Goal: Task Accomplishment & Management: Manage account settings

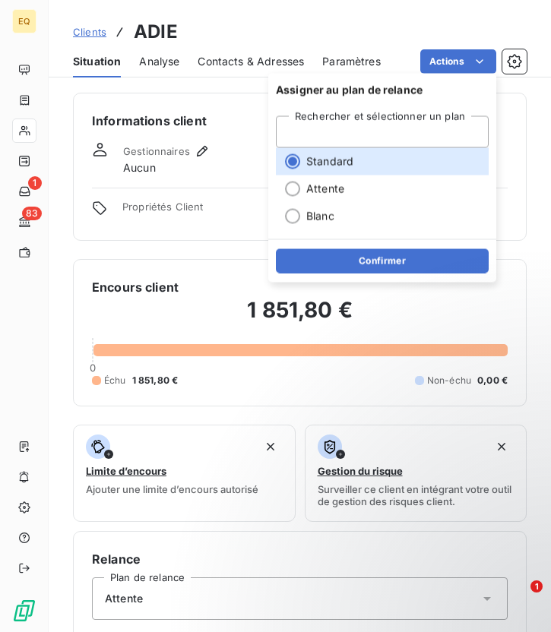
scroll to position [503, 0]
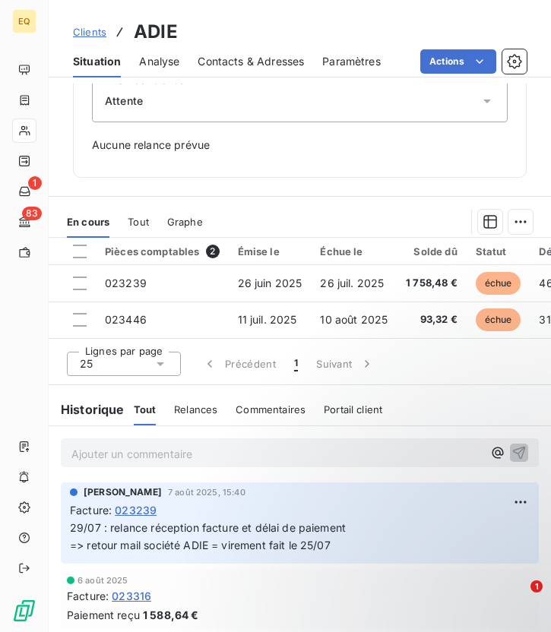
click at [205, 186] on div "Informations client Gestionnaires Aucun Propriétés Client Encours client 1 851,…" at bounding box center [300, 358] width 502 height 548
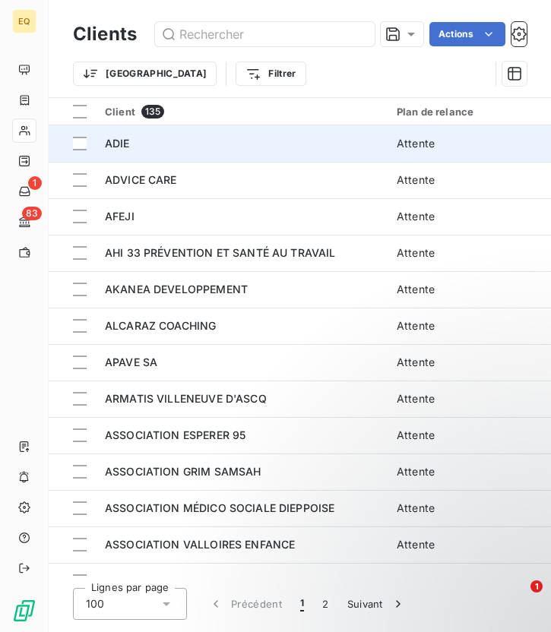
click at [127, 145] on span "ADIE" at bounding box center [117, 143] width 25 height 13
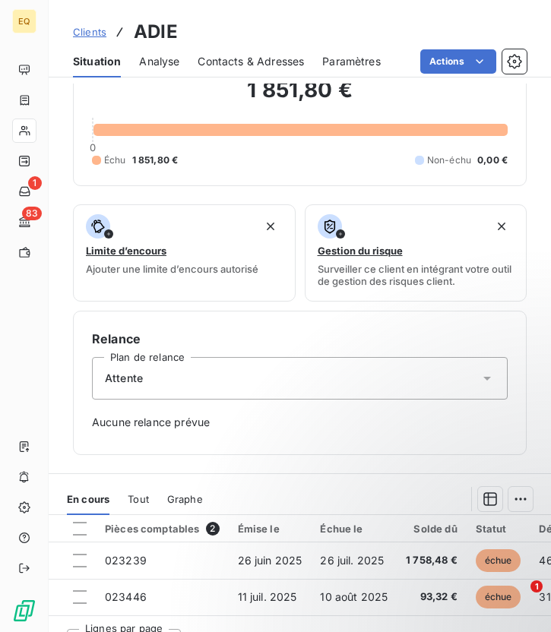
scroll to position [503, 0]
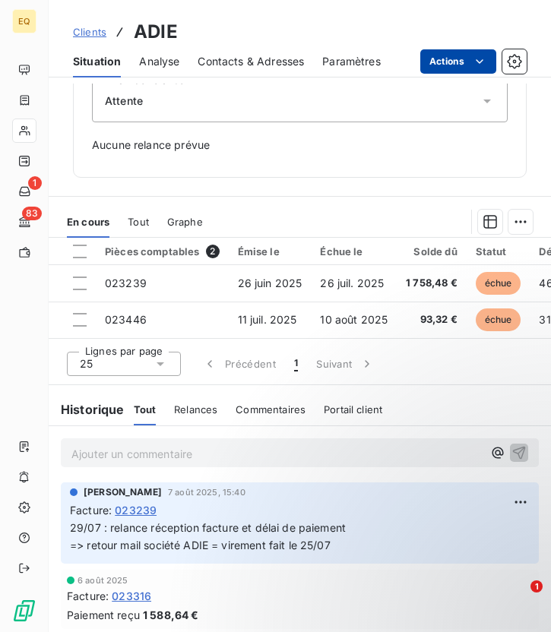
click at [465, 59] on html "EQ 1 83 Clients ADIE Situation Analyse Contacts & Adresses Paramètres Actions I…" at bounding box center [275, 316] width 551 height 632
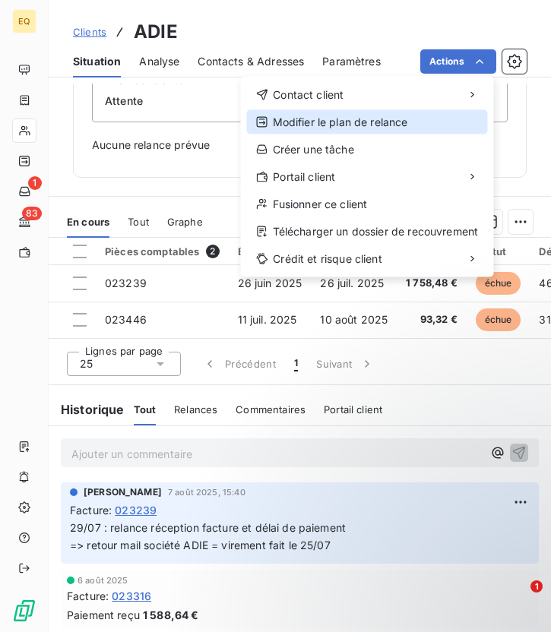
click at [352, 124] on div "Modifier le plan de relance" at bounding box center [367, 122] width 241 height 24
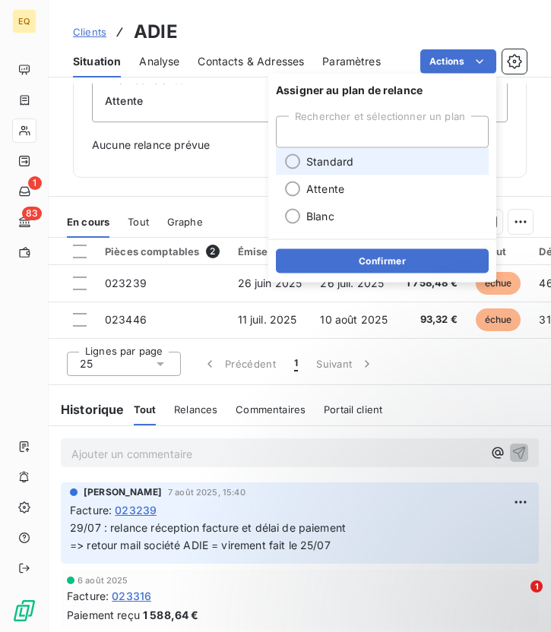
click at [298, 166] on li "Standard" at bounding box center [382, 161] width 213 height 27
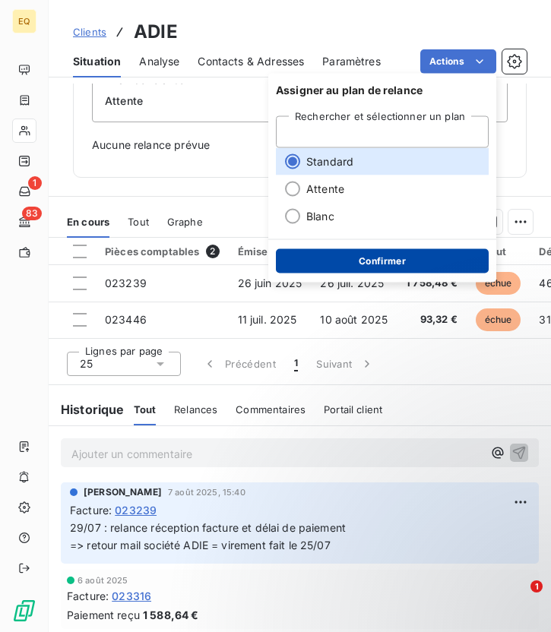
click at [366, 261] on button "Confirmer" at bounding box center [382, 261] width 213 height 24
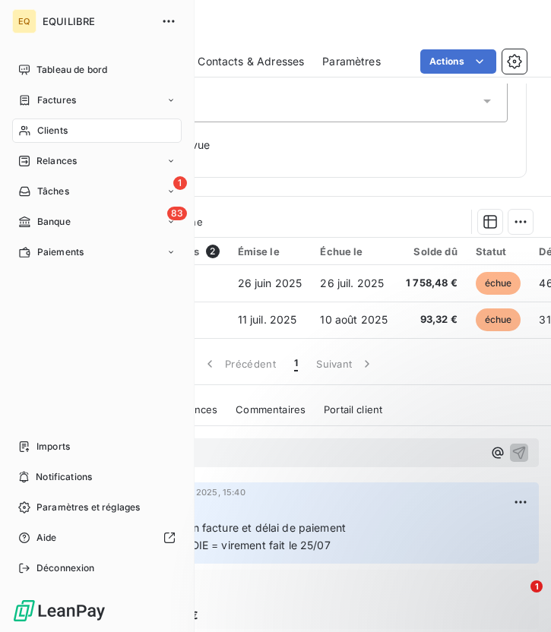
click at [83, 129] on div "Clients" at bounding box center [96, 130] width 169 height 24
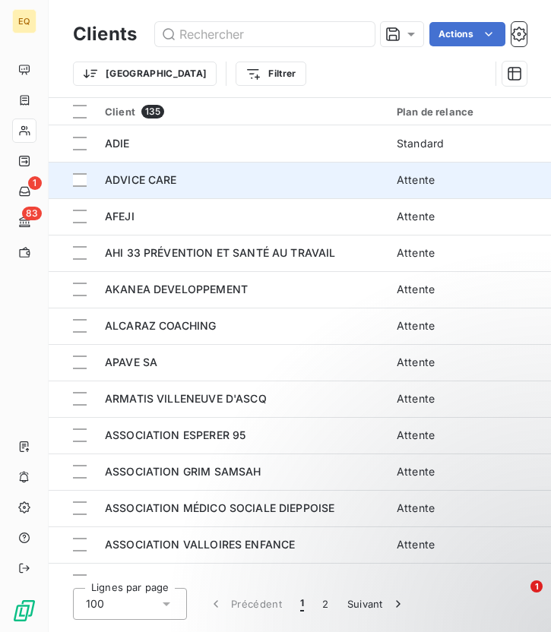
click at [140, 183] on span "ADVICE CARE" at bounding box center [141, 179] width 72 height 13
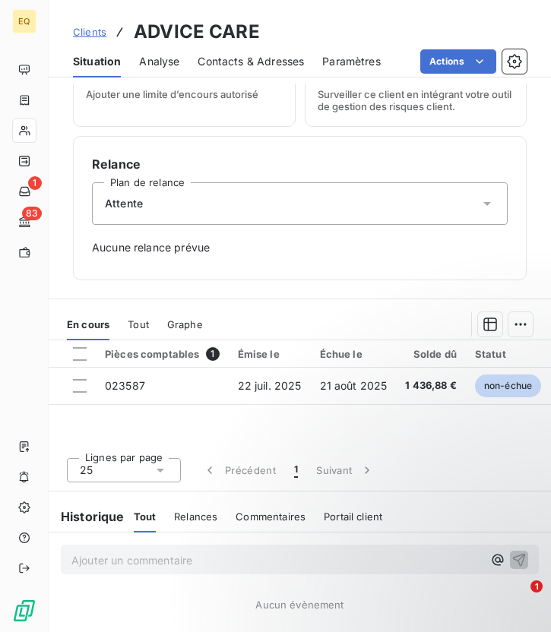
scroll to position [441, 0]
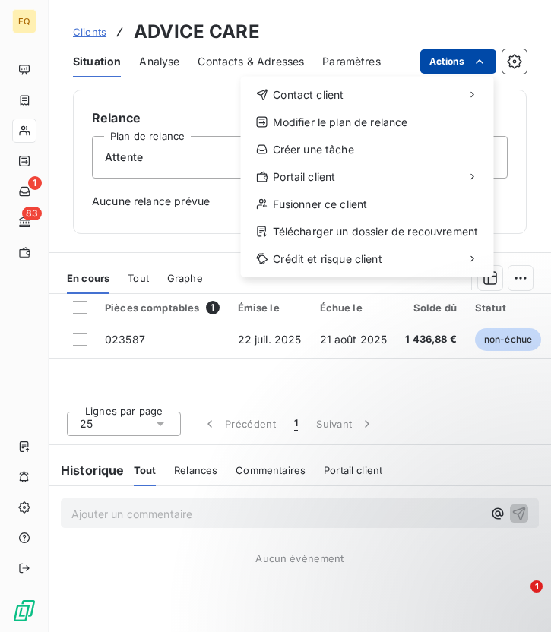
click at [470, 62] on html "EQ 1 83 Clients ADVICE CARE Situation Analyse Contacts & Adresses Paramètres Ac…" at bounding box center [275, 316] width 551 height 632
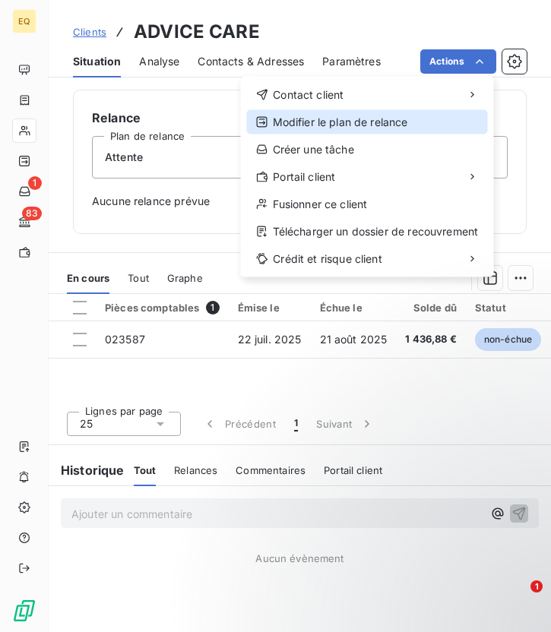
click at [342, 117] on div "Modifier le plan de relance" at bounding box center [367, 122] width 241 height 24
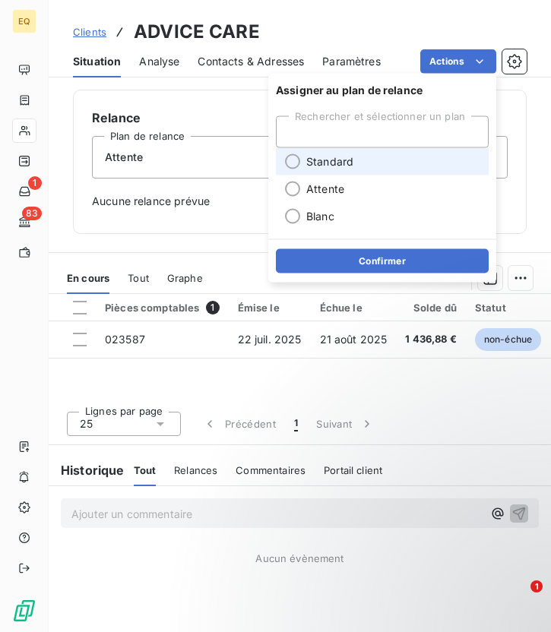
click at [292, 163] on div at bounding box center [292, 161] width 15 height 15
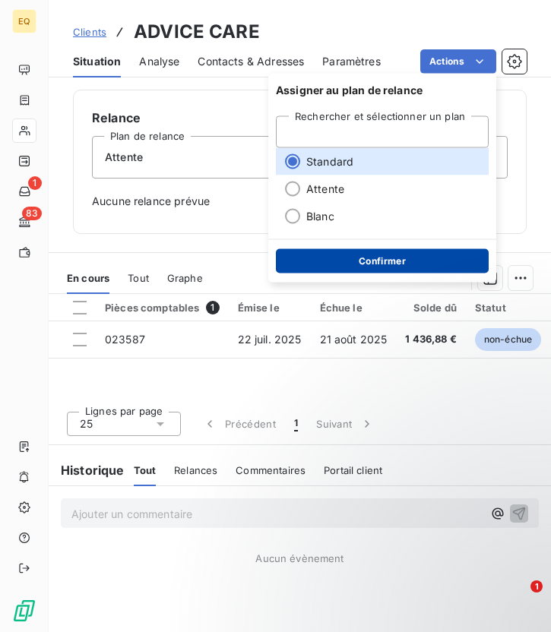
click at [358, 269] on button "Confirmer" at bounding box center [382, 261] width 213 height 24
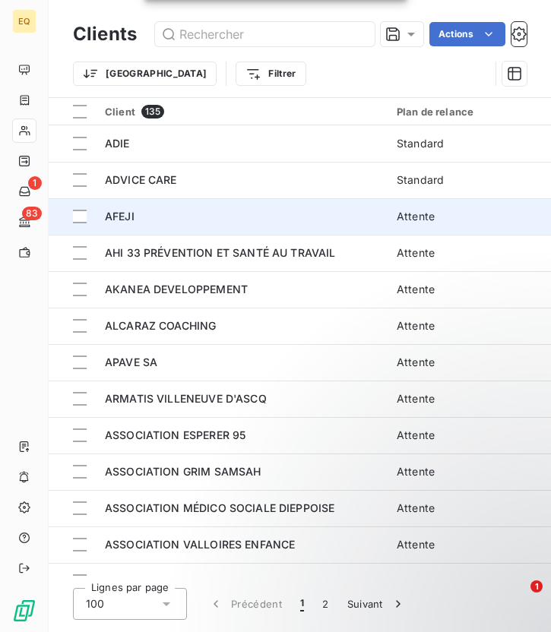
click at [146, 200] on td "AFEJI" at bounding box center [242, 216] width 292 height 36
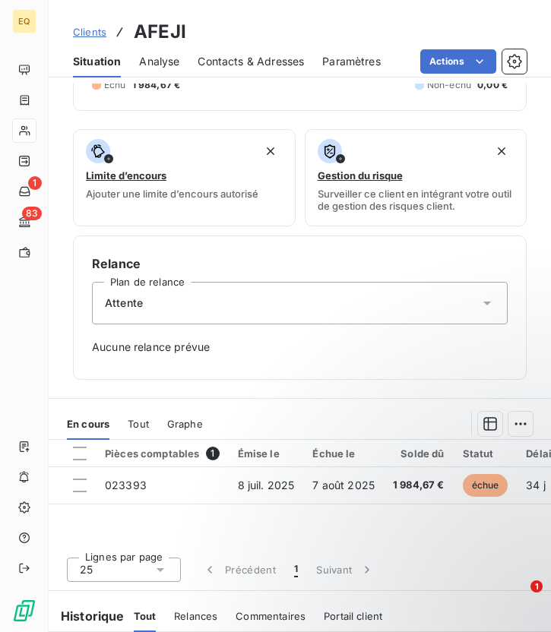
scroll to position [441, 0]
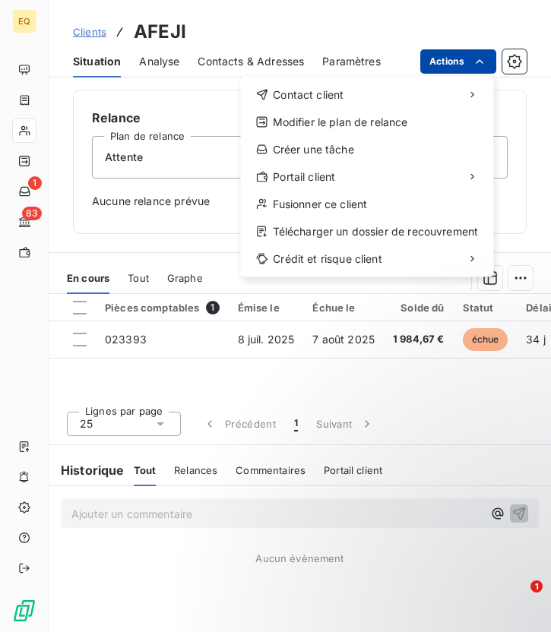
click at [470, 58] on html "EQ 1 83 Clients AFEJI Situation Analyse Contacts & Adresses Paramètres Actions …" at bounding box center [275, 316] width 551 height 632
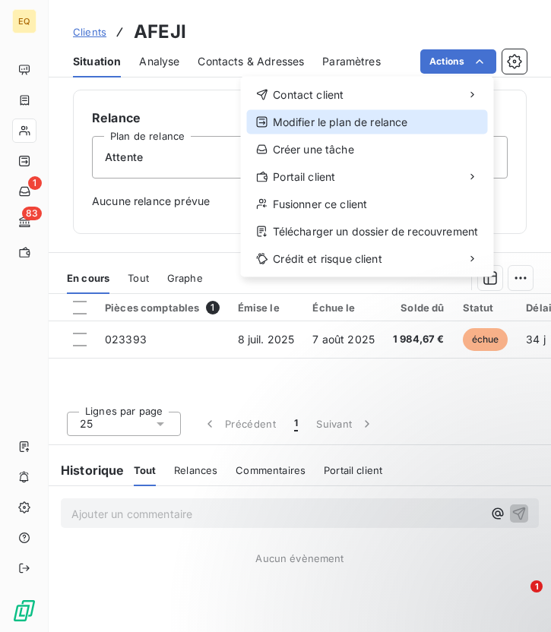
click at [330, 117] on div "Modifier le plan de relance" at bounding box center [367, 122] width 241 height 24
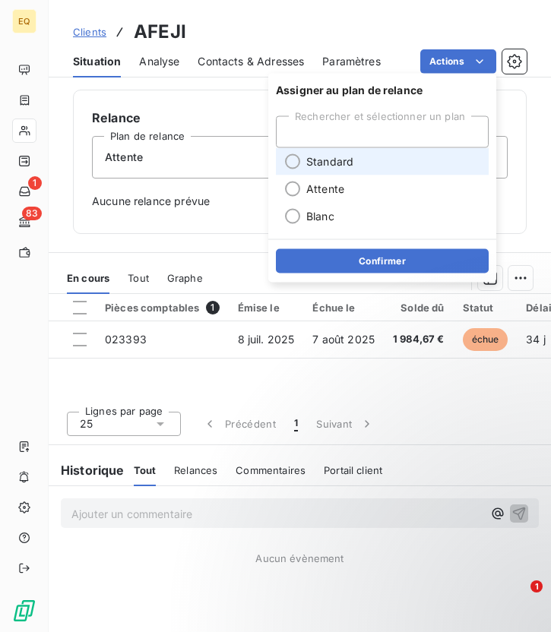
click at [290, 161] on div at bounding box center [292, 161] width 15 height 15
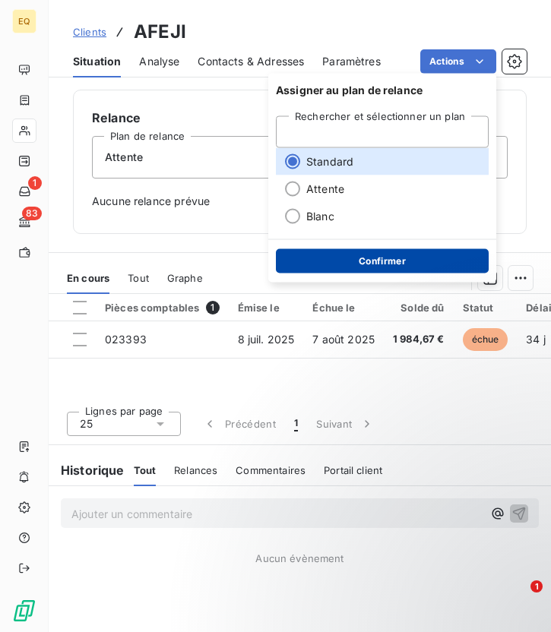
click at [358, 264] on button "Confirmer" at bounding box center [382, 261] width 213 height 24
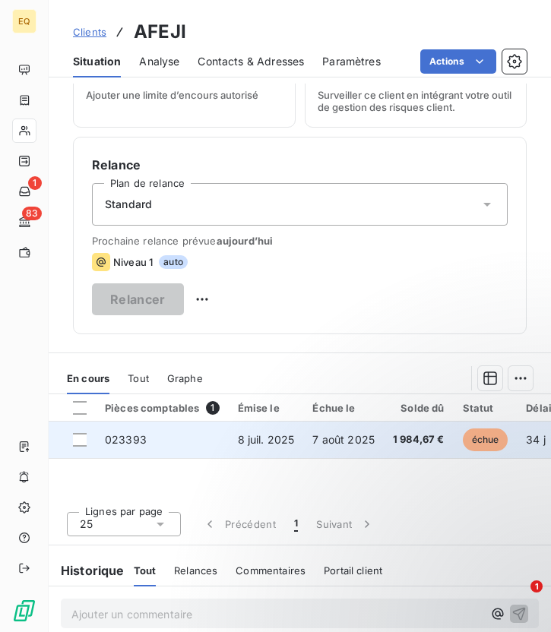
scroll to position [350, 0]
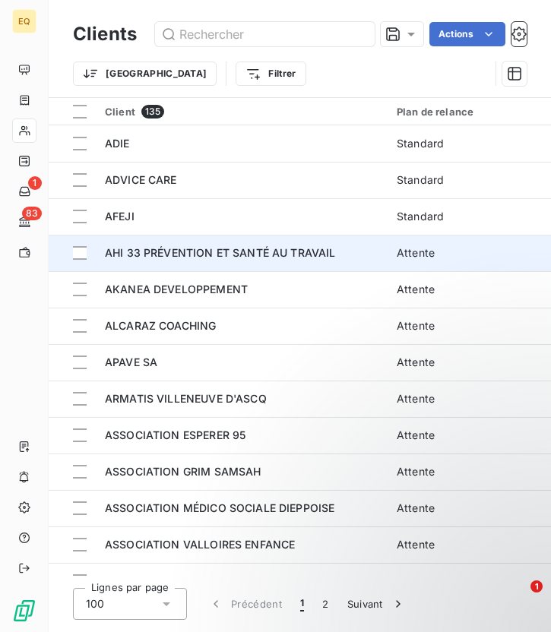
click at [194, 249] on span "AHI 33 PRÉVENTION ET SANTÉ AU TRAVAIL" at bounding box center [220, 252] width 231 height 13
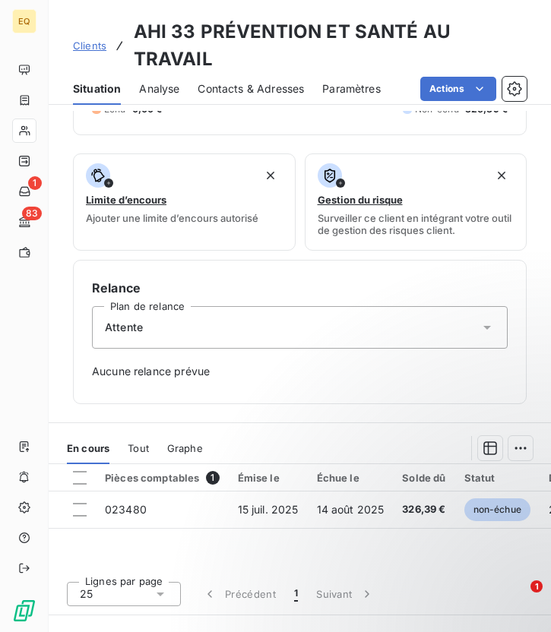
scroll to position [469, 0]
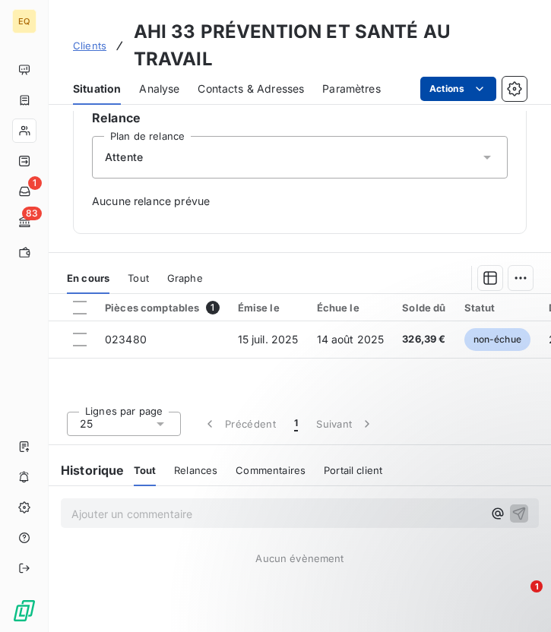
click at [464, 92] on html "EQ 1 83 Clients AHI 33 PRÉVENTION ET SANTÉ AU TRAVAIL Situation Analyse Contact…" at bounding box center [275, 316] width 551 height 632
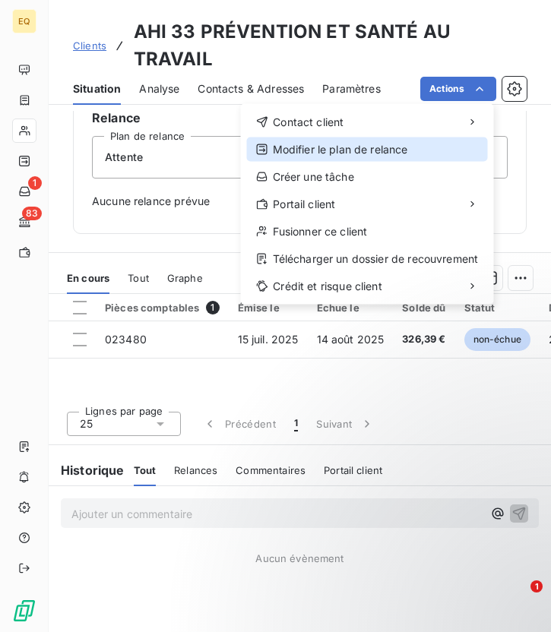
click at [338, 150] on div "Modifier le plan de relance" at bounding box center [367, 149] width 241 height 24
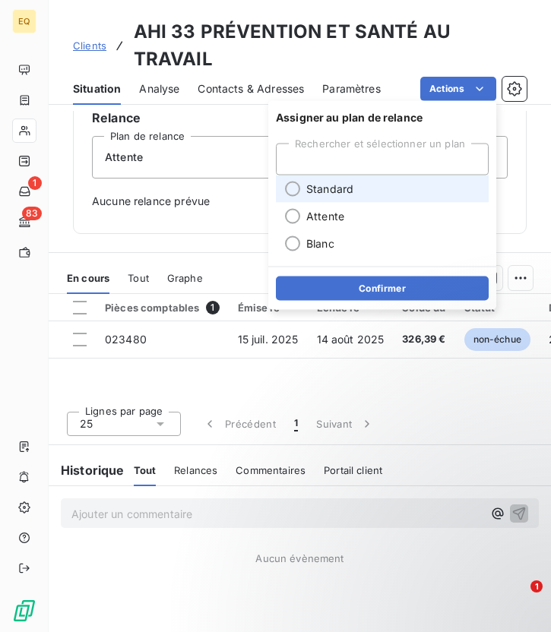
click at [301, 188] on li "Standard" at bounding box center [382, 188] width 213 height 27
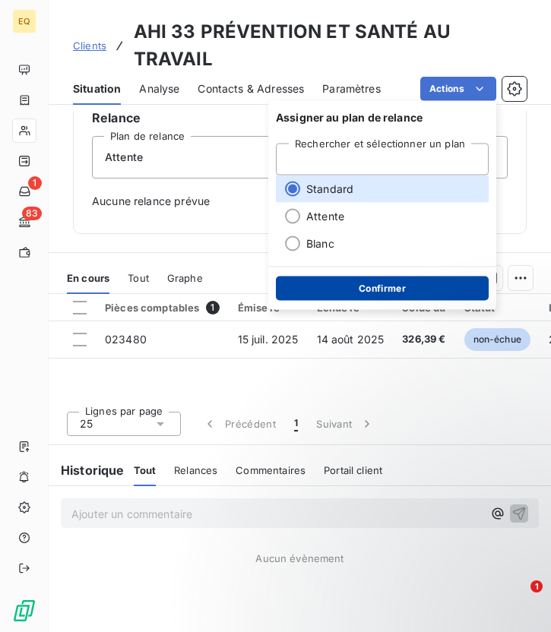
click at [368, 288] on button "Confirmer" at bounding box center [382, 288] width 213 height 24
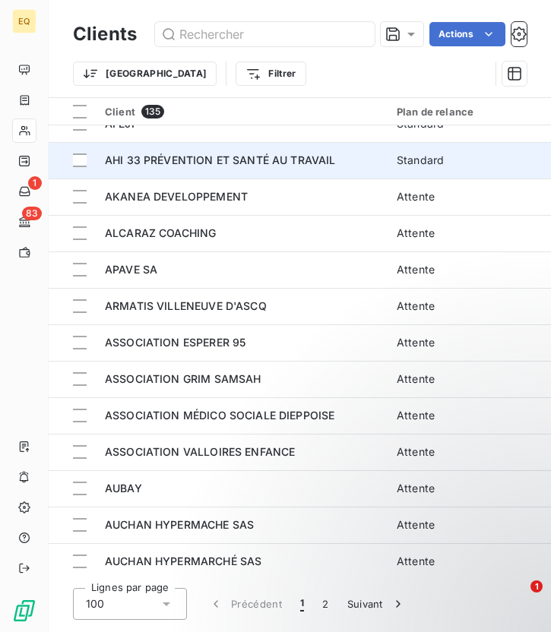
scroll to position [94, 0]
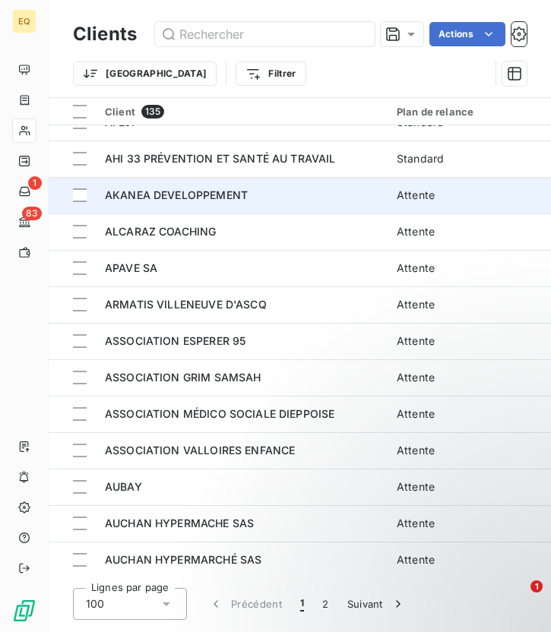
click at [164, 194] on span "AKANEA DEVELOPPEMENT" at bounding box center [176, 194] width 143 height 13
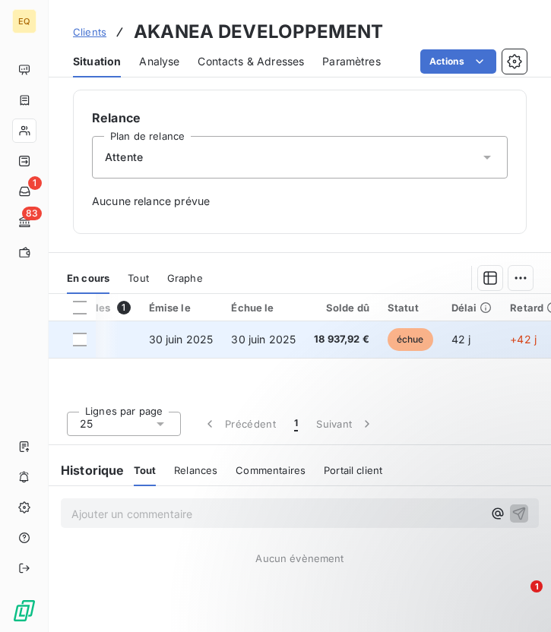
scroll to position [0, 104]
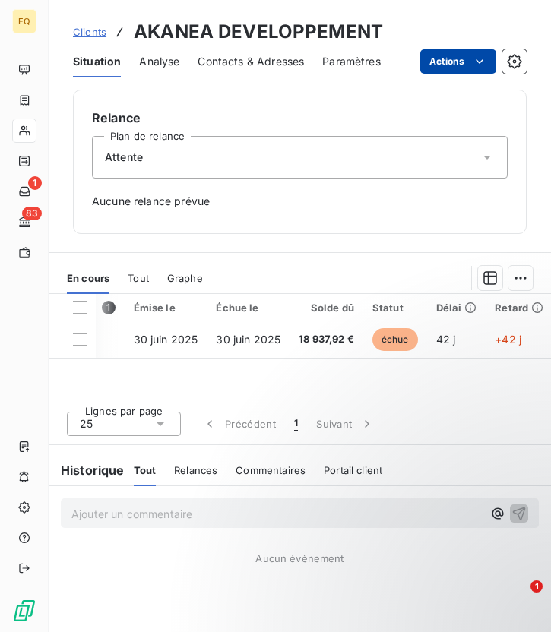
click at [462, 62] on html "EQ 1 83 Clients AKANEA DEVELOPPEMENT Situation Analyse Contacts & Adresses Para…" at bounding box center [275, 316] width 551 height 632
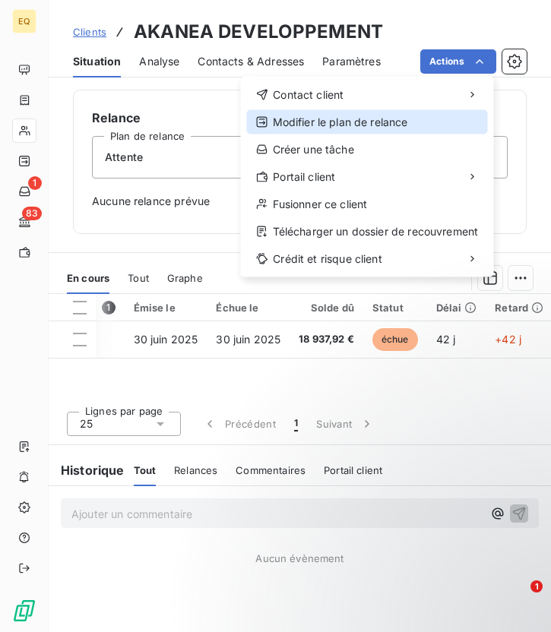
click at [330, 122] on div "Modifier le plan de relance" at bounding box center [367, 122] width 241 height 24
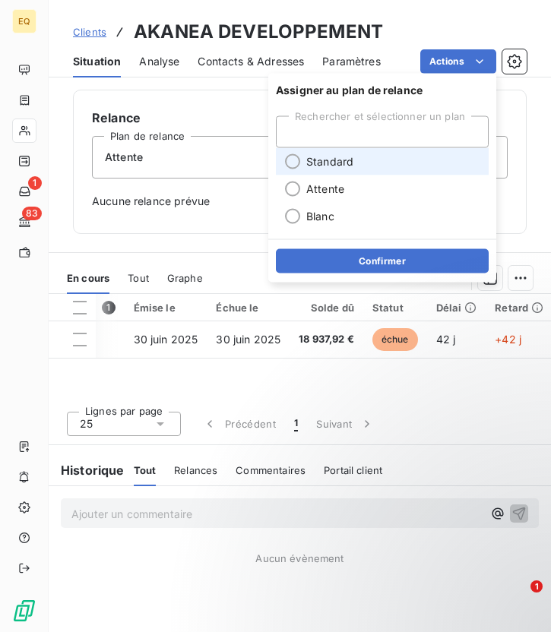
click at [291, 162] on div at bounding box center [292, 161] width 15 height 15
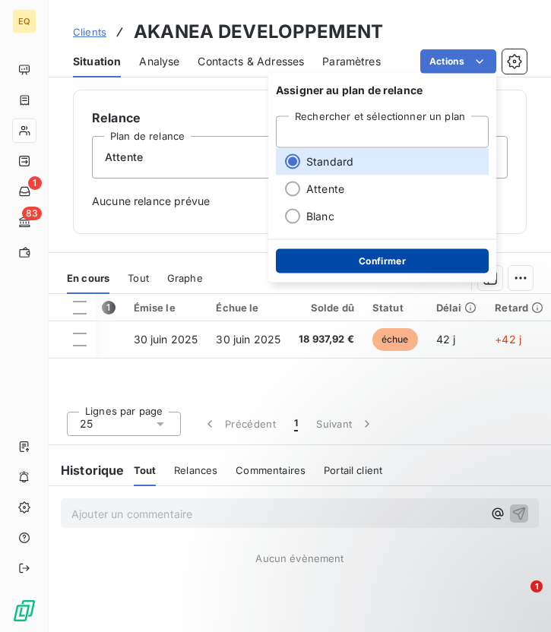
click at [358, 262] on button "Confirmer" at bounding box center [382, 261] width 213 height 24
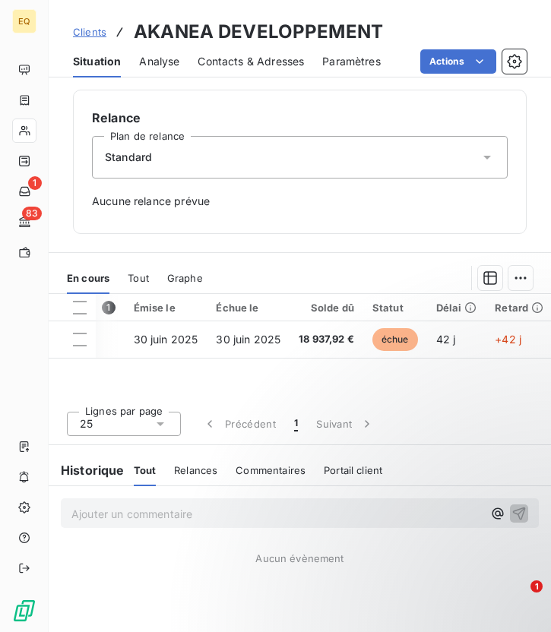
scroll to position [431, 0]
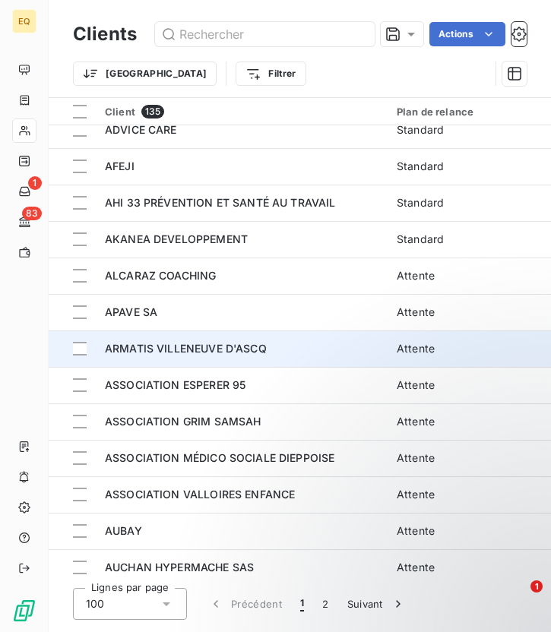
scroll to position [65, 0]
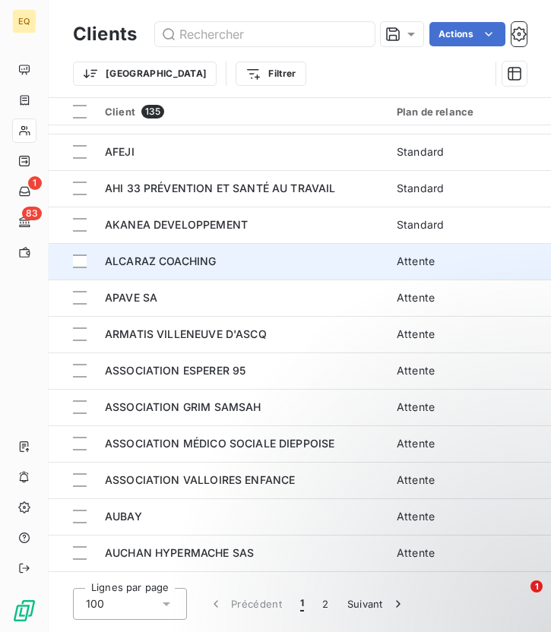
click at [169, 265] on span "ALCARAZ COACHING" at bounding box center [160, 260] width 111 height 13
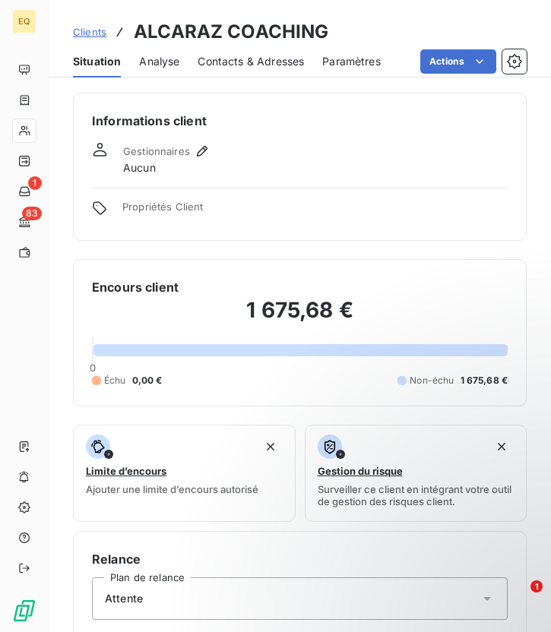
scroll to position [441, 0]
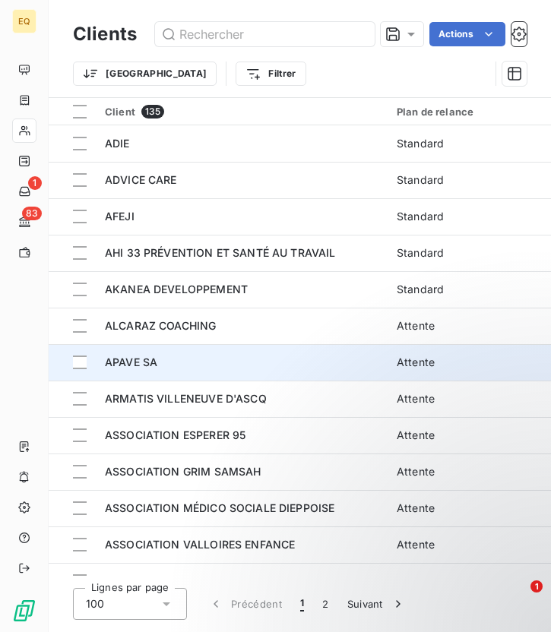
click at [149, 357] on span "APAVE SA" at bounding box center [131, 361] width 52 height 13
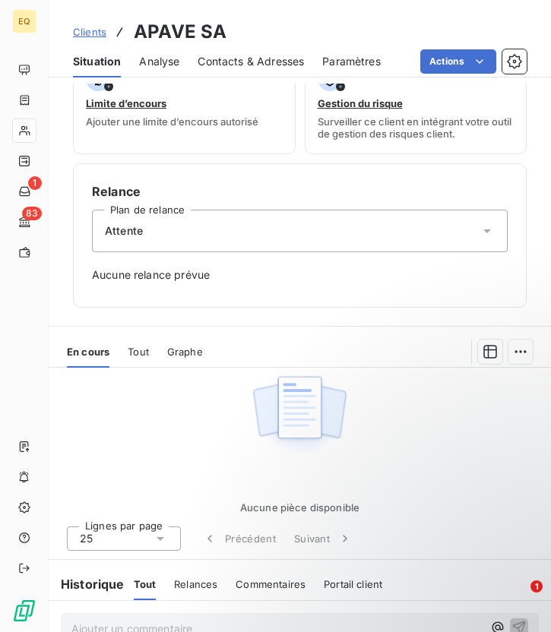
scroll to position [366, 0]
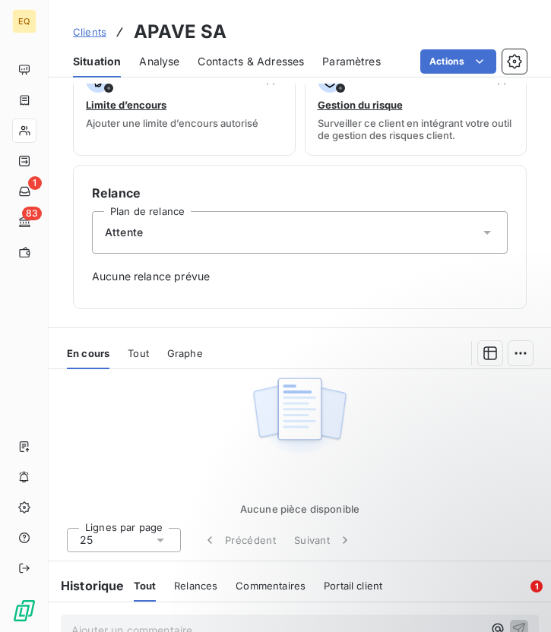
click at [368, 235] on div "Attente" at bounding box center [299, 232] width 415 height 43
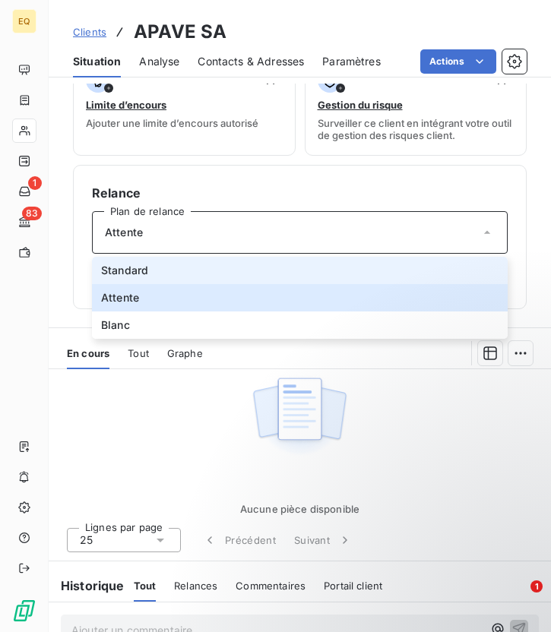
click at [147, 275] on span "Standard" at bounding box center [124, 270] width 47 height 15
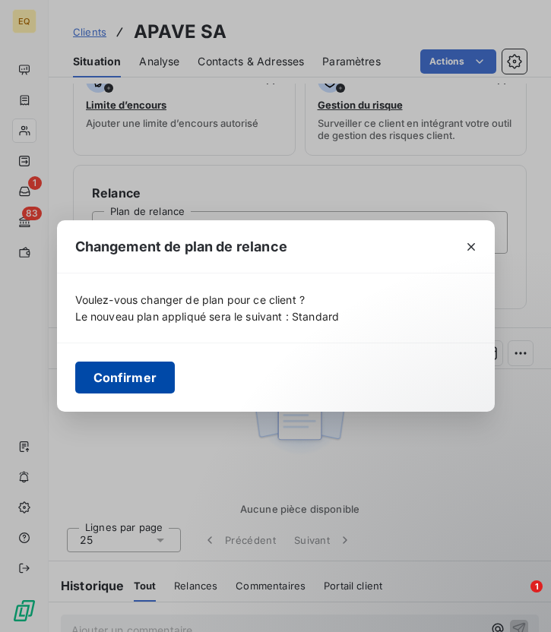
click at [145, 383] on button "Confirmer" at bounding box center [125, 377] width 100 height 32
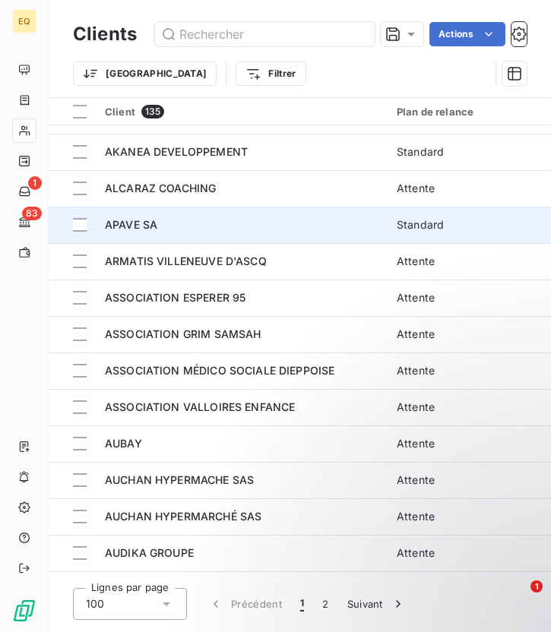
scroll to position [149, 0]
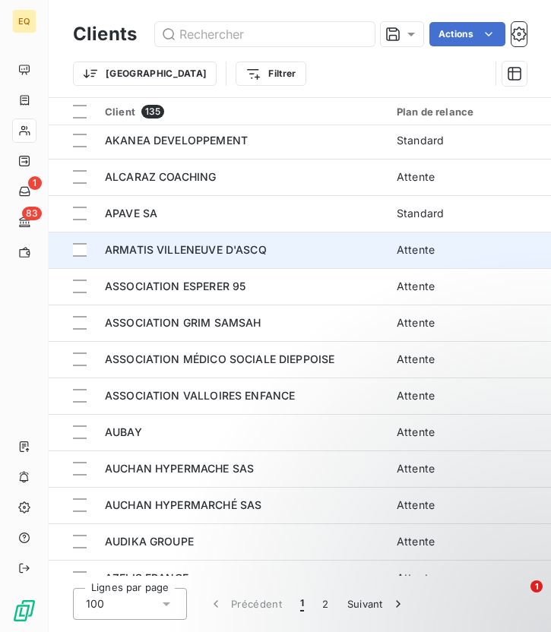
click at [145, 255] on span "ARMATIS VILLENEUVE D'ASCQ" at bounding box center [186, 249] width 162 height 13
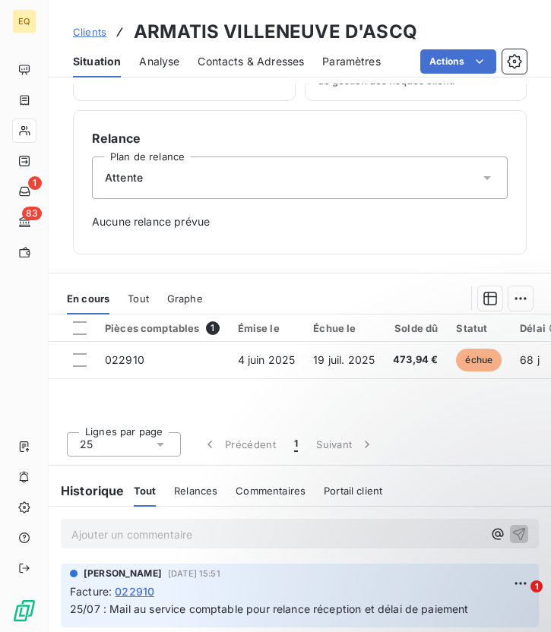
scroll to position [418, 0]
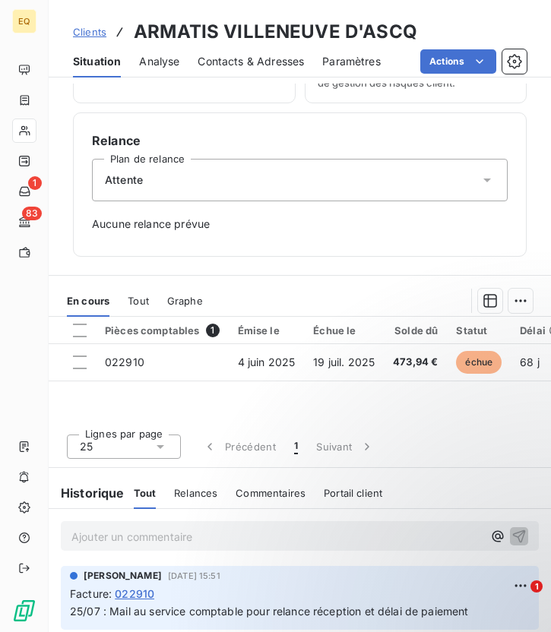
click at [361, 191] on div "Attente" at bounding box center [299, 180] width 415 height 43
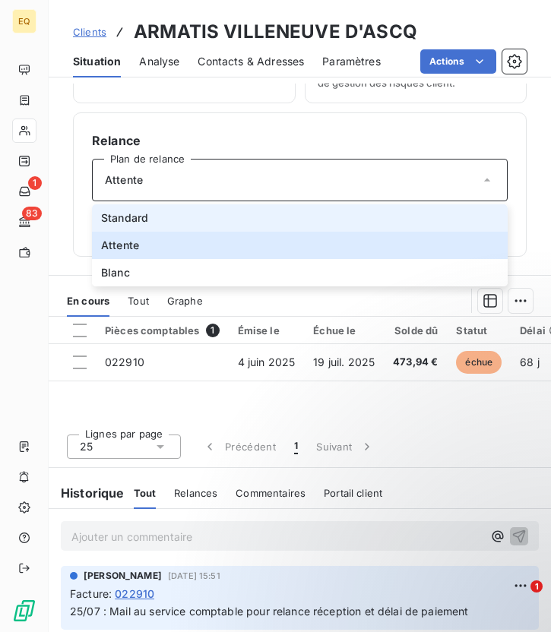
click at [165, 214] on li "Standard" at bounding box center [299, 217] width 415 height 27
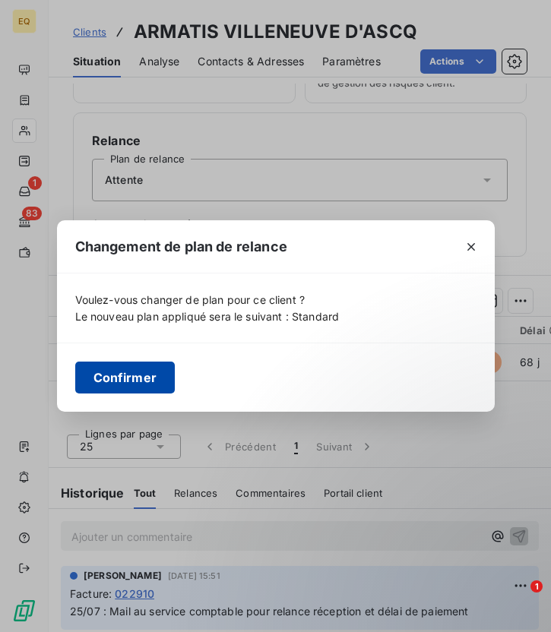
click at [128, 371] on button "Confirmer" at bounding box center [125, 377] width 100 height 32
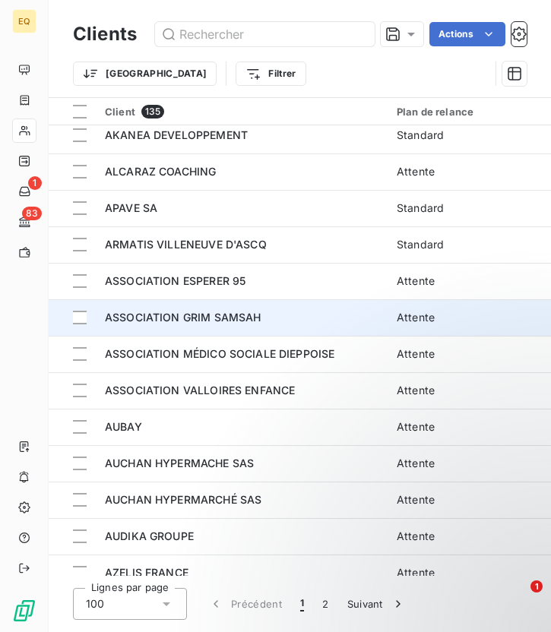
scroll to position [185, 0]
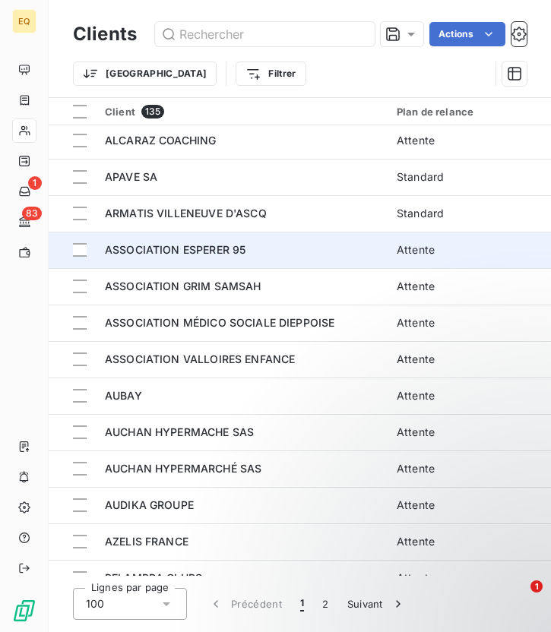
click at [179, 248] on span "ASSOCIATION ESPERER 95" at bounding box center [175, 249] width 140 height 13
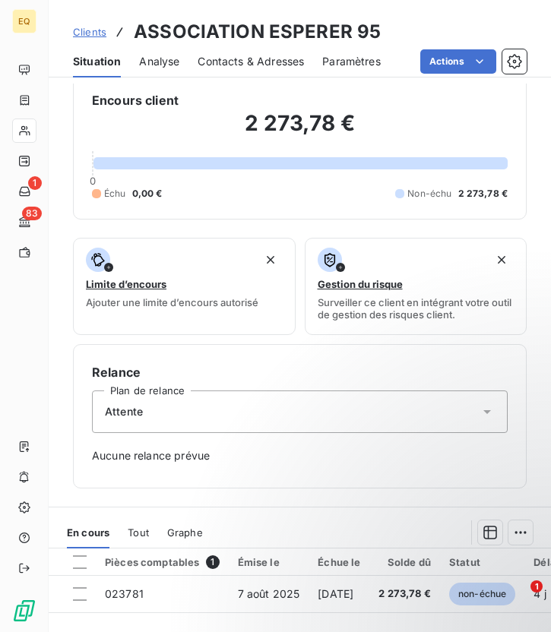
scroll to position [441, 0]
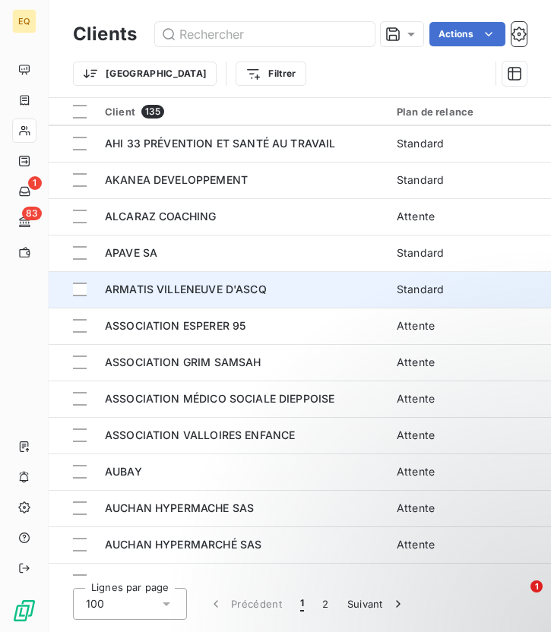
scroll to position [118, 0]
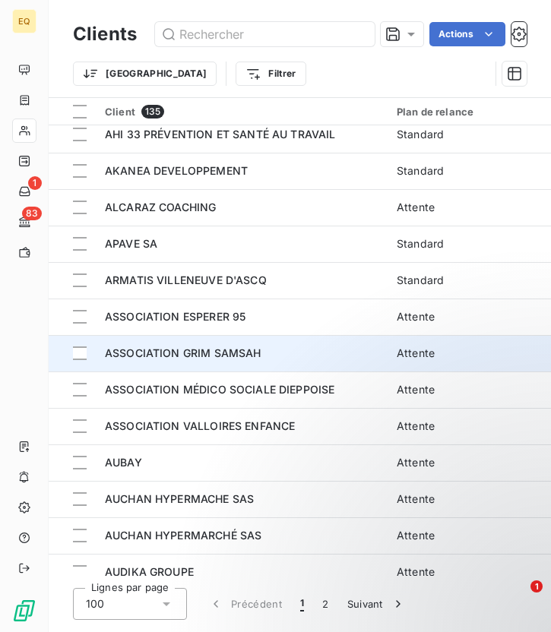
click at [258, 351] on span "ASSOCIATION GRIM SAMSAH" at bounding box center [183, 352] width 156 height 13
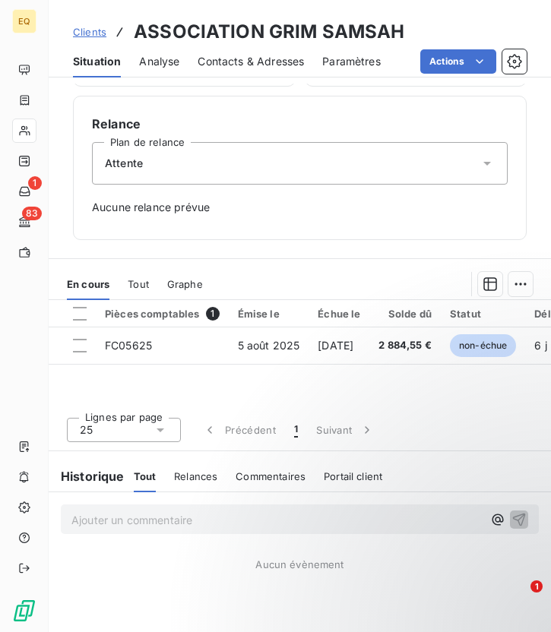
scroll to position [441, 0]
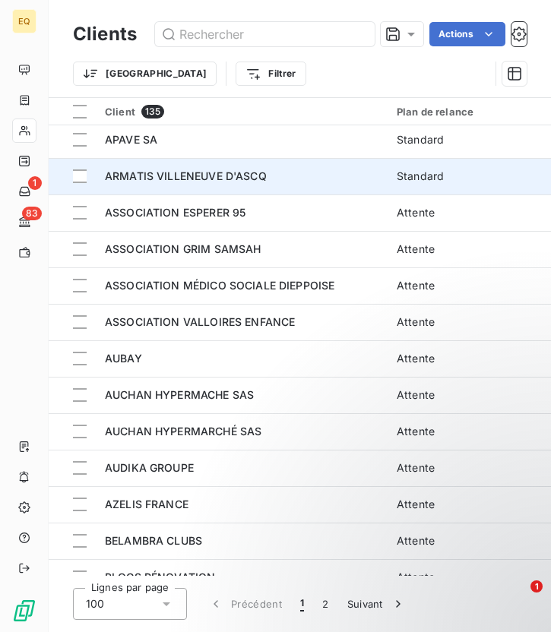
scroll to position [255, 0]
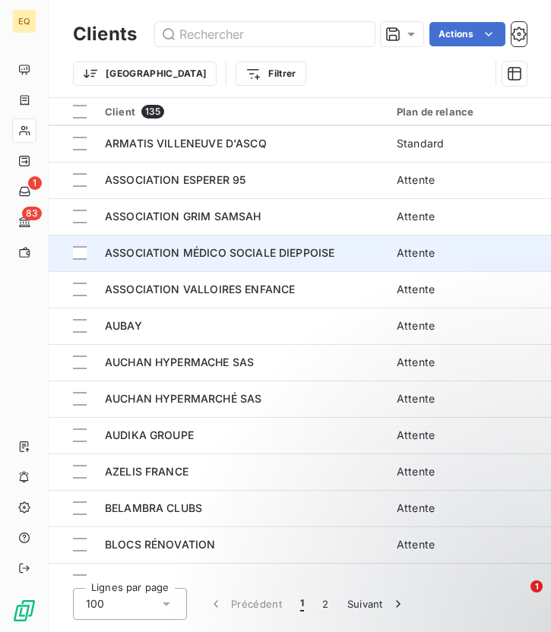
click at [163, 257] on span "ASSOCIATION MÉDICO SOCIALE DIEPPOISE" at bounding box center [219, 252] width 229 height 13
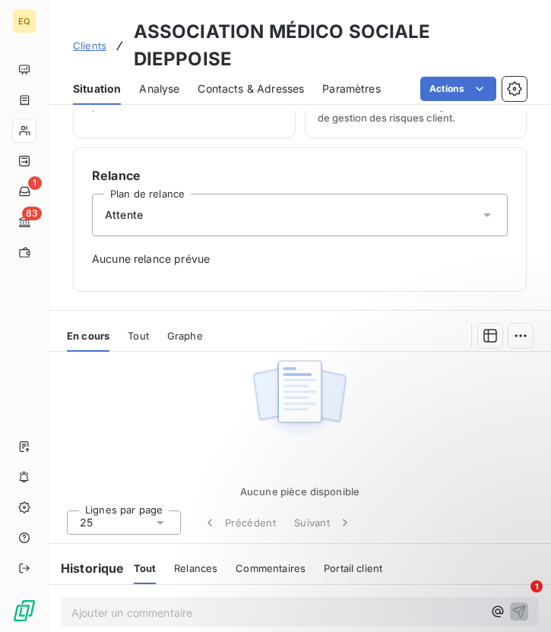
scroll to position [456, 0]
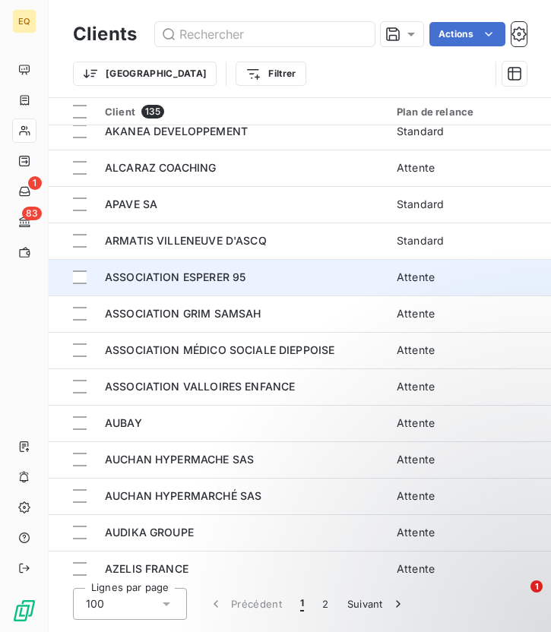
scroll to position [159, 0]
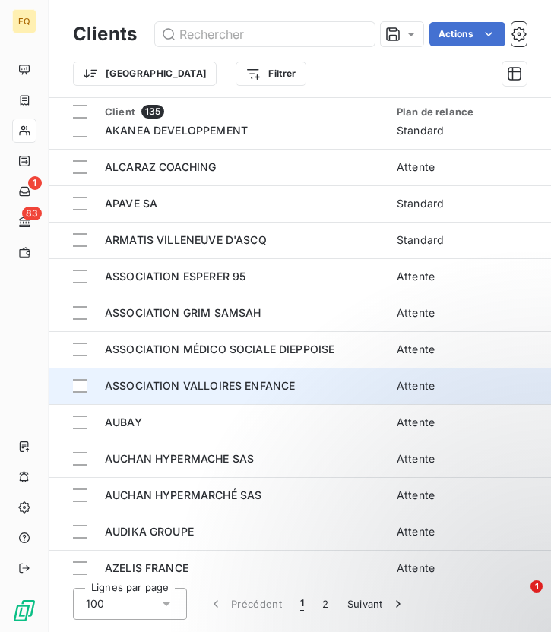
click at [235, 385] on span "ASSOCIATION VALLOIRES ENFANCE" at bounding box center [200, 385] width 190 height 13
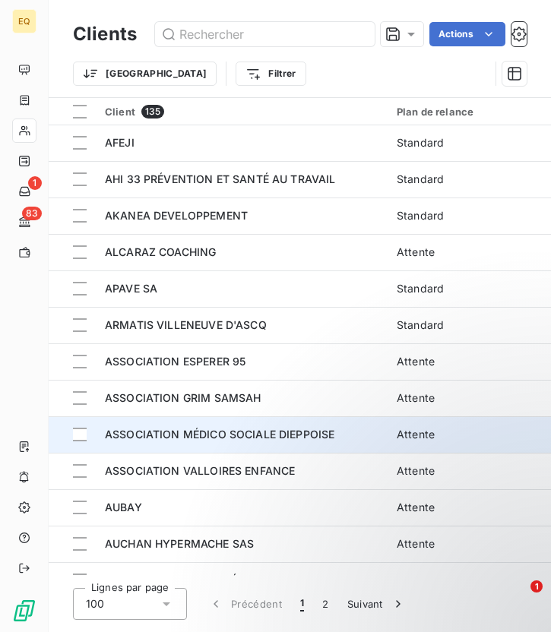
scroll to position [84, 0]
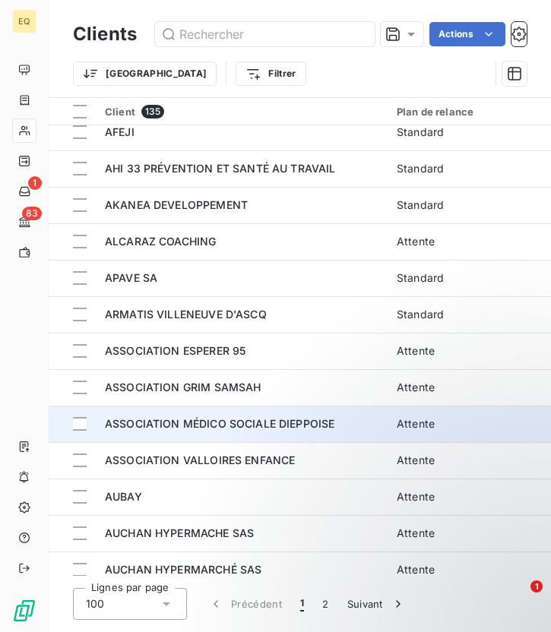
click at [256, 425] on span "ASSOCIATION MÉDICO SOCIALE DIEPPOISE" at bounding box center [219, 423] width 229 height 13
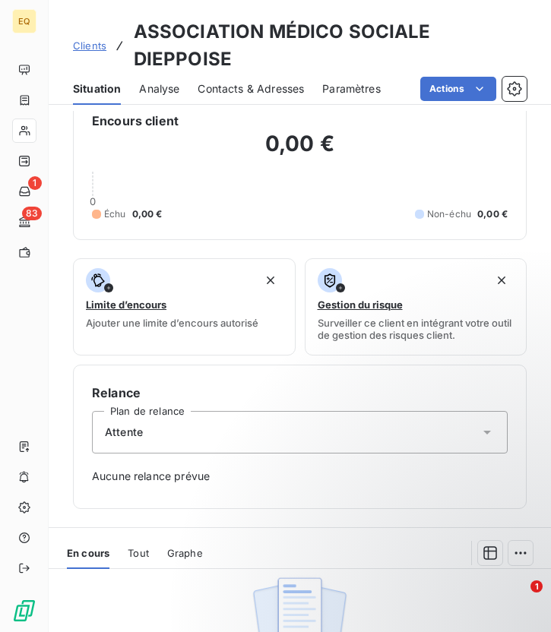
scroll to position [233, 0]
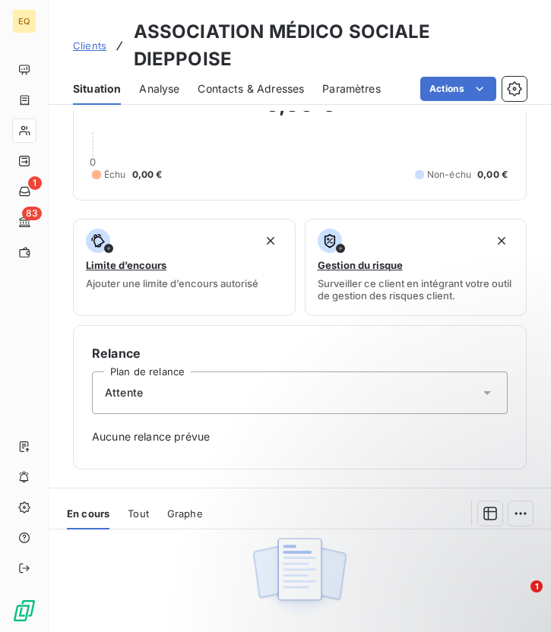
click at [205, 371] on div "Attente" at bounding box center [299, 392] width 415 height 43
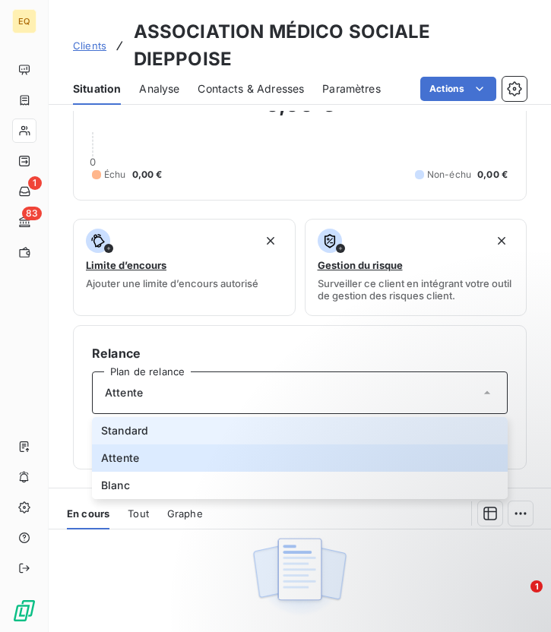
click at [142, 423] on span "Standard" at bounding box center [124, 430] width 47 height 15
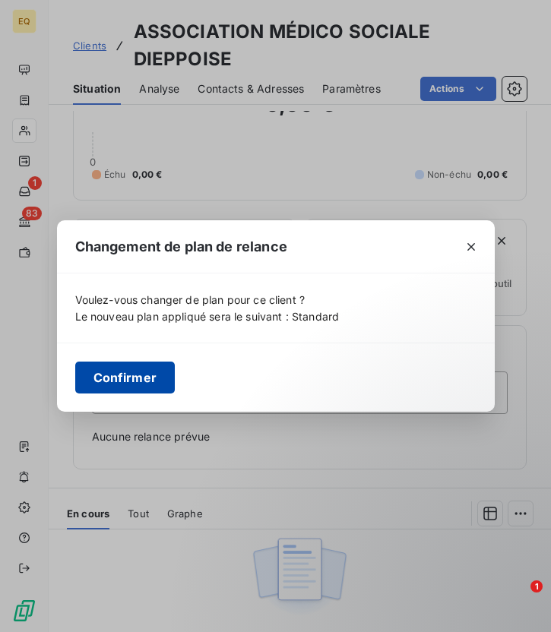
click at [128, 377] on button "Confirmer" at bounding box center [125, 377] width 100 height 32
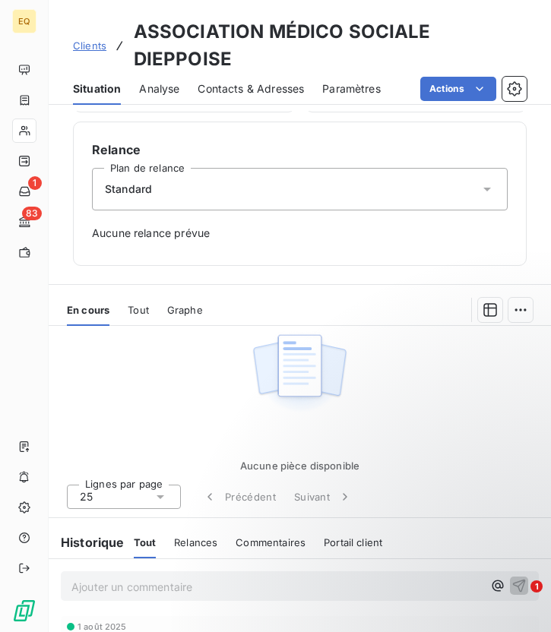
scroll to position [0, 0]
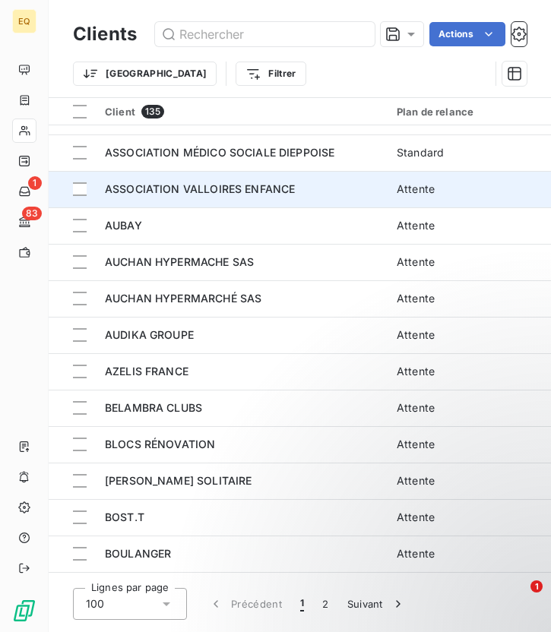
scroll to position [358, 0]
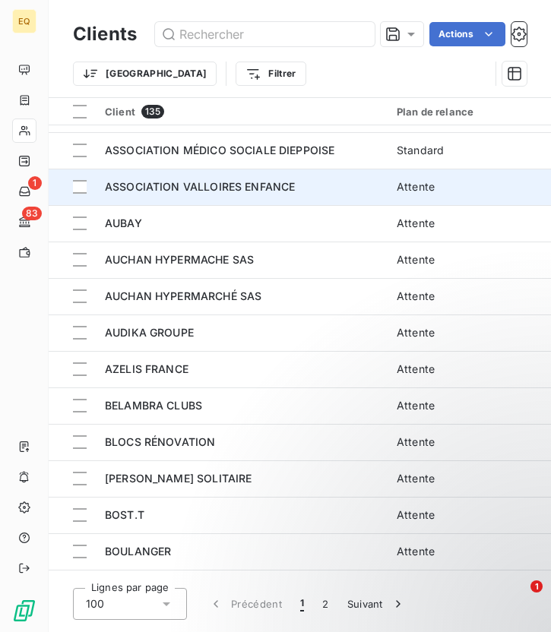
click at [174, 180] on span "ASSOCIATION VALLOIRES ENFANCE" at bounding box center [200, 186] width 190 height 13
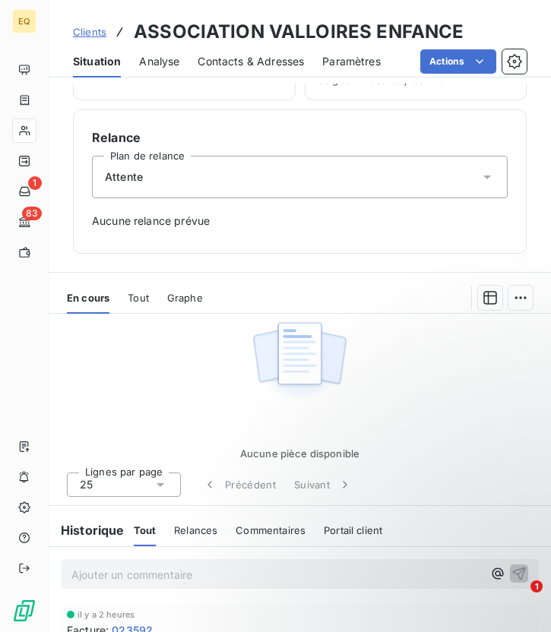
scroll to position [456, 0]
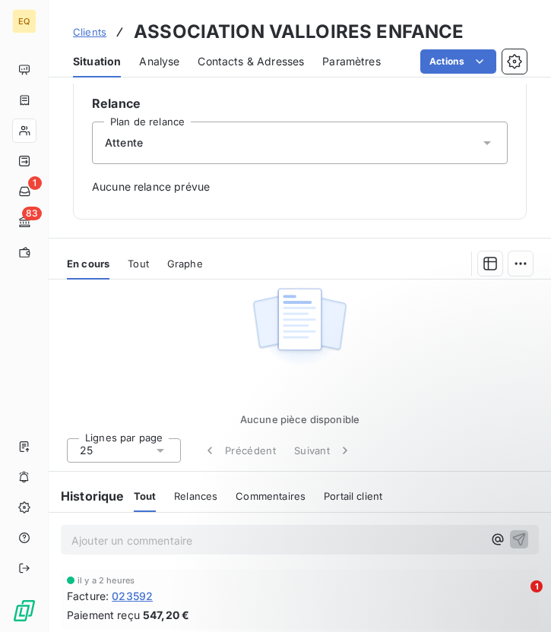
click at [202, 146] on div "Attente" at bounding box center [299, 143] width 415 height 43
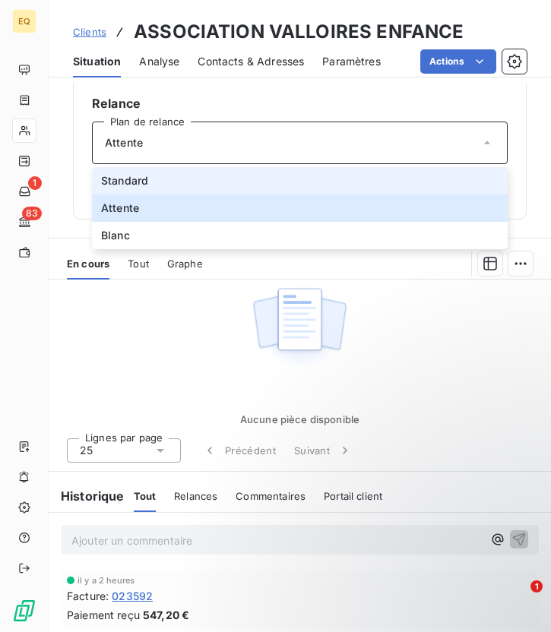
click at [136, 176] on span "Standard" at bounding box center [124, 180] width 47 height 15
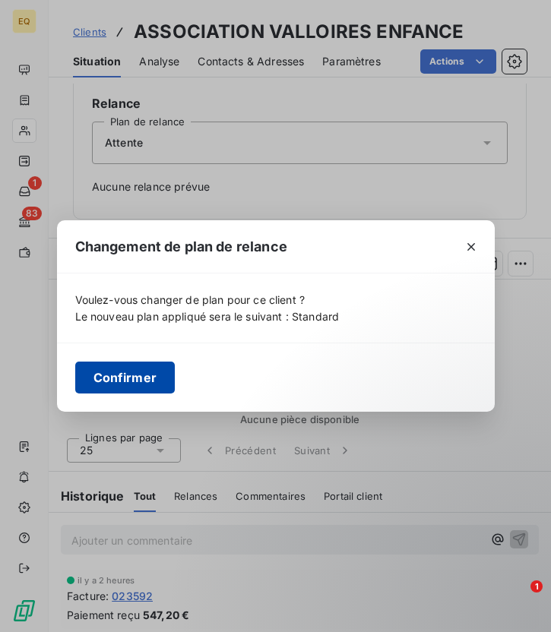
click at [137, 380] on button "Confirmer" at bounding box center [125, 377] width 100 height 32
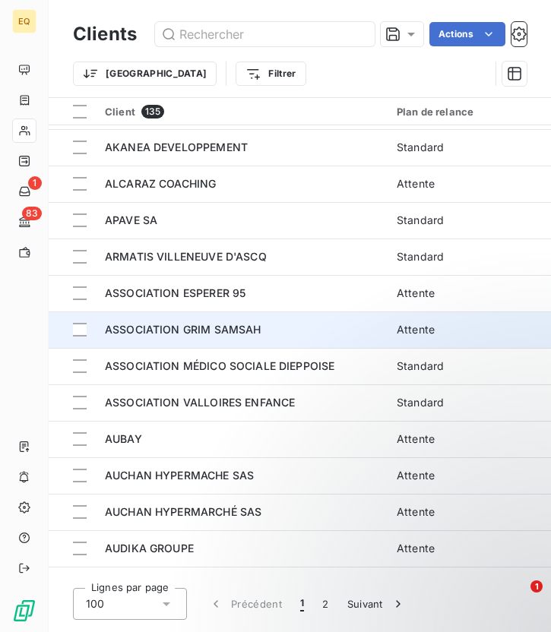
scroll to position [148, 0]
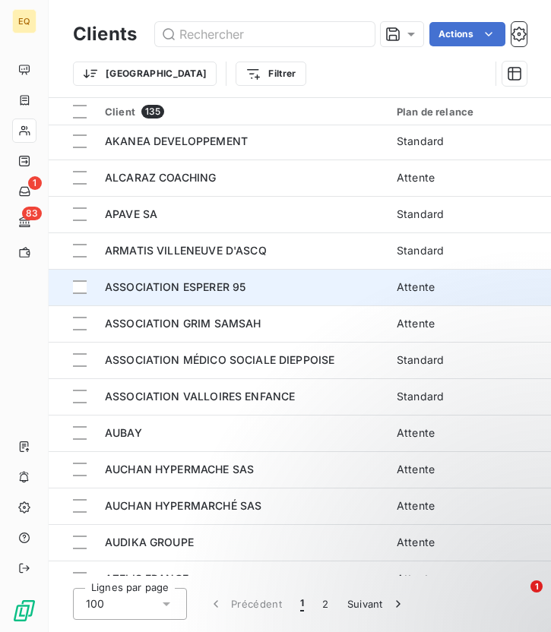
click at [214, 292] on span "ASSOCIATION ESPERER 95" at bounding box center [175, 286] width 140 height 13
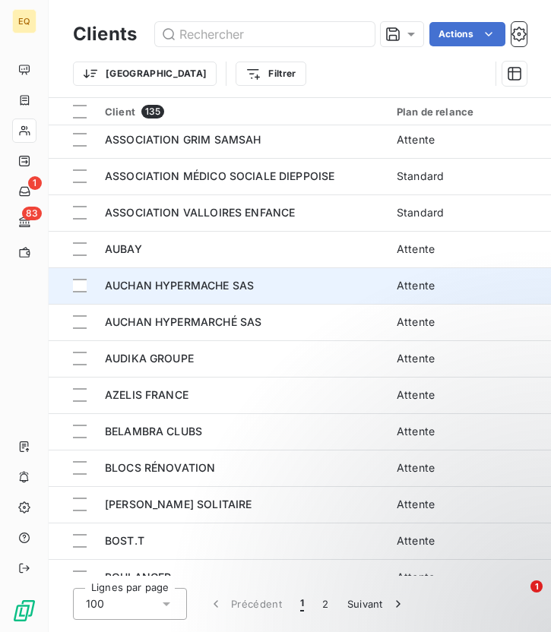
scroll to position [349, 0]
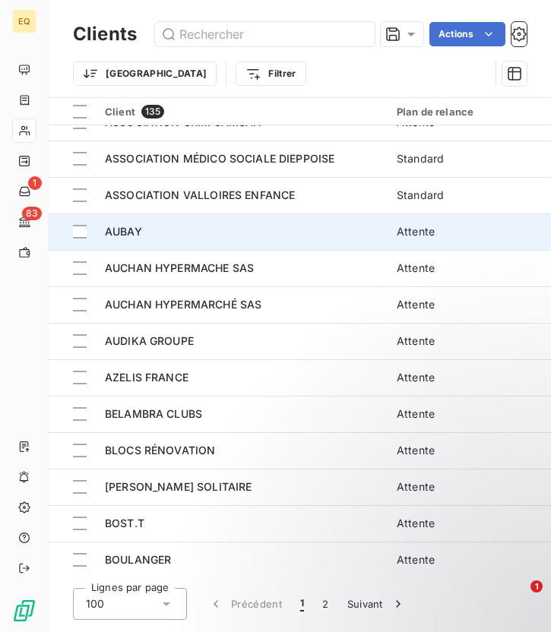
click at [169, 233] on div "AUBAY" at bounding box center [241, 231] width 273 height 15
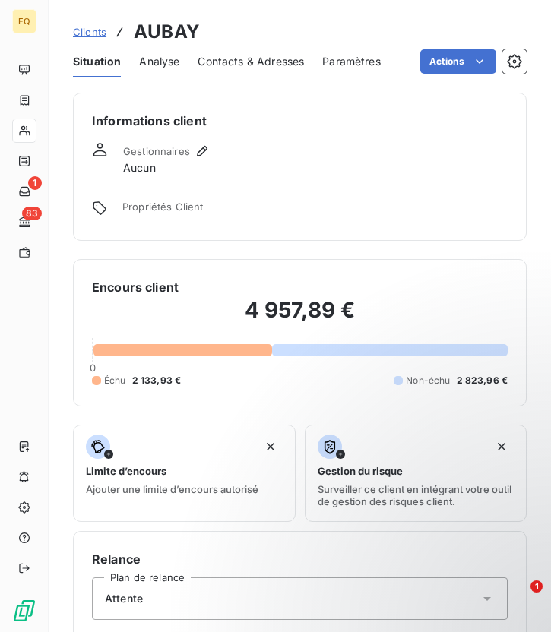
scroll to position [441, 0]
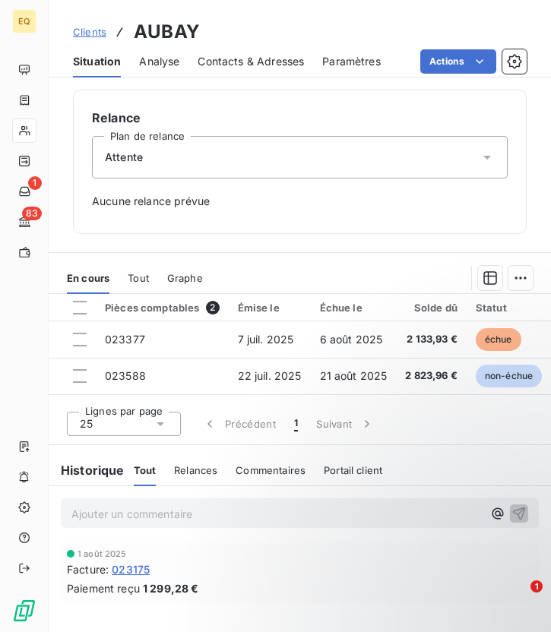
click at [245, 167] on div "Attente" at bounding box center [299, 157] width 415 height 43
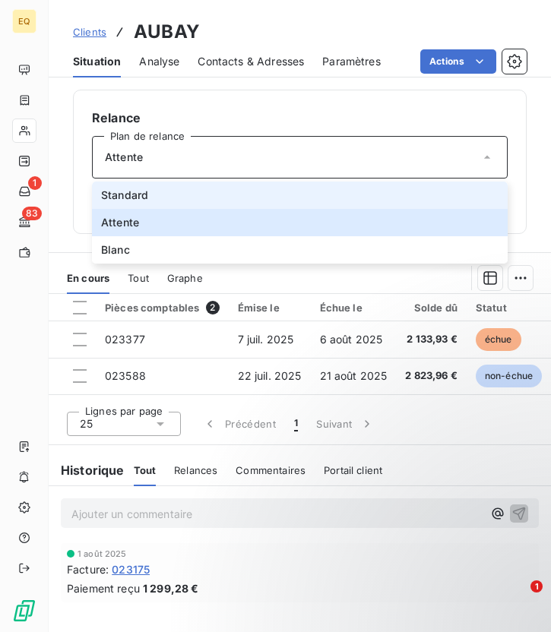
click at [160, 196] on li "Standard" at bounding box center [299, 194] width 415 height 27
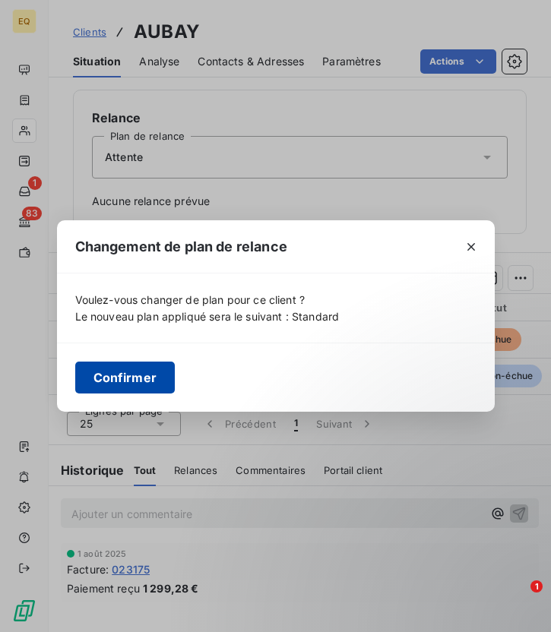
click at [153, 374] on button "Confirmer" at bounding box center [125, 377] width 100 height 32
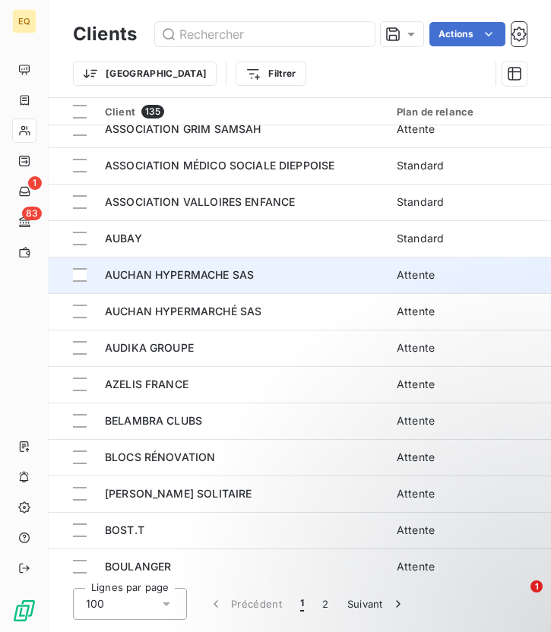
scroll to position [381, 0]
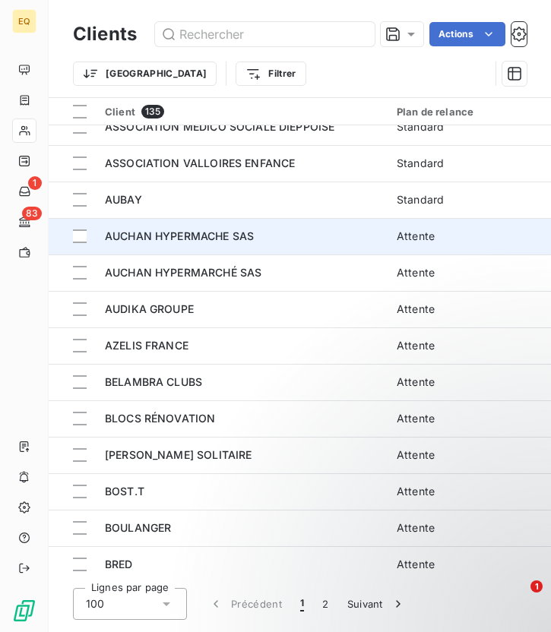
click at [191, 244] on td "AUCHAN HYPERMACHE SAS" at bounding box center [242, 236] width 292 height 36
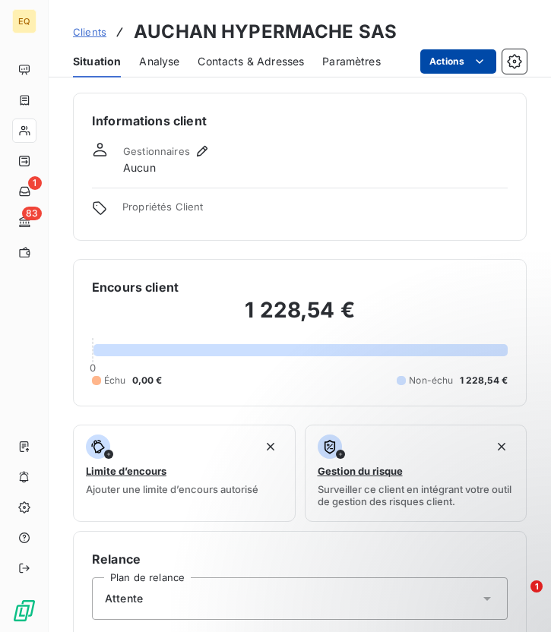
click at [441, 55] on html "EQ 1 83 Clients AUCHAN HYPERMACHE SAS Situation Analyse Contacts & Adresses Par…" at bounding box center [275, 316] width 551 height 632
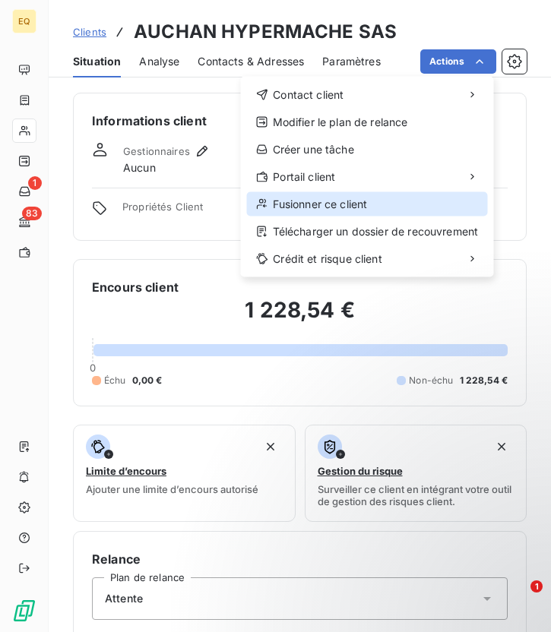
click at [367, 200] on div "Fusionner ce client" at bounding box center [367, 204] width 241 height 24
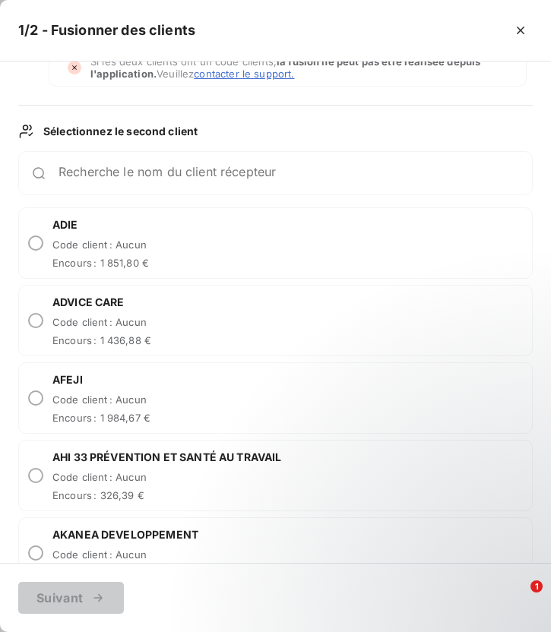
scroll to position [151, 0]
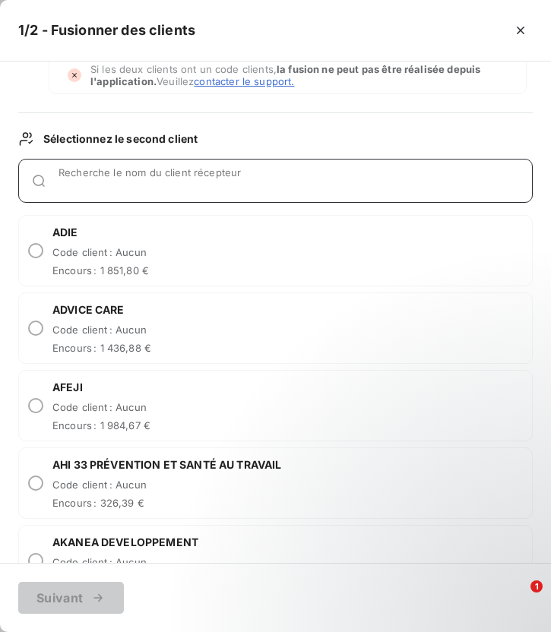
click at [115, 180] on input "Recherche le nom du client récepteur" at bounding box center [294, 186] width 473 height 15
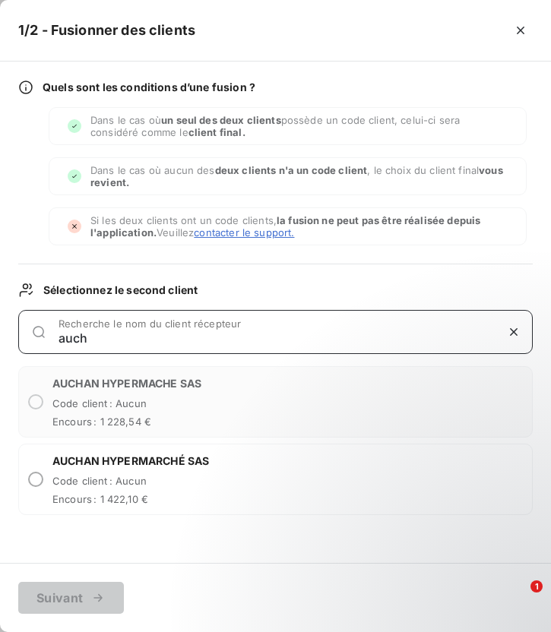
scroll to position [0, 0]
type input "auchan"
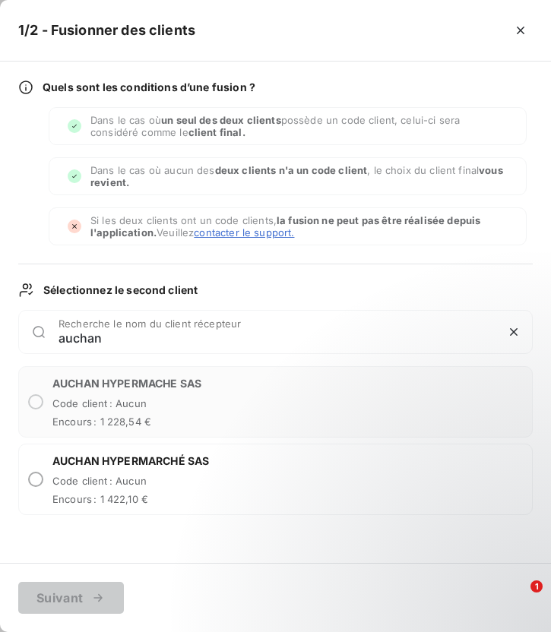
click at [190, 461] on span "AUCHAN HYPERMARCHÉ SAS" at bounding box center [130, 460] width 156 height 15
radio input "true"
click at [79, 604] on button "Suivant" at bounding box center [71, 598] width 106 height 32
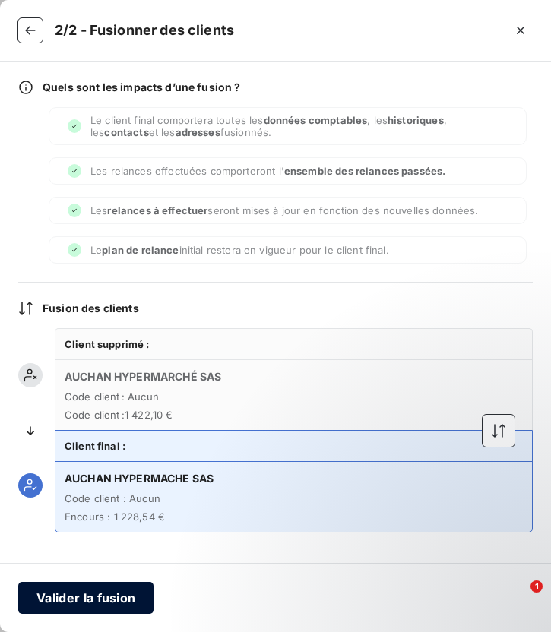
click at [109, 596] on button "Valider la fusion" at bounding box center [85, 598] width 135 height 32
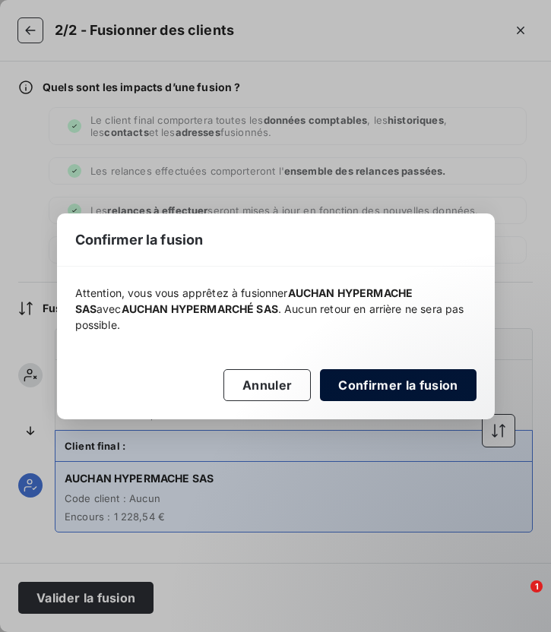
click at [408, 379] on button "Confirmer la fusion" at bounding box center [398, 385] width 156 height 32
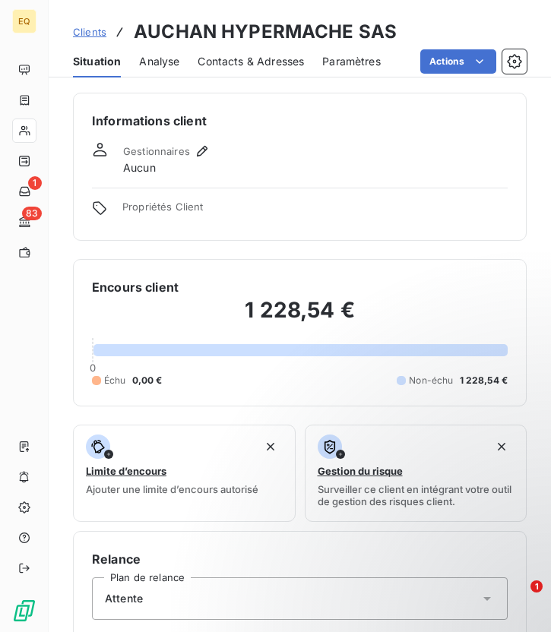
click at [257, 62] on span "Contacts & Adresses" at bounding box center [250, 61] width 106 height 15
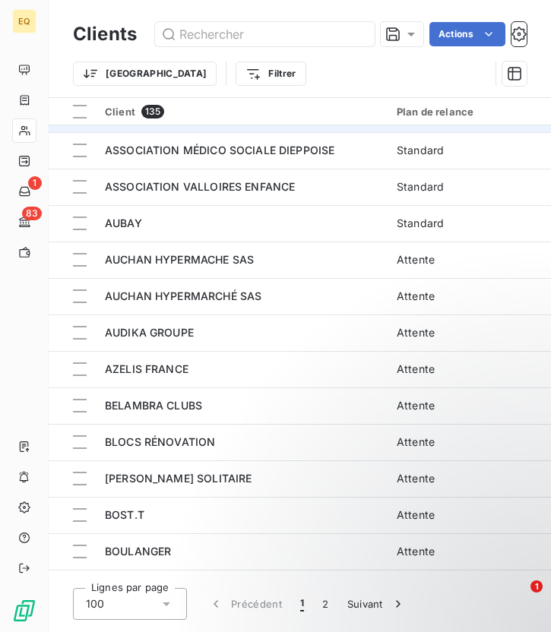
scroll to position [358, 0]
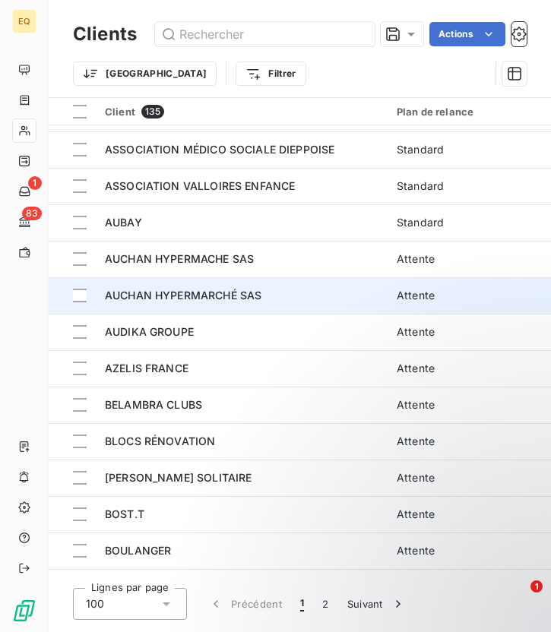
click at [209, 282] on td "AUCHAN HYPERMARCHÉ SAS" at bounding box center [242, 295] width 292 height 36
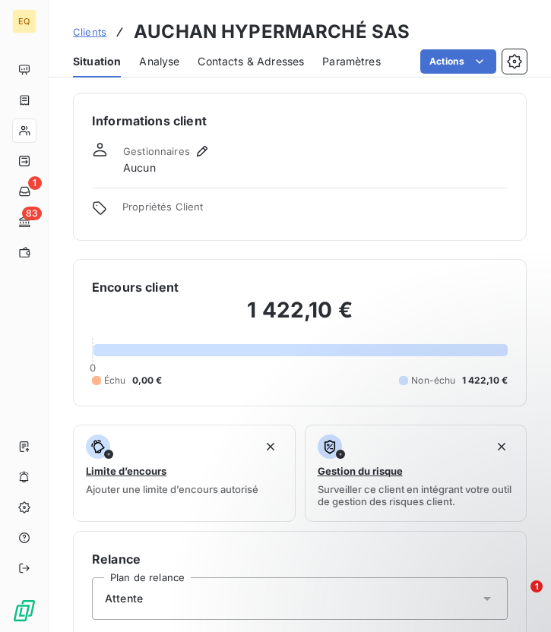
click at [257, 65] on span "Contacts & Adresses" at bounding box center [250, 61] width 106 height 15
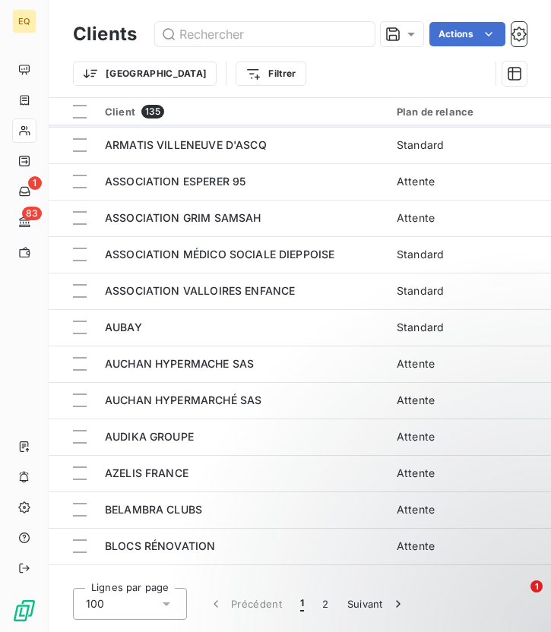
scroll to position [269, 0]
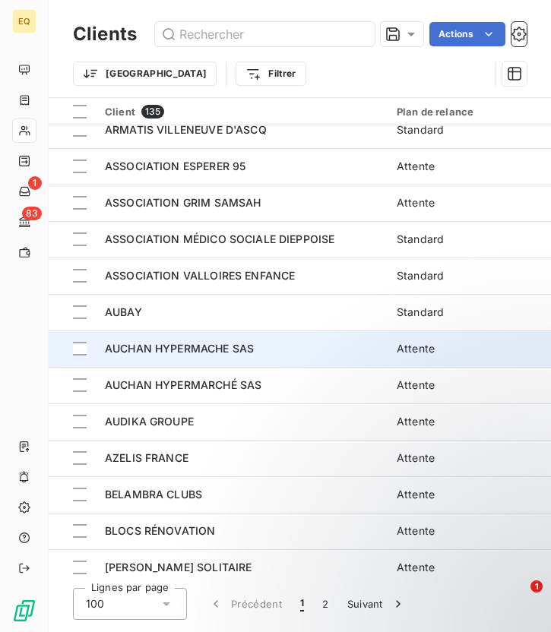
click at [245, 343] on span "AUCHAN HYPERMACHE SAS" at bounding box center [179, 348] width 149 height 13
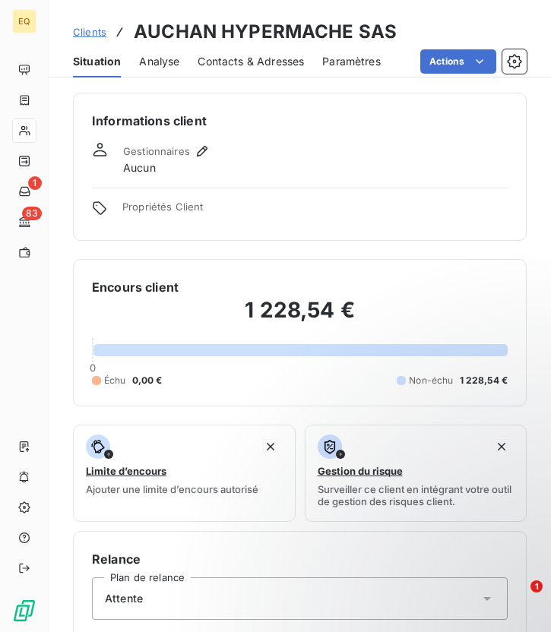
click at [266, 69] on div "Contacts & Adresses" at bounding box center [250, 62] width 106 height 32
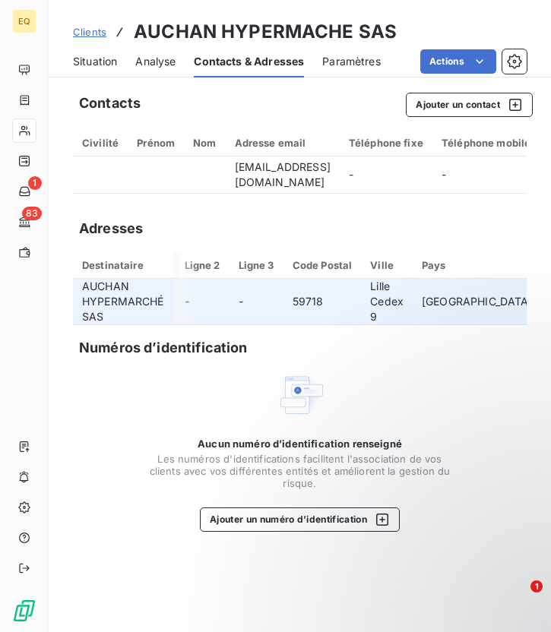
scroll to position [0, 159]
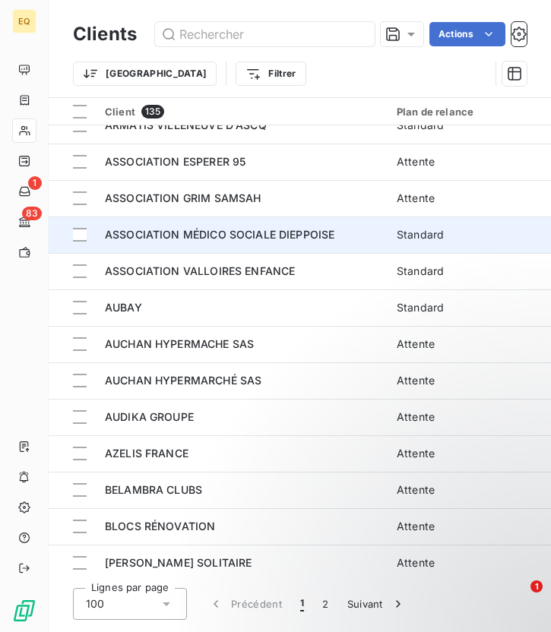
scroll to position [276, 0]
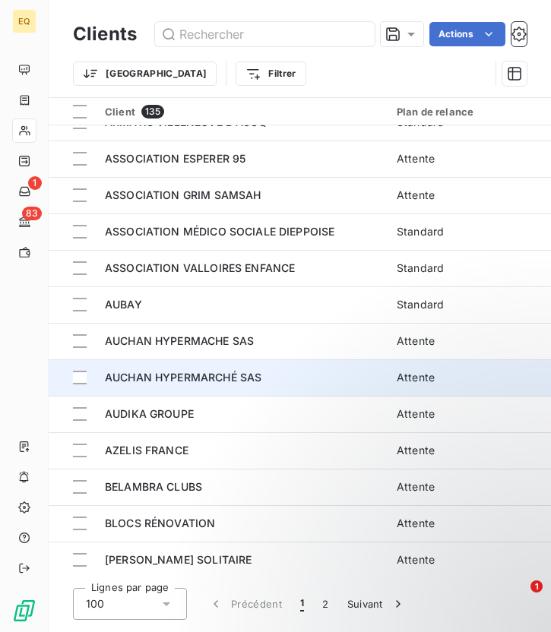
click at [245, 383] on span "AUCHAN HYPERMARCHÉ SAS" at bounding box center [183, 377] width 156 height 13
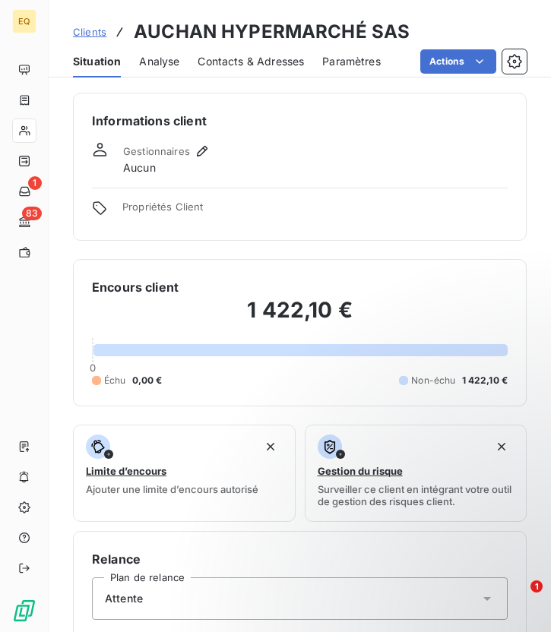
click at [233, 62] on span "Contacts & Adresses" at bounding box center [250, 61] width 106 height 15
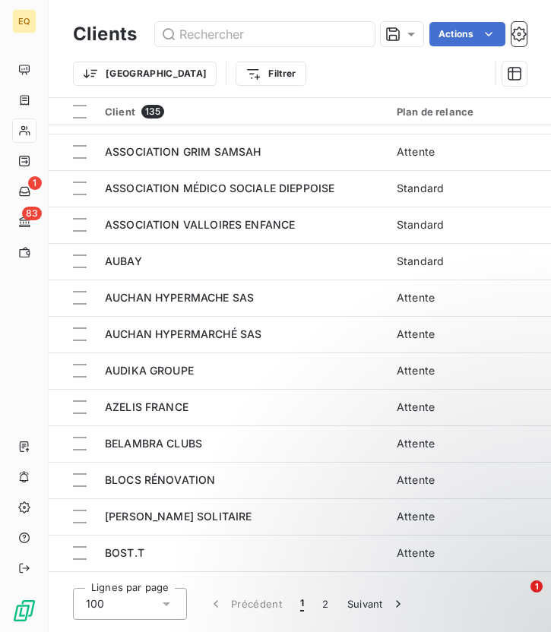
scroll to position [322, 0]
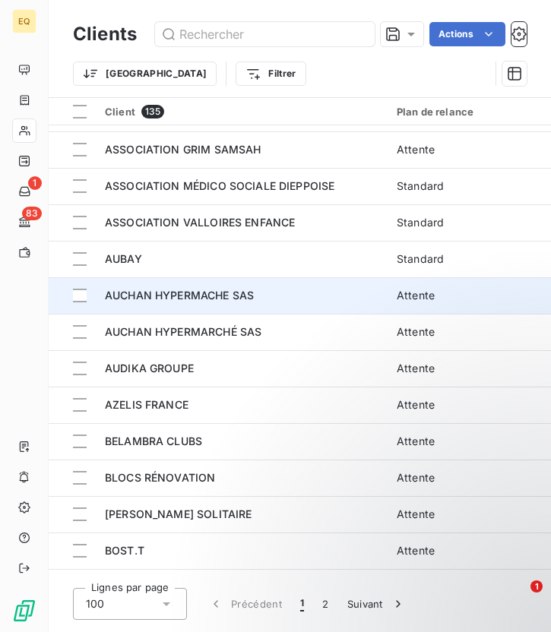
click at [203, 296] on span "AUCHAN HYPERMACHE SAS" at bounding box center [179, 295] width 149 height 13
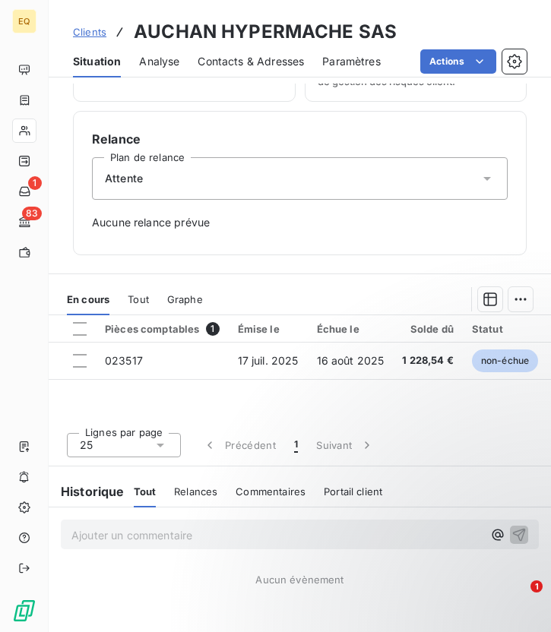
scroll to position [441, 0]
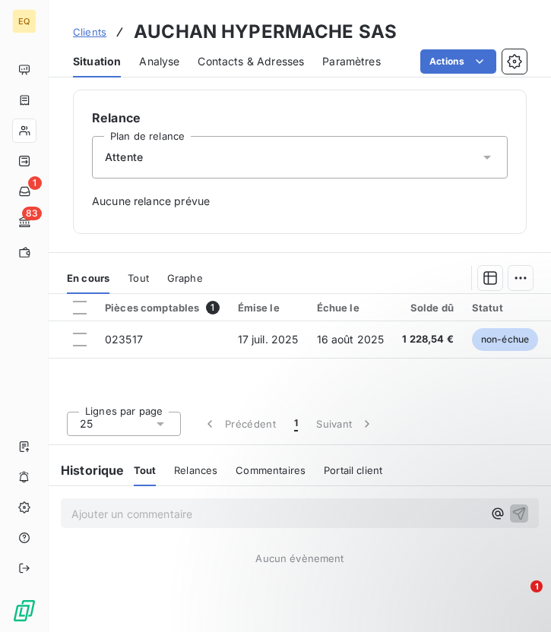
click at [173, 174] on div "Attente" at bounding box center [299, 157] width 415 height 43
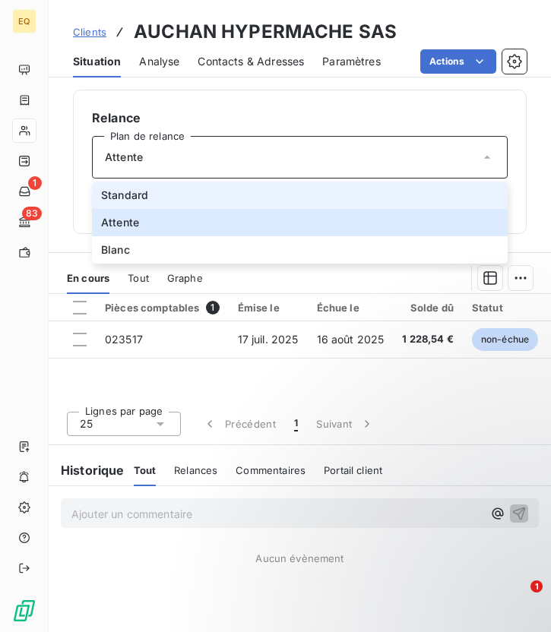
click at [143, 195] on span "Standard" at bounding box center [124, 195] width 47 height 15
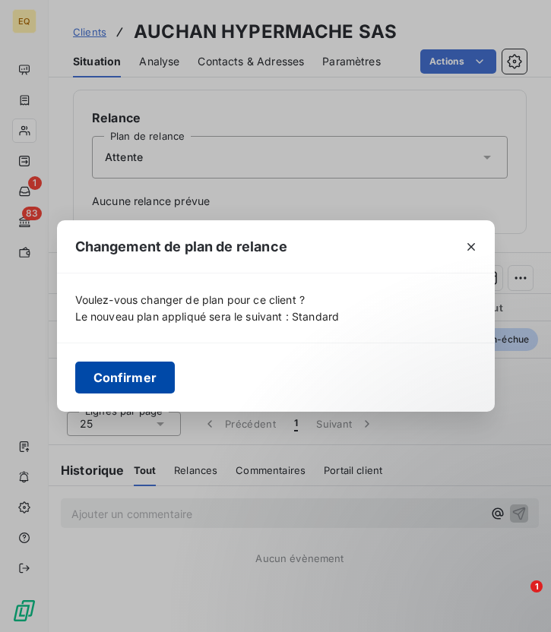
click at [135, 382] on button "Confirmer" at bounding box center [125, 377] width 100 height 32
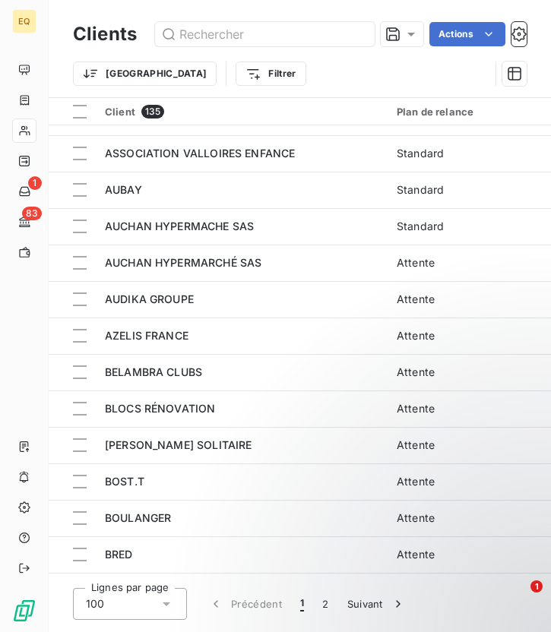
scroll to position [396, 0]
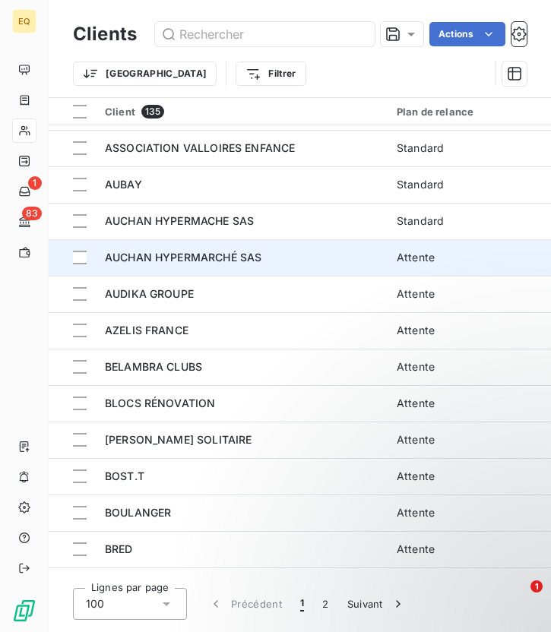
click at [171, 258] on span "AUCHAN HYPERMARCHÉ SAS" at bounding box center [183, 257] width 156 height 13
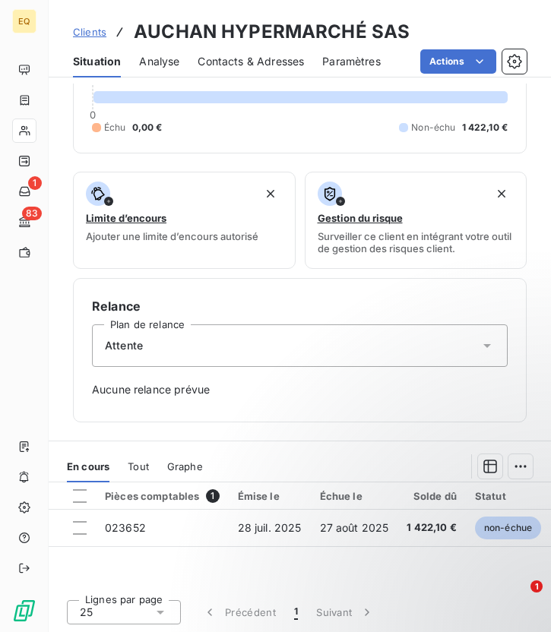
scroll to position [441, 0]
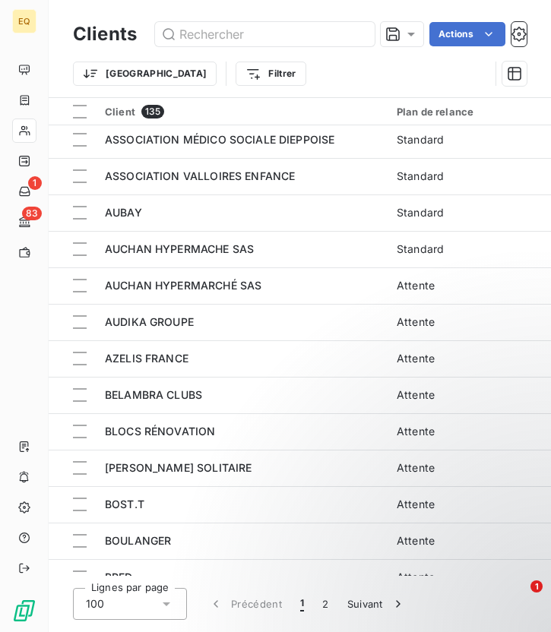
scroll to position [369, 0]
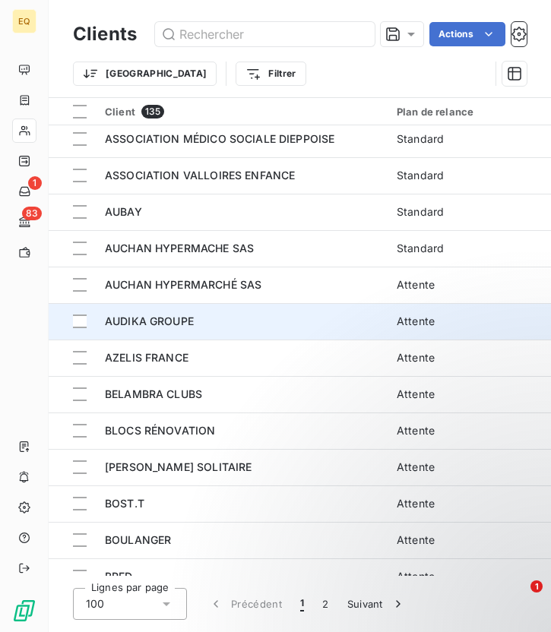
click at [174, 327] on span "AUDIKA GROUPE" at bounding box center [149, 320] width 89 height 13
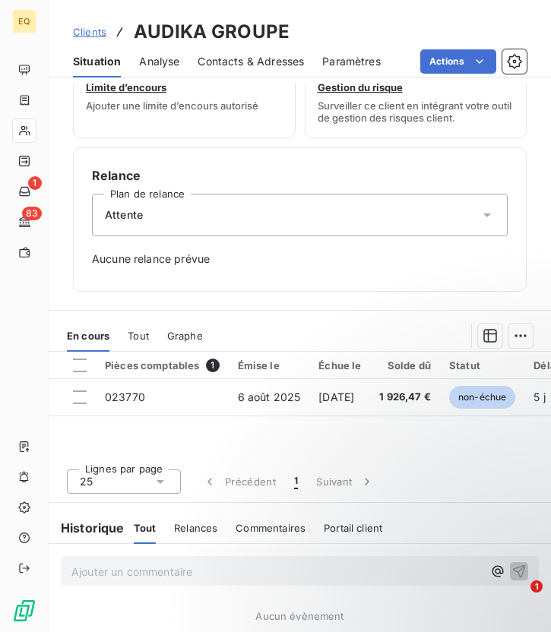
scroll to position [396, 0]
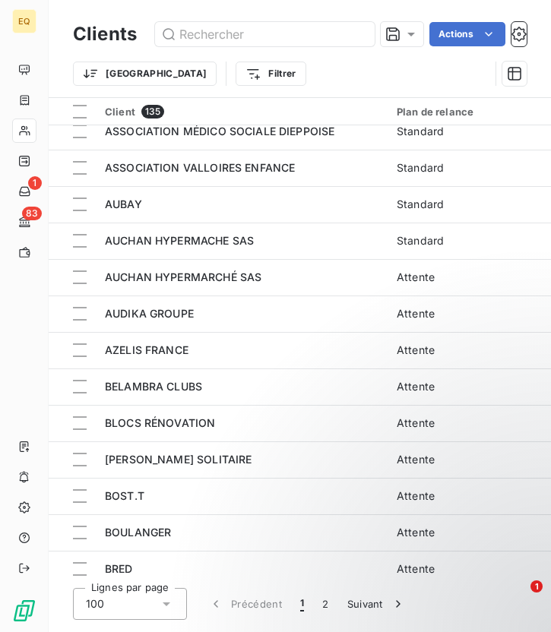
scroll to position [410, 0]
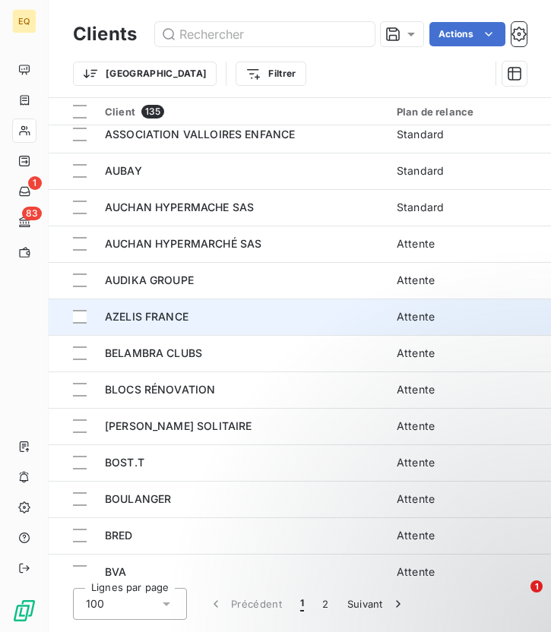
click at [164, 317] on span "AZELIS FRANCE" at bounding box center [147, 316] width 84 height 13
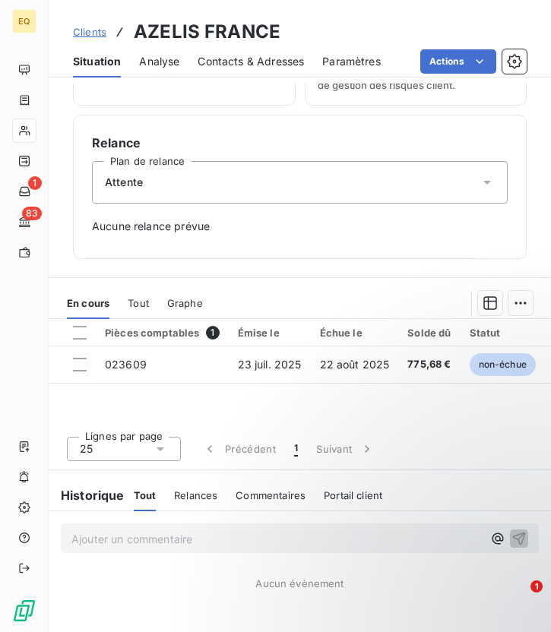
scroll to position [441, 0]
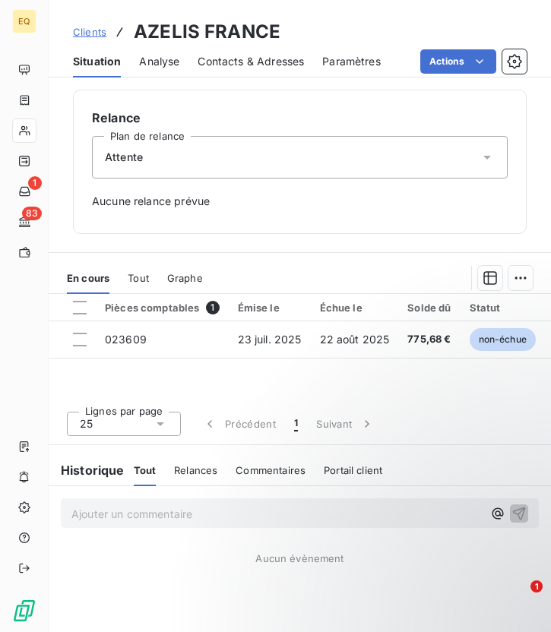
click at [180, 166] on div "Attente" at bounding box center [299, 157] width 415 height 43
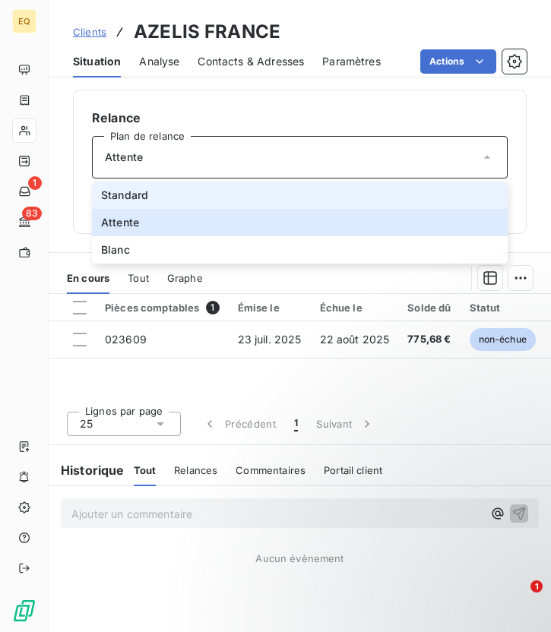
click at [155, 194] on li "Standard" at bounding box center [299, 194] width 415 height 27
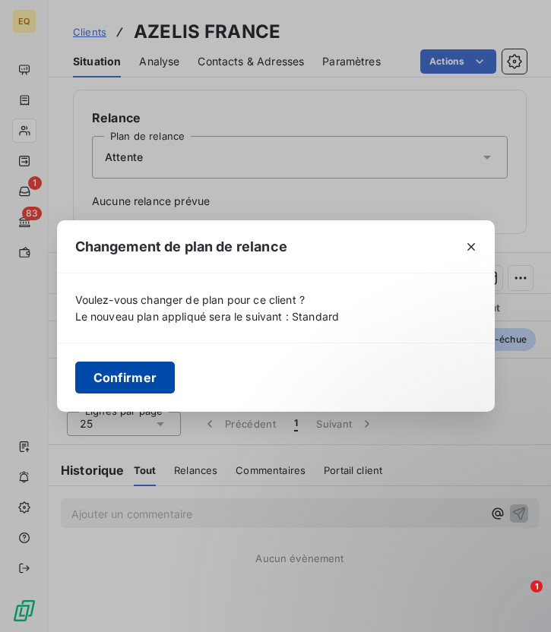
click at [136, 367] on button "Confirmer" at bounding box center [125, 377] width 100 height 32
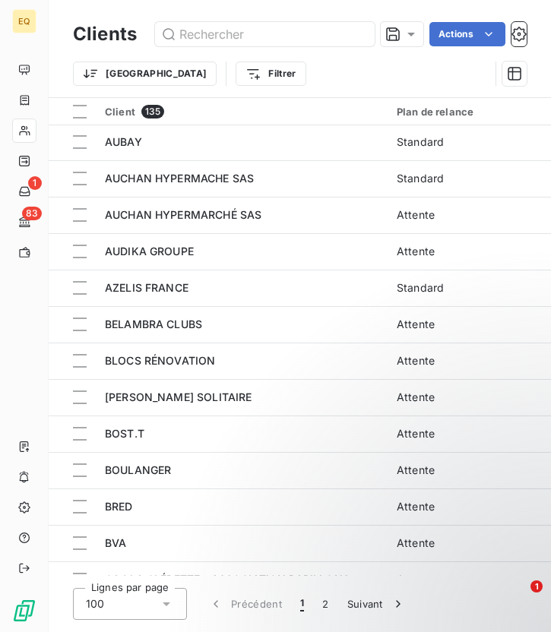
scroll to position [440, 0]
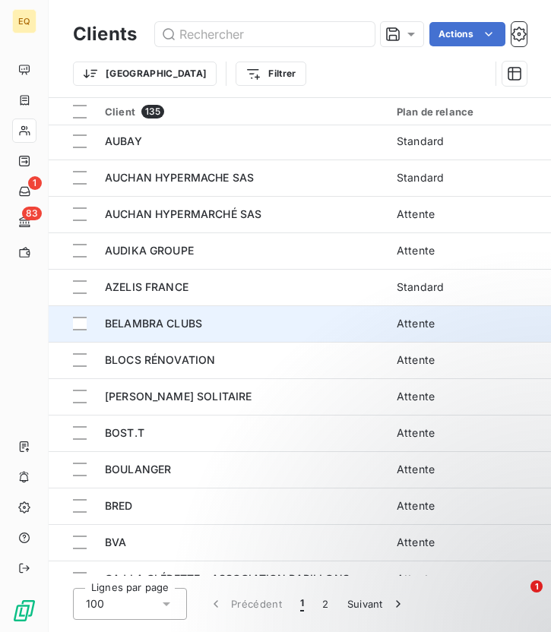
click at [166, 324] on span "BELAMBRA CLUBS" at bounding box center [153, 323] width 97 height 13
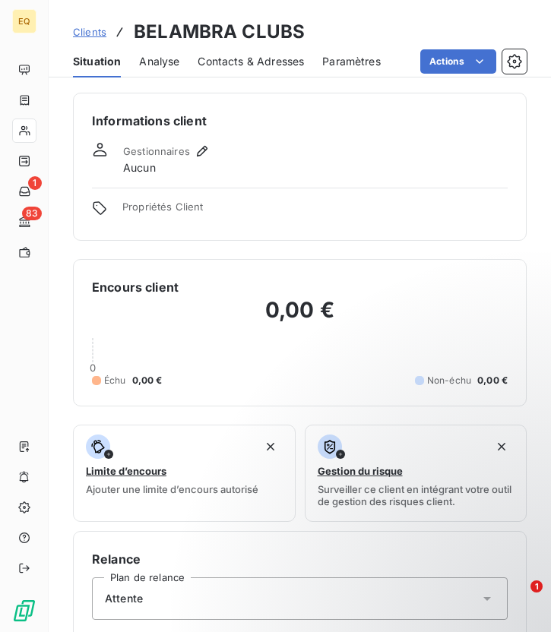
scroll to position [456, 0]
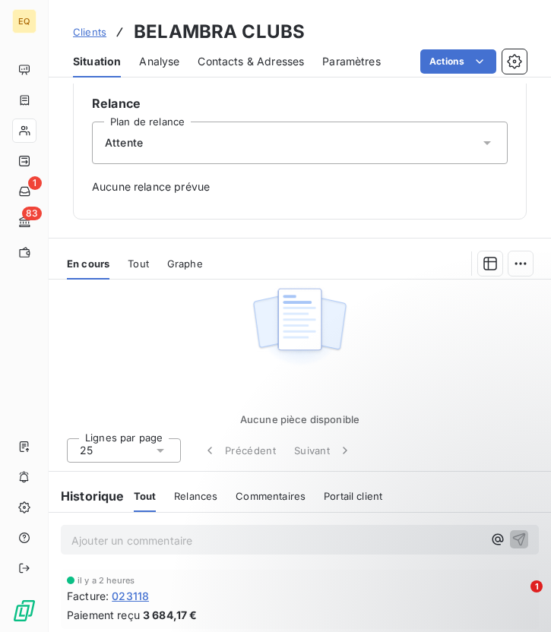
click at [159, 151] on div "Attente" at bounding box center [299, 143] width 415 height 43
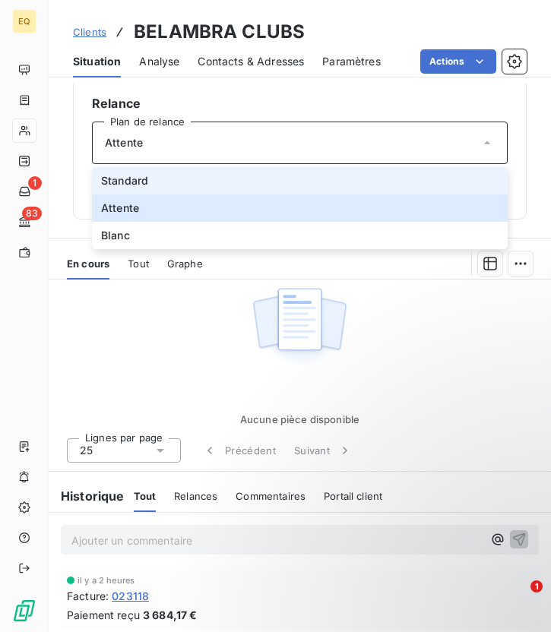
click at [123, 181] on span "Standard" at bounding box center [124, 180] width 47 height 15
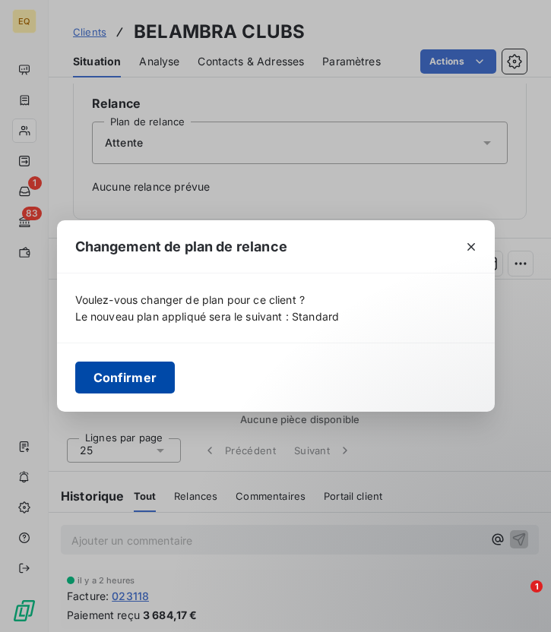
click at [128, 383] on button "Confirmer" at bounding box center [125, 377] width 100 height 32
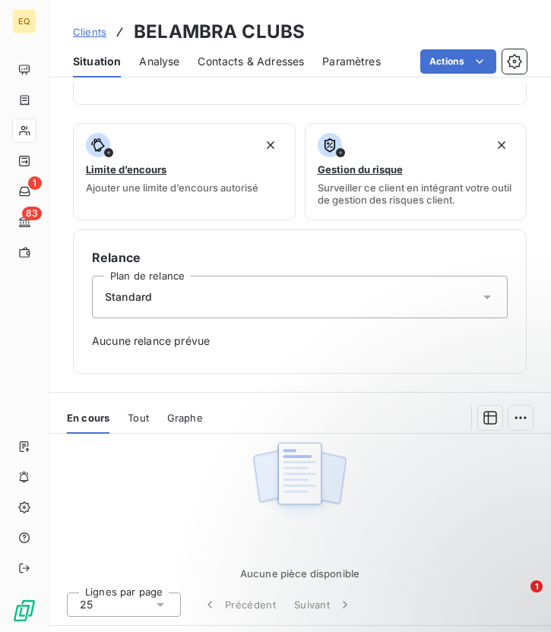
scroll to position [281, 0]
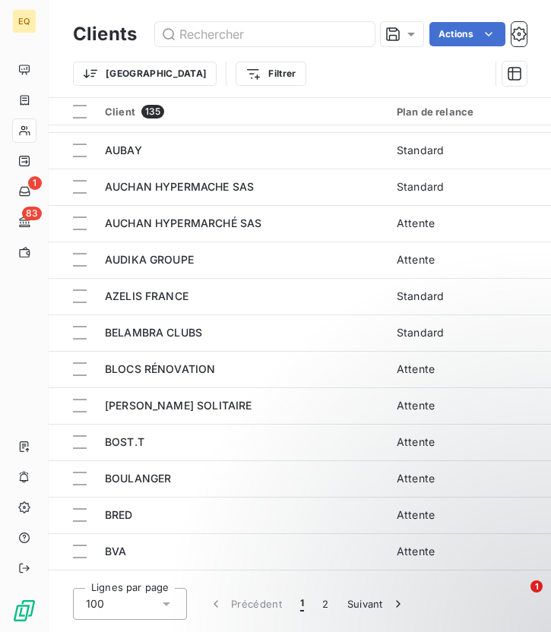
scroll to position [431, 0]
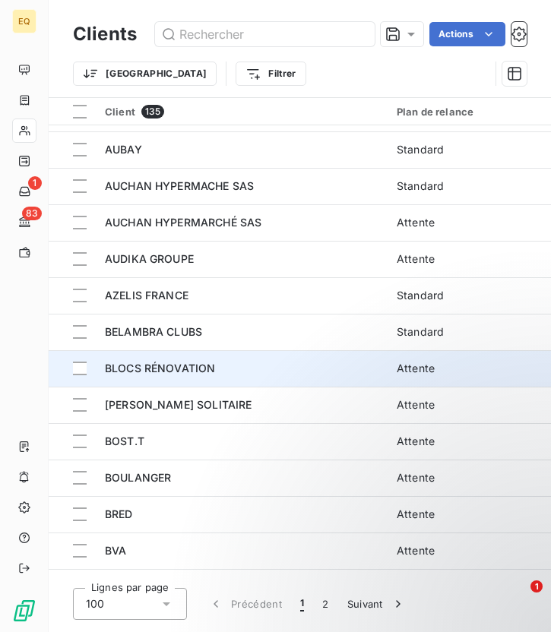
click at [169, 373] on span "BLOCS RÉNOVATION" at bounding box center [160, 367] width 110 height 13
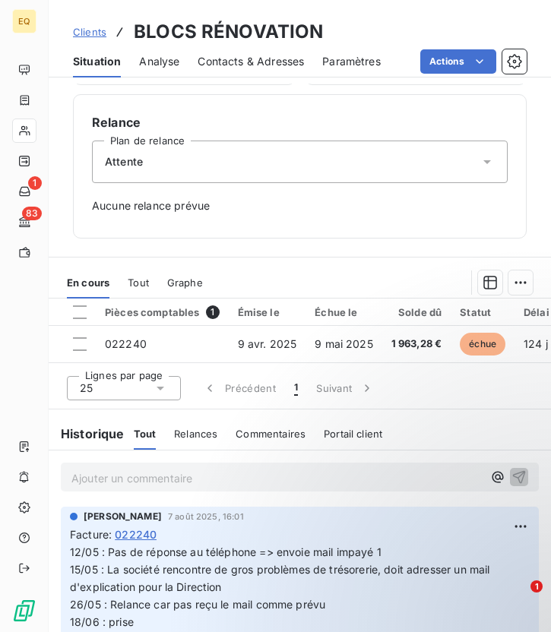
scroll to position [454, 0]
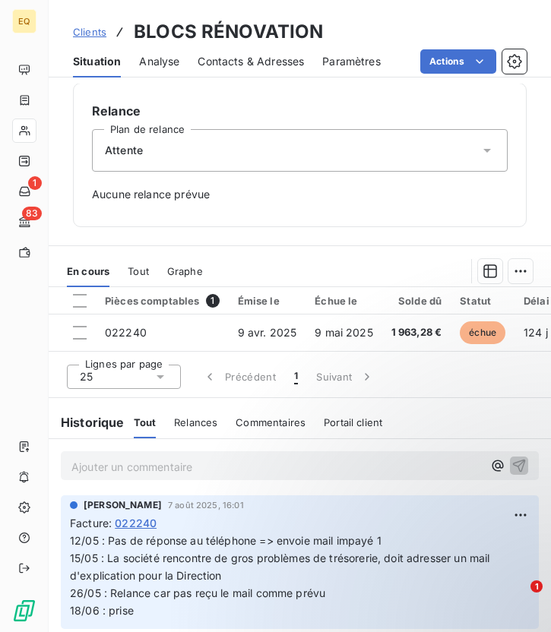
click at [339, 151] on div "Attente" at bounding box center [299, 150] width 415 height 43
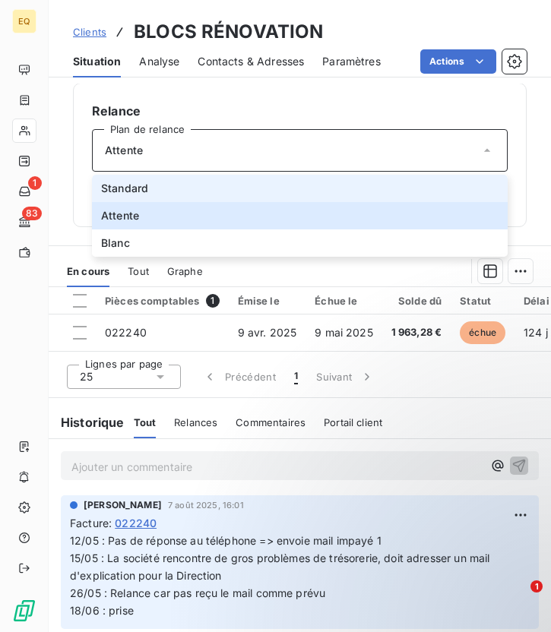
click at [140, 183] on span "Standard" at bounding box center [124, 188] width 47 height 15
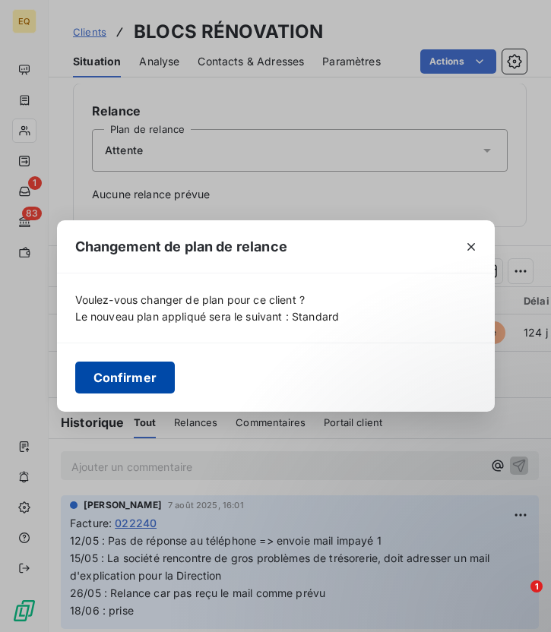
click at [137, 380] on button "Confirmer" at bounding box center [125, 377] width 100 height 32
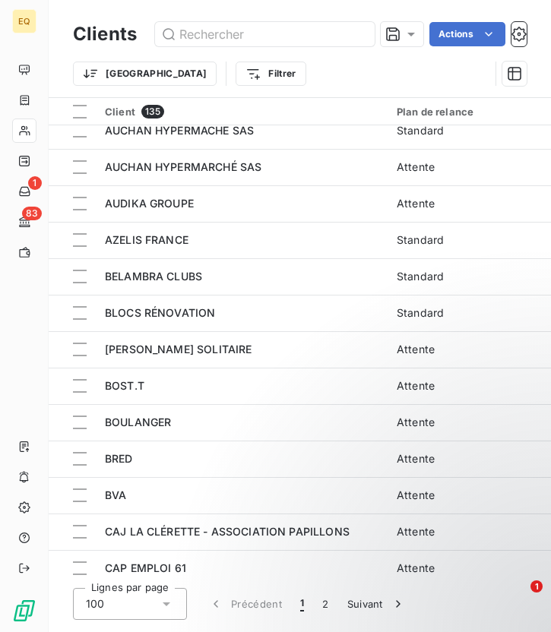
scroll to position [489, 0]
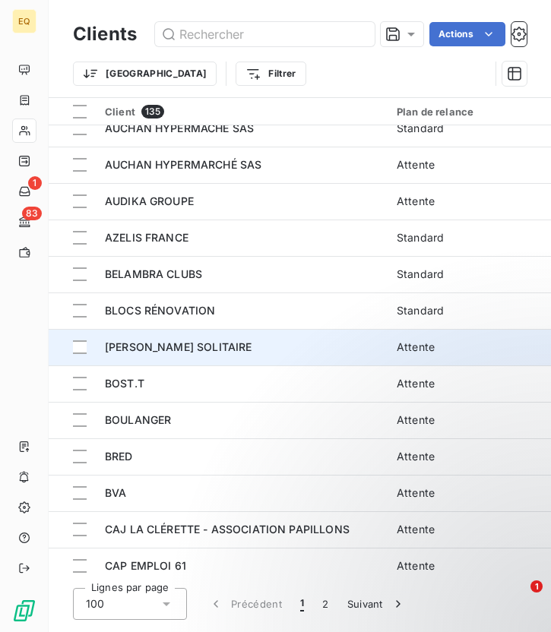
click at [172, 348] on span "[PERSON_NAME] SOLITAIRE" at bounding box center [178, 346] width 147 height 13
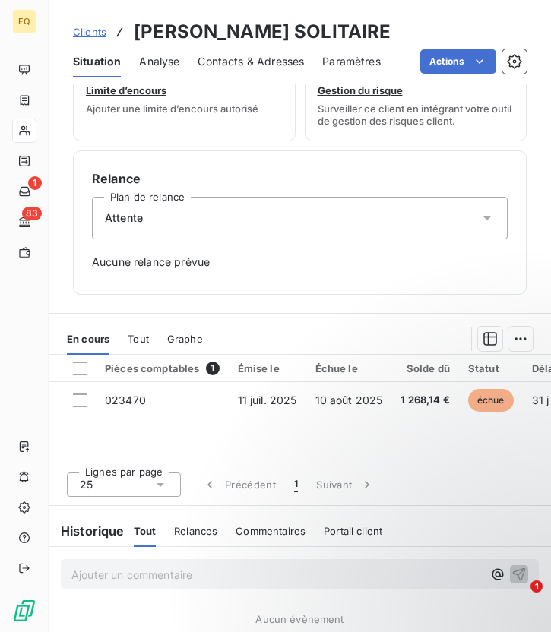
scroll to position [386, 0]
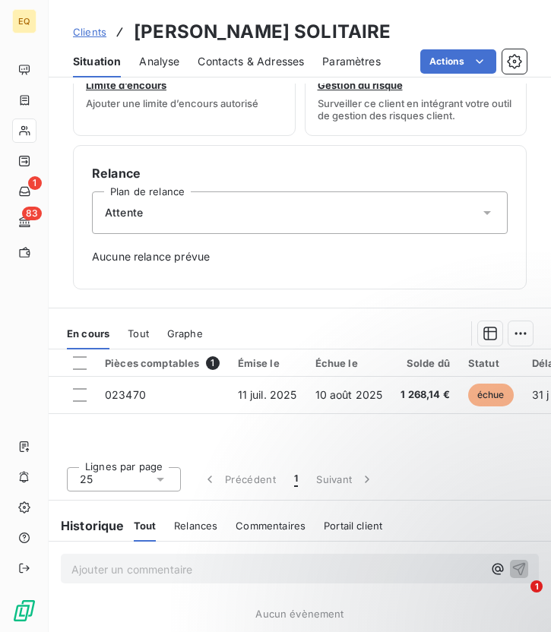
click at [163, 217] on div "Attente" at bounding box center [299, 212] width 415 height 43
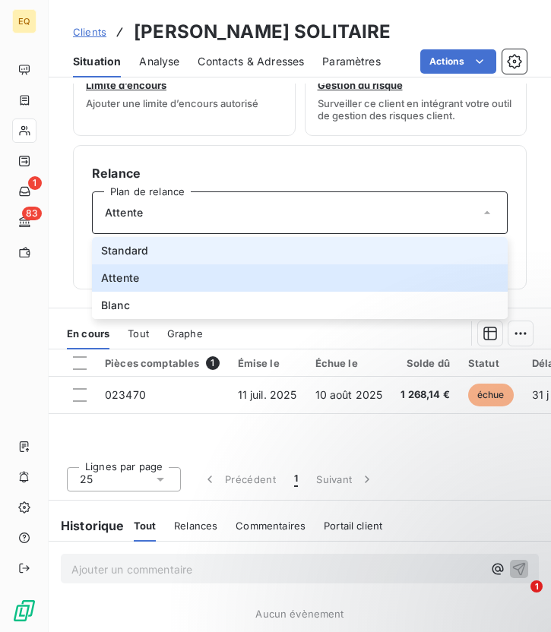
click at [129, 245] on span "Standard" at bounding box center [124, 250] width 47 height 15
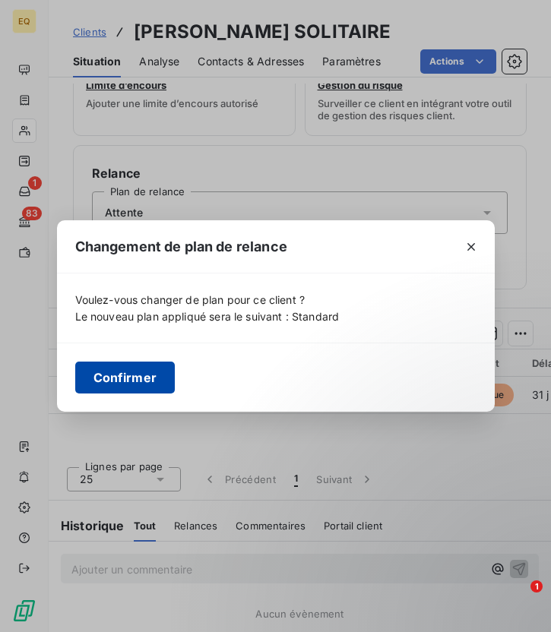
click at [125, 376] on button "Confirmer" at bounding box center [125, 377] width 100 height 32
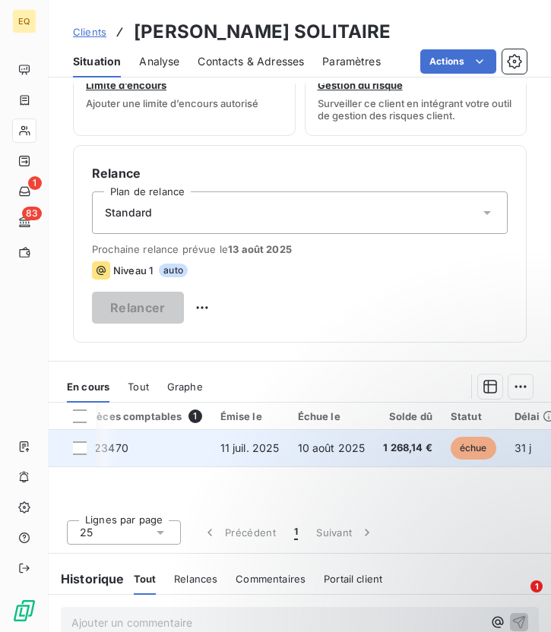
scroll to position [0, 0]
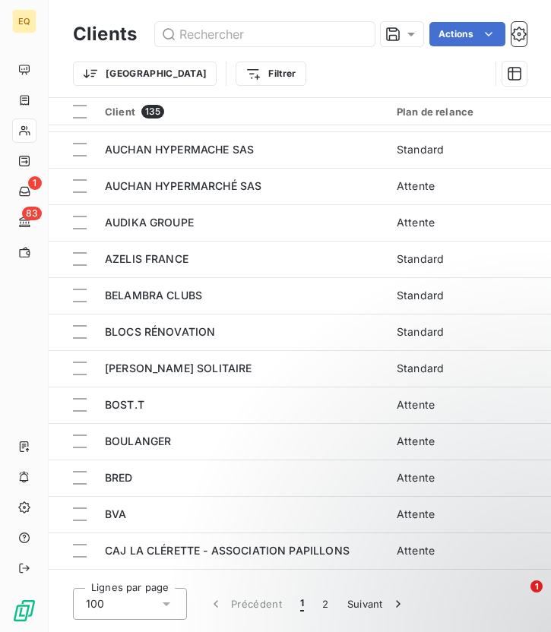
scroll to position [462, 0]
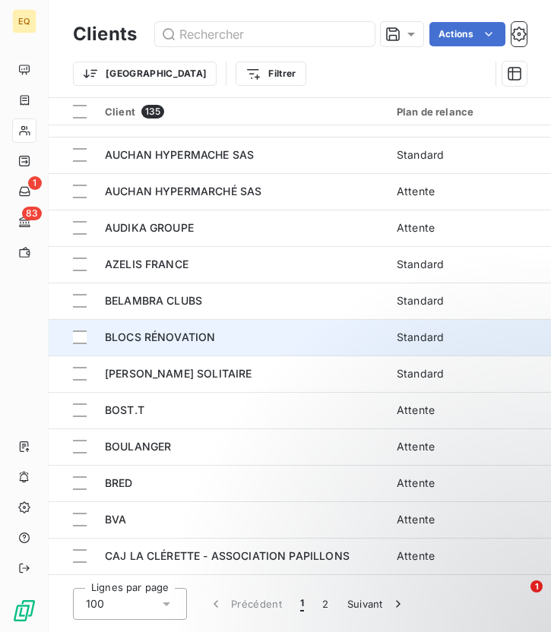
click at [144, 339] on span "BLOCS RÉNOVATION" at bounding box center [160, 336] width 110 height 13
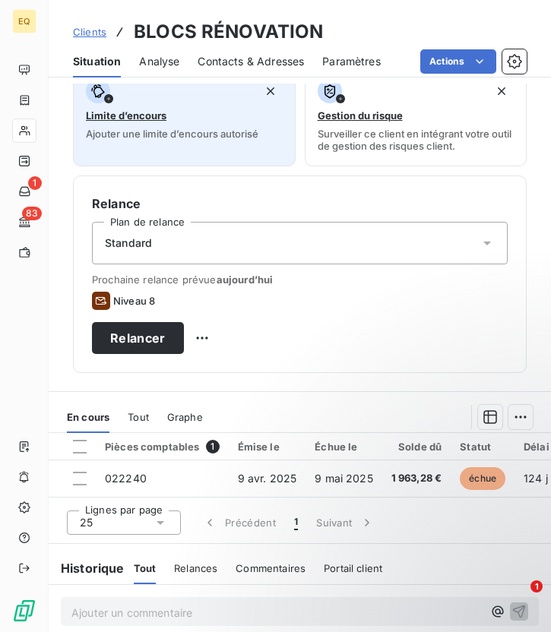
scroll to position [317, 0]
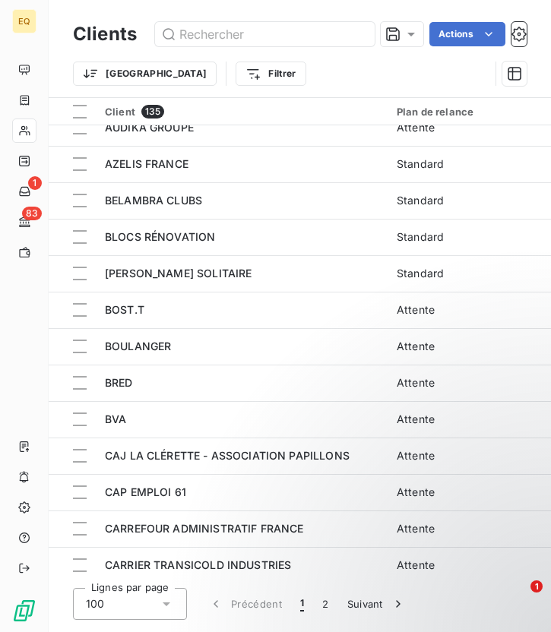
scroll to position [564, 0]
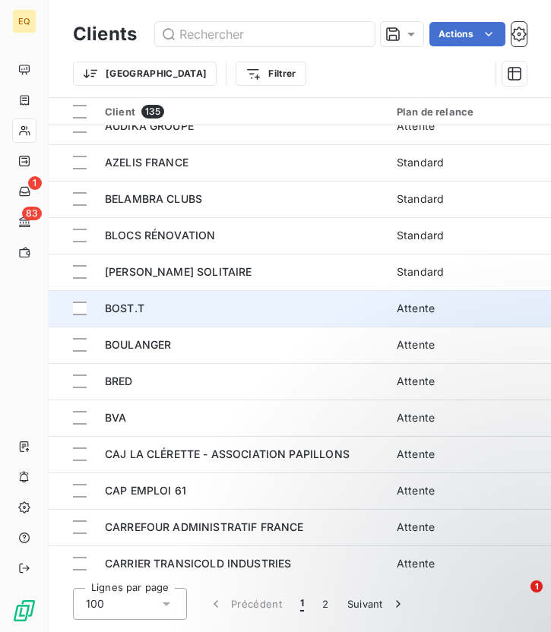
click at [159, 301] on div "BOST.T" at bounding box center [241, 308] width 273 height 15
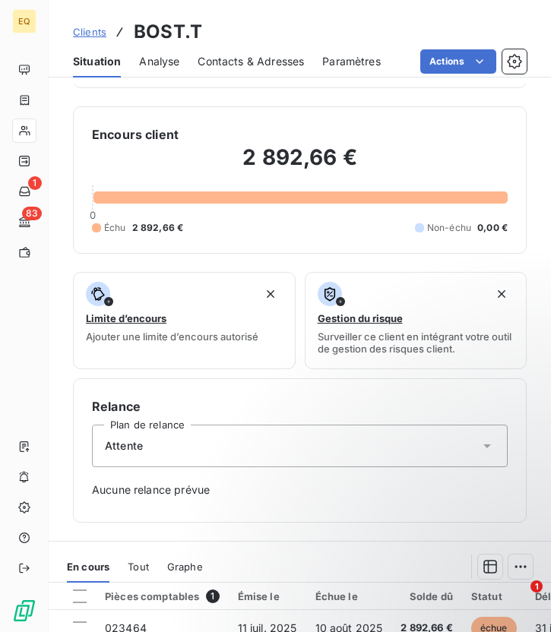
scroll to position [441, 0]
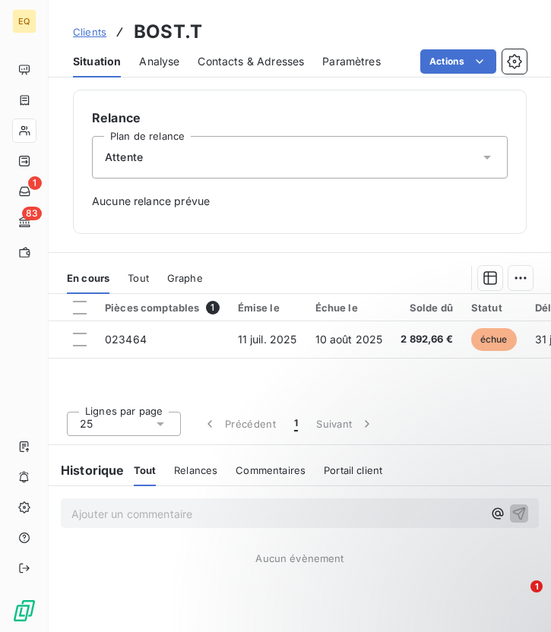
click at [158, 156] on div "Attente" at bounding box center [299, 157] width 415 height 43
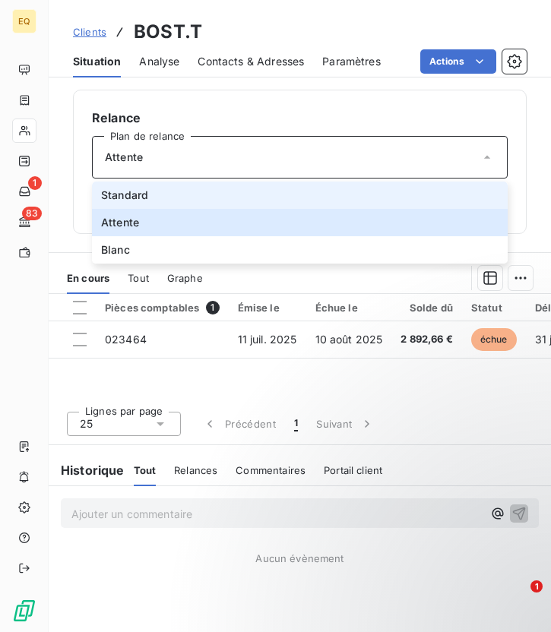
click at [118, 197] on span "Standard" at bounding box center [124, 195] width 47 height 15
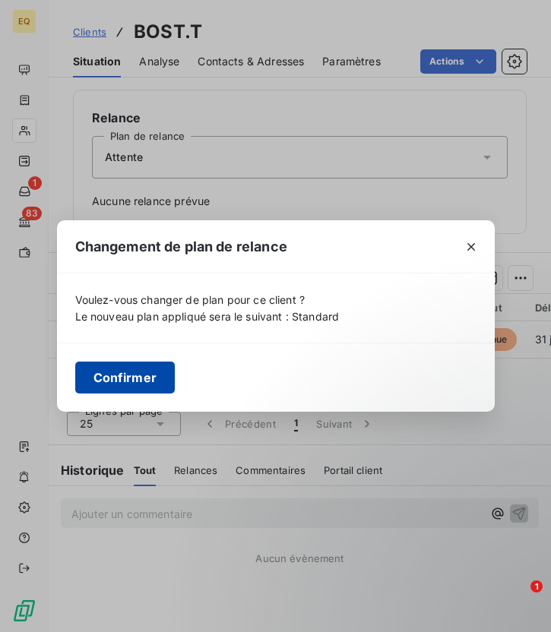
click at [131, 374] on button "Confirmer" at bounding box center [125, 377] width 100 height 32
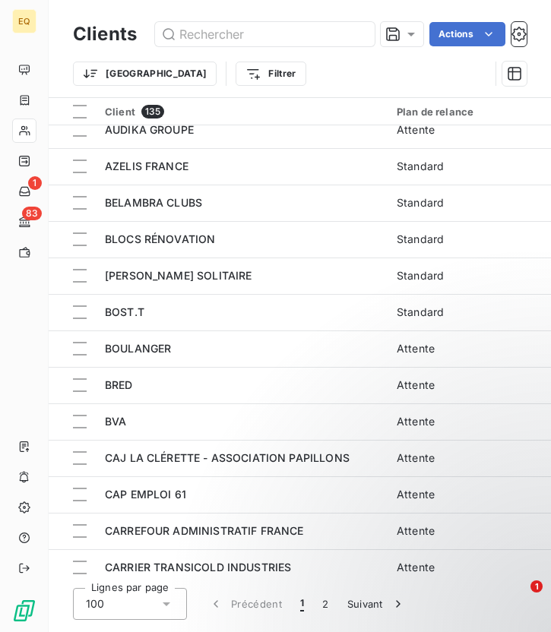
scroll to position [570, 0]
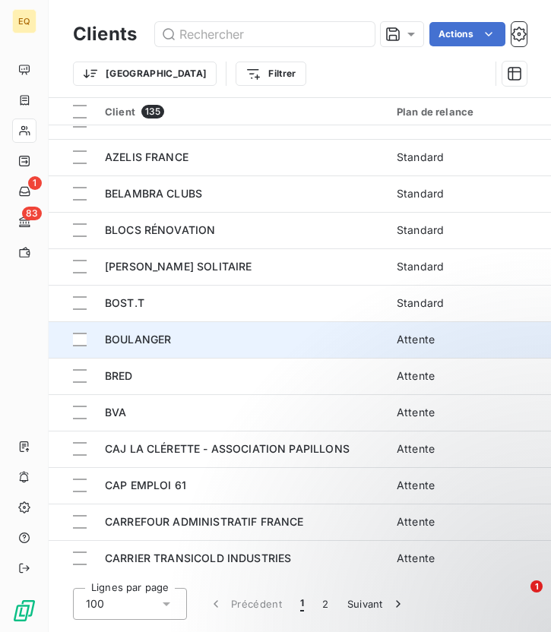
click at [197, 338] on div "BOULANGER" at bounding box center [241, 339] width 273 height 15
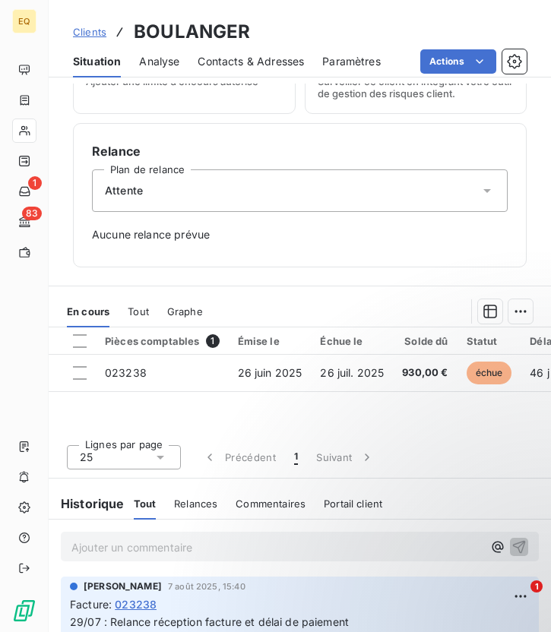
scroll to position [441, 0]
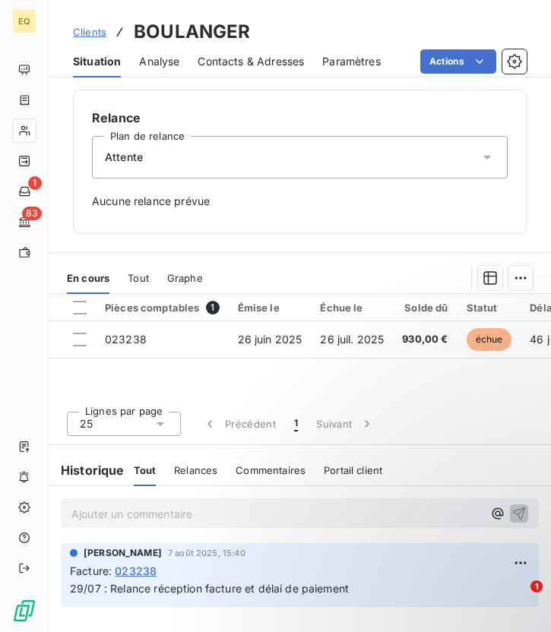
click at [229, 159] on div "Attente" at bounding box center [299, 157] width 415 height 43
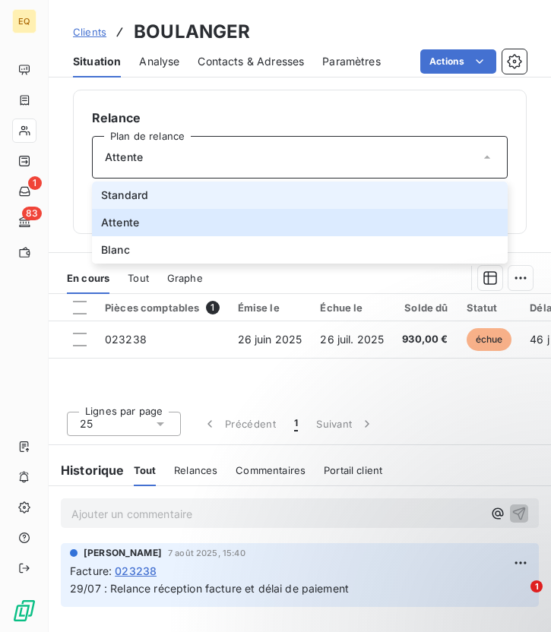
click at [136, 197] on span "Standard" at bounding box center [124, 195] width 47 height 15
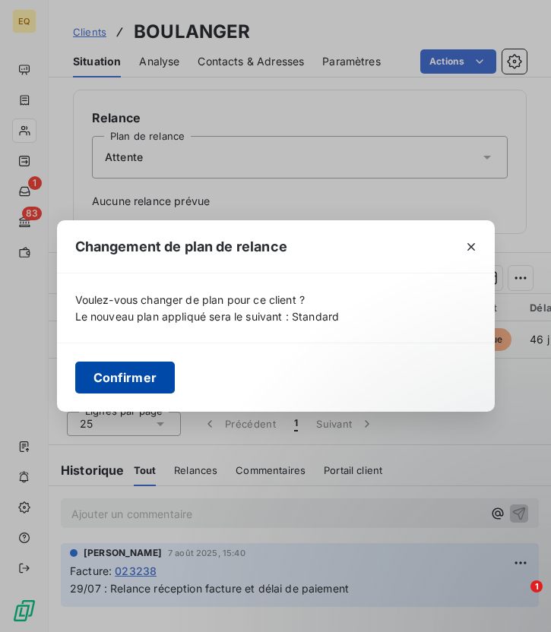
click at [133, 378] on button "Confirmer" at bounding box center [125, 377] width 100 height 32
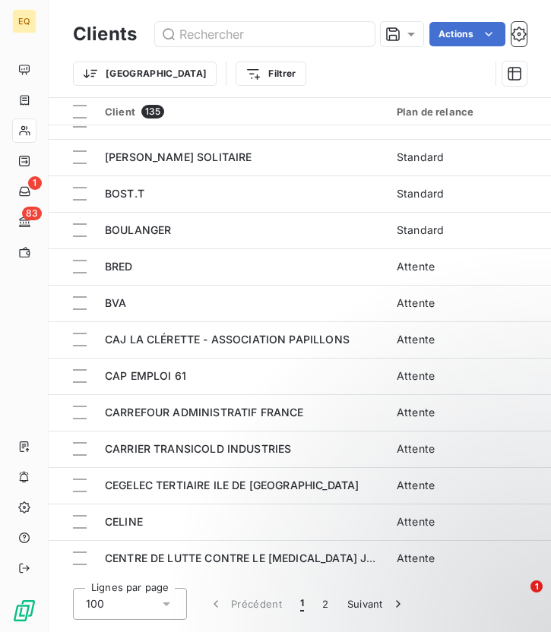
scroll to position [687, 0]
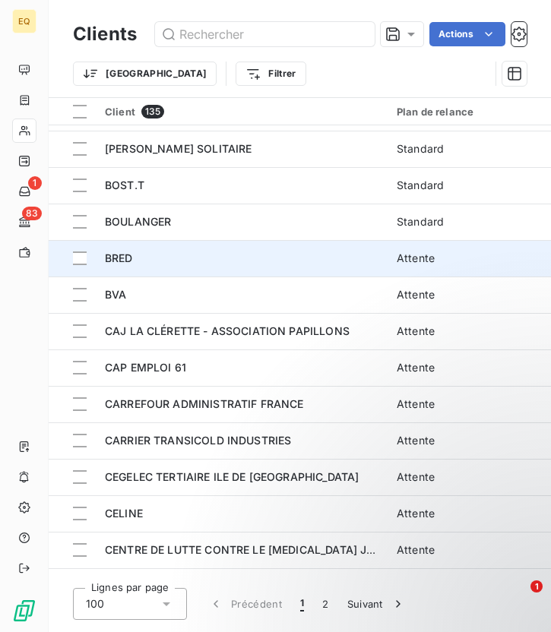
click at [201, 263] on div "BRED" at bounding box center [241, 258] width 273 height 15
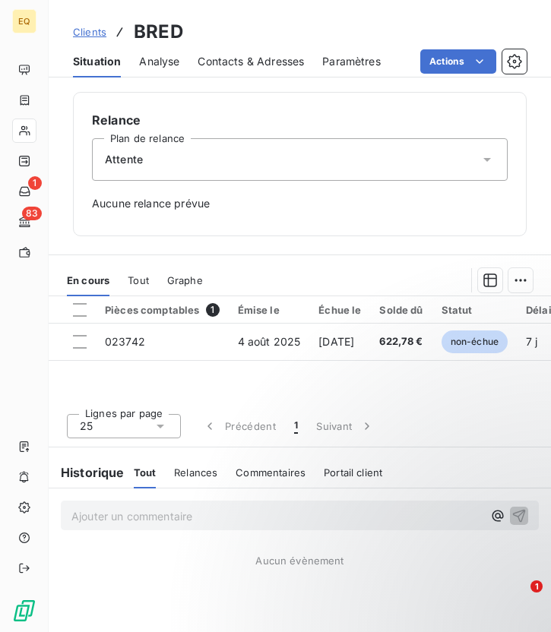
scroll to position [441, 0]
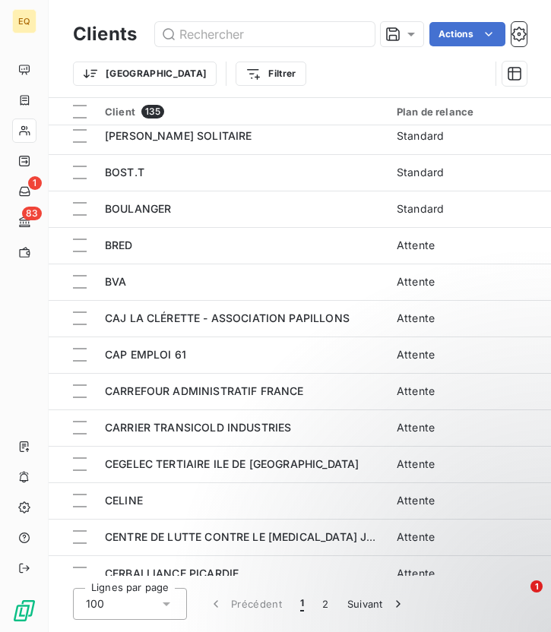
scroll to position [714, 0]
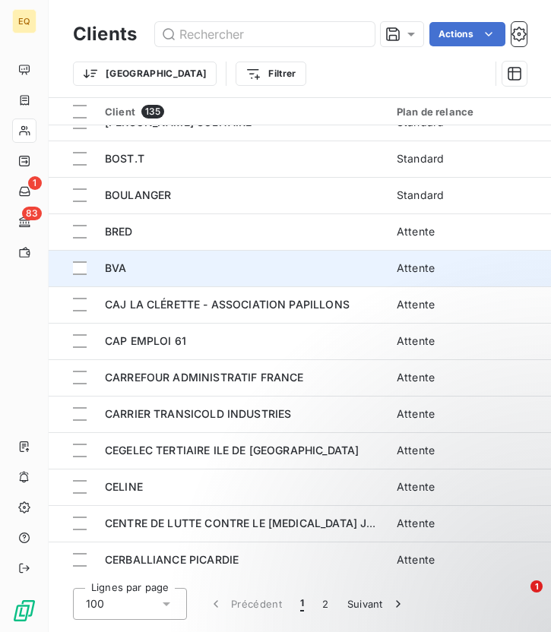
click at [174, 269] on div "BVA" at bounding box center [241, 267] width 273 height 15
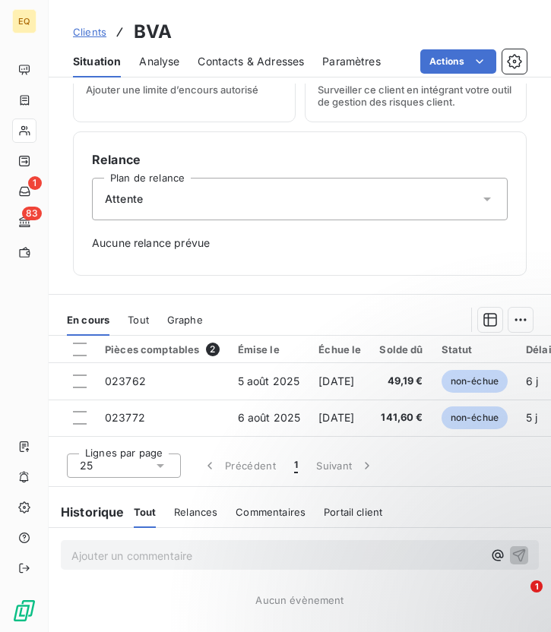
scroll to position [441, 0]
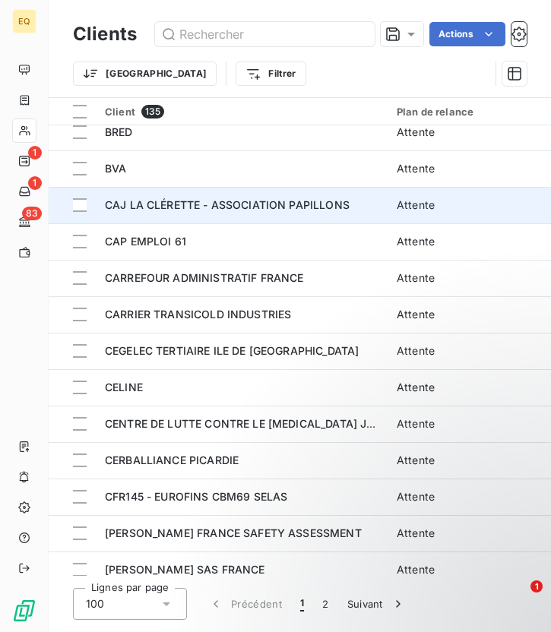
scroll to position [769, 0]
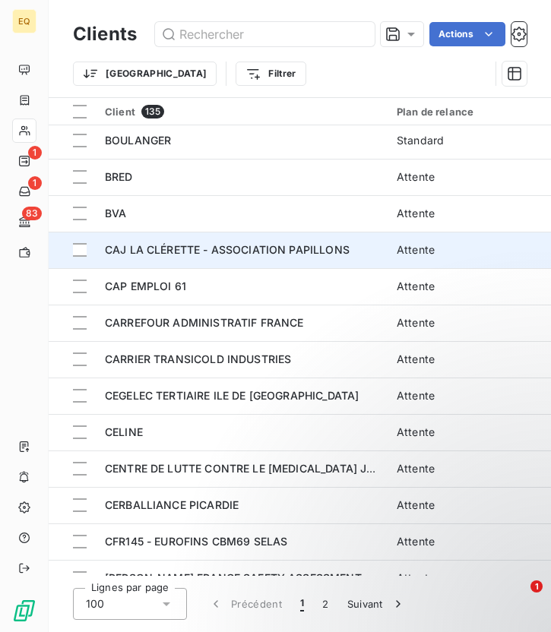
click at [193, 250] on span "CAJ LA CLÉRETTE - ASSOCIATION PAPILLONS" at bounding box center [227, 249] width 245 height 13
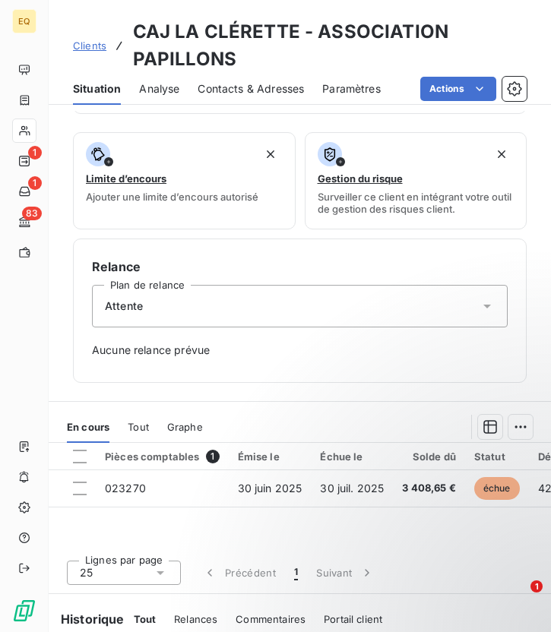
scroll to position [469, 0]
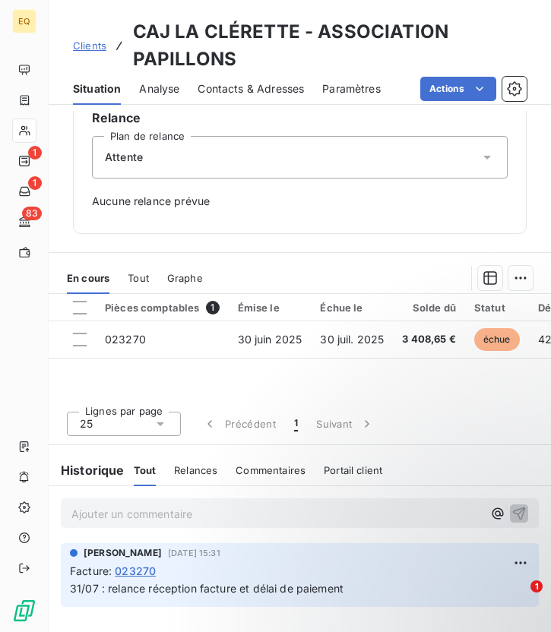
click at [144, 160] on div "Attente" at bounding box center [299, 157] width 415 height 43
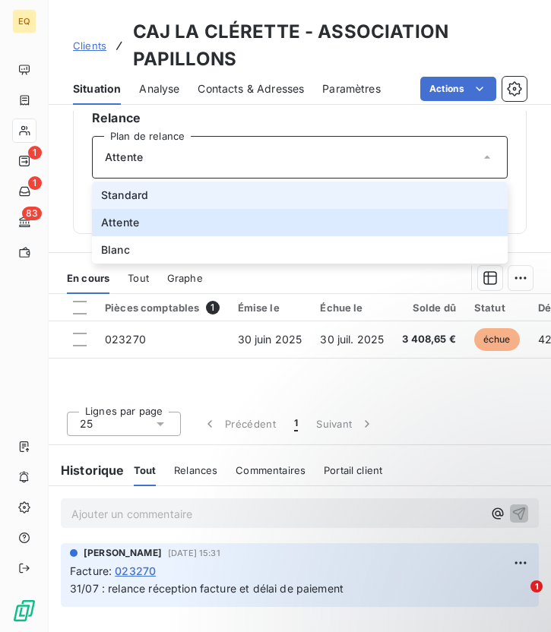
click at [128, 197] on span "Standard" at bounding box center [124, 195] width 47 height 15
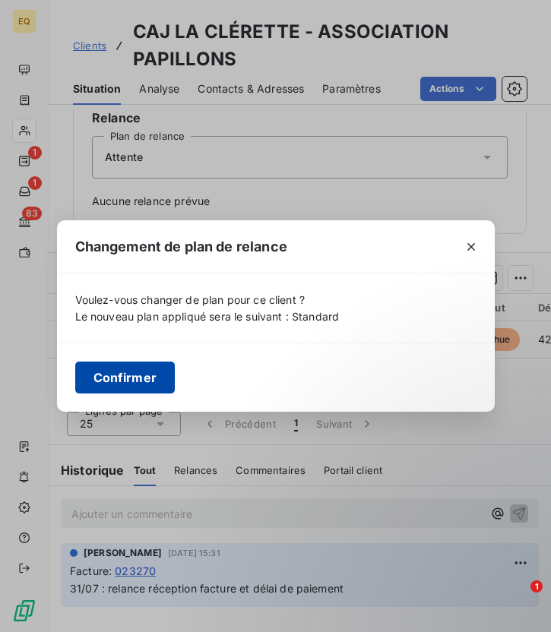
click at [139, 373] on button "Confirmer" at bounding box center [125, 377] width 100 height 32
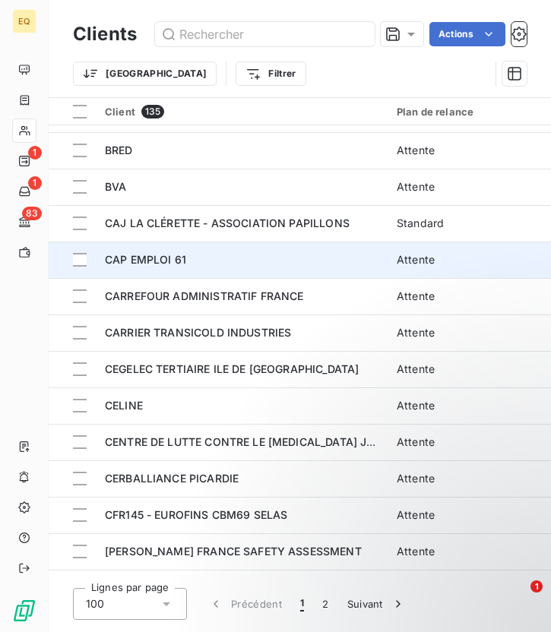
scroll to position [801, 0]
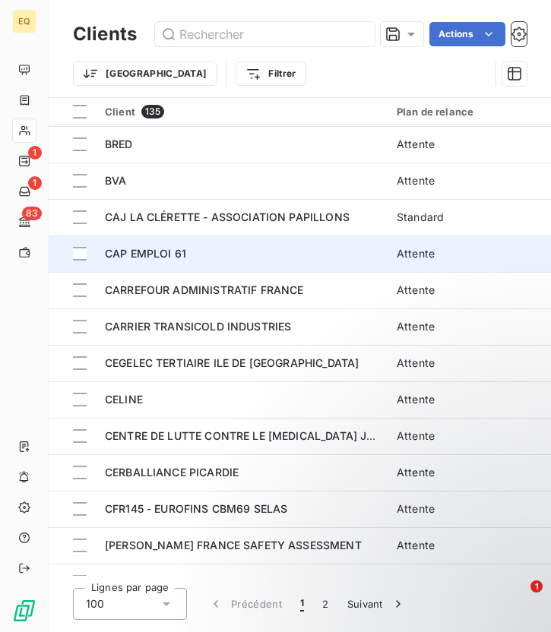
click at [151, 269] on td "CAP EMPLOI 61" at bounding box center [242, 253] width 292 height 36
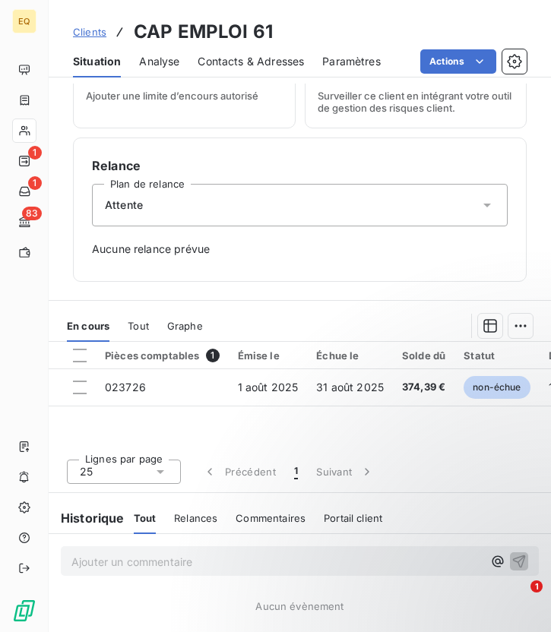
scroll to position [412, 0]
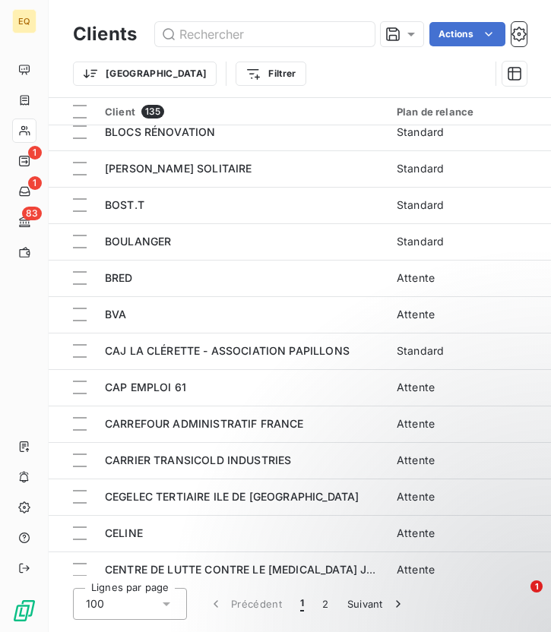
scroll to position [745, 0]
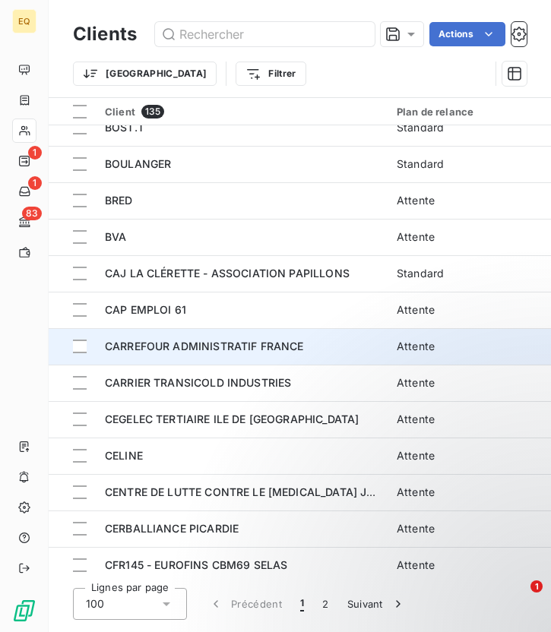
click at [192, 352] on span "CARREFOUR ADMINISTRATIF FRANCE" at bounding box center [204, 345] width 199 height 13
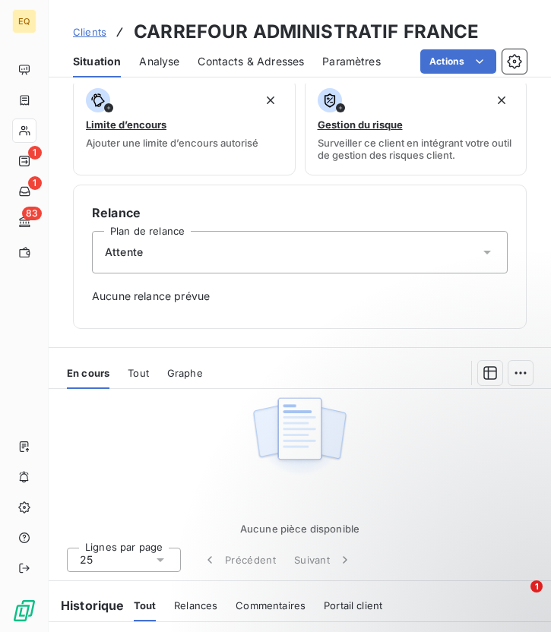
scroll to position [327, 0]
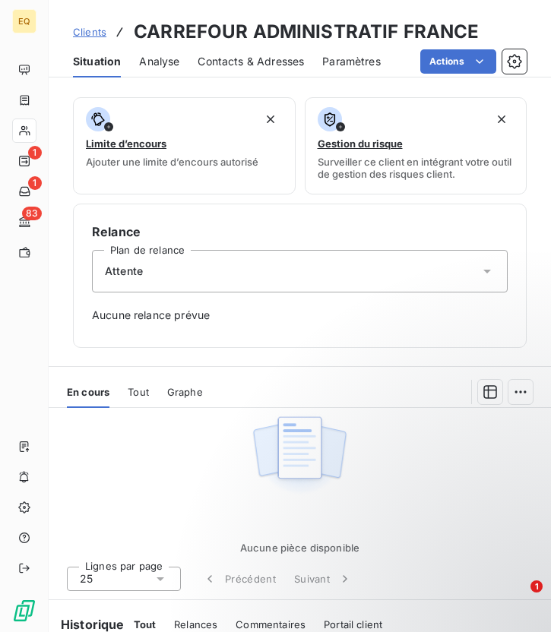
click at [141, 270] on span "Attente" at bounding box center [124, 271] width 38 height 15
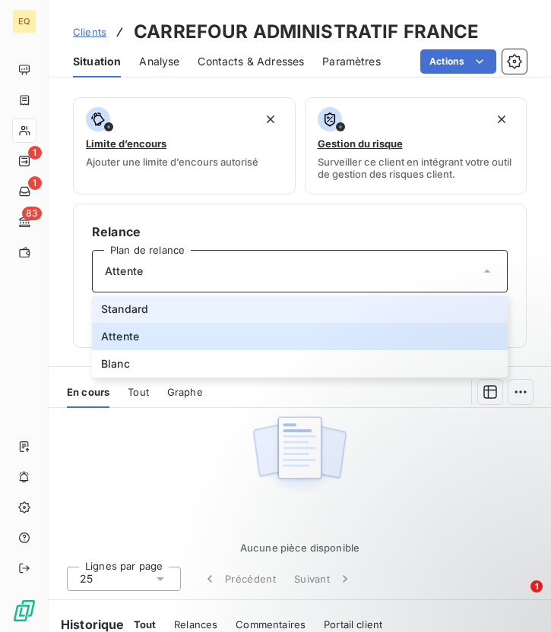
click at [141, 314] on span "Standard" at bounding box center [124, 308] width 47 height 15
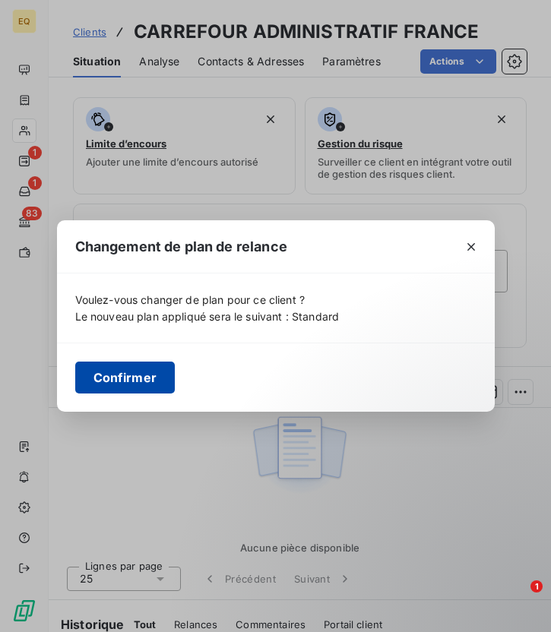
click at [139, 380] on button "Confirmer" at bounding box center [125, 377] width 100 height 32
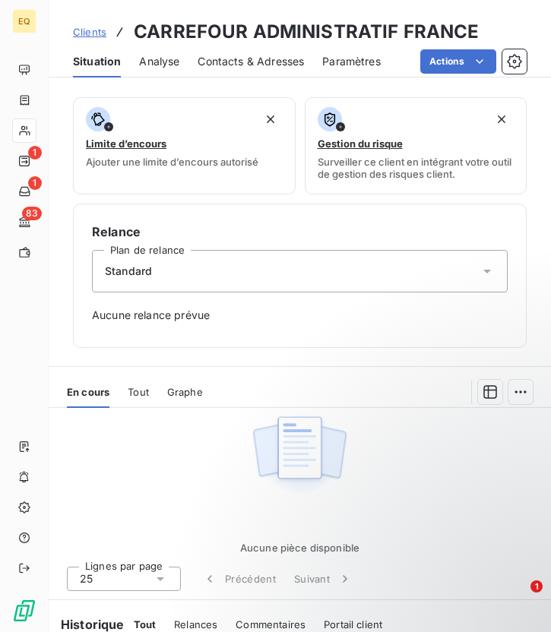
click at [135, 466] on div "Aucune pièce disponible" at bounding box center [300, 481] width 502 height 146
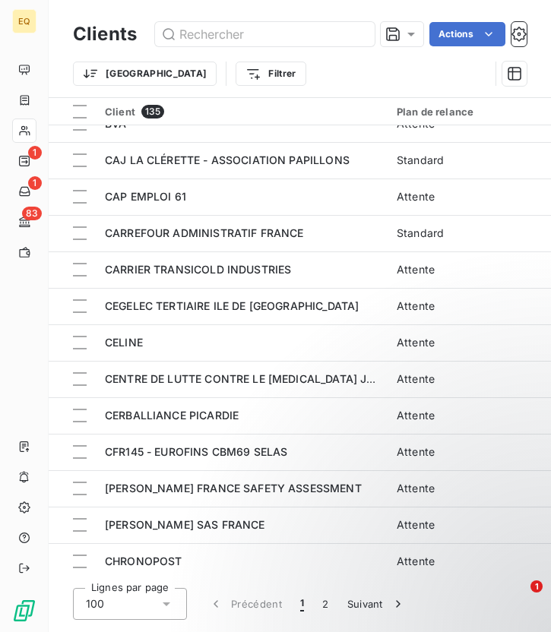
scroll to position [838, 0]
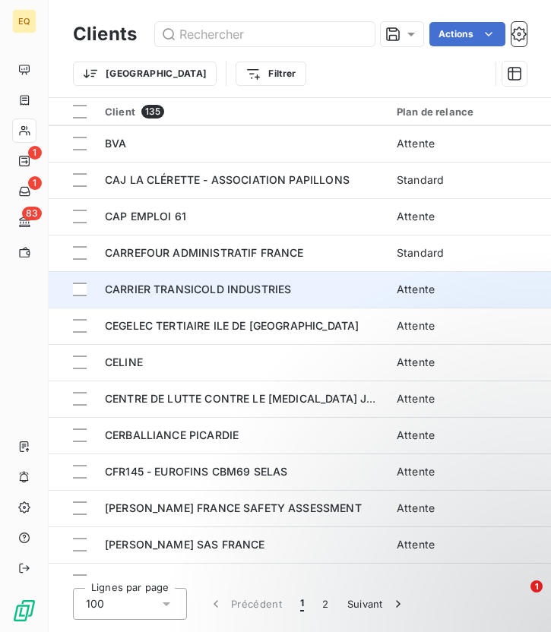
click at [171, 282] on span "CARRIER TRANSICOLD INDUSTRIES" at bounding box center [198, 288] width 186 height 13
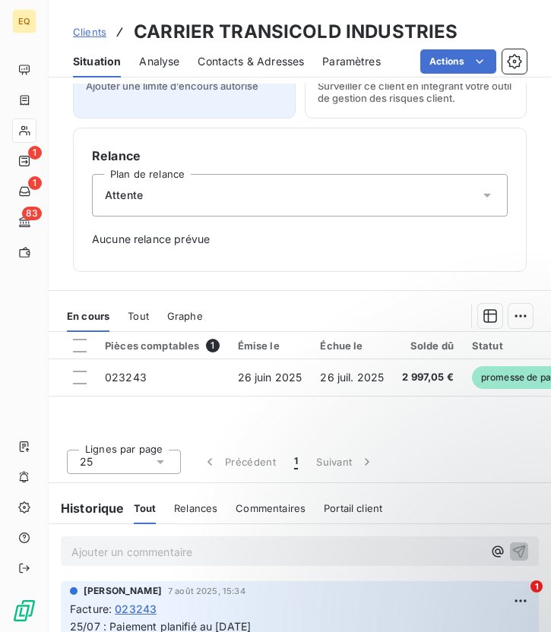
scroll to position [441, 0]
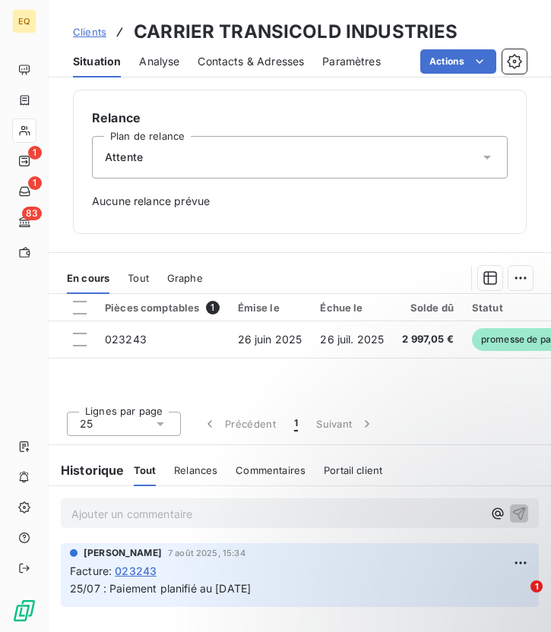
click at [249, 174] on div "Attente" at bounding box center [299, 157] width 415 height 43
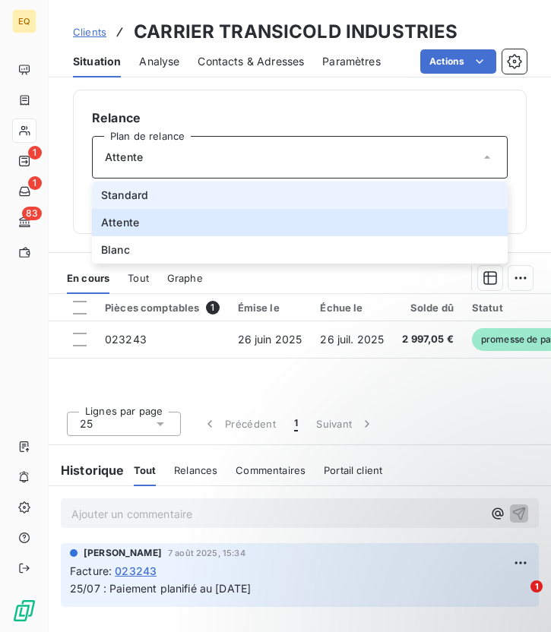
click at [123, 194] on span "Standard" at bounding box center [124, 195] width 47 height 15
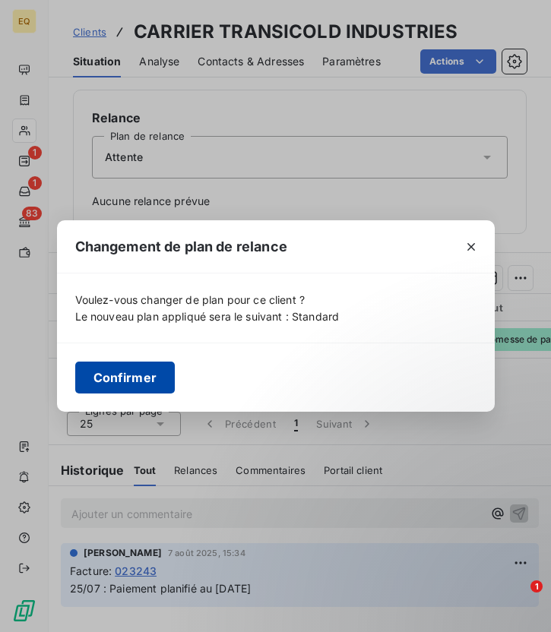
click at [126, 380] on button "Confirmer" at bounding box center [125, 377] width 100 height 32
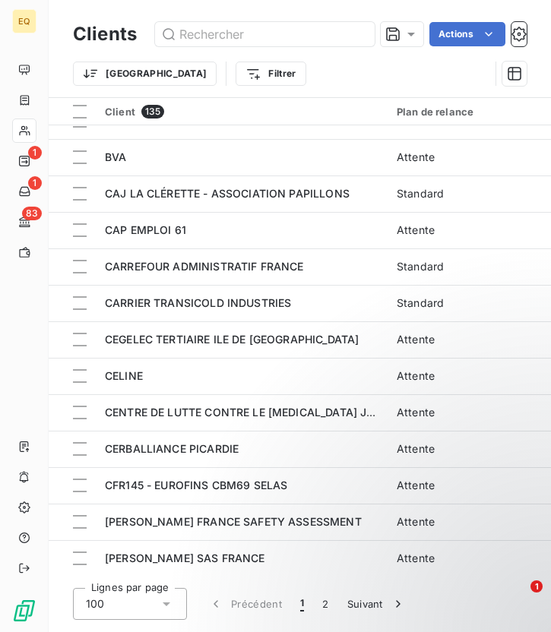
scroll to position [826, 0]
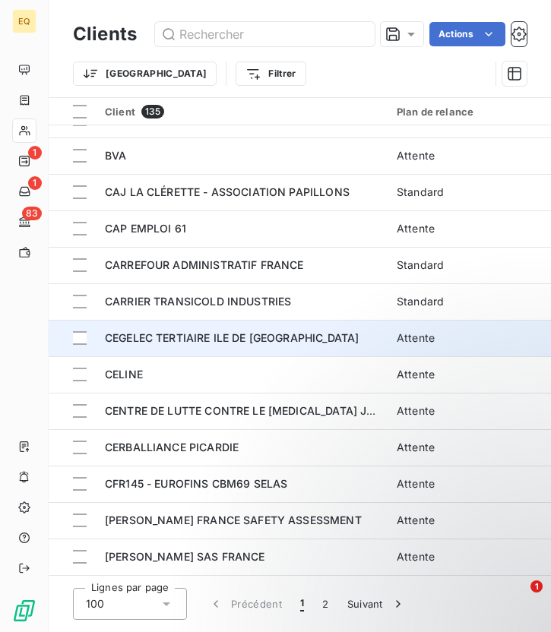
click at [194, 336] on span "CEGELEC TERTIAIRE ILE DE [GEOGRAPHIC_DATA]" at bounding box center [232, 337] width 254 height 13
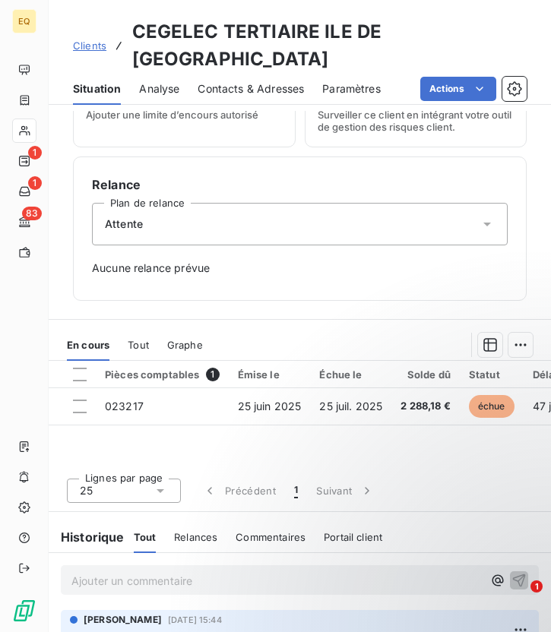
scroll to position [441, 0]
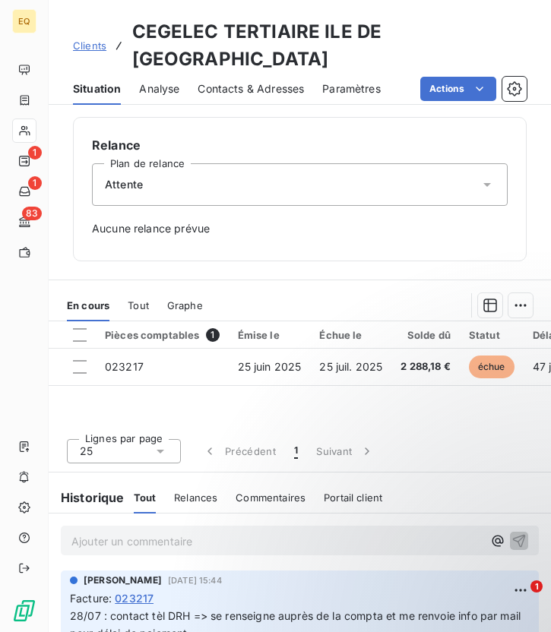
click at [184, 164] on div "Attente" at bounding box center [299, 184] width 415 height 43
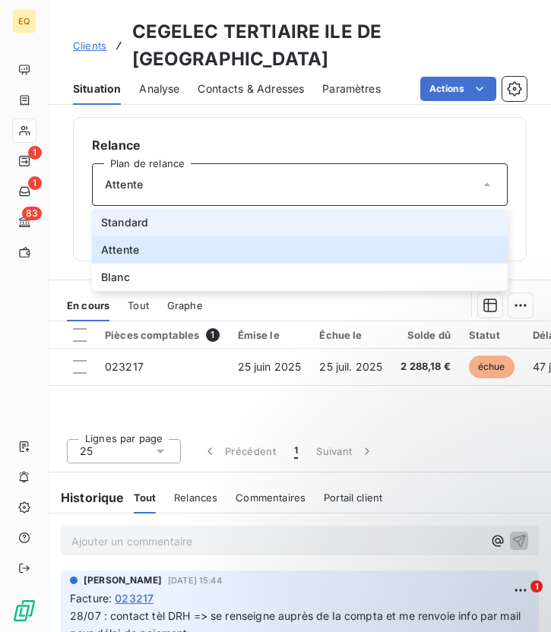
click at [142, 215] on span "Standard" at bounding box center [124, 222] width 47 height 15
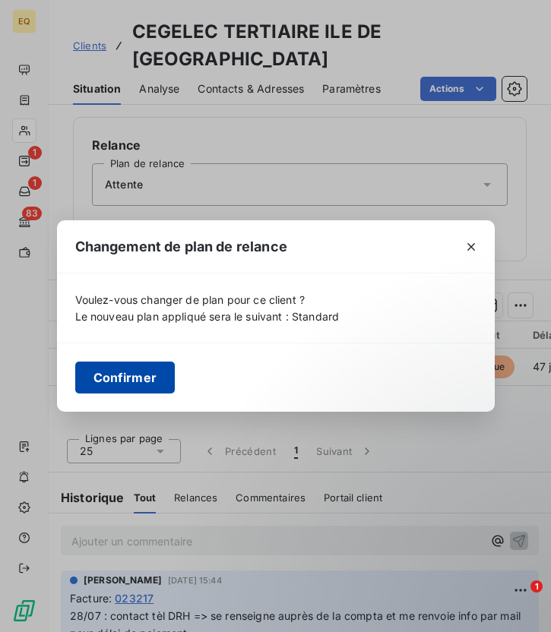
click at [137, 385] on button "Confirmer" at bounding box center [125, 377] width 100 height 32
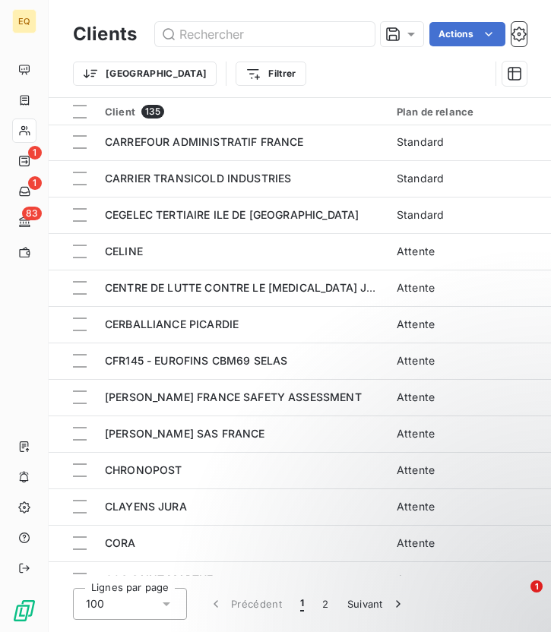
scroll to position [945, 0]
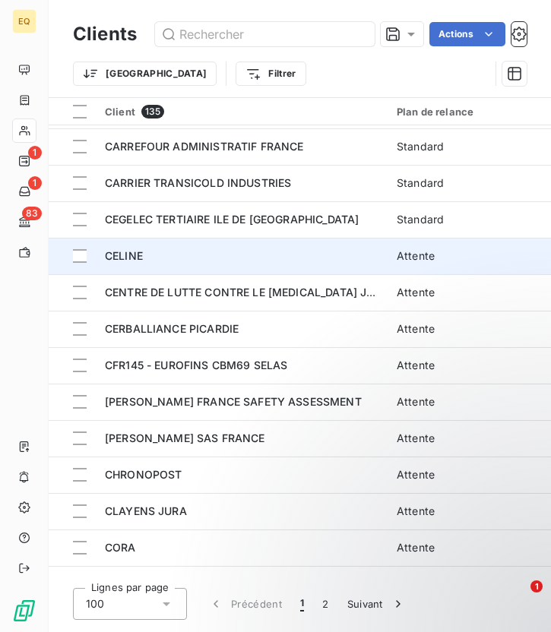
click at [126, 251] on span "CELINE" at bounding box center [124, 255] width 38 height 13
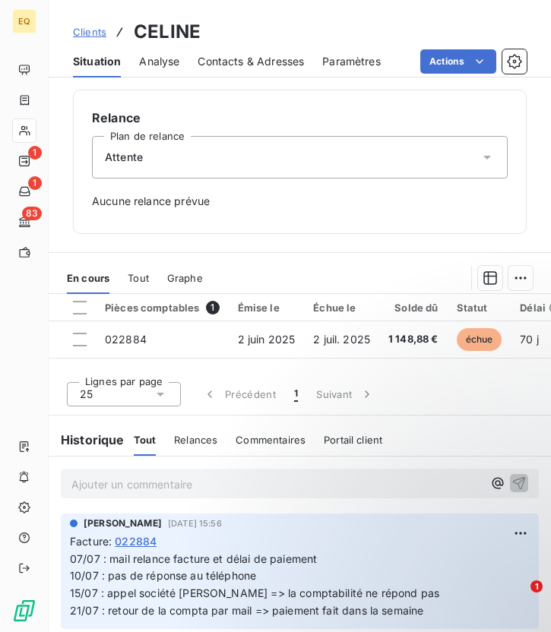
click at [171, 156] on div "Attente" at bounding box center [299, 157] width 415 height 43
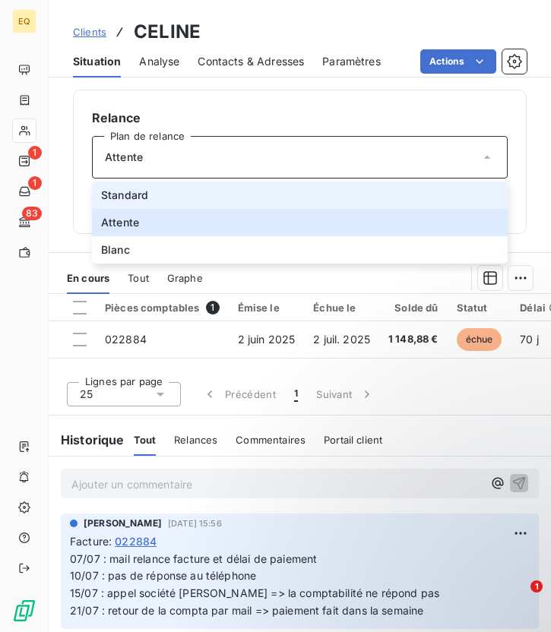
click at [131, 193] on span "Standard" at bounding box center [124, 195] width 47 height 15
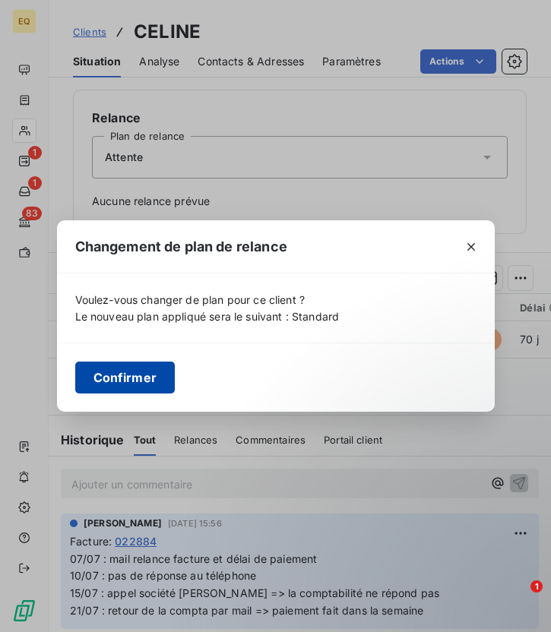
click at [127, 392] on button "Confirmer" at bounding box center [125, 377] width 100 height 32
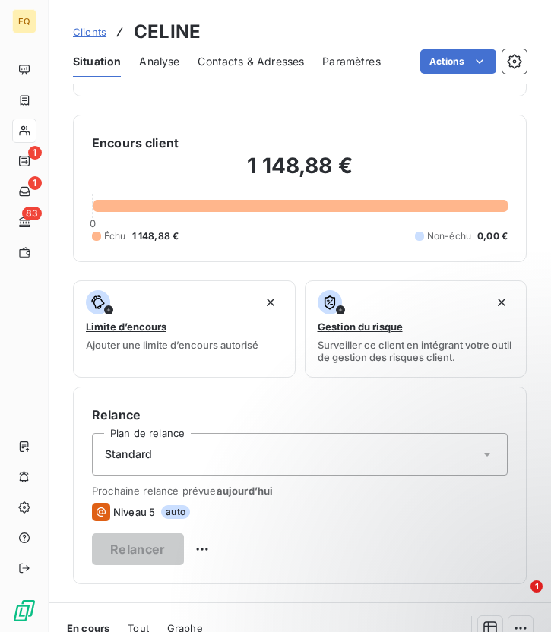
scroll to position [62, 0]
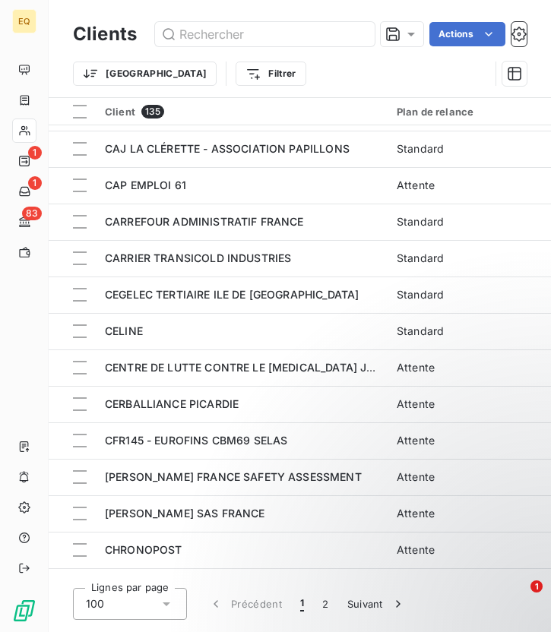
scroll to position [879, 0]
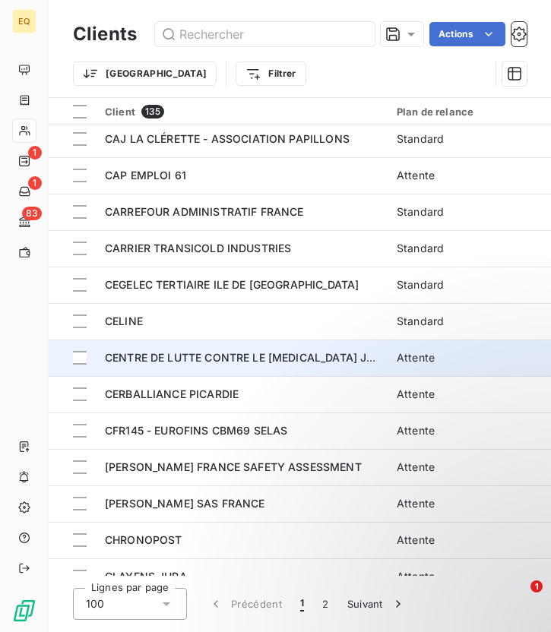
click at [197, 357] on span "CENTRE DE LUTTE CONTRE LE [MEDICAL_DATA] JEAN" at bounding box center [247, 357] width 284 height 13
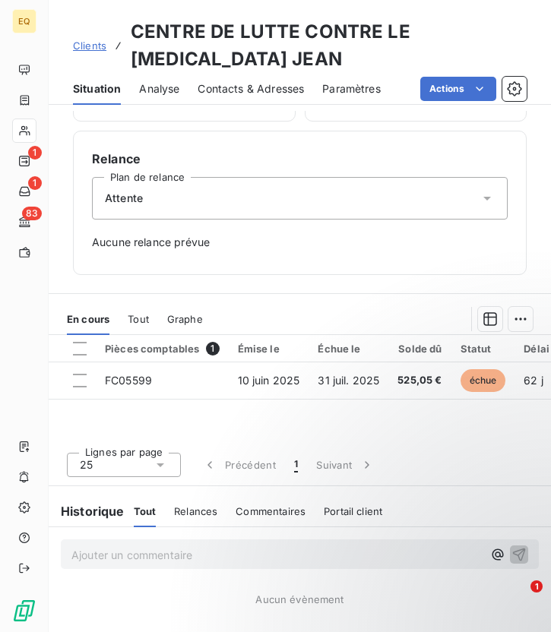
scroll to position [451, 0]
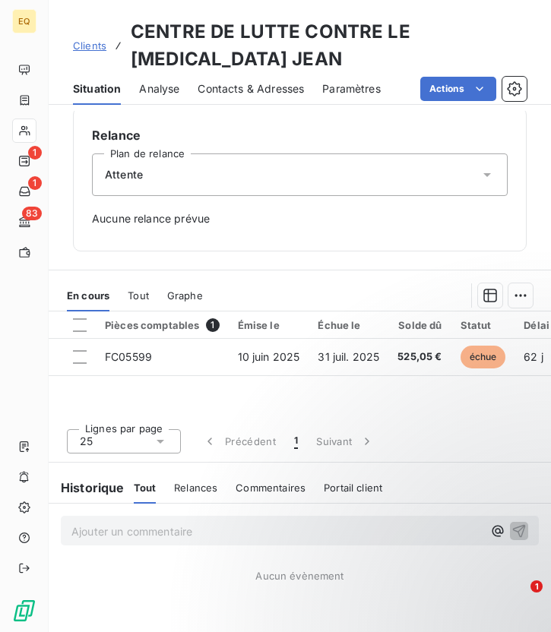
click at [168, 172] on div "Attente" at bounding box center [299, 174] width 415 height 43
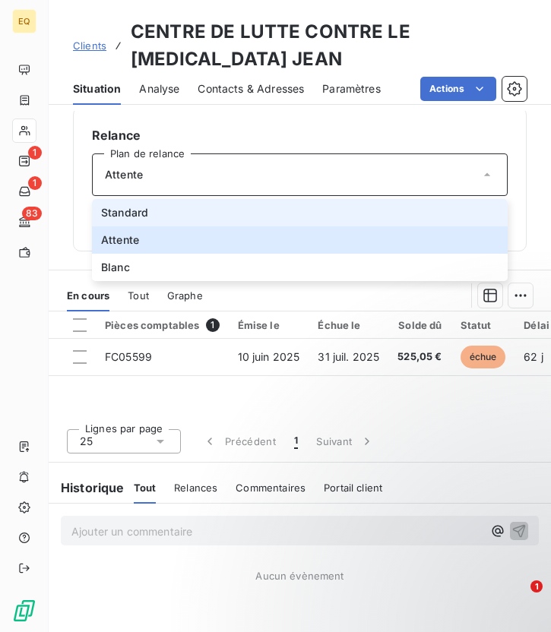
click at [125, 210] on span "Standard" at bounding box center [124, 212] width 47 height 15
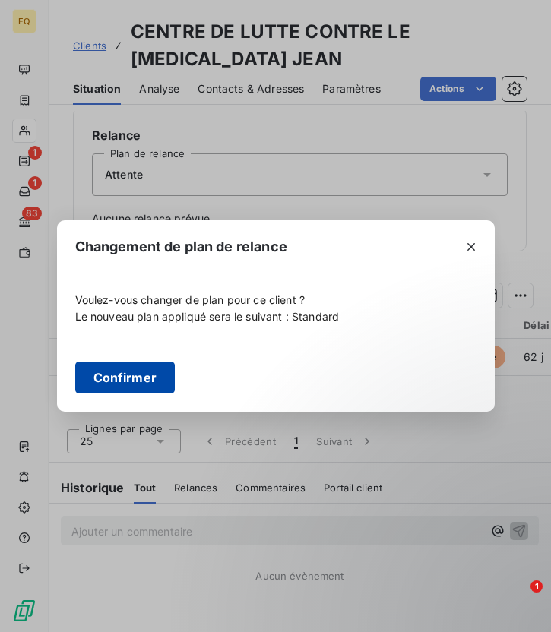
click at [137, 382] on button "Confirmer" at bounding box center [125, 377] width 100 height 32
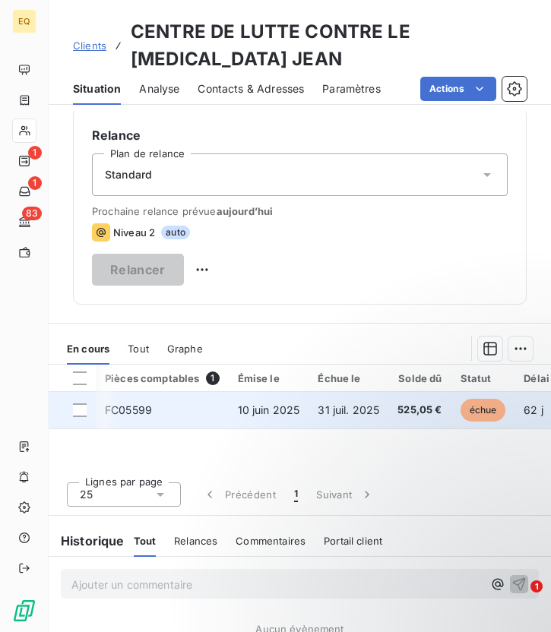
scroll to position [0, 86]
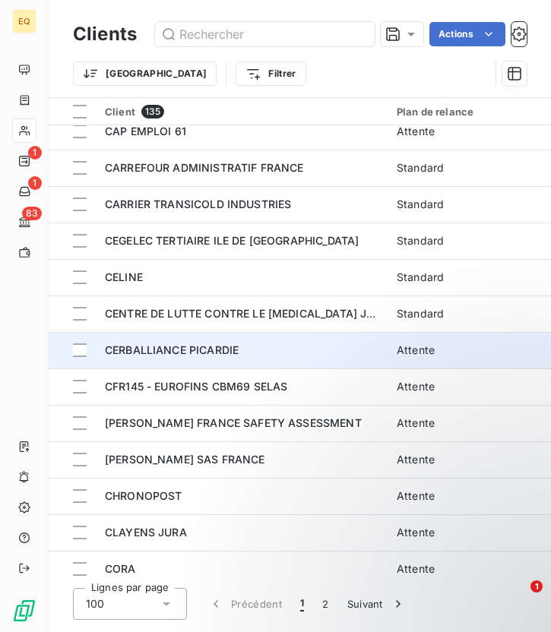
scroll to position [991, 0]
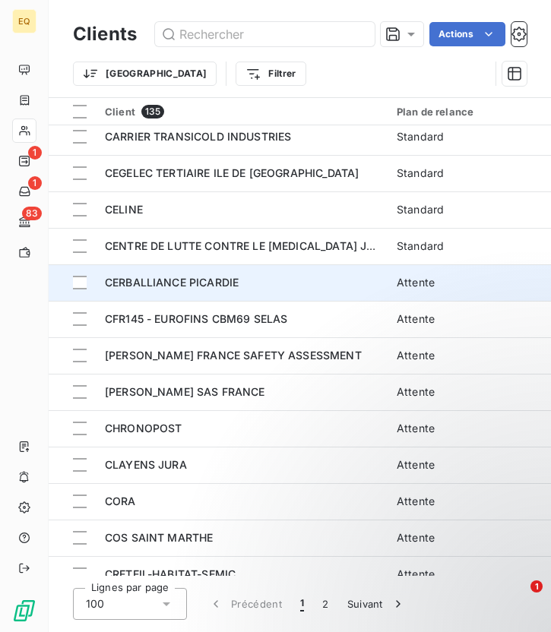
click at [178, 279] on span "CERBALLIANCE PICARDIE" at bounding box center [172, 282] width 134 height 13
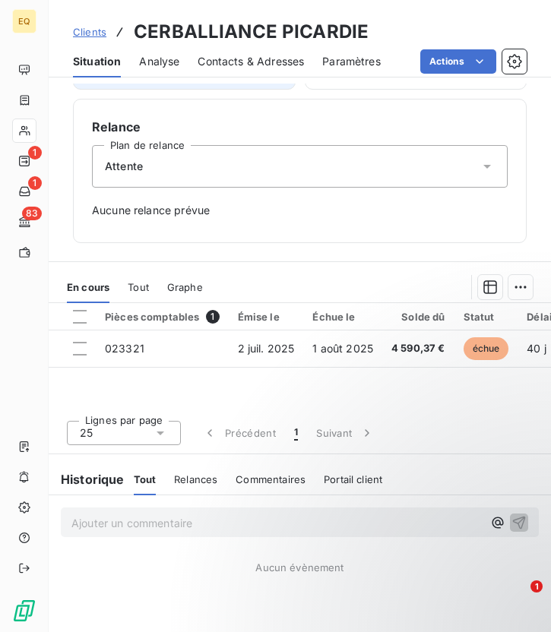
scroll to position [441, 0]
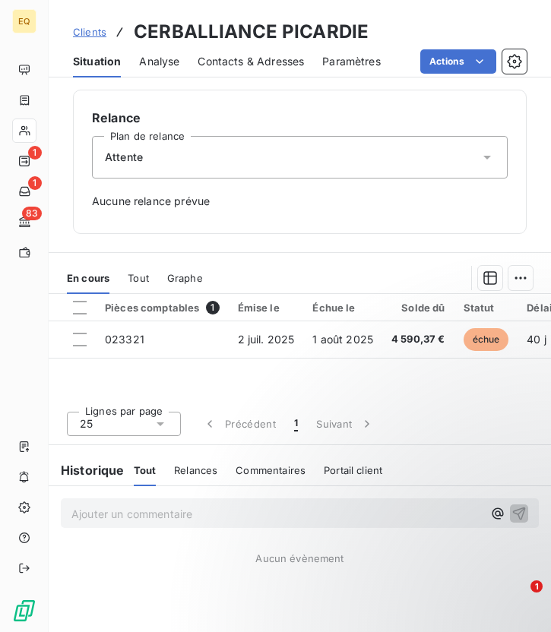
click at [154, 159] on div "Attente" at bounding box center [299, 157] width 415 height 43
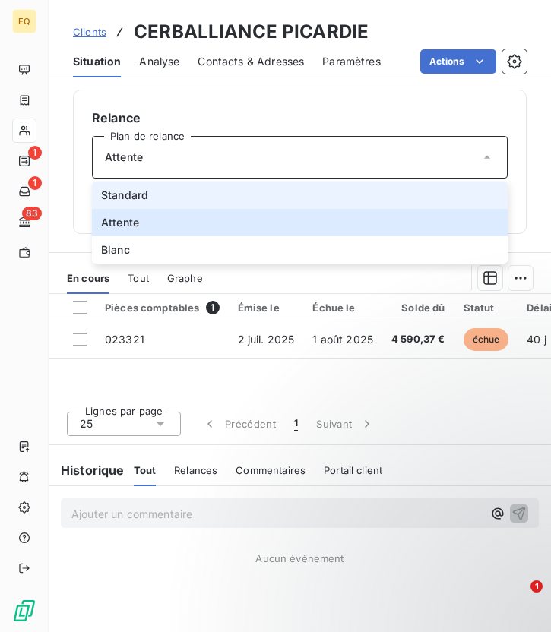
click at [136, 198] on span "Standard" at bounding box center [124, 195] width 47 height 15
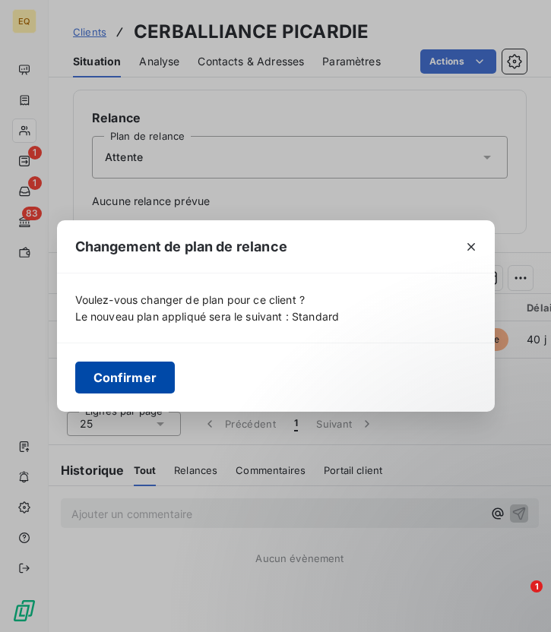
click at [144, 380] on button "Confirmer" at bounding box center [125, 377] width 100 height 32
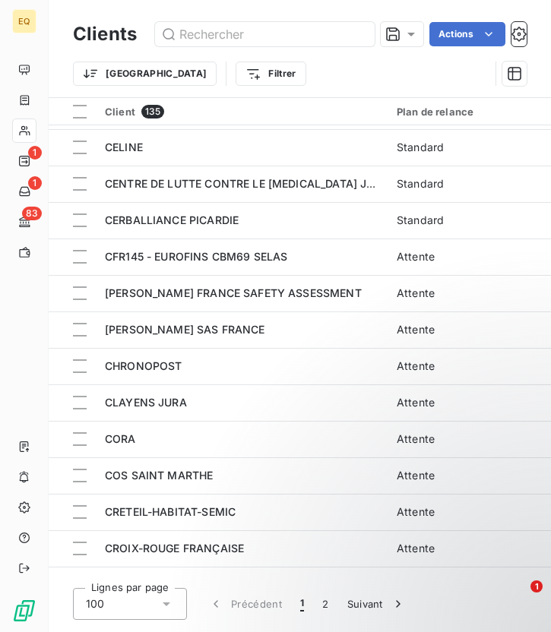
scroll to position [1048, 0]
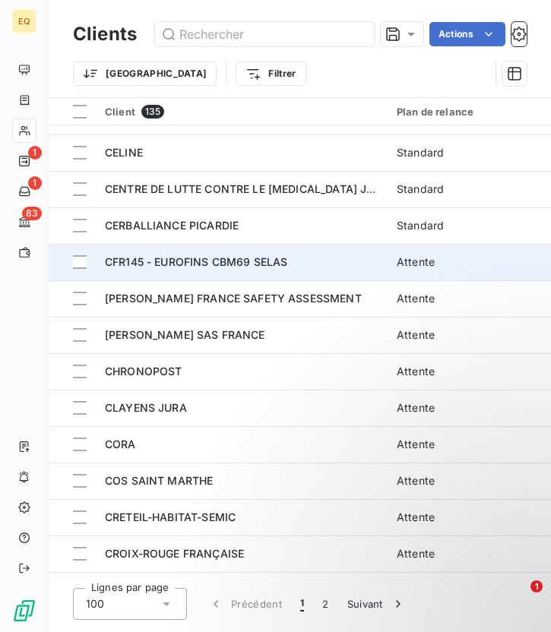
click at [188, 265] on span "CFR145 - EUROFINS CBM69 SELAS" at bounding box center [196, 261] width 182 height 13
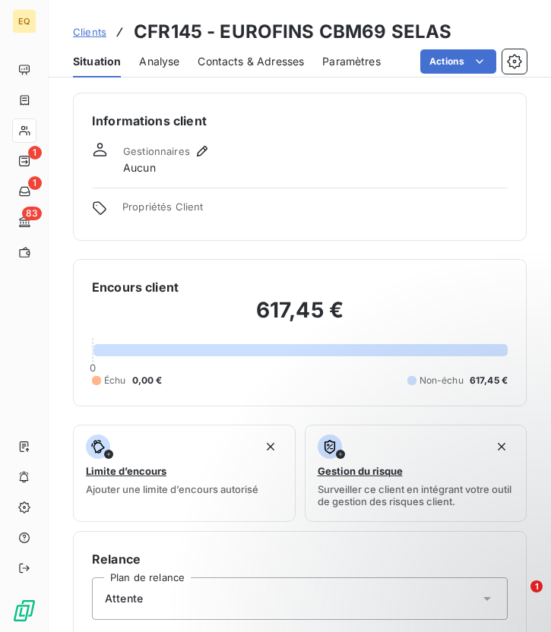
scroll to position [441, 0]
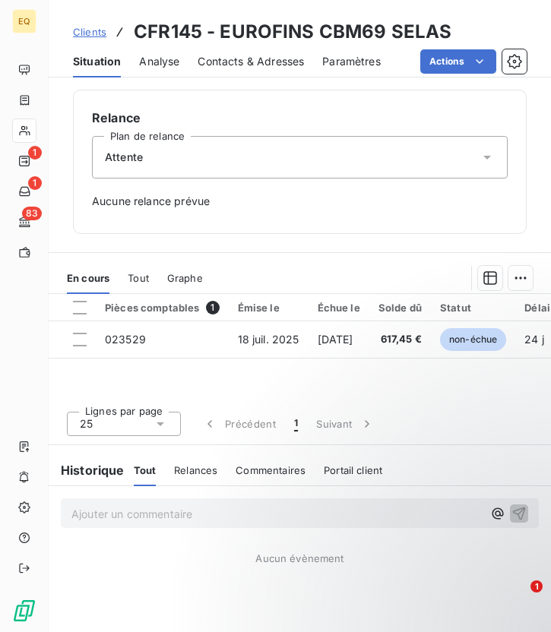
click at [197, 165] on div "Attente" at bounding box center [299, 157] width 415 height 43
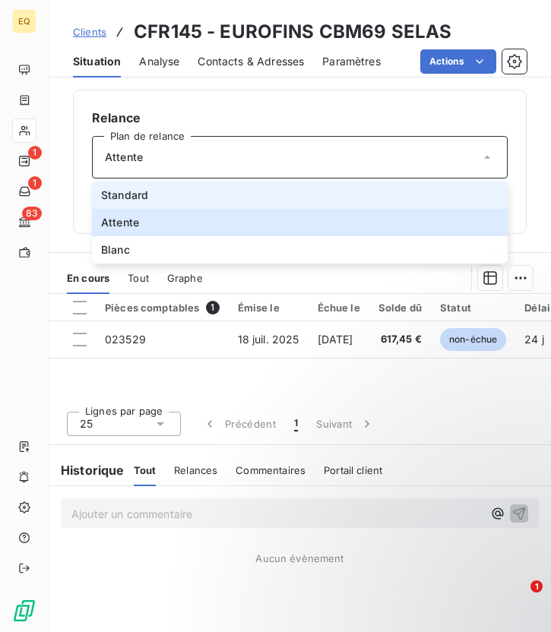
click at [145, 193] on span "Standard" at bounding box center [124, 195] width 47 height 15
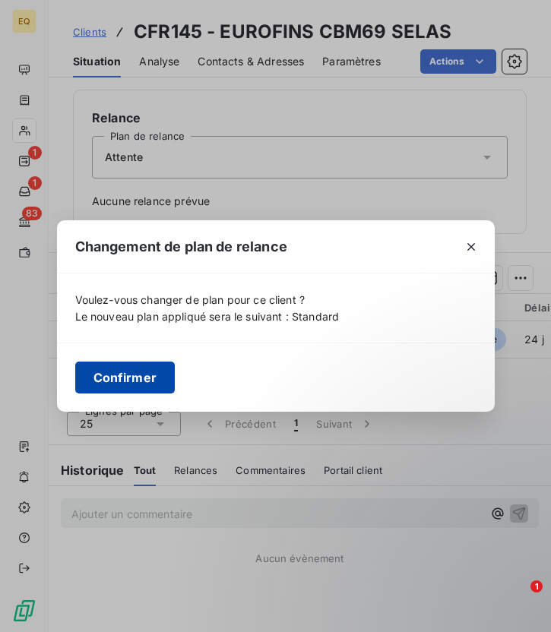
click at [139, 375] on button "Confirmer" at bounding box center [125, 377] width 100 height 32
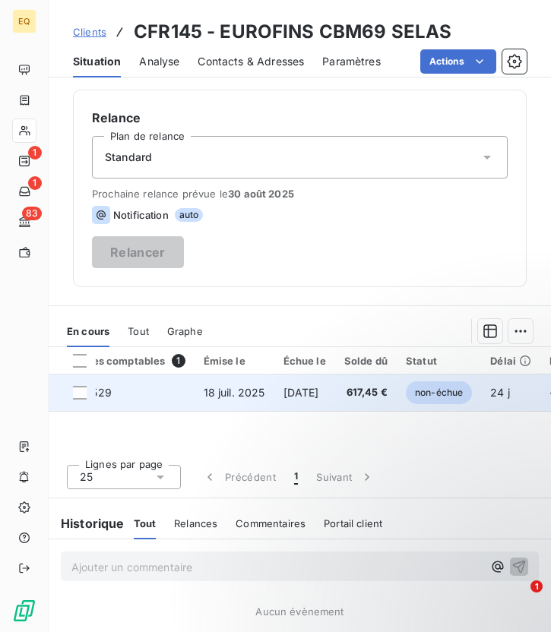
scroll to position [0, 0]
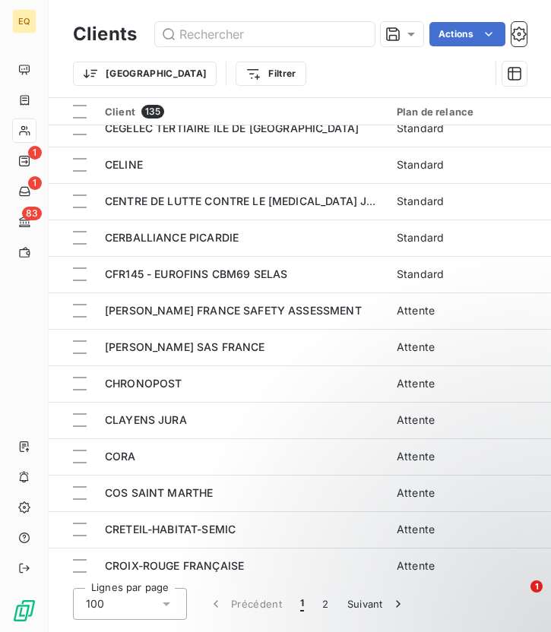
scroll to position [1051, 0]
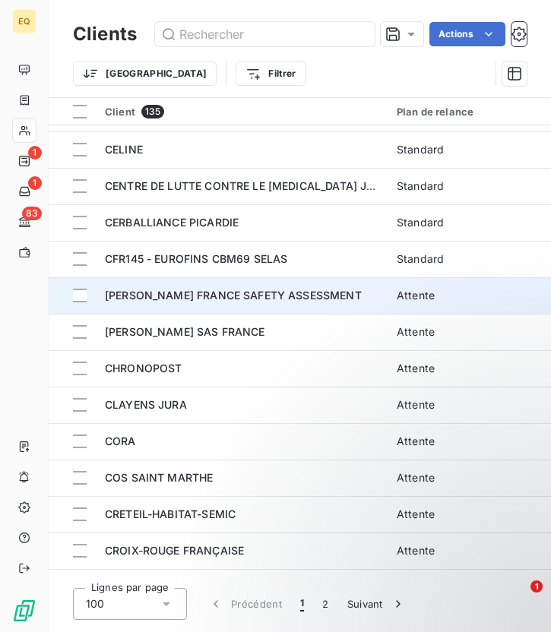
click at [180, 303] on td "[PERSON_NAME] FRANCE SAFETY ASSESSMENT" at bounding box center [242, 295] width 292 height 36
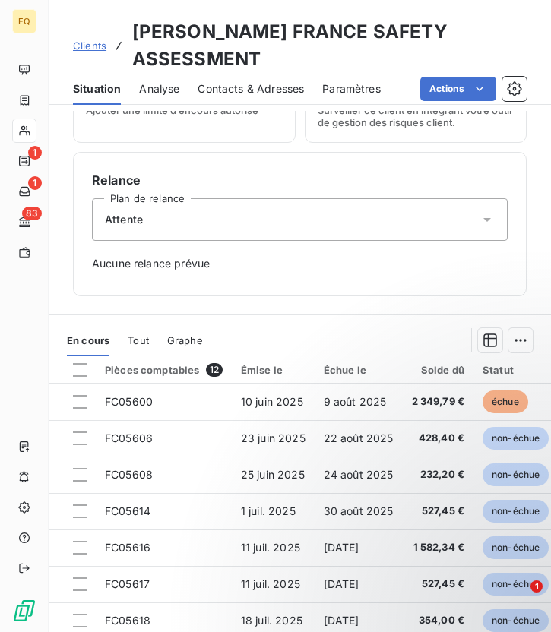
scroll to position [383, 0]
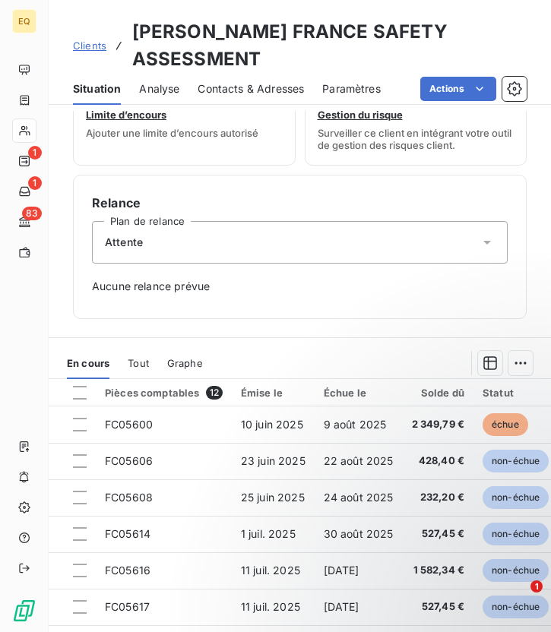
click at [203, 245] on div "Attente" at bounding box center [299, 242] width 415 height 43
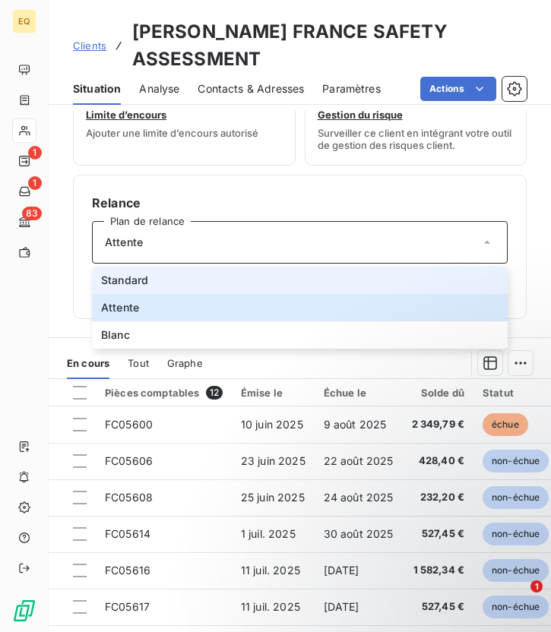
click at [140, 273] on span "Standard" at bounding box center [124, 280] width 47 height 15
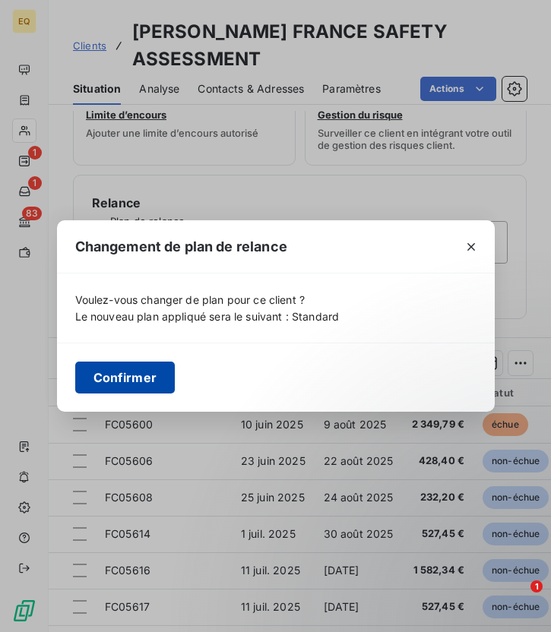
click at [133, 380] on button "Confirmer" at bounding box center [125, 377] width 100 height 32
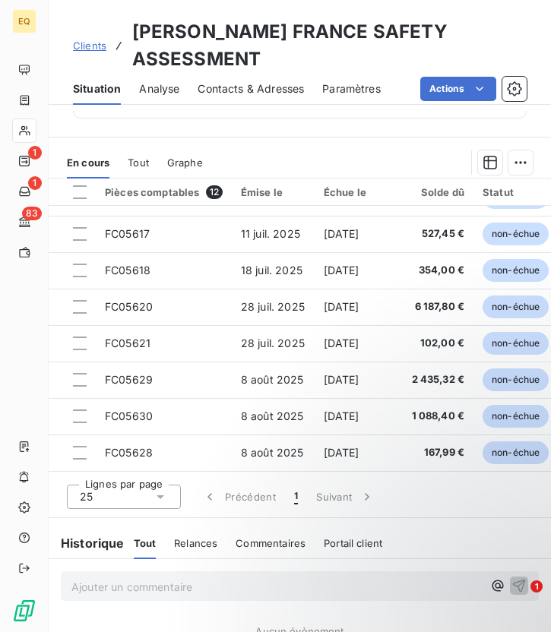
scroll to position [655, 0]
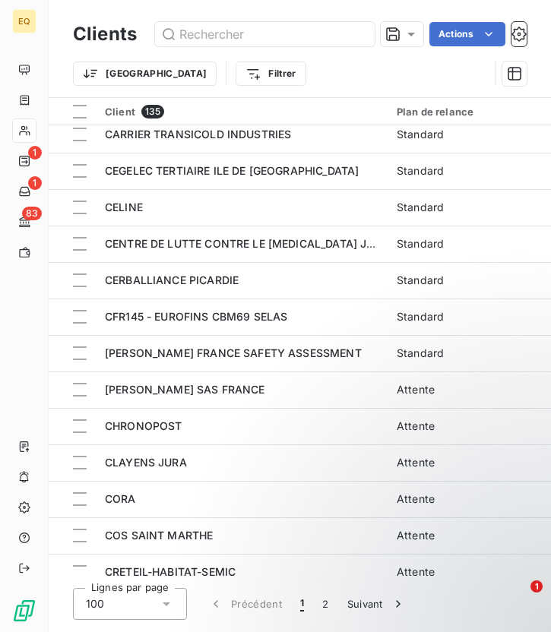
scroll to position [1054, 0]
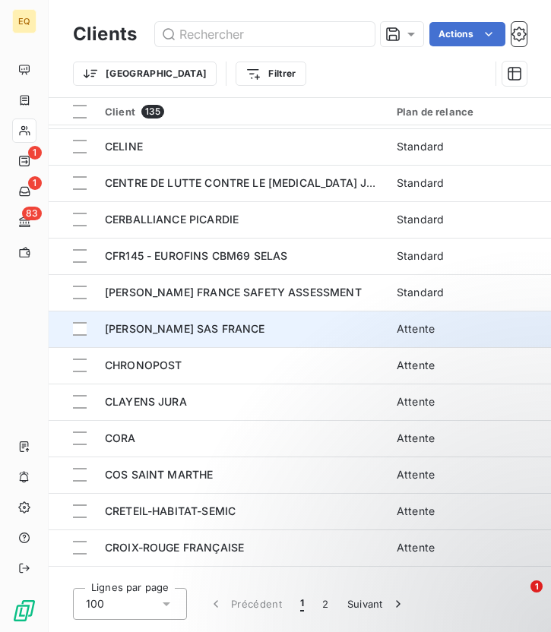
click at [161, 329] on span "CHARLES RIVER SAS FRANCE" at bounding box center [185, 328] width 160 height 13
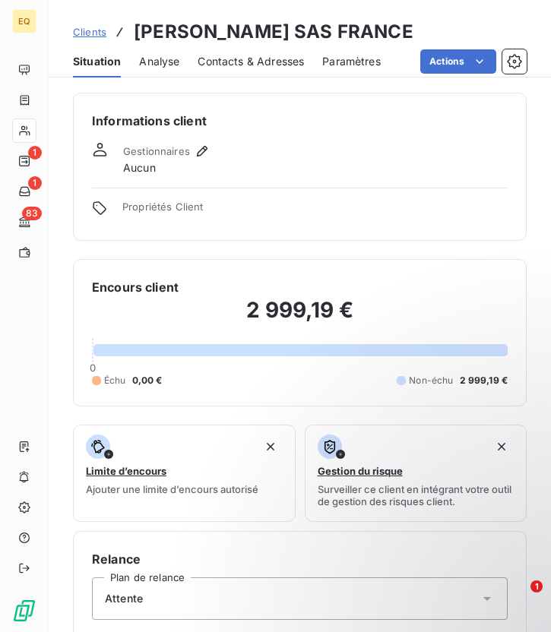
scroll to position [441, 0]
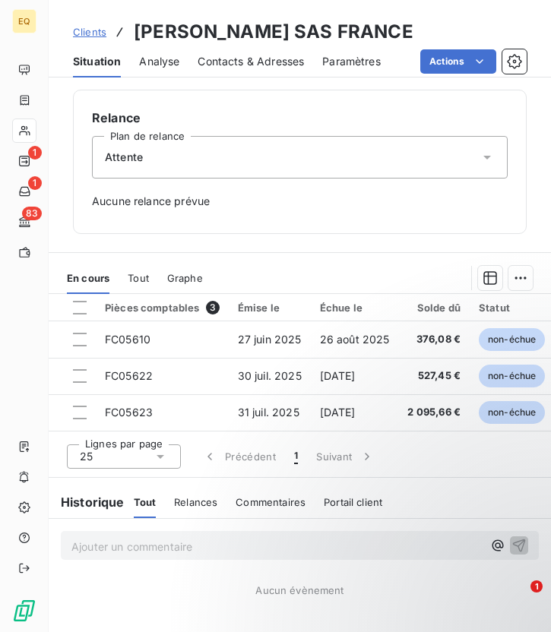
click at [186, 163] on div "Attente" at bounding box center [299, 157] width 415 height 43
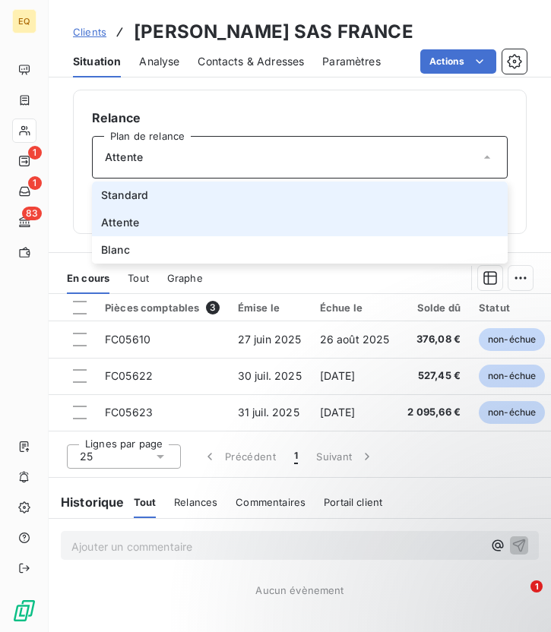
click at [119, 183] on li "Standard" at bounding box center [299, 194] width 415 height 27
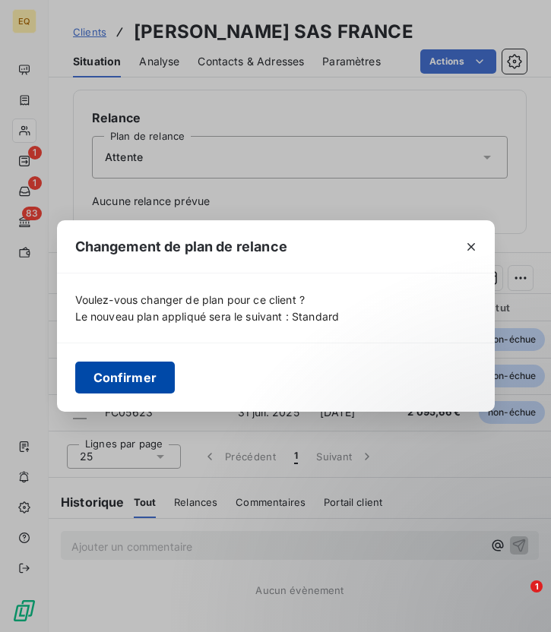
click at [137, 374] on button "Confirmer" at bounding box center [125, 377] width 100 height 32
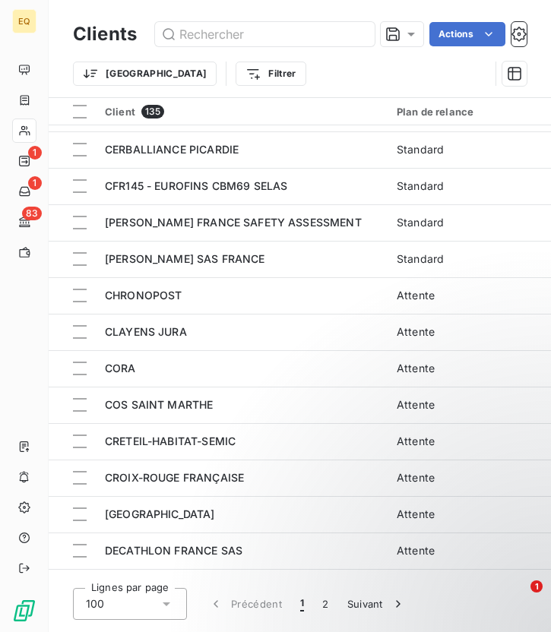
scroll to position [1109, 0]
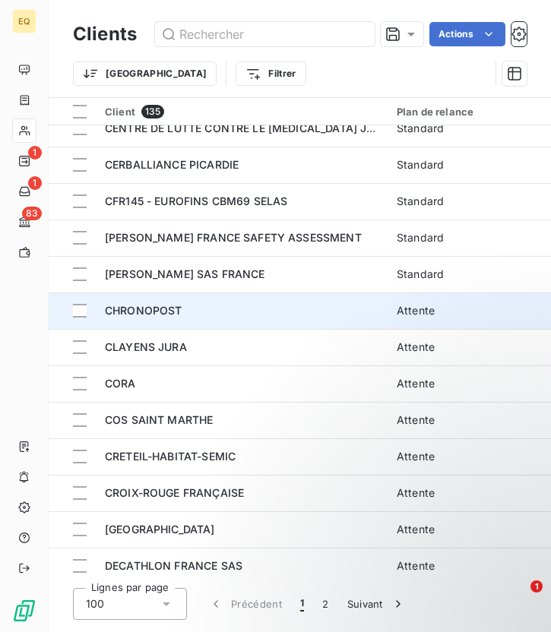
click at [153, 313] on span "CHRONOPOST" at bounding box center [143, 310] width 77 height 13
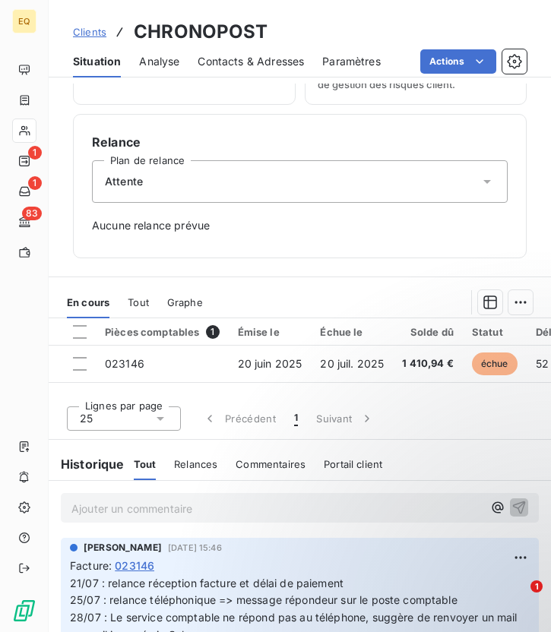
scroll to position [419, 0]
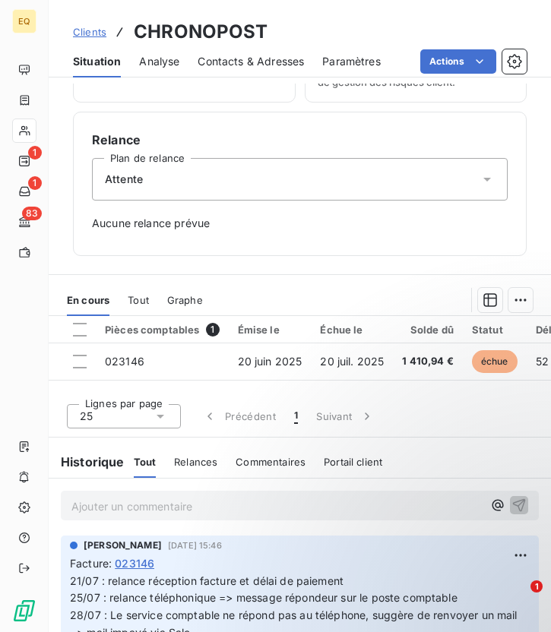
click at [169, 183] on div "Attente" at bounding box center [299, 179] width 415 height 43
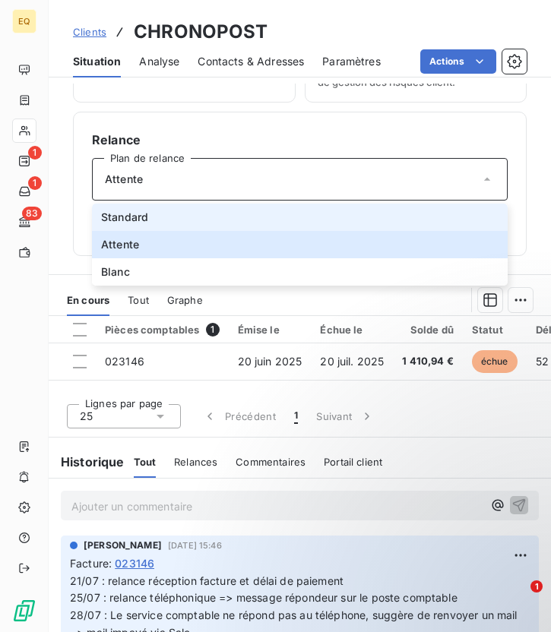
click at [141, 223] on span "Standard" at bounding box center [124, 217] width 47 height 15
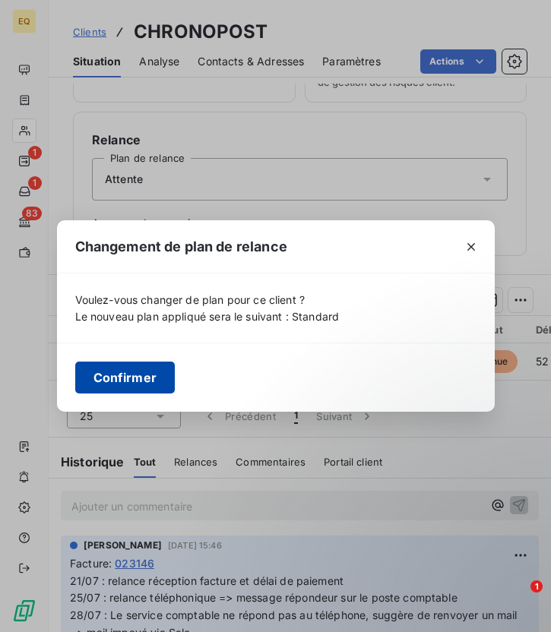
click at [127, 371] on button "Confirmer" at bounding box center [125, 377] width 100 height 32
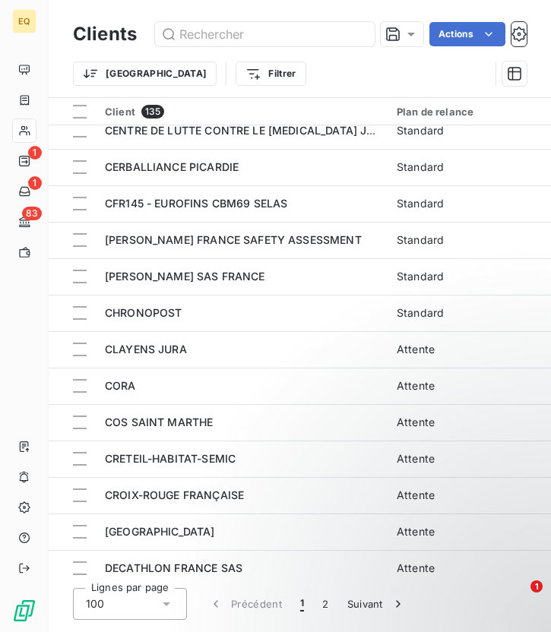
scroll to position [1108, 0]
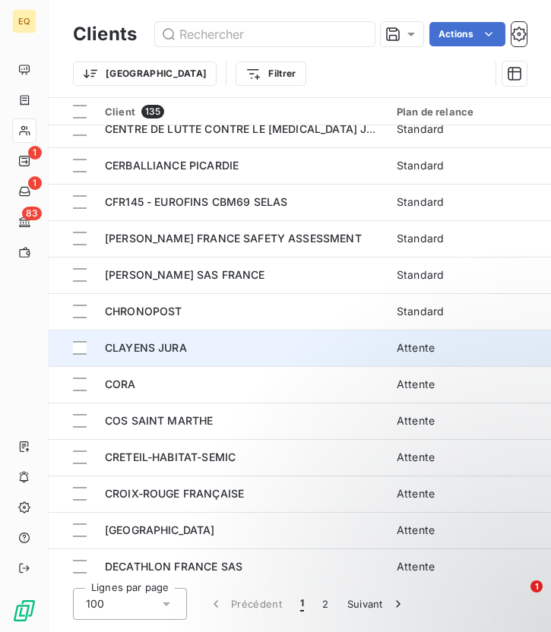
click at [157, 344] on span "CLAYENS JURA" at bounding box center [146, 347] width 82 height 13
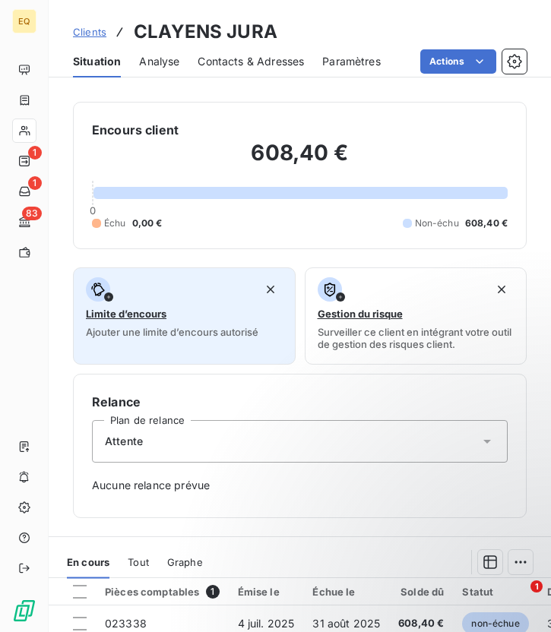
scroll to position [441, 0]
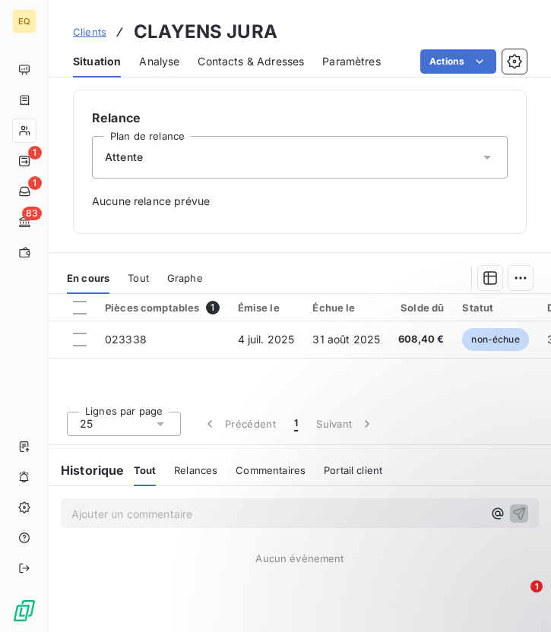
click at [147, 157] on div "Attente" at bounding box center [299, 157] width 415 height 43
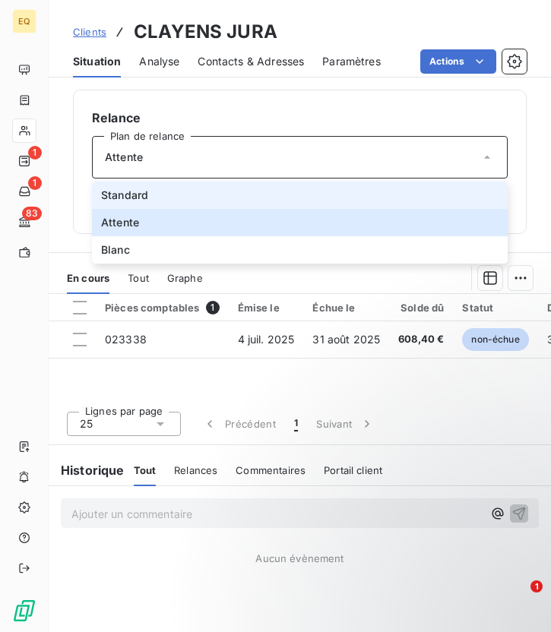
click at [134, 197] on span "Standard" at bounding box center [124, 195] width 47 height 15
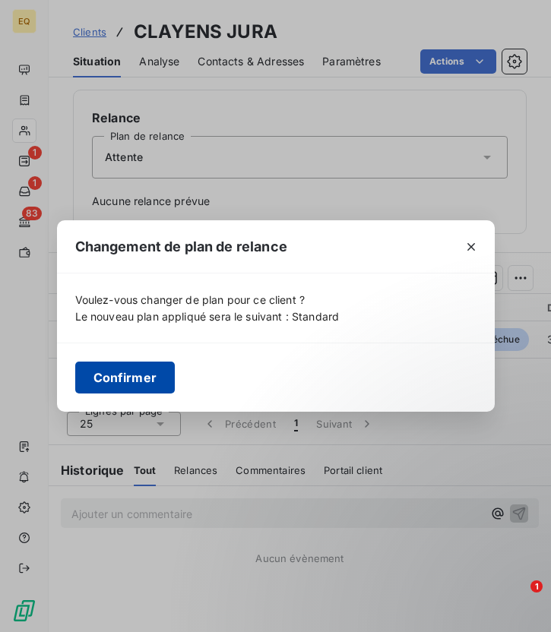
click at [137, 375] on button "Confirmer" at bounding box center [125, 377] width 100 height 32
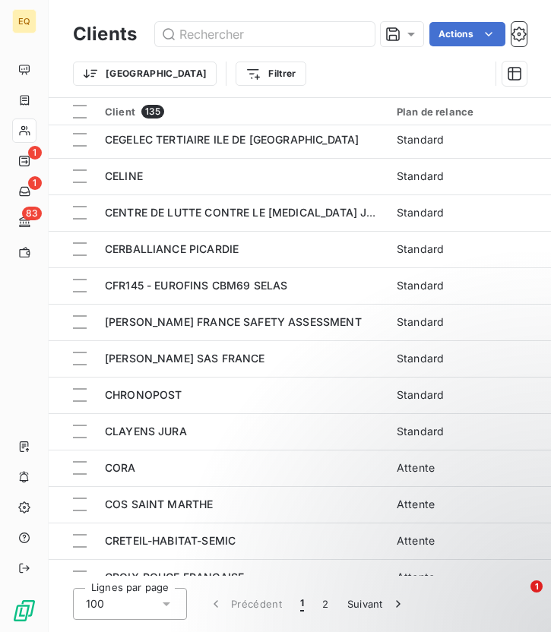
scroll to position [1057, 0]
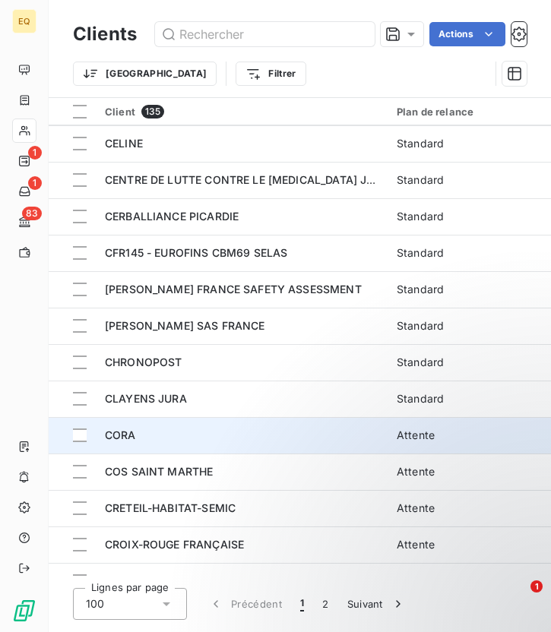
click at [169, 433] on div "CORA" at bounding box center [241, 435] width 273 height 15
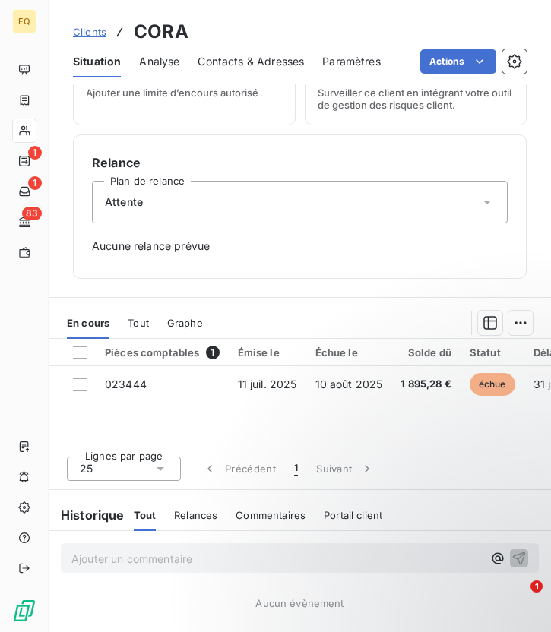
scroll to position [402, 0]
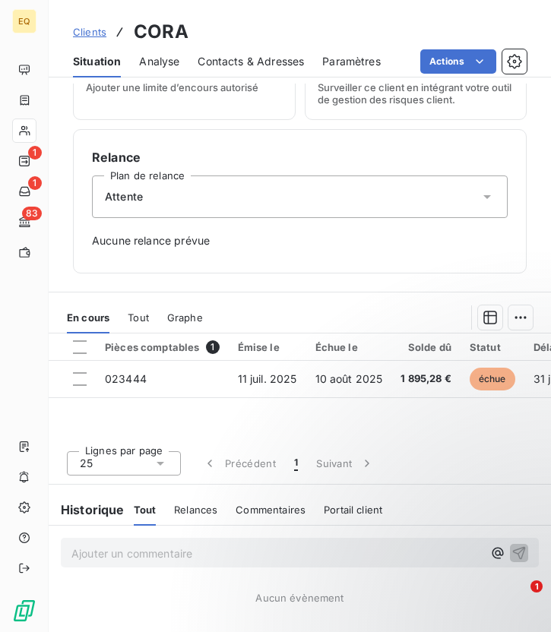
click at [186, 199] on div "Attente" at bounding box center [299, 196] width 415 height 43
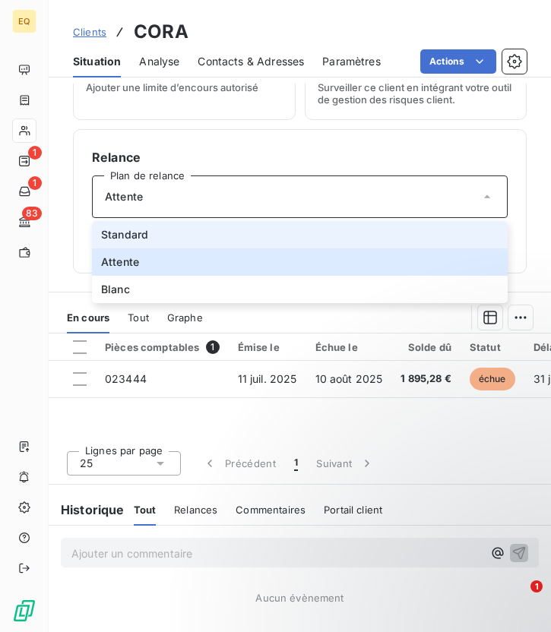
click at [144, 229] on span "Standard" at bounding box center [124, 234] width 47 height 15
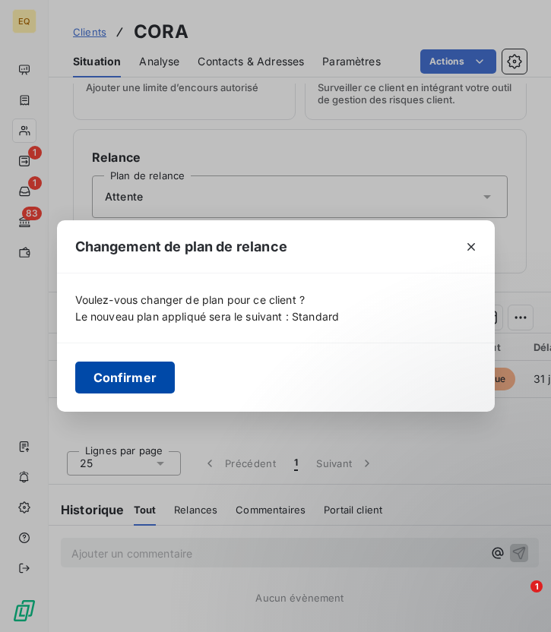
click at [111, 377] on button "Confirmer" at bounding box center [125, 377] width 100 height 32
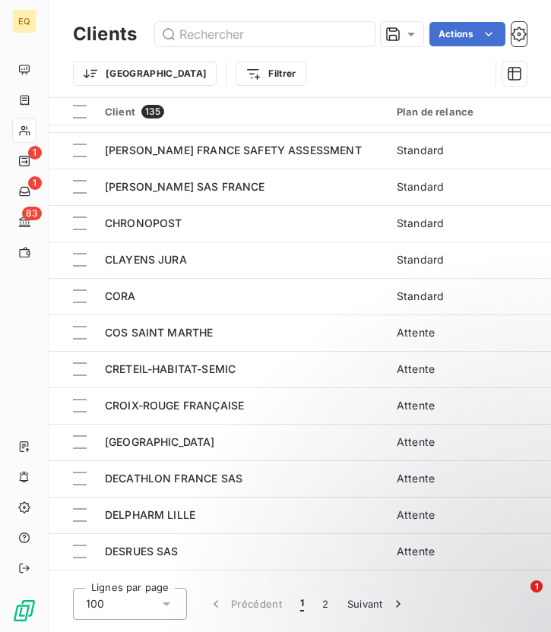
scroll to position [1226, 0]
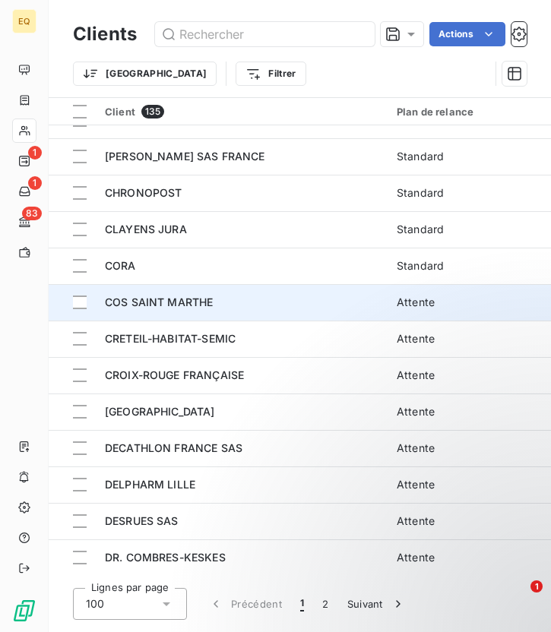
click at [155, 316] on td "COS SAINT MARTHE" at bounding box center [242, 302] width 292 height 36
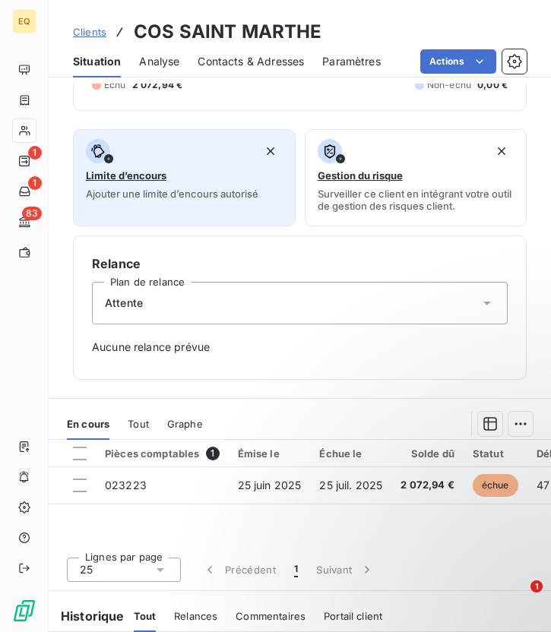
scroll to position [441, 0]
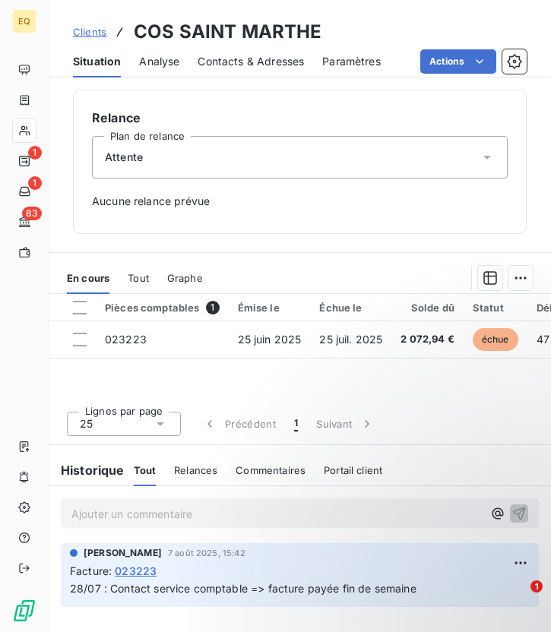
click at [140, 161] on span "Attente" at bounding box center [124, 157] width 38 height 15
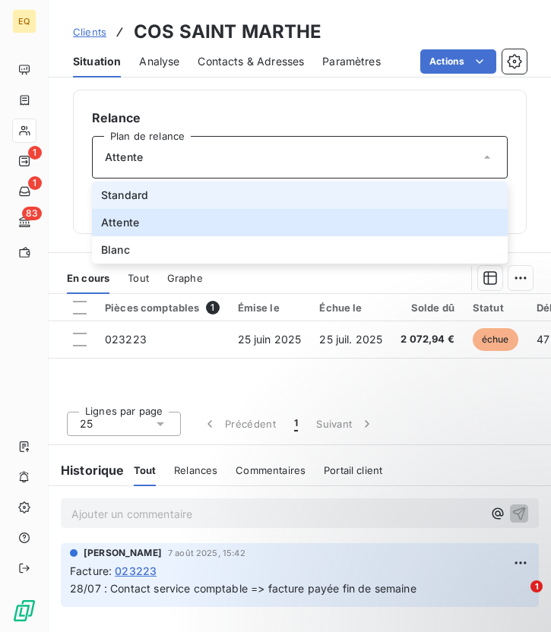
click at [126, 190] on span "Standard" at bounding box center [124, 195] width 47 height 15
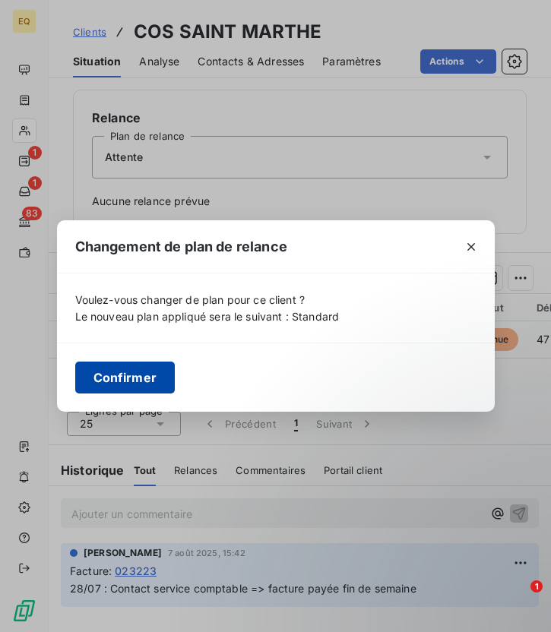
click at [127, 380] on button "Confirmer" at bounding box center [125, 377] width 100 height 32
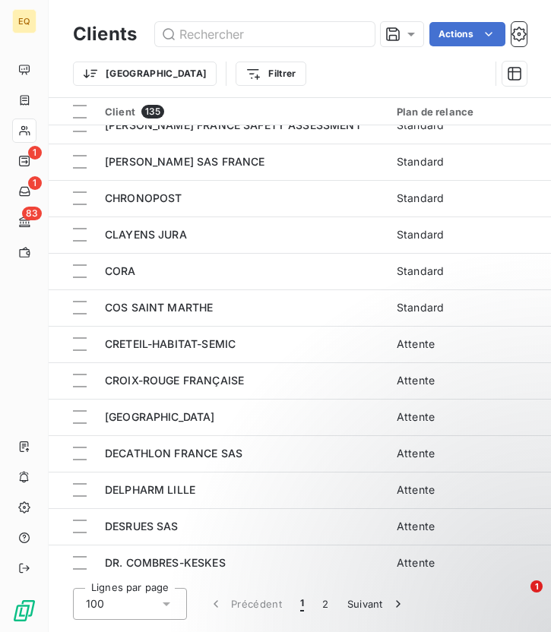
scroll to position [1223, 0]
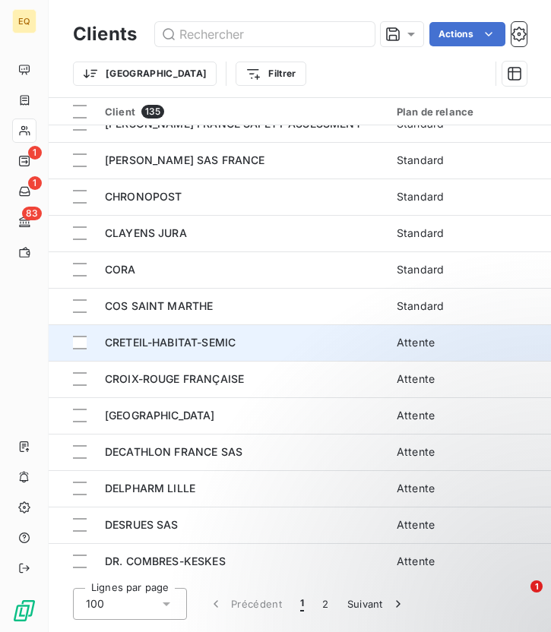
click at [167, 344] on span "CRETEIL-HABITAT-SEMIC" at bounding box center [170, 342] width 131 height 13
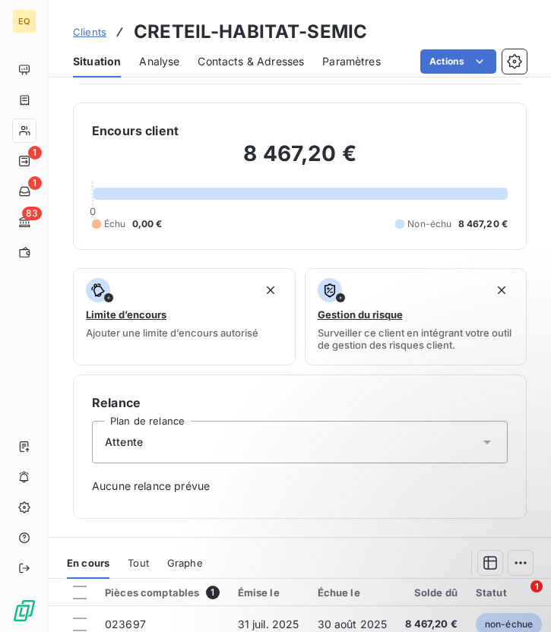
scroll to position [441, 0]
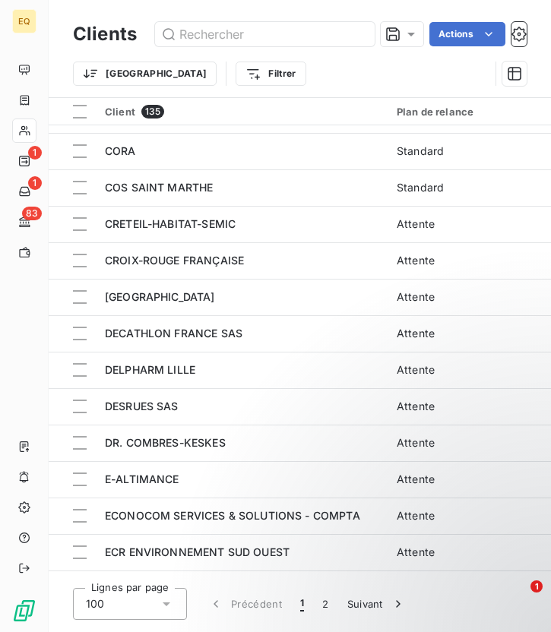
scroll to position [1329, 0]
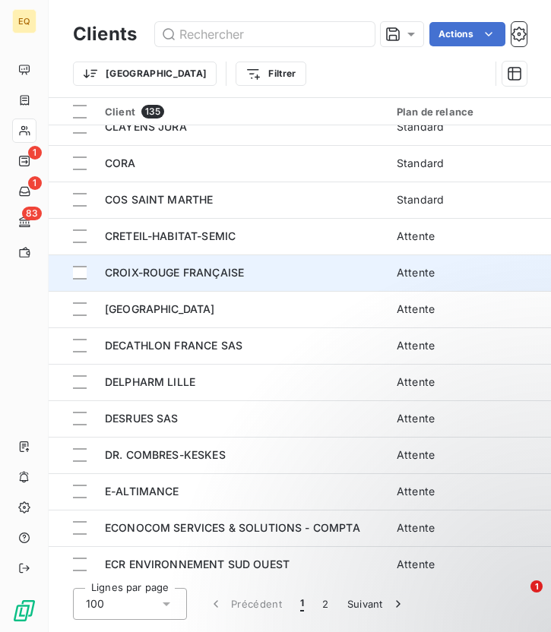
click at [203, 280] on td "CROIX-ROUGE FRANÇAISE" at bounding box center [242, 272] width 292 height 36
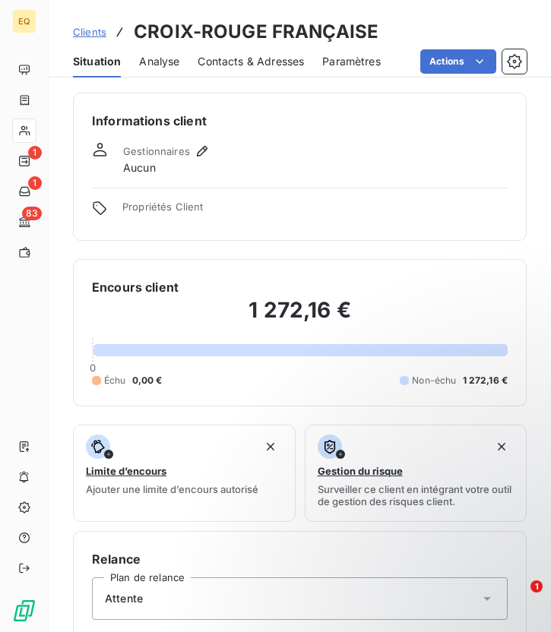
scroll to position [441, 0]
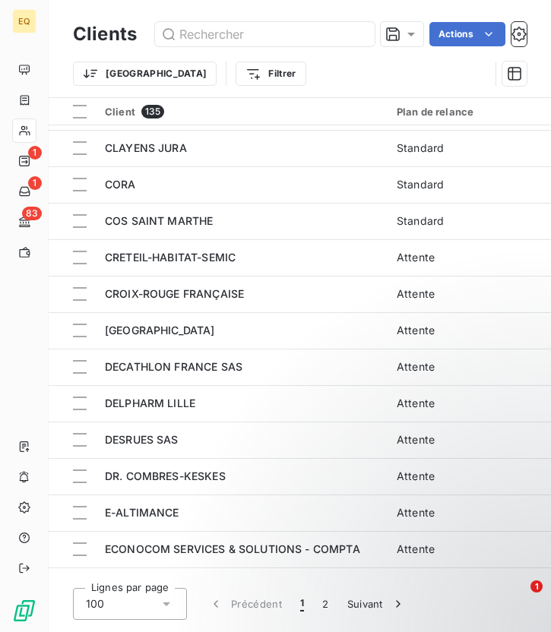
scroll to position [1311, 0]
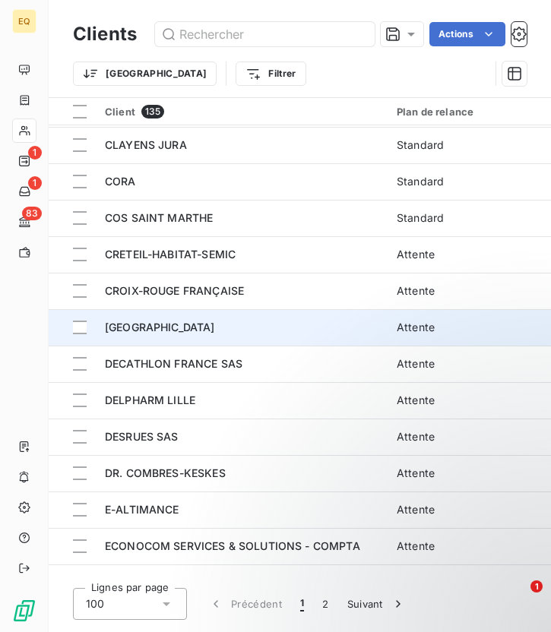
click at [238, 336] on td "[GEOGRAPHIC_DATA]" at bounding box center [242, 327] width 292 height 36
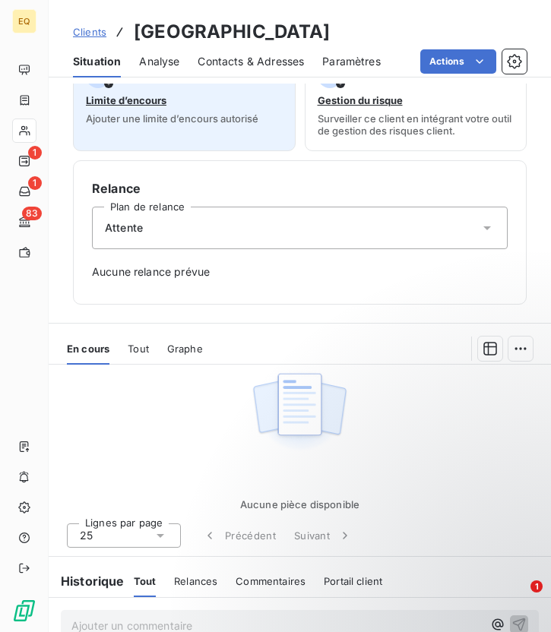
scroll to position [456, 0]
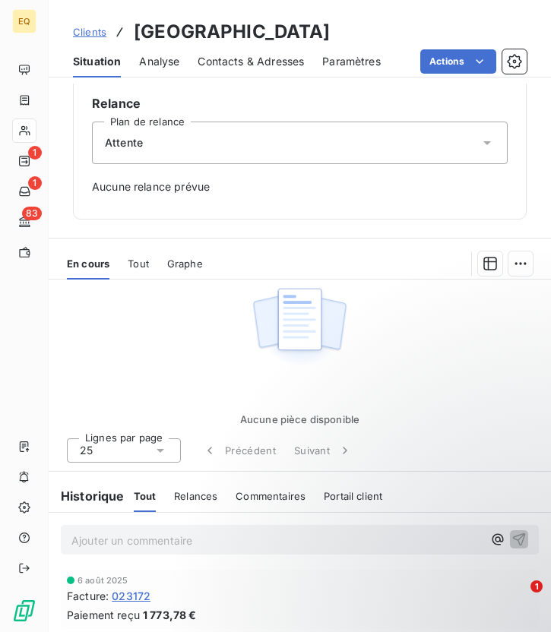
click at [172, 151] on div "Attente" at bounding box center [299, 143] width 415 height 43
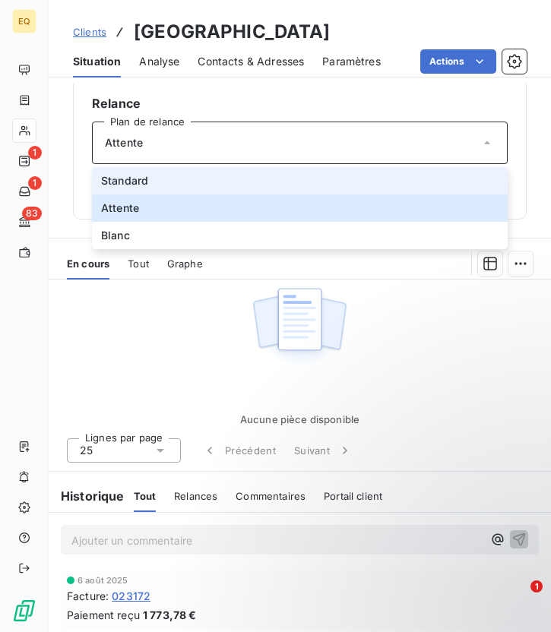
click at [158, 179] on li "Standard" at bounding box center [299, 180] width 415 height 27
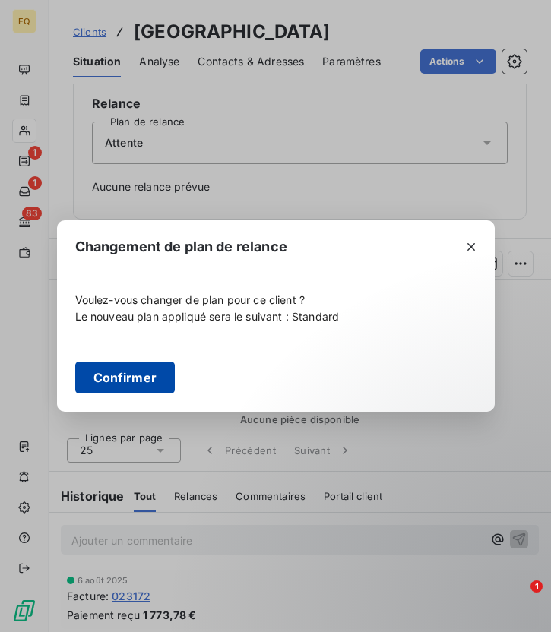
click at [130, 381] on button "Confirmer" at bounding box center [125, 377] width 100 height 32
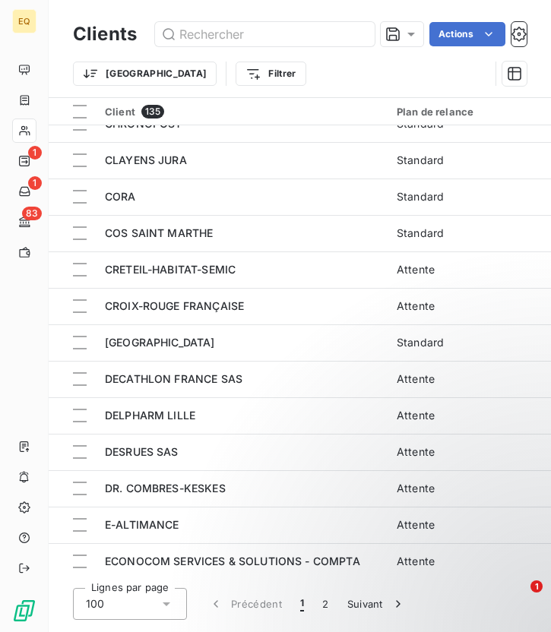
scroll to position [1295, 0]
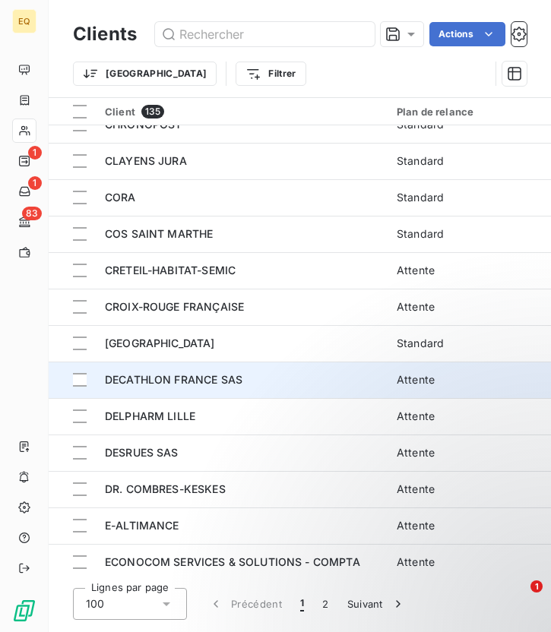
click at [190, 380] on span "DECATHLON FRANCE SAS" at bounding box center [173, 379] width 137 height 13
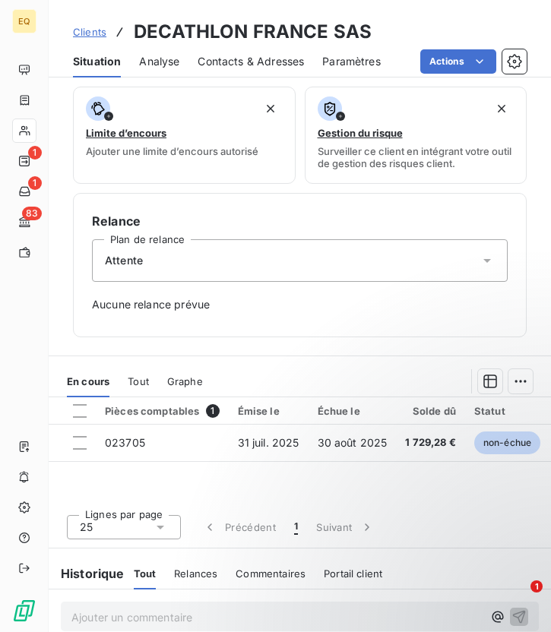
scroll to position [441, 0]
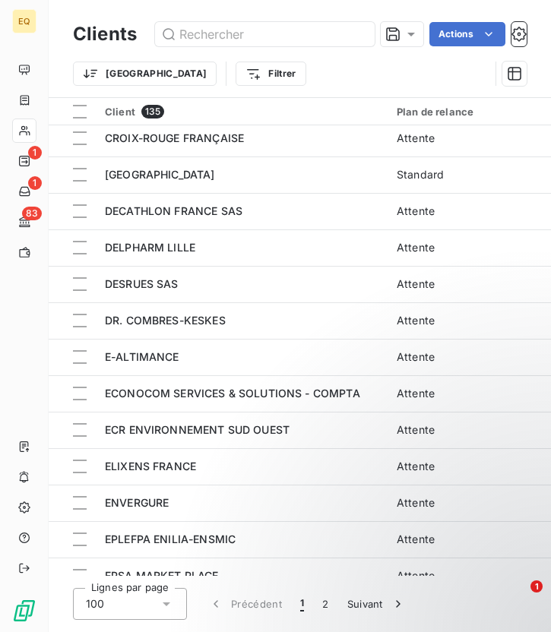
scroll to position [1456, 0]
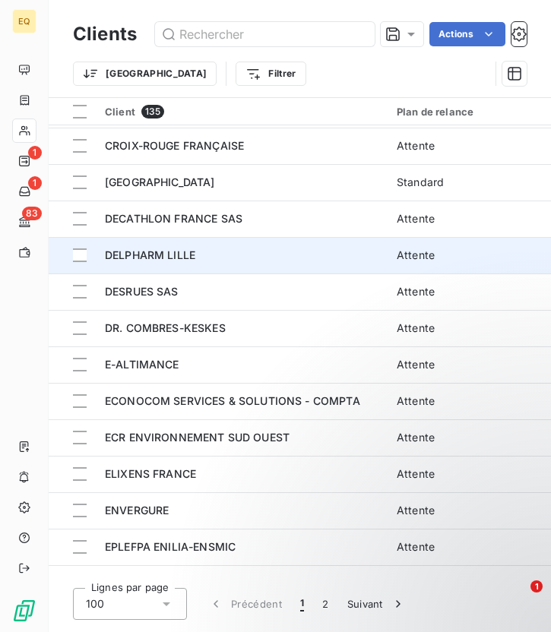
click at [201, 264] on td "DELPHARM LILLE" at bounding box center [242, 255] width 292 height 36
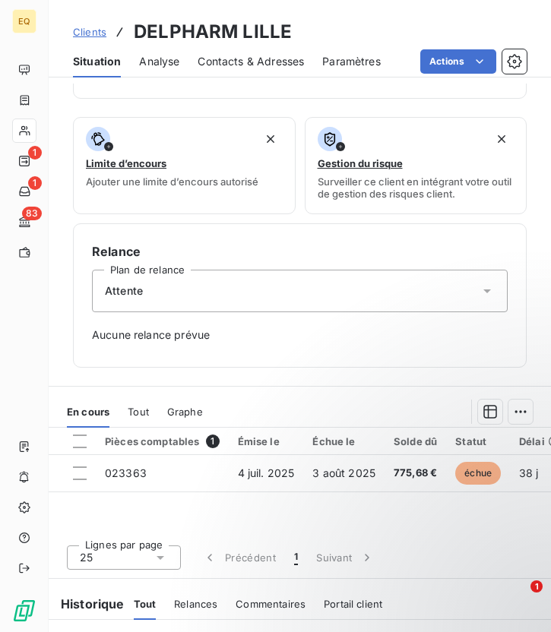
scroll to position [441, 0]
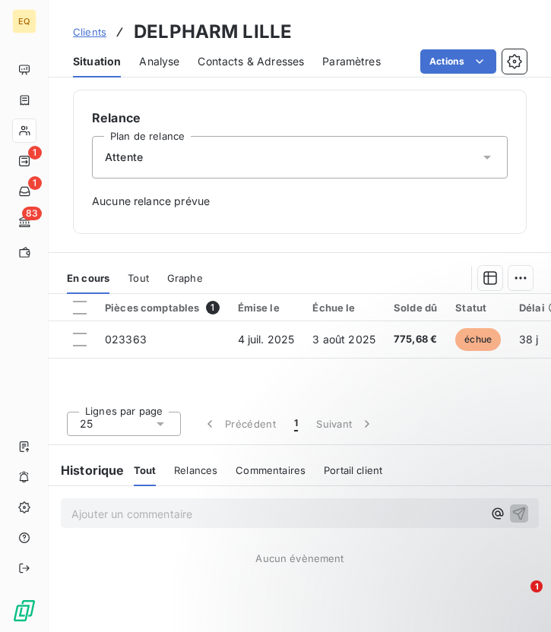
click at [166, 178] on div "Relance Plan de relance Attente Aucune relance prévue" at bounding box center [299, 162] width 415 height 106
click at [137, 163] on span "Attente" at bounding box center [124, 157] width 38 height 15
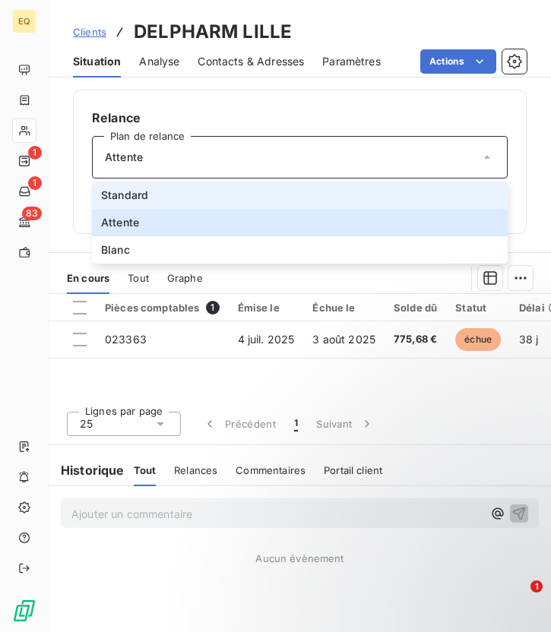
click at [115, 197] on span "Standard" at bounding box center [124, 195] width 47 height 15
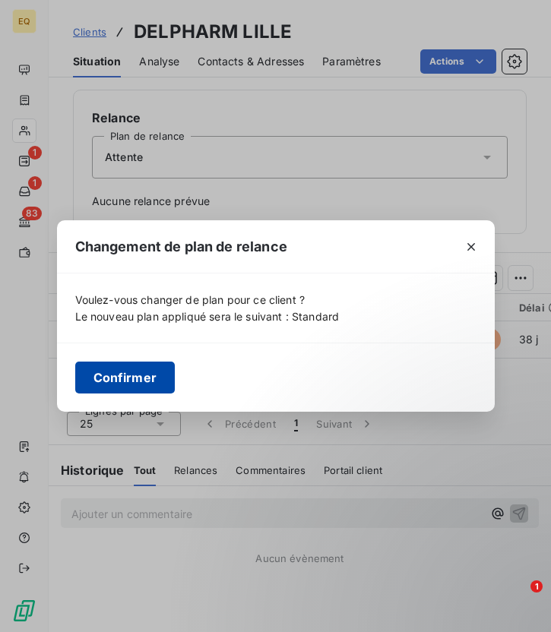
click at [126, 377] on button "Confirmer" at bounding box center [125, 377] width 100 height 32
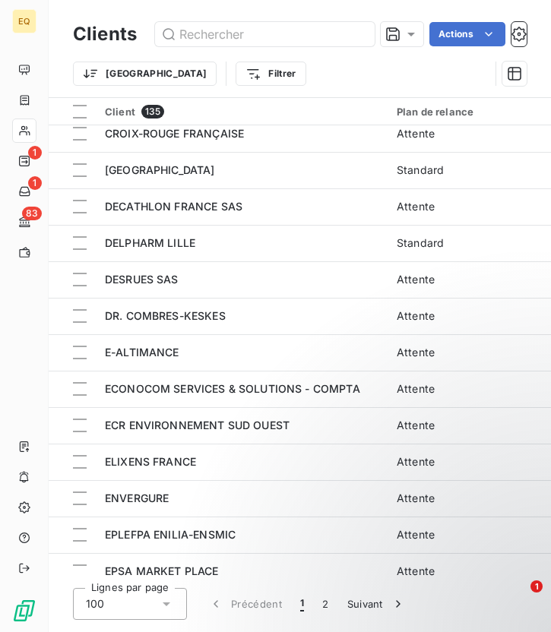
scroll to position [1467, 0]
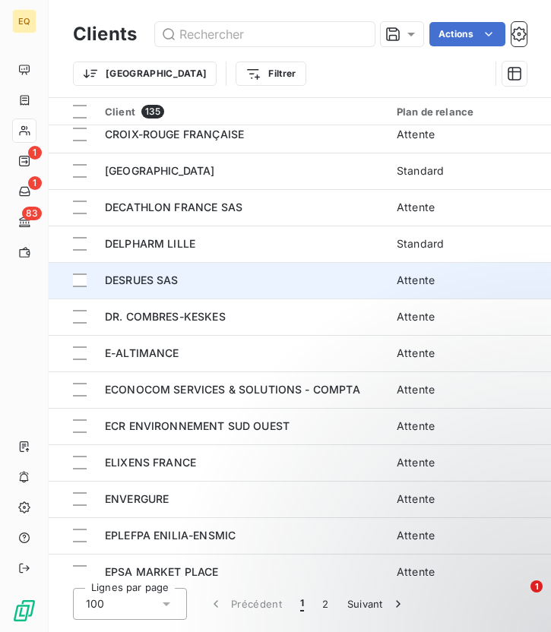
click at [191, 277] on div "DESRUES SAS" at bounding box center [241, 280] width 273 height 15
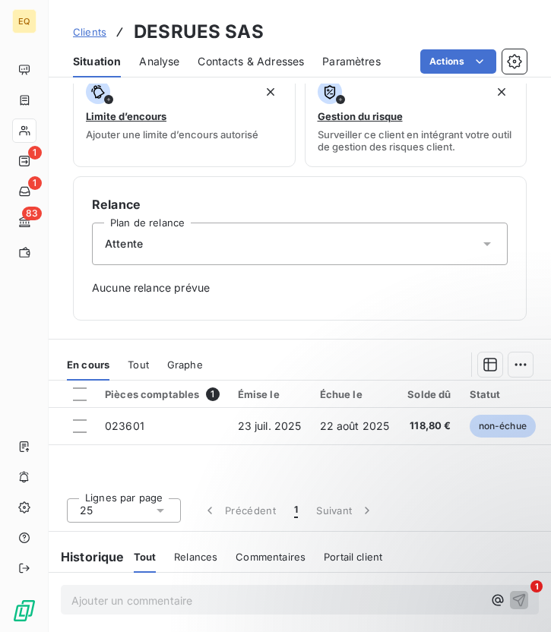
scroll to position [441, 0]
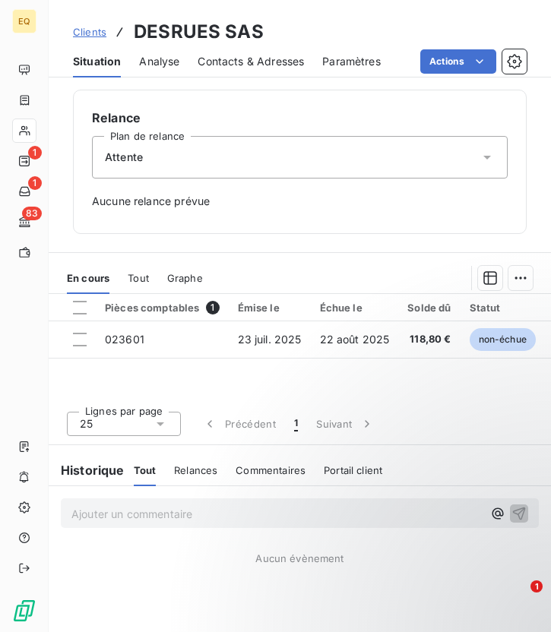
click at [200, 172] on div "Attente" at bounding box center [299, 157] width 415 height 43
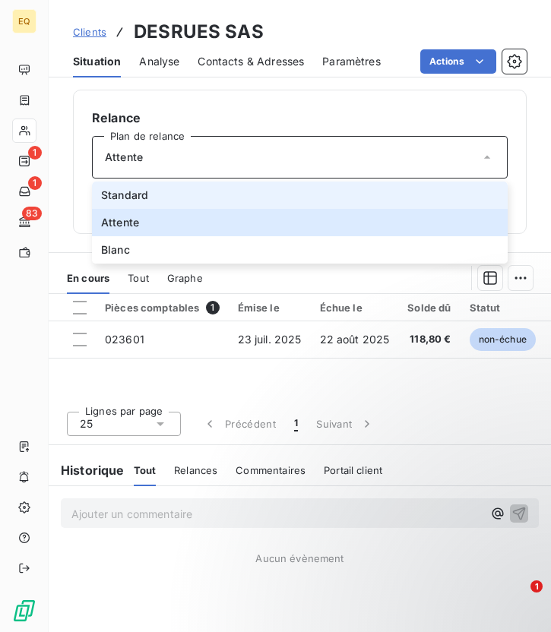
click at [143, 202] on span "Standard" at bounding box center [124, 195] width 47 height 15
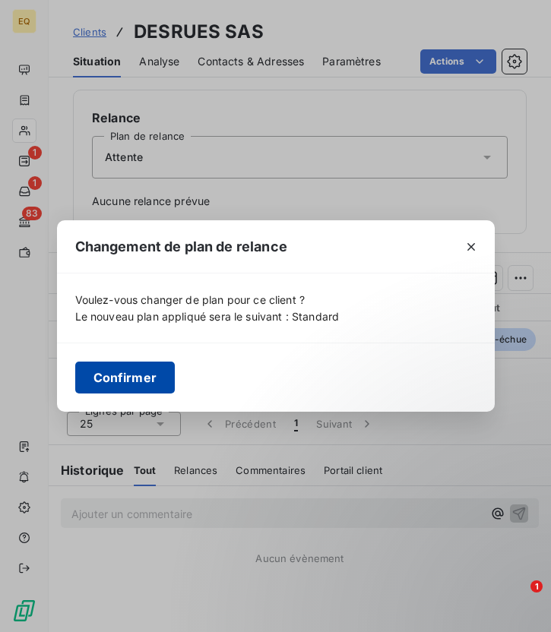
click at [138, 376] on button "Confirmer" at bounding box center [125, 377] width 100 height 32
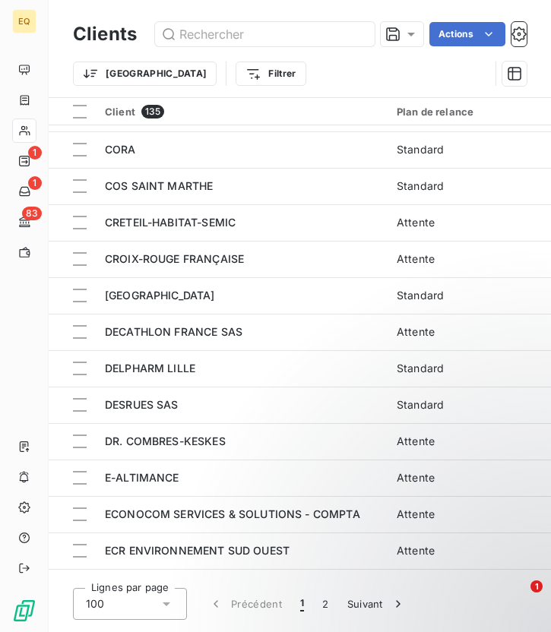
scroll to position [1359, 0]
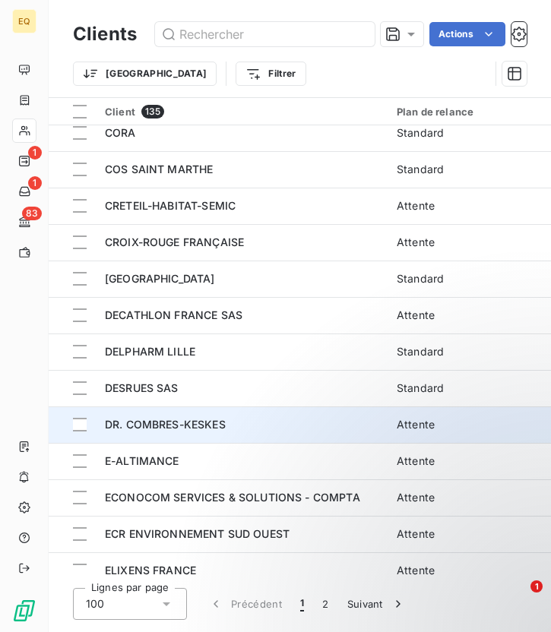
click at [189, 427] on span "DR. COMBRES-KESKES" at bounding box center [165, 424] width 121 height 13
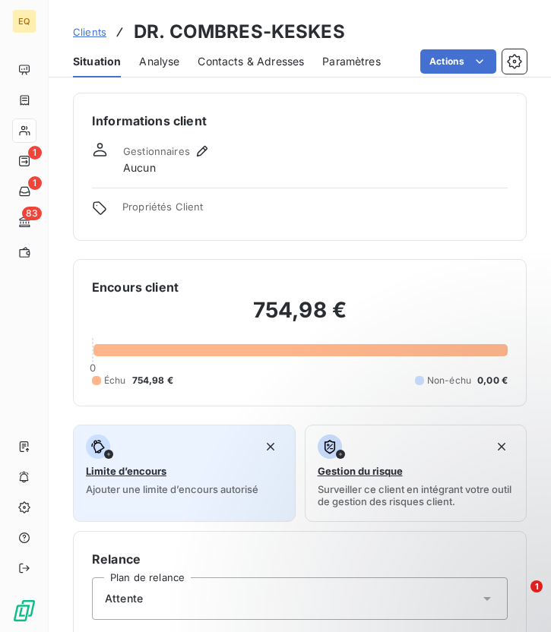
scroll to position [441, 0]
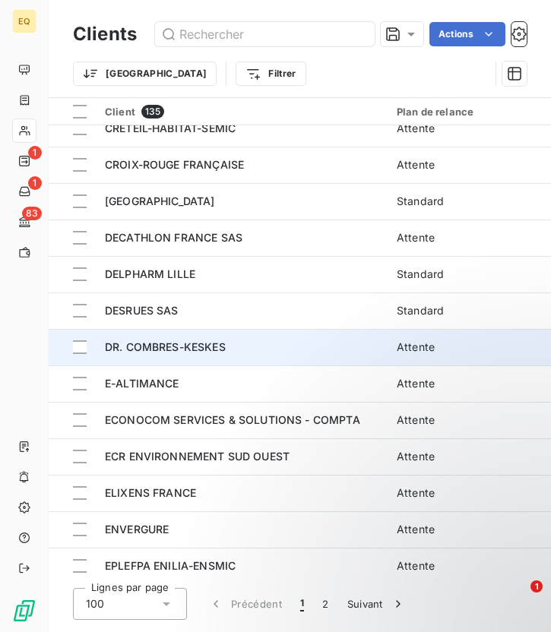
scroll to position [1476, 0]
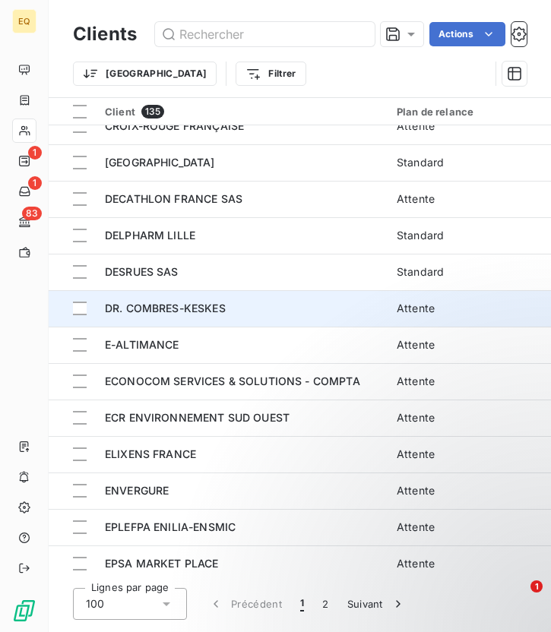
click at [203, 314] on span "DR. COMBRES-KESKES" at bounding box center [165, 307] width 121 height 13
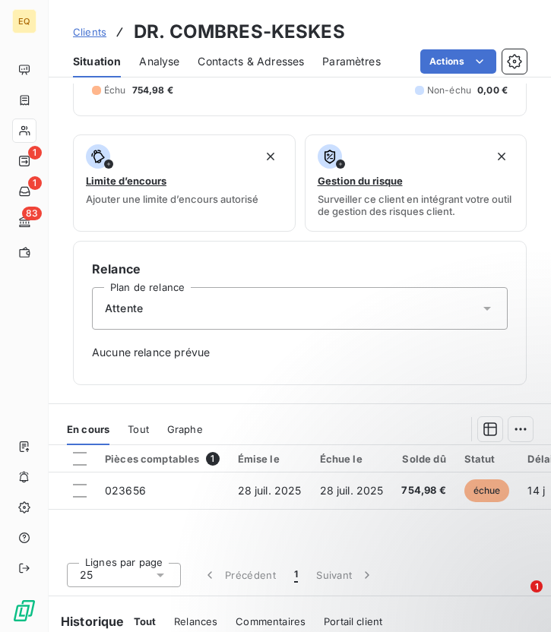
scroll to position [292, 0]
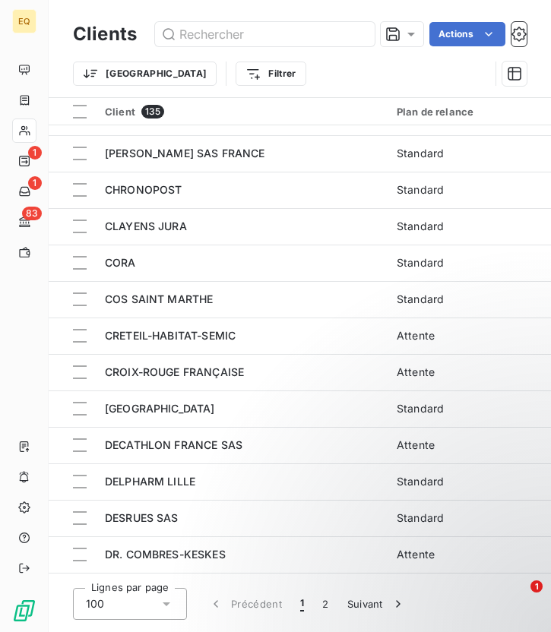
scroll to position [1425, 0]
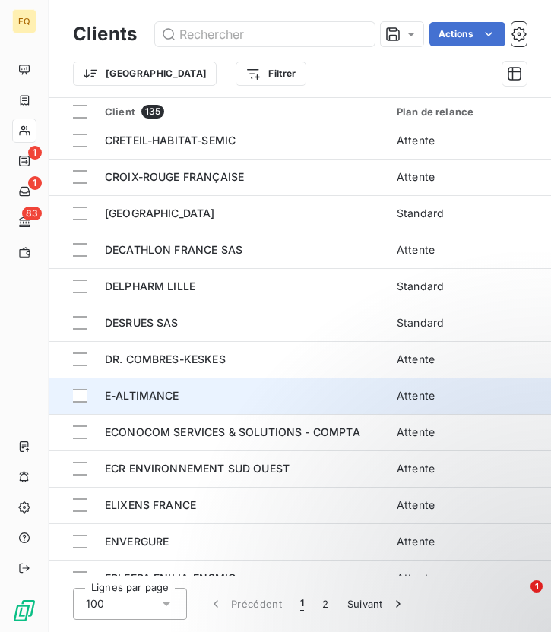
click at [181, 390] on div "E-ALTIMANCE" at bounding box center [241, 395] width 273 height 15
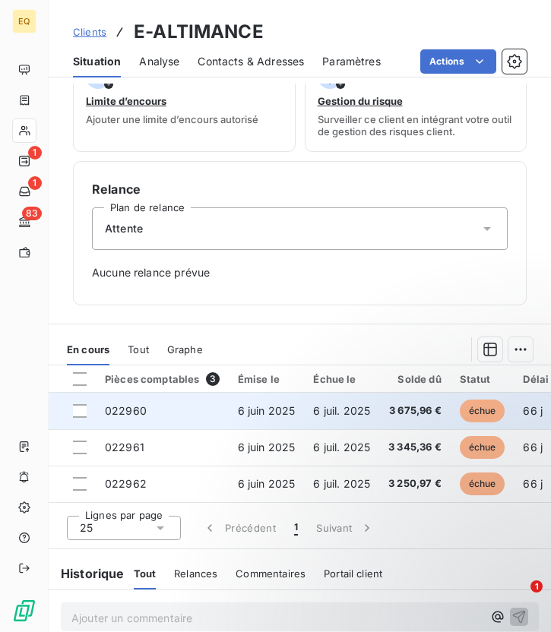
scroll to position [428, 0]
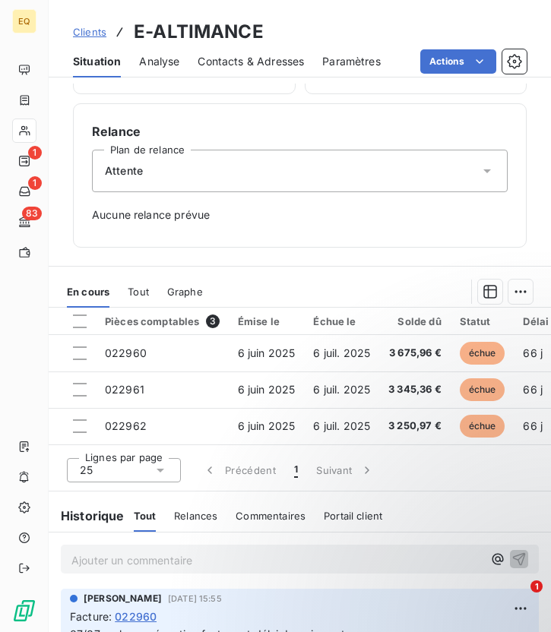
click at [214, 177] on div "Attente" at bounding box center [299, 171] width 415 height 43
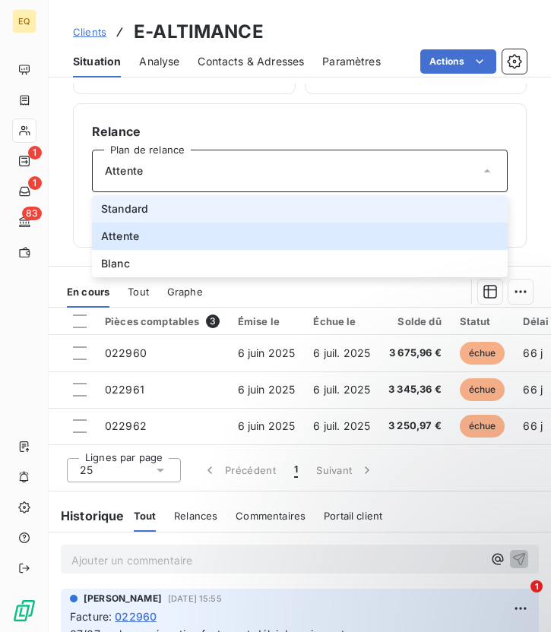
click at [149, 210] on li "Standard" at bounding box center [299, 208] width 415 height 27
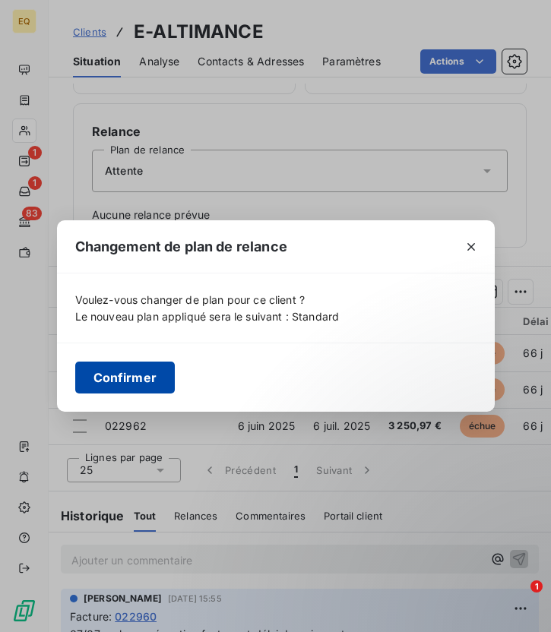
click at [127, 382] on button "Confirmer" at bounding box center [125, 377] width 100 height 32
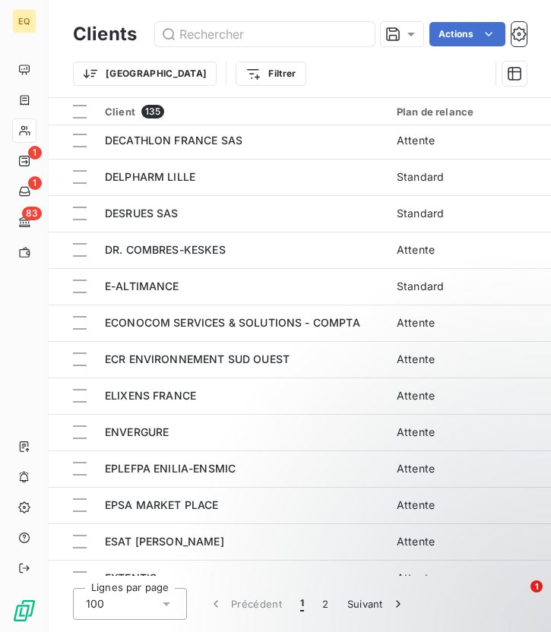
scroll to position [1536, 0]
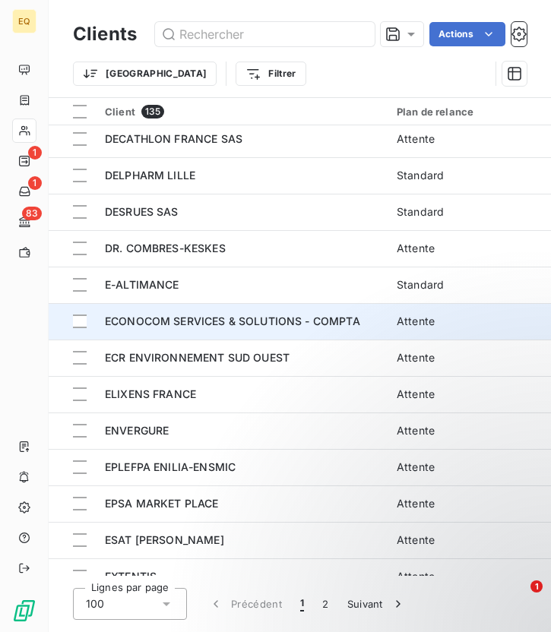
click at [181, 330] on td "ECONOCOM SERVICES & SOLUTIONS - COMPTA" at bounding box center [242, 321] width 292 height 36
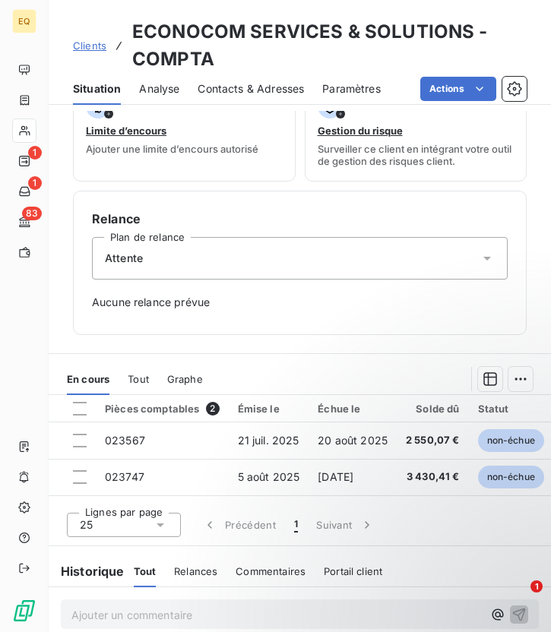
scroll to position [469, 0]
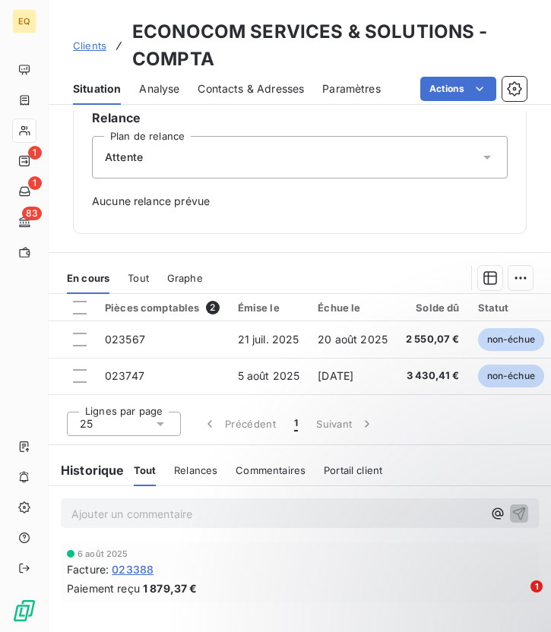
click at [204, 164] on div "Attente" at bounding box center [299, 157] width 415 height 43
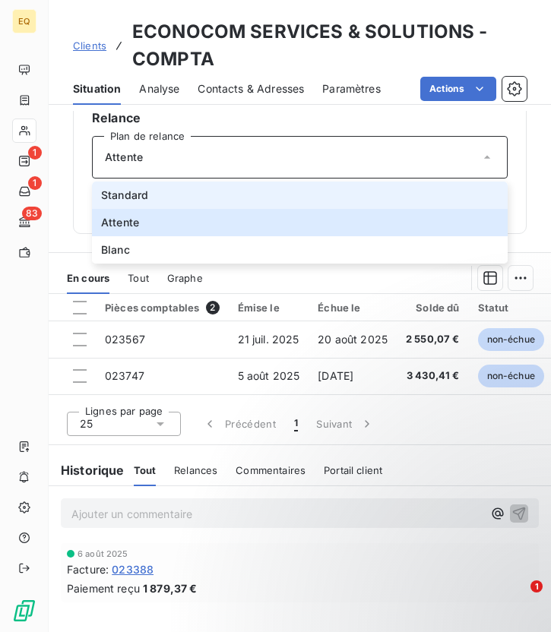
click at [145, 198] on span "Standard" at bounding box center [124, 195] width 47 height 15
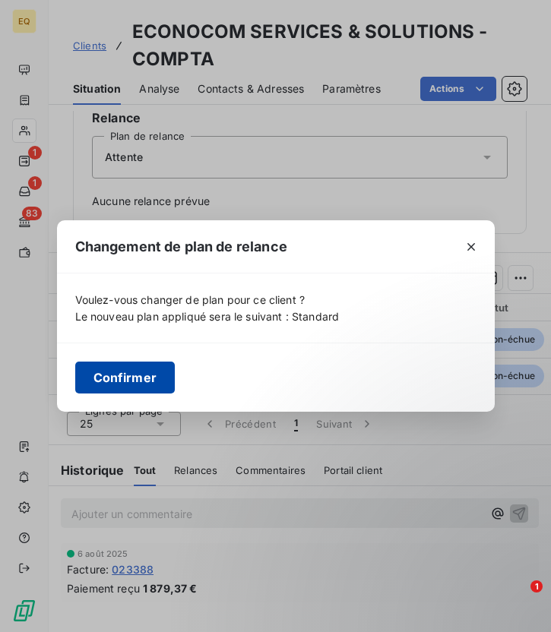
click at [132, 379] on button "Confirmer" at bounding box center [125, 377] width 100 height 32
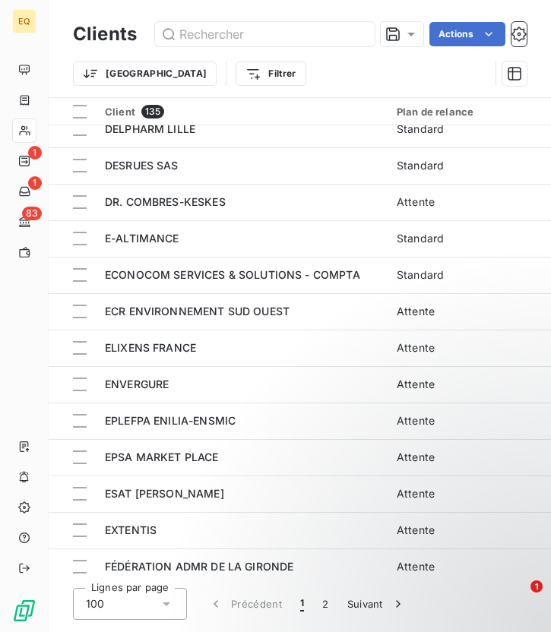
scroll to position [1583, 0]
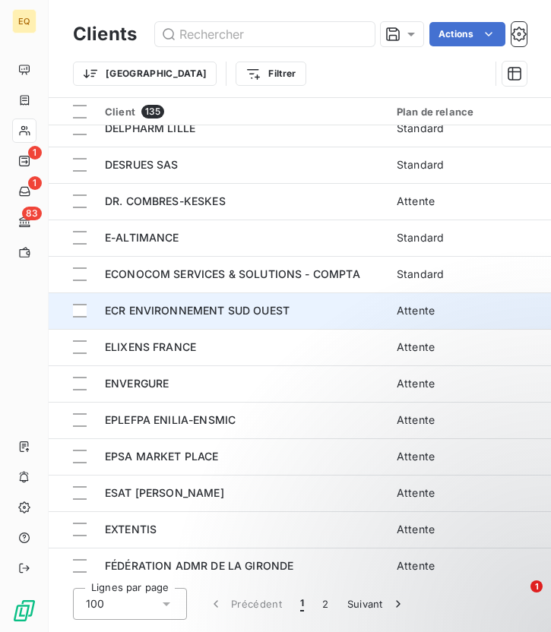
click at [187, 308] on span "ECR ENVIRONNEMENT SUD OUEST" at bounding box center [197, 310] width 185 height 13
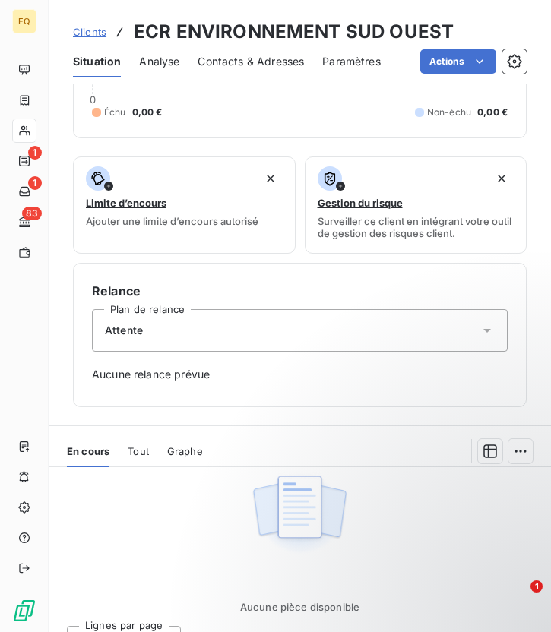
scroll to position [456, 0]
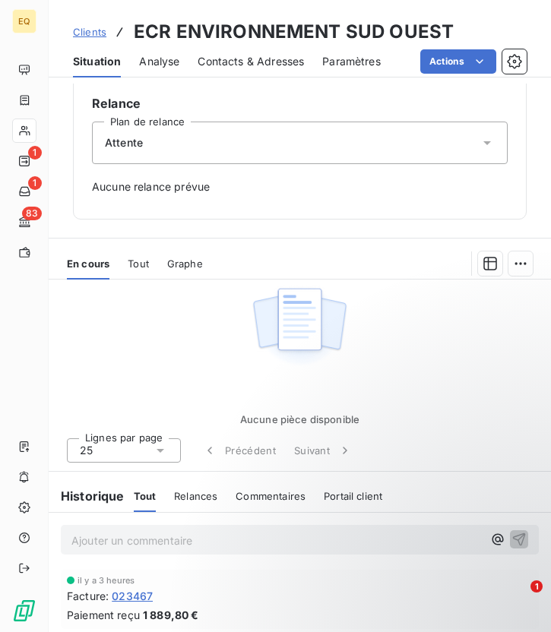
click at [175, 151] on div "Attente" at bounding box center [299, 143] width 415 height 43
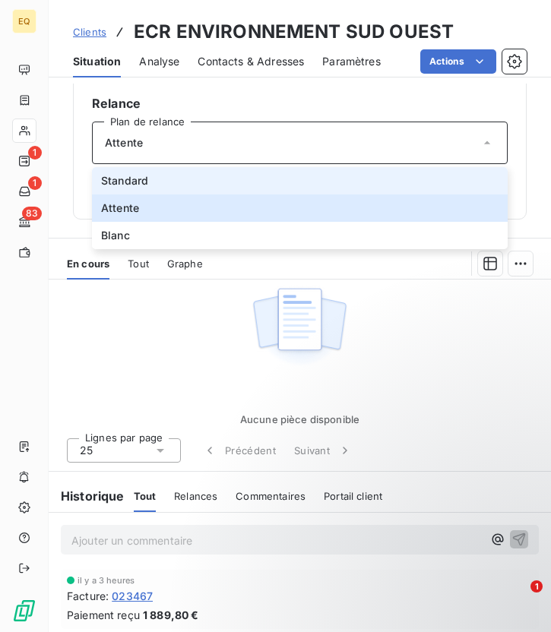
click at [153, 183] on li "Standard" at bounding box center [299, 180] width 415 height 27
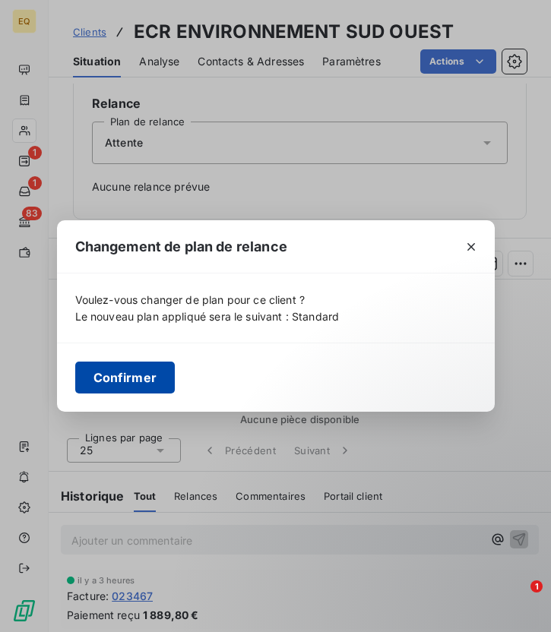
click at [147, 377] on button "Confirmer" at bounding box center [125, 377] width 100 height 32
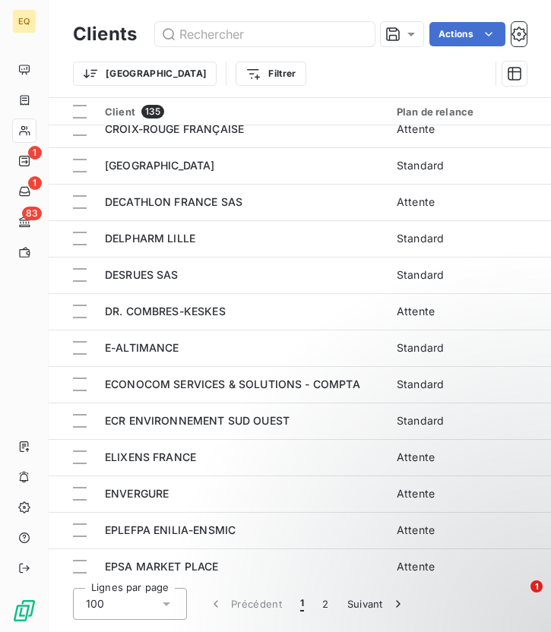
scroll to position [1681, 0]
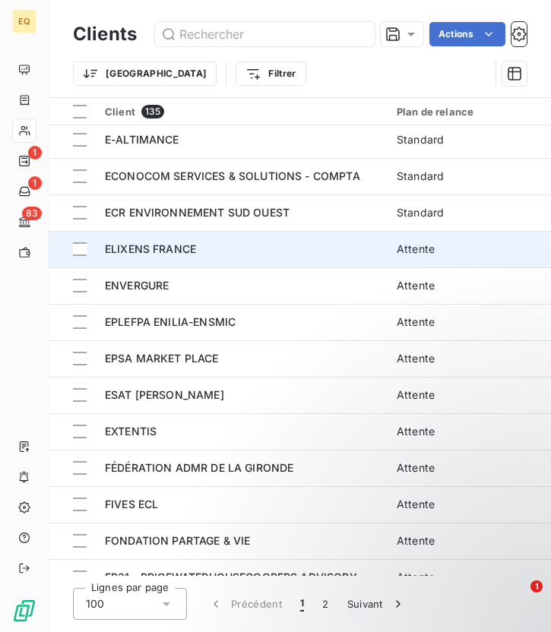
click at [175, 254] on span "ELIXENS FRANCE" at bounding box center [150, 248] width 91 height 13
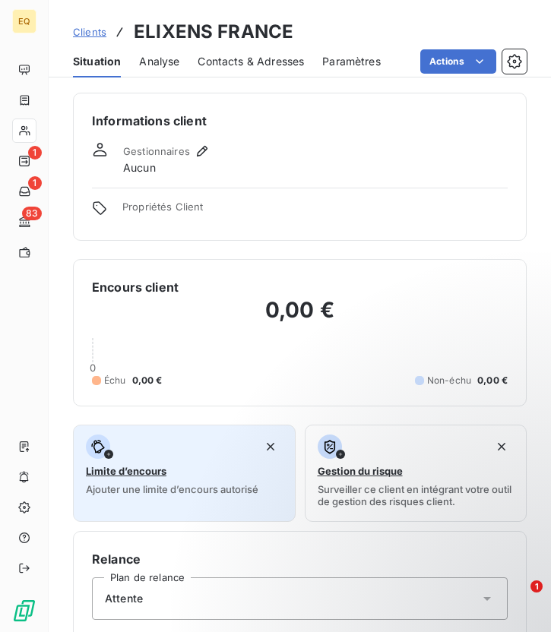
scroll to position [456, 0]
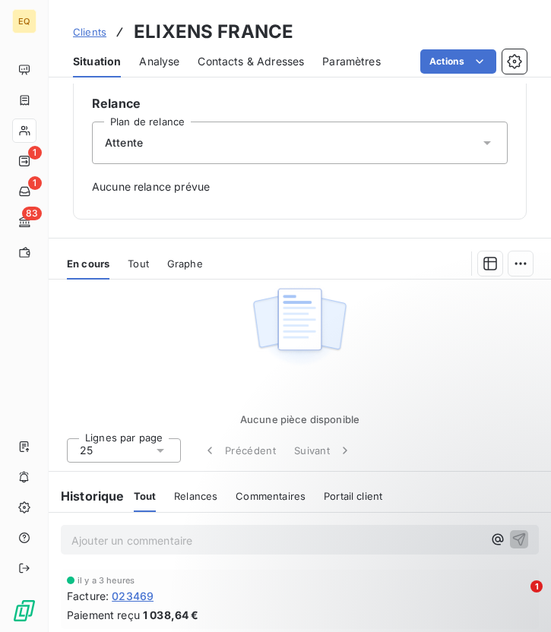
click at [184, 147] on div "Attente" at bounding box center [299, 143] width 415 height 43
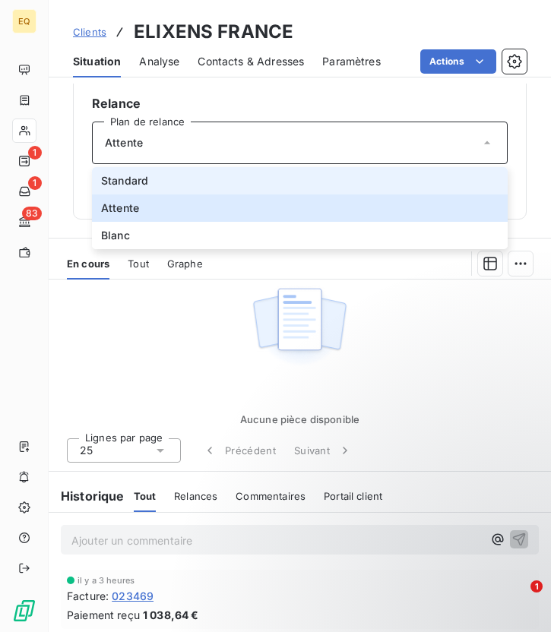
click at [148, 179] on li "Standard" at bounding box center [299, 180] width 415 height 27
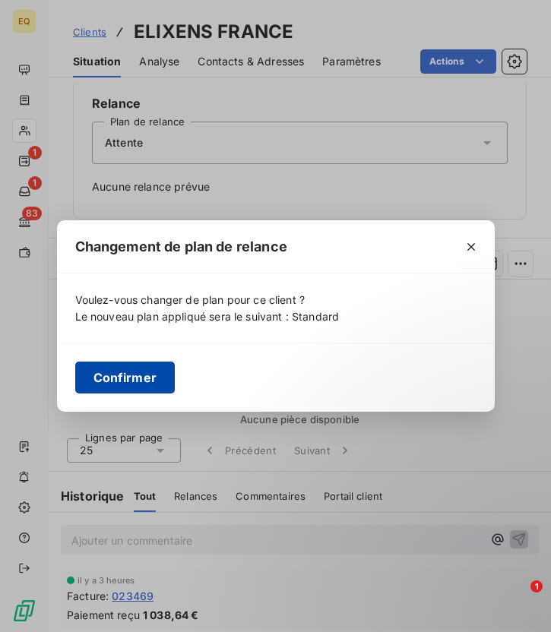
click at [134, 376] on button "Confirmer" at bounding box center [125, 377] width 100 height 32
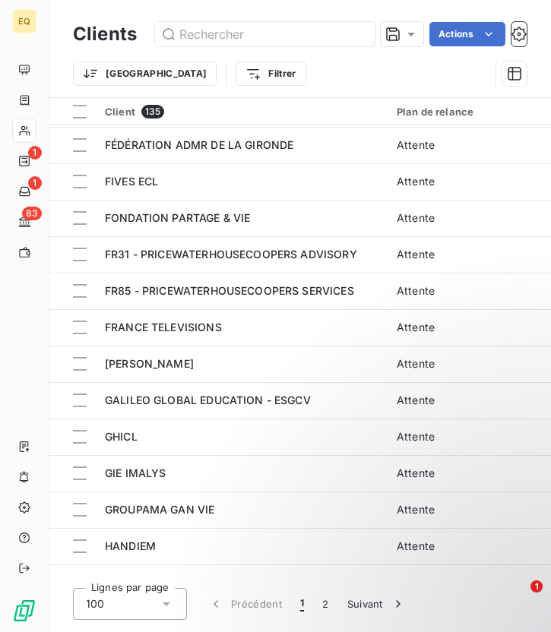
scroll to position [1686, 0]
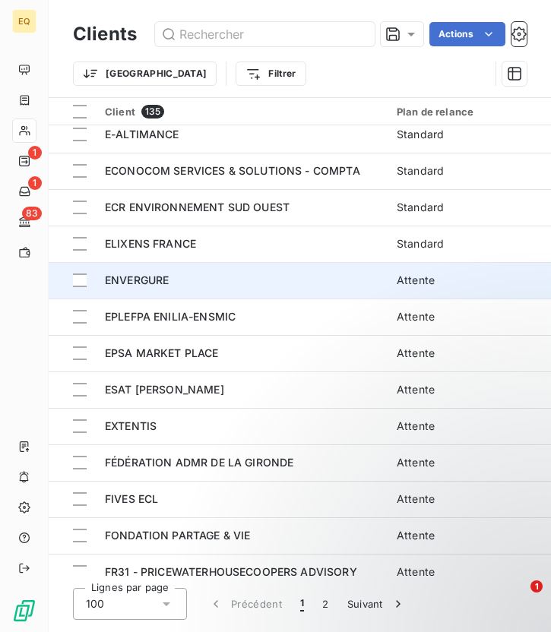
click at [177, 289] on td "ENVERGURE" at bounding box center [242, 280] width 292 height 36
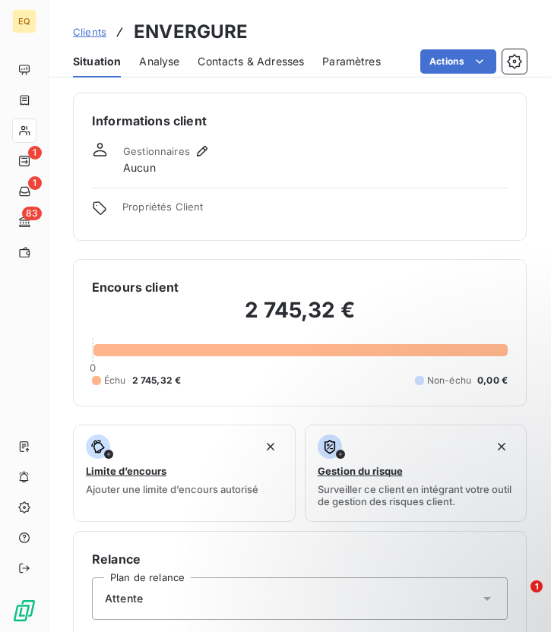
scroll to position [441, 0]
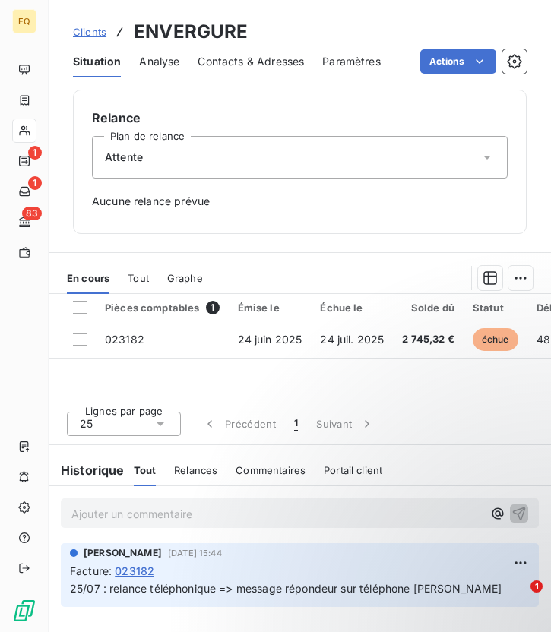
click at [164, 166] on div "Attente" at bounding box center [299, 157] width 415 height 43
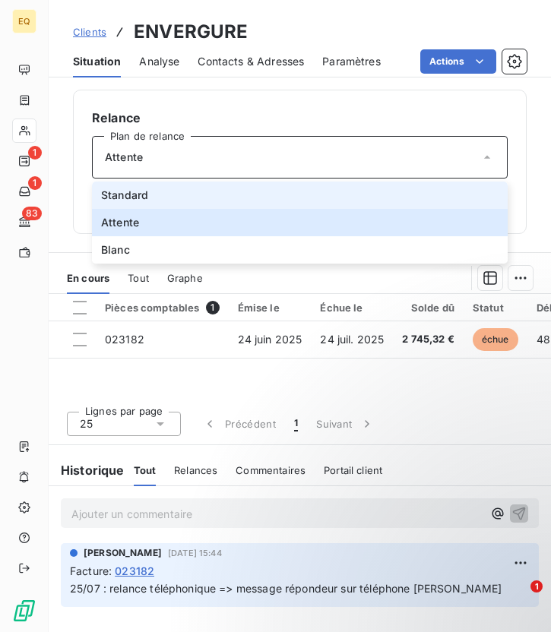
click at [134, 196] on span "Standard" at bounding box center [124, 195] width 47 height 15
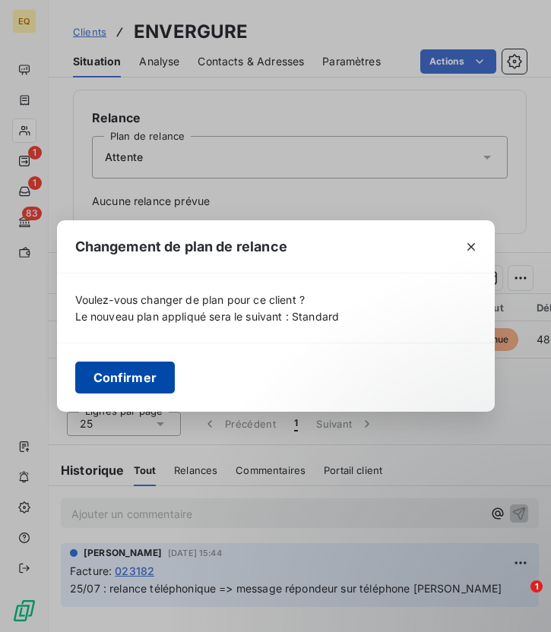
click at [122, 372] on button "Confirmer" at bounding box center [125, 377] width 100 height 32
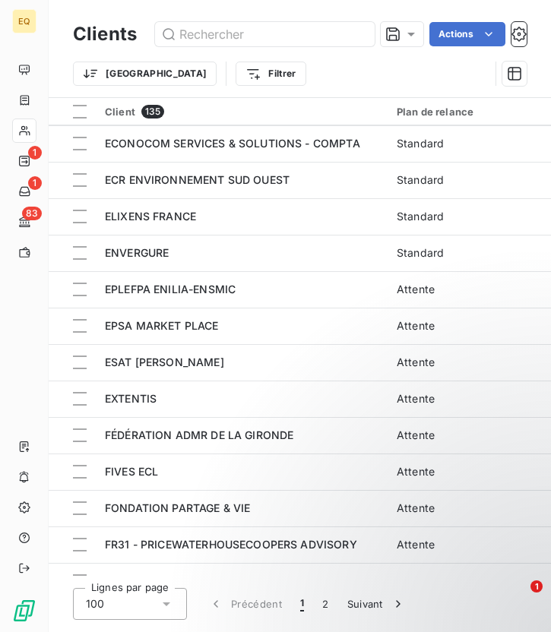
scroll to position [1709, 0]
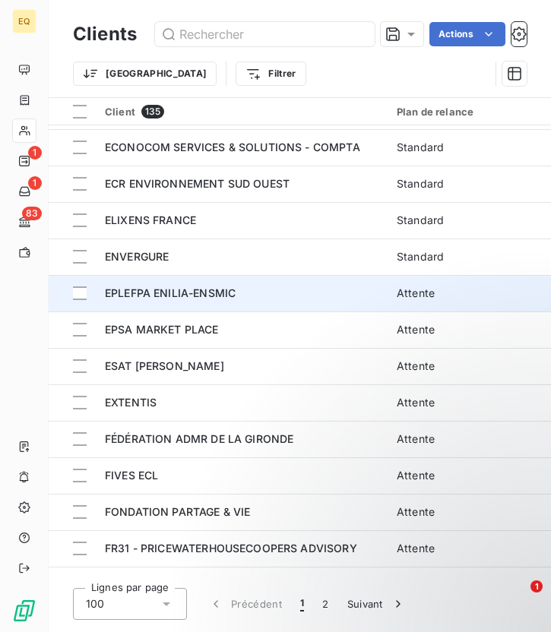
click at [148, 297] on span "EPLEFPA ENILIA-ENSMIC" at bounding box center [170, 292] width 131 height 13
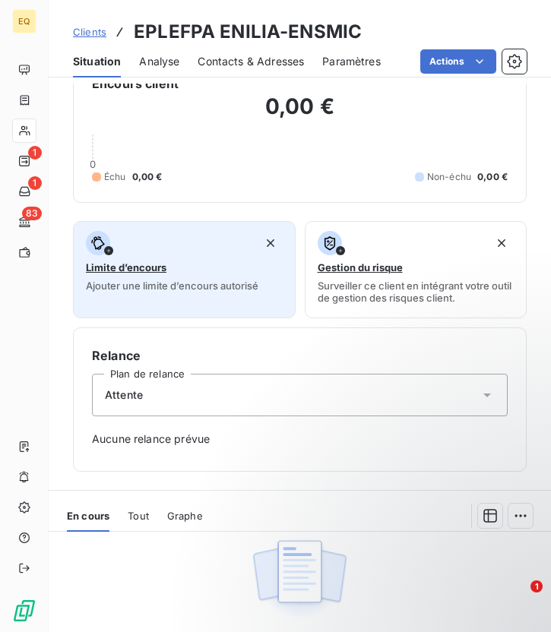
scroll to position [456, 0]
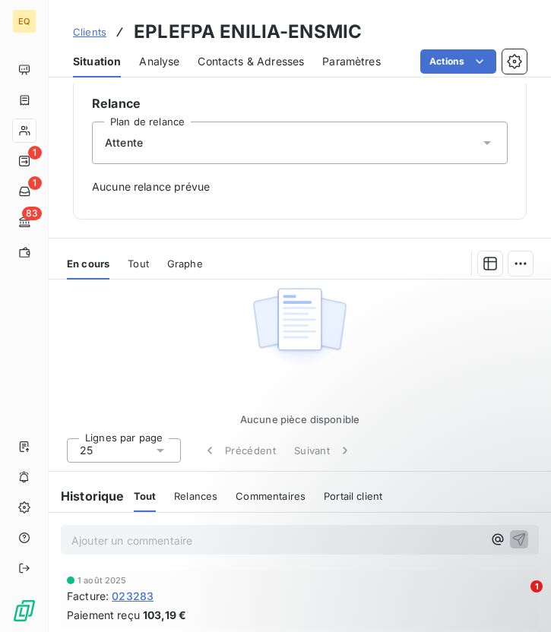
click at [150, 149] on div "Attente" at bounding box center [299, 143] width 415 height 43
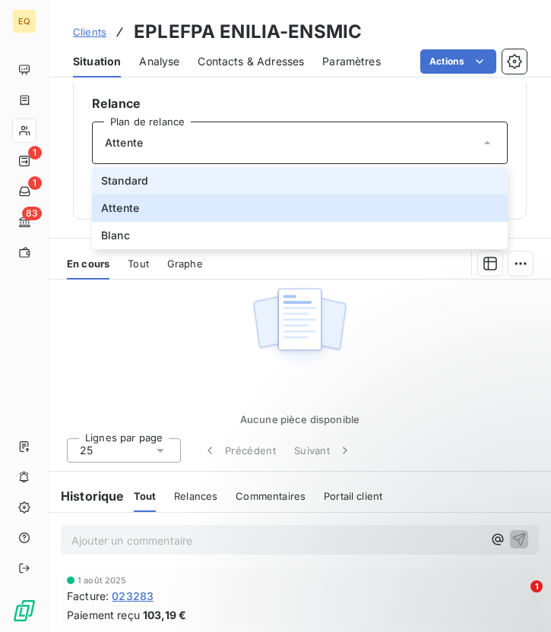
click at [138, 180] on span "Standard" at bounding box center [124, 180] width 47 height 15
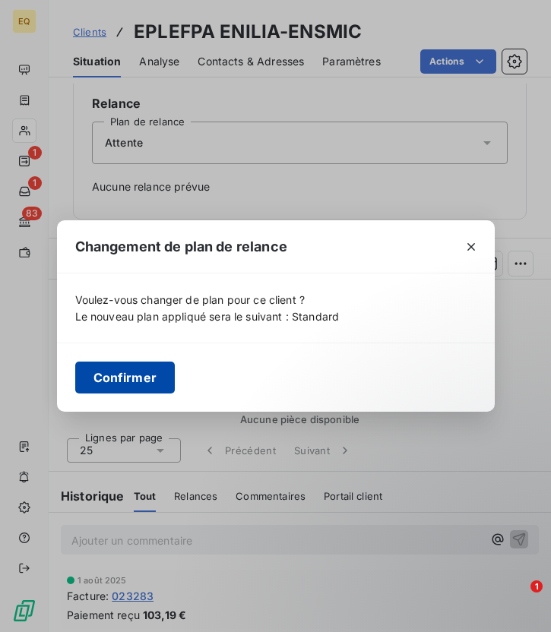
click at [135, 380] on button "Confirmer" at bounding box center [125, 377] width 100 height 32
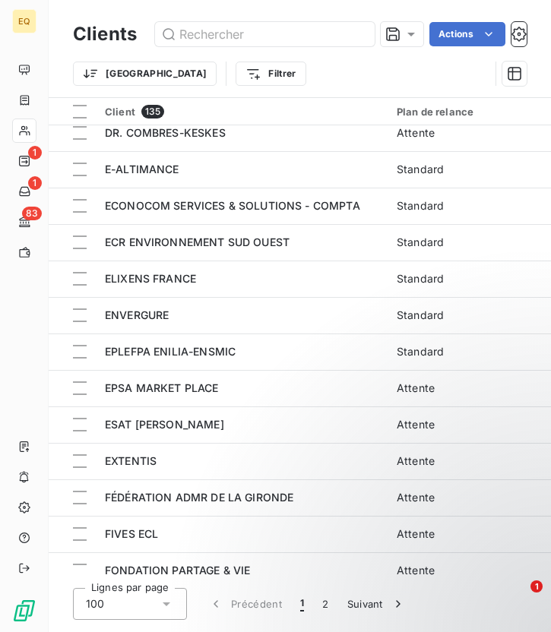
scroll to position [1659, 0]
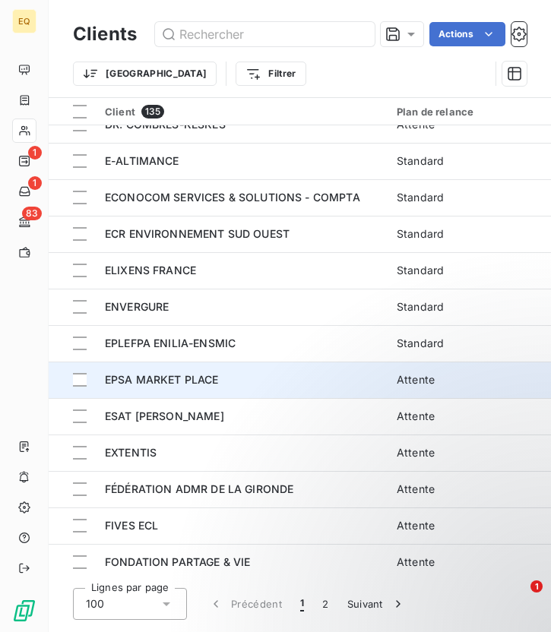
click at [185, 383] on span "EPSA MARKET PLACE" at bounding box center [162, 379] width 114 height 13
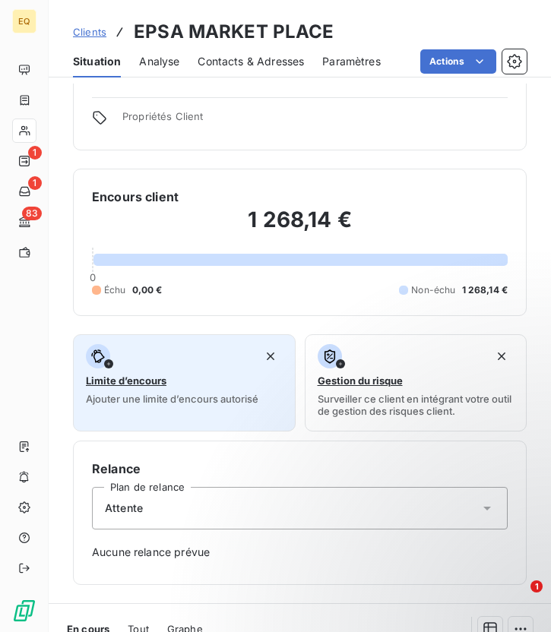
scroll to position [441, 0]
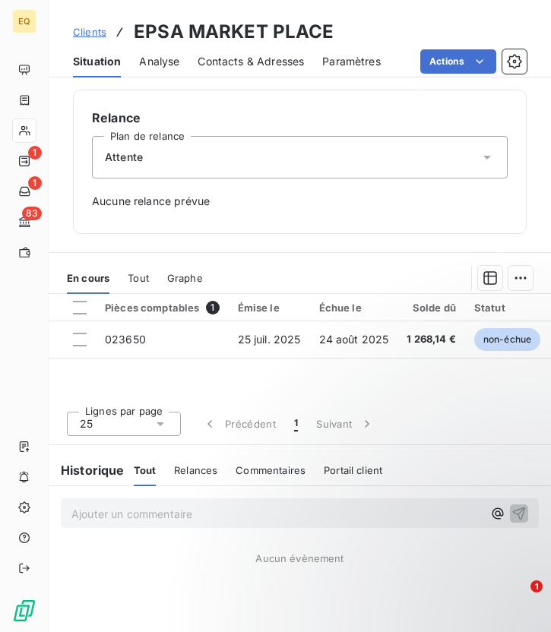
click at [204, 163] on div "Attente" at bounding box center [299, 157] width 415 height 43
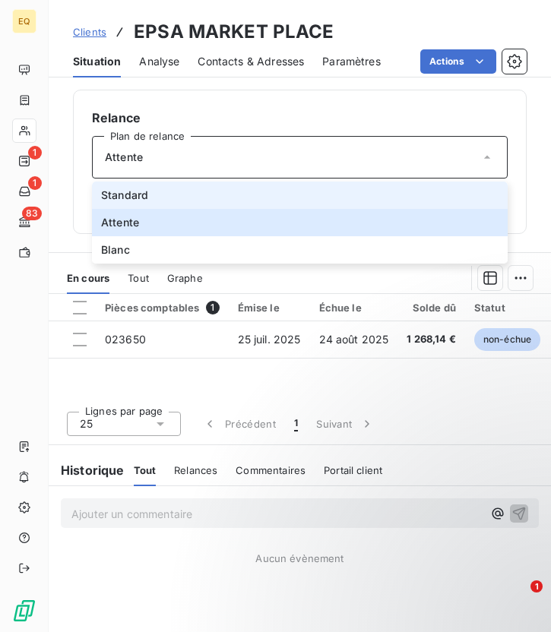
click at [157, 199] on li "Standard" at bounding box center [299, 194] width 415 height 27
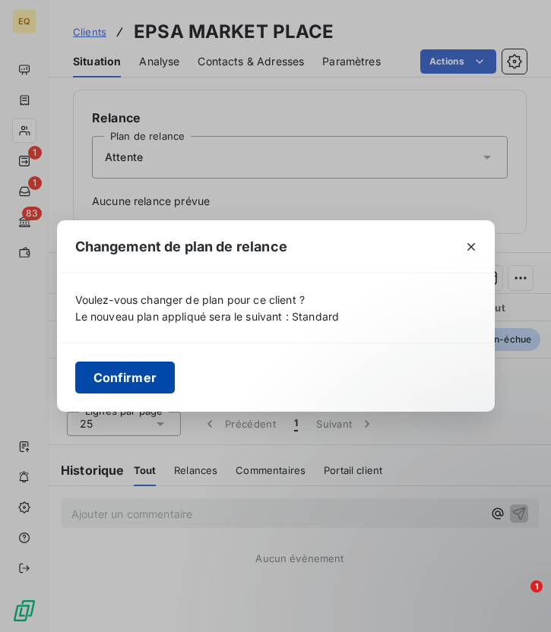
click at [137, 382] on button "Confirmer" at bounding box center [125, 377] width 100 height 32
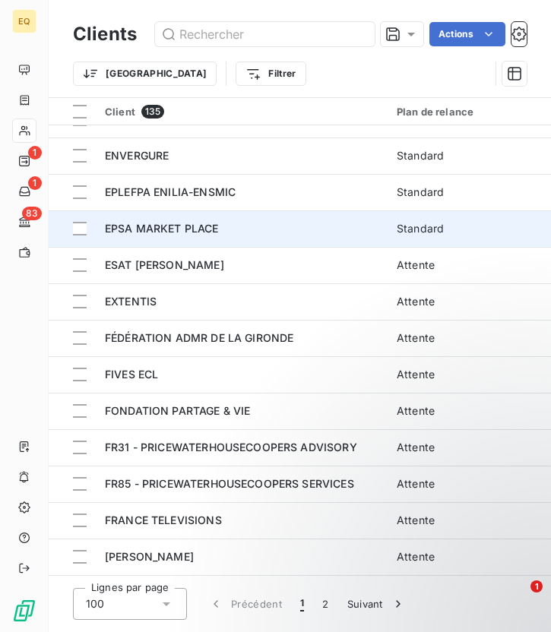
scroll to position [1813, 0]
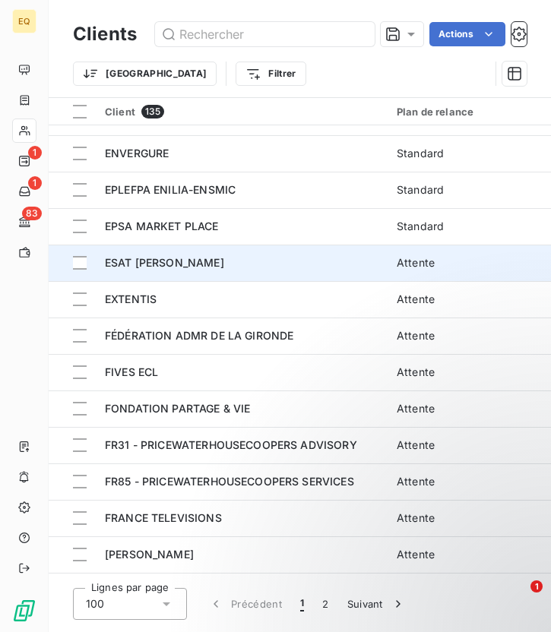
click at [192, 274] on td "ESAT [PERSON_NAME]" at bounding box center [242, 263] width 292 height 36
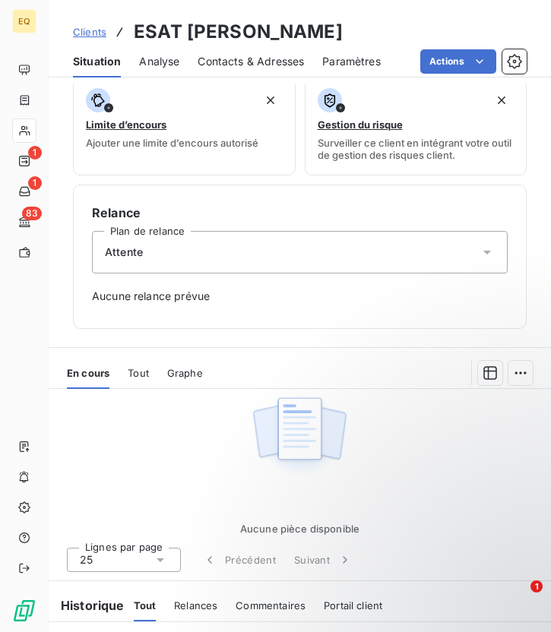
scroll to position [456, 0]
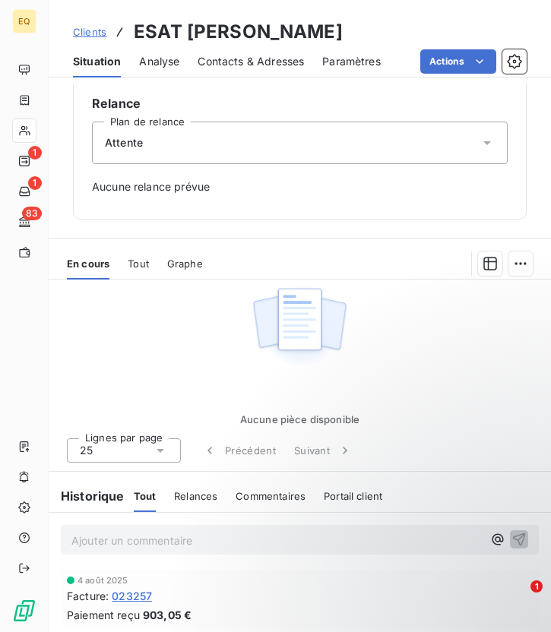
click at [153, 147] on div "Attente" at bounding box center [299, 143] width 415 height 43
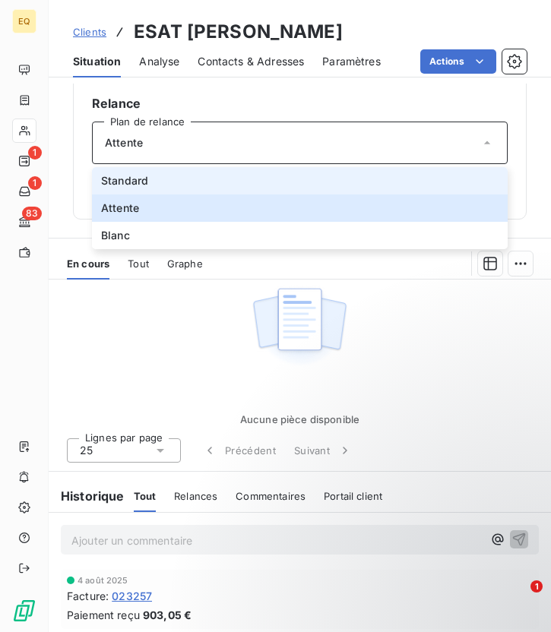
click at [128, 186] on span "Standard" at bounding box center [124, 180] width 47 height 15
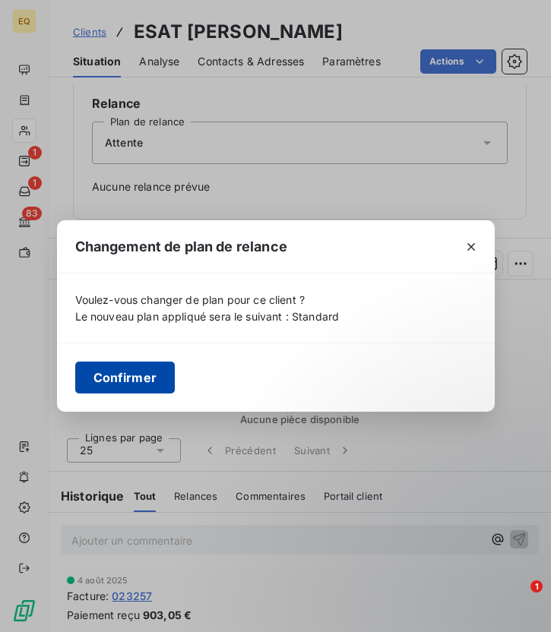
click at [124, 378] on button "Confirmer" at bounding box center [125, 377] width 100 height 32
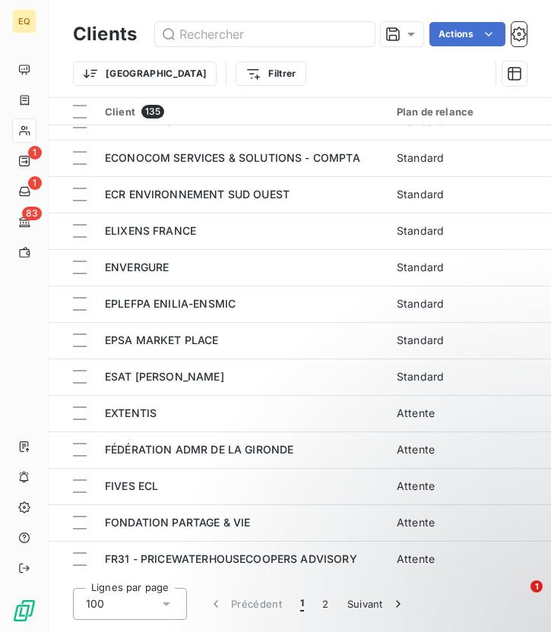
scroll to position [1710, 0]
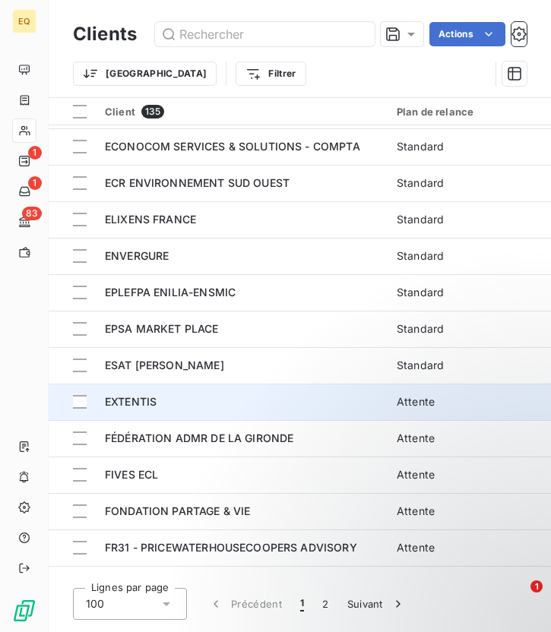
click at [146, 394] on div "EXTENTIS" at bounding box center [241, 401] width 273 height 15
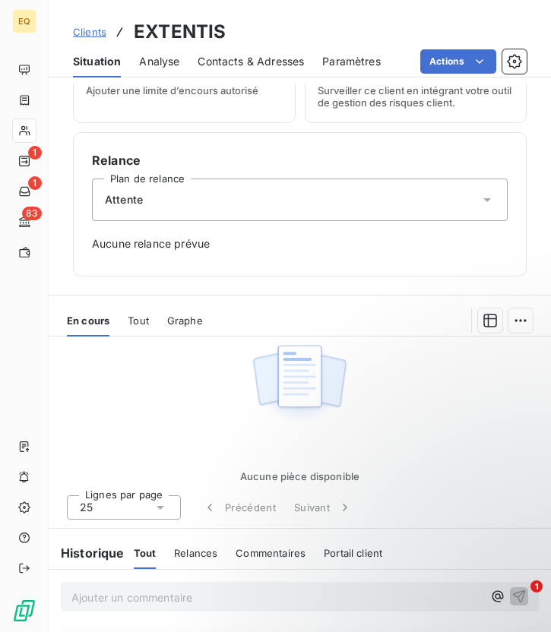
scroll to position [456, 0]
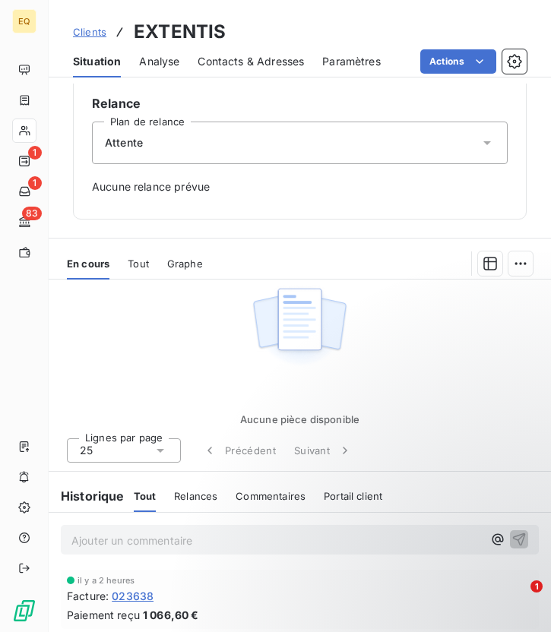
click at [197, 139] on div "Attente" at bounding box center [299, 143] width 415 height 43
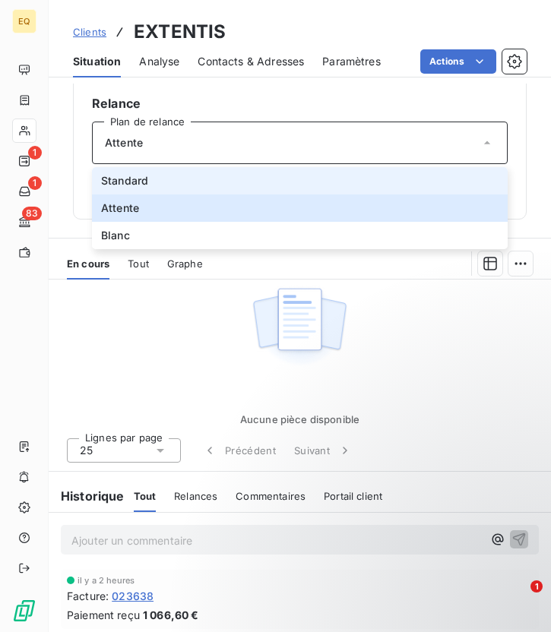
click at [145, 183] on span "Standard" at bounding box center [124, 180] width 47 height 15
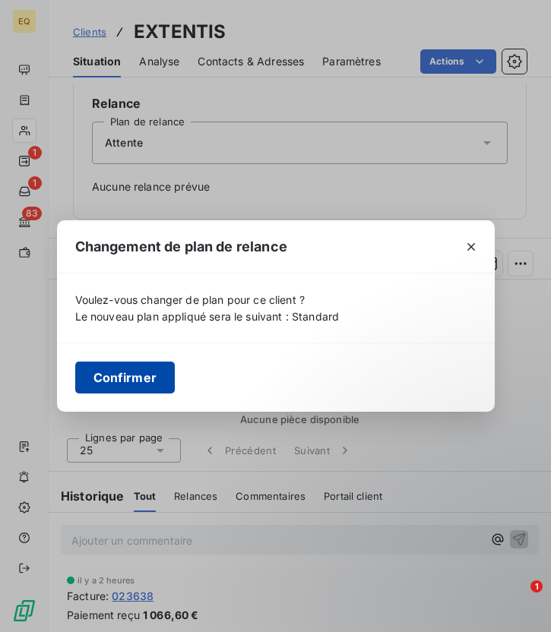
click at [114, 372] on button "Confirmer" at bounding box center [125, 377] width 100 height 32
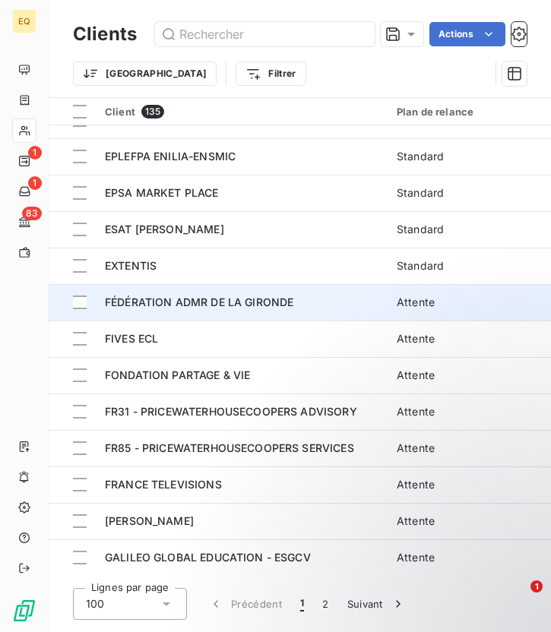
scroll to position [1856, 0]
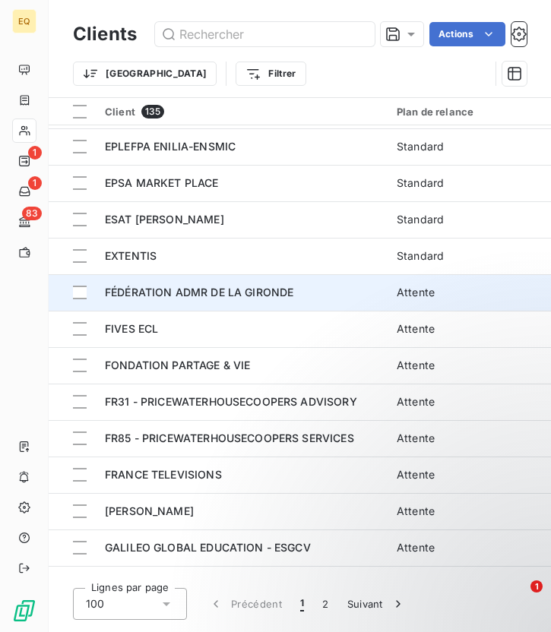
click at [184, 292] on span "FÉDÉRATION ADMR DE LA GIRONDE" at bounding box center [199, 292] width 188 height 13
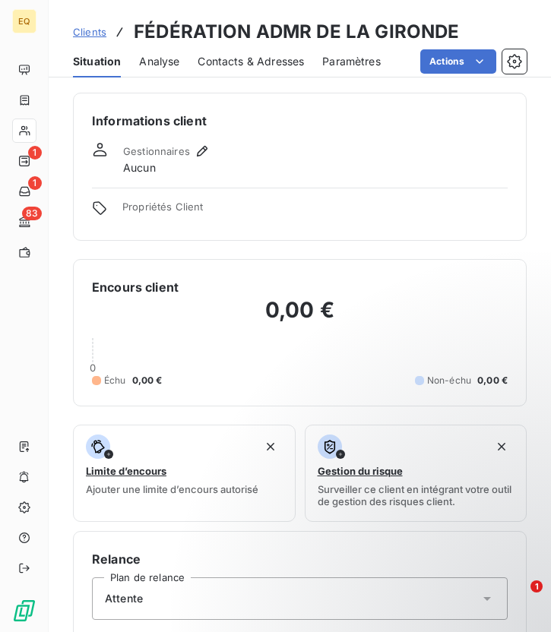
scroll to position [456, 0]
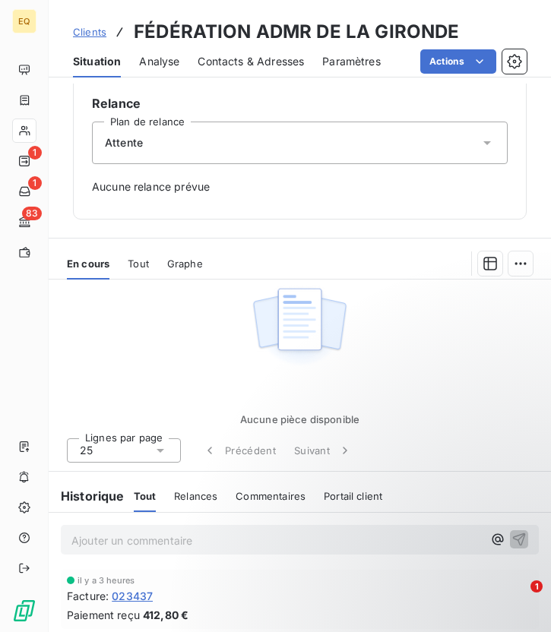
click at [123, 150] on span "Attente" at bounding box center [124, 142] width 38 height 15
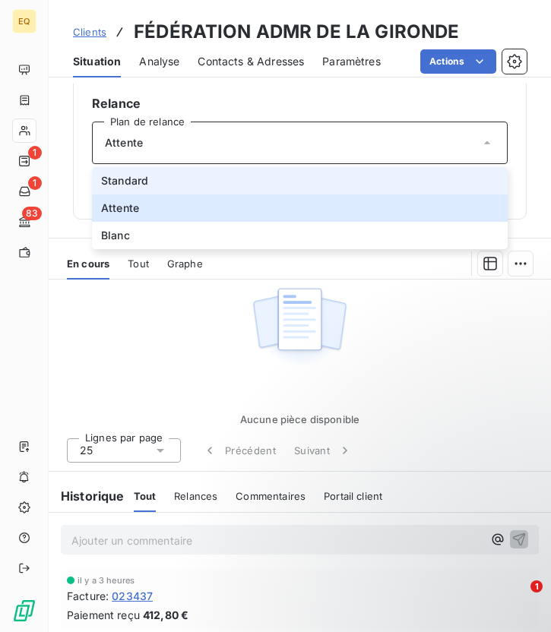
click at [125, 178] on span "Standard" at bounding box center [124, 180] width 47 height 15
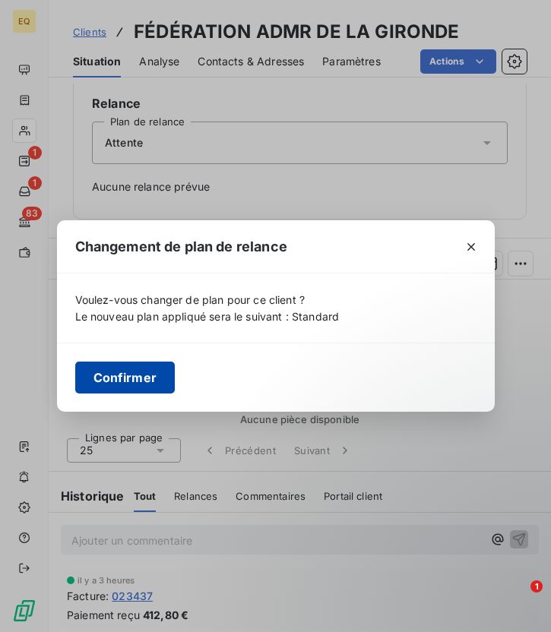
click at [116, 379] on button "Confirmer" at bounding box center [125, 377] width 100 height 32
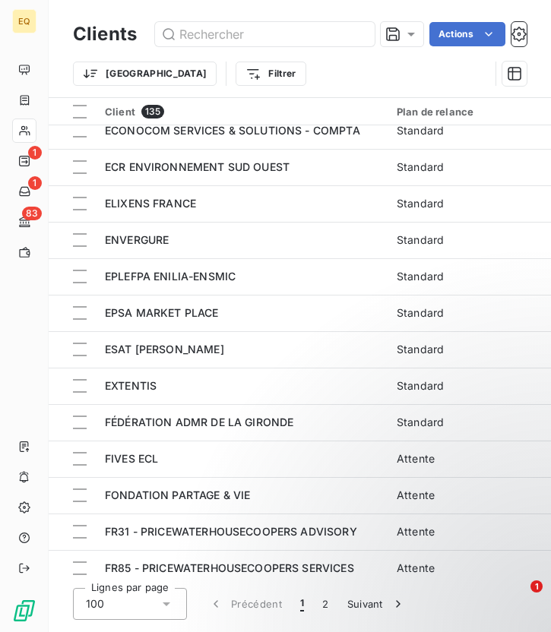
scroll to position [1835, 0]
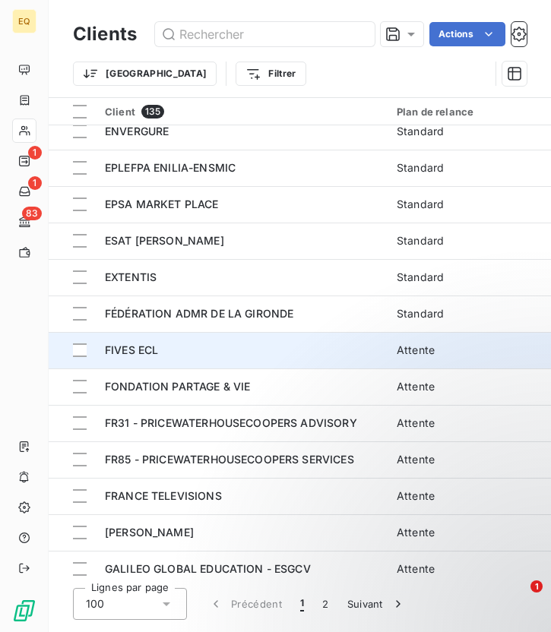
click at [168, 349] on div "FIVES ECL" at bounding box center [241, 349] width 273 height 15
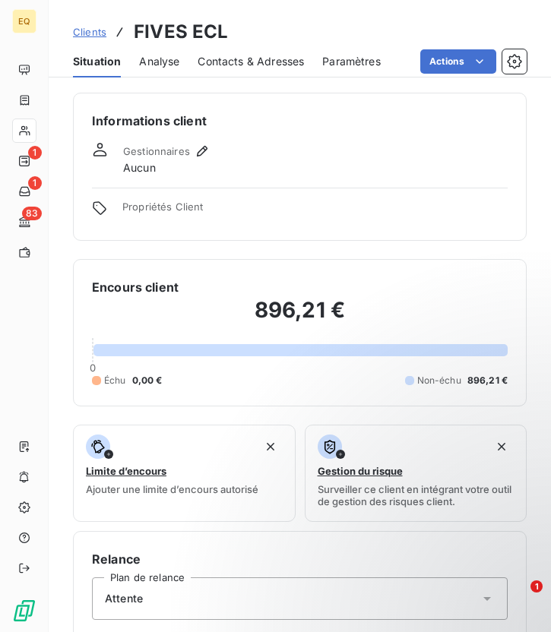
scroll to position [441, 0]
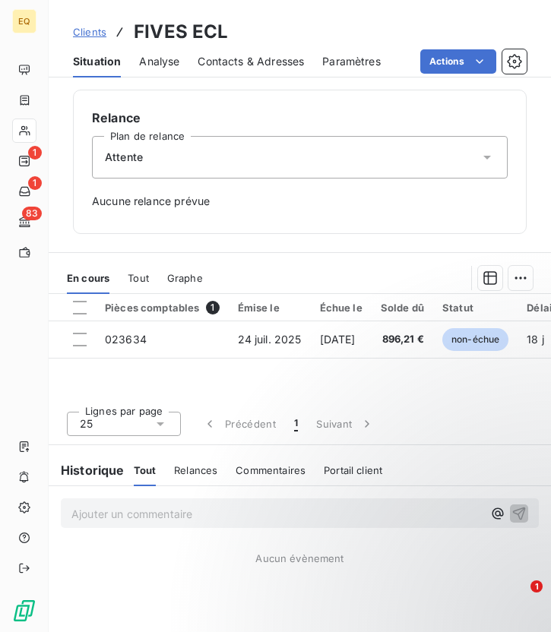
click at [152, 159] on div "Attente" at bounding box center [299, 157] width 415 height 43
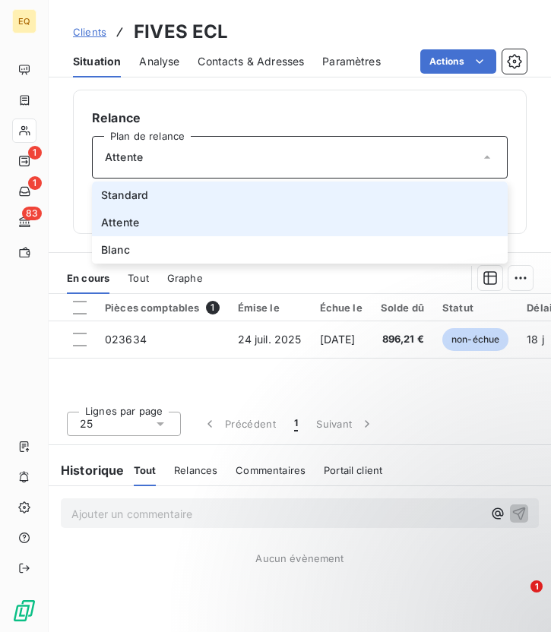
click at [119, 186] on li "Standard" at bounding box center [299, 194] width 415 height 27
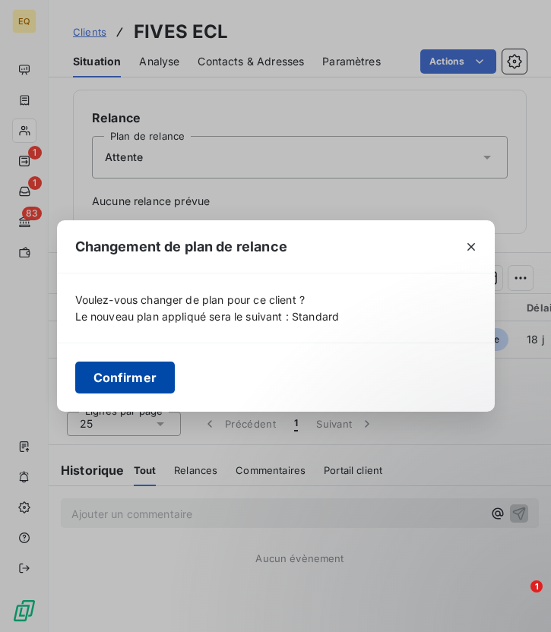
click at [117, 378] on button "Confirmer" at bounding box center [125, 377] width 100 height 32
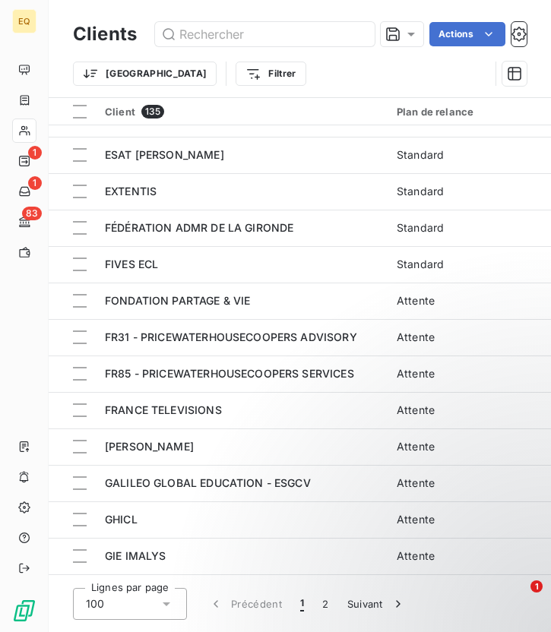
scroll to position [1924, 0]
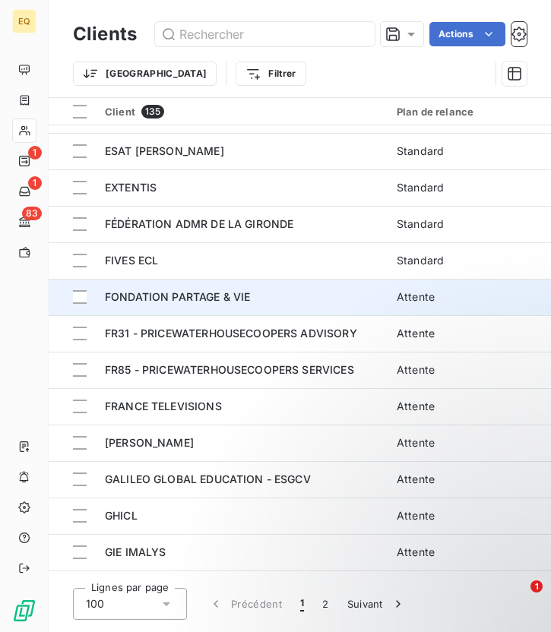
click at [172, 295] on span "FONDATION PARTAGE & VIE" at bounding box center [177, 296] width 145 height 13
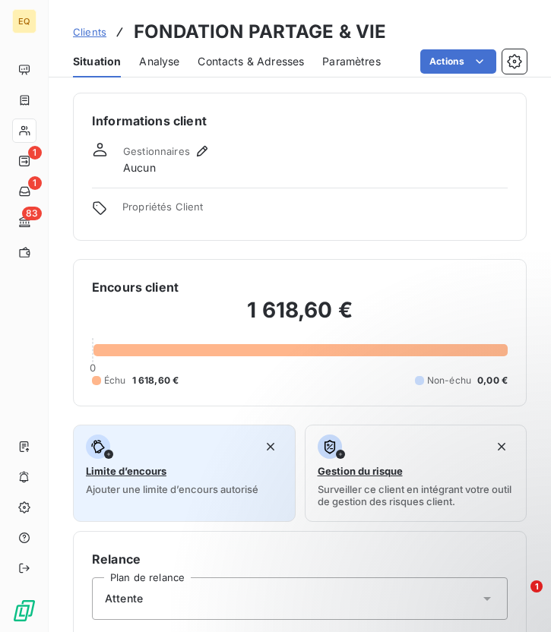
scroll to position [441, 0]
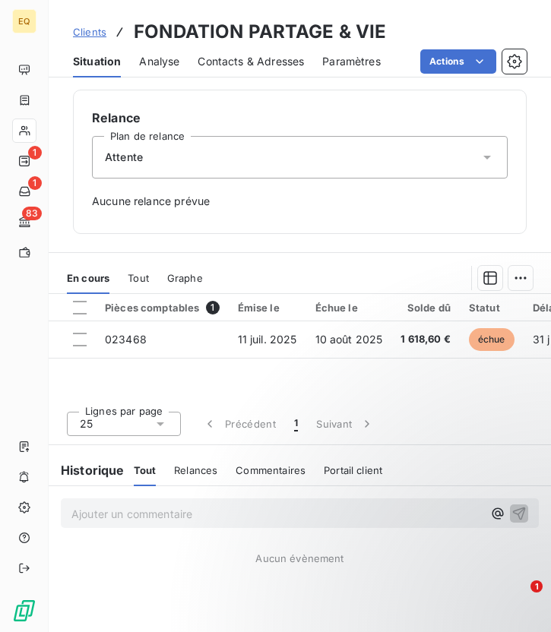
click at [144, 158] on div "Attente" at bounding box center [299, 157] width 415 height 43
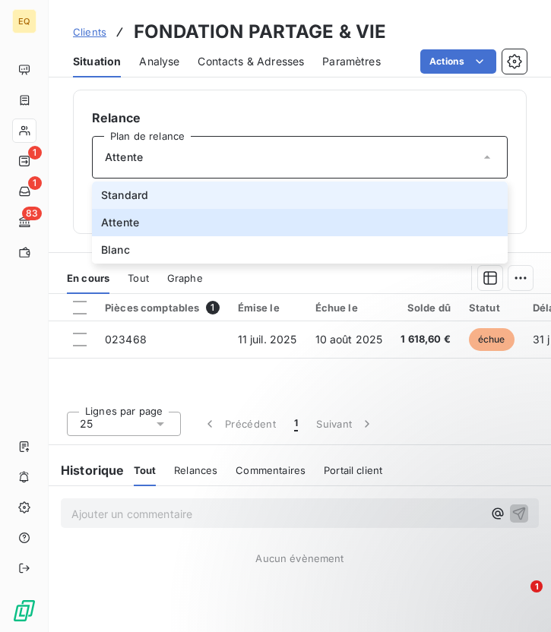
click at [134, 188] on span "Standard" at bounding box center [124, 195] width 47 height 15
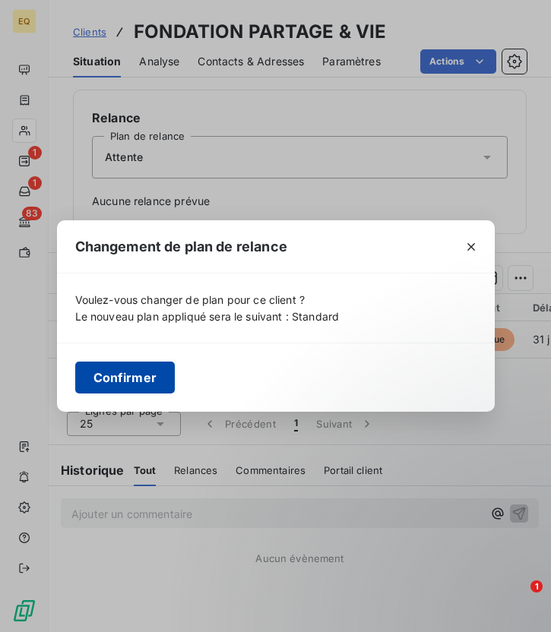
click at [132, 378] on button "Confirmer" at bounding box center [125, 377] width 100 height 32
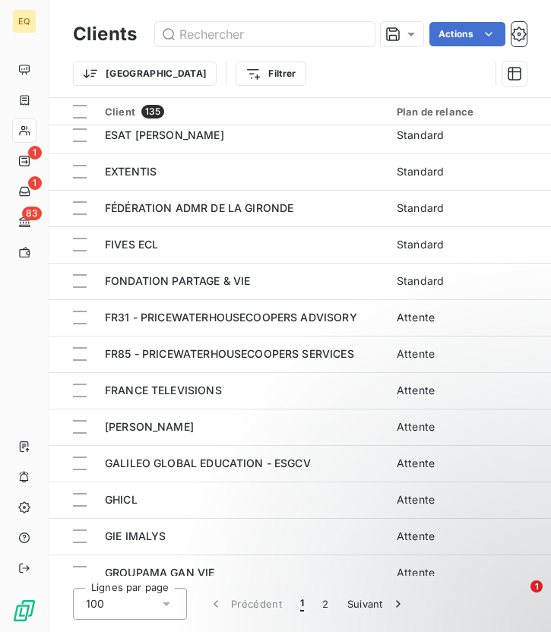
scroll to position [1942, 0]
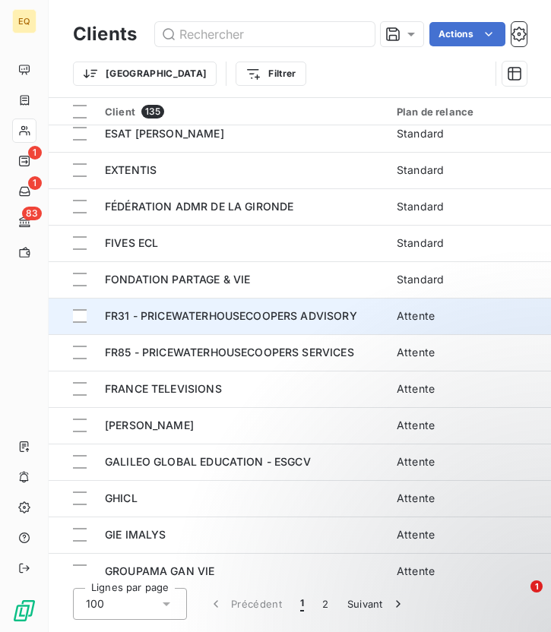
click at [132, 311] on span "FR31 - PRICEWATERHOUSECOOPERS ADVISORY" at bounding box center [231, 315] width 252 height 13
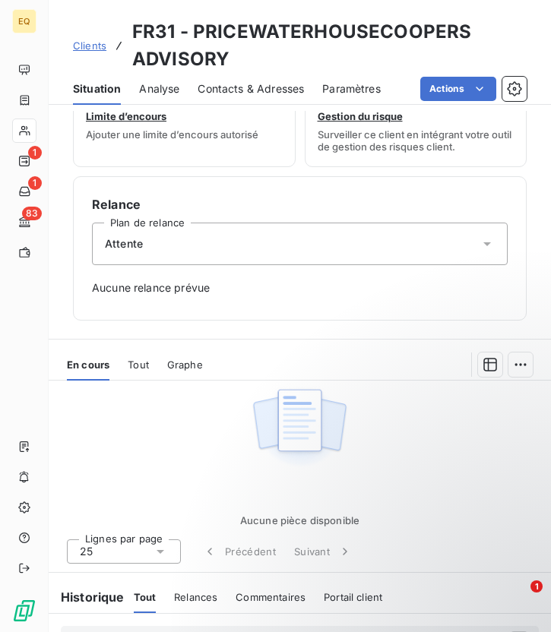
scroll to position [351, 0]
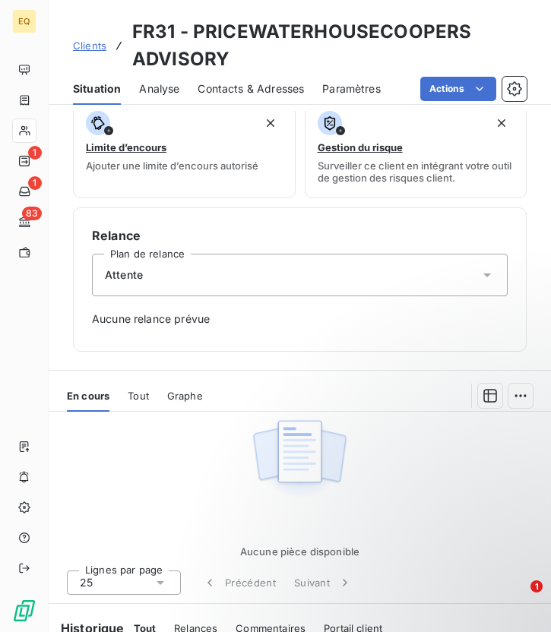
click at [130, 285] on div "Attente" at bounding box center [299, 275] width 415 height 43
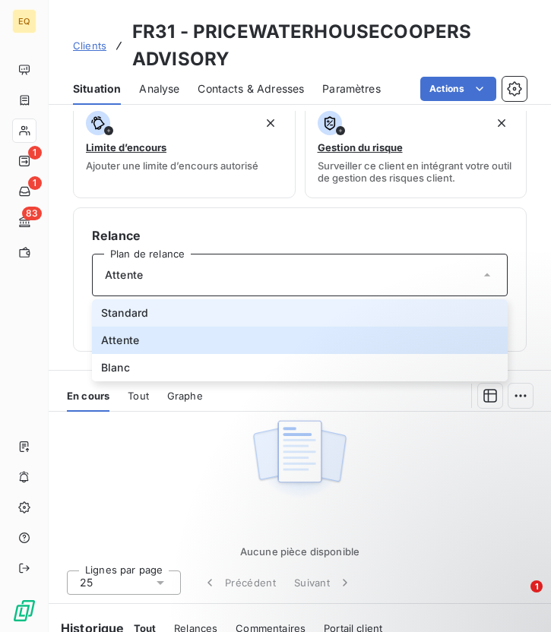
click at [122, 312] on span "Standard" at bounding box center [124, 312] width 47 height 15
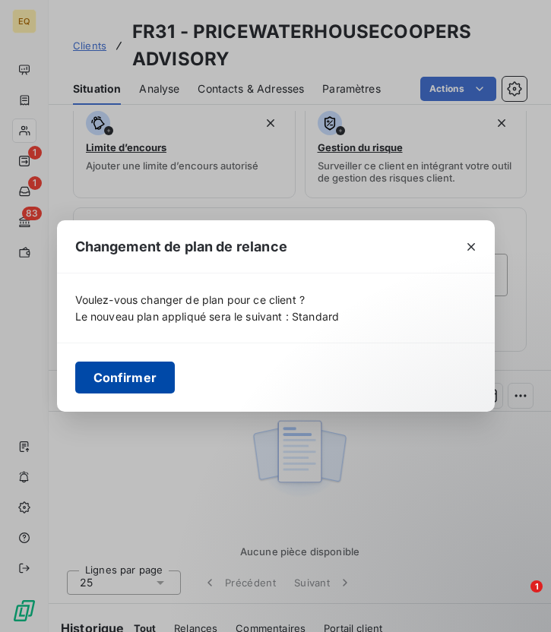
click at [145, 384] on button "Confirmer" at bounding box center [125, 377] width 100 height 32
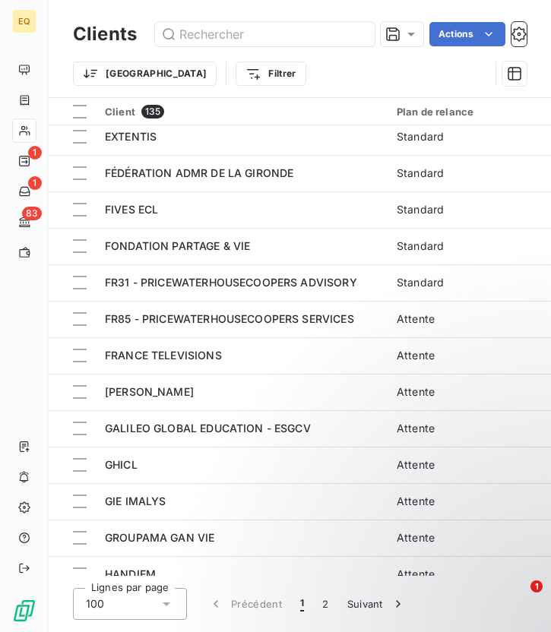
scroll to position [1950, 0]
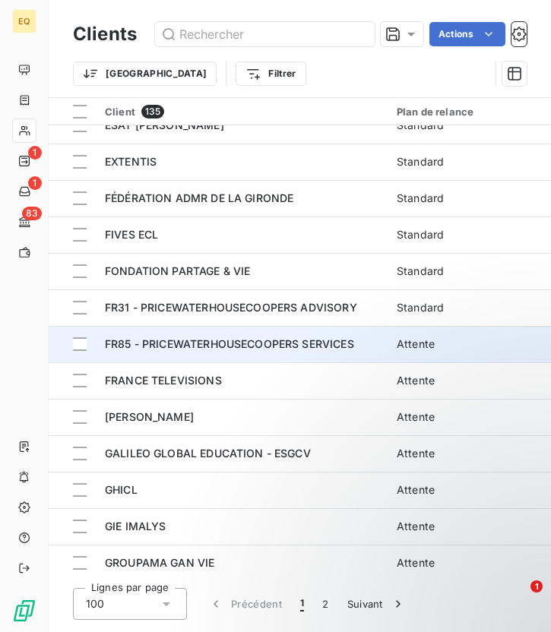
click at [256, 340] on span "FR85 - PRICEWATERHOUSECOOPERS SERVICES" at bounding box center [229, 343] width 249 height 13
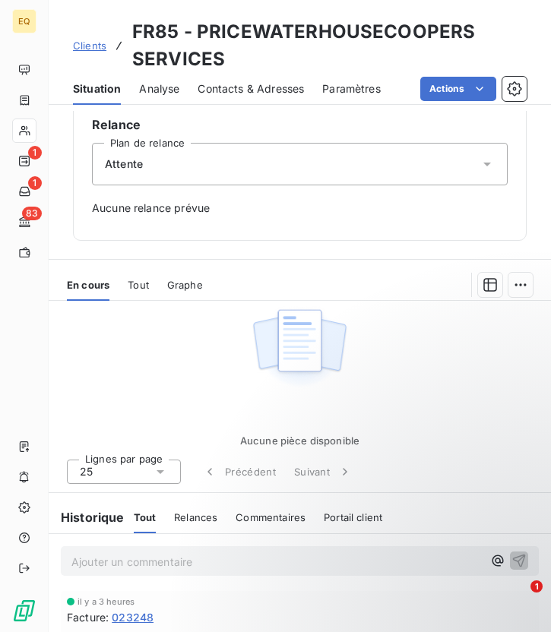
scroll to position [354, 0]
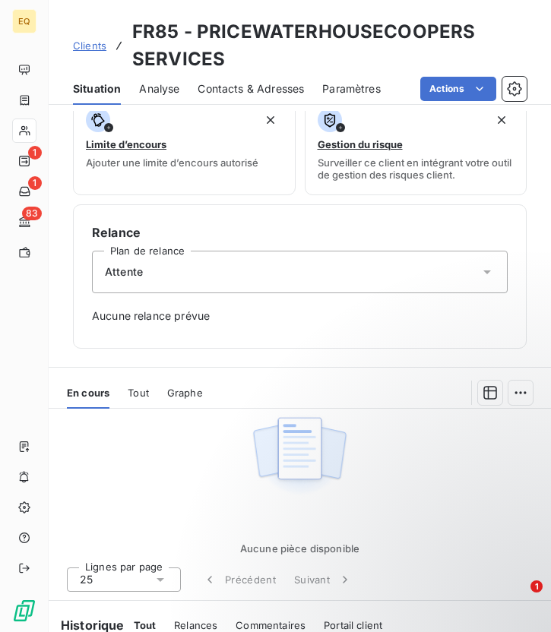
click at [142, 268] on span "Attente" at bounding box center [124, 271] width 38 height 15
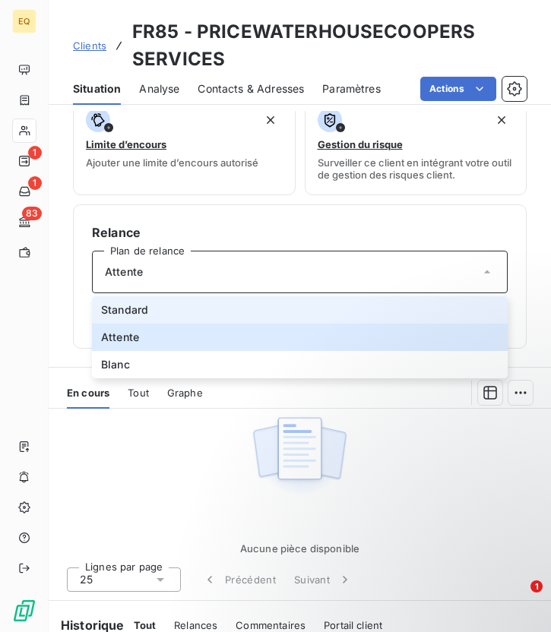
click at [137, 308] on span "Standard" at bounding box center [124, 309] width 47 height 15
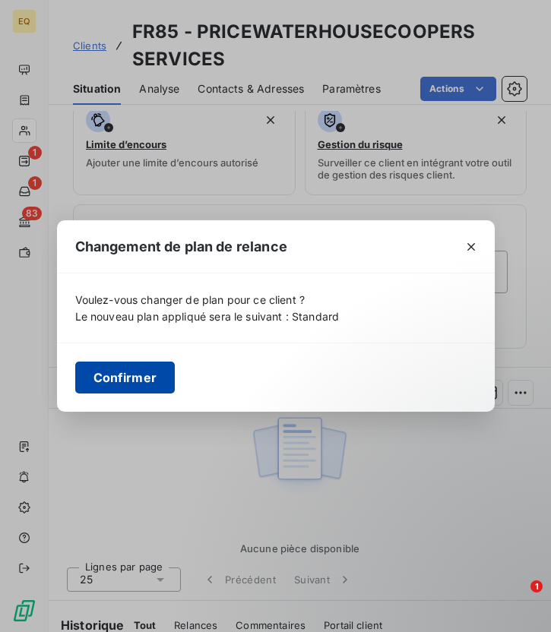
click at [127, 375] on button "Confirmer" at bounding box center [125, 377] width 100 height 32
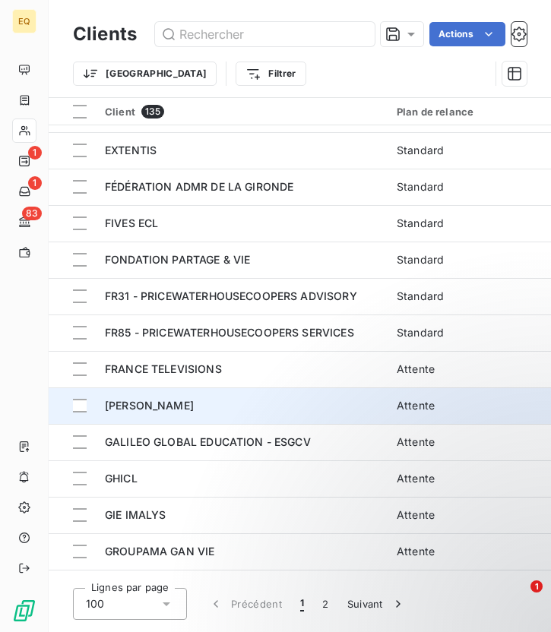
scroll to position [1960, 0]
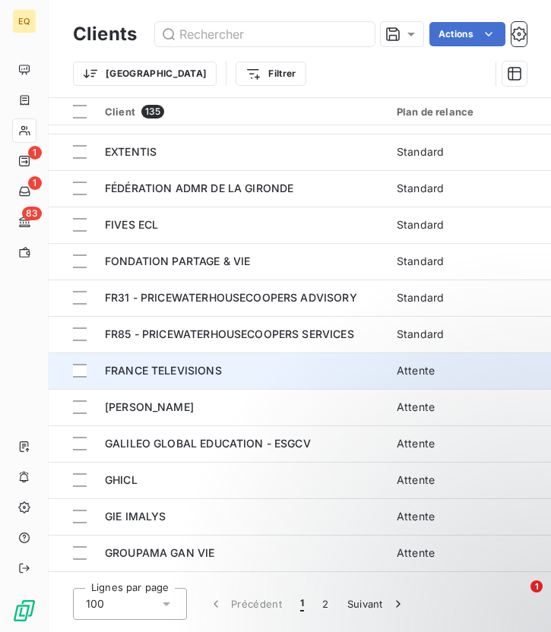
click at [147, 373] on span "FRANCE TELEVISIONS" at bounding box center [163, 370] width 117 height 13
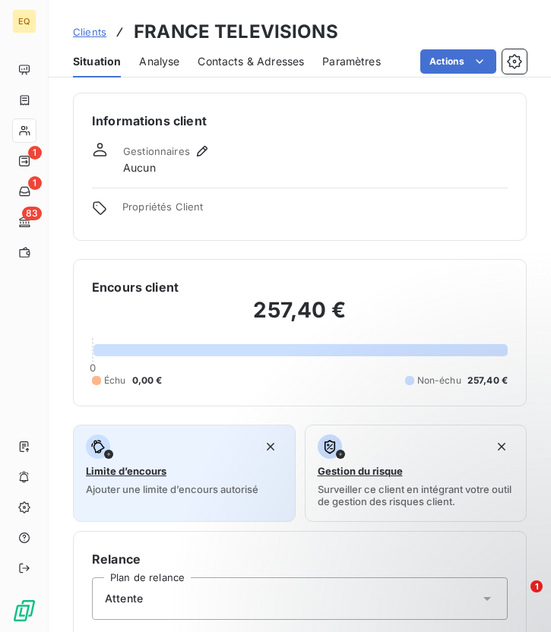
scroll to position [441, 0]
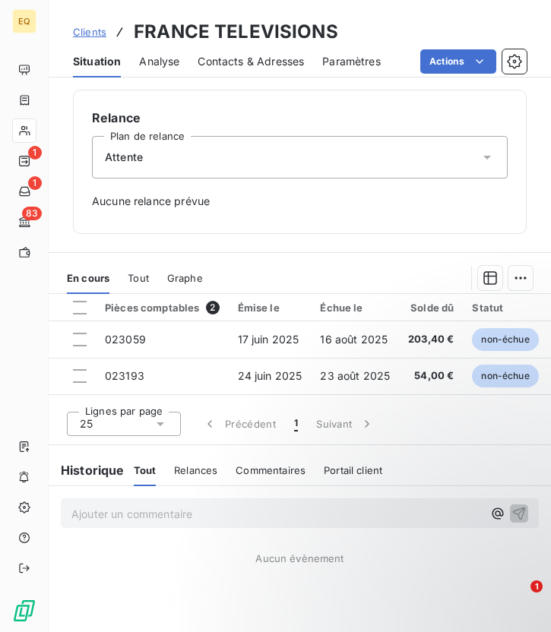
click at [201, 170] on div "Attente" at bounding box center [299, 157] width 415 height 43
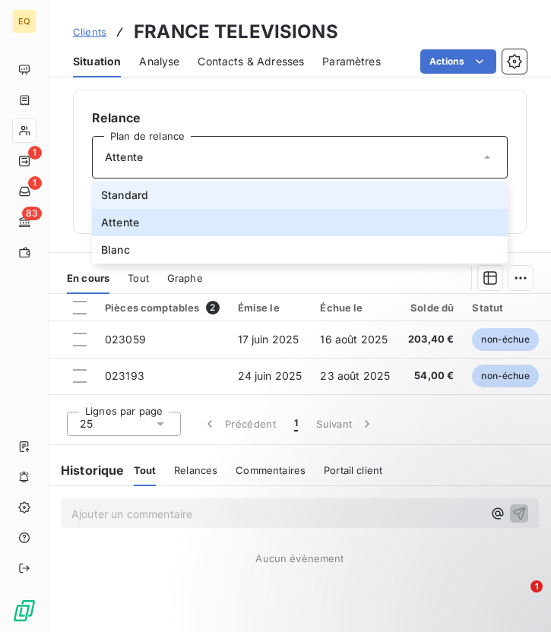
click at [157, 191] on li "Standard" at bounding box center [299, 194] width 415 height 27
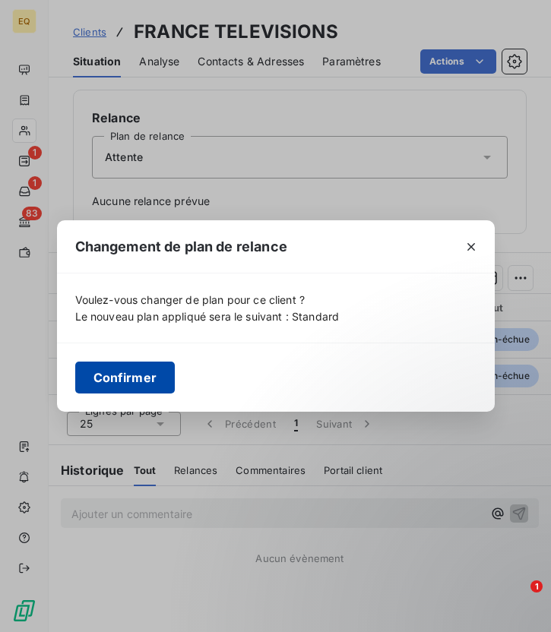
click at [134, 377] on button "Confirmer" at bounding box center [125, 377] width 100 height 32
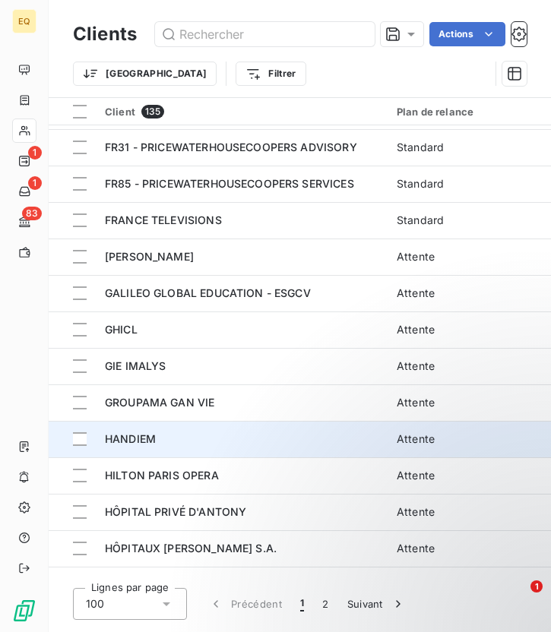
scroll to position [2108, 0]
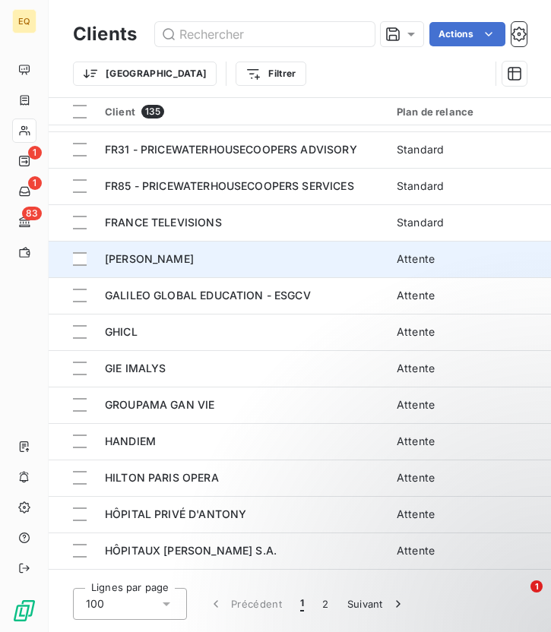
click at [201, 267] on td "[PERSON_NAME]" at bounding box center [242, 259] width 292 height 36
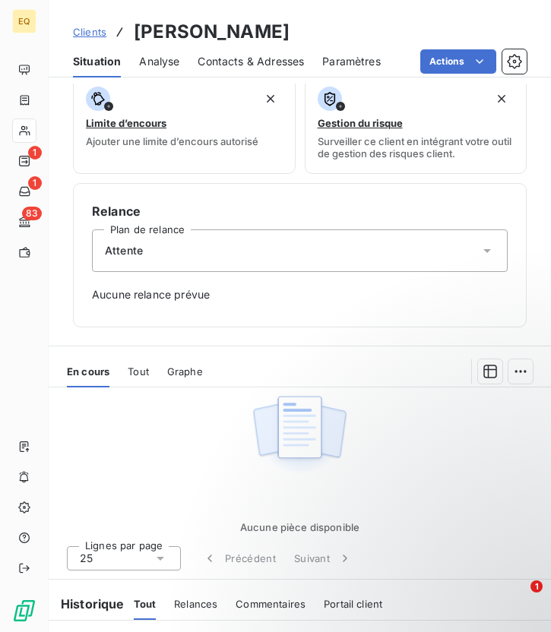
scroll to position [456, 0]
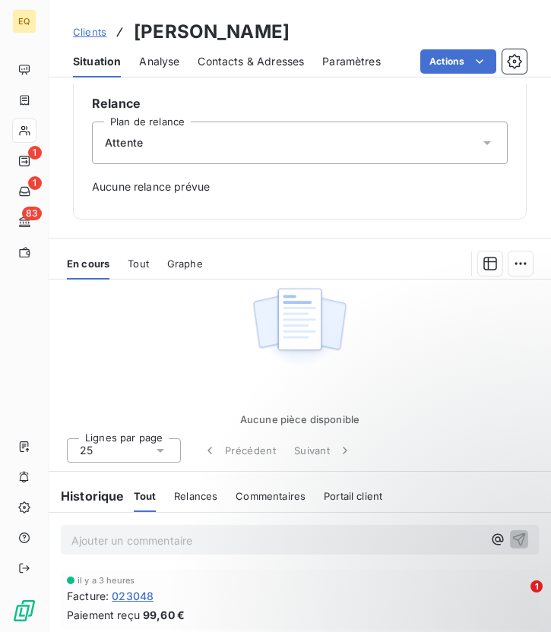
click at [127, 146] on span "Attente" at bounding box center [124, 142] width 38 height 15
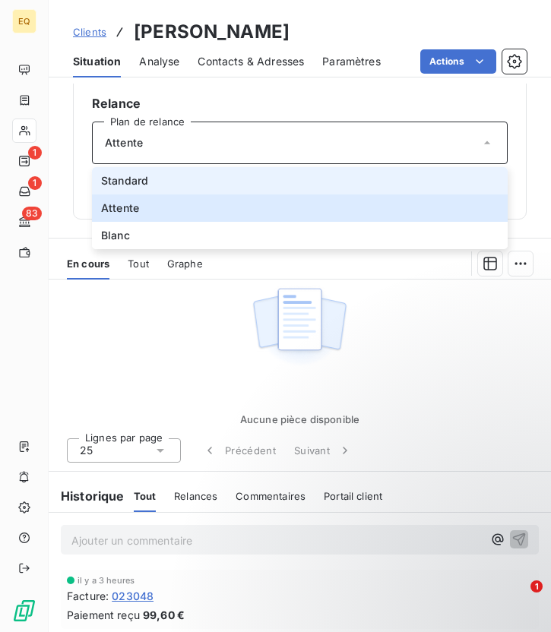
click at [127, 182] on span "Standard" at bounding box center [124, 180] width 47 height 15
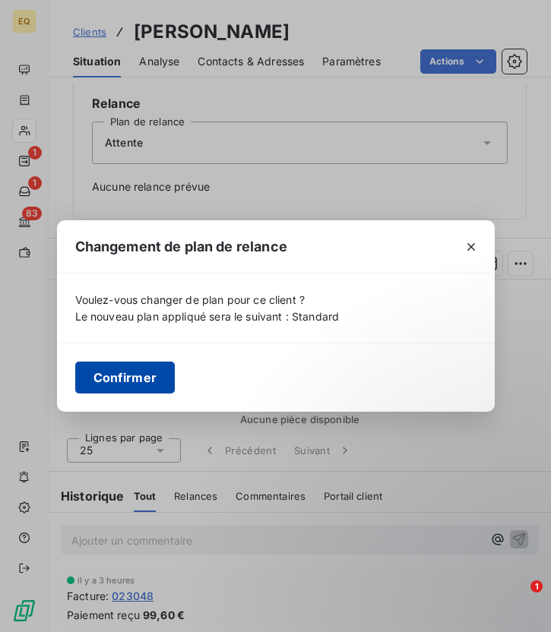
click at [108, 380] on button "Confirmer" at bounding box center [125, 377] width 100 height 32
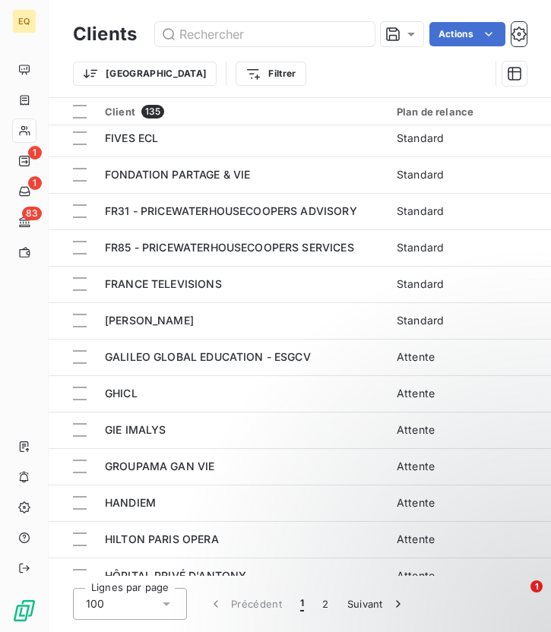
scroll to position [2067, 0]
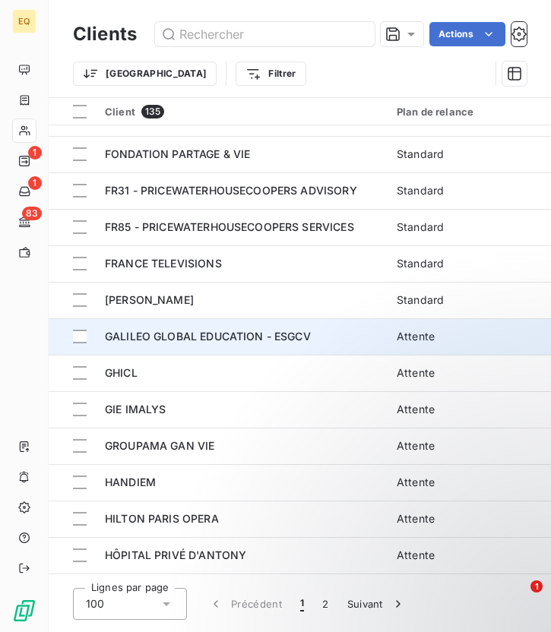
click at [147, 339] on span "GALILEO GLOBAL EDUCATION - ESGCV" at bounding box center [208, 336] width 206 height 13
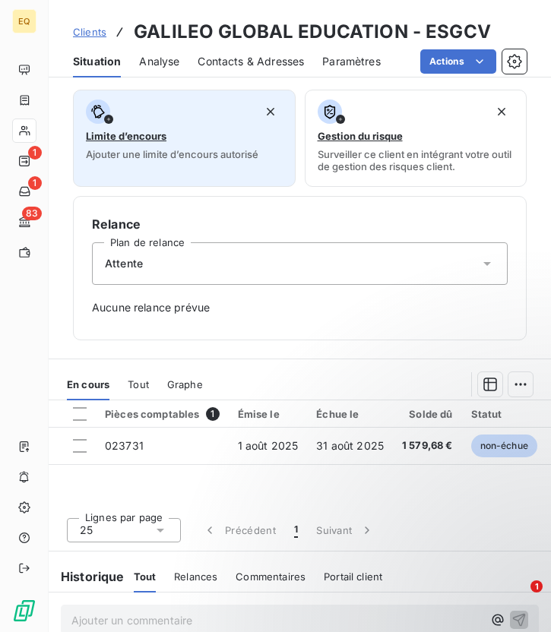
scroll to position [441, 0]
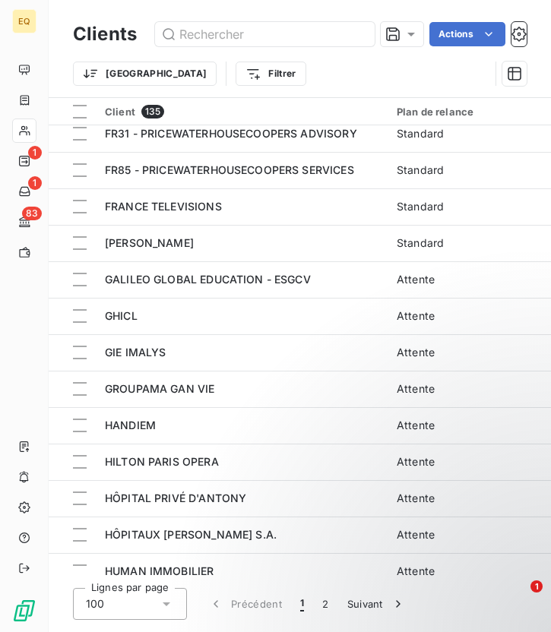
scroll to position [2115, 0]
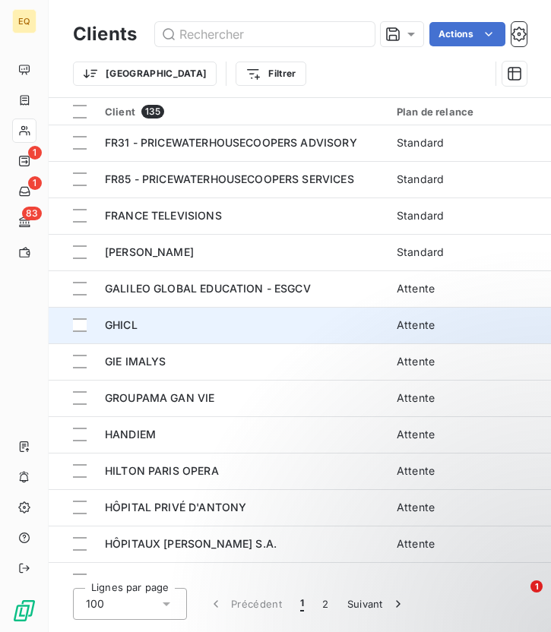
click at [267, 337] on td "GHICL" at bounding box center [242, 325] width 292 height 36
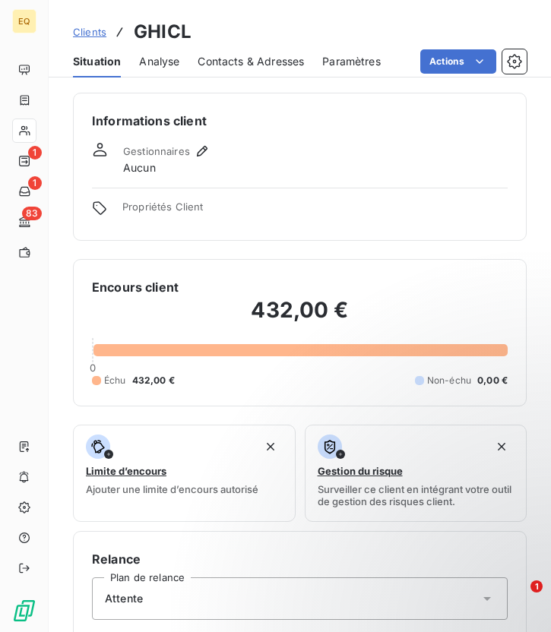
scroll to position [441, 0]
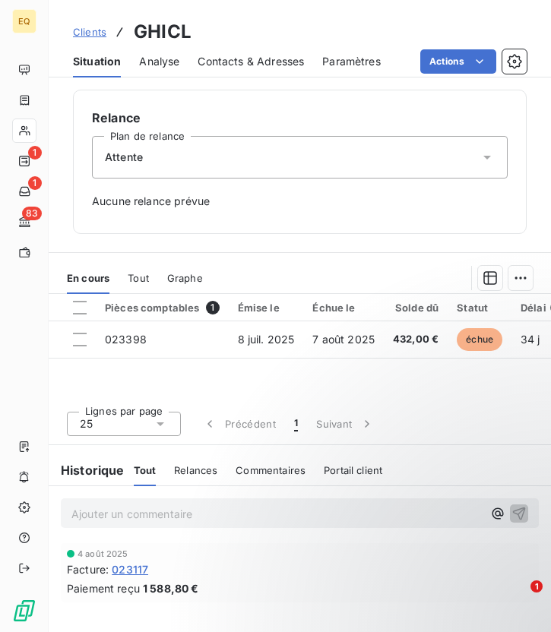
click at [150, 164] on div "Attente" at bounding box center [299, 157] width 415 height 43
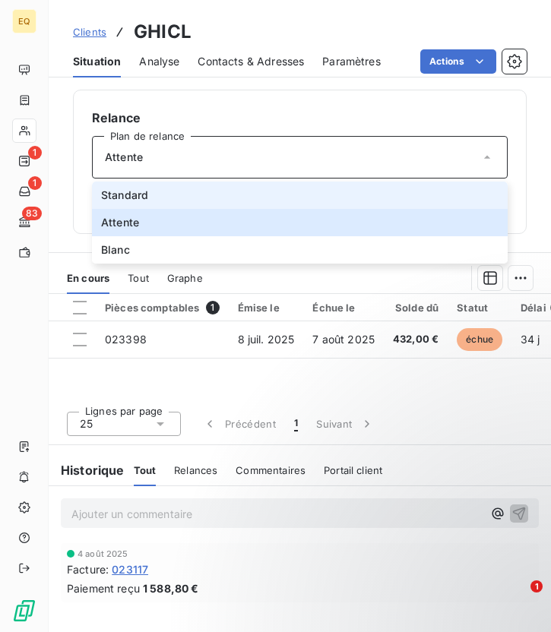
click at [135, 193] on span "Standard" at bounding box center [124, 195] width 47 height 15
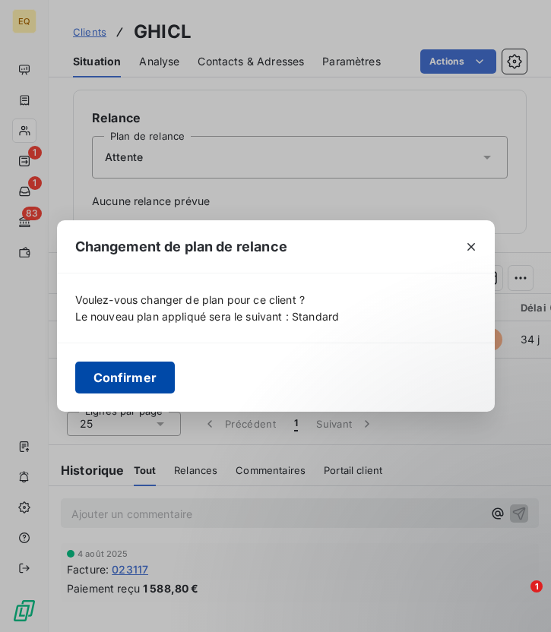
click at [131, 380] on button "Confirmer" at bounding box center [125, 377] width 100 height 32
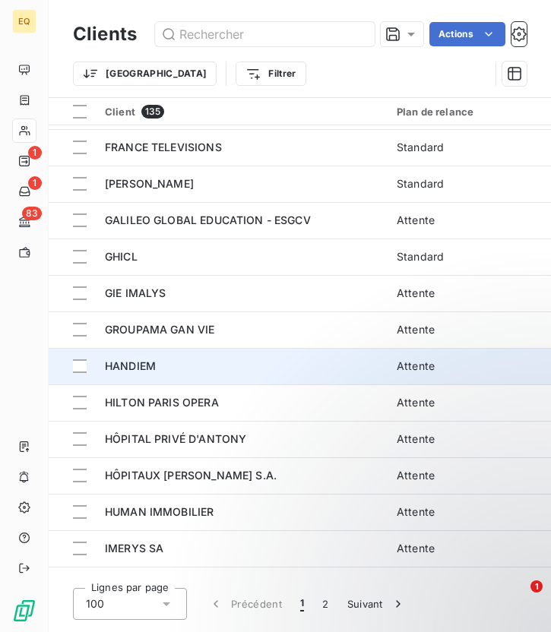
scroll to position [2178, 0]
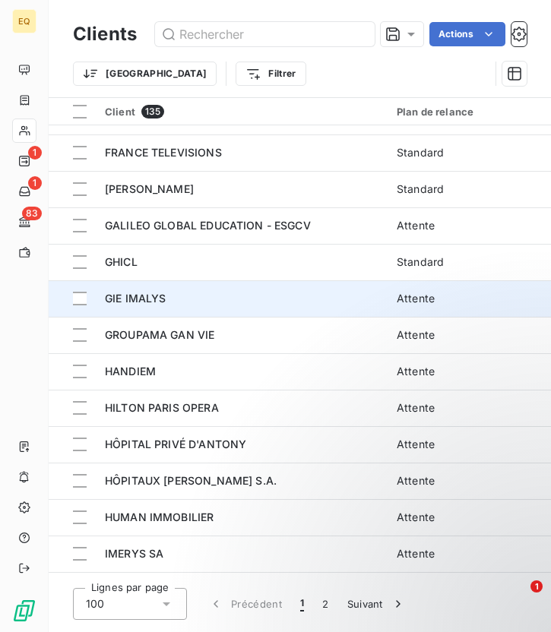
click at [225, 293] on div "GIE IMALYS" at bounding box center [241, 298] width 273 height 15
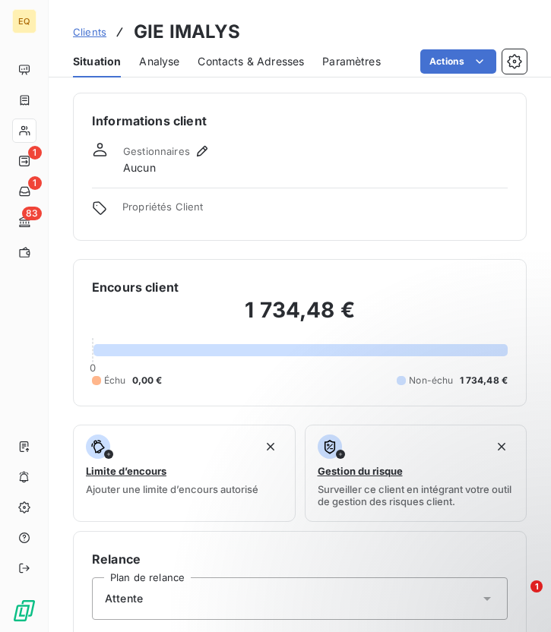
scroll to position [441, 0]
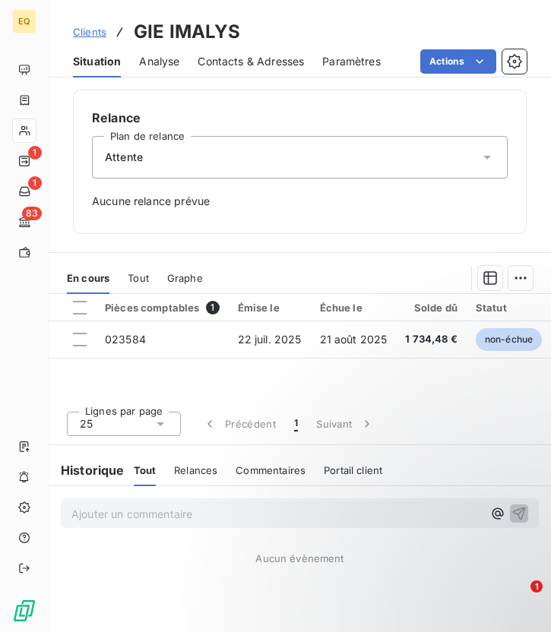
click at [161, 167] on div "Attente" at bounding box center [299, 157] width 415 height 43
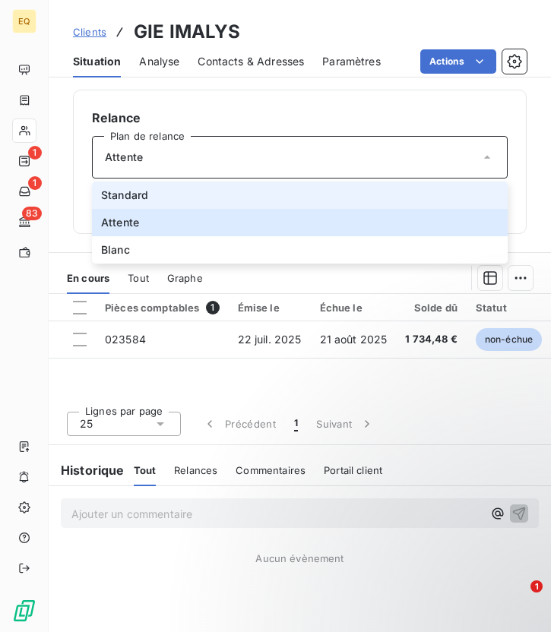
click at [115, 196] on span "Standard" at bounding box center [124, 195] width 47 height 15
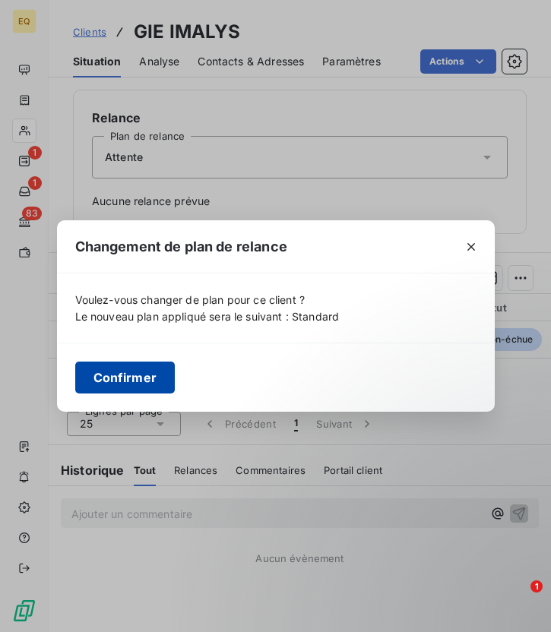
click at [123, 380] on button "Confirmer" at bounding box center [125, 377] width 100 height 32
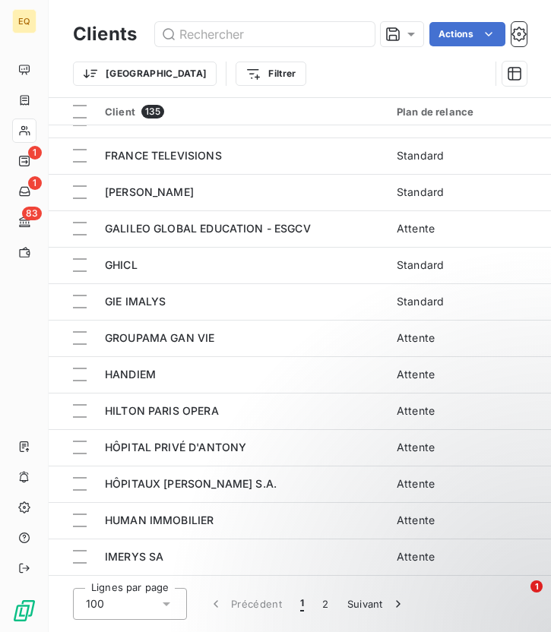
scroll to position [2173, 0]
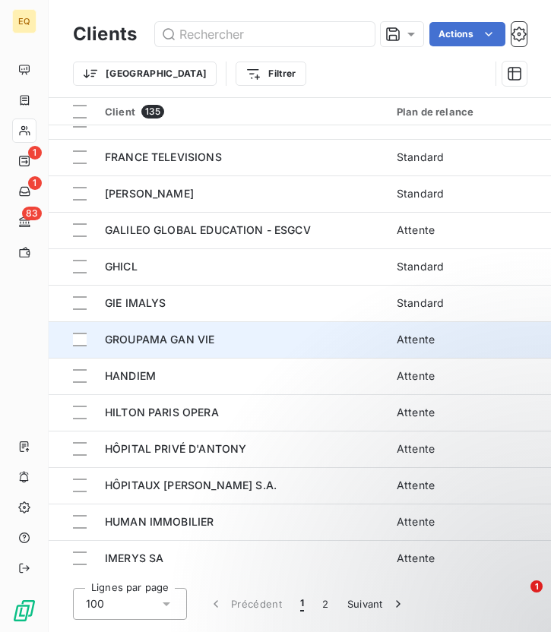
click at [216, 344] on div "GROUPAMA GAN VIE" at bounding box center [241, 339] width 273 height 15
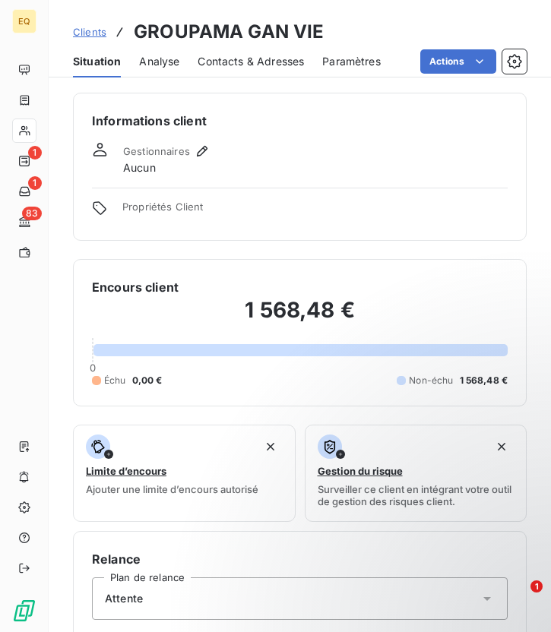
scroll to position [441, 0]
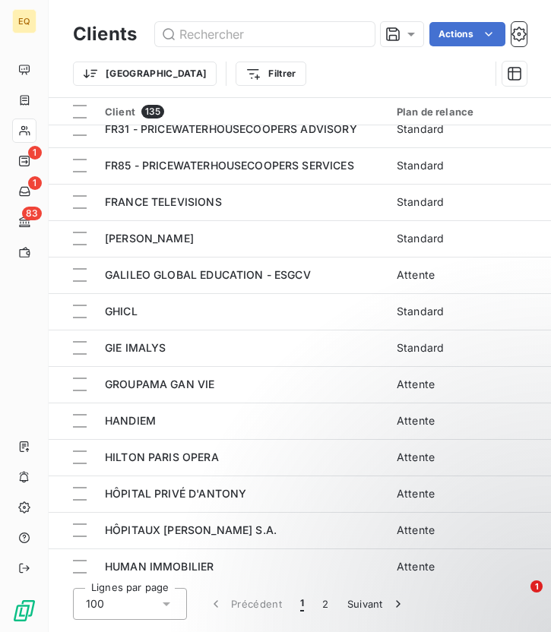
scroll to position [2128, 0]
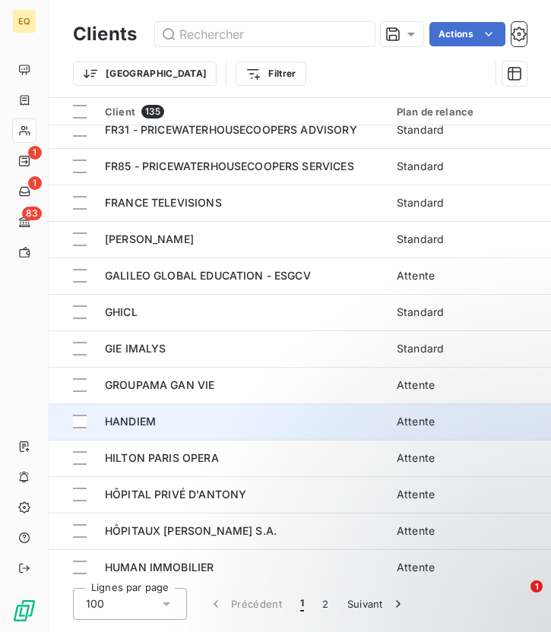
click at [128, 420] on span "HANDIEM" at bounding box center [130, 421] width 51 height 13
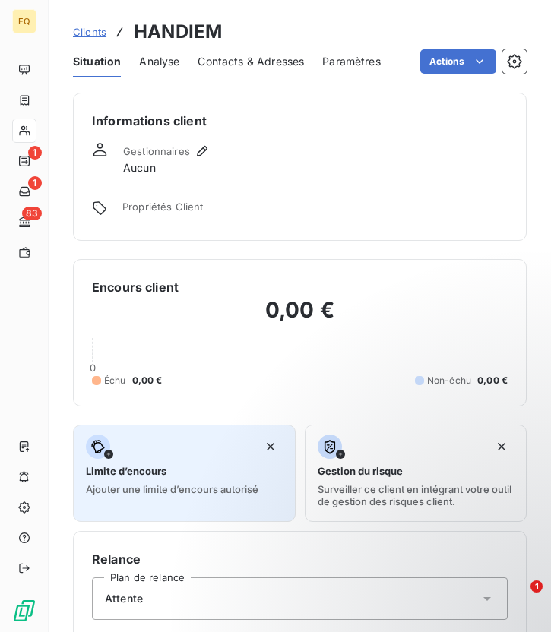
scroll to position [456, 0]
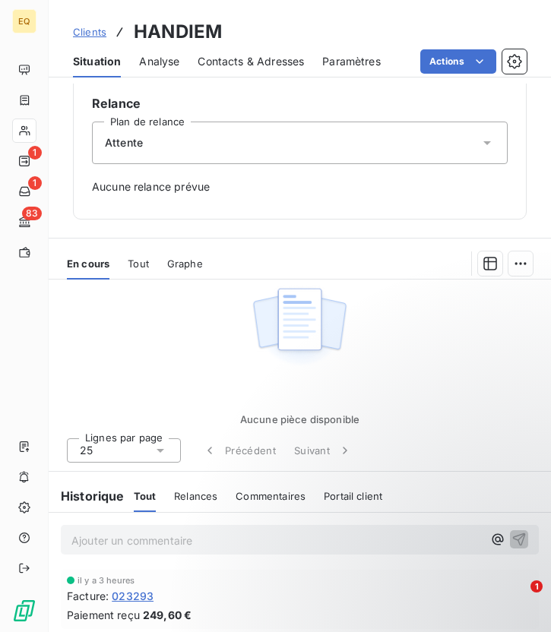
click at [147, 146] on div "Attente" at bounding box center [299, 143] width 415 height 43
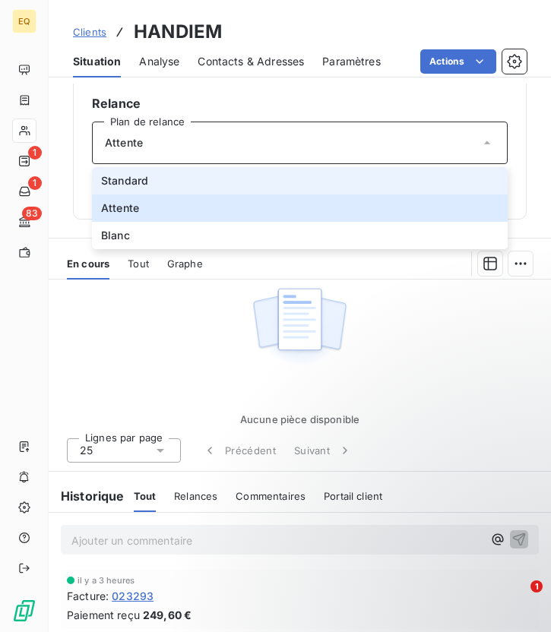
click at [134, 183] on span "Standard" at bounding box center [124, 180] width 47 height 15
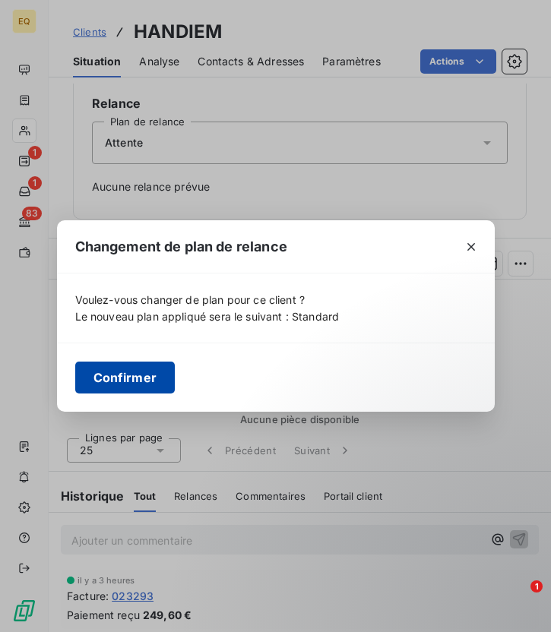
click at [140, 378] on button "Confirmer" at bounding box center [125, 377] width 100 height 32
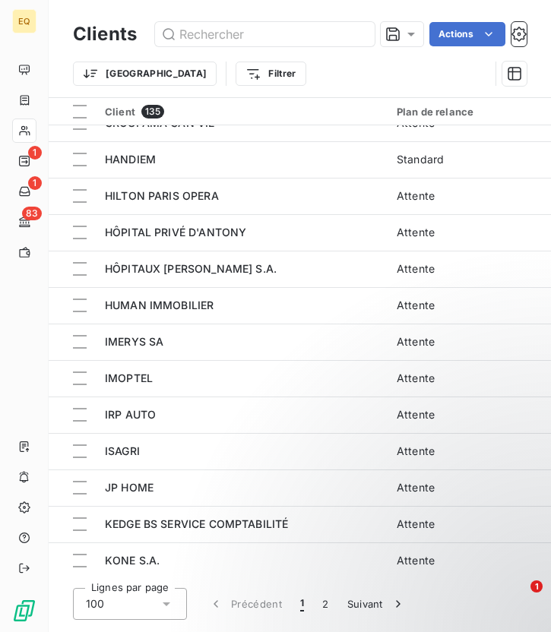
scroll to position [2192, 0]
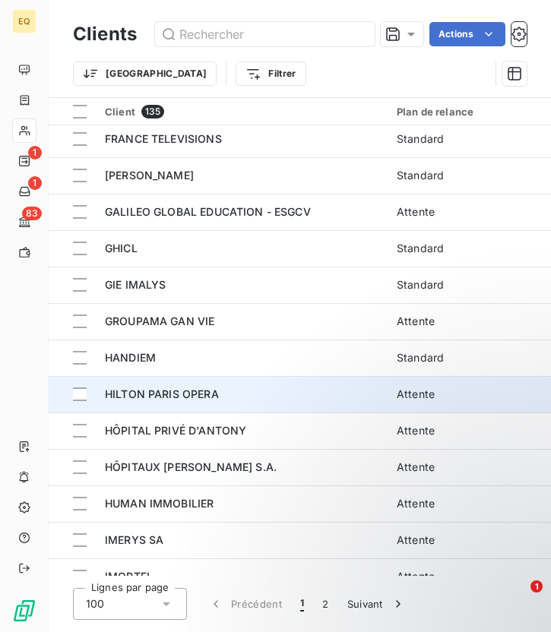
click at [151, 387] on div "HILTON PARIS OPERA" at bounding box center [241, 394] width 273 height 15
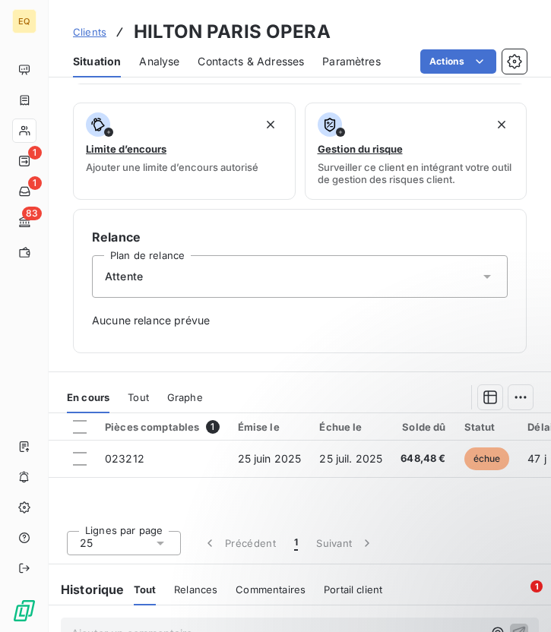
scroll to position [441, 0]
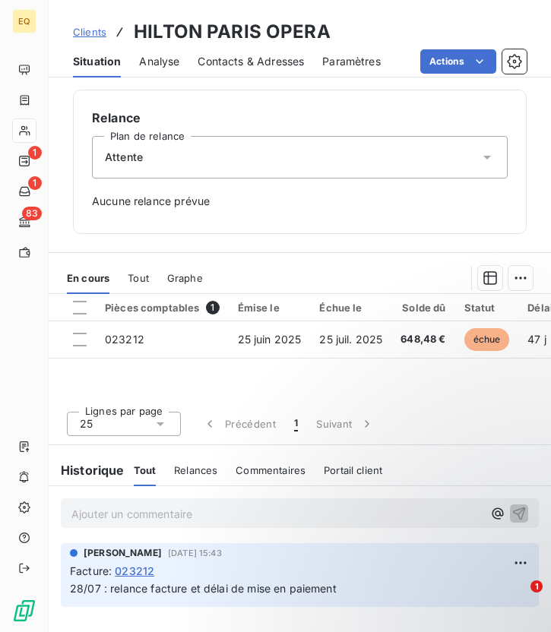
click at [213, 178] on div "Attente" at bounding box center [299, 157] width 415 height 43
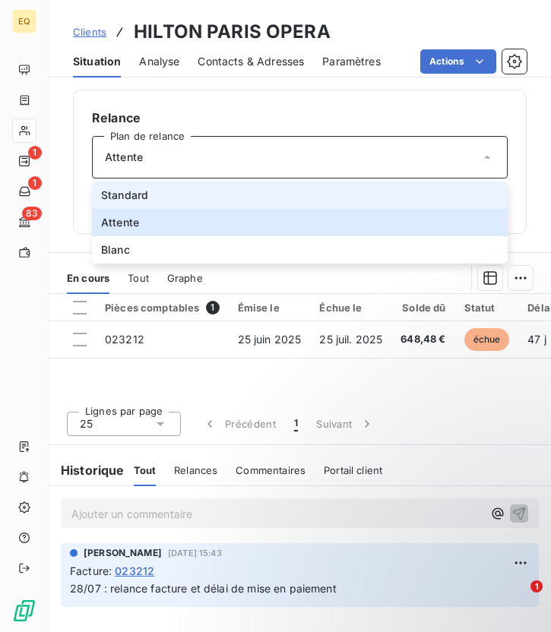
click at [115, 186] on li "Standard" at bounding box center [299, 194] width 415 height 27
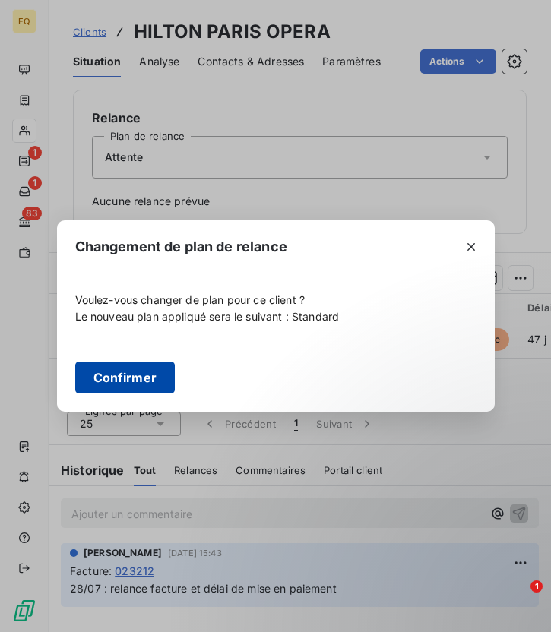
click at [136, 380] on button "Confirmer" at bounding box center [125, 377] width 100 height 32
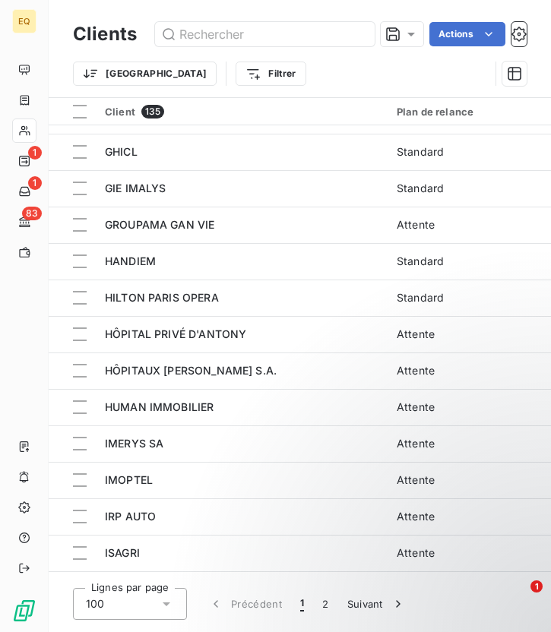
scroll to position [2290, 0]
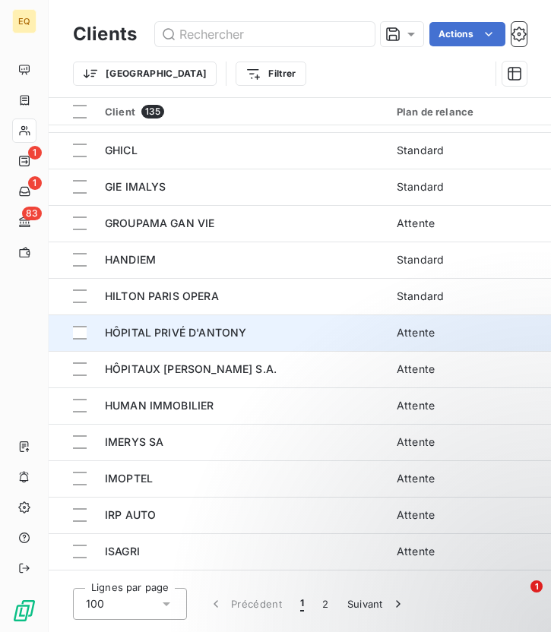
click at [224, 339] on div "HÔPITAL PRIVÉ D'ANTONY" at bounding box center [241, 332] width 273 height 15
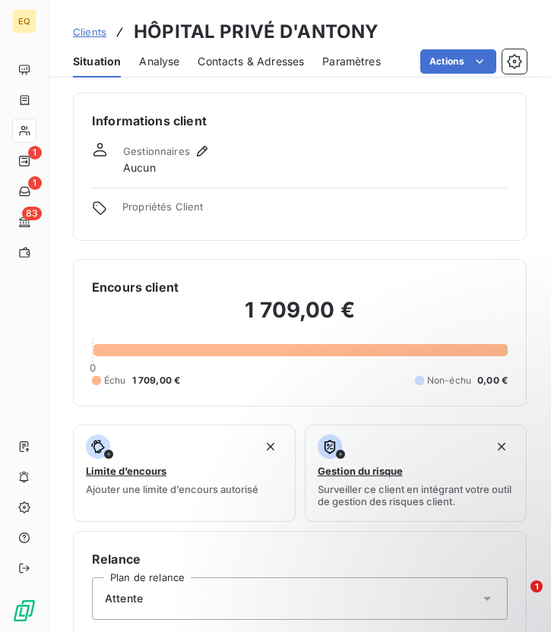
scroll to position [441, 0]
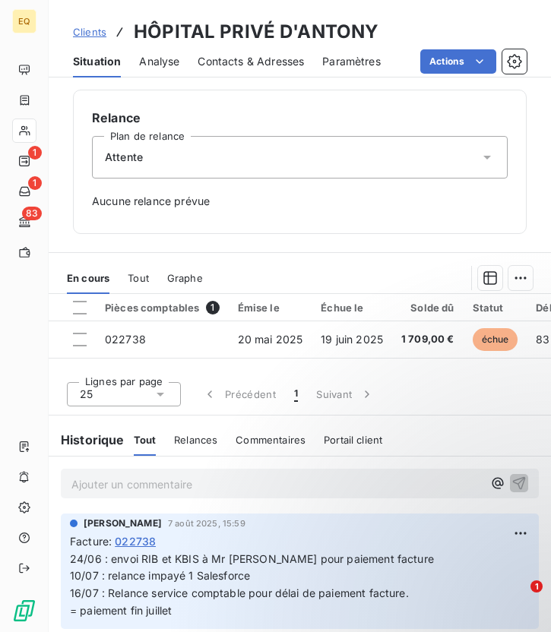
click at [233, 155] on div "Attente" at bounding box center [299, 157] width 415 height 43
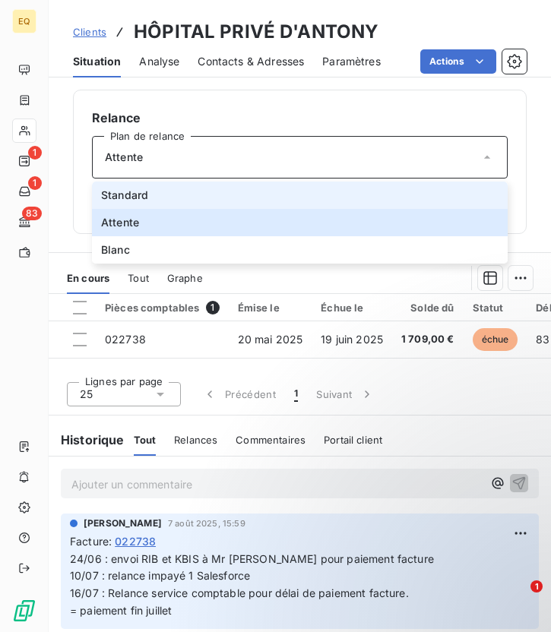
click at [176, 197] on li "Standard" at bounding box center [299, 194] width 415 height 27
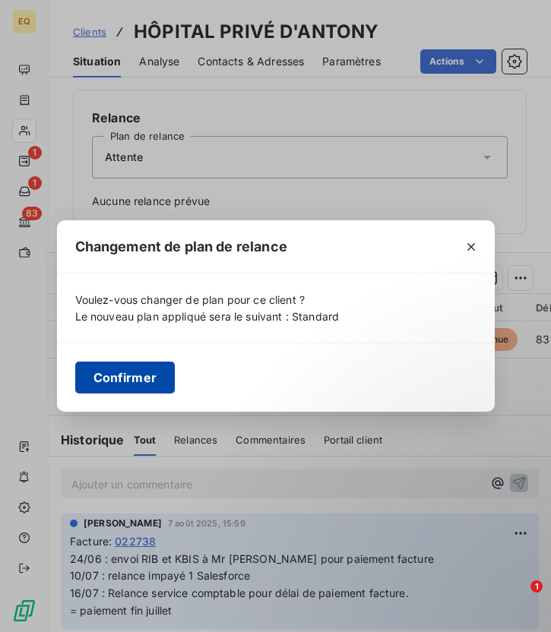
click at [134, 371] on button "Confirmer" at bounding box center [125, 377] width 100 height 32
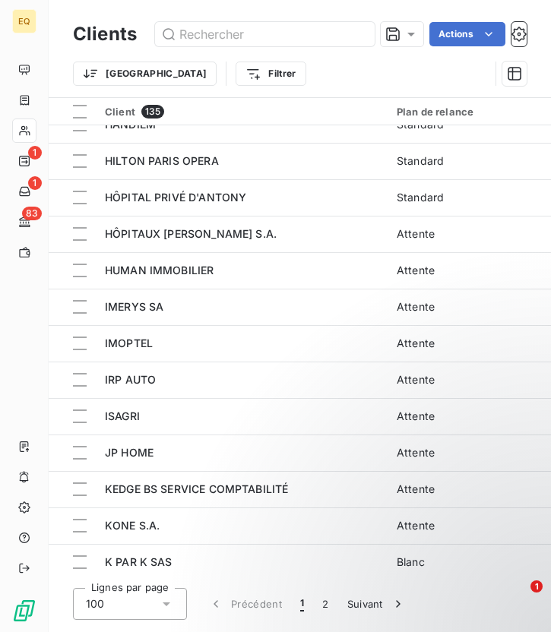
scroll to position [2423, 0]
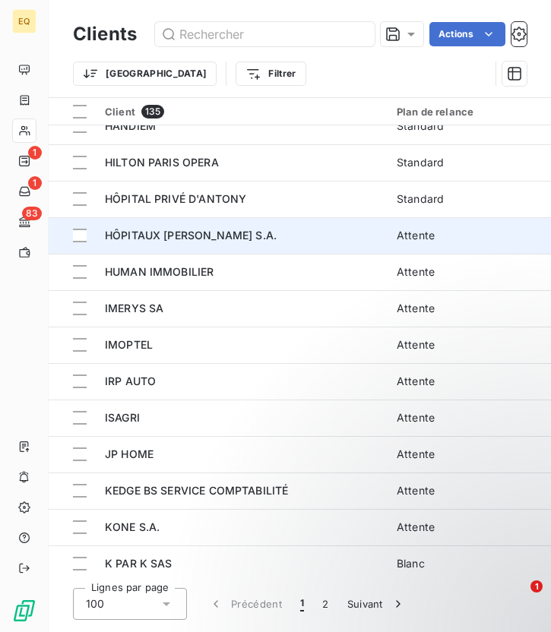
click at [196, 237] on span "HÔPITAUX [PERSON_NAME] S.A." at bounding box center [191, 235] width 172 height 13
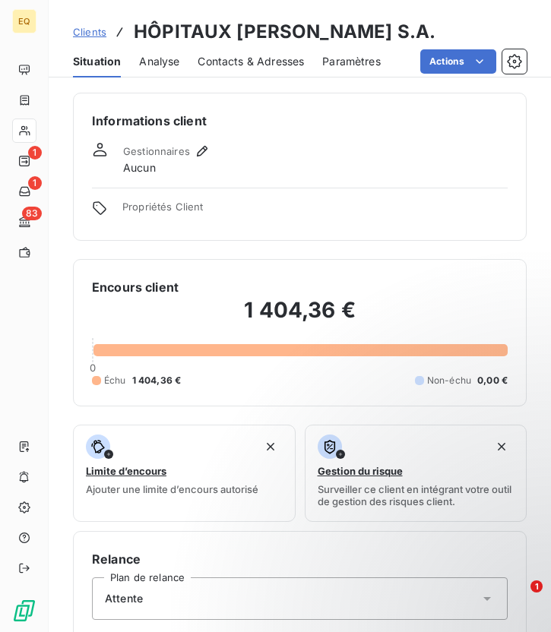
scroll to position [441, 0]
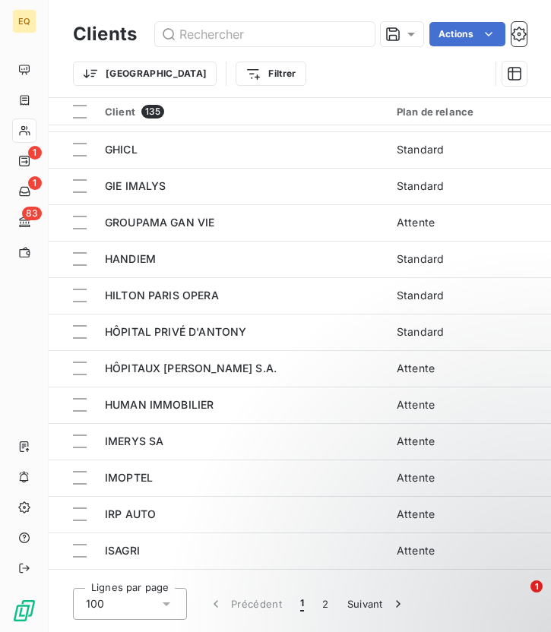
scroll to position [2303, 0]
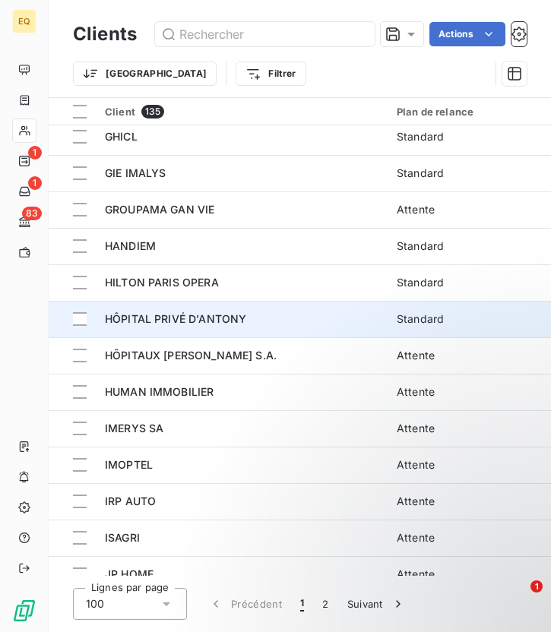
click at [229, 321] on span "HÔPITAL PRIVÉ D'ANTONY" at bounding box center [175, 318] width 141 height 13
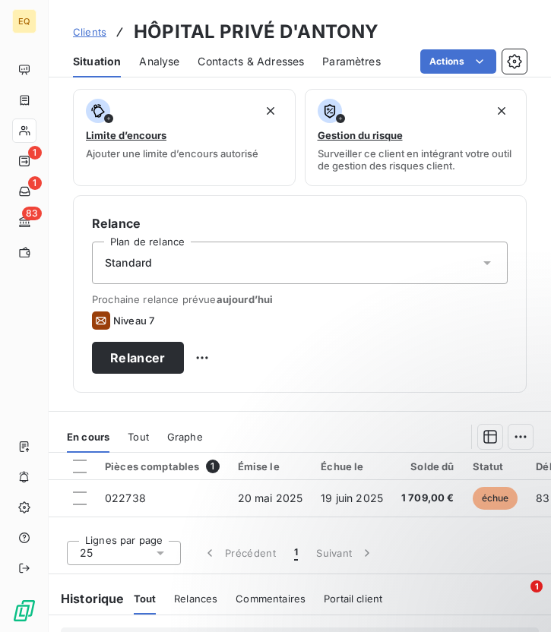
scroll to position [335, 0]
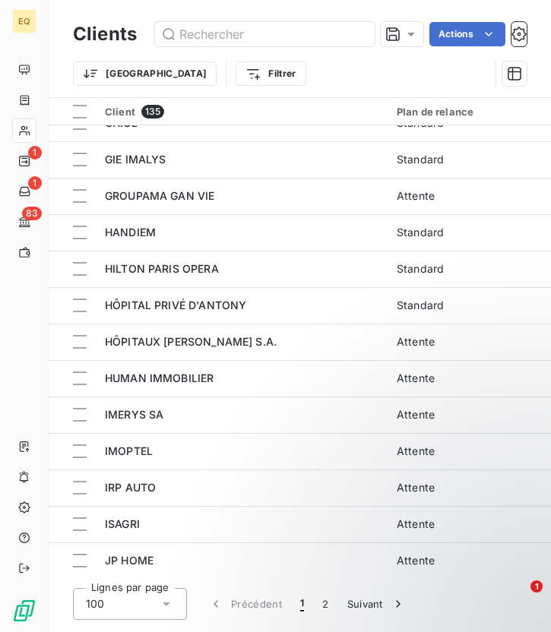
scroll to position [2311, 0]
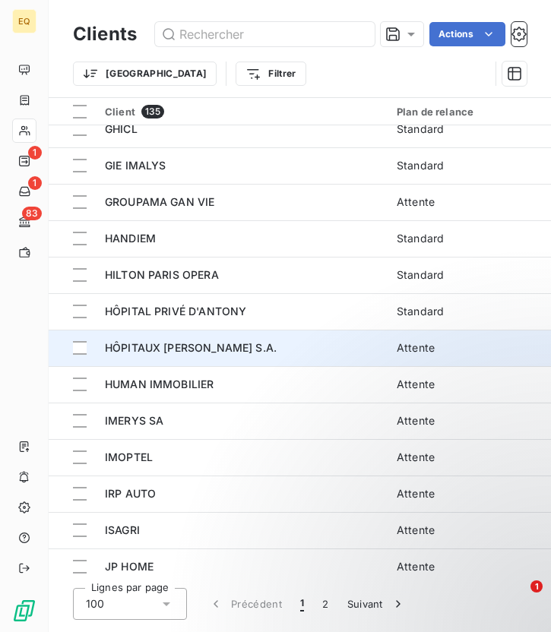
click at [211, 354] on div "HÔPITAUX [PERSON_NAME] S.A." at bounding box center [241, 347] width 273 height 15
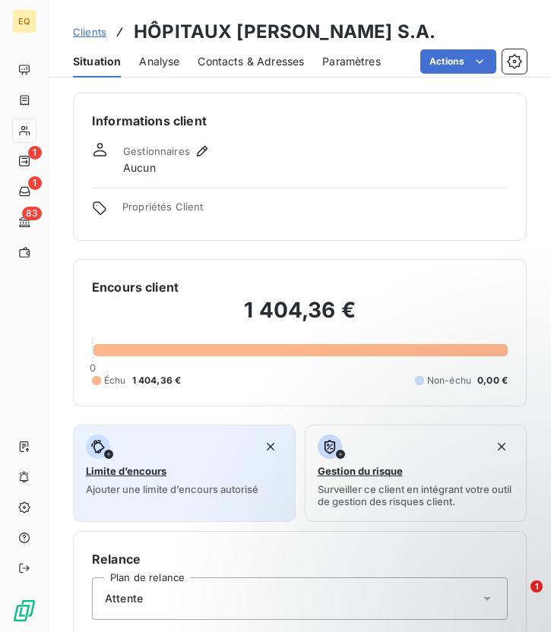
scroll to position [441, 0]
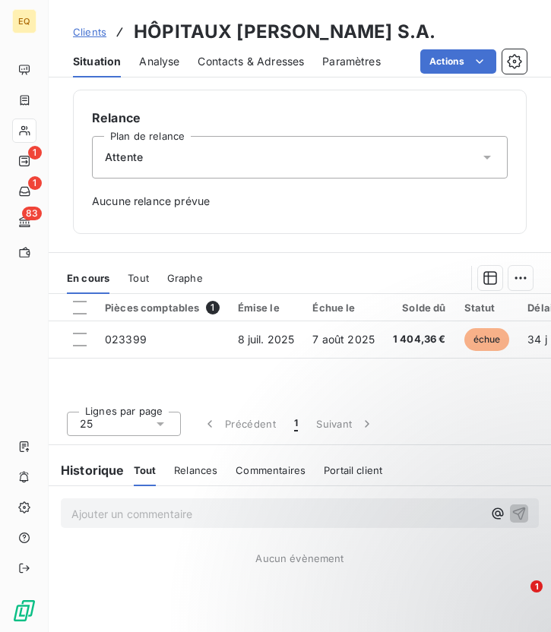
click at [197, 166] on div "Attente" at bounding box center [299, 157] width 415 height 43
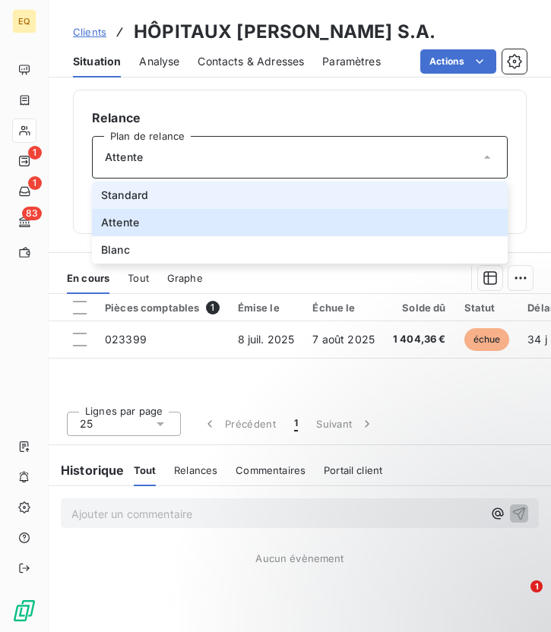
click at [131, 193] on span "Standard" at bounding box center [124, 195] width 47 height 15
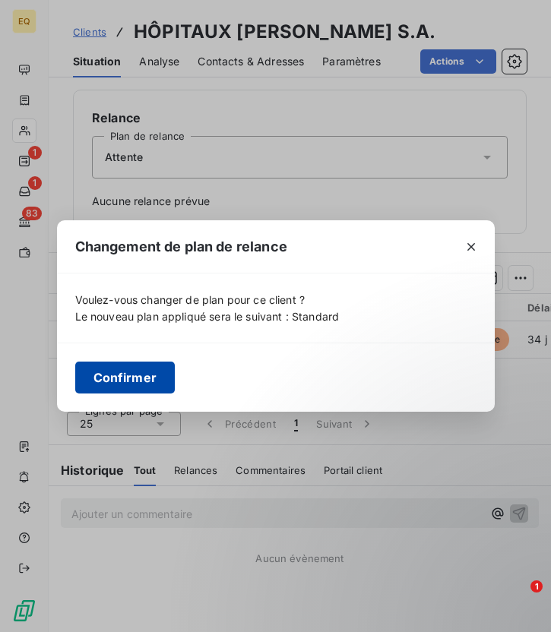
click at [121, 372] on button "Confirmer" at bounding box center [125, 377] width 100 height 32
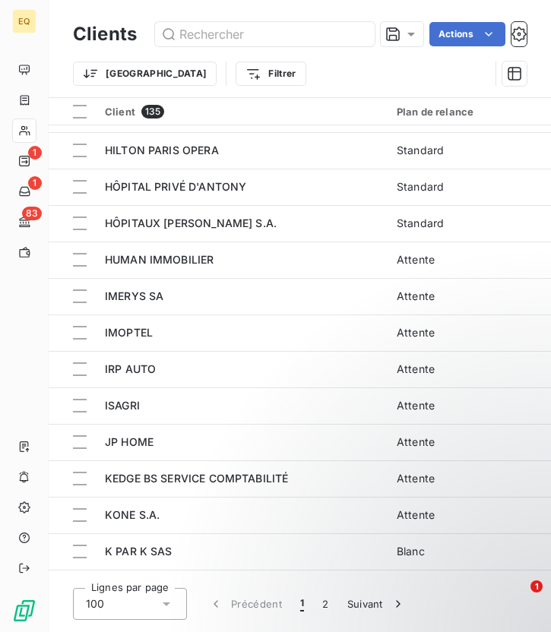
scroll to position [2434, 0]
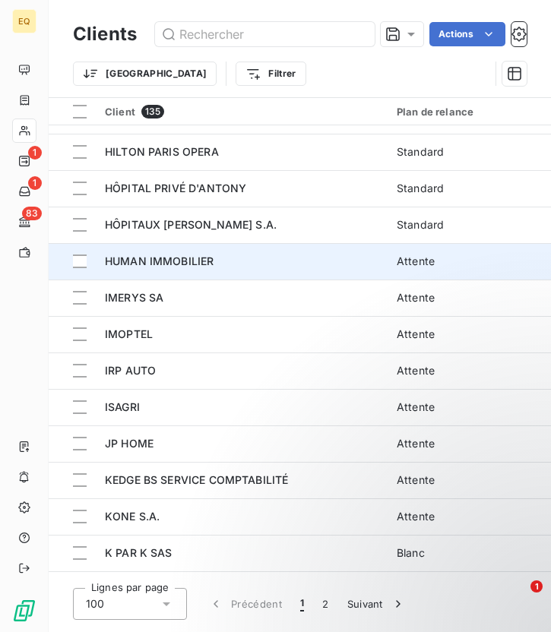
click at [197, 271] on td "HUMAN IMMOBILIER" at bounding box center [242, 261] width 292 height 36
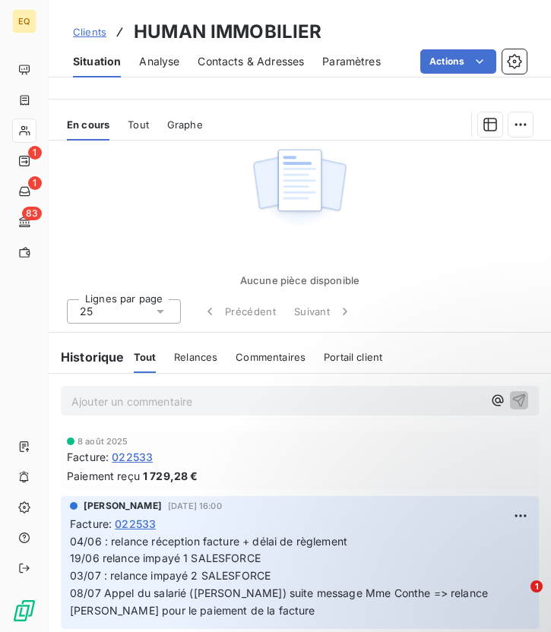
scroll to position [184, 0]
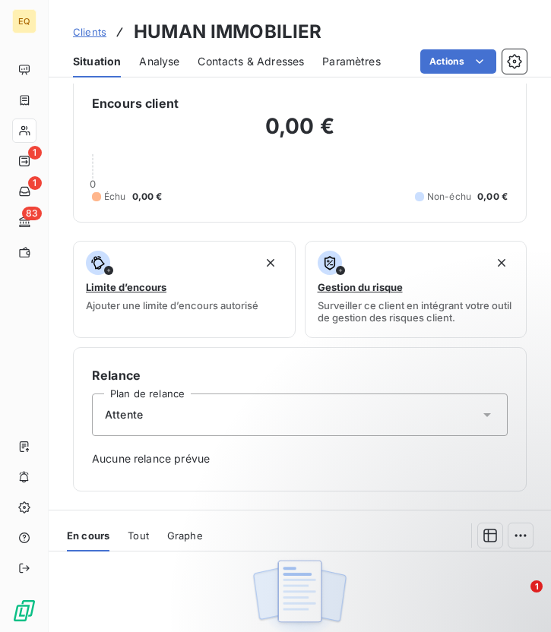
click at [122, 414] on span "Attente" at bounding box center [124, 414] width 38 height 15
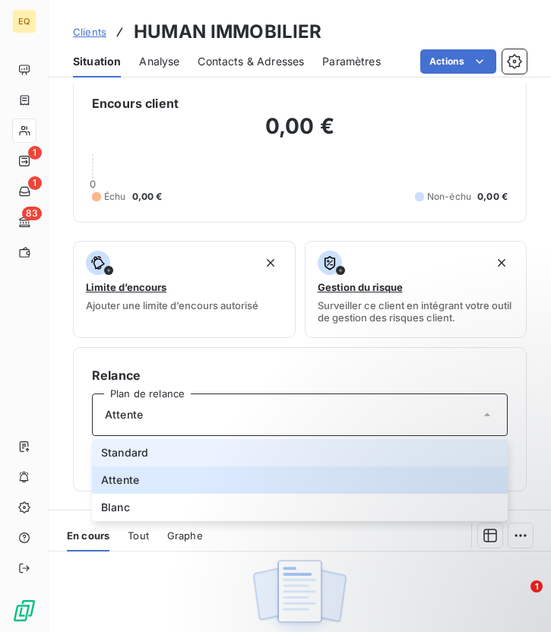
click at [116, 441] on li "Standard" at bounding box center [299, 452] width 415 height 27
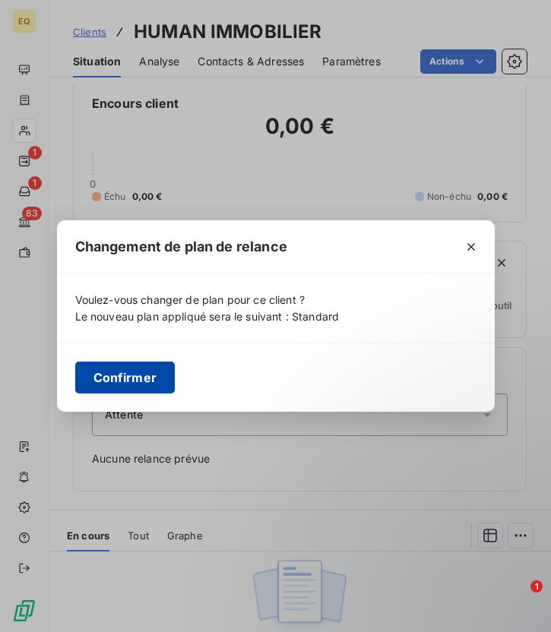
click at [118, 364] on button "Confirmer" at bounding box center [125, 377] width 100 height 32
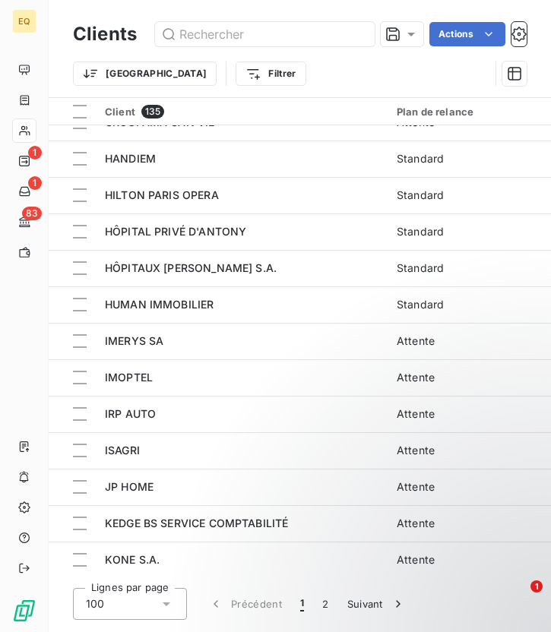
scroll to position [2394, 0]
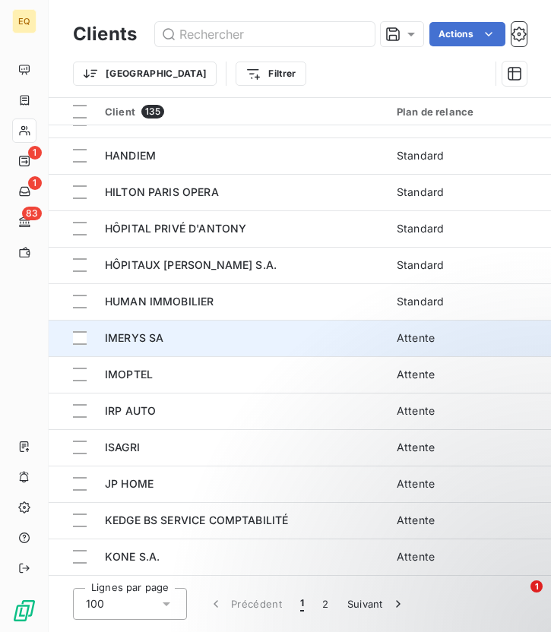
click at [178, 335] on div "IMERYS SA" at bounding box center [241, 337] width 273 height 15
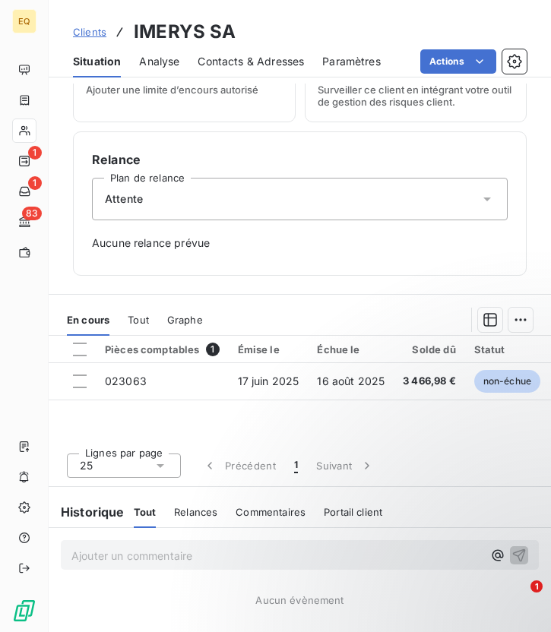
scroll to position [441, 0]
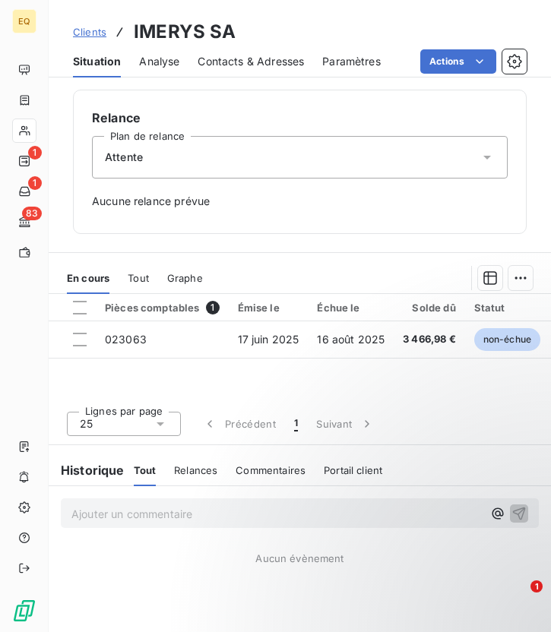
click at [133, 159] on span "Attente" at bounding box center [124, 157] width 38 height 15
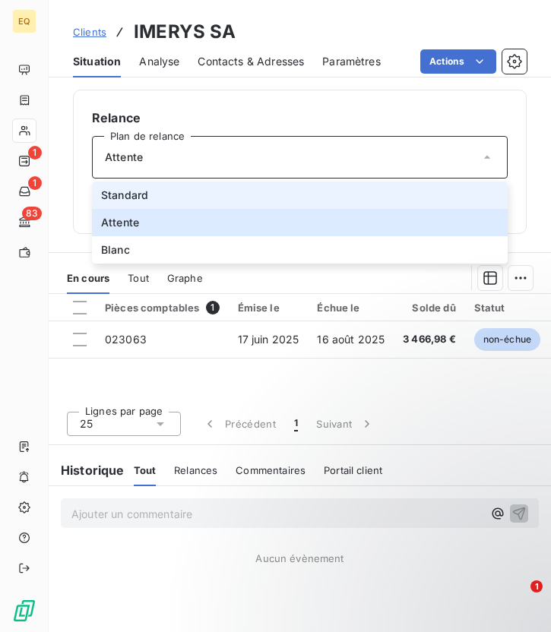
click at [136, 194] on span "Standard" at bounding box center [124, 195] width 47 height 15
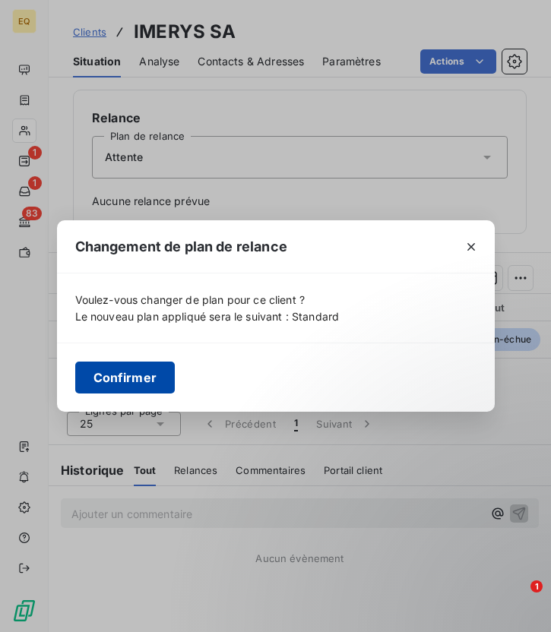
click at [125, 379] on button "Confirmer" at bounding box center [125, 377] width 100 height 32
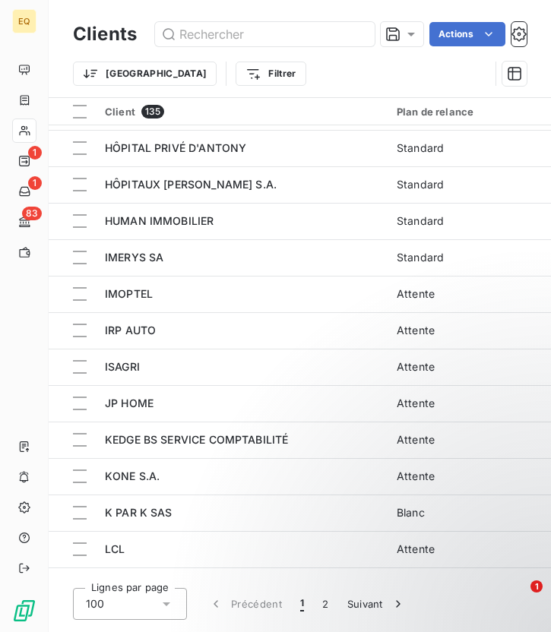
scroll to position [2471, 0]
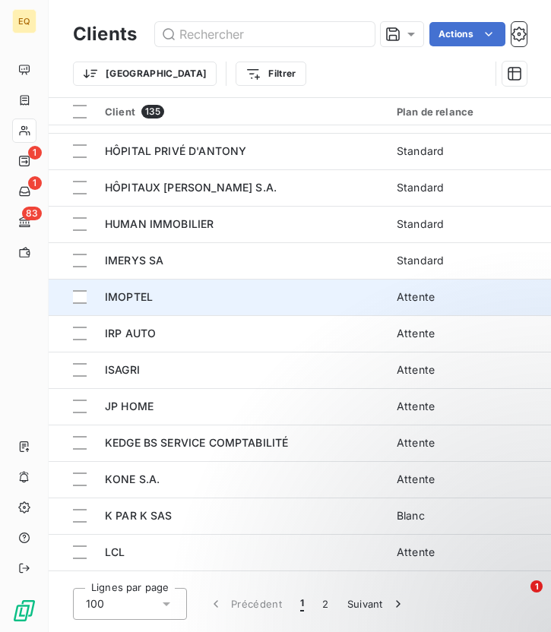
click at [183, 301] on div "IMOPTEL" at bounding box center [241, 296] width 273 height 15
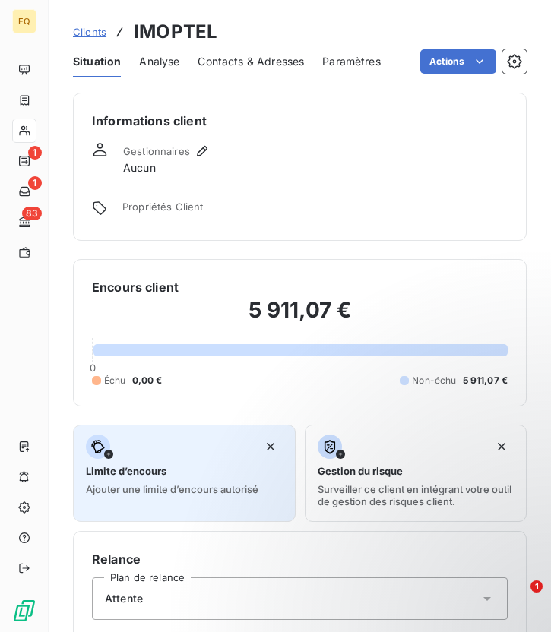
scroll to position [441, 0]
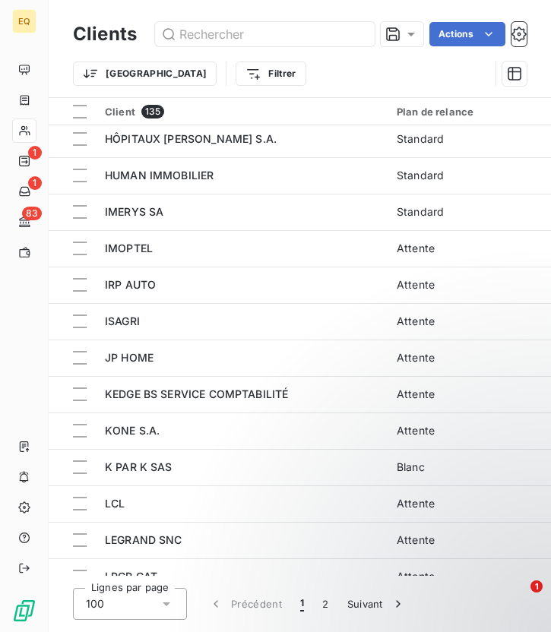
scroll to position [2381, 0]
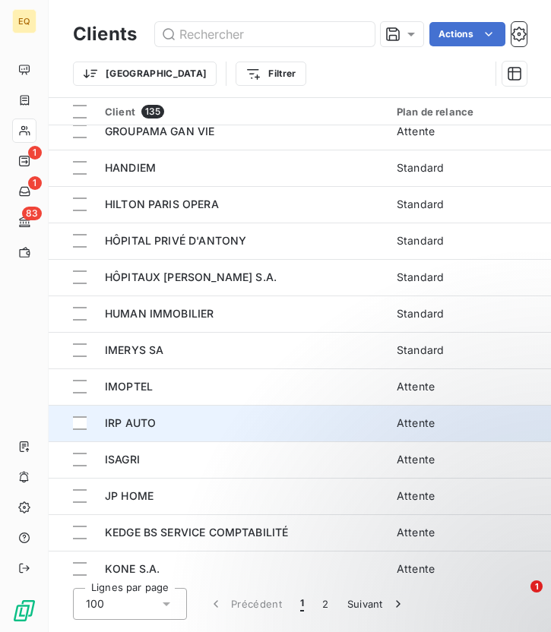
click at [157, 428] on div "IRP AUTO" at bounding box center [241, 422] width 273 height 15
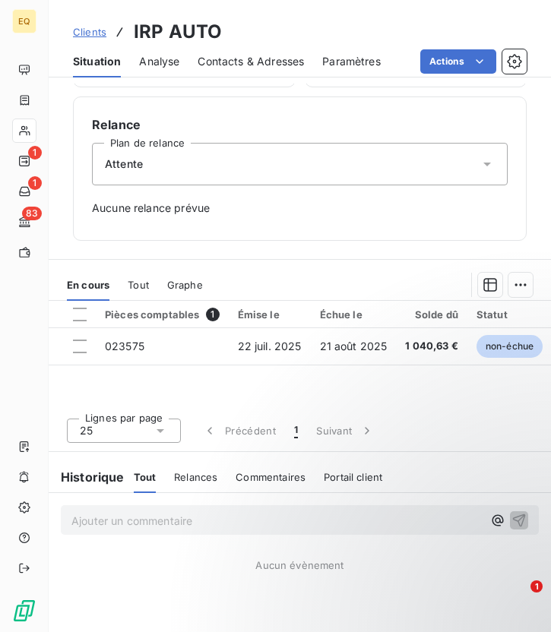
scroll to position [437, 0]
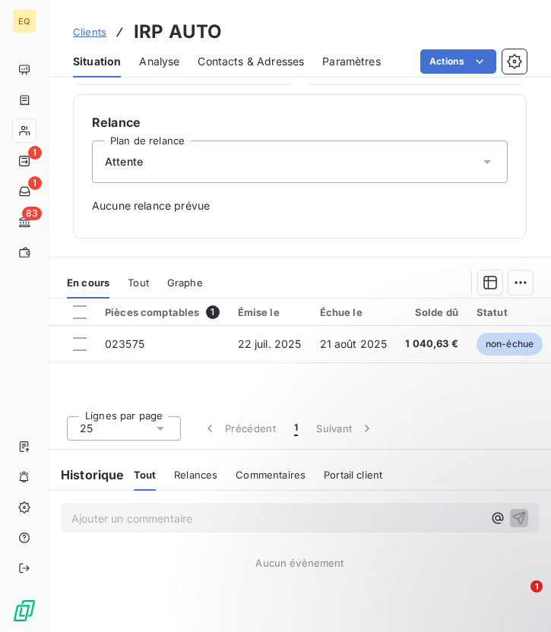
click at [203, 158] on div "Attente" at bounding box center [299, 161] width 415 height 43
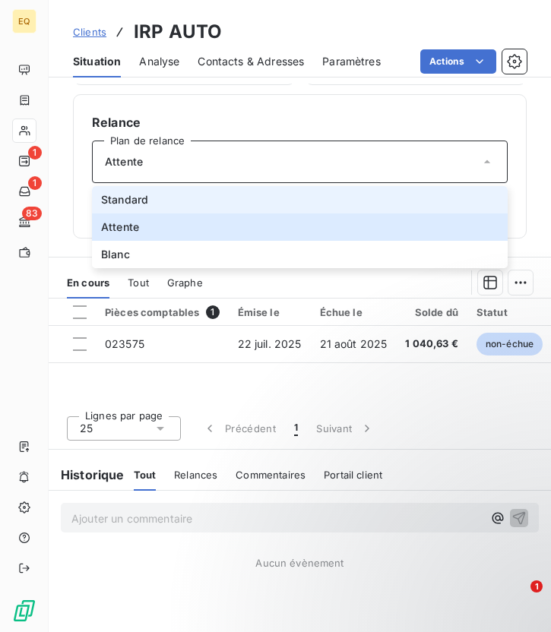
click at [142, 200] on span "Standard" at bounding box center [124, 199] width 47 height 15
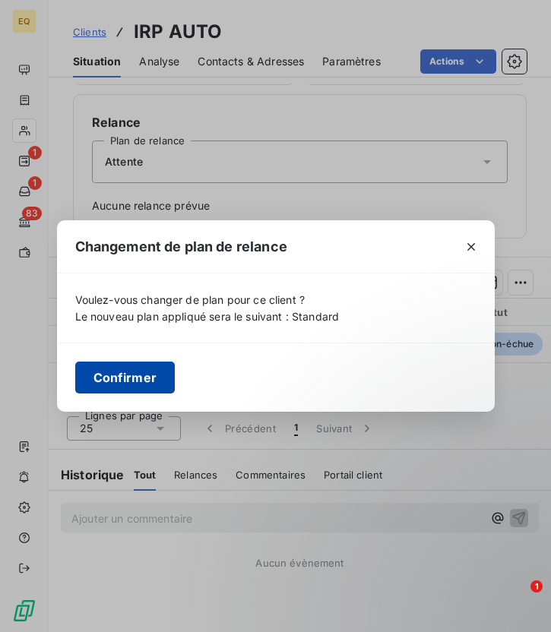
click at [134, 375] on button "Confirmer" at bounding box center [125, 377] width 100 height 32
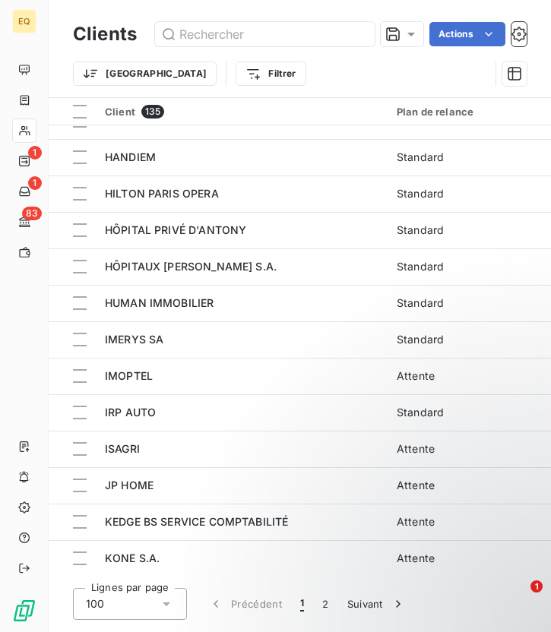
scroll to position [2404, 0]
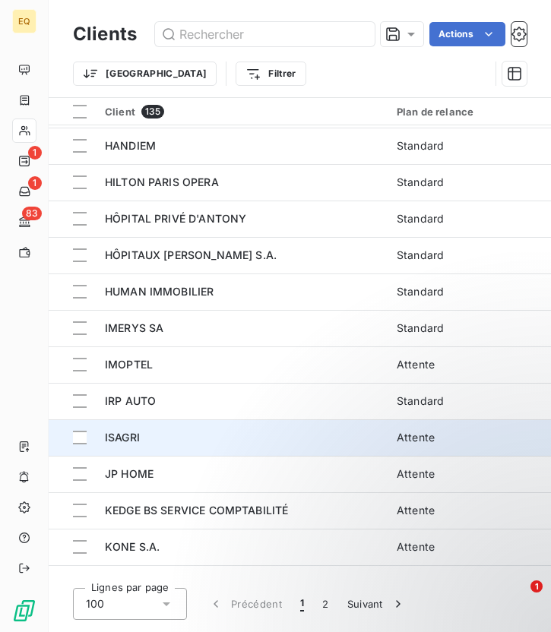
click at [252, 447] on td "ISAGRI" at bounding box center [242, 437] width 292 height 36
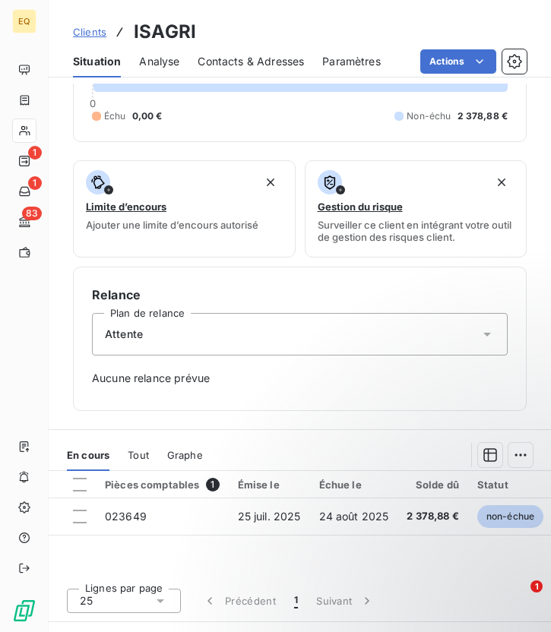
scroll to position [441, 0]
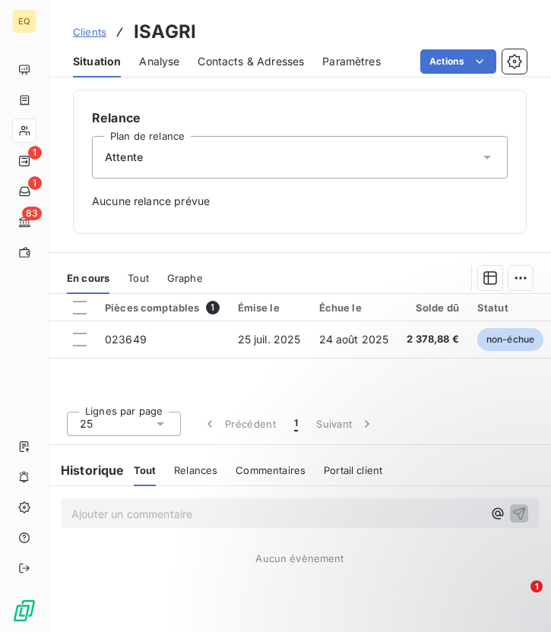
click at [149, 162] on div "Attente" at bounding box center [299, 157] width 415 height 43
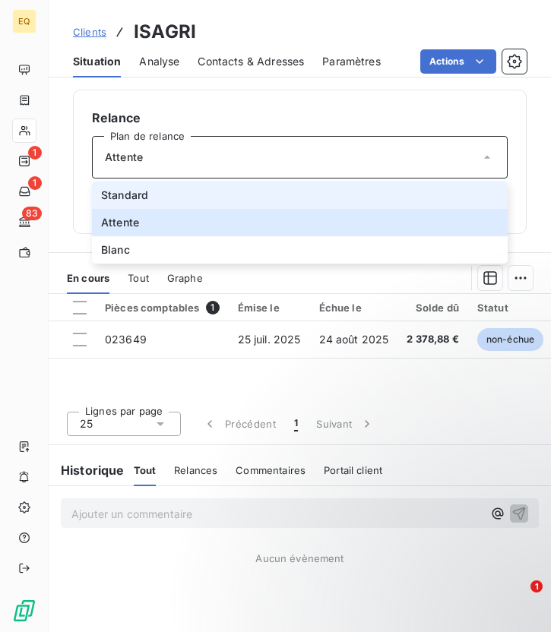
click at [133, 193] on span "Standard" at bounding box center [124, 195] width 47 height 15
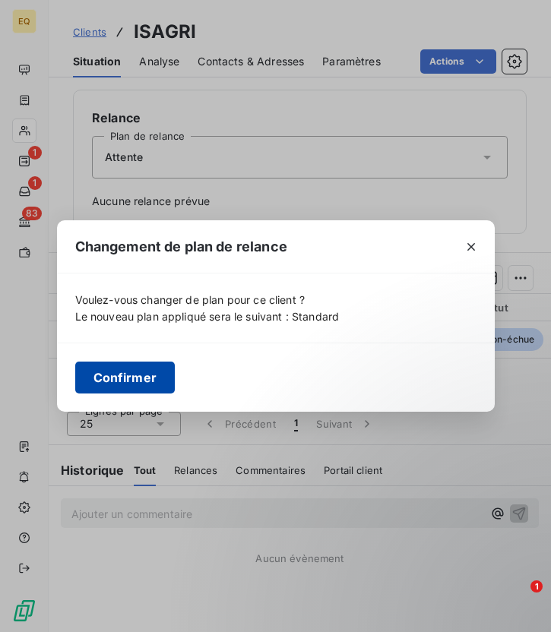
click at [129, 380] on button "Confirmer" at bounding box center [125, 377] width 100 height 32
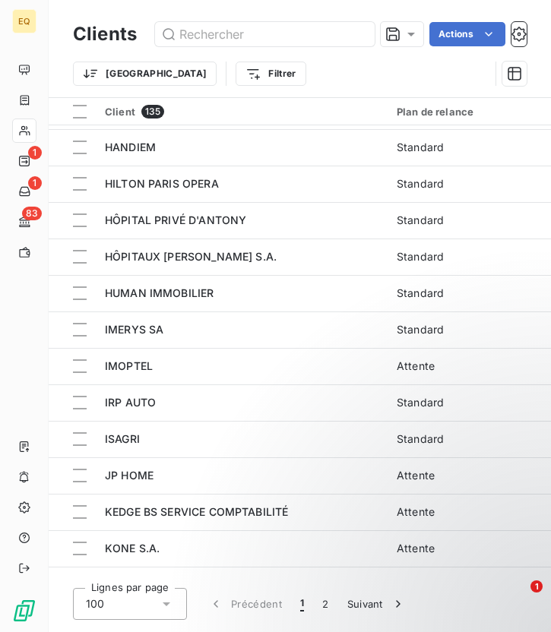
scroll to position [2449, 0]
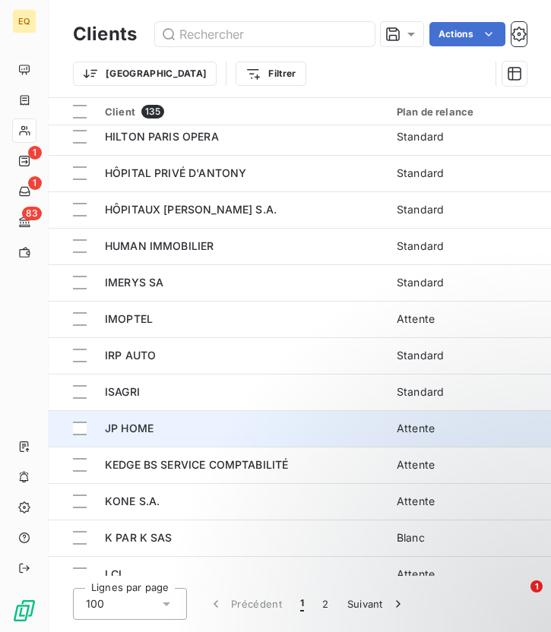
click at [268, 426] on div "JP HOME" at bounding box center [241, 428] width 273 height 15
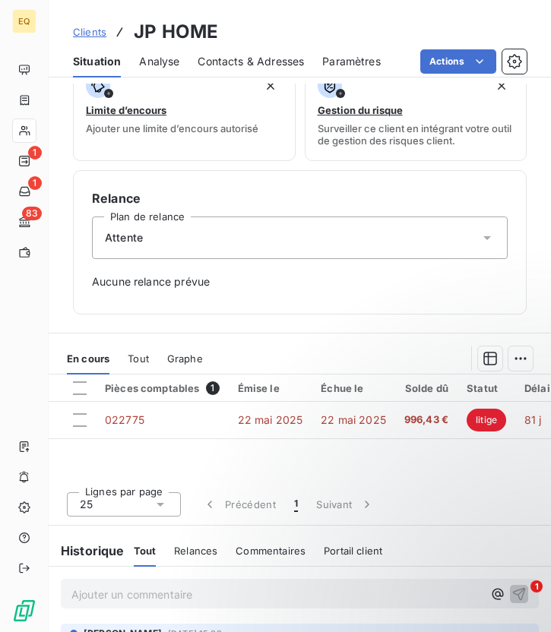
scroll to position [369, 0]
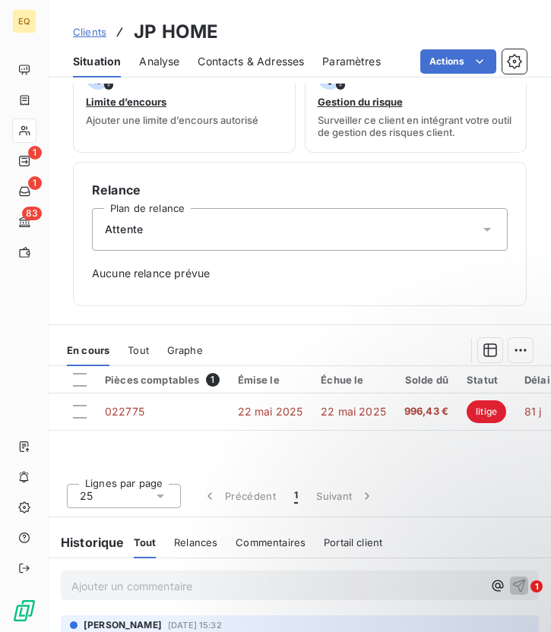
click at [186, 229] on div "Attente" at bounding box center [299, 229] width 415 height 43
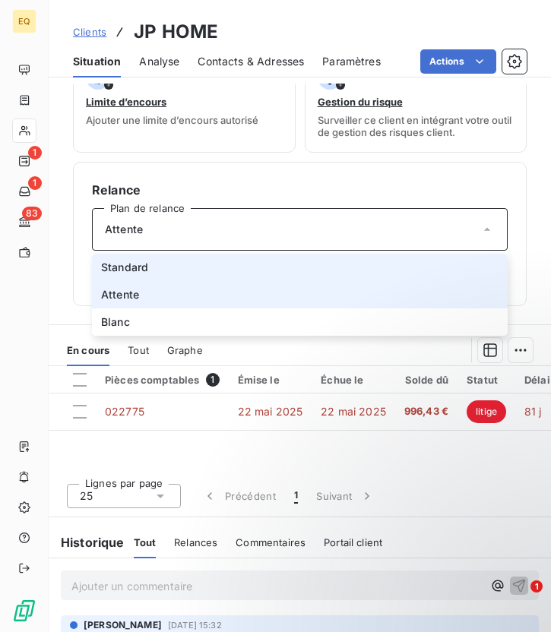
click at [115, 260] on span "Standard" at bounding box center [124, 267] width 47 height 15
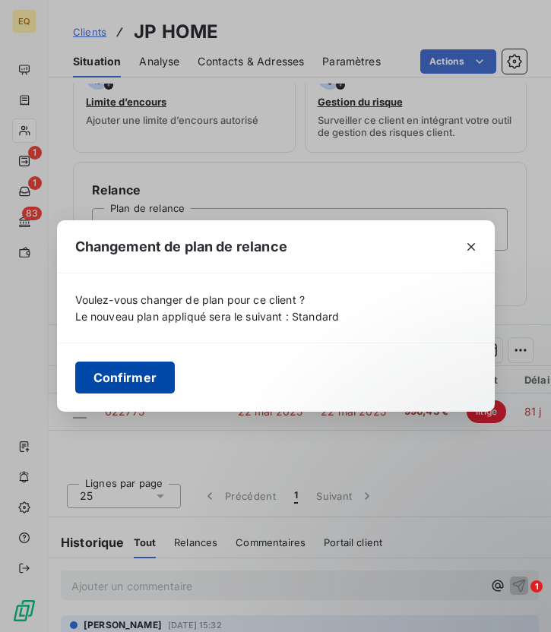
click at [137, 372] on button "Confirmer" at bounding box center [125, 377] width 100 height 32
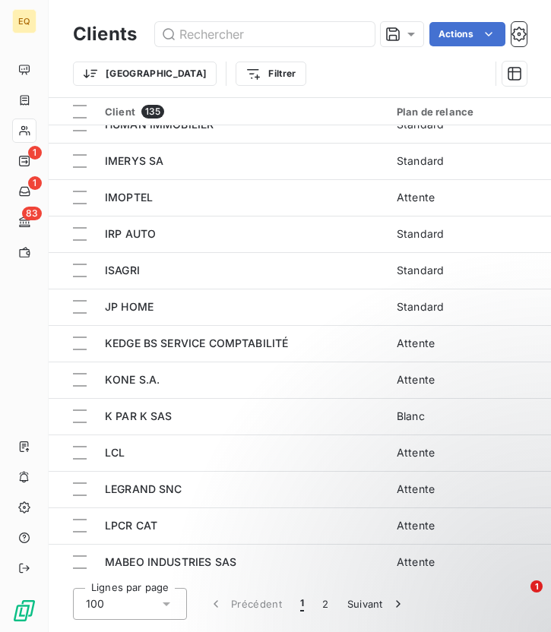
scroll to position [2594, 0]
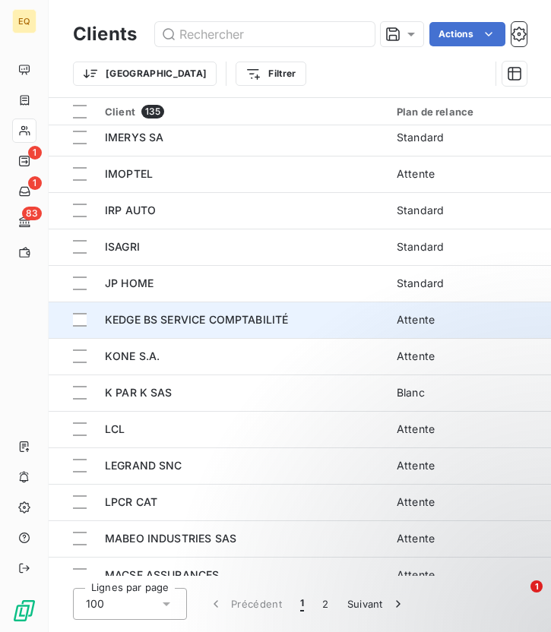
click at [242, 329] on td "KEDGE BS SERVICE COMPTABILITÉ" at bounding box center [242, 319] width 292 height 36
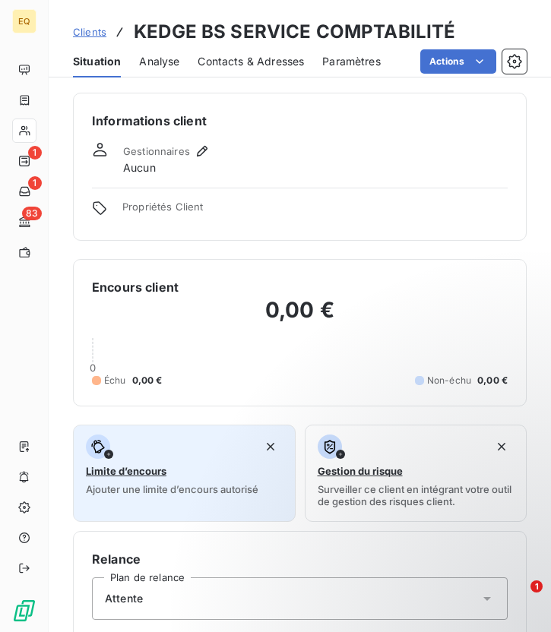
scroll to position [456, 0]
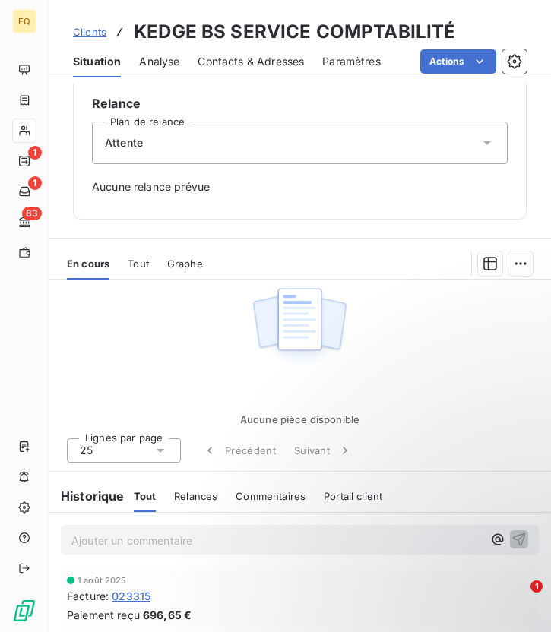
click at [137, 146] on span "Attente" at bounding box center [124, 142] width 38 height 15
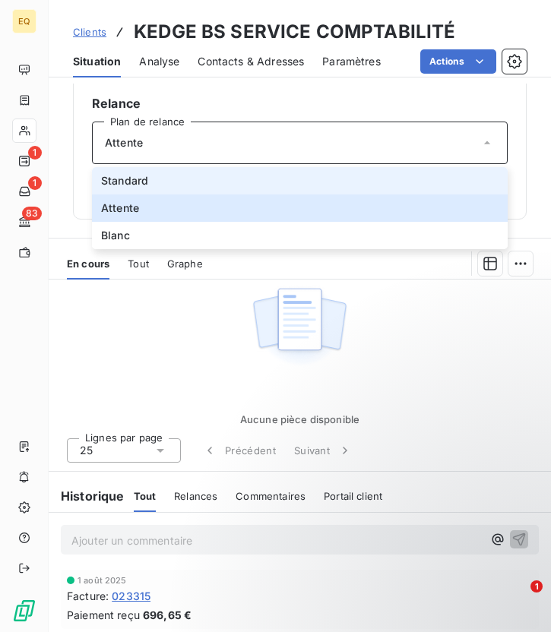
click at [137, 179] on span "Standard" at bounding box center [124, 180] width 47 height 15
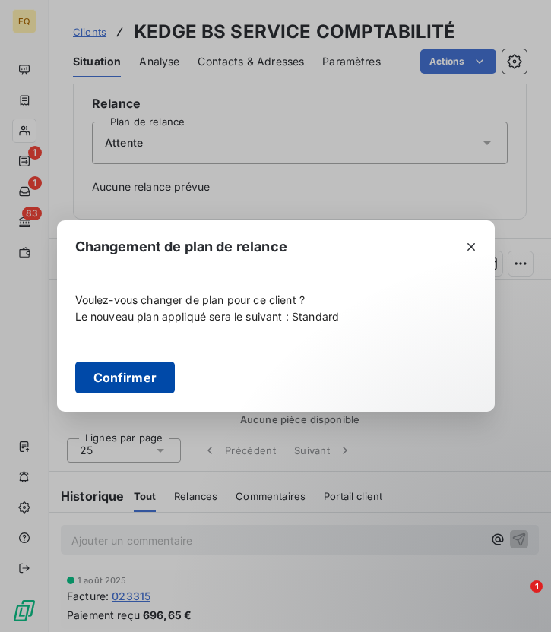
click at [156, 389] on button "Confirmer" at bounding box center [125, 377] width 100 height 32
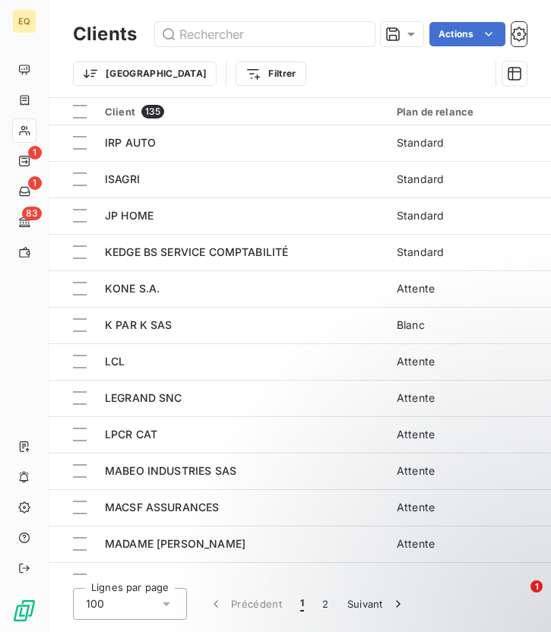
scroll to position [2654, 0]
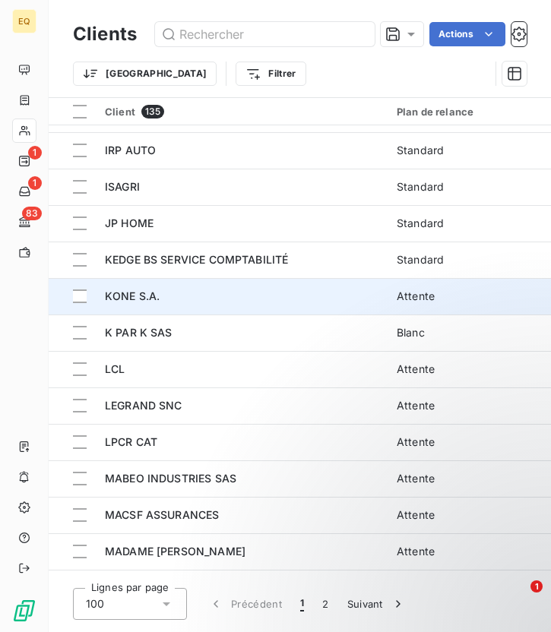
click at [197, 299] on div "KONE S.A." at bounding box center [241, 296] width 273 height 15
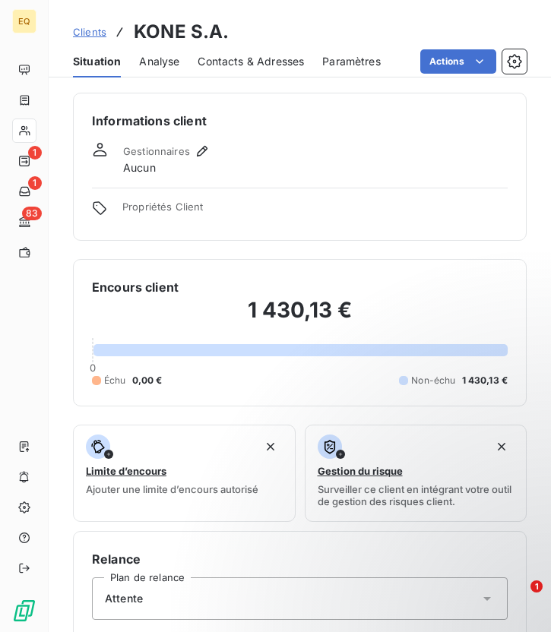
scroll to position [441, 0]
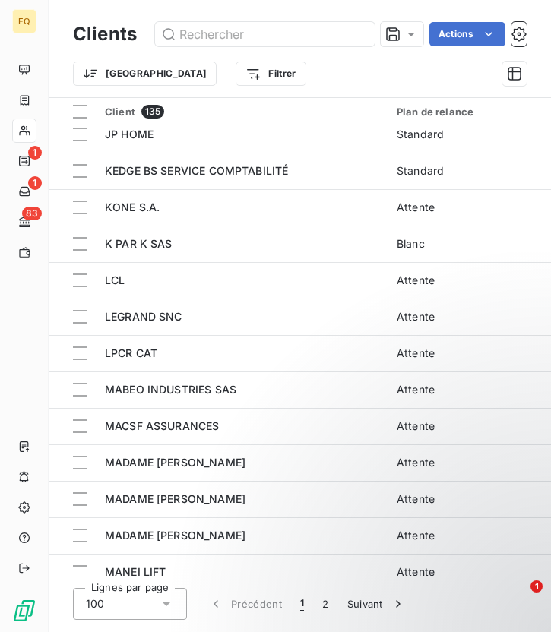
scroll to position [2746, 0]
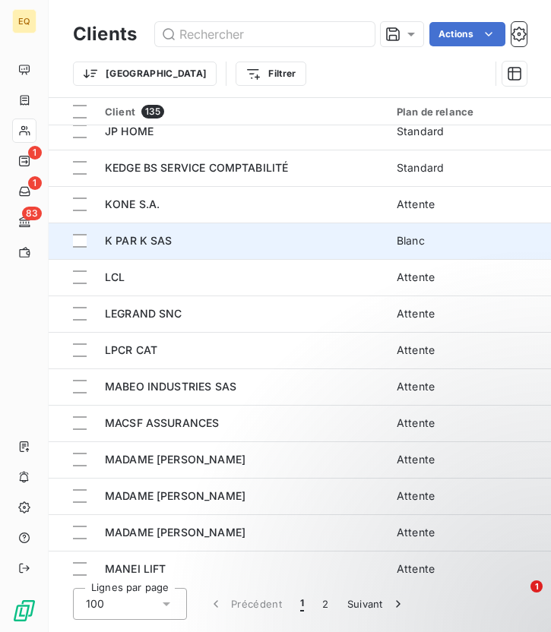
click at [153, 248] on div "K PAR K SAS" at bounding box center [241, 240] width 273 height 15
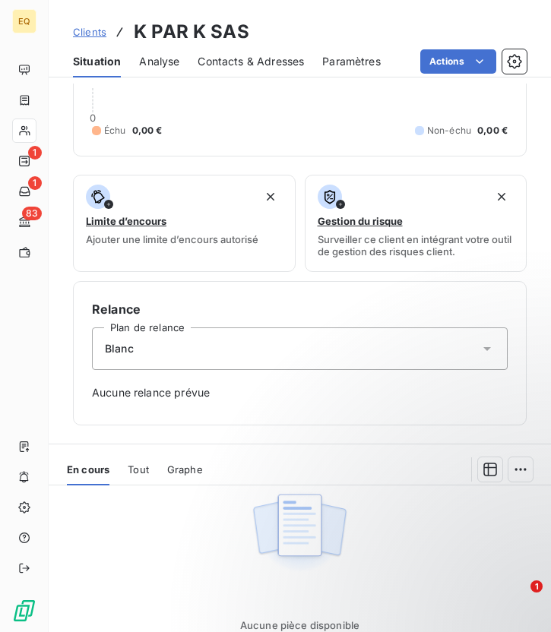
scroll to position [249, 0]
click at [147, 346] on div "Blanc" at bounding box center [299, 349] width 415 height 43
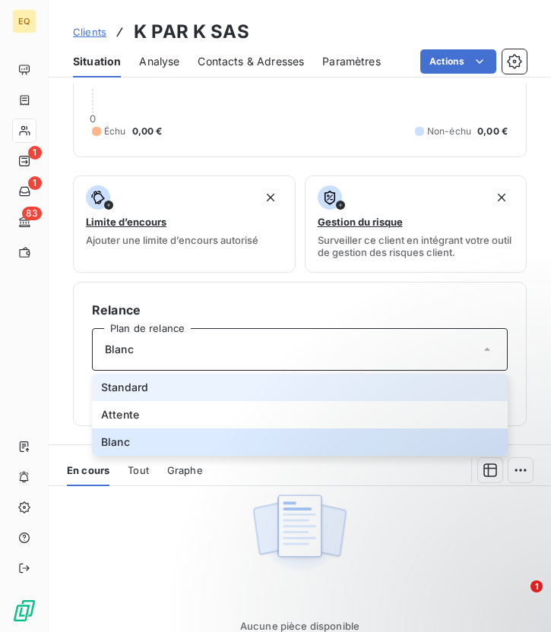
click at [133, 383] on span "Standard" at bounding box center [124, 387] width 47 height 15
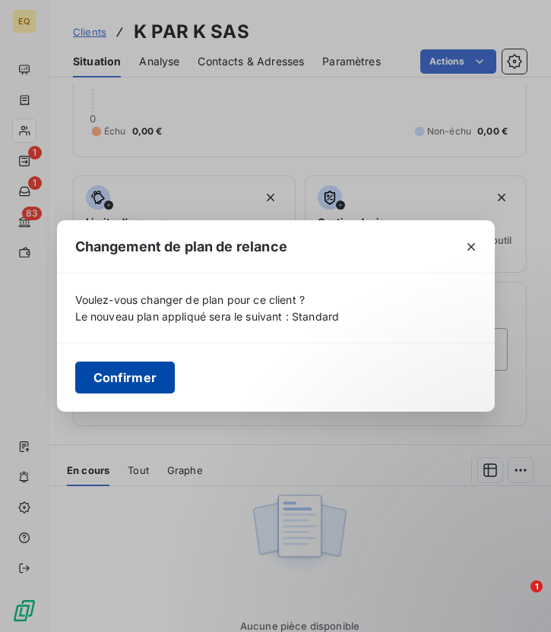
click at [131, 374] on button "Confirmer" at bounding box center [125, 377] width 100 height 32
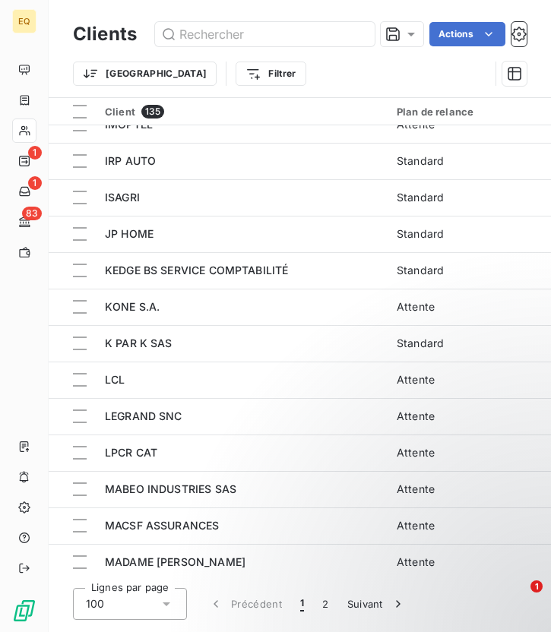
scroll to position [2659, 0]
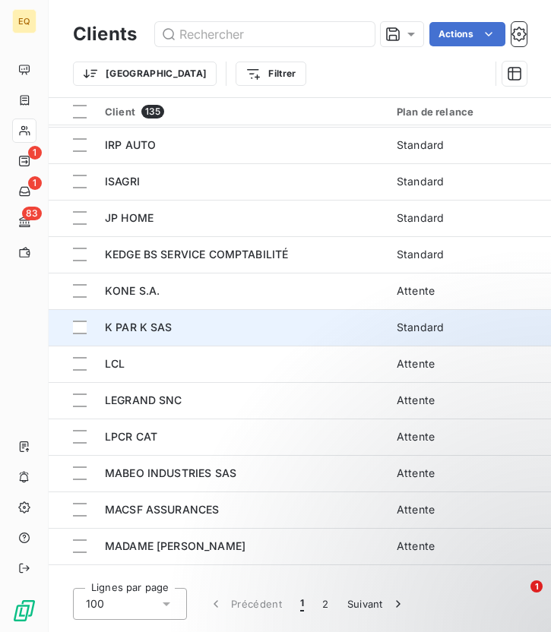
click at [194, 336] on td "K PAR K SAS" at bounding box center [242, 327] width 292 height 36
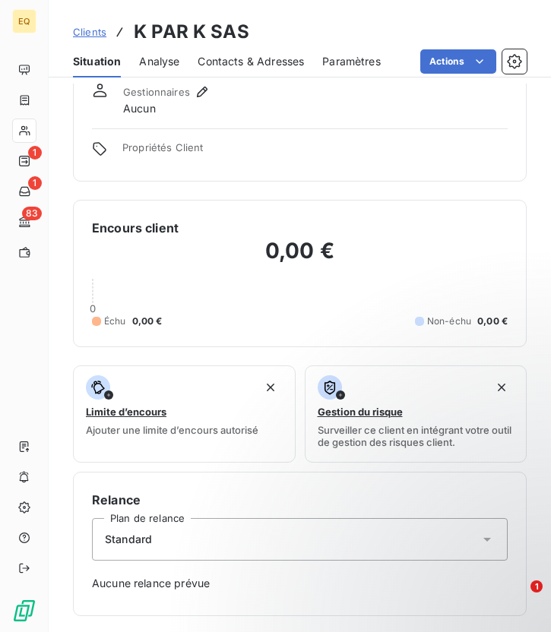
scroll to position [58, 0]
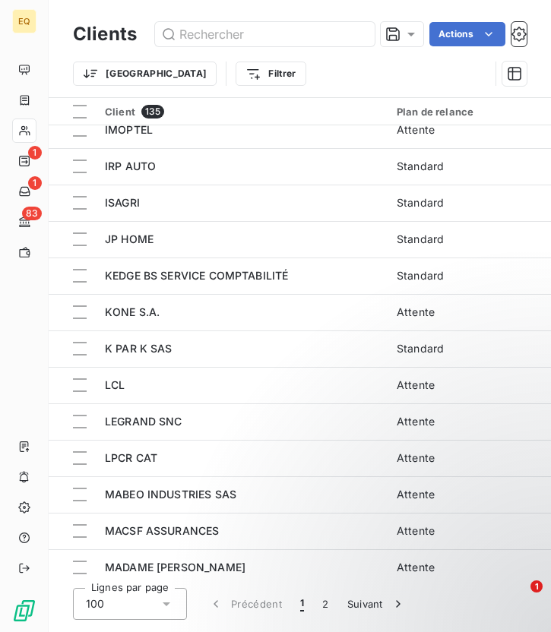
scroll to position [2633, 0]
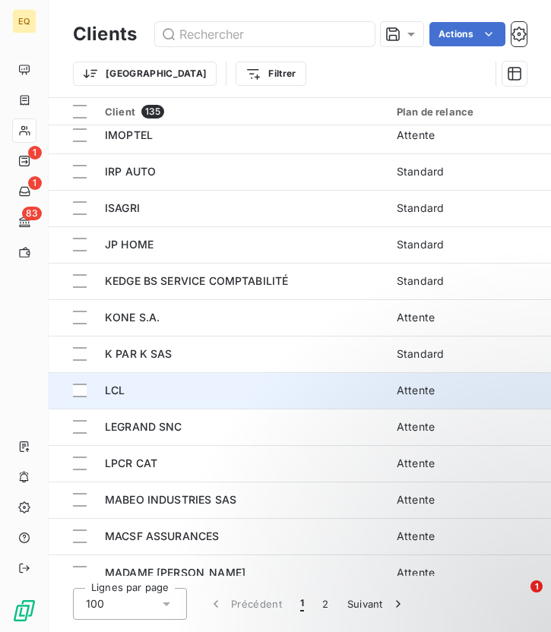
click at [145, 395] on div "LCL" at bounding box center [241, 390] width 273 height 15
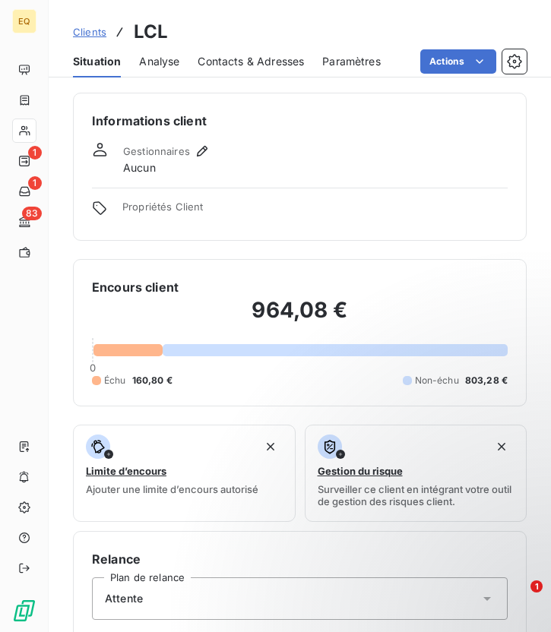
scroll to position [441, 0]
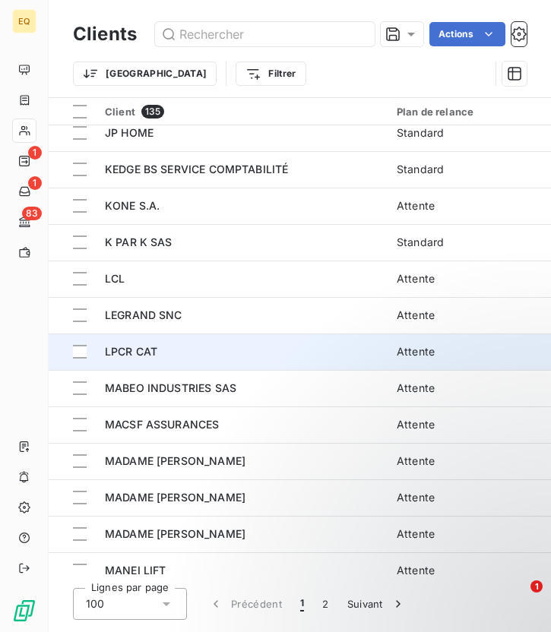
scroll to position [2750, 0]
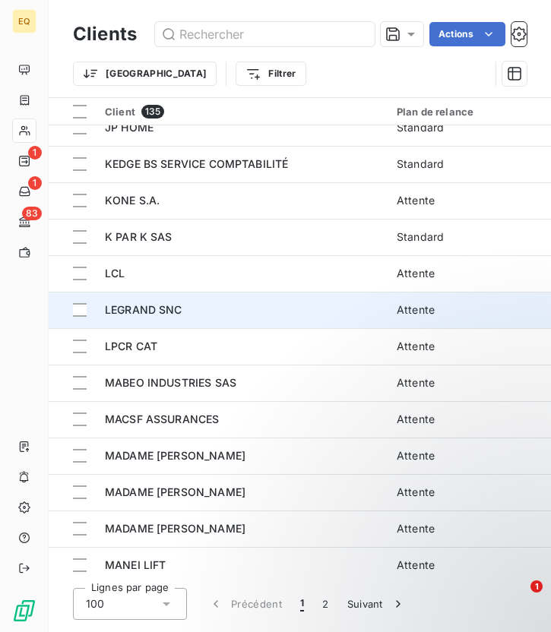
click at [145, 307] on span "LEGRAND SNC" at bounding box center [143, 309] width 77 height 13
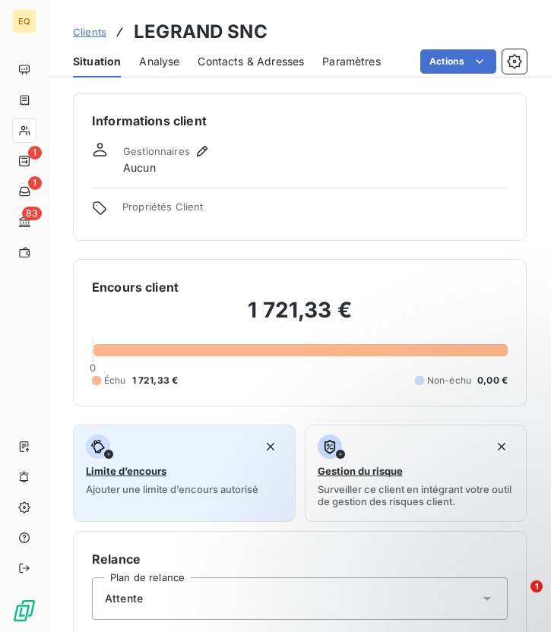
scroll to position [441, 0]
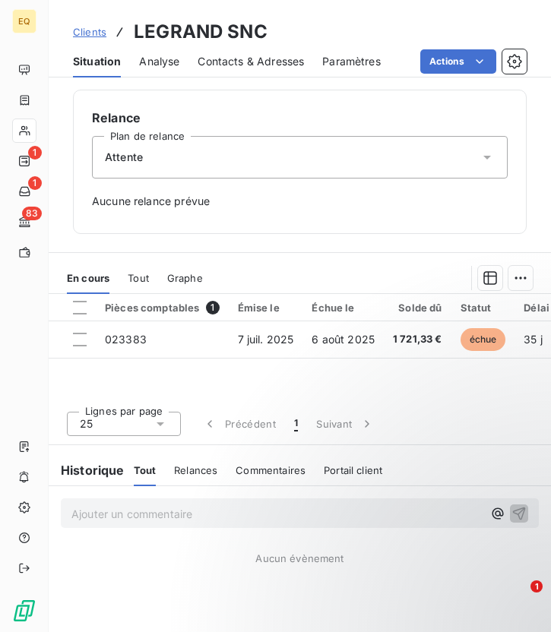
click at [318, 169] on div "Attente" at bounding box center [299, 157] width 415 height 43
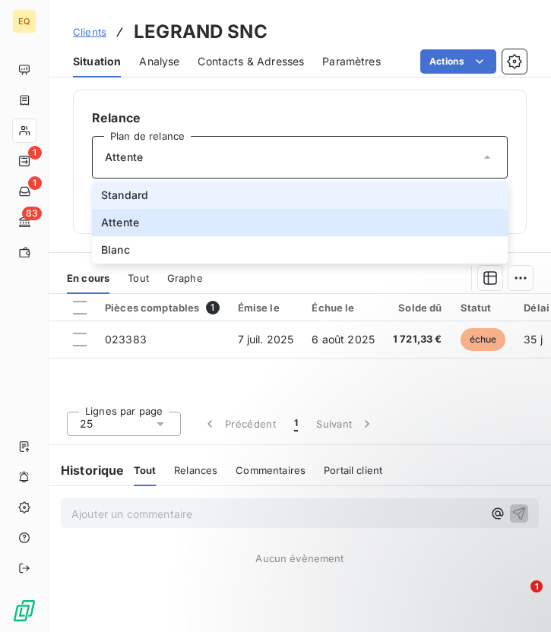
click at [173, 196] on li "Standard" at bounding box center [299, 194] width 415 height 27
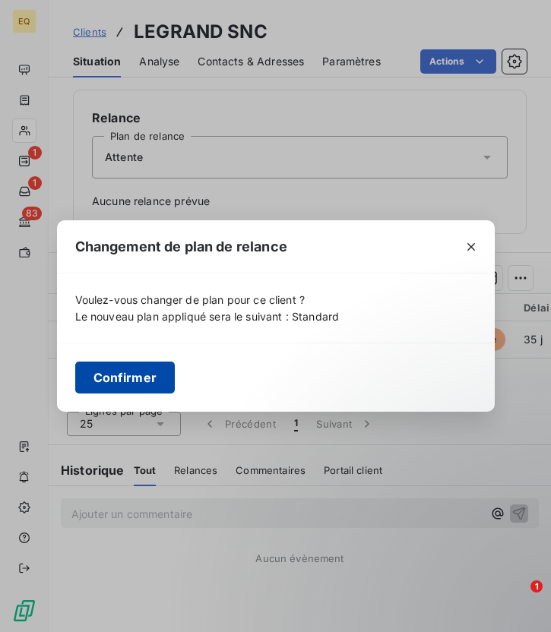
click at [122, 380] on button "Confirmer" at bounding box center [125, 377] width 100 height 32
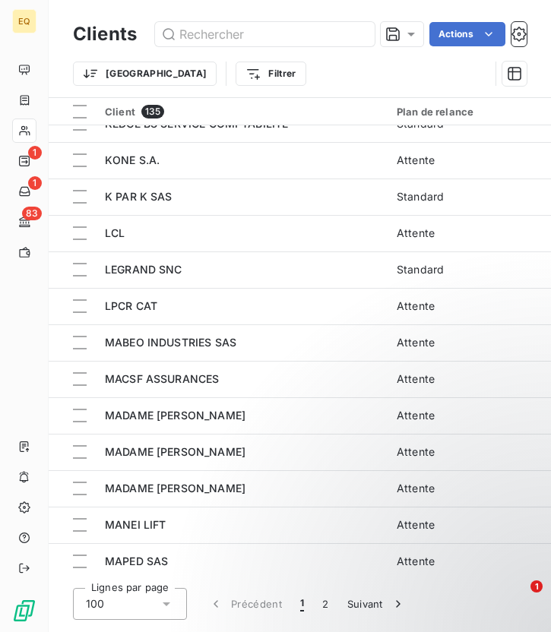
scroll to position [2792, 0]
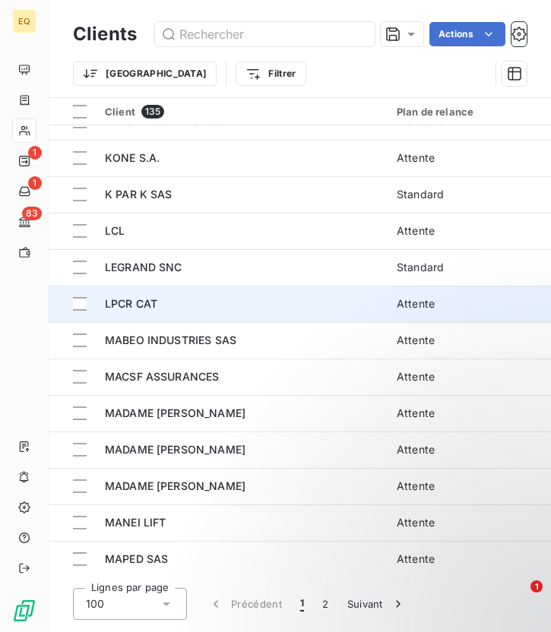
click at [152, 305] on span "LPCR CAT" at bounding box center [131, 303] width 52 height 13
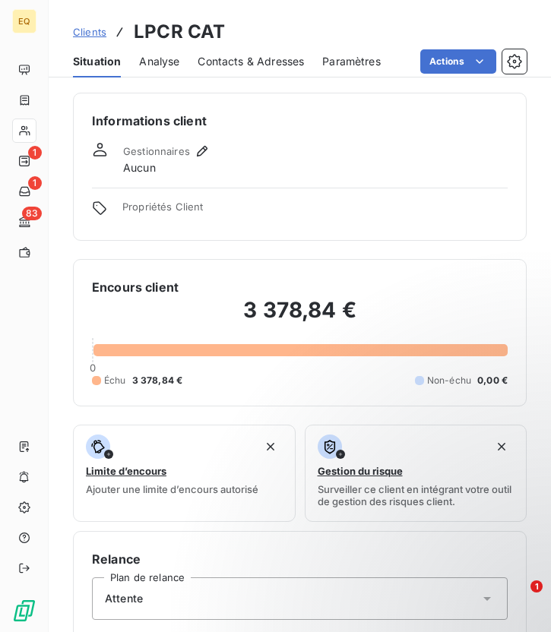
scroll to position [441, 0]
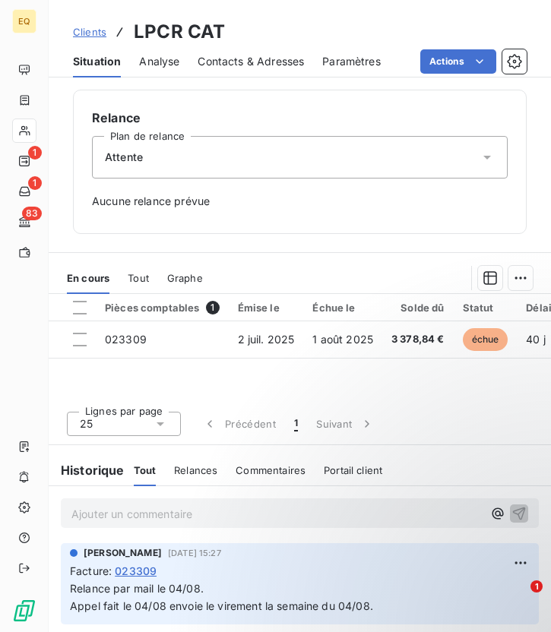
click at [157, 163] on div "Attente" at bounding box center [299, 157] width 415 height 43
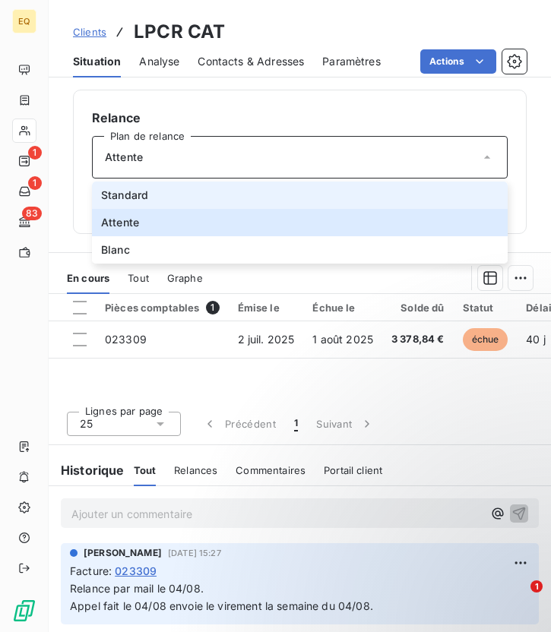
click at [142, 194] on span "Standard" at bounding box center [124, 195] width 47 height 15
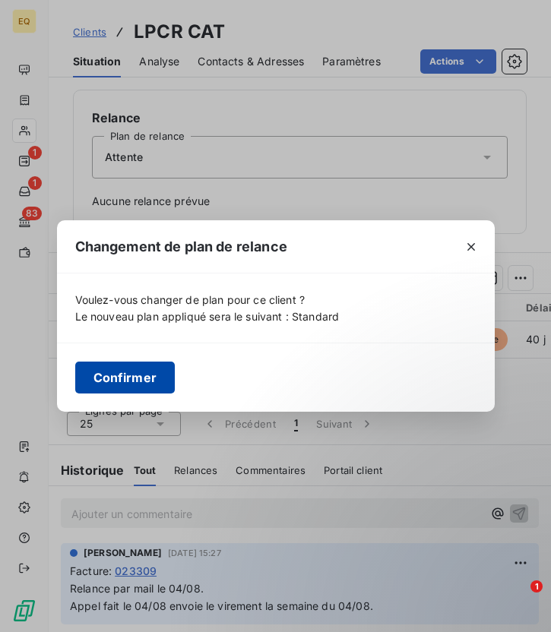
click at [126, 377] on button "Confirmer" at bounding box center [125, 377] width 100 height 32
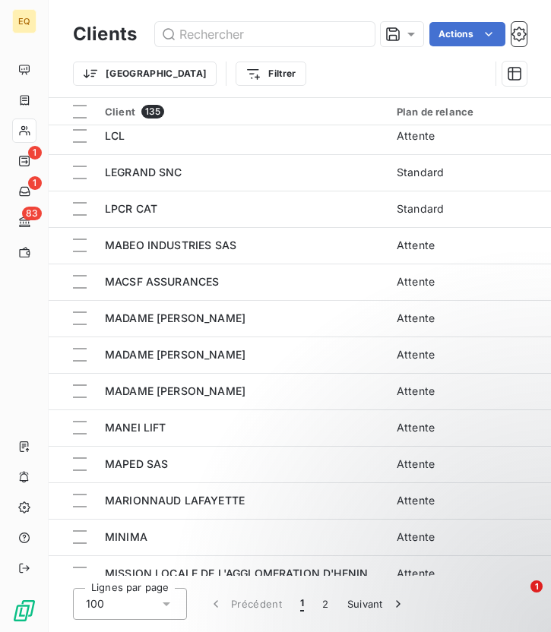
scroll to position [2777, 0]
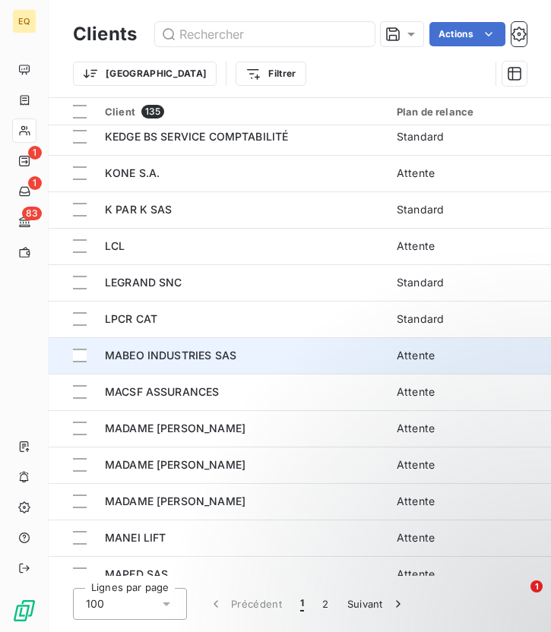
click at [192, 362] on div "MABEO INDUSTRIES SAS" at bounding box center [241, 355] width 273 height 15
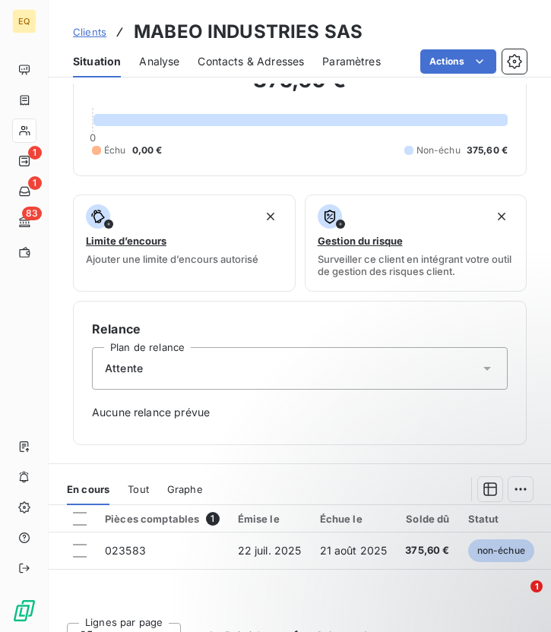
scroll to position [441, 0]
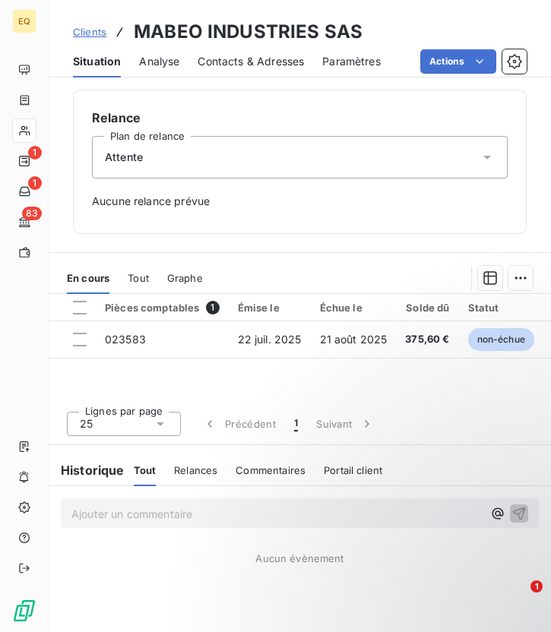
click at [147, 163] on div "Attente" at bounding box center [299, 157] width 415 height 43
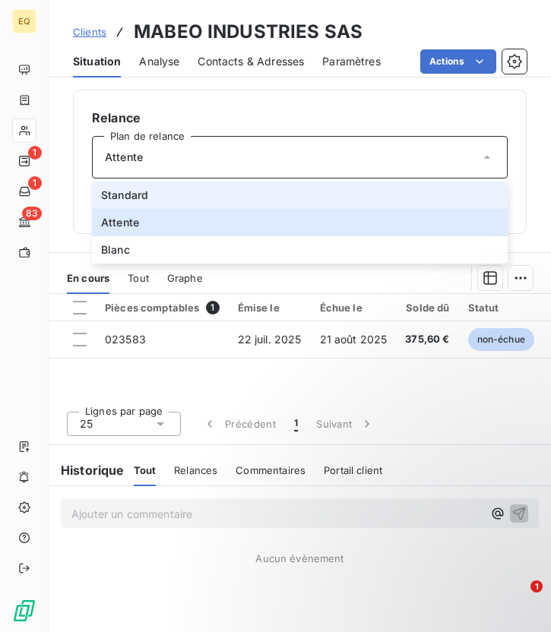
click at [145, 194] on span "Standard" at bounding box center [124, 195] width 47 height 15
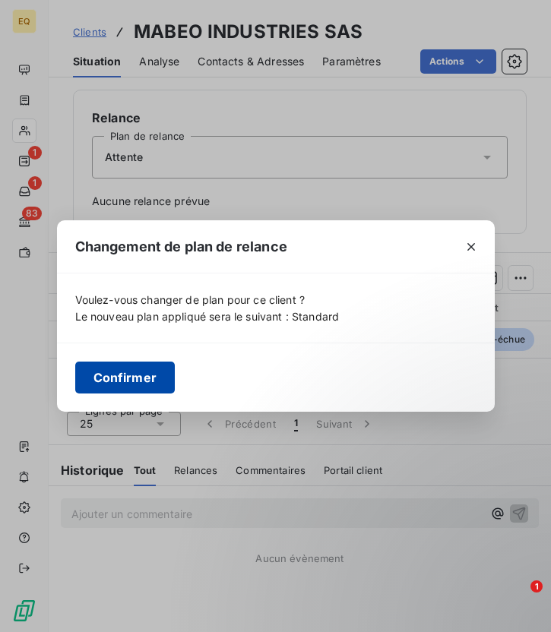
click at [121, 382] on button "Confirmer" at bounding box center [125, 377] width 100 height 32
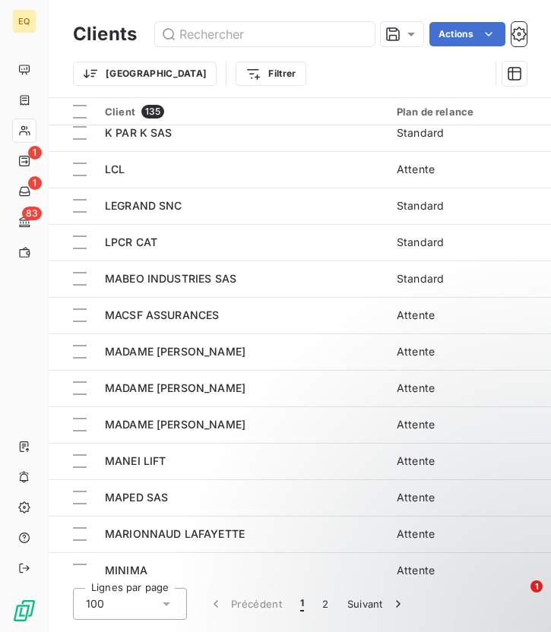
scroll to position [2855, 0]
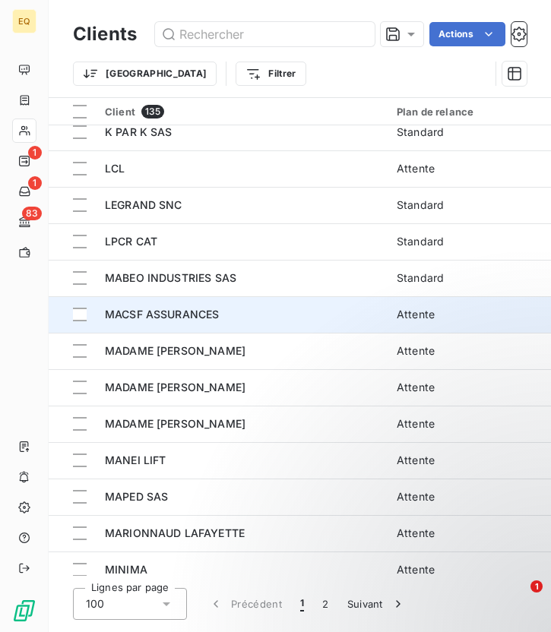
click at [188, 323] on td "MACSF ASSURANCES" at bounding box center [242, 314] width 292 height 36
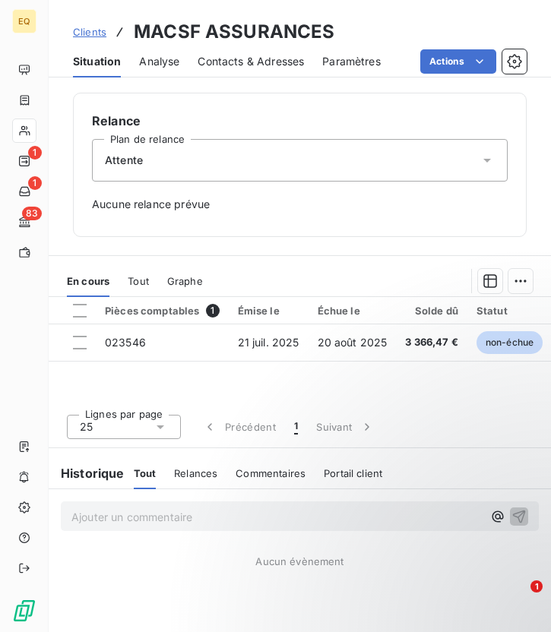
scroll to position [441, 0]
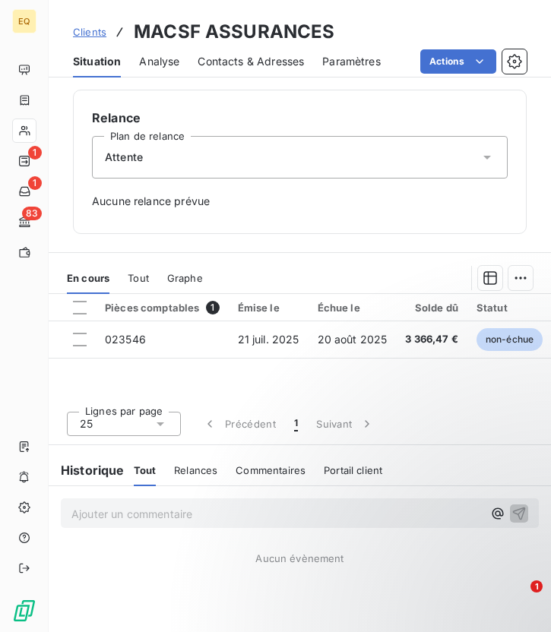
click at [224, 165] on div "Attente" at bounding box center [299, 157] width 415 height 43
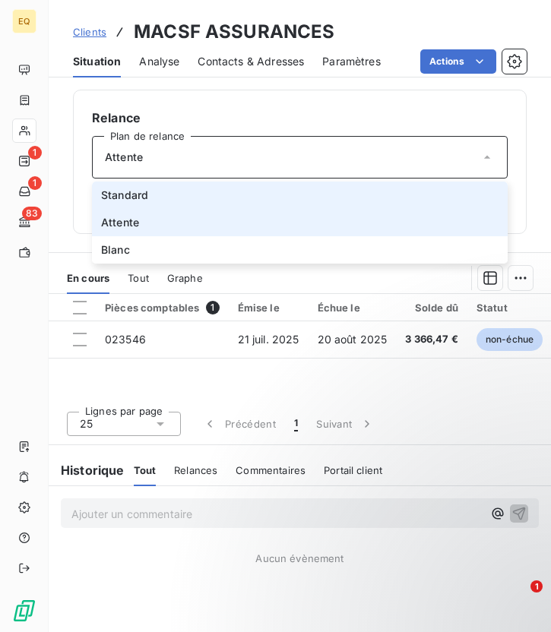
click at [148, 192] on li "Standard" at bounding box center [299, 194] width 415 height 27
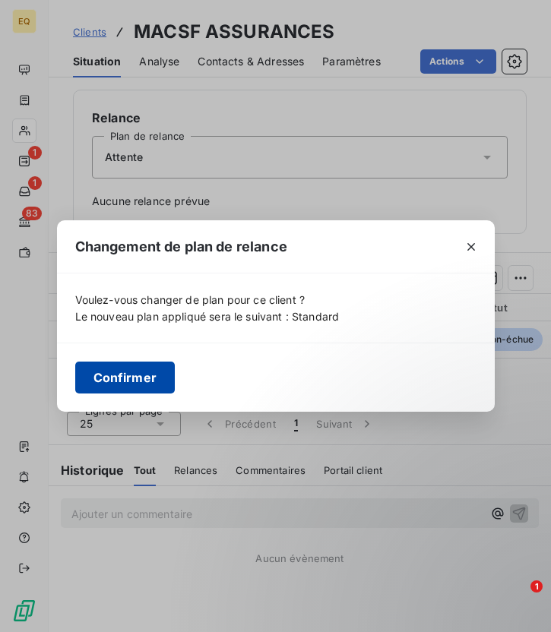
click at [122, 385] on button "Confirmer" at bounding box center [125, 377] width 100 height 32
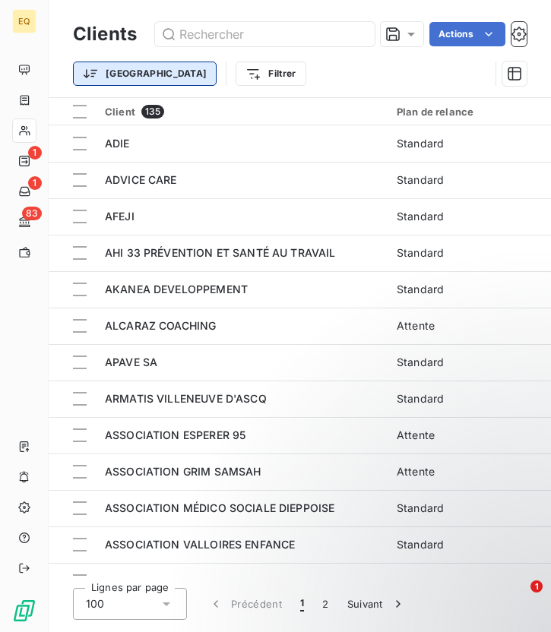
click at [111, 70] on html "EQ 1 1 83 Clients Actions Trier Filtrer Client 135 Plan de relance Encours tota…" at bounding box center [275, 316] width 551 height 632
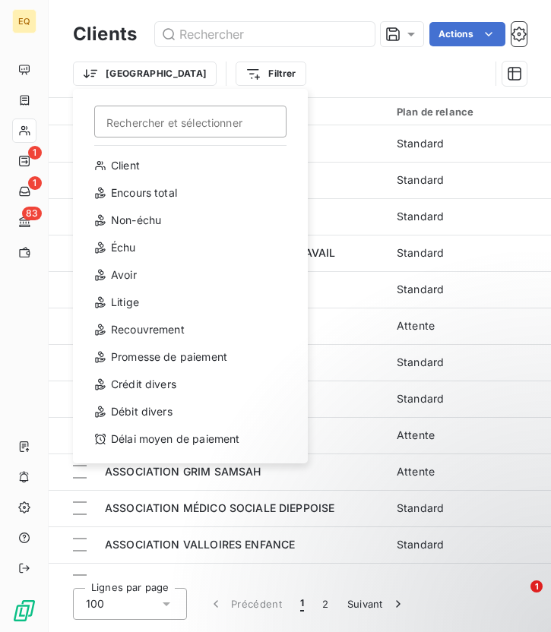
click at [308, 72] on html "EQ 1 1 83 Clients Actions Trier Rechercher et sélectionner Client Encours total…" at bounding box center [275, 316] width 551 height 632
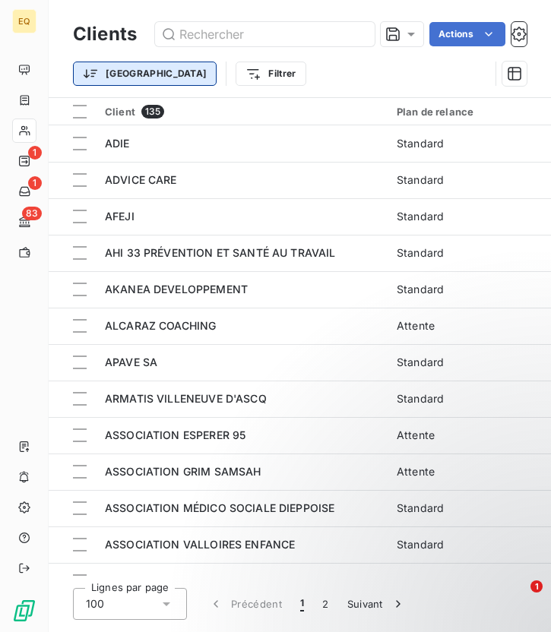
click at [103, 81] on html "EQ 1 1 83 Clients Actions Trier Filtrer Client 135 Plan de relance Encours tota…" at bounding box center [275, 316] width 551 height 632
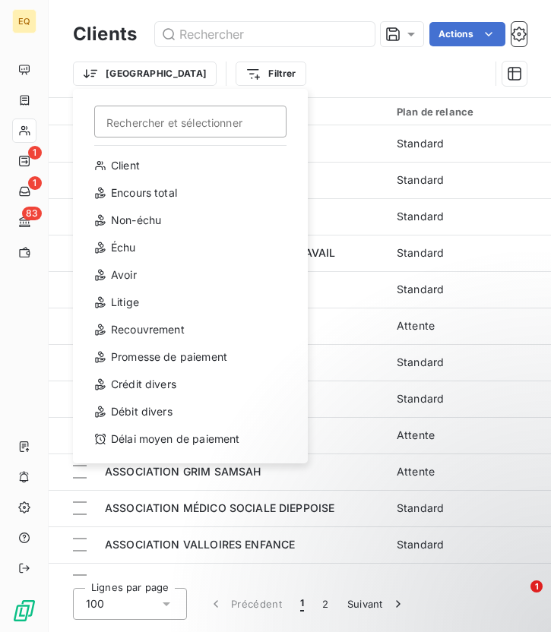
click at [329, 76] on html "EQ 1 1 83 Clients Actions Trier Rechercher et sélectionner Client Encours total…" at bounding box center [275, 316] width 551 height 632
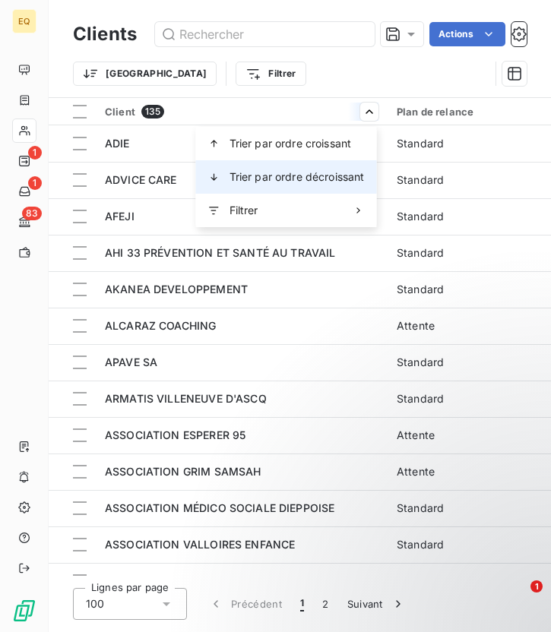
click at [327, 166] on div "Trier par ordre décroissant" at bounding box center [286, 176] width 181 height 33
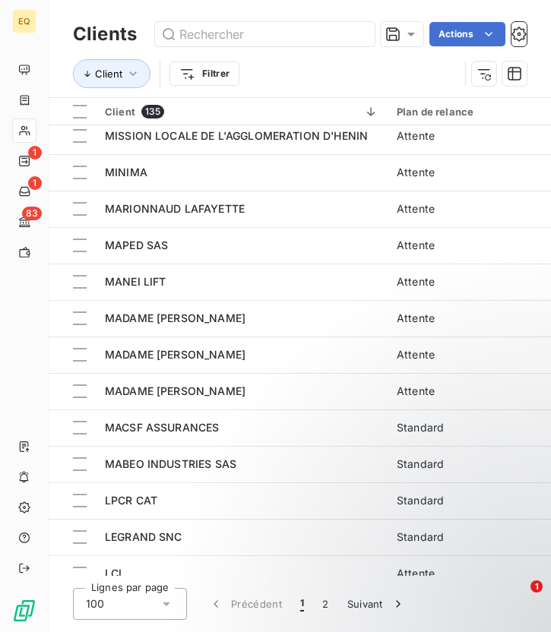
scroll to position [1633, 0]
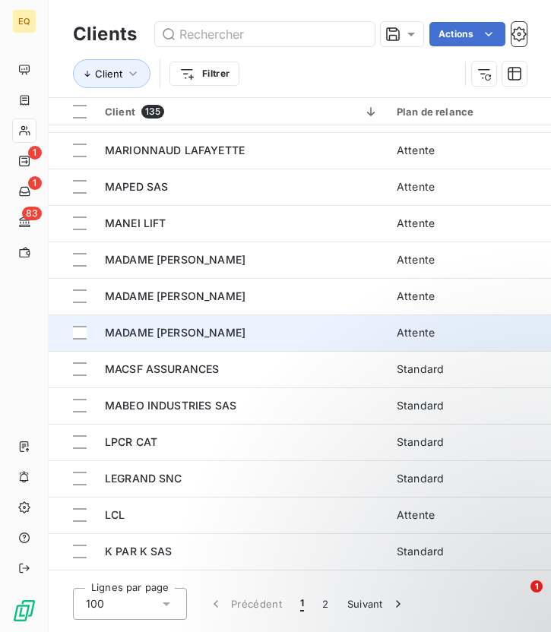
click at [198, 340] on td "MADAME [PERSON_NAME]" at bounding box center [242, 332] width 292 height 36
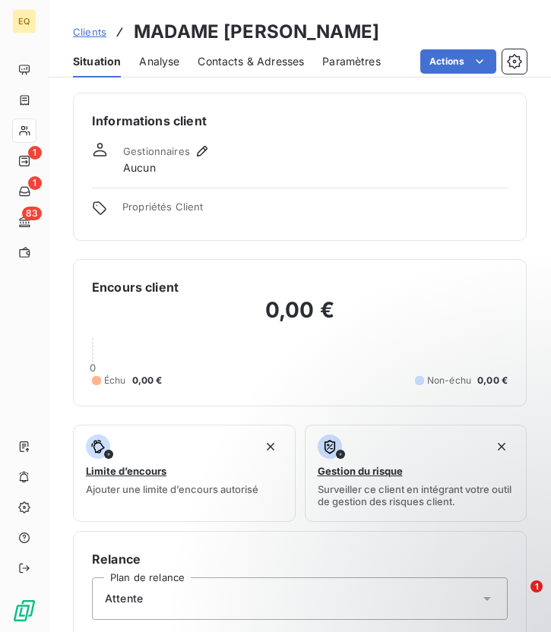
scroll to position [456, 0]
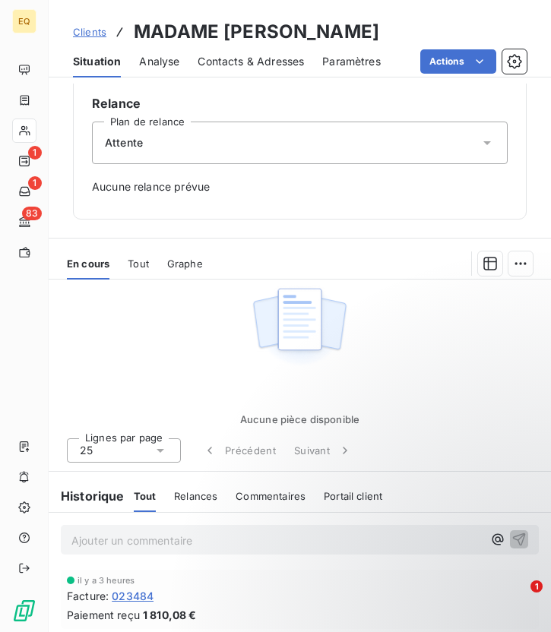
click at [141, 150] on span "Attente" at bounding box center [124, 142] width 38 height 15
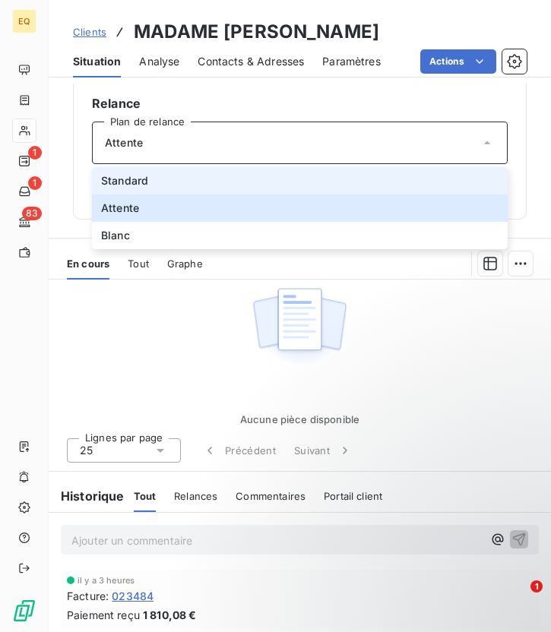
click at [157, 180] on li "Standard" at bounding box center [299, 180] width 415 height 27
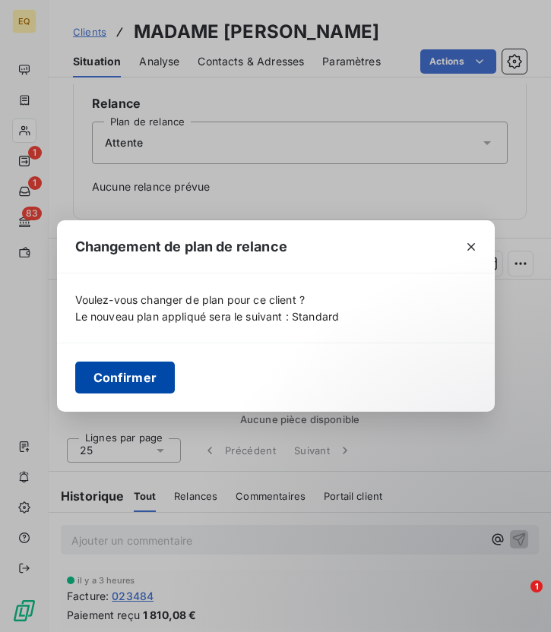
click at [134, 377] on button "Confirmer" at bounding box center [125, 377] width 100 height 32
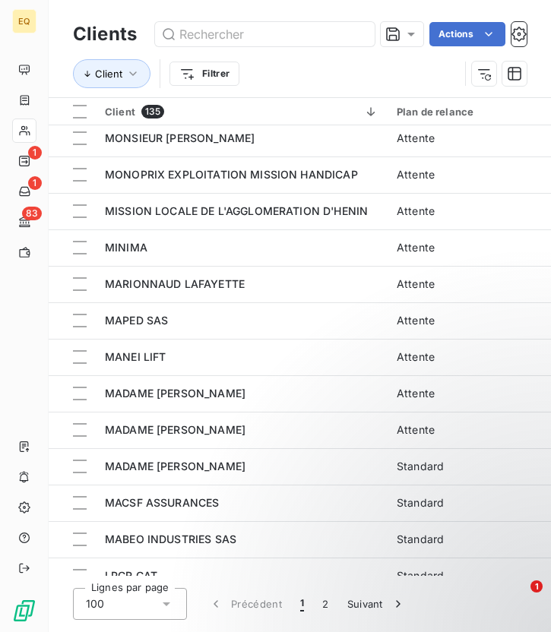
scroll to position [1505, 0]
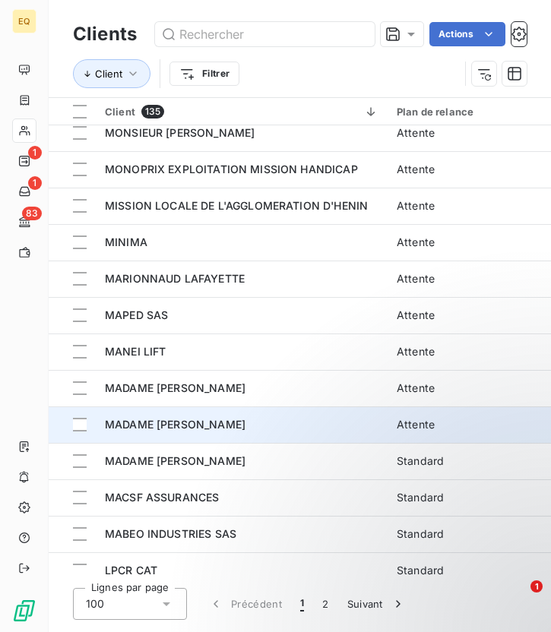
click at [224, 417] on div "MADAME [PERSON_NAME]" at bounding box center [241, 424] width 273 height 15
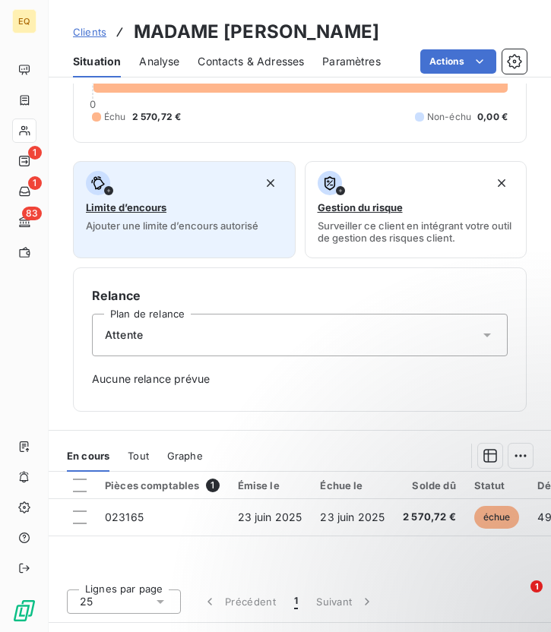
scroll to position [441, 0]
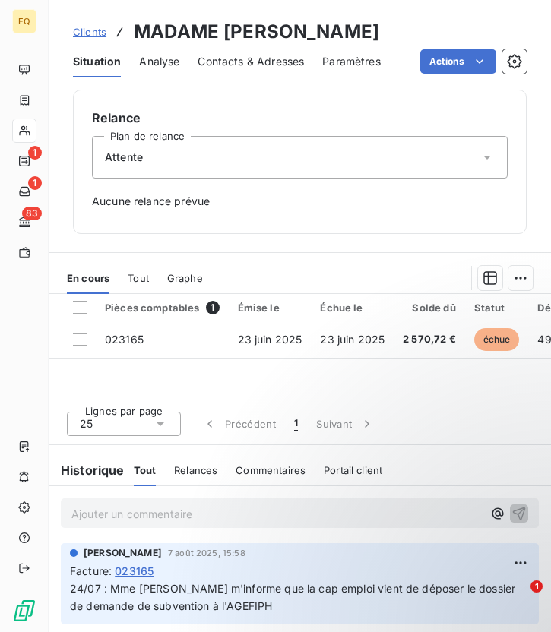
click at [151, 163] on div "Attente" at bounding box center [299, 157] width 415 height 43
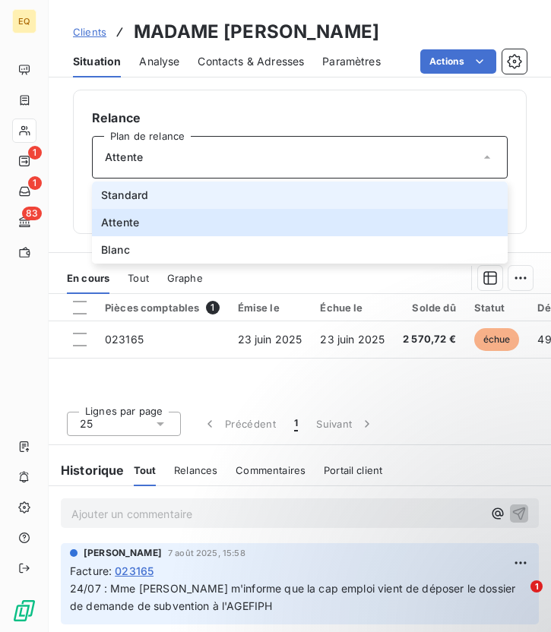
click at [128, 194] on span "Standard" at bounding box center [124, 195] width 47 height 15
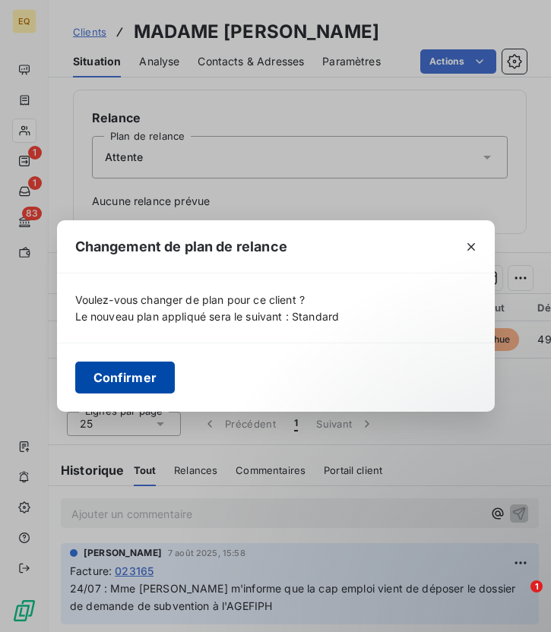
click at [123, 377] on button "Confirmer" at bounding box center [125, 377] width 100 height 32
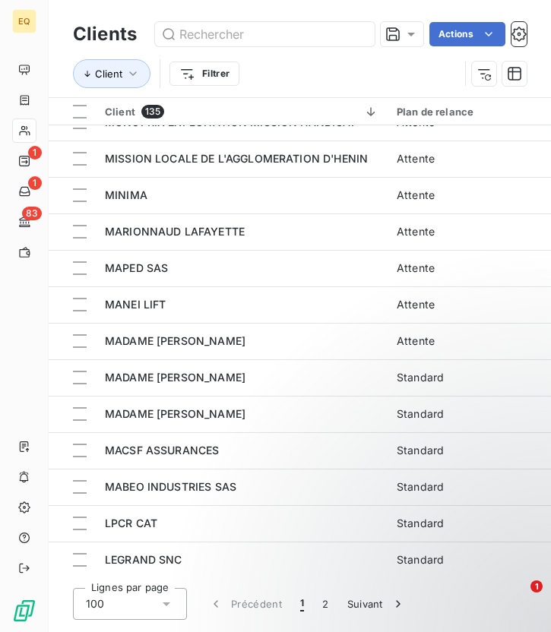
scroll to position [1563, 0]
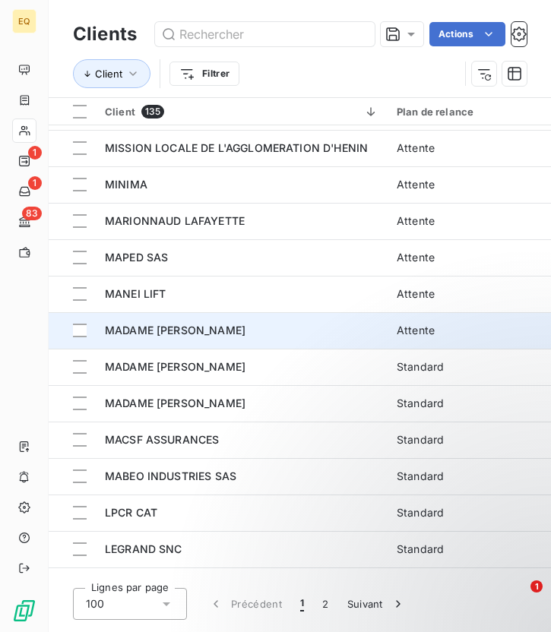
click at [177, 321] on td "MADAME [PERSON_NAME]" at bounding box center [242, 330] width 292 height 36
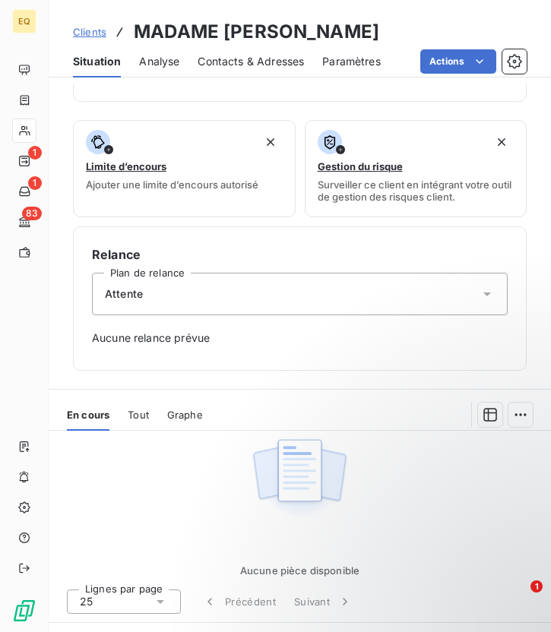
scroll to position [456, 0]
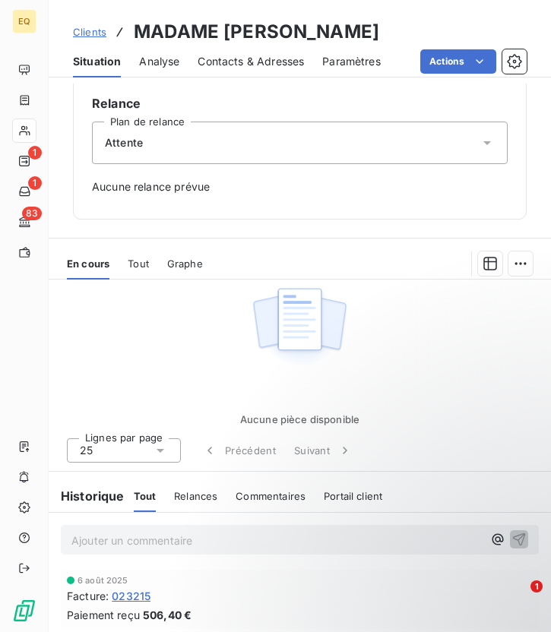
click at [119, 144] on span "Attente" at bounding box center [124, 142] width 38 height 15
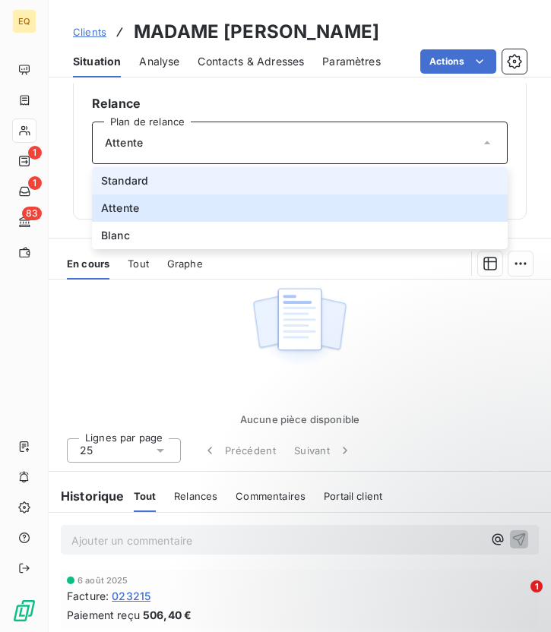
click at [131, 182] on span "Standard" at bounding box center [124, 180] width 47 height 15
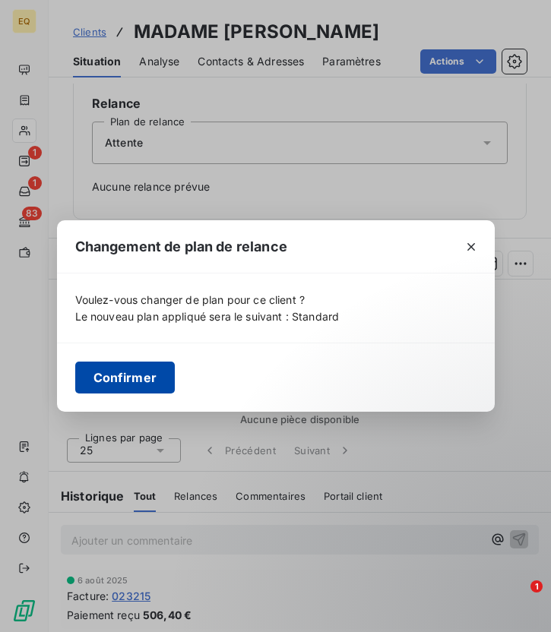
click at [120, 372] on button "Confirmer" at bounding box center [125, 377] width 100 height 32
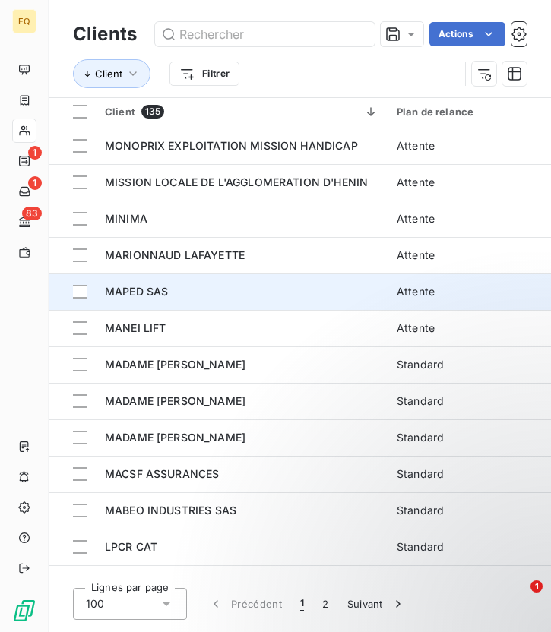
scroll to position [1541, 0]
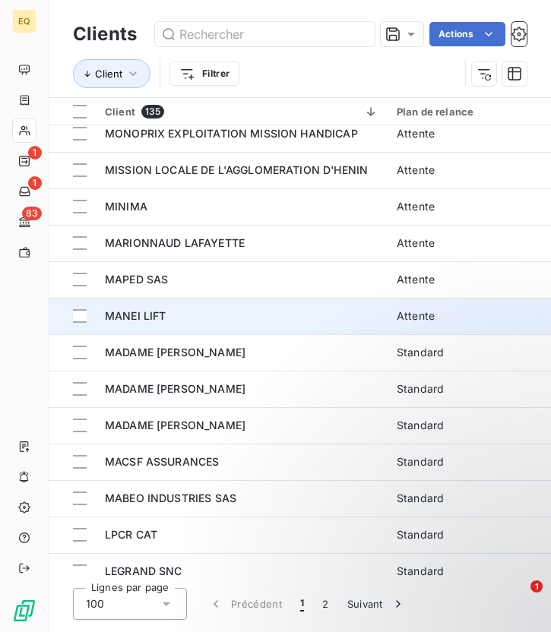
click at [170, 318] on div "MANEI LIFT" at bounding box center [241, 315] width 273 height 15
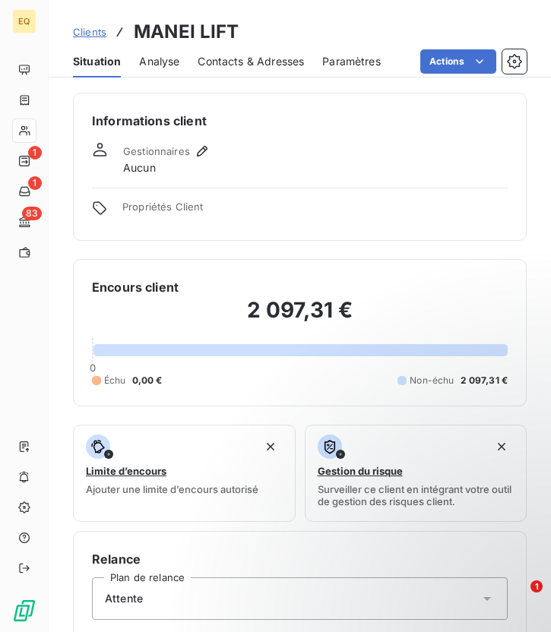
scroll to position [441, 0]
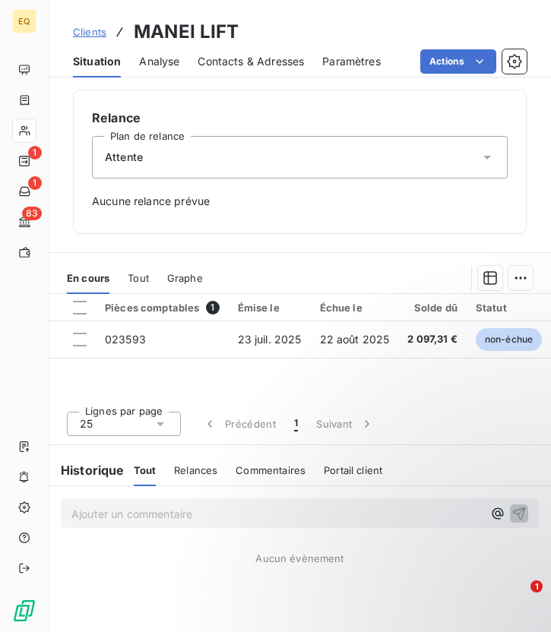
click at [166, 166] on div "Attente" at bounding box center [299, 157] width 415 height 43
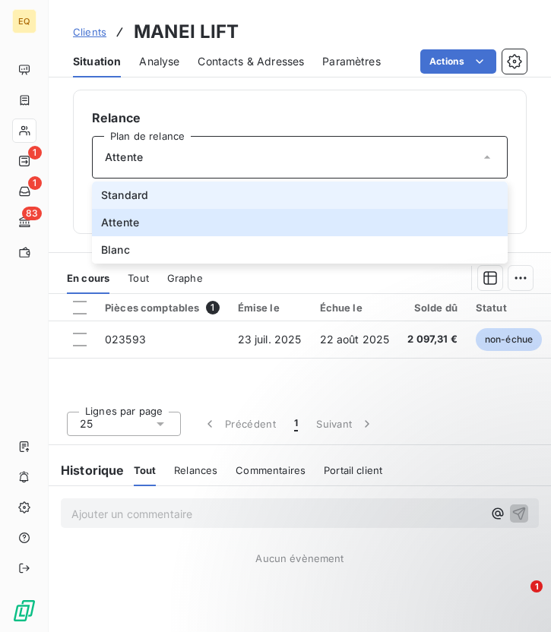
click at [141, 195] on span "Standard" at bounding box center [124, 195] width 47 height 15
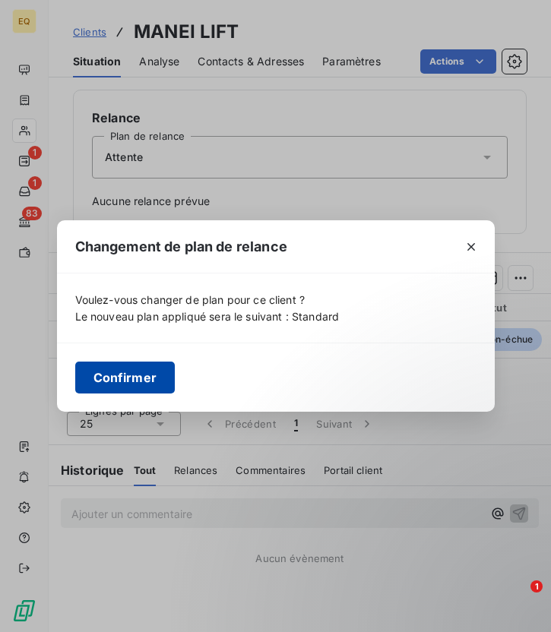
click at [119, 382] on button "Confirmer" at bounding box center [125, 377] width 100 height 32
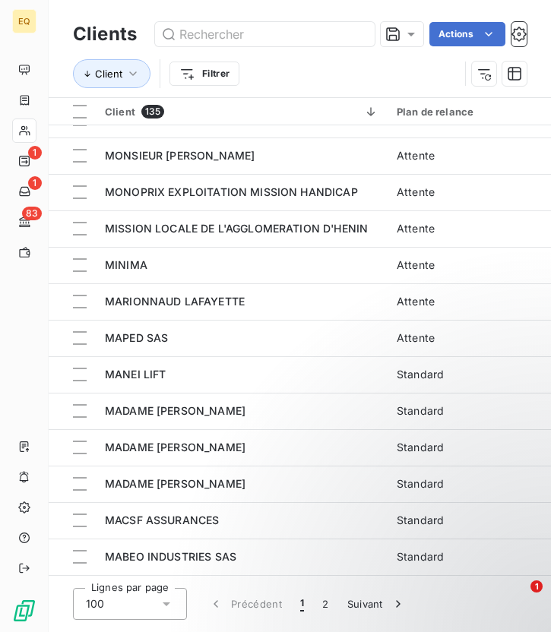
scroll to position [1488, 0]
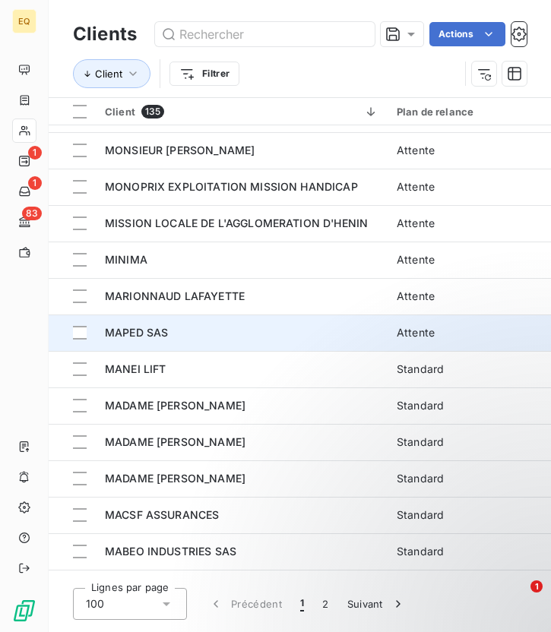
click at [164, 330] on span "MAPED SAS" at bounding box center [136, 332] width 63 height 13
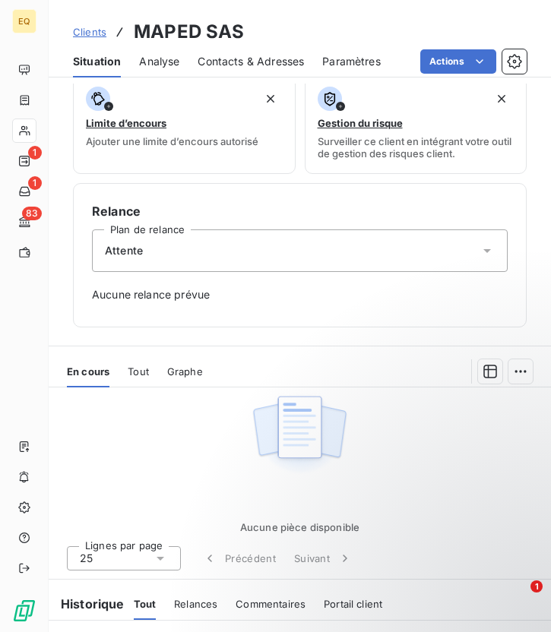
scroll to position [456, 0]
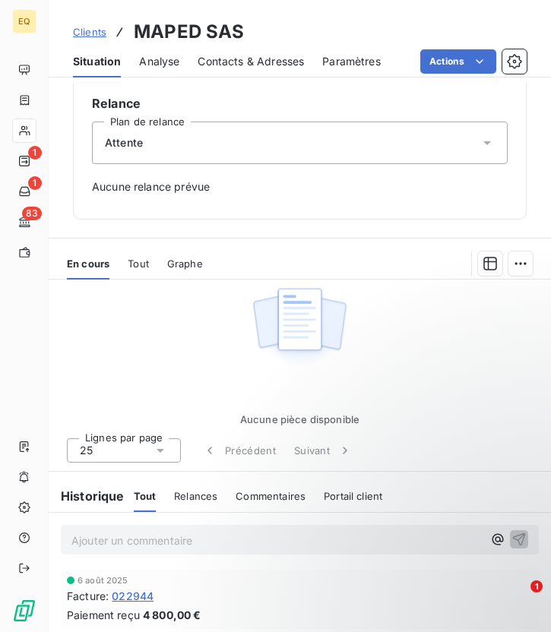
click at [185, 147] on div "Attente" at bounding box center [299, 143] width 415 height 43
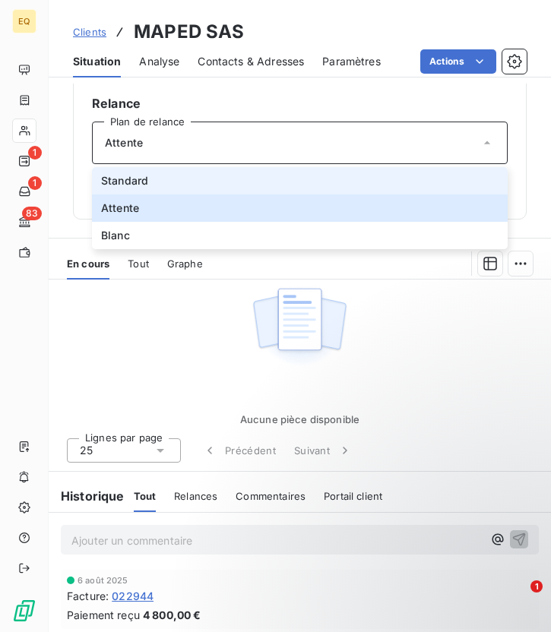
click at [162, 176] on li "Standard" at bounding box center [299, 180] width 415 height 27
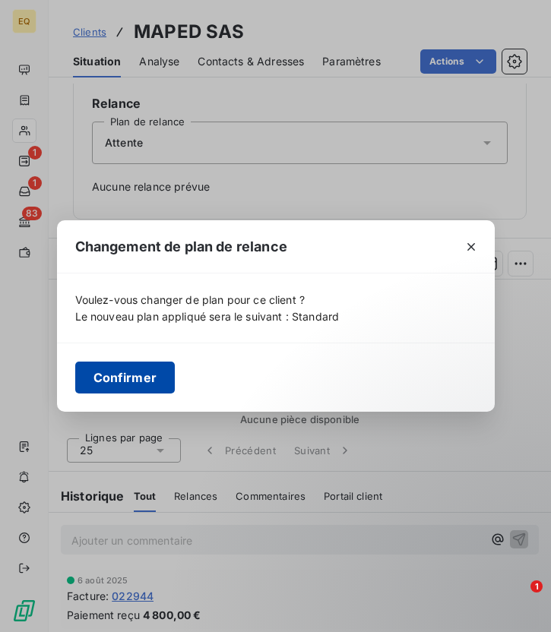
click at [131, 377] on button "Confirmer" at bounding box center [125, 377] width 100 height 32
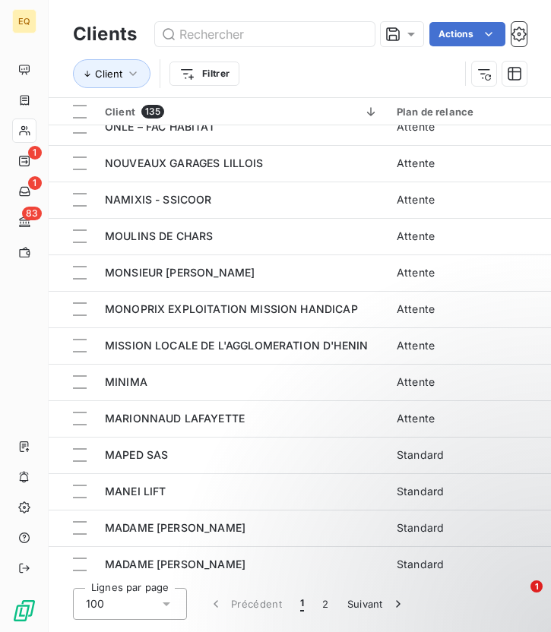
scroll to position [1367, 0]
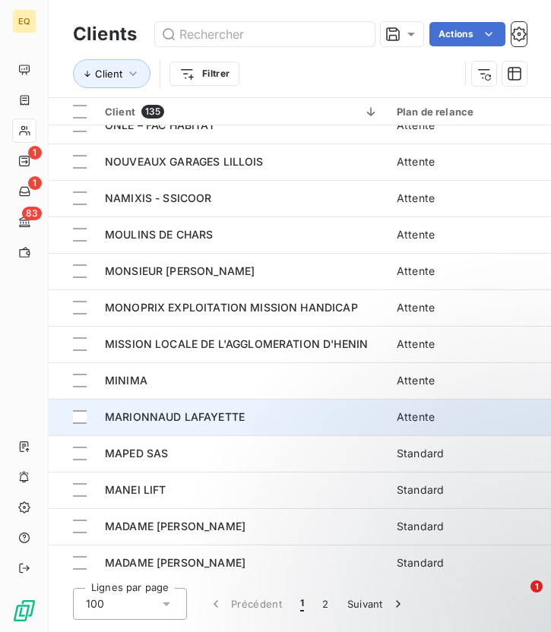
click at [181, 408] on td "MARIONNAUD LAFAYETTE" at bounding box center [242, 417] width 292 height 36
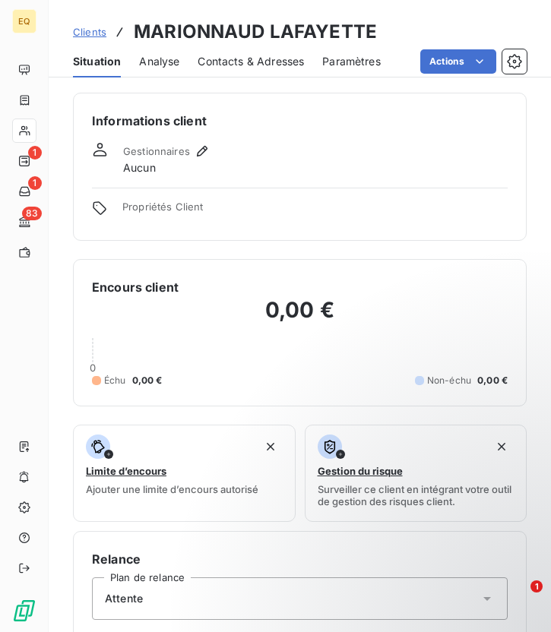
scroll to position [456, 0]
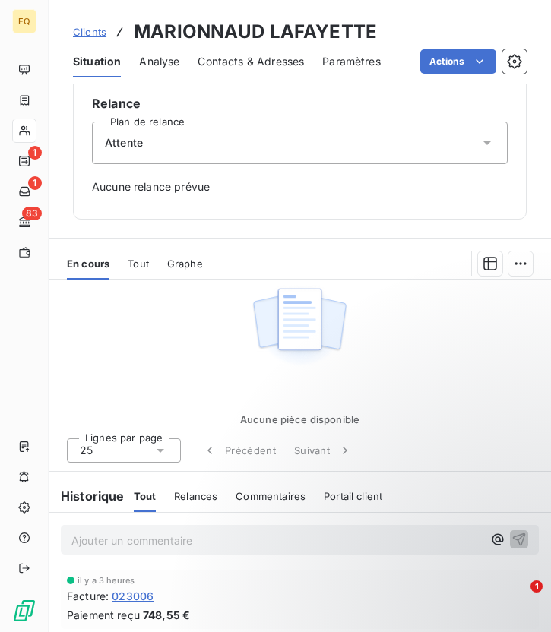
click at [153, 153] on div "Attente" at bounding box center [299, 143] width 415 height 43
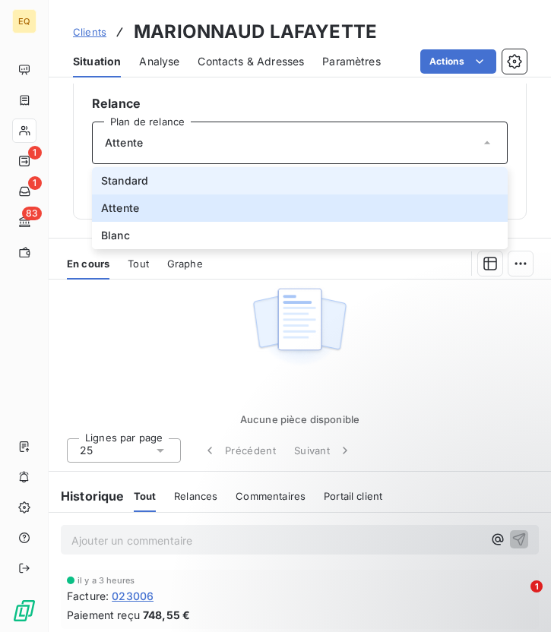
click at [145, 175] on span "Standard" at bounding box center [124, 180] width 47 height 15
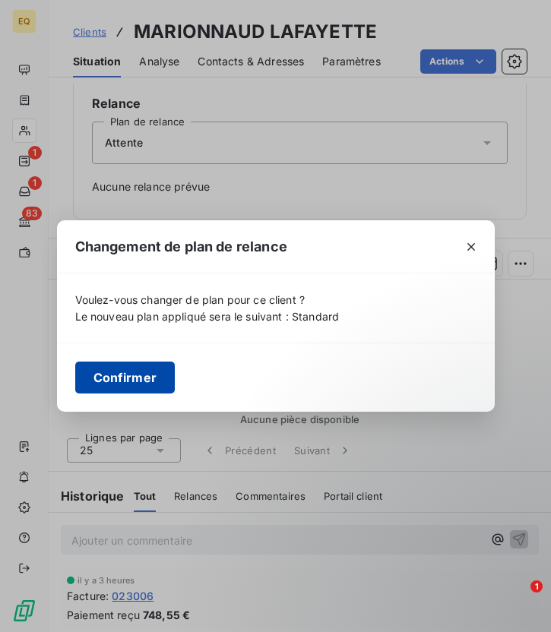
click at [106, 364] on button "Confirmer" at bounding box center [125, 377] width 100 height 32
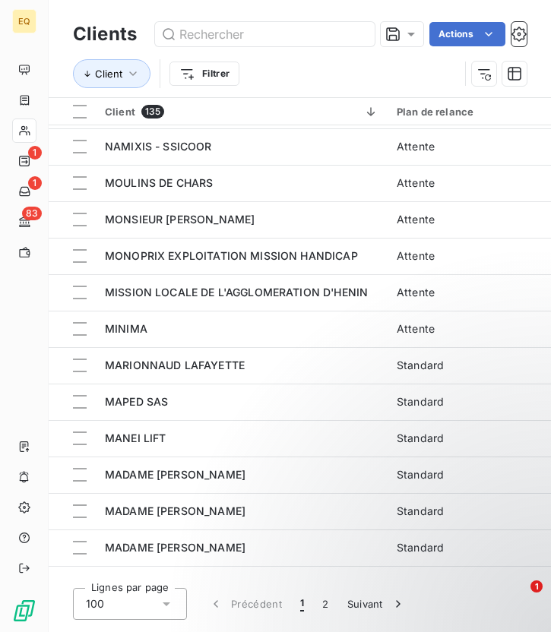
scroll to position [1427, 0]
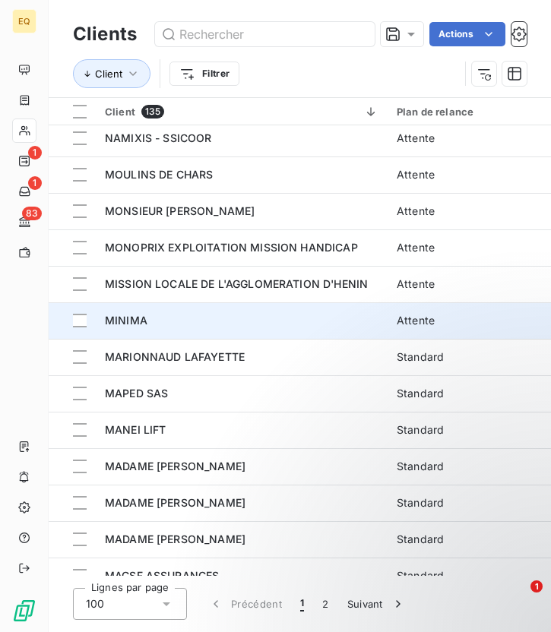
click at [175, 324] on div "MINIMA" at bounding box center [241, 320] width 273 height 15
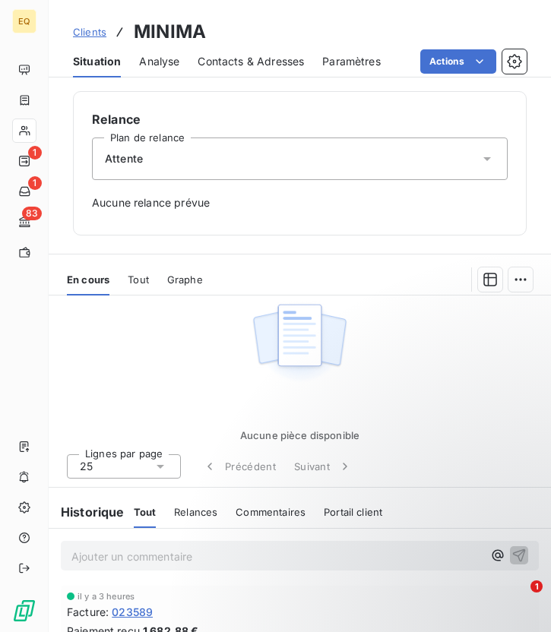
scroll to position [437, 0]
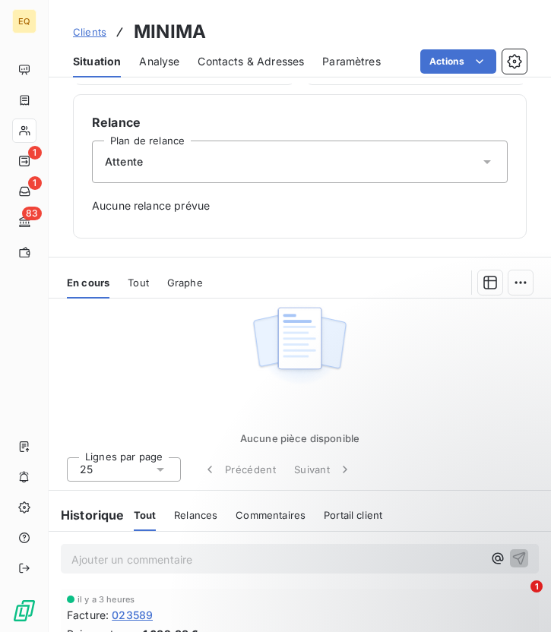
click at [186, 169] on div "Attente" at bounding box center [299, 161] width 415 height 43
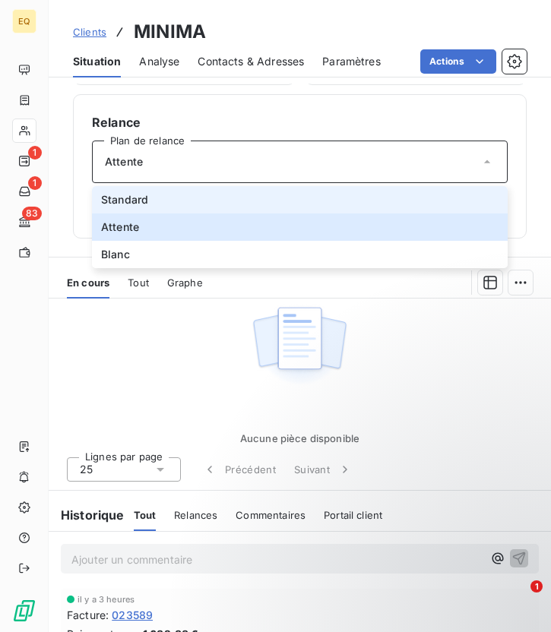
click at [135, 200] on span "Standard" at bounding box center [124, 199] width 47 height 15
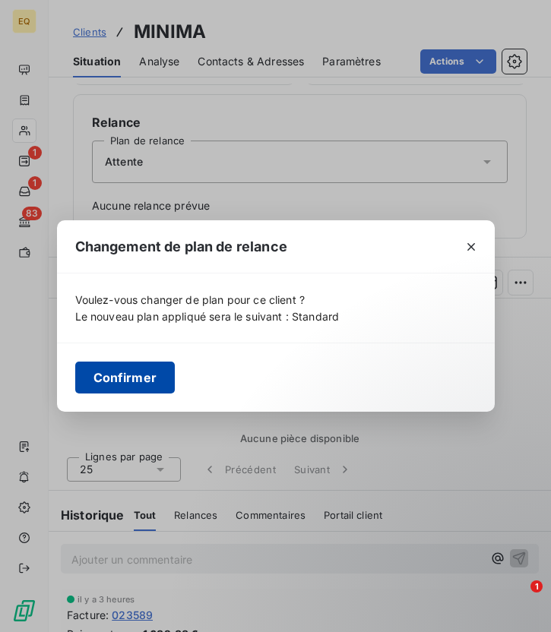
click at [131, 371] on button "Confirmer" at bounding box center [125, 377] width 100 height 32
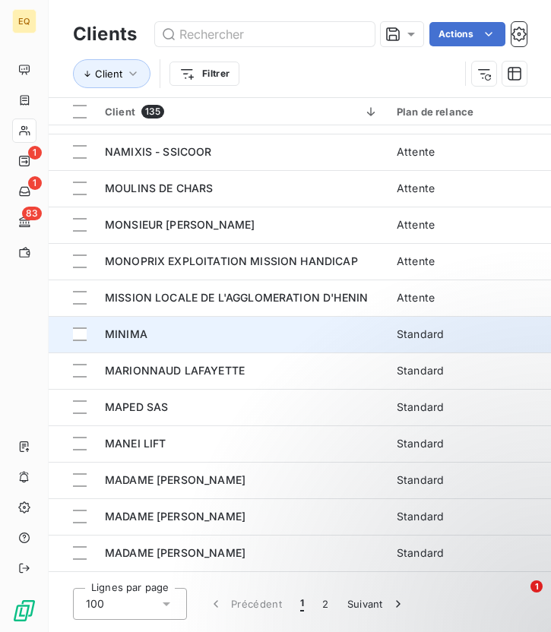
scroll to position [1415, 0]
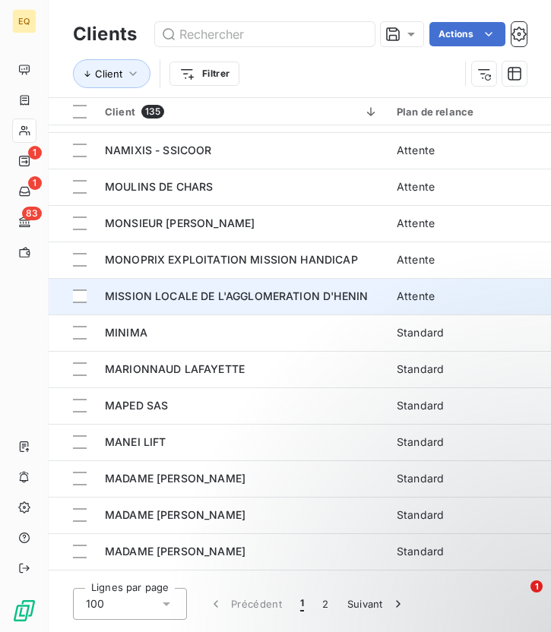
click at [149, 302] on div "MISSION LOCALE DE L'AGGLOMERATION D'HENIN" at bounding box center [241, 296] width 273 height 15
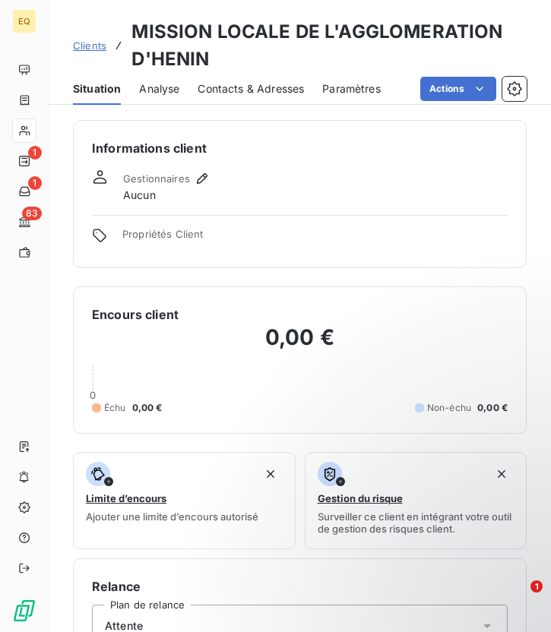
scroll to position [483, 0]
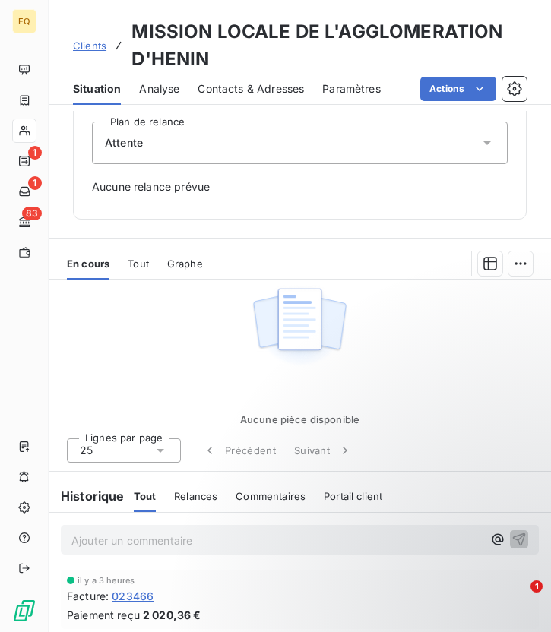
click at [170, 151] on div "Attente" at bounding box center [299, 143] width 415 height 43
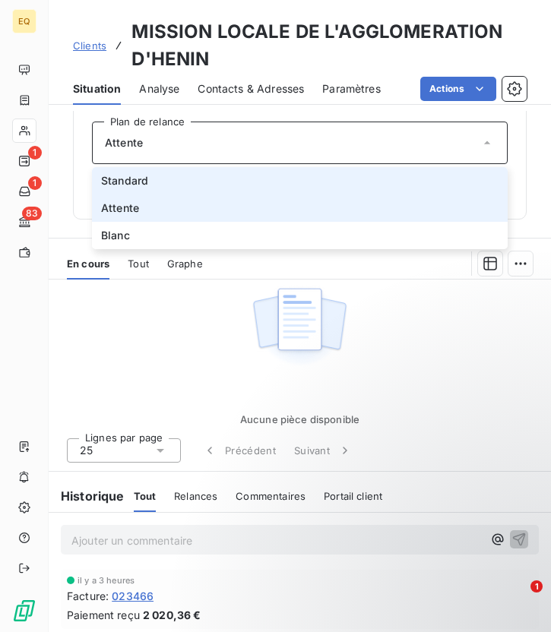
click at [137, 181] on span "Standard" at bounding box center [124, 180] width 47 height 15
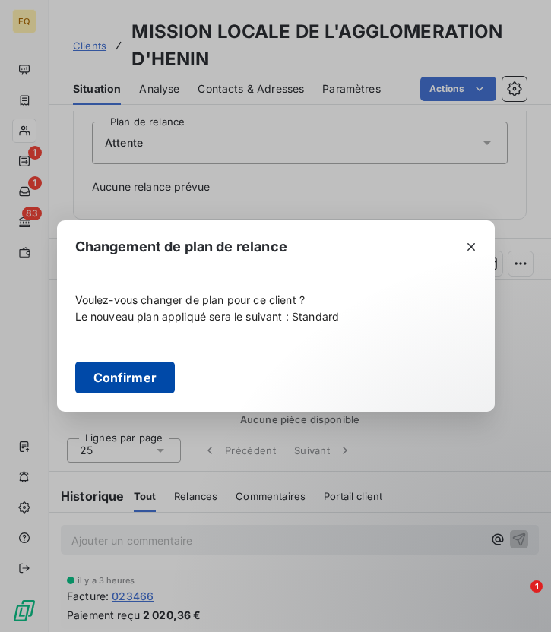
click at [130, 383] on button "Confirmer" at bounding box center [125, 377] width 100 height 32
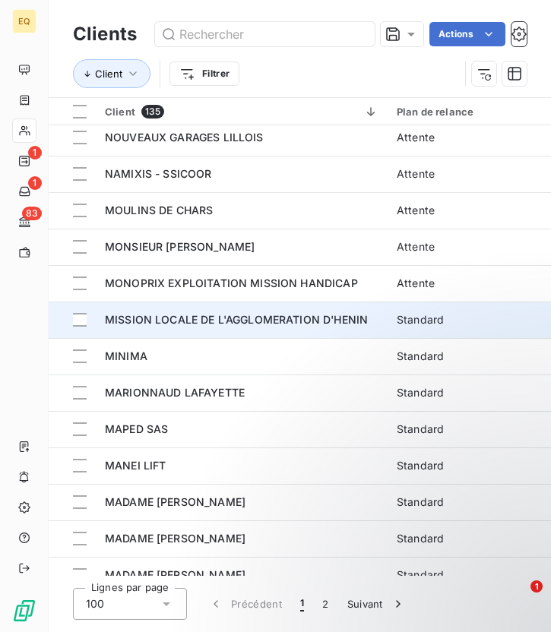
scroll to position [1378, 0]
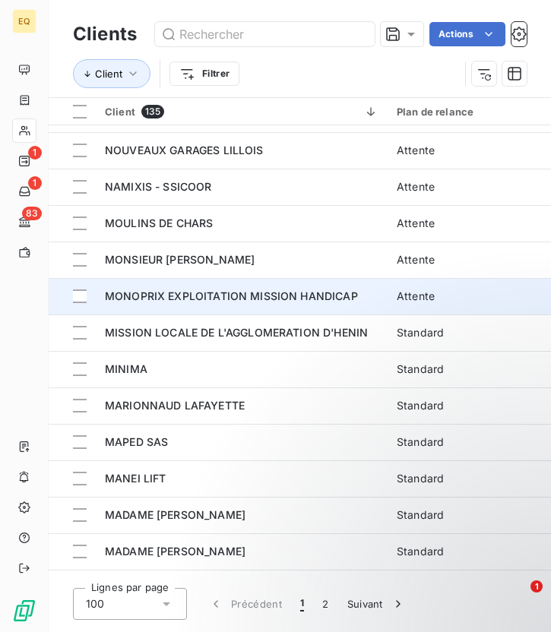
click at [188, 307] on td "MONOPRIX EXPLOITATION MISSION HANDICAP" at bounding box center [242, 296] width 292 height 36
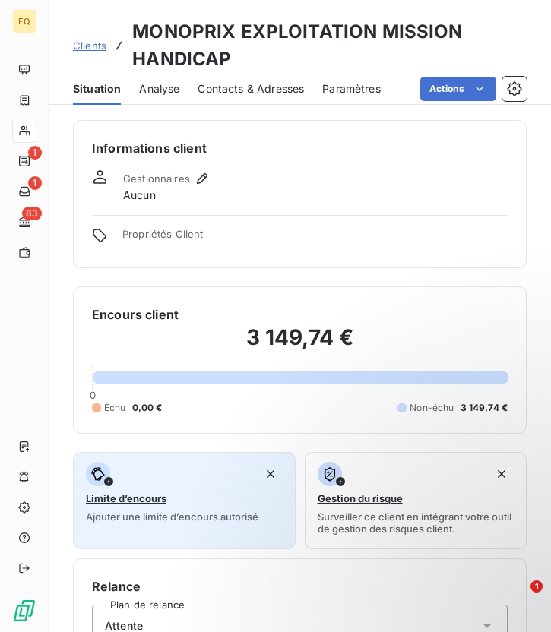
scroll to position [469, 0]
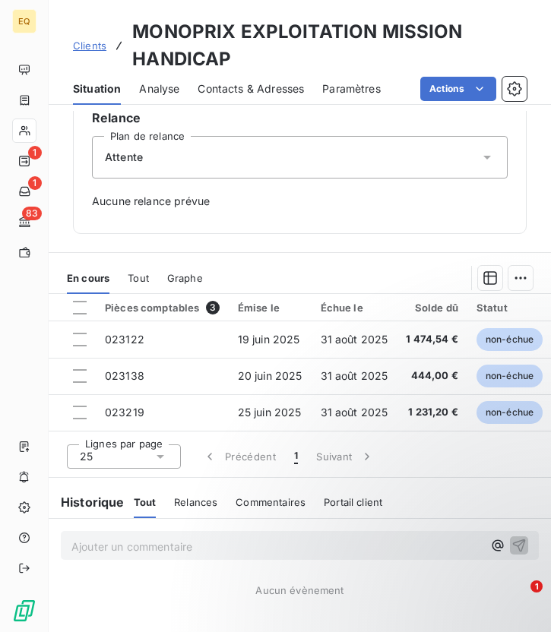
click at [185, 166] on div "Attente" at bounding box center [299, 157] width 415 height 43
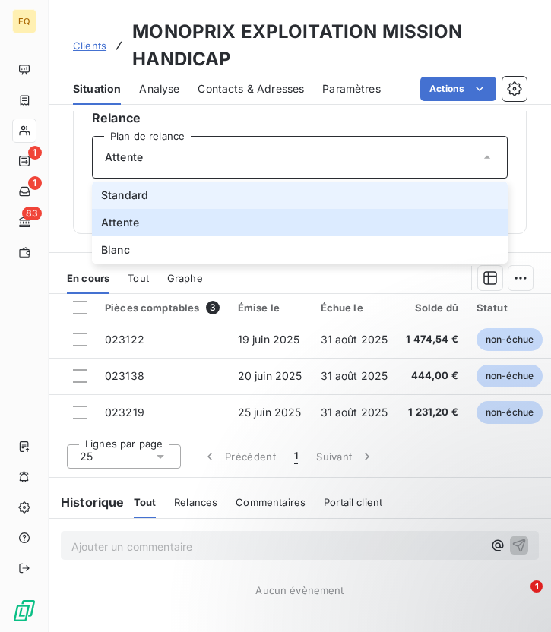
click at [152, 187] on li "Standard" at bounding box center [299, 194] width 415 height 27
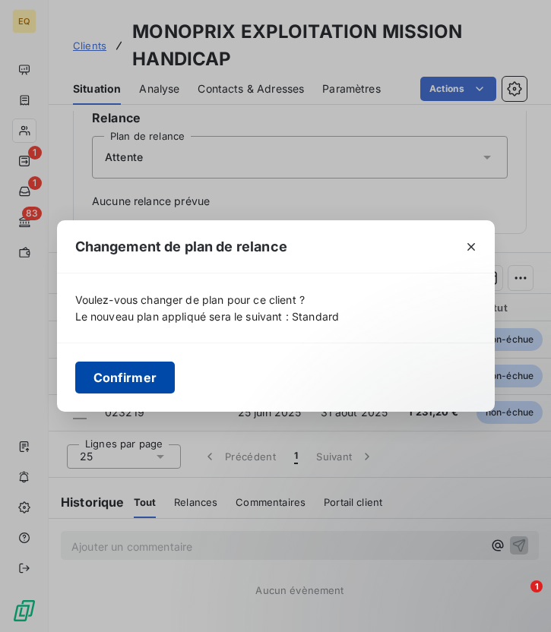
click at [115, 375] on button "Confirmer" at bounding box center [125, 377] width 100 height 32
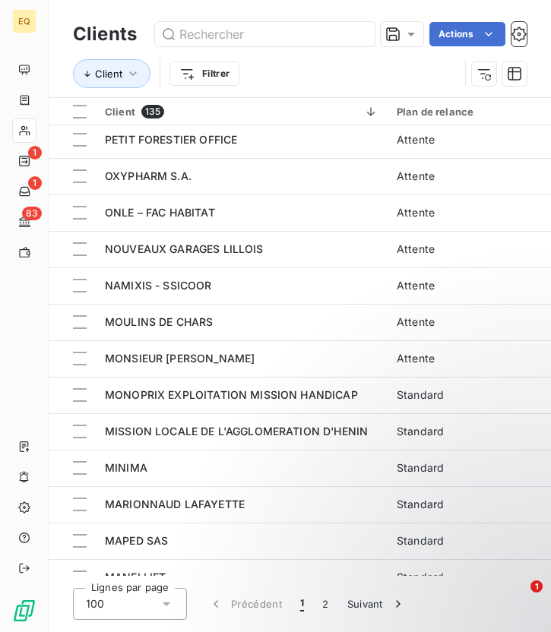
scroll to position [1305, 0]
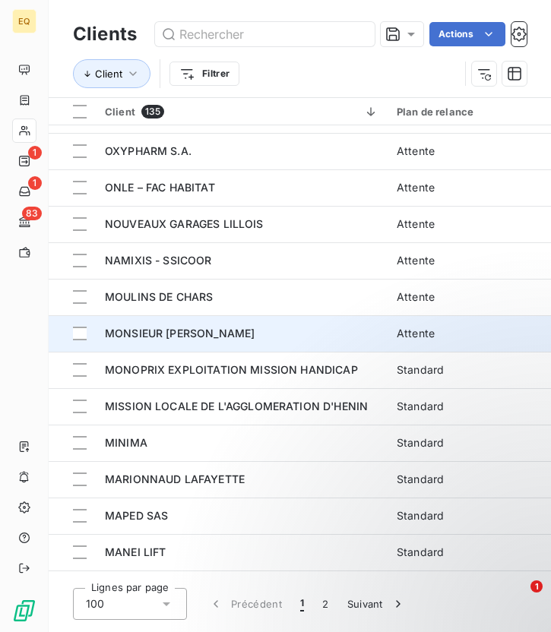
click at [195, 336] on span "MONSIEUR [PERSON_NAME]" at bounding box center [180, 333] width 150 height 13
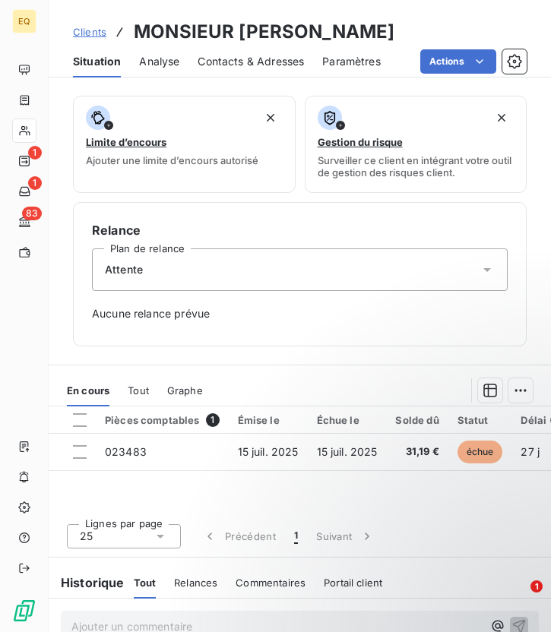
scroll to position [441, 0]
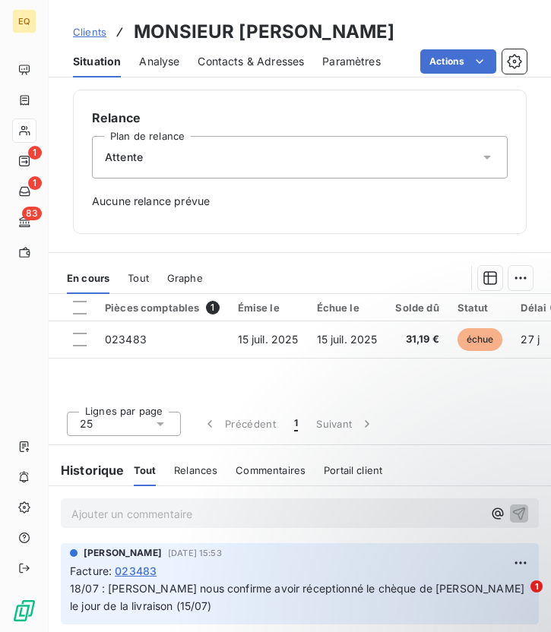
click at [150, 168] on div "Attente" at bounding box center [299, 157] width 415 height 43
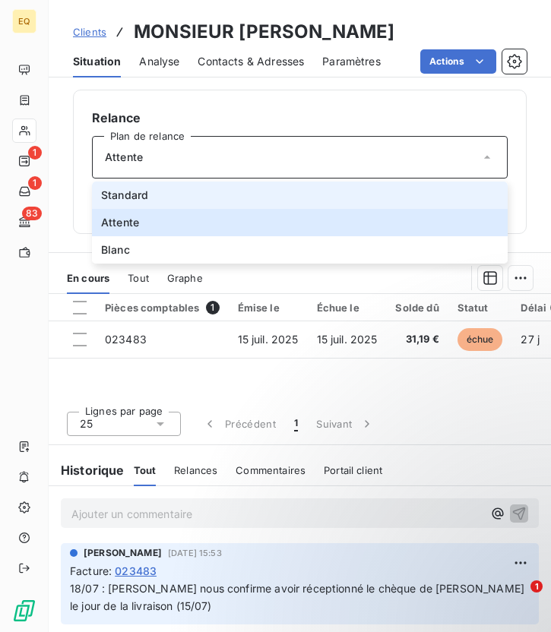
click at [148, 194] on li "Standard" at bounding box center [299, 194] width 415 height 27
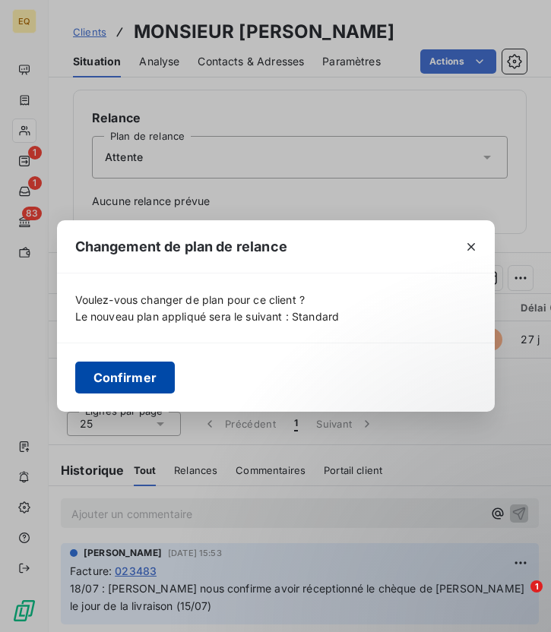
click at [140, 380] on button "Confirmer" at bounding box center [125, 377] width 100 height 32
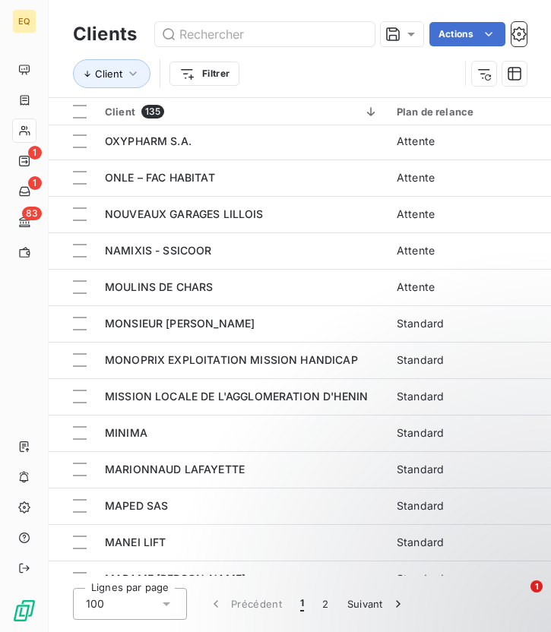
scroll to position [1284, 0]
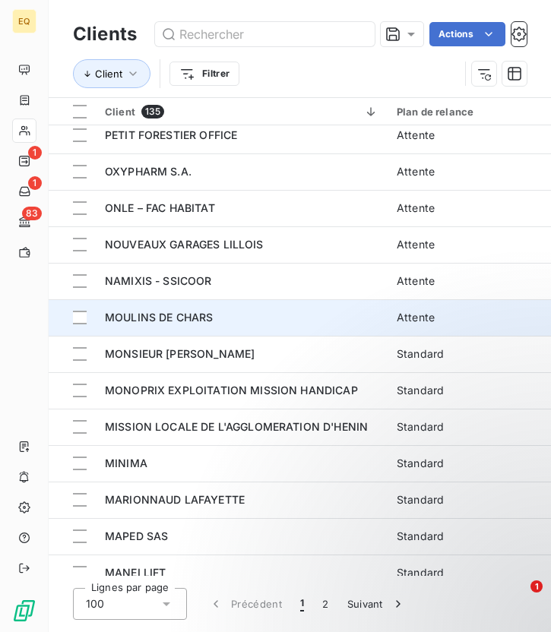
click at [146, 322] on span "MOULINS DE CHARS" at bounding box center [159, 317] width 108 height 13
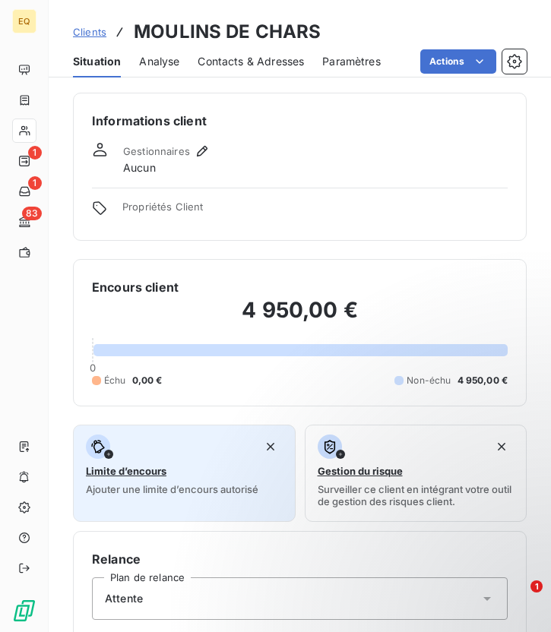
scroll to position [441, 0]
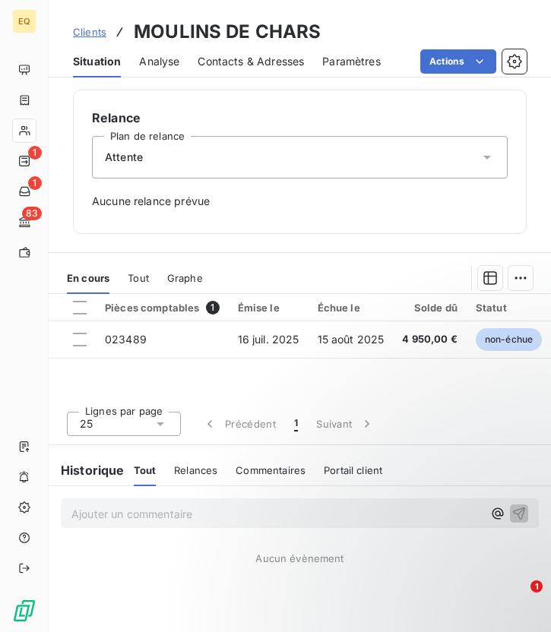
click at [137, 159] on span "Attente" at bounding box center [124, 157] width 38 height 15
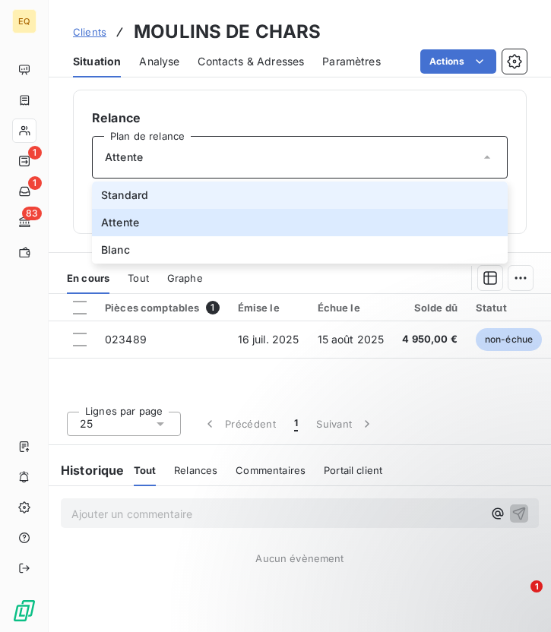
click at [128, 192] on span "Standard" at bounding box center [124, 195] width 47 height 15
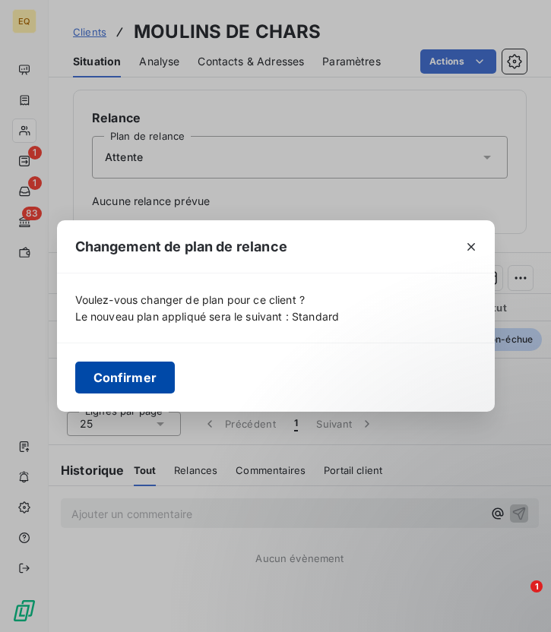
click at [131, 368] on button "Confirmer" at bounding box center [125, 377] width 100 height 32
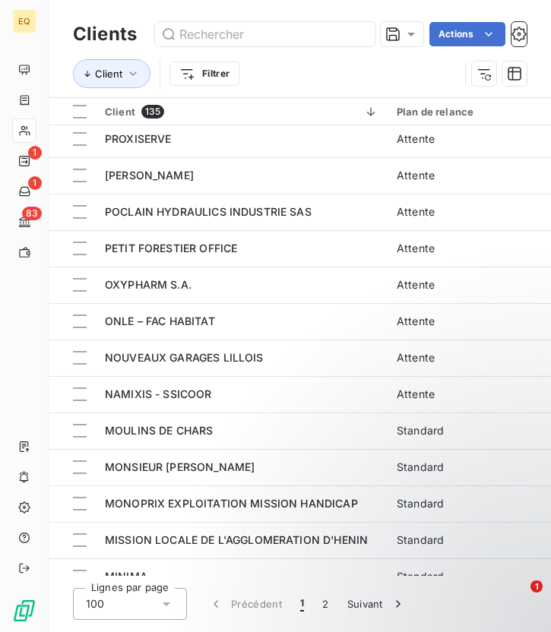
scroll to position [1178, 0]
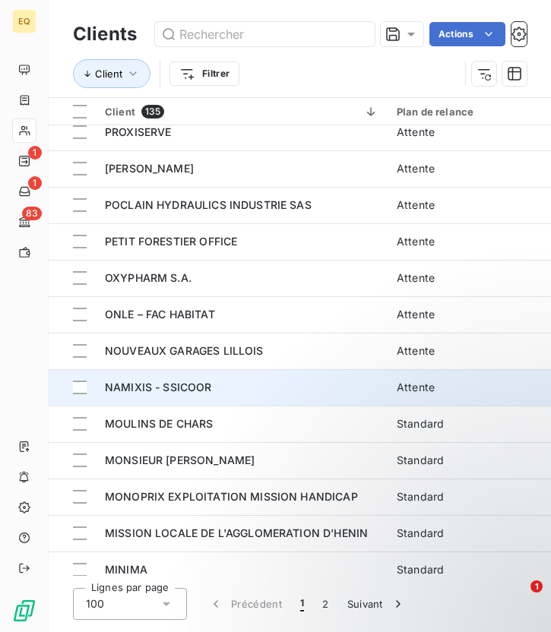
click at [184, 381] on span "NAMIXIS - SSICOOR" at bounding box center [158, 386] width 107 height 13
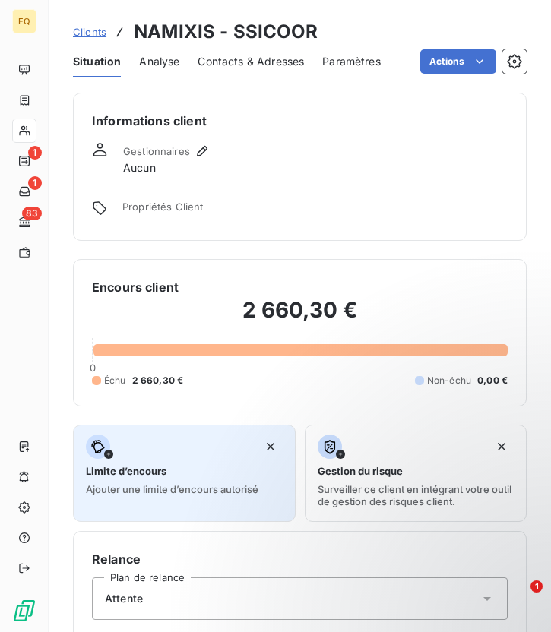
scroll to position [441, 0]
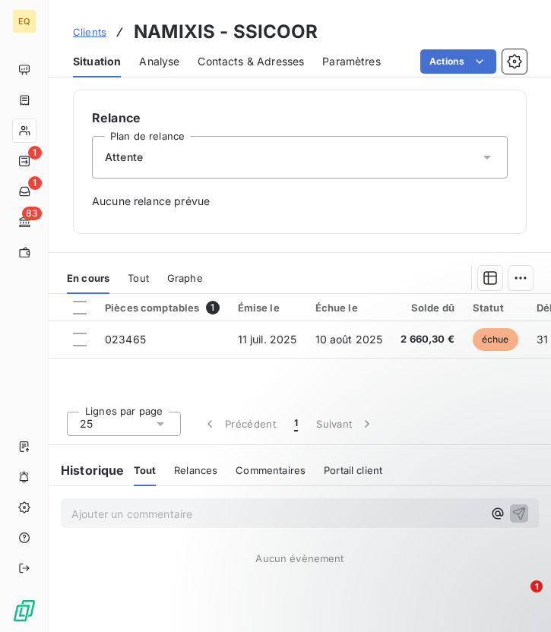
click at [167, 169] on div "Attente" at bounding box center [299, 157] width 415 height 43
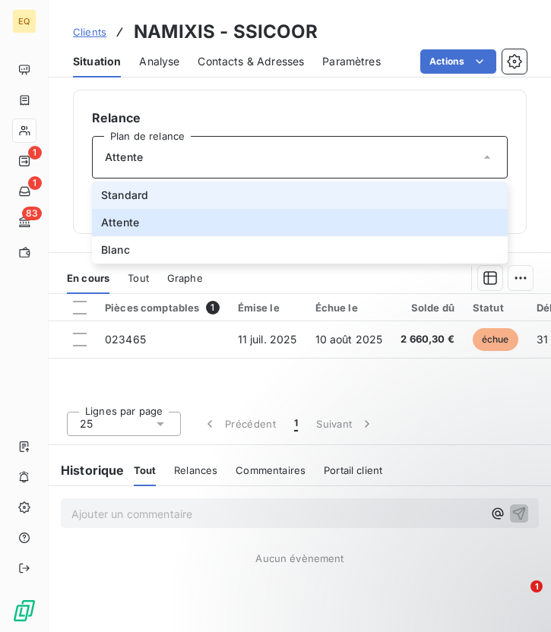
click at [131, 197] on span "Standard" at bounding box center [124, 195] width 47 height 15
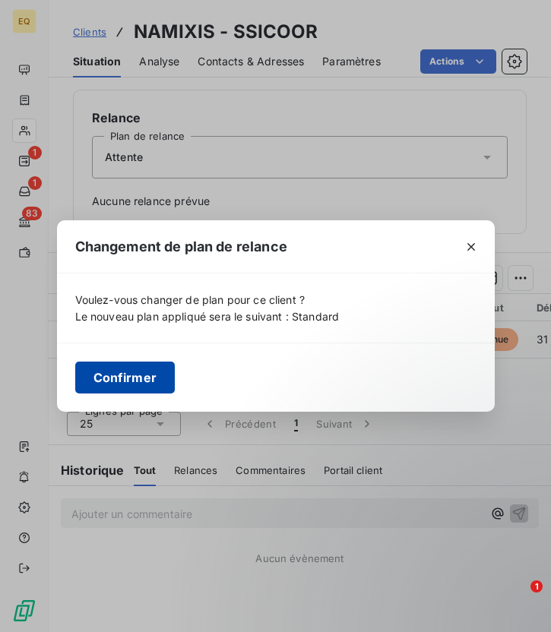
click at [130, 383] on button "Confirmer" at bounding box center [125, 377] width 100 height 32
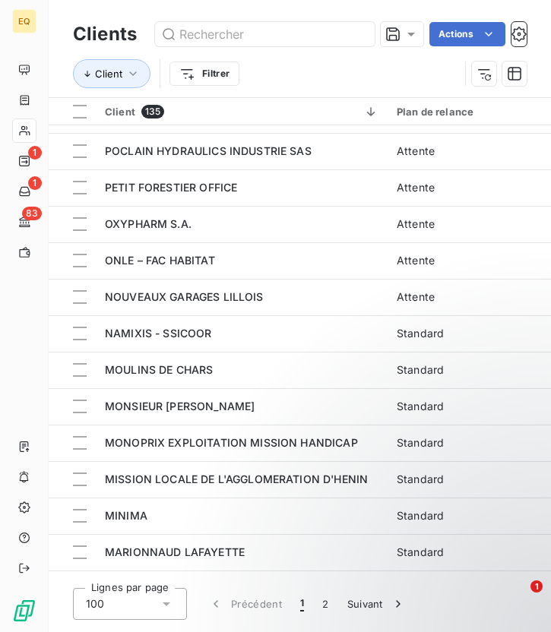
scroll to position [1233, 0]
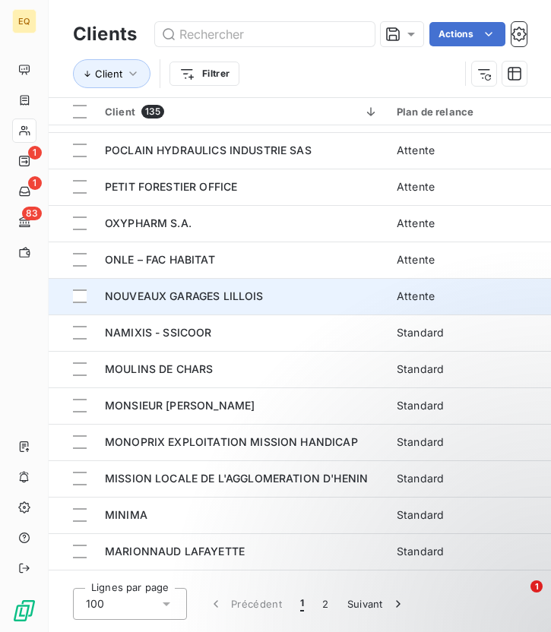
click at [150, 289] on div "NOUVEAUX GARAGES LILLOIS" at bounding box center [241, 296] width 273 height 15
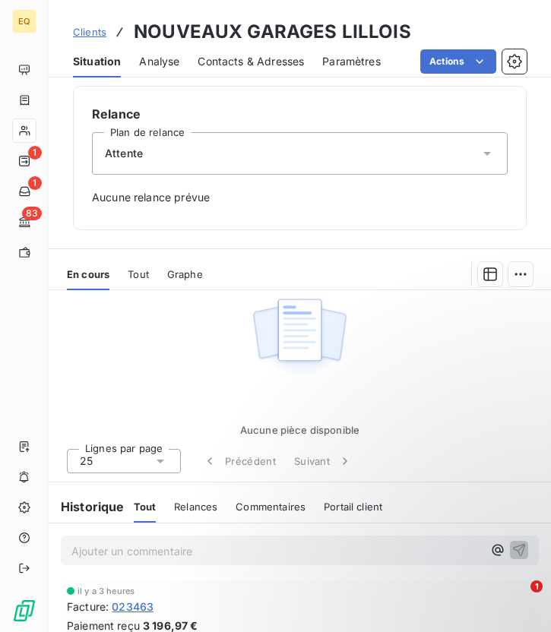
scroll to position [456, 0]
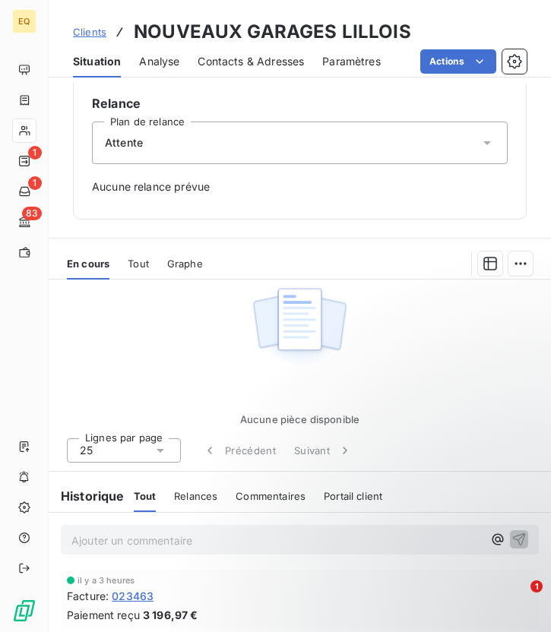
click at [141, 146] on span "Attente" at bounding box center [124, 142] width 38 height 15
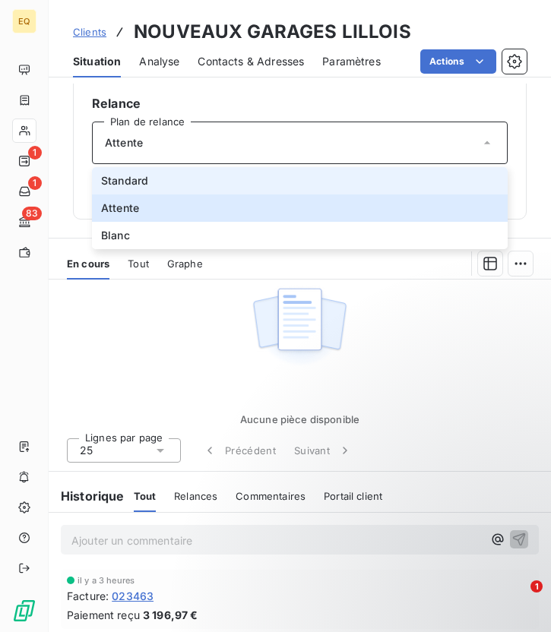
click at [109, 175] on span "Standard" at bounding box center [124, 180] width 47 height 15
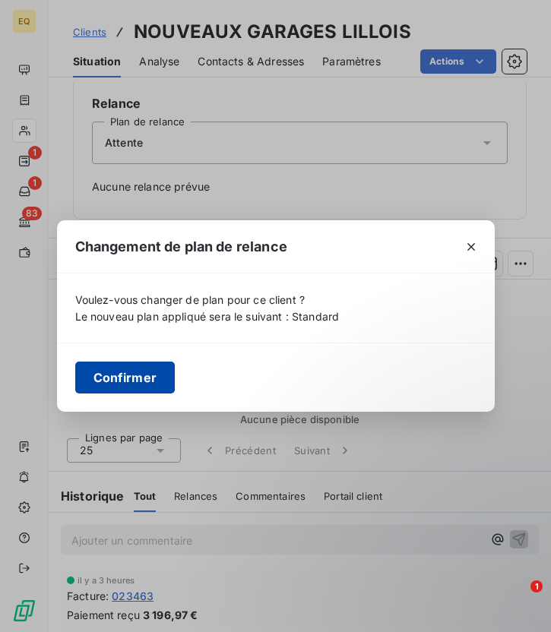
click at [131, 370] on button "Confirmer" at bounding box center [125, 377] width 100 height 32
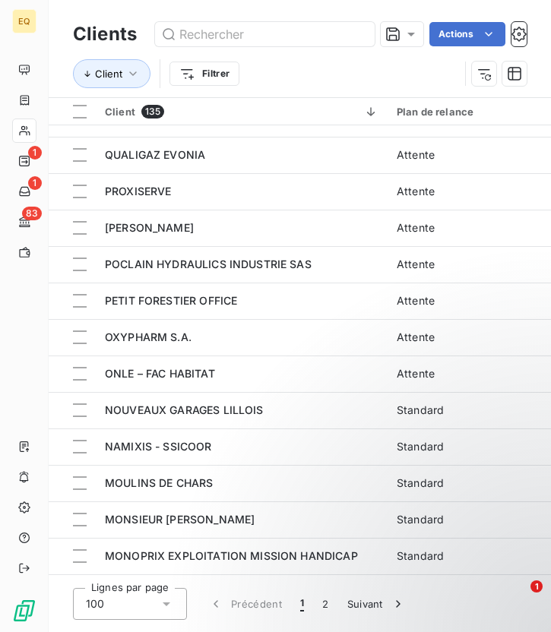
scroll to position [1122, 0]
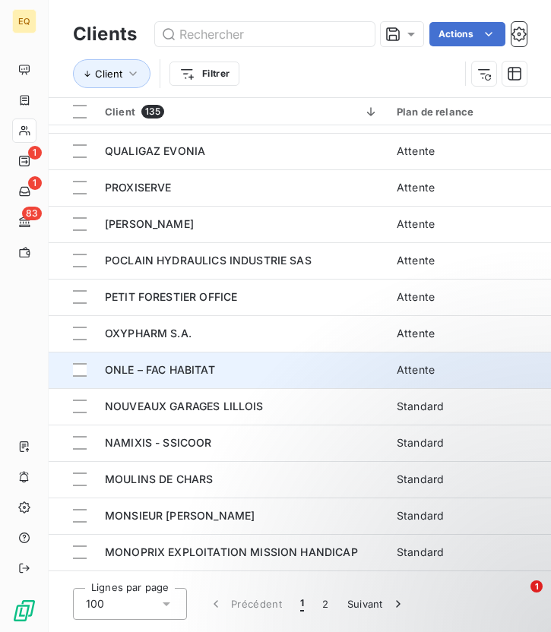
click at [190, 372] on span "ONLE – FAC HABITAT" at bounding box center [160, 369] width 110 height 13
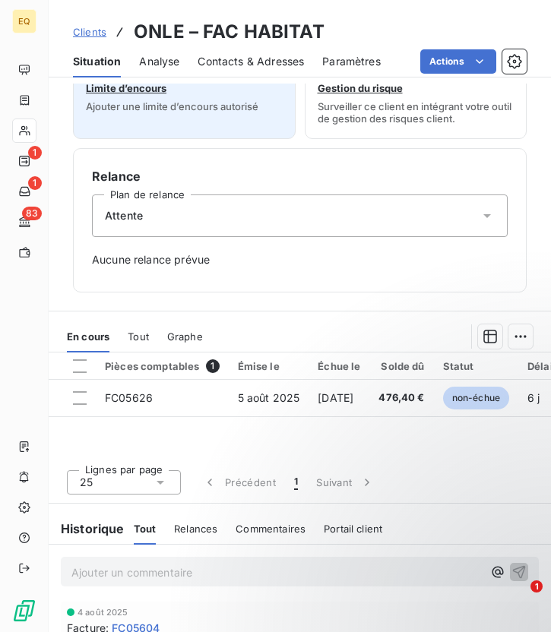
scroll to position [441, 0]
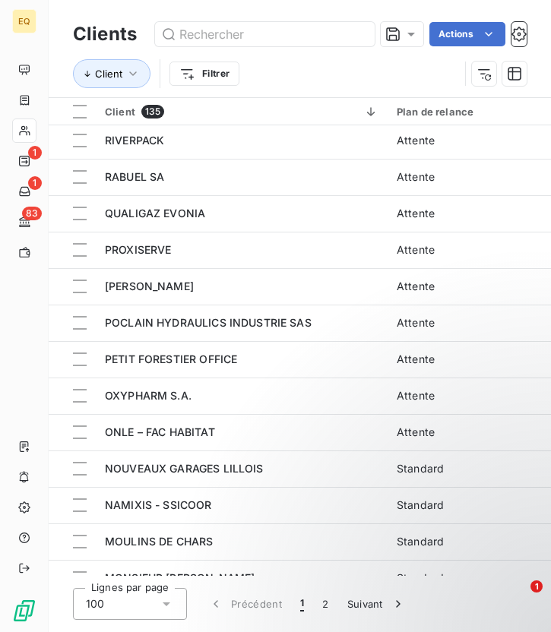
scroll to position [1064, 0]
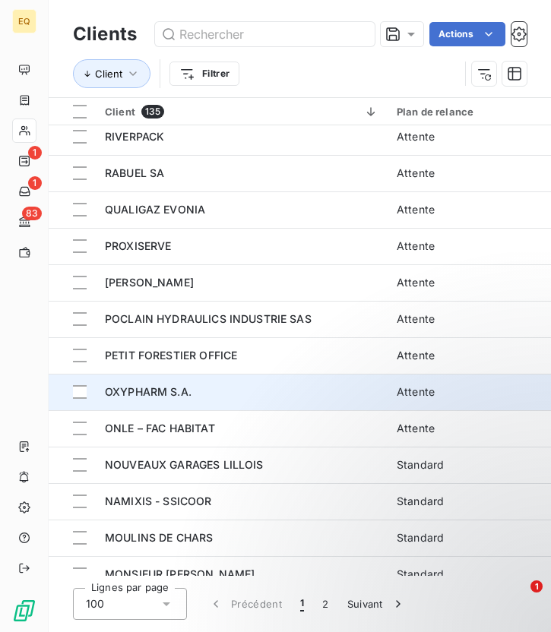
click at [166, 384] on div "OXYPHARM S.A." at bounding box center [241, 391] width 273 height 15
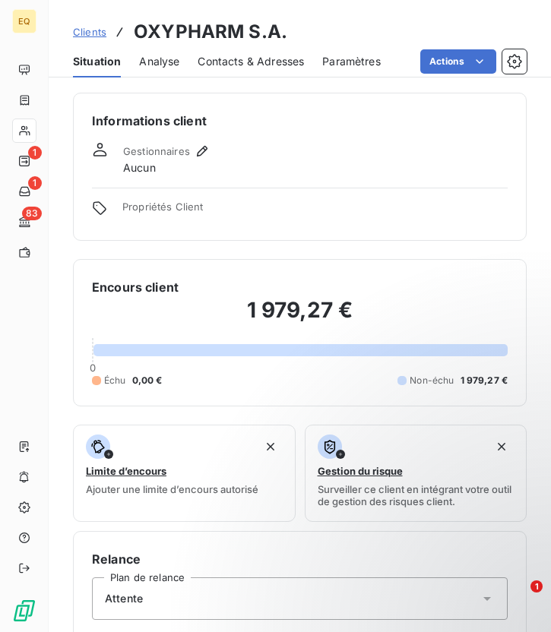
scroll to position [441, 0]
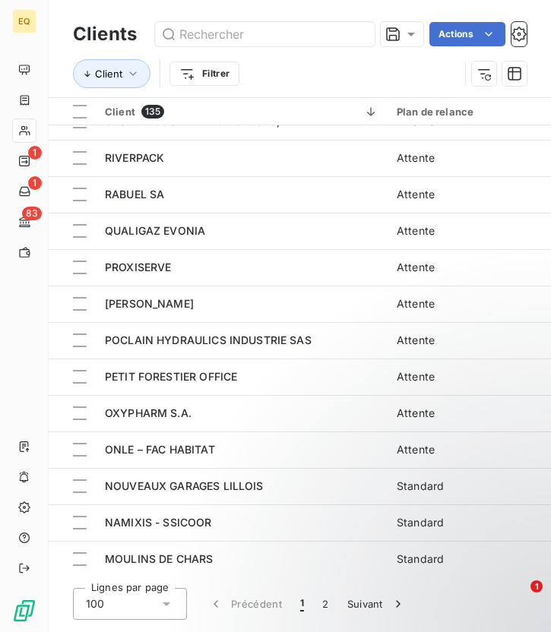
scroll to position [1048, 0]
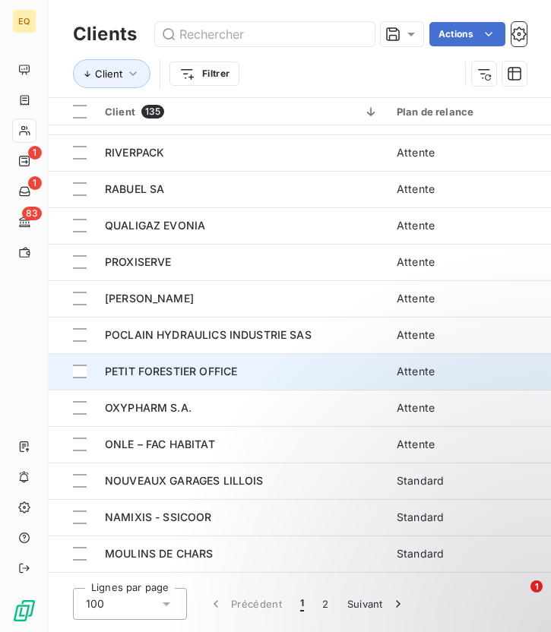
click at [209, 365] on span "PETIT FORESTIER OFFICE" at bounding box center [171, 371] width 132 height 13
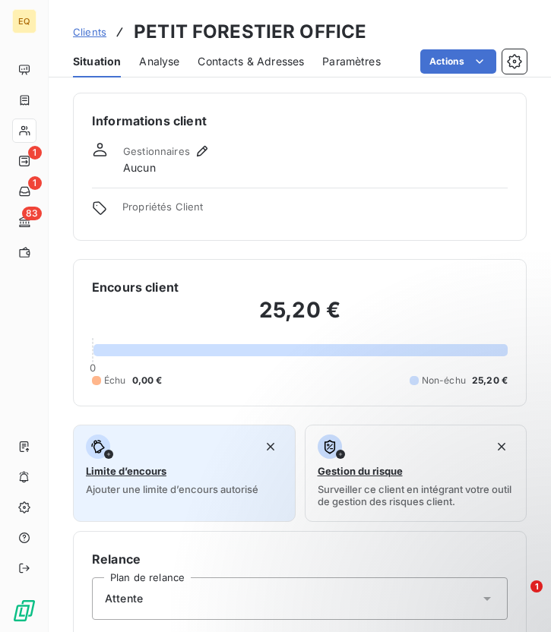
scroll to position [441, 0]
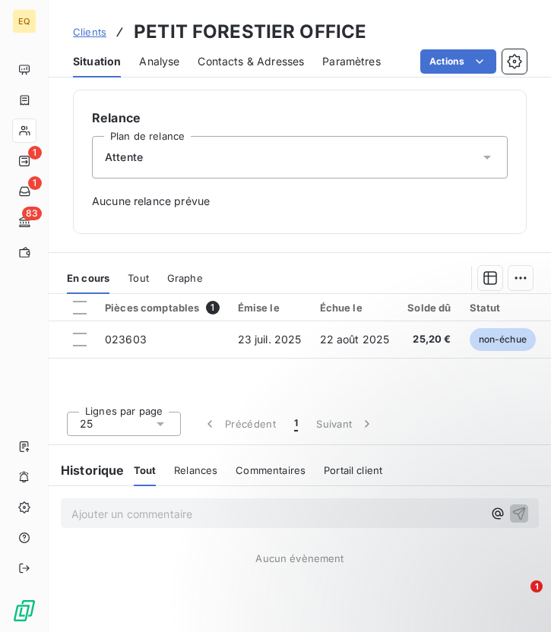
click at [197, 163] on div "Attente" at bounding box center [299, 157] width 415 height 43
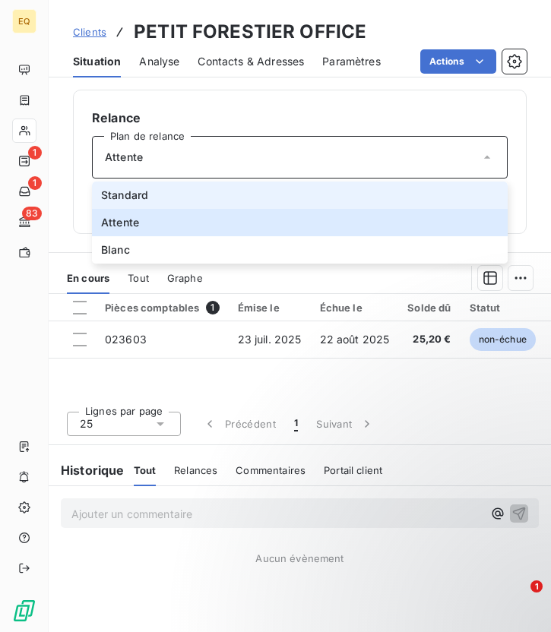
click at [144, 197] on span "Standard" at bounding box center [124, 195] width 47 height 15
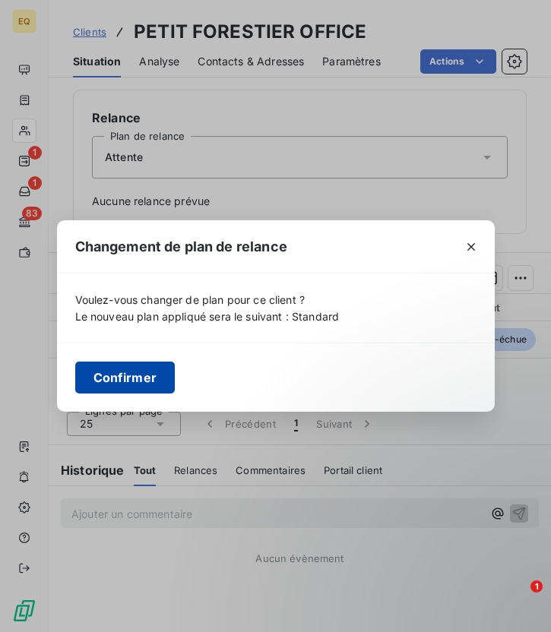
click at [138, 370] on button "Confirmer" at bounding box center [125, 377] width 100 height 32
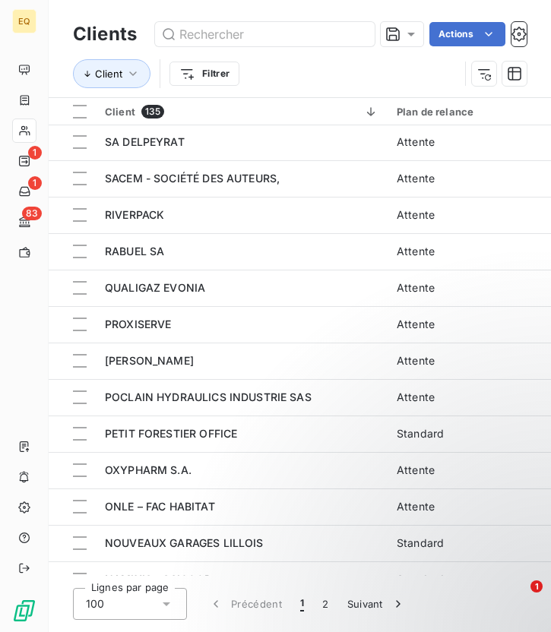
scroll to position [1069, 0]
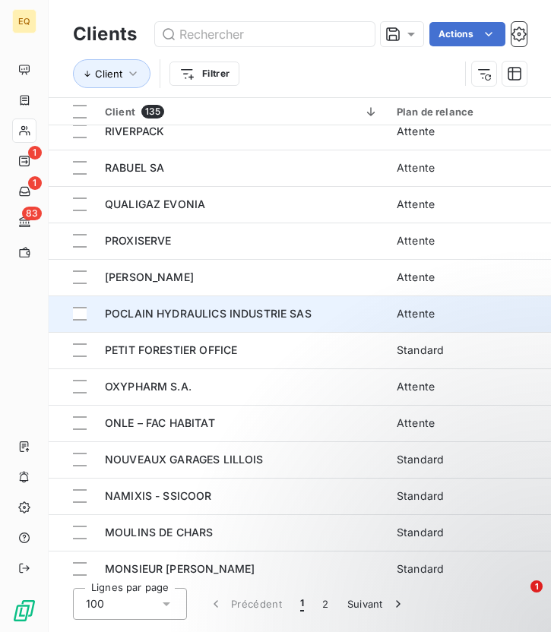
click at [202, 318] on span "POCLAIN HYDRAULICS INDUSTRIE SAS" at bounding box center [208, 313] width 207 height 13
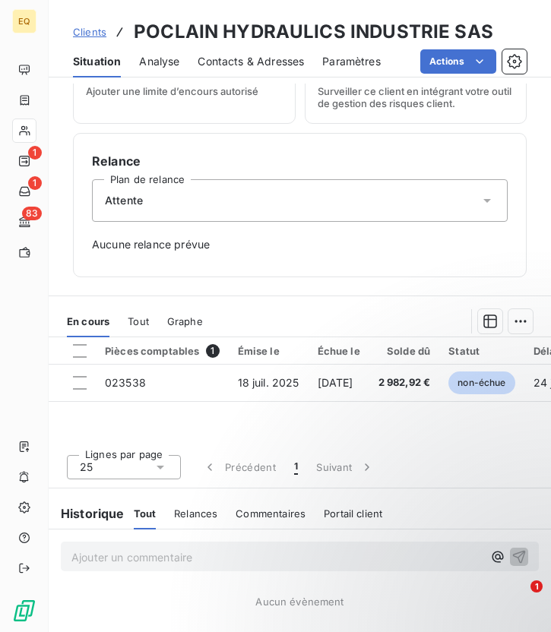
scroll to position [441, 0]
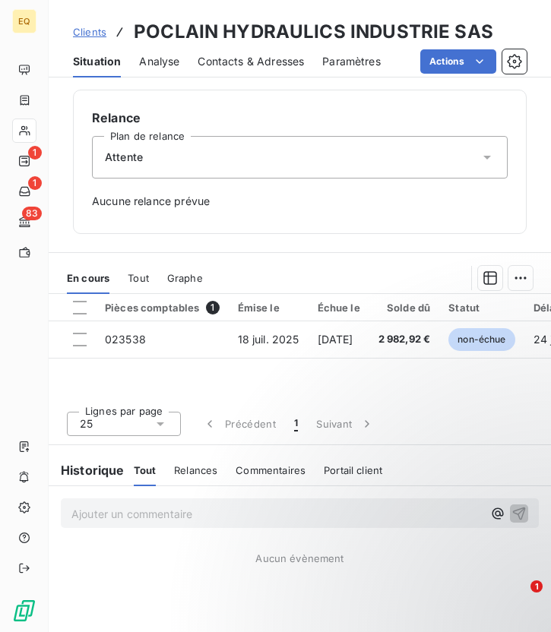
click at [207, 167] on div "Attente" at bounding box center [299, 157] width 415 height 43
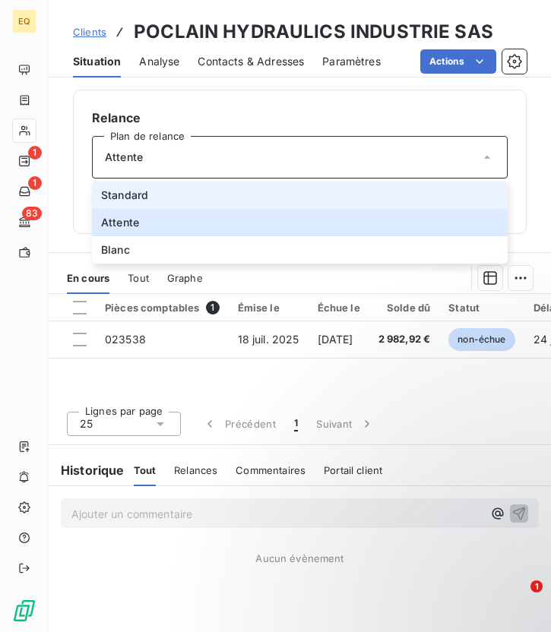
click at [150, 204] on li "Standard" at bounding box center [299, 194] width 415 height 27
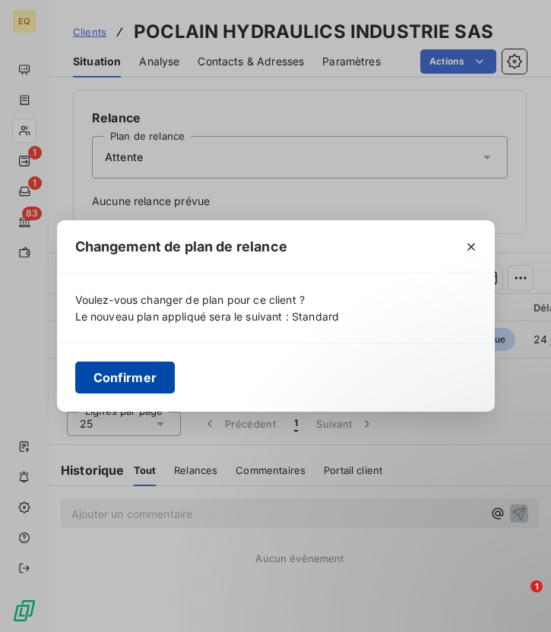
click at [133, 377] on button "Confirmer" at bounding box center [125, 377] width 100 height 32
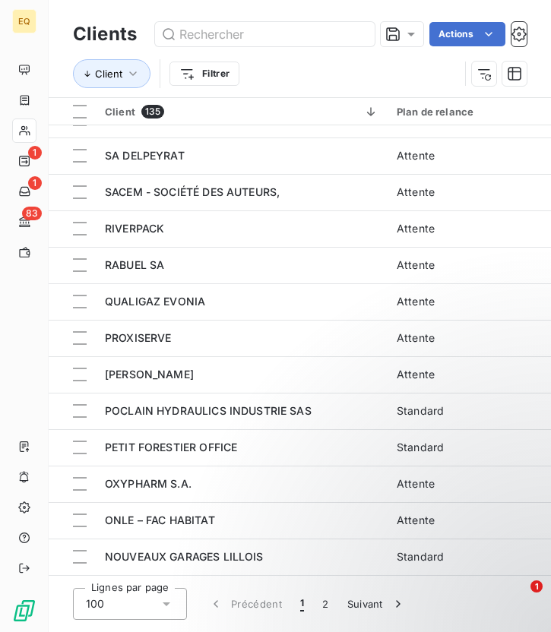
scroll to position [980, 0]
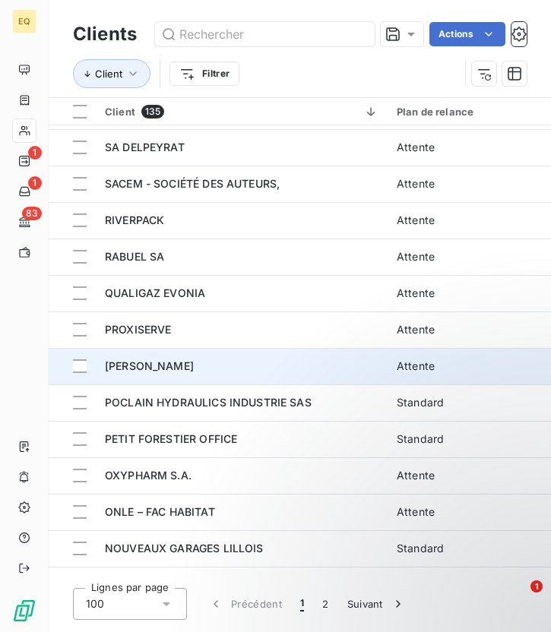
click at [167, 370] on span "[PERSON_NAME]" at bounding box center [149, 365] width 89 height 13
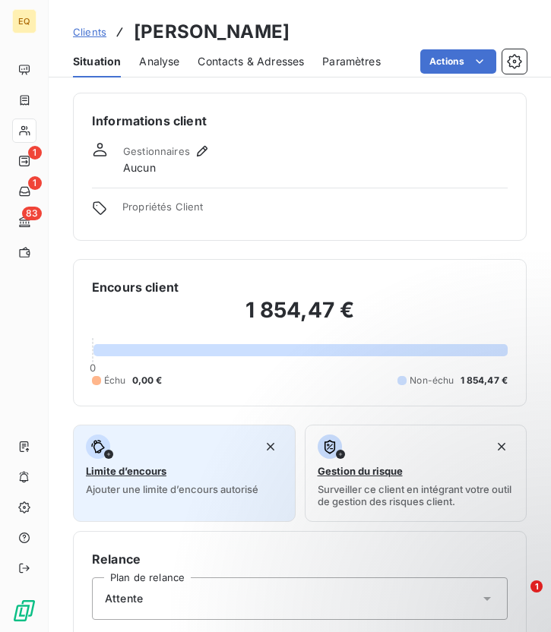
scroll to position [441, 0]
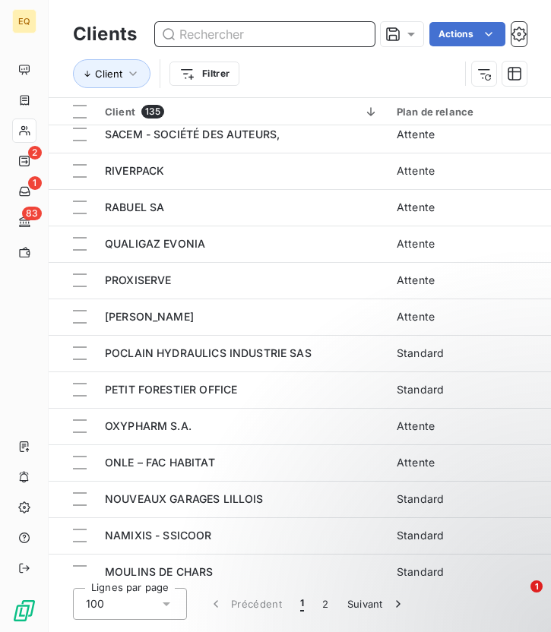
scroll to position [1031, 0]
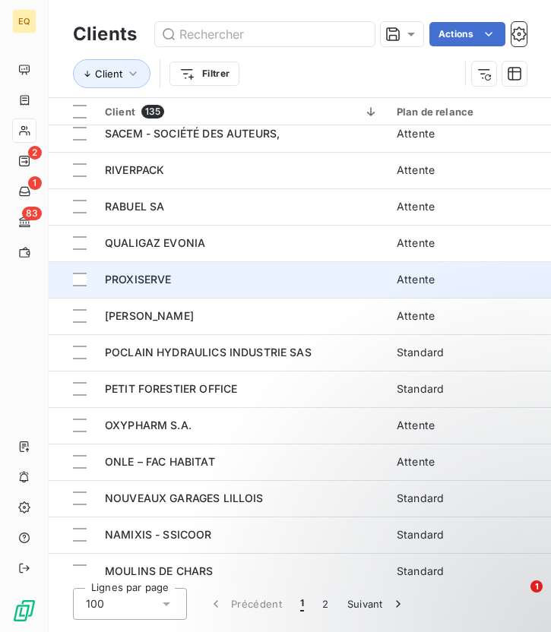
click at [167, 274] on span "PROXISERVE" at bounding box center [138, 279] width 67 height 13
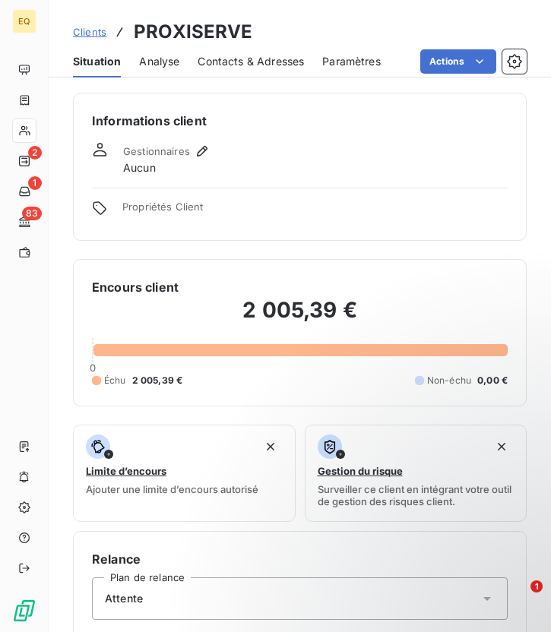
scroll to position [441, 0]
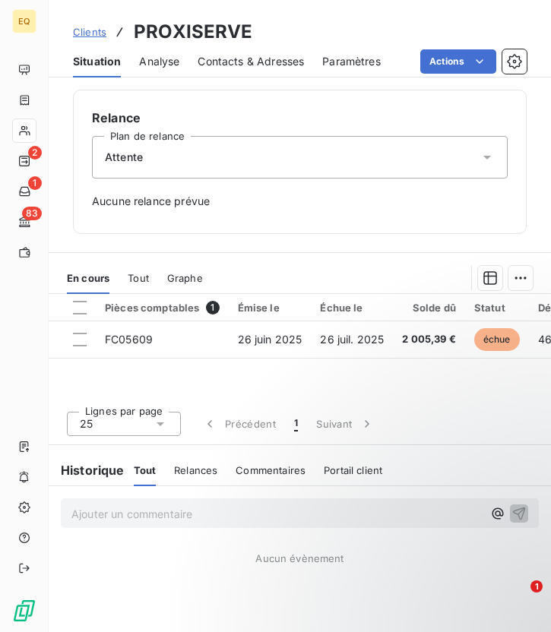
click at [239, 163] on div "Attente" at bounding box center [299, 157] width 415 height 43
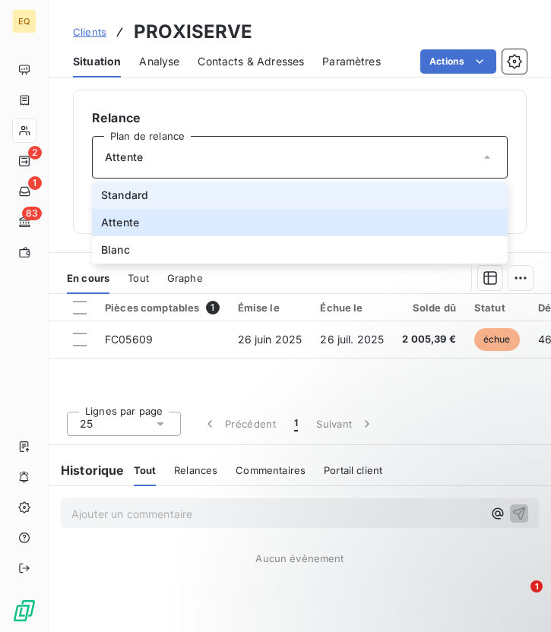
click at [147, 197] on span "Standard" at bounding box center [124, 195] width 47 height 15
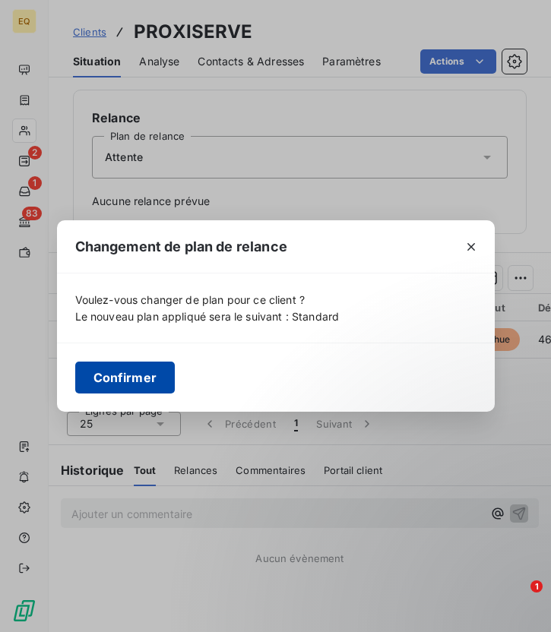
click at [126, 381] on button "Confirmer" at bounding box center [125, 377] width 100 height 32
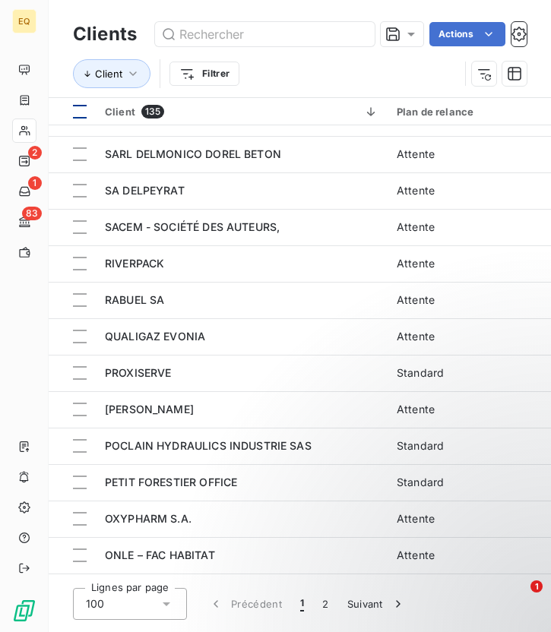
scroll to position [946, 0]
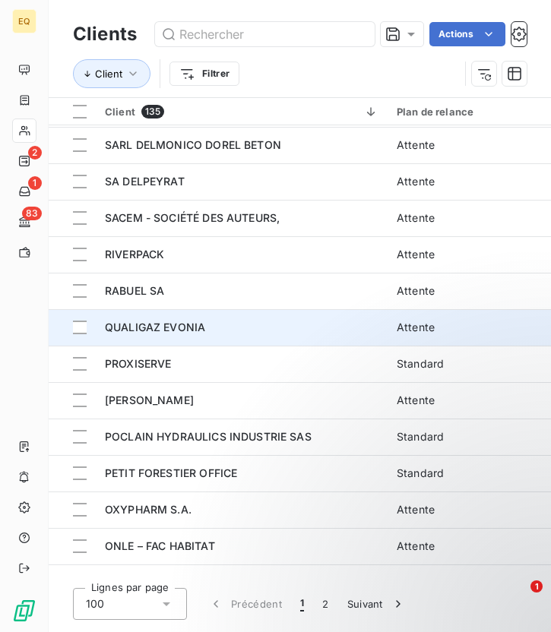
click at [165, 330] on span "QUALIGAZ EVONIA" at bounding box center [155, 326] width 100 height 13
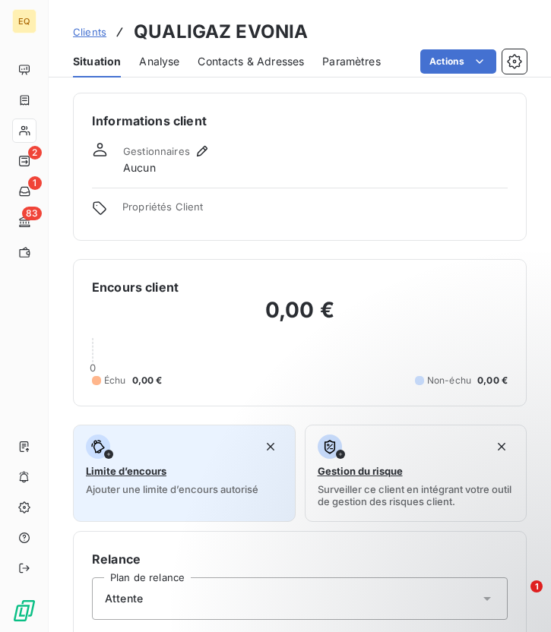
scroll to position [456, 0]
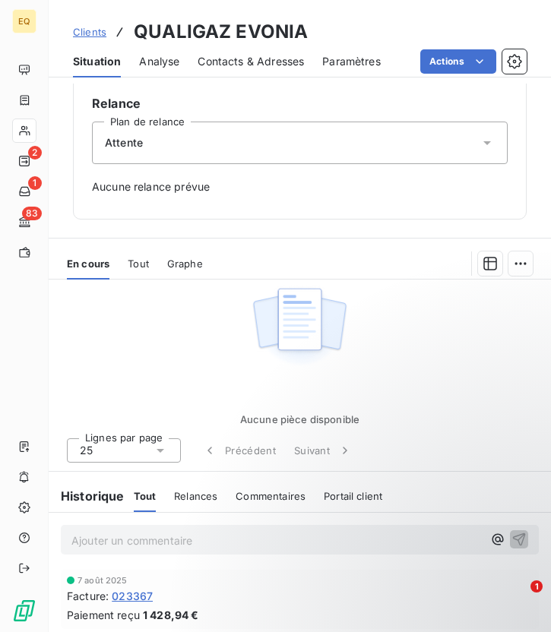
click at [163, 150] on div "Attente" at bounding box center [299, 143] width 415 height 43
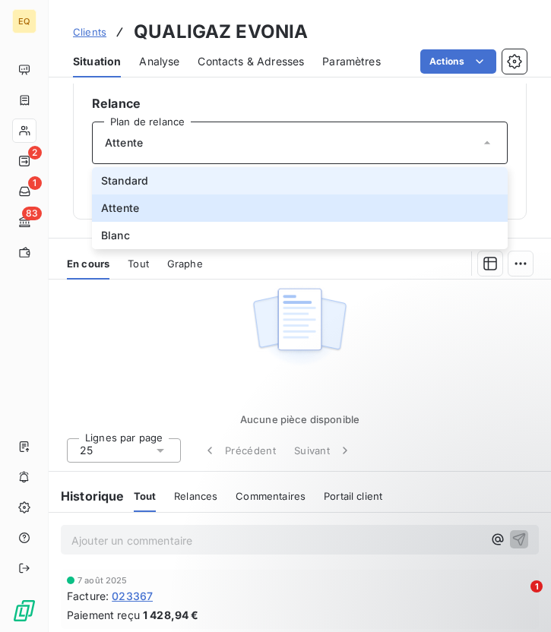
click at [138, 178] on span "Standard" at bounding box center [124, 180] width 47 height 15
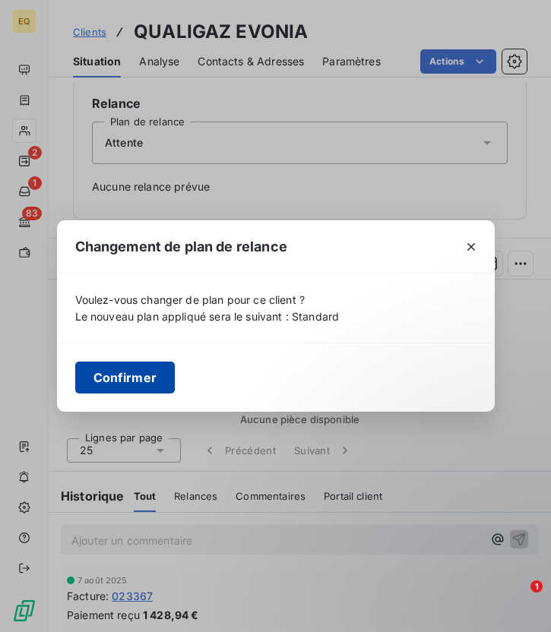
click at [126, 387] on button "Confirmer" at bounding box center [125, 377] width 100 height 32
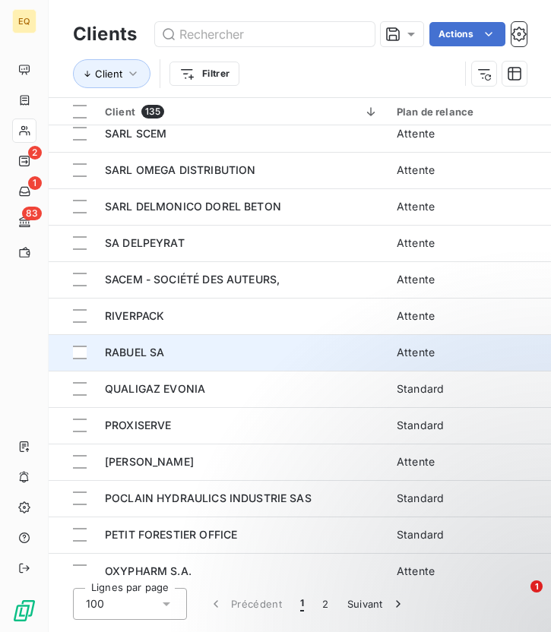
scroll to position [888, 0]
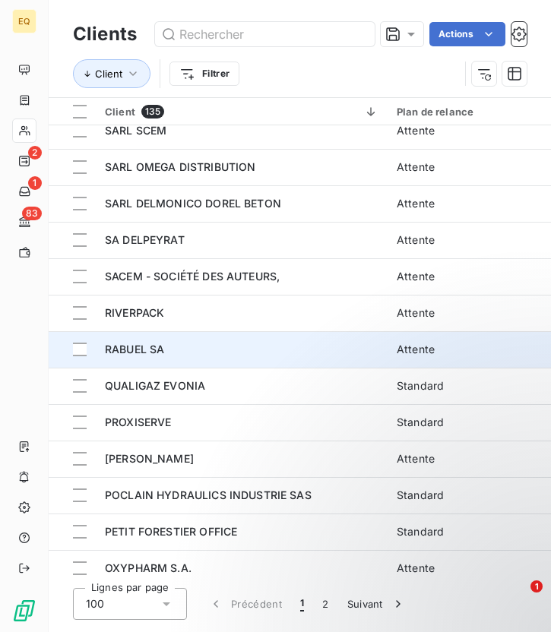
click at [161, 342] on div "RABUEL SA" at bounding box center [241, 349] width 273 height 15
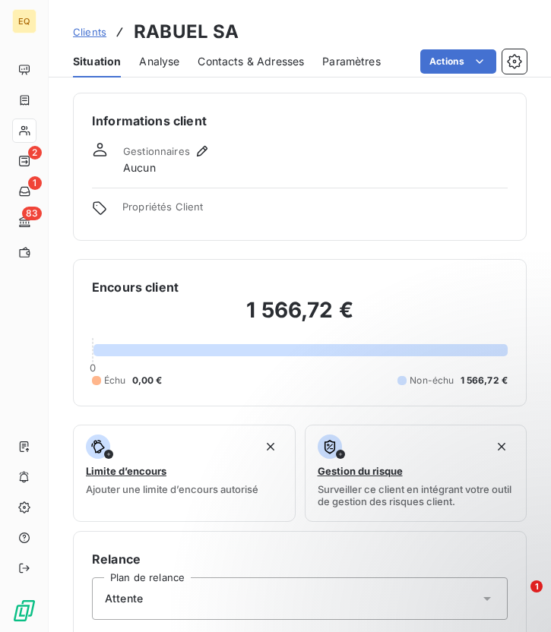
scroll to position [441, 0]
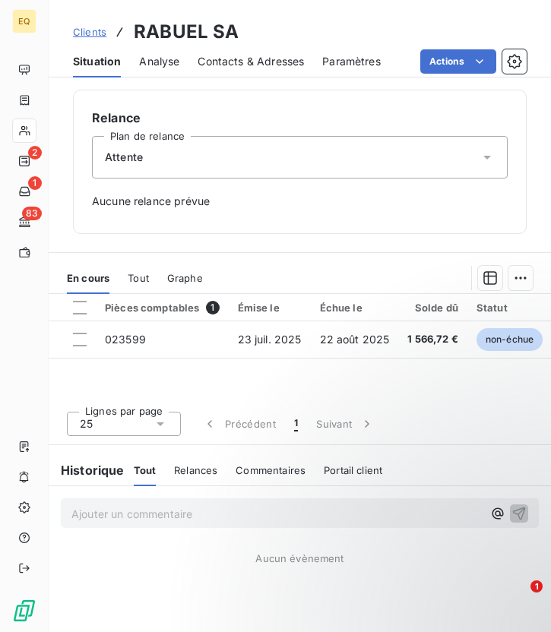
click at [200, 162] on div "Attente" at bounding box center [299, 157] width 415 height 43
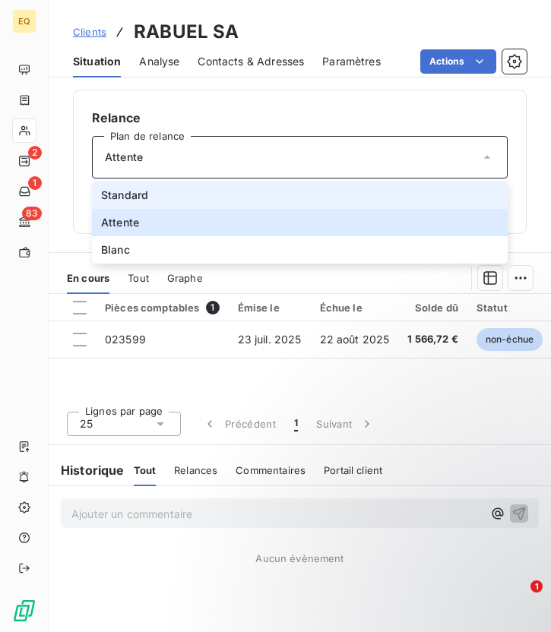
click at [143, 188] on span "Standard" at bounding box center [124, 195] width 47 height 15
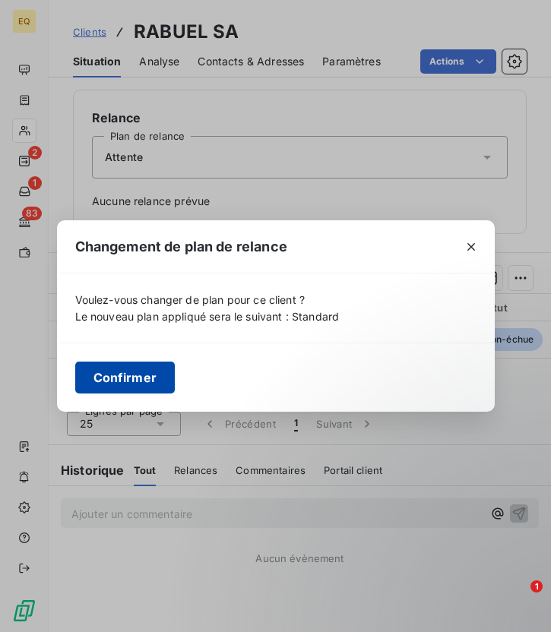
click at [132, 377] on button "Confirmer" at bounding box center [125, 377] width 100 height 32
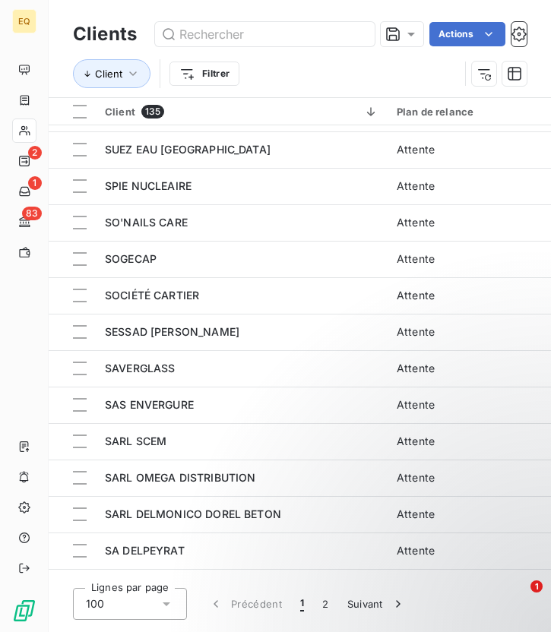
scroll to position [744, 0]
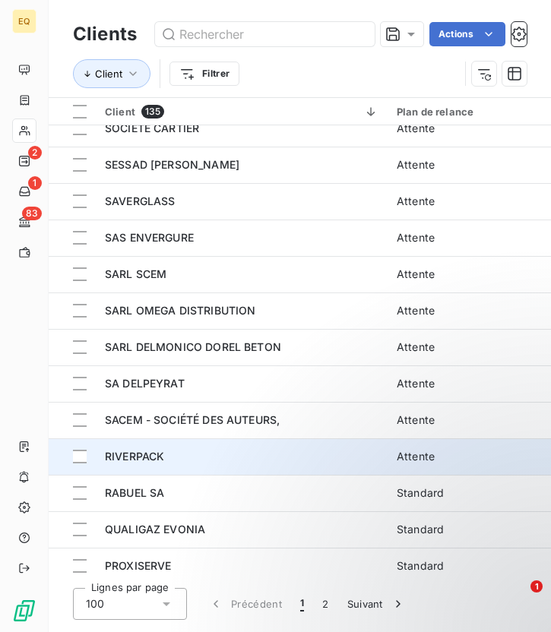
click at [159, 450] on span "RIVERPACK" at bounding box center [134, 456] width 59 height 13
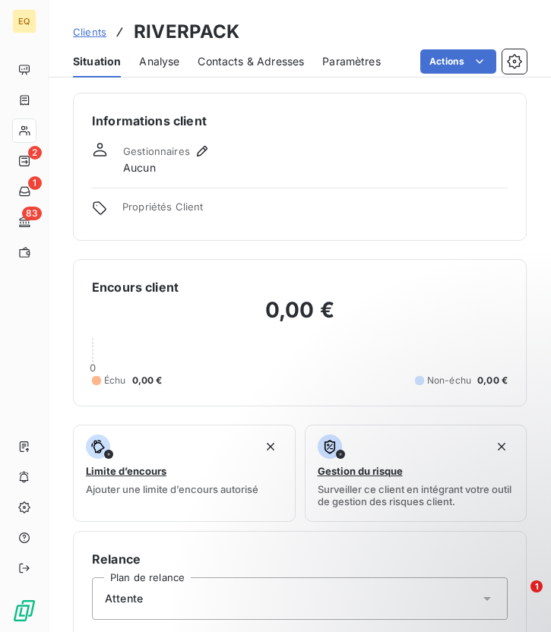
scroll to position [456, 0]
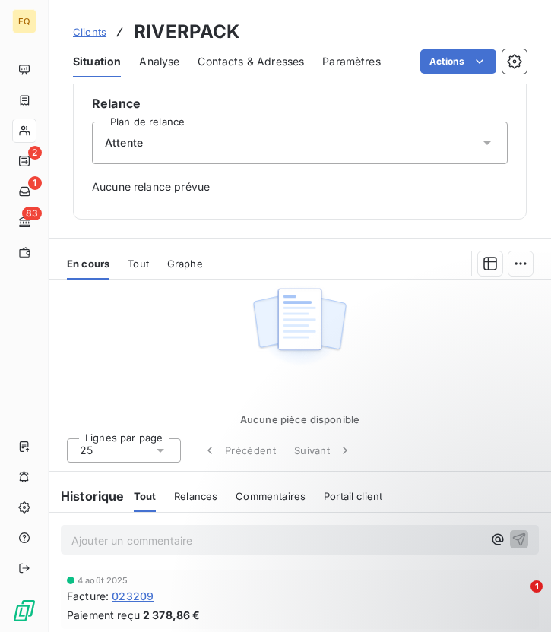
click at [131, 142] on span "Attente" at bounding box center [124, 142] width 38 height 15
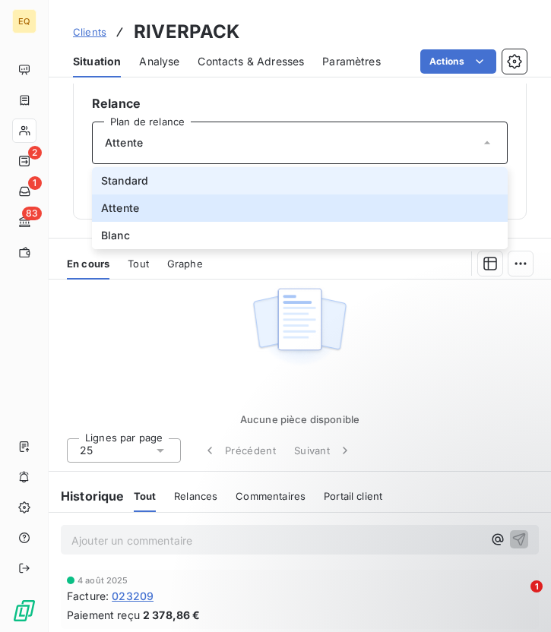
click at [134, 184] on span "Standard" at bounding box center [124, 180] width 47 height 15
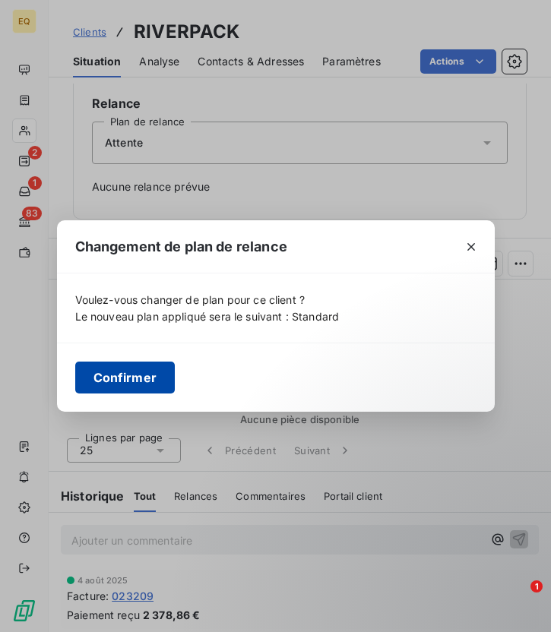
click at [131, 373] on button "Confirmer" at bounding box center [125, 377] width 100 height 32
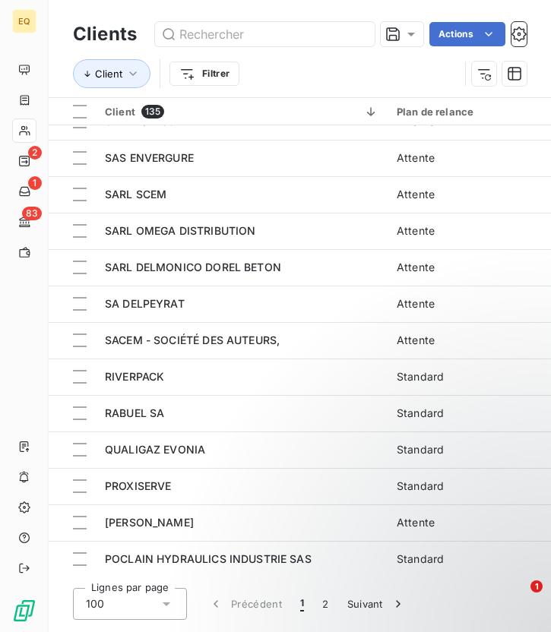
scroll to position [829, 0]
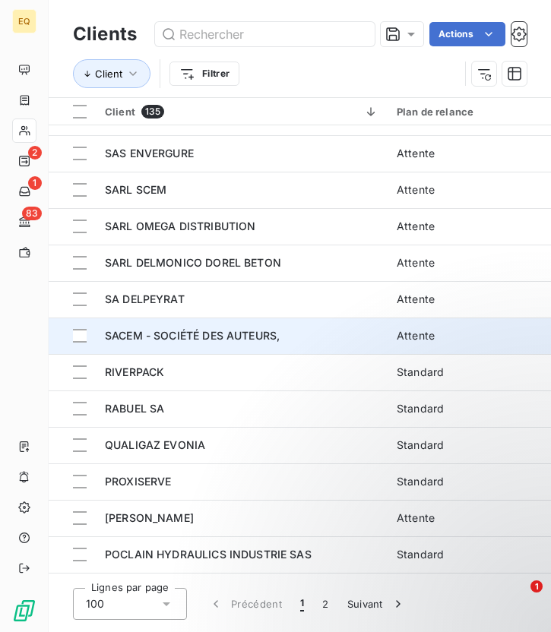
click at [166, 328] on div "SACEM - SOCIÉTÉ DES AUTEURS," at bounding box center [241, 335] width 273 height 15
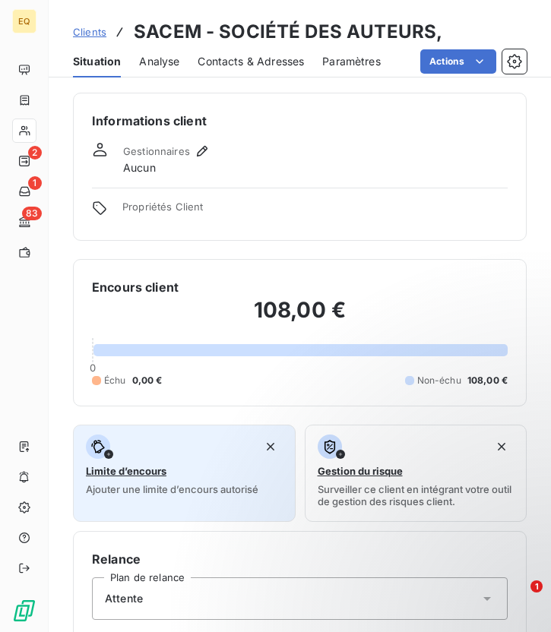
scroll to position [441, 0]
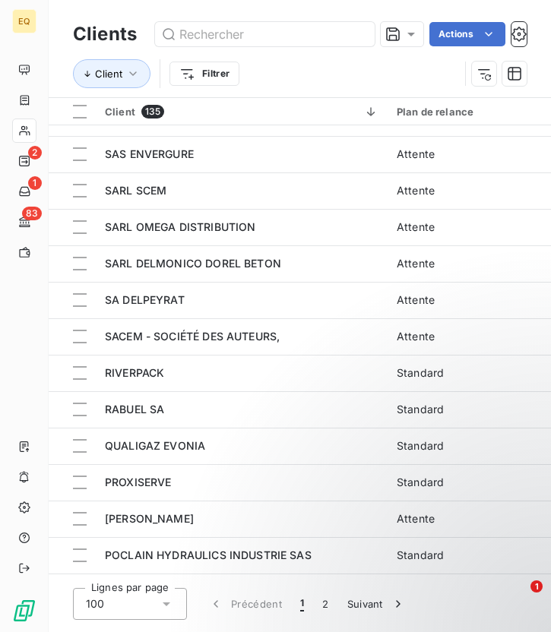
scroll to position [823, 0]
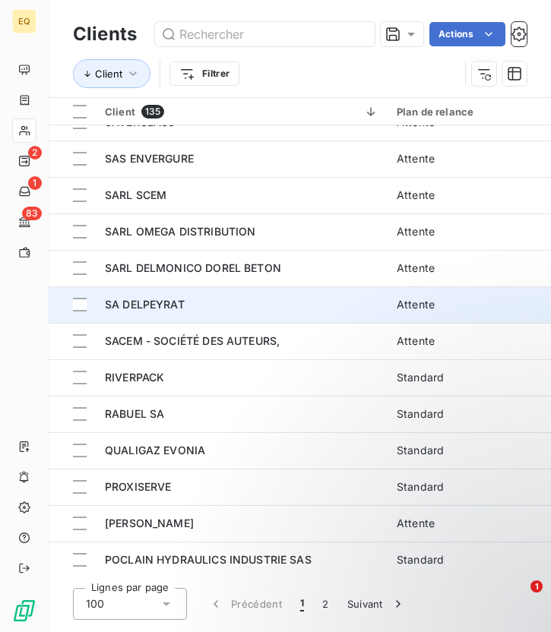
click at [157, 298] on span "SA DELPEYRAT" at bounding box center [145, 304] width 80 height 13
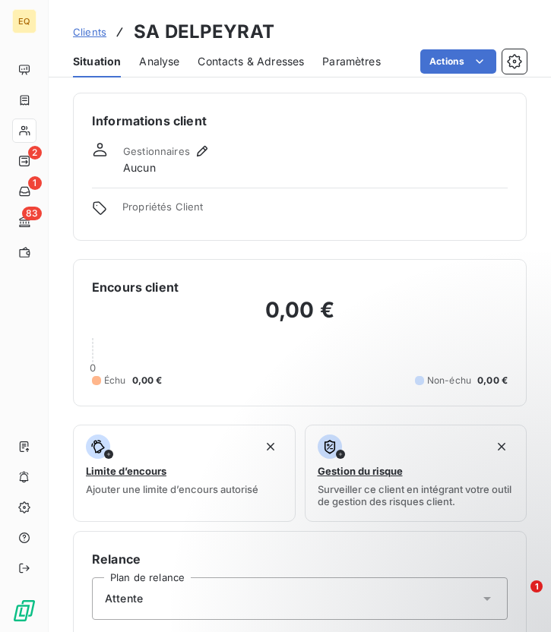
scroll to position [456, 0]
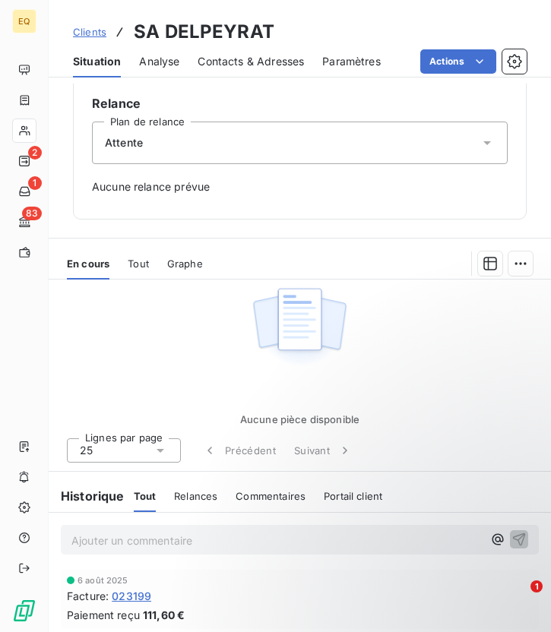
click at [127, 149] on span "Attente" at bounding box center [124, 142] width 38 height 15
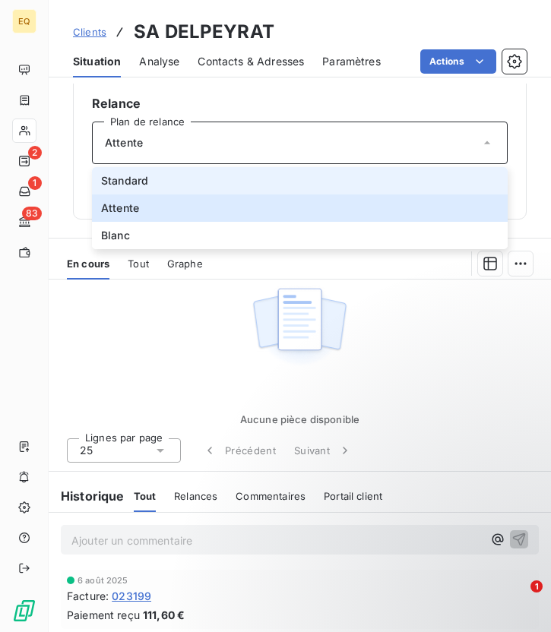
click at [118, 175] on span "Standard" at bounding box center [124, 180] width 47 height 15
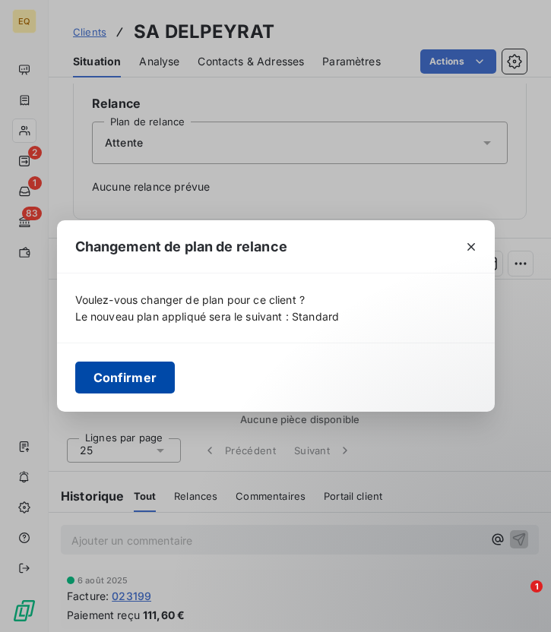
click at [128, 382] on button "Confirmer" at bounding box center [125, 377] width 100 height 32
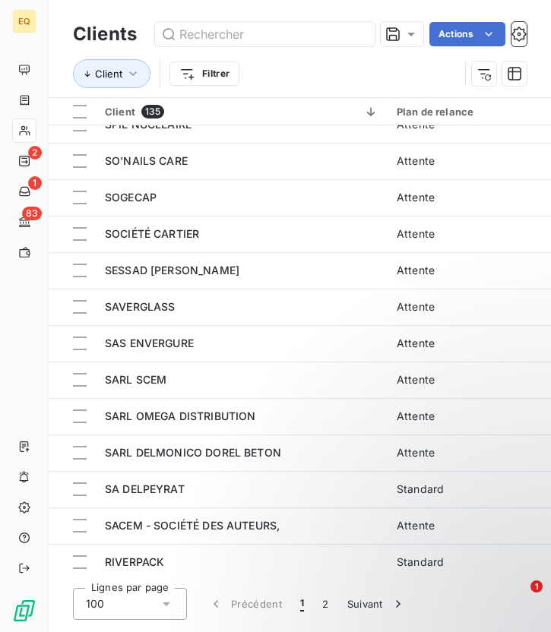
scroll to position [640, 0]
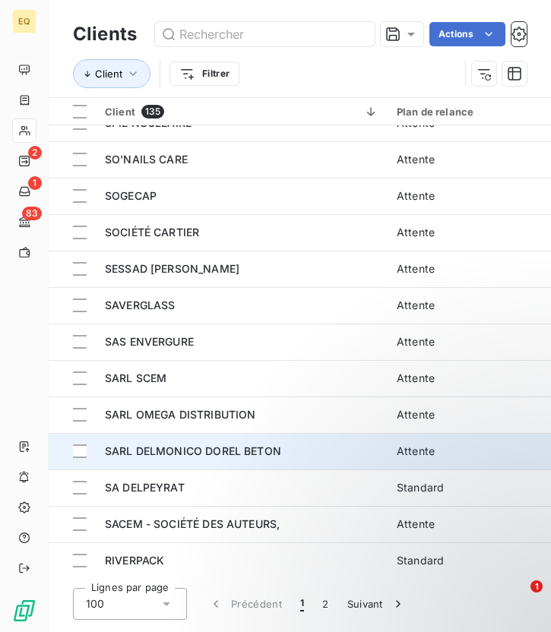
click at [177, 449] on span "SARL DELMONICO DOREL BETON" at bounding box center [193, 450] width 176 height 13
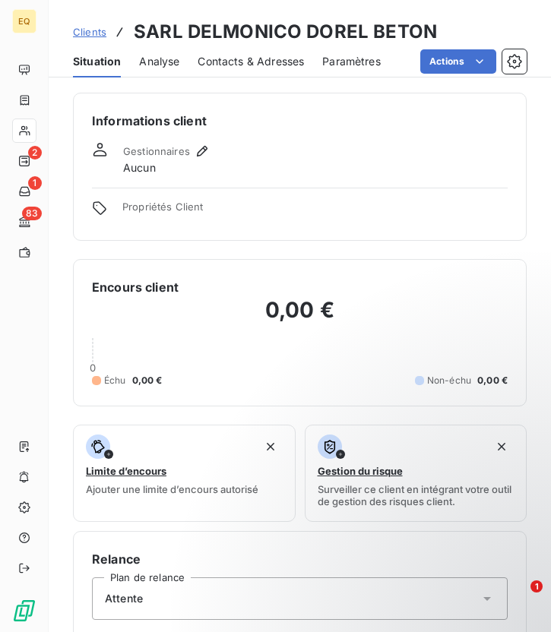
scroll to position [456, 0]
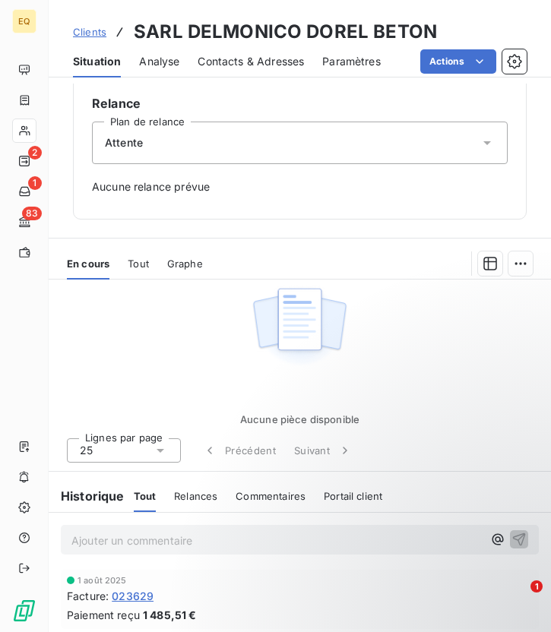
click at [230, 147] on div "Attente" at bounding box center [299, 143] width 415 height 43
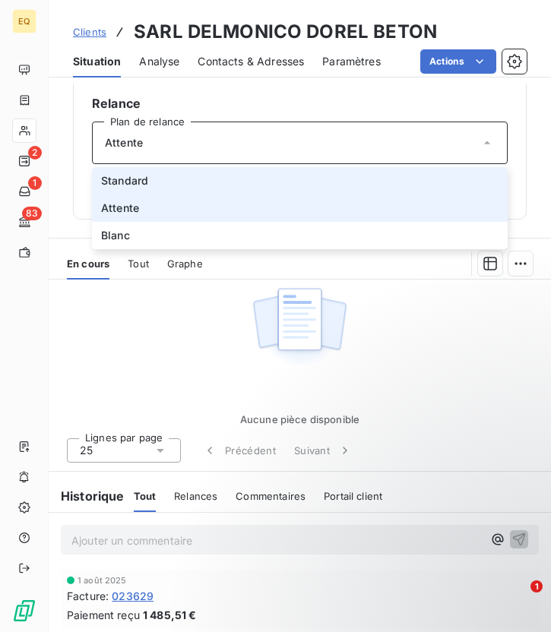
click at [174, 180] on li "Standard" at bounding box center [299, 180] width 415 height 27
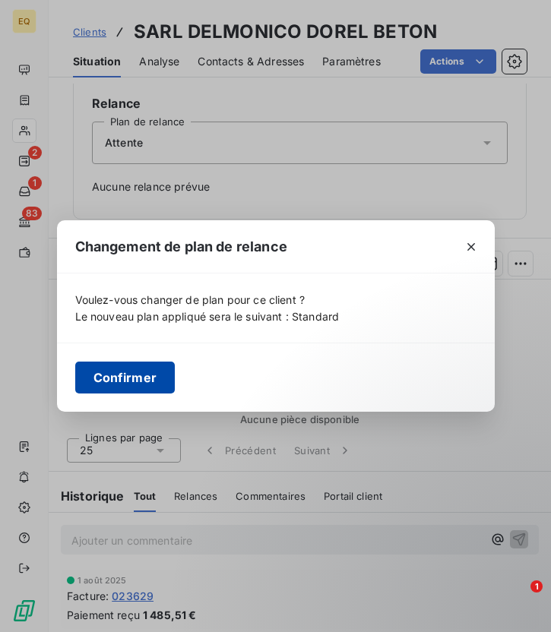
click at [120, 382] on button "Confirmer" at bounding box center [125, 377] width 100 height 32
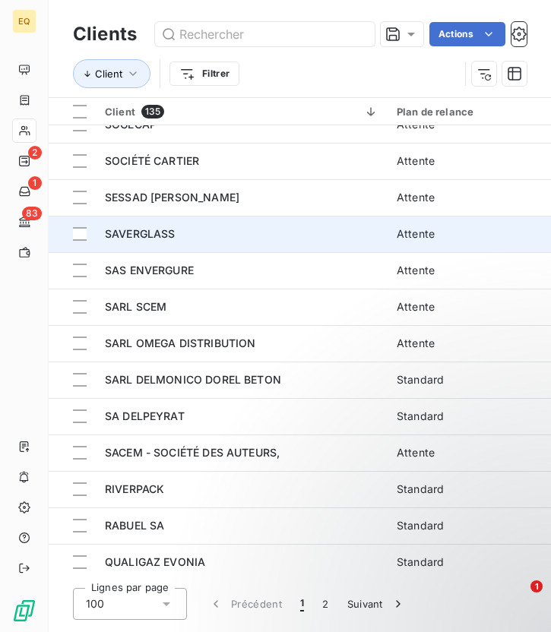
scroll to position [703, 0]
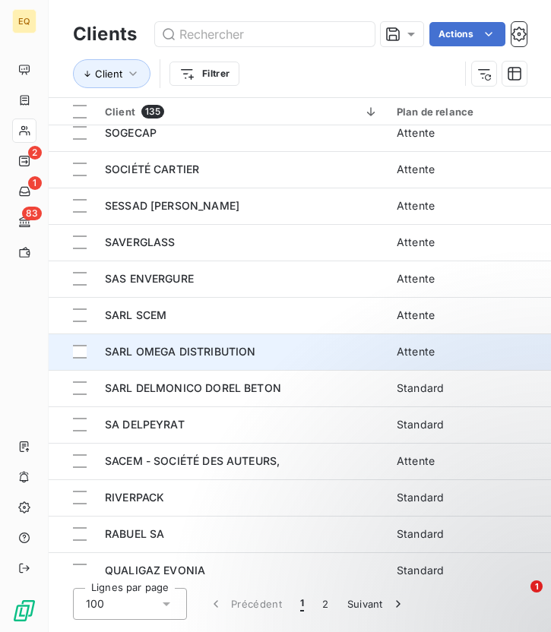
click at [179, 351] on span "SARL OMEGA DISTRIBUTION" at bounding box center [180, 351] width 150 height 13
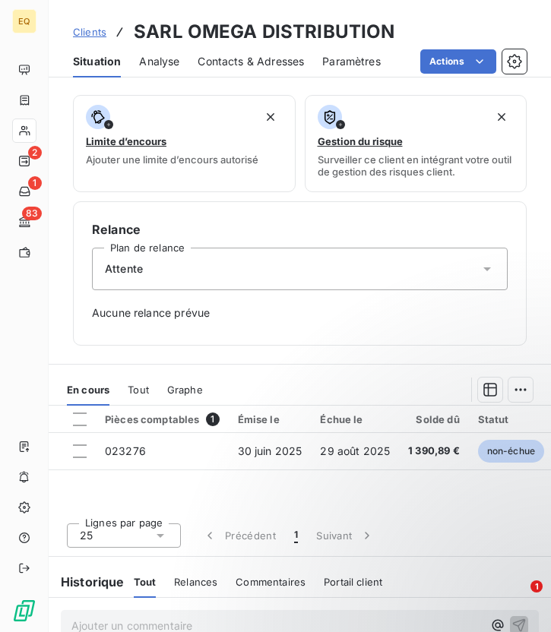
scroll to position [441, 0]
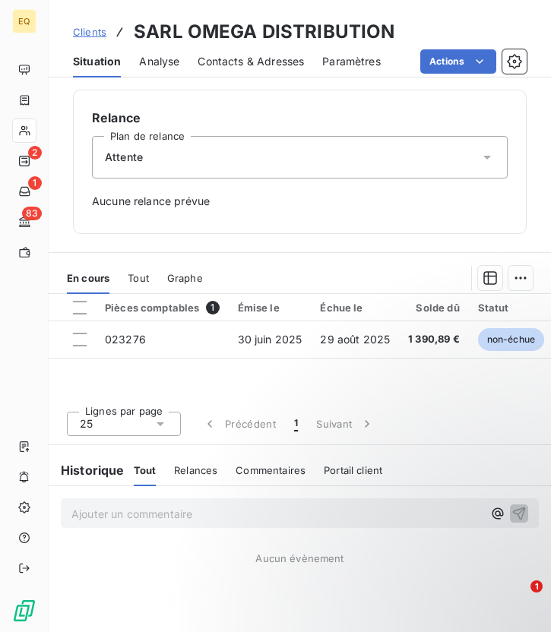
click at [213, 160] on div "Attente" at bounding box center [299, 157] width 415 height 43
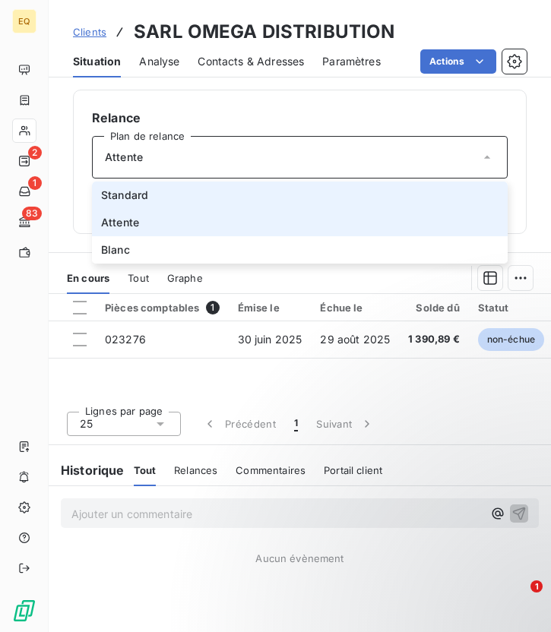
click at [135, 188] on span "Standard" at bounding box center [124, 195] width 47 height 15
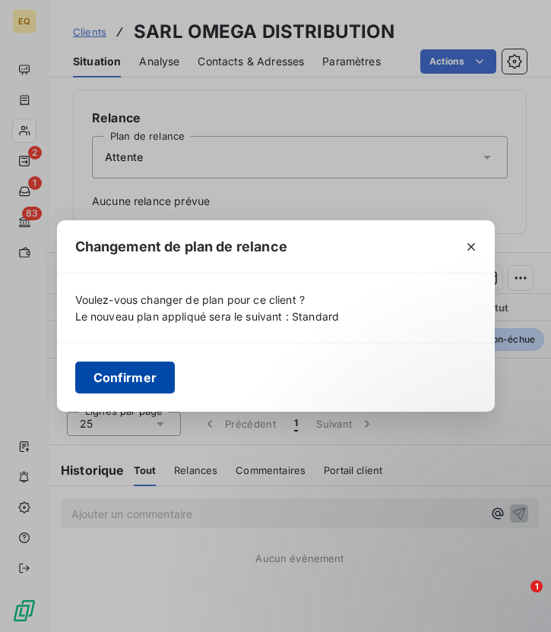
click at [117, 368] on button "Confirmer" at bounding box center [125, 377] width 100 height 32
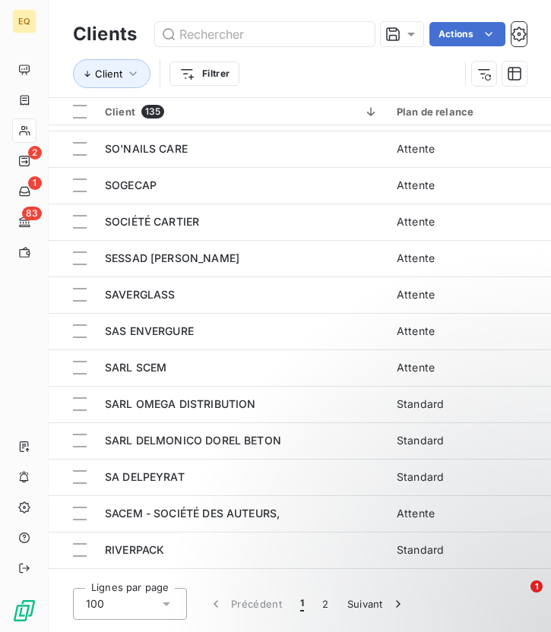
scroll to position [654, 0]
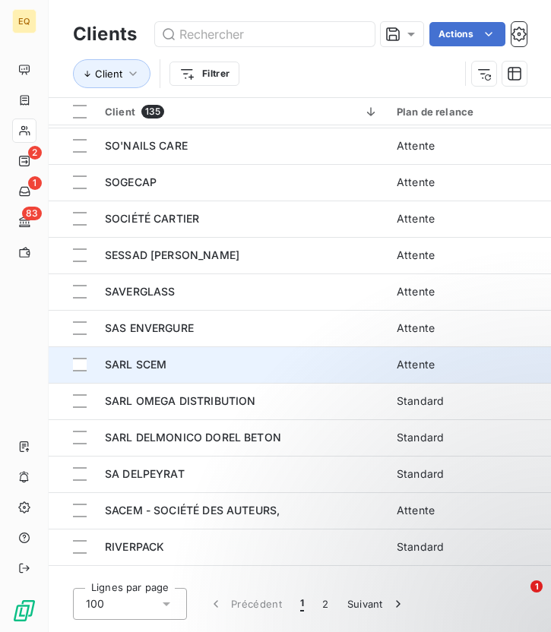
click at [177, 358] on div "SARL SCEM" at bounding box center [241, 364] width 273 height 15
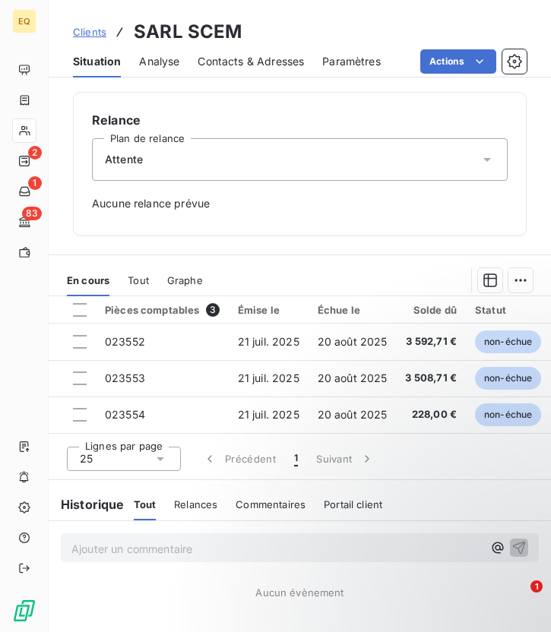
scroll to position [441, 0]
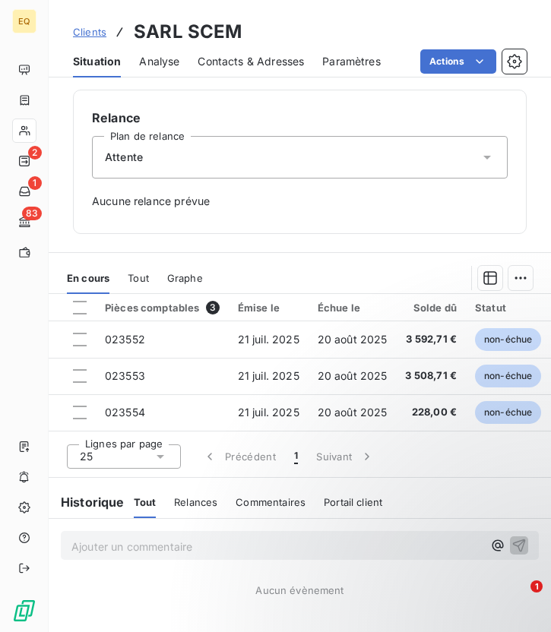
click at [173, 156] on div "Attente" at bounding box center [299, 157] width 415 height 43
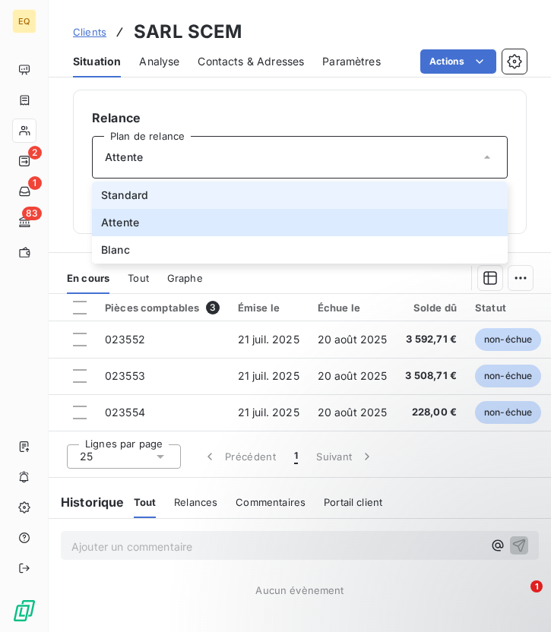
click at [149, 188] on li "Standard" at bounding box center [299, 194] width 415 height 27
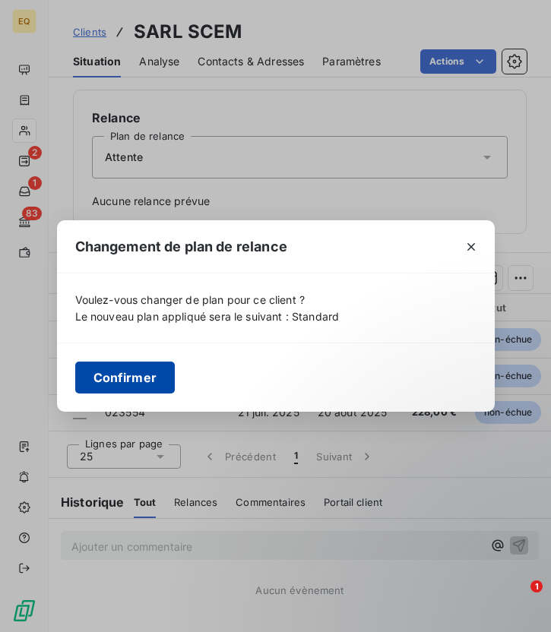
click at [134, 371] on button "Confirmer" at bounding box center [125, 377] width 100 height 32
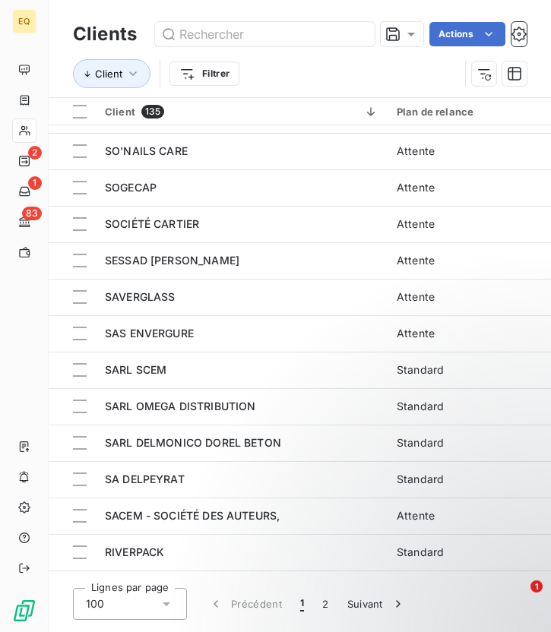
scroll to position [649, 0]
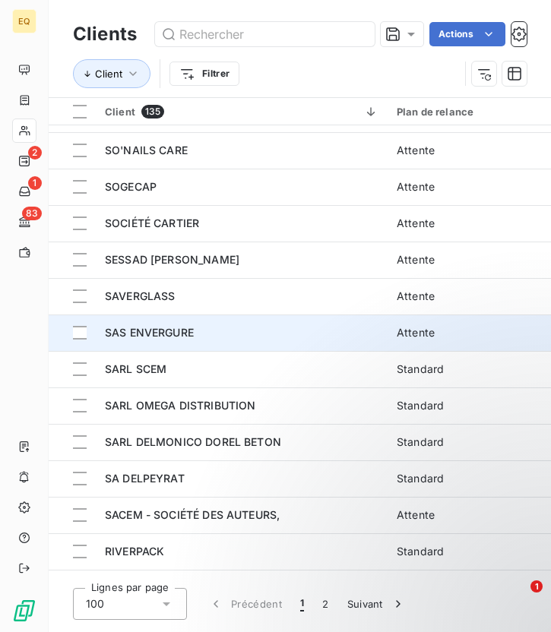
click at [178, 336] on span "SAS ENVERGURE" at bounding box center [149, 332] width 89 height 13
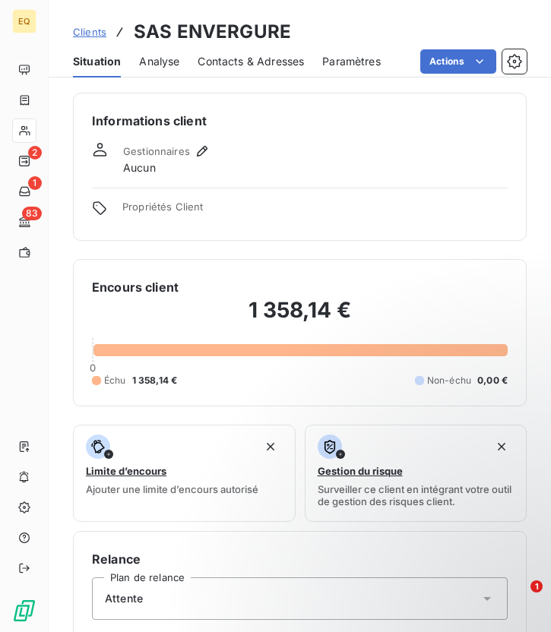
scroll to position [441, 0]
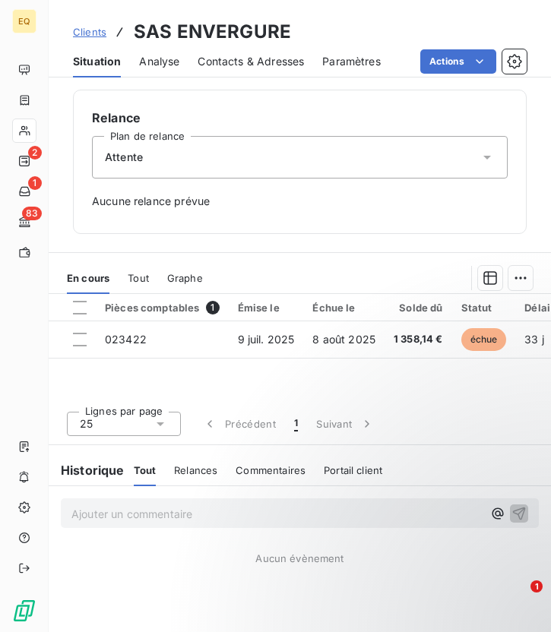
click at [139, 156] on span "Attente" at bounding box center [124, 157] width 38 height 15
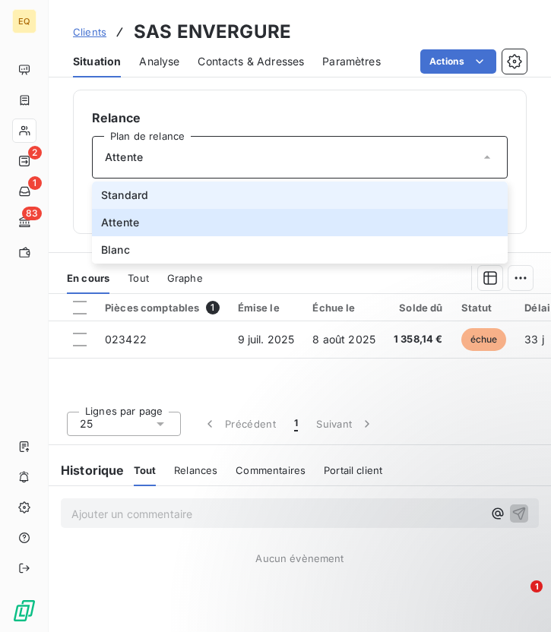
click at [150, 199] on li "Standard" at bounding box center [299, 194] width 415 height 27
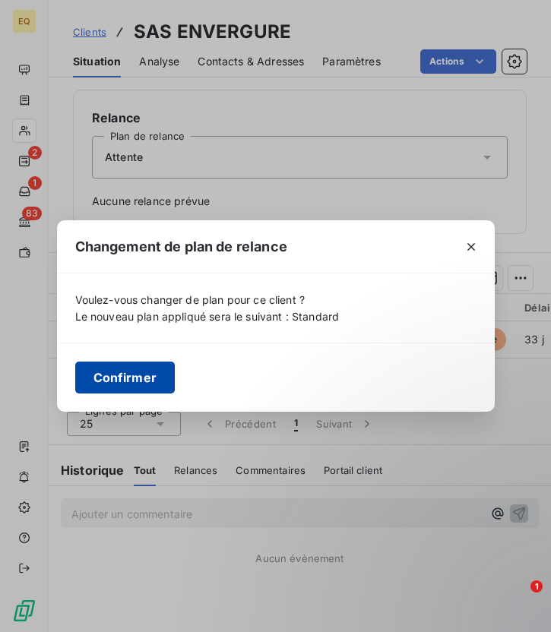
click at [127, 374] on button "Confirmer" at bounding box center [125, 377] width 100 height 32
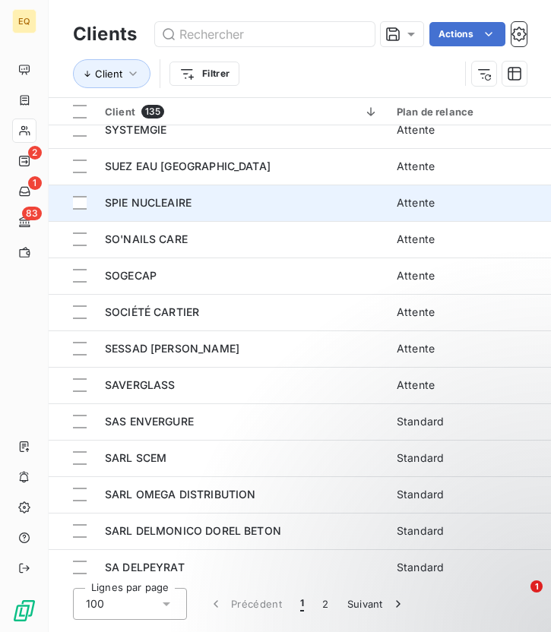
scroll to position [611, 0]
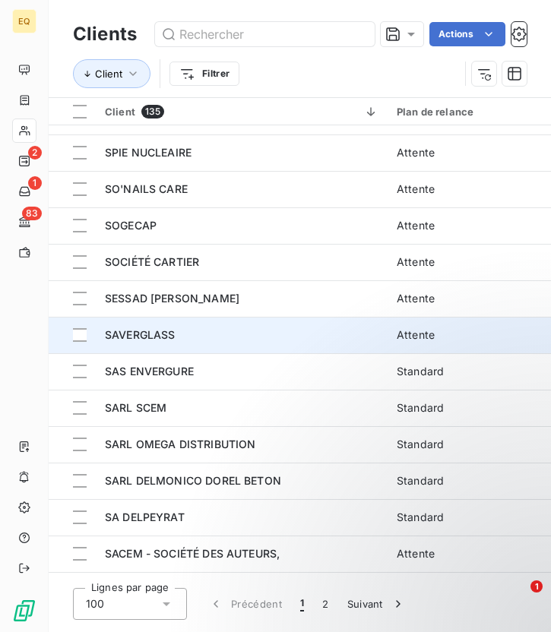
click at [154, 341] on span "SAVERGLASS" at bounding box center [140, 334] width 71 height 13
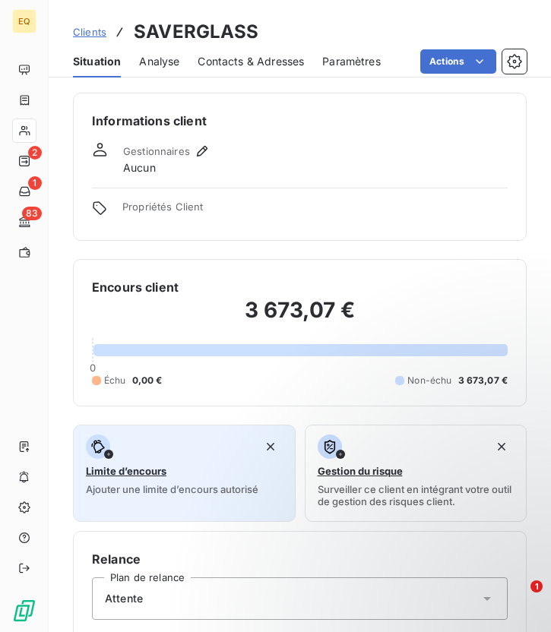
scroll to position [441, 0]
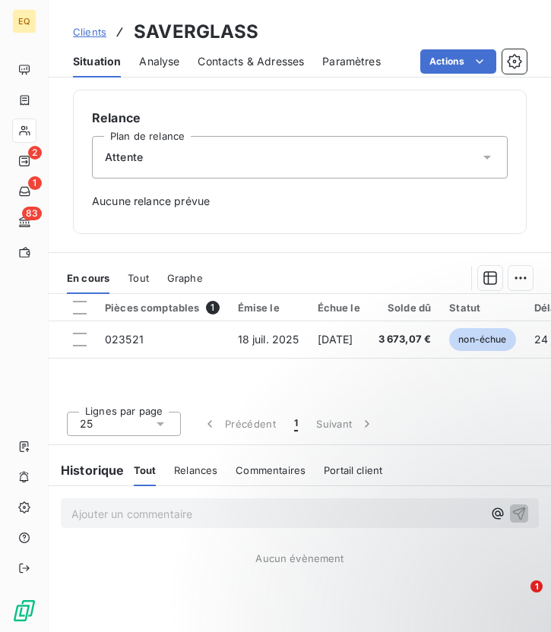
click at [211, 176] on div "Attente" at bounding box center [299, 157] width 415 height 43
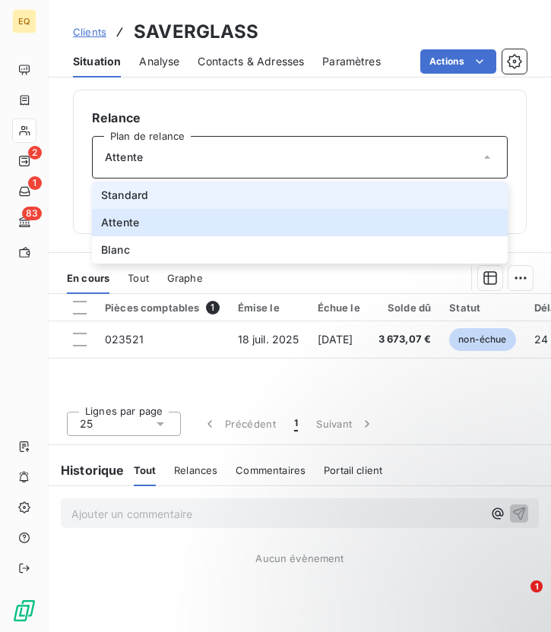
click at [134, 198] on span "Standard" at bounding box center [124, 195] width 47 height 15
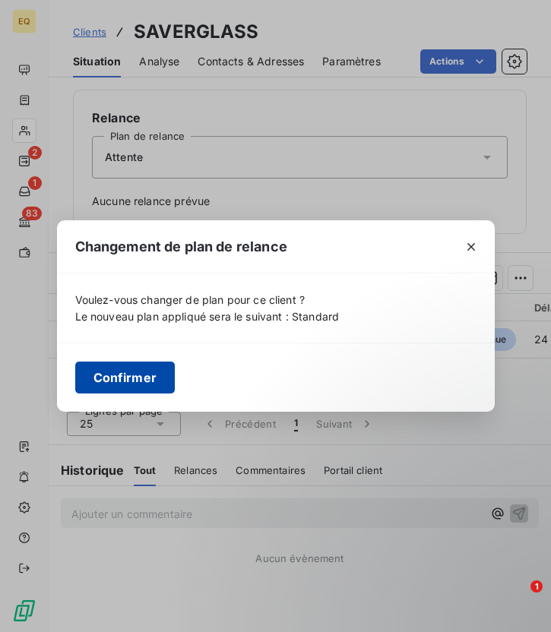
click at [127, 372] on button "Confirmer" at bounding box center [125, 377] width 100 height 32
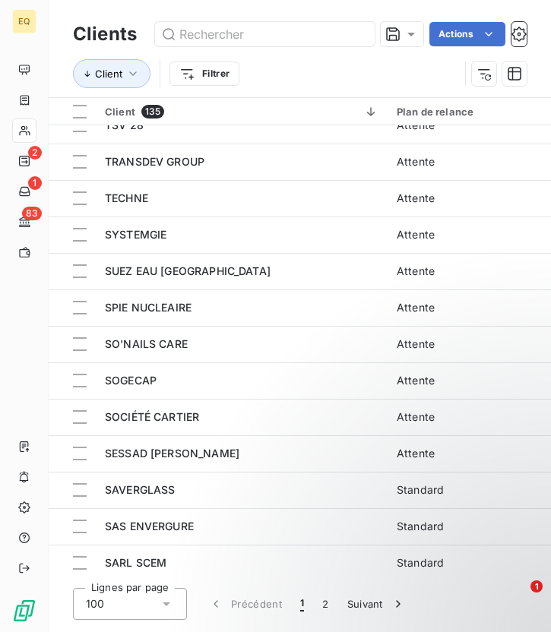
scroll to position [472, 0]
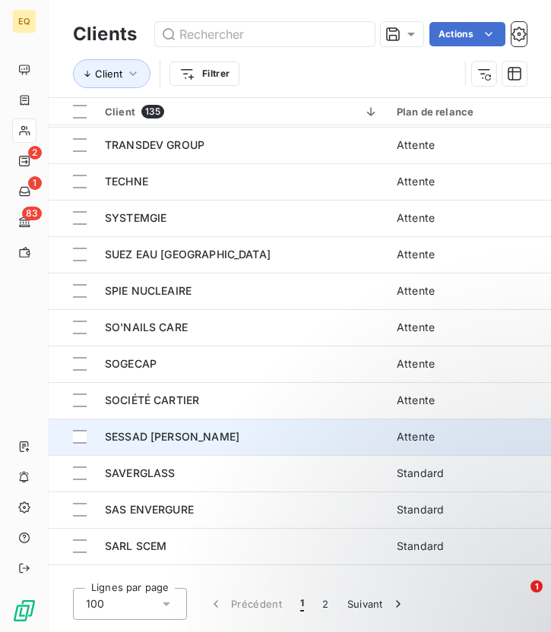
click at [179, 433] on span "SESSAD [PERSON_NAME]" at bounding box center [172, 436] width 134 height 13
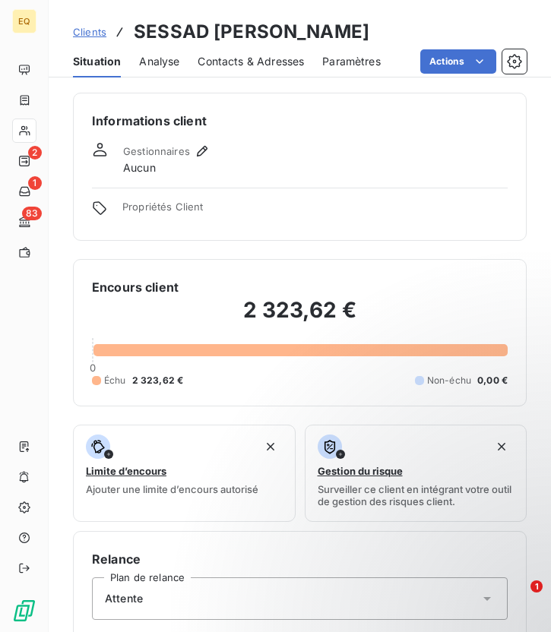
scroll to position [441, 0]
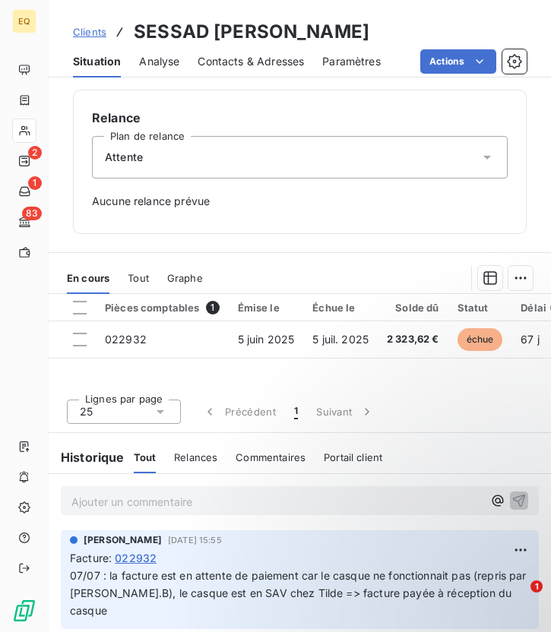
click at [171, 158] on div "Attente" at bounding box center [299, 157] width 415 height 43
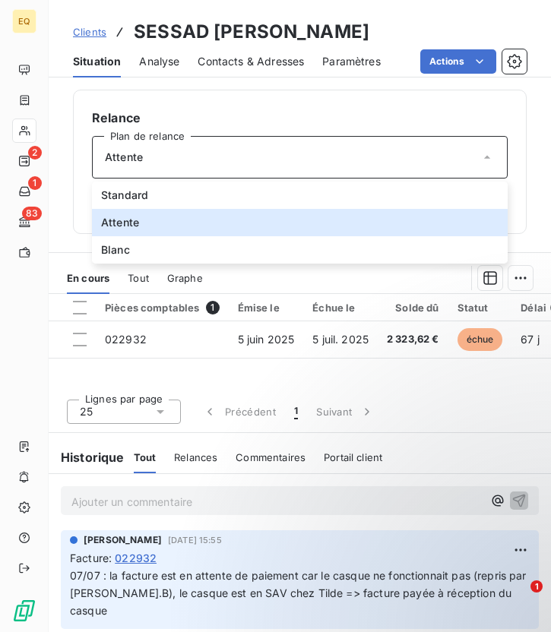
click at [250, 86] on div "Limite d’encours Ajouter une limite d’encours autorisé Gestion du risque Survei…" at bounding box center [299, 108] width 453 height 251
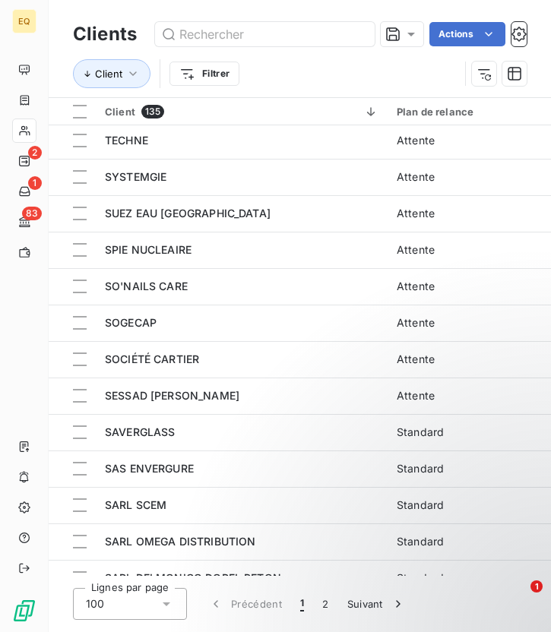
scroll to position [515, 0]
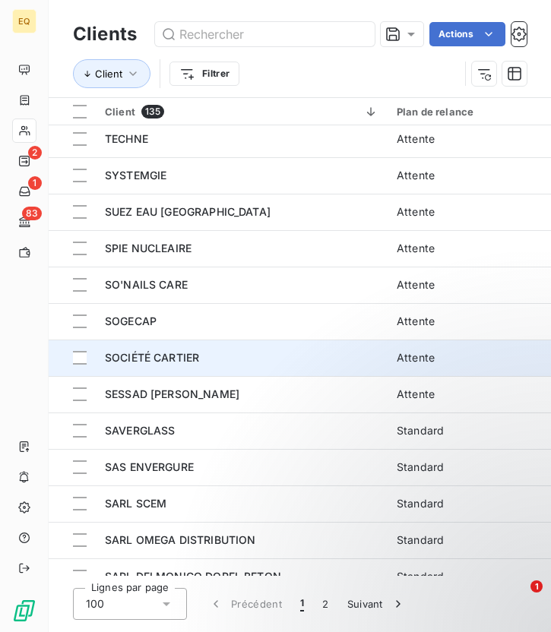
click at [215, 365] on div "SOCIÉTÉ CARTIER" at bounding box center [241, 357] width 273 height 15
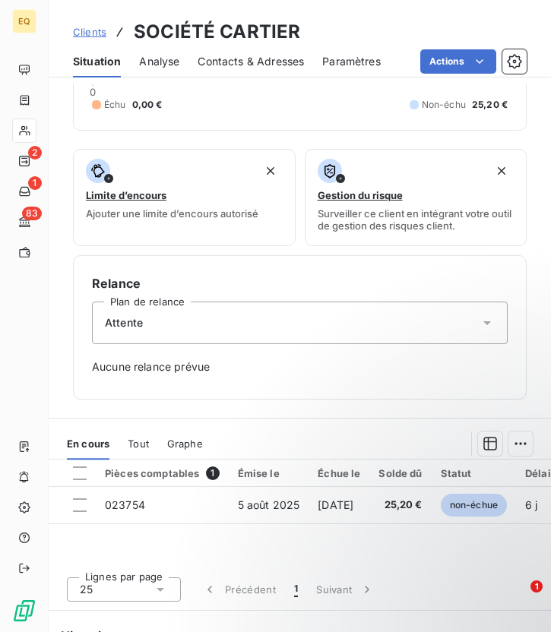
scroll to position [441, 0]
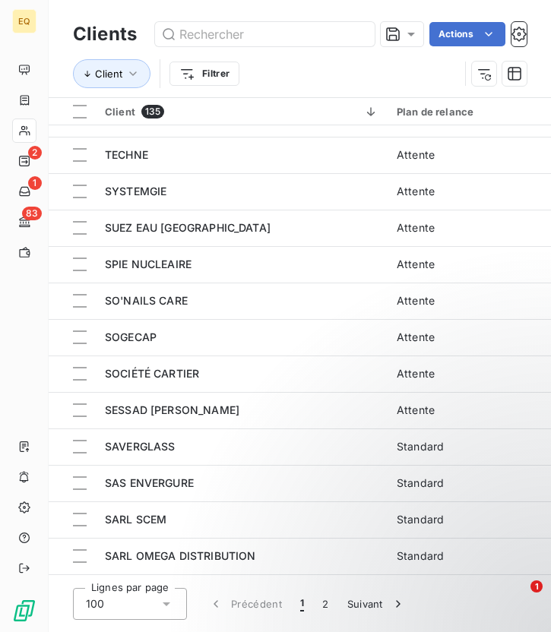
scroll to position [509, 0]
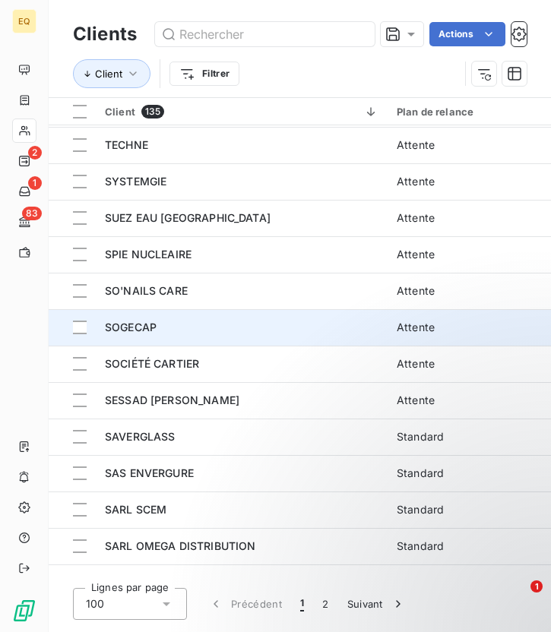
click at [163, 326] on div "SOGECAP" at bounding box center [241, 327] width 273 height 15
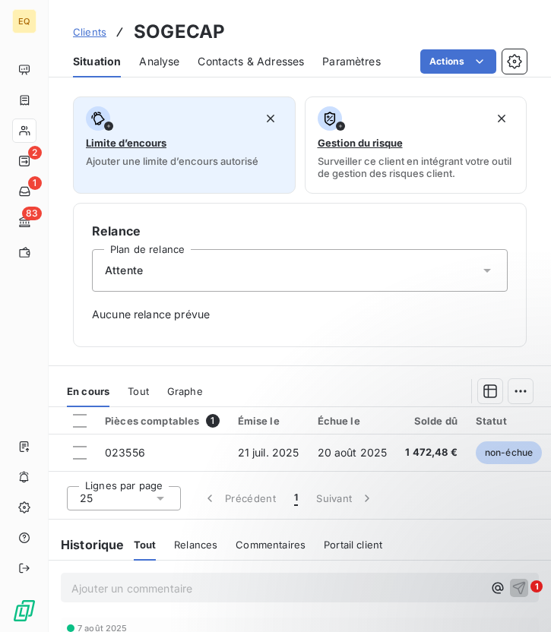
scroll to position [329, 0]
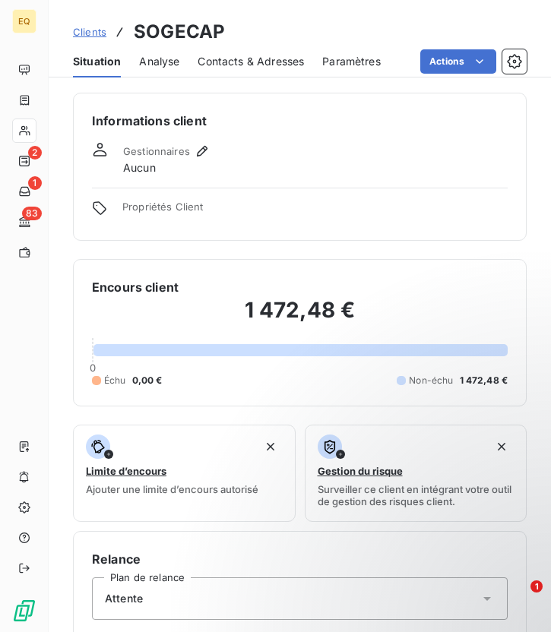
scroll to position [329, 0]
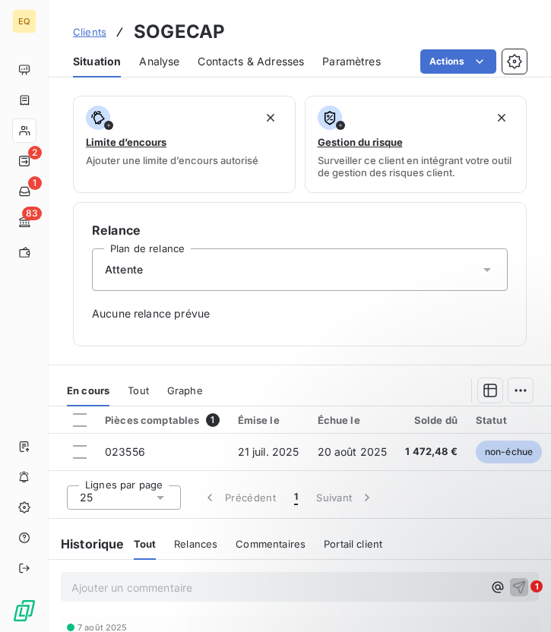
click at [190, 270] on div "Attente" at bounding box center [299, 269] width 415 height 43
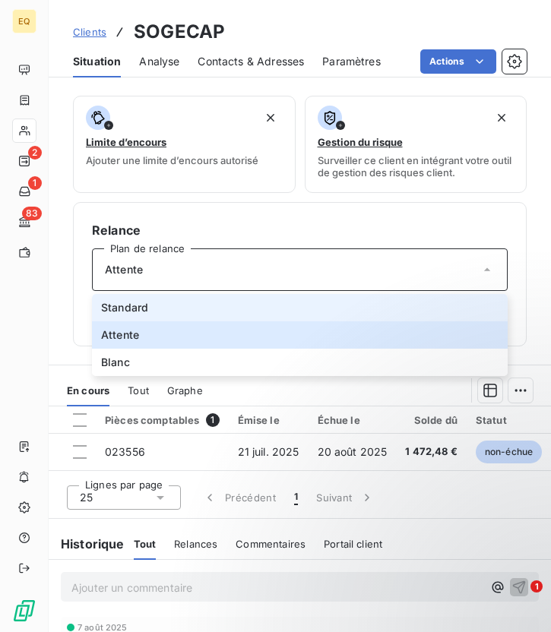
click at [125, 302] on span "Standard" at bounding box center [124, 307] width 47 height 15
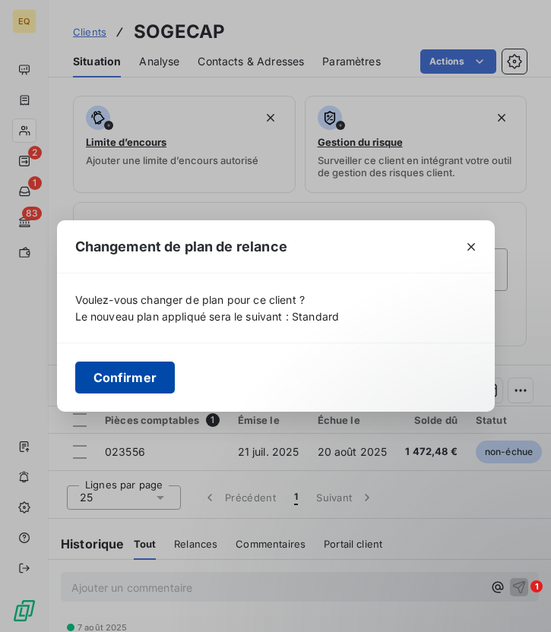
click at [117, 382] on button "Confirmer" at bounding box center [125, 377] width 100 height 32
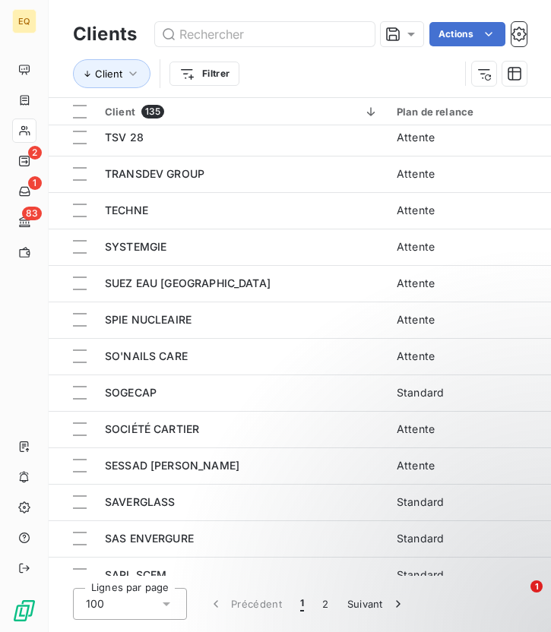
scroll to position [447, 0]
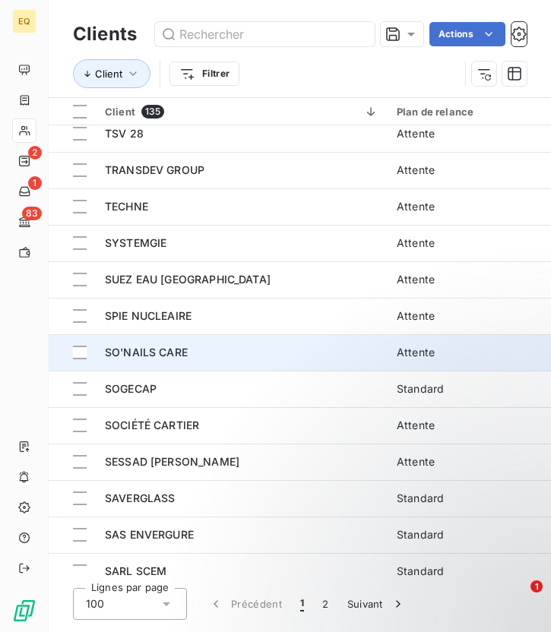
click at [171, 352] on span "SO'NAILS CARE" at bounding box center [146, 352] width 83 height 13
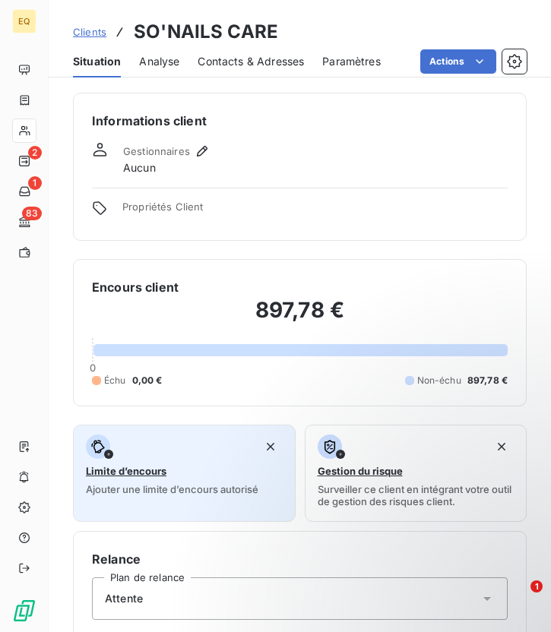
scroll to position [441, 0]
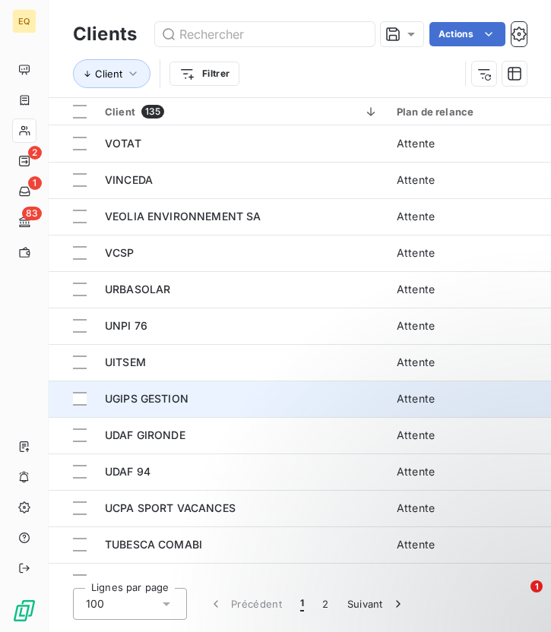
scroll to position [382, 0]
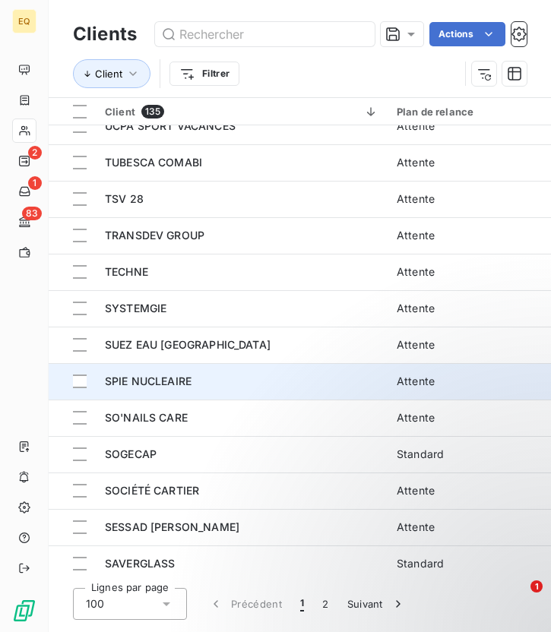
click at [155, 378] on span "SPIE NUCLEAIRE" at bounding box center [148, 380] width 87 height 13
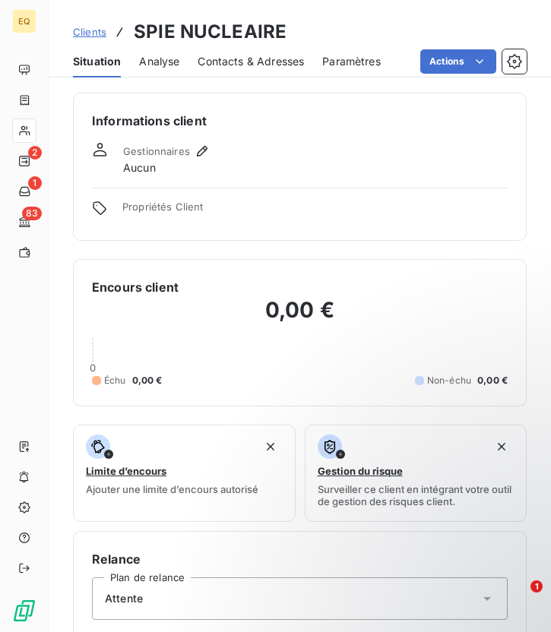
scroll to position [456, 0]
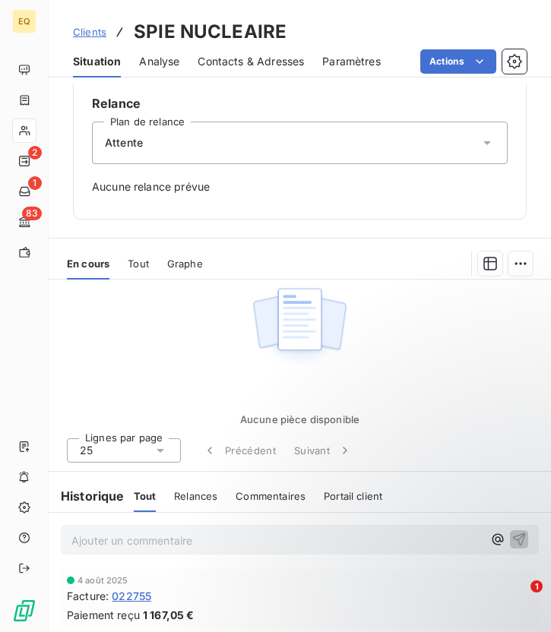
click at [197, 153] on div "Attente" at bounding box center [299, 143] width 415 height 43
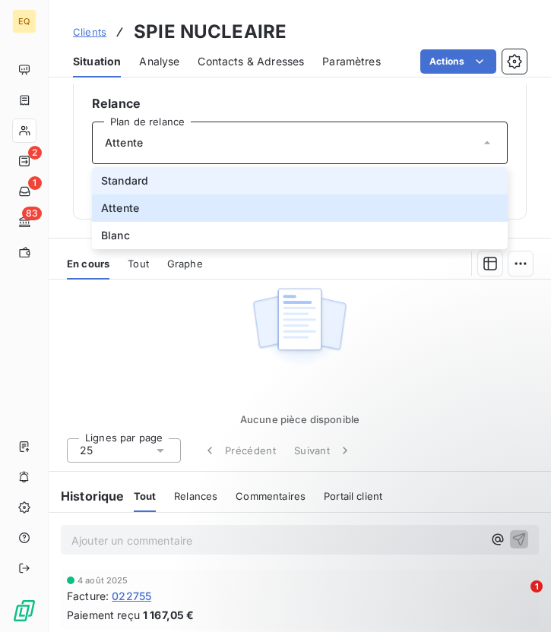
click at [152, 183] on li "Standard" at bounding box center [299, 180] width 415 height 27
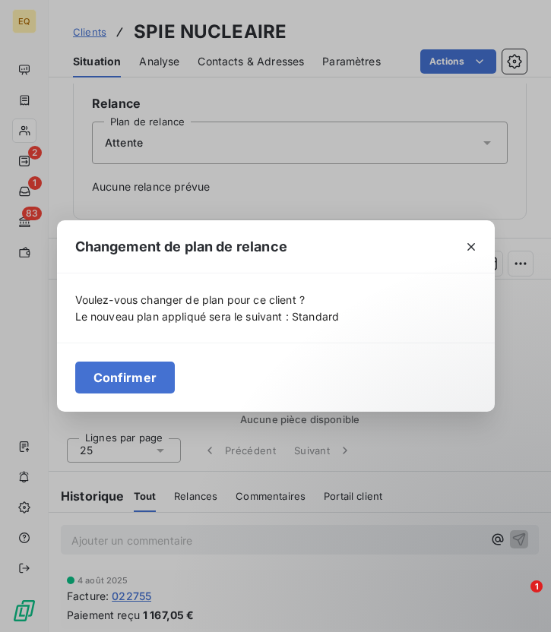
click at [133, 393] on div "Confirmer" at bounding box center [275, 376] width 437 height 69
click at [112, 374] on button "Confirmer" at bounding box center [125, 377] width 100 height 32
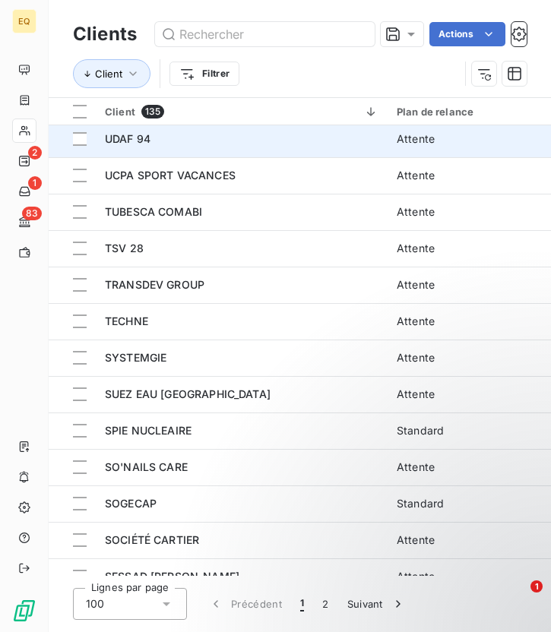
scroll to position [334, 0]
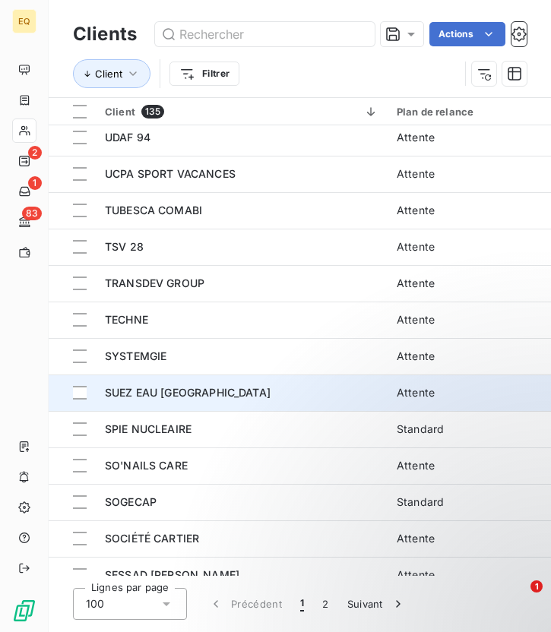
click at [160, 395] on span "SUEZ EAU [GEOGRAPHIC_DATA]" at bounding box center [188, 392] width 166 height 13
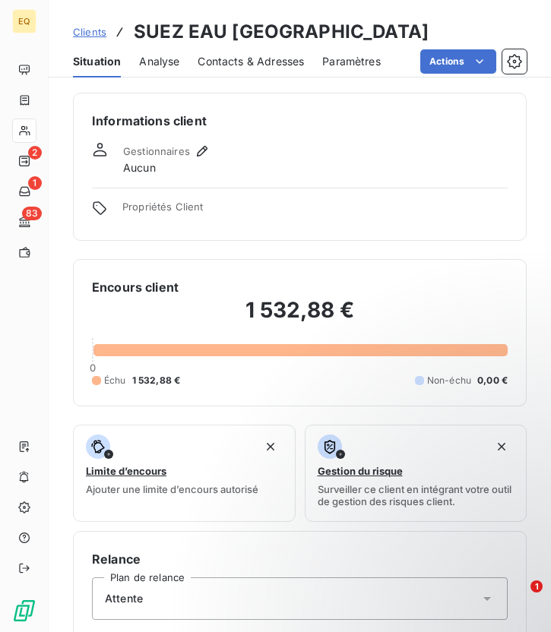
scroll to position [441, 0]
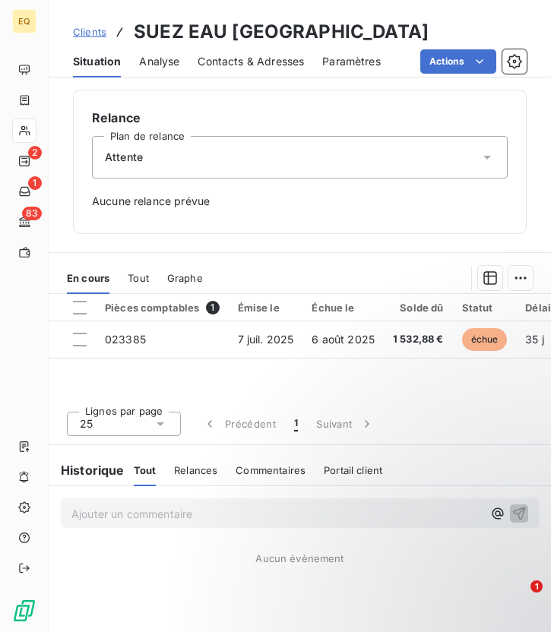
click at [161, 156] on div "Attente" at bounding box center [299, 157] width 415 height 43
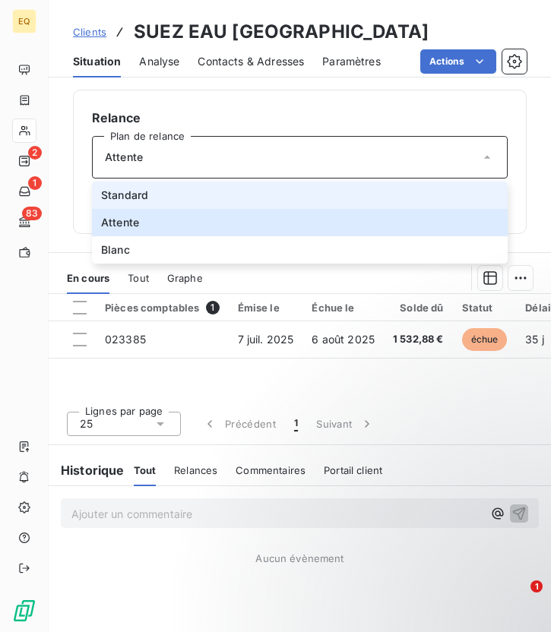
click at [128, 188] on span "Standard" at bounding box center [124, 195] width 47 height 15
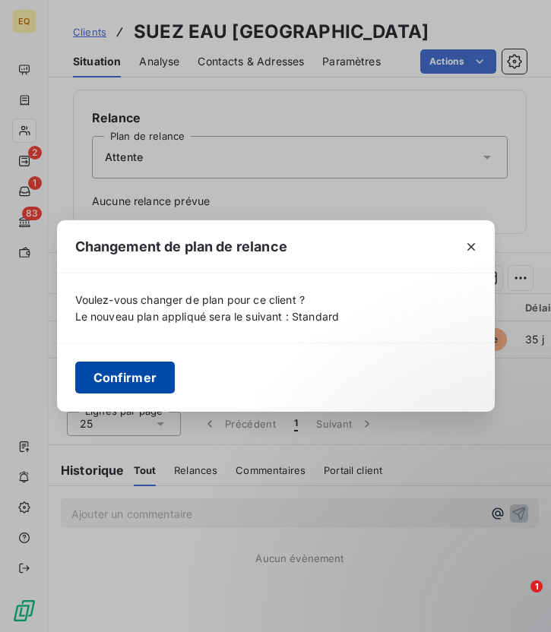
click at [118, 375] on button "Confirmer" at bounding box center [125, 377] width 100 height 32
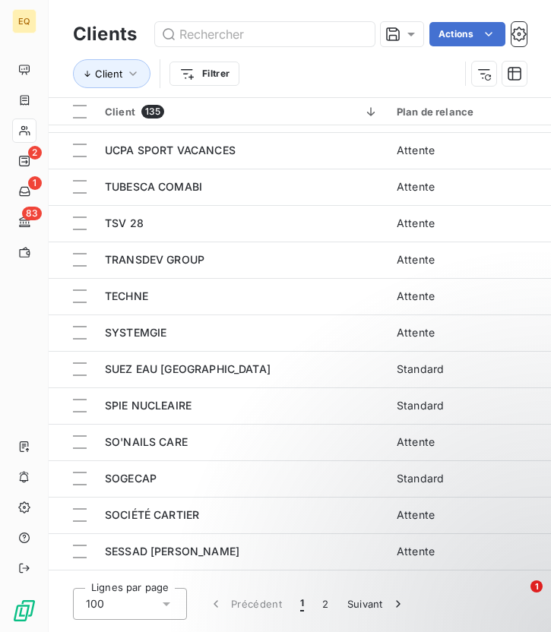
scroll to position [368, 0]
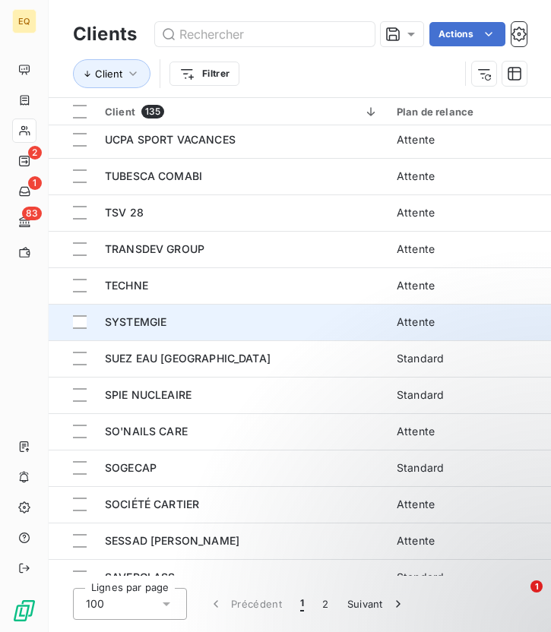
click at [148, 312] on td "SYSTEMGIE" at bounding box center [242, 322] width 292 height 36
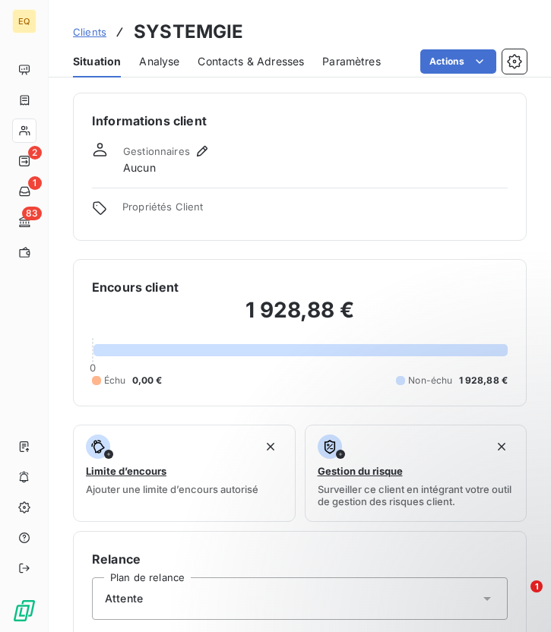
scroll to position [441, 0]
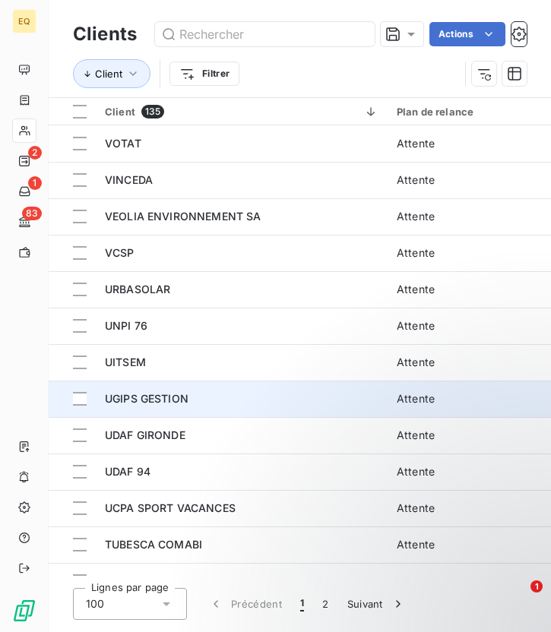
scroll to position [324, 0]
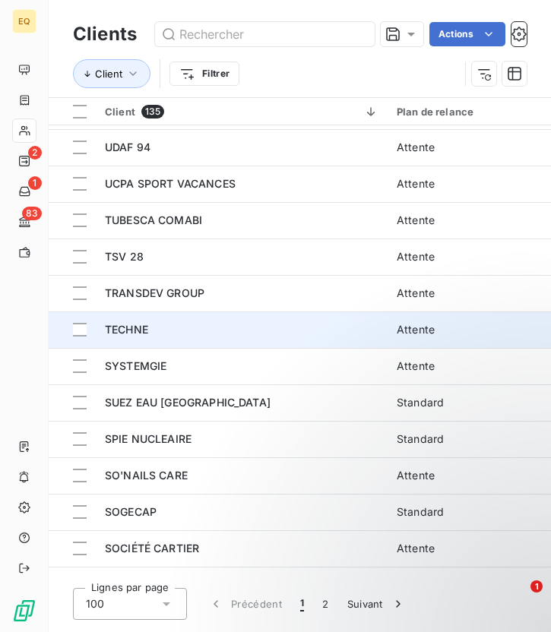
click at [140, 315] on td "TECHNE" at bounding box center [242, 329] width 292 height 36
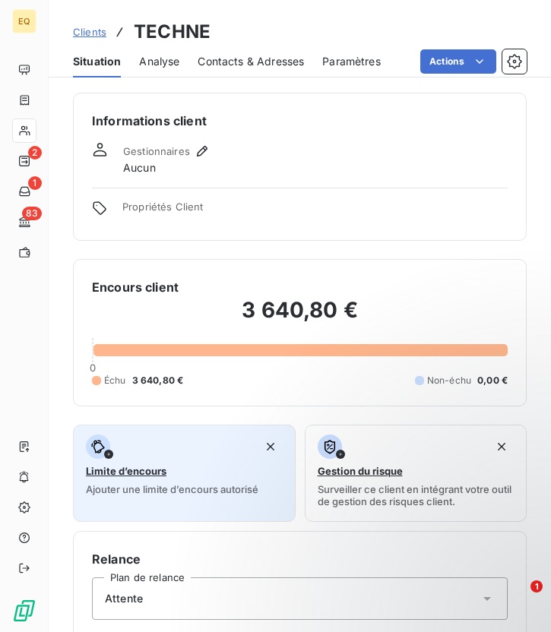
scroll to position [441, 0]
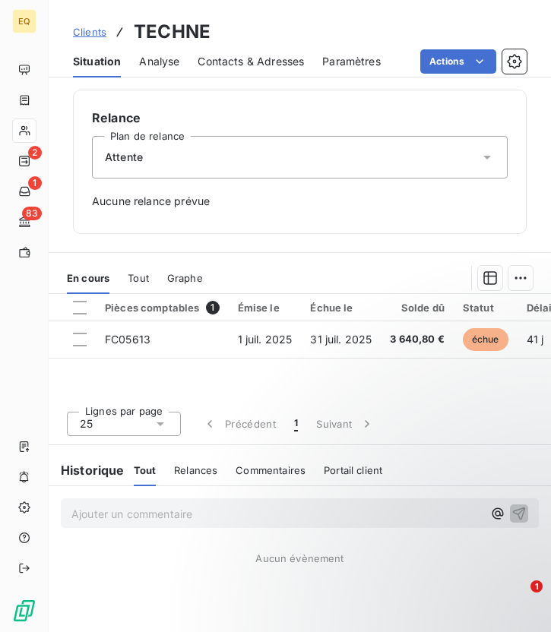
click at [216, 151] on div "Attente" at bounding box center [299, 157] width 415 height 43
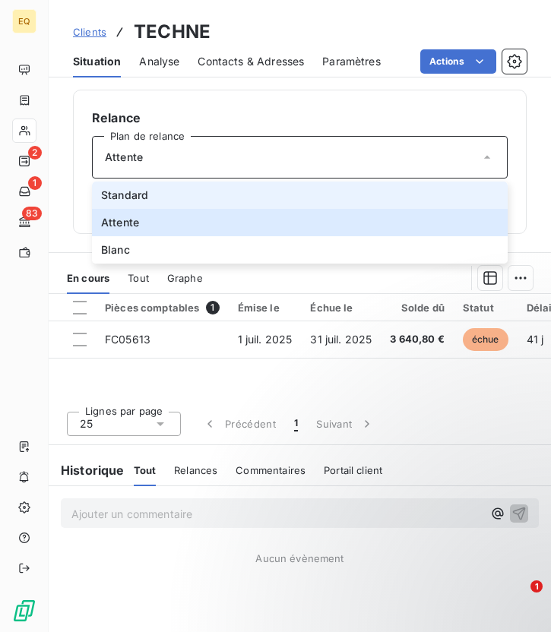
click at [144, 194] on span "Standard" at bounding box center [124, 195] width 47 height 15
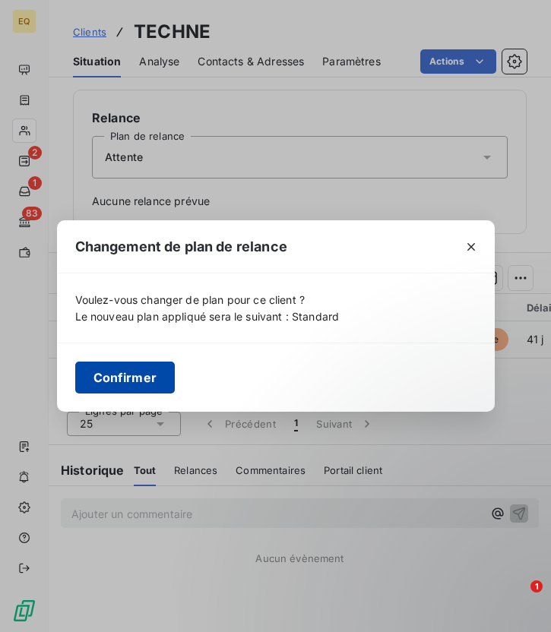
click at [134, 376] on button "Confirmer" at bounding box center [125, 377] width 100 height 32
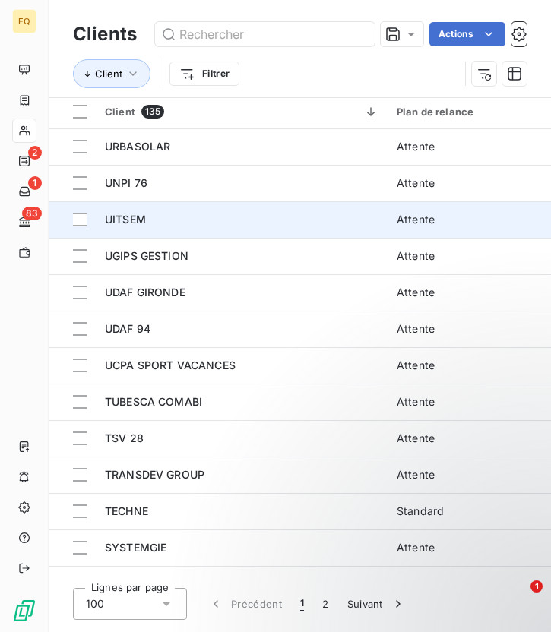
scroll to position [141, 0]
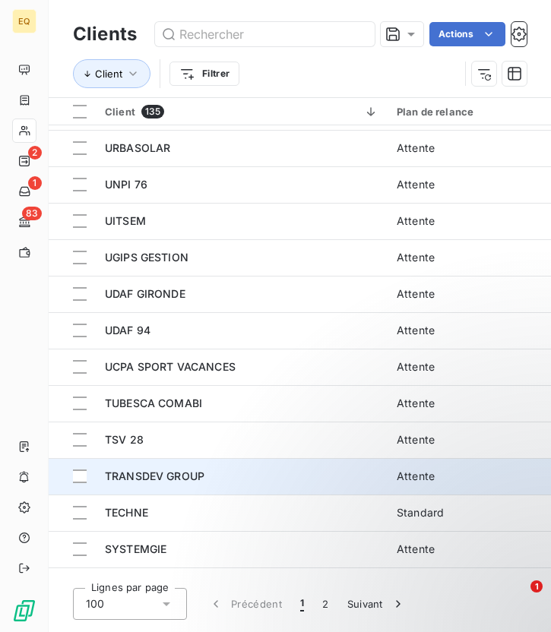
click at [180, 480] on span "TRANSDEV GROUP" at bounding box center [154, 475] width 99 height 13
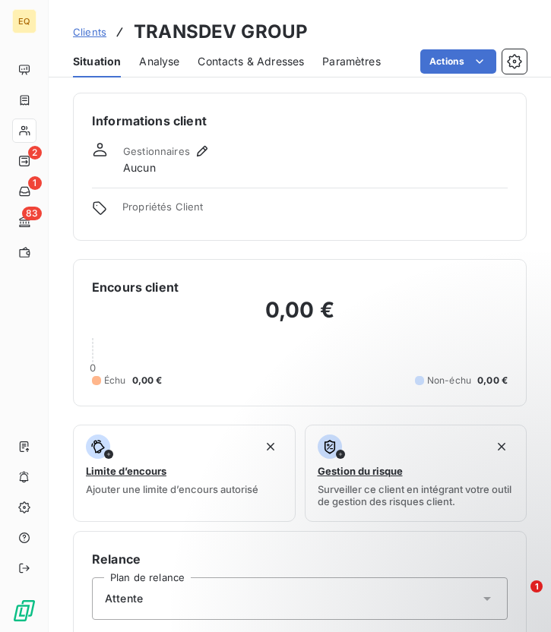
scroll to position [456, 0]
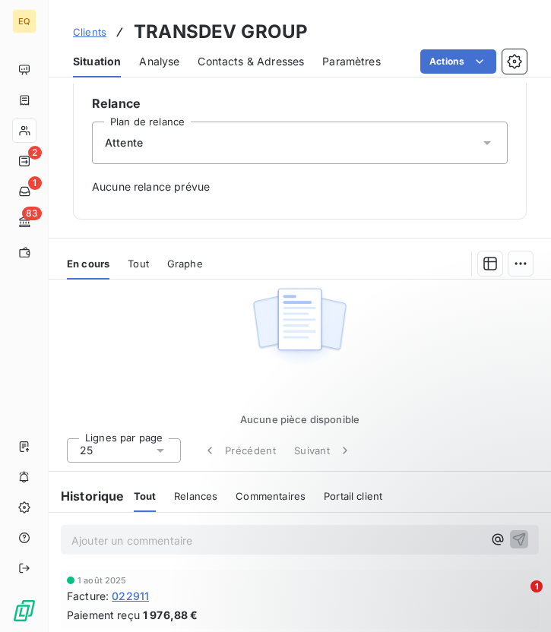
click at [118, 148] on span "Attente" at bounding box center [124, 142] width 38 height 15
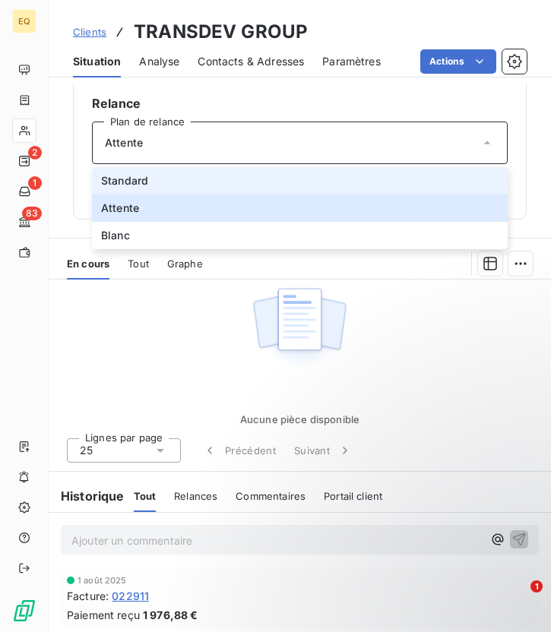
click at [134, 194] on li "Standard" at bounding box center [299, 180] width 415 height 27
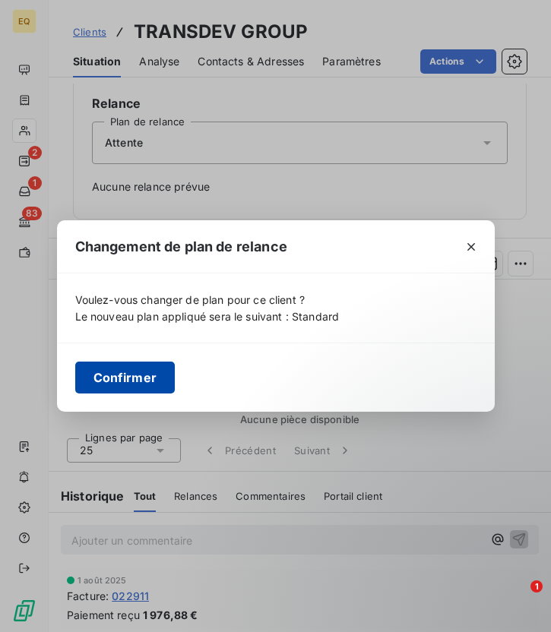
click at [134, 375] on button "Confirmer" at bounding box center [125, 377] width 100 height 32
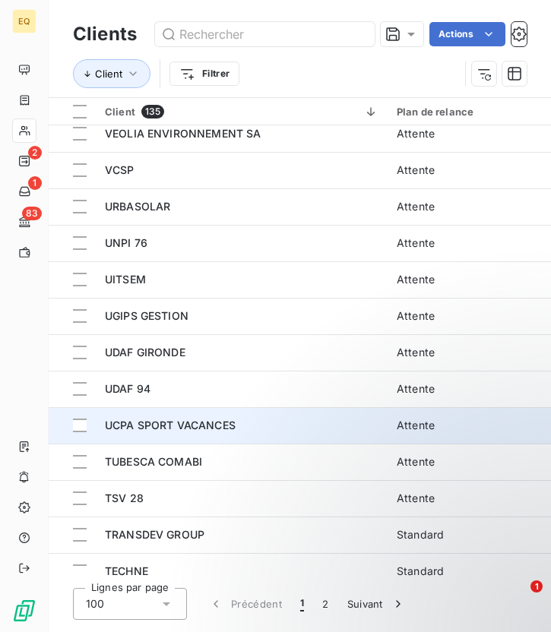
scroll to position [86, 0]
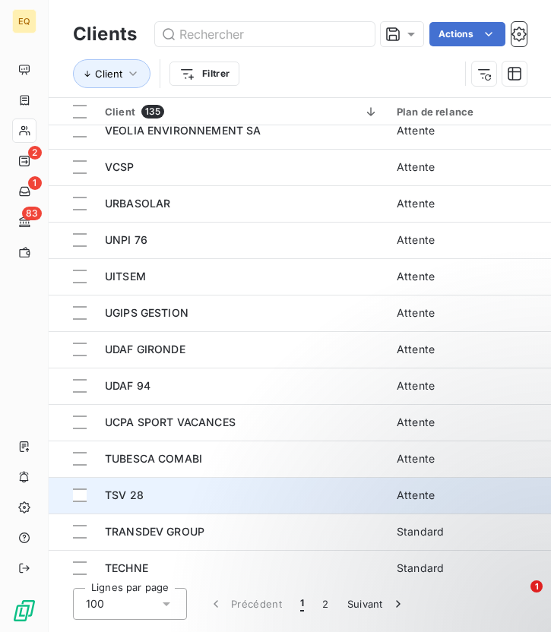
click at [158, 491] on div "TSV 28" at bounding box center [241, 495] width 273 height 15
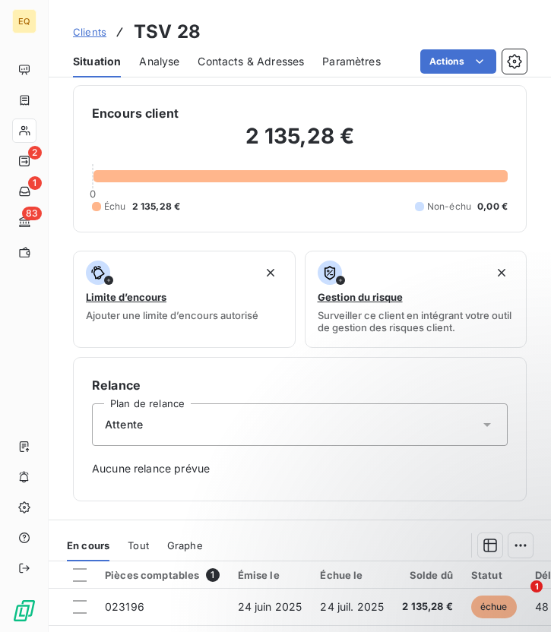
scroll to position [441, 0]
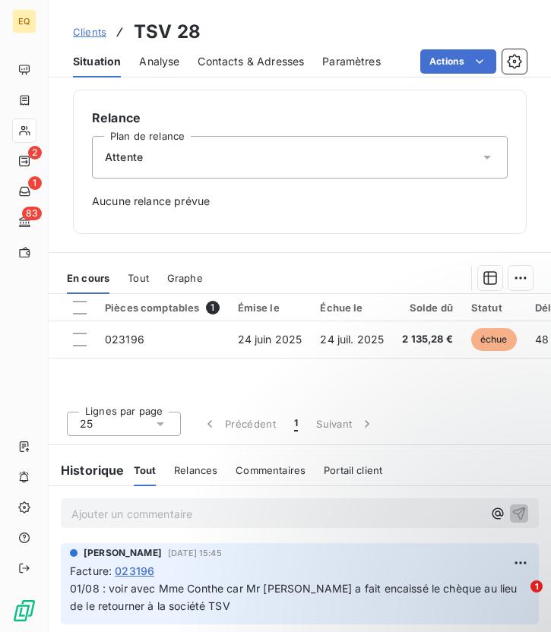
click at [153, 170] on div "Attente" at bounding box center [299, 157] width 415 height 43
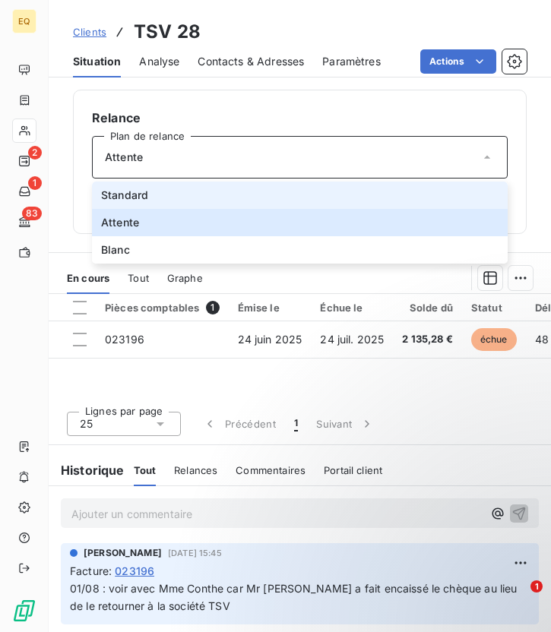
click at [147, 200] on span "Standard" at bounding box center [124, 195] width 47 height 15
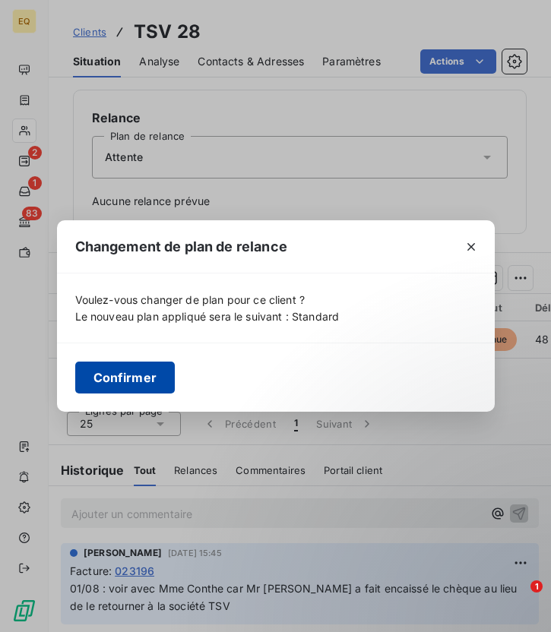
click at [118, 378] on button "Confirmer" at bounding box center [125, 377] width 100 height 32
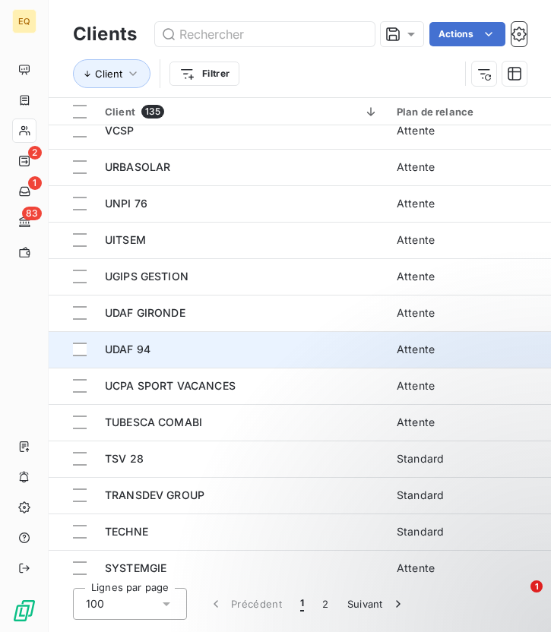
scroll to position [140, 0]
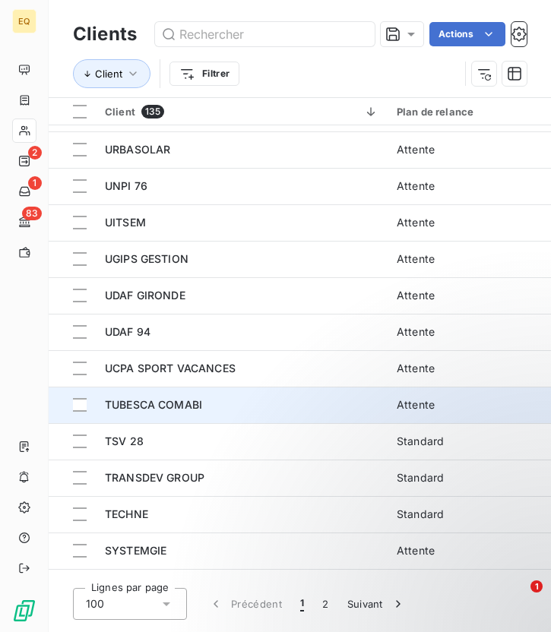
click at [140, 399] on span "TUBESCA COMABI" at bounding box center [153, 404] width 97 height 13
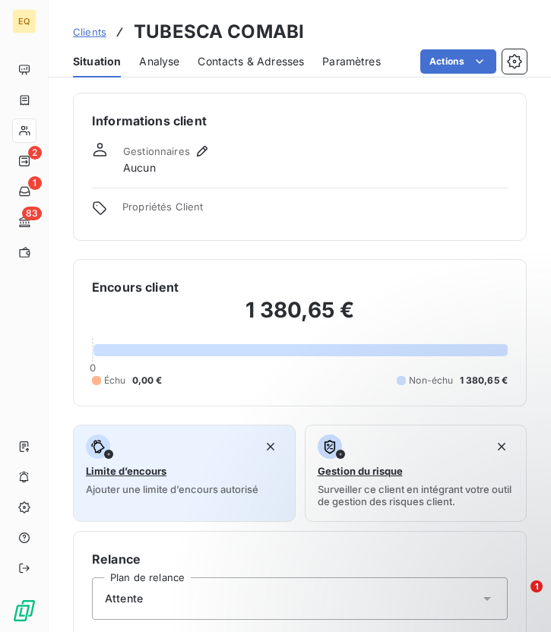
scroll to position [441, 0]
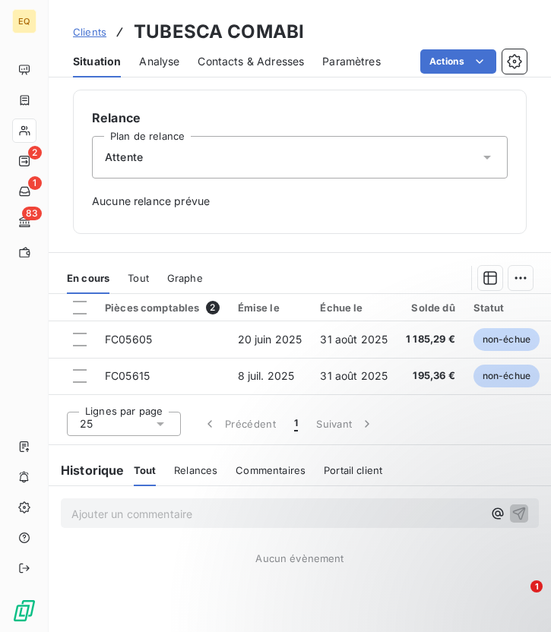
click at [153, 159] on div "Attente" at bounding box center [299, 157] width 415 height 43
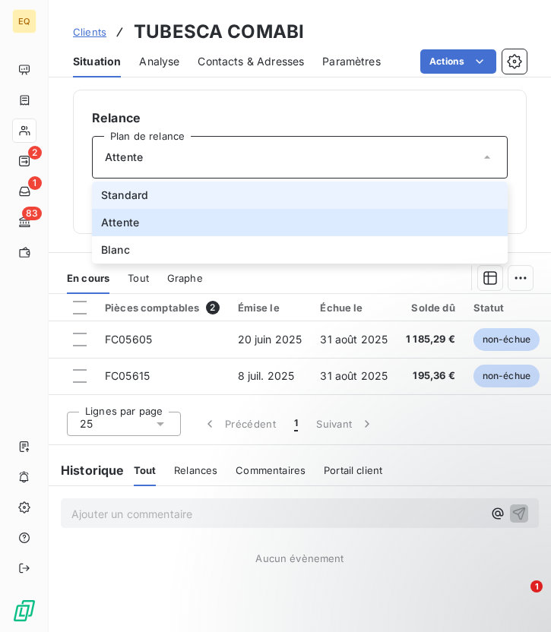
click at [172, 196] on li "Standard" at bounding box center [299, 194] width 415 height 27
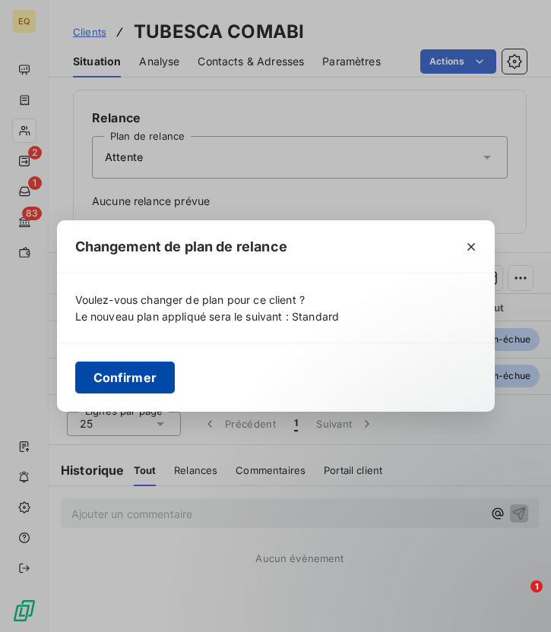
click at [117, 375] on button "Confirmer" at bounding box center [125, 377] width 100 height 32
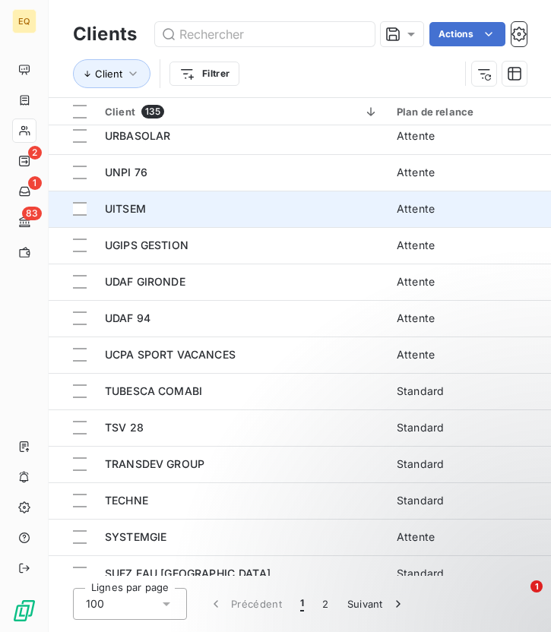
scroll to position [169, 0]
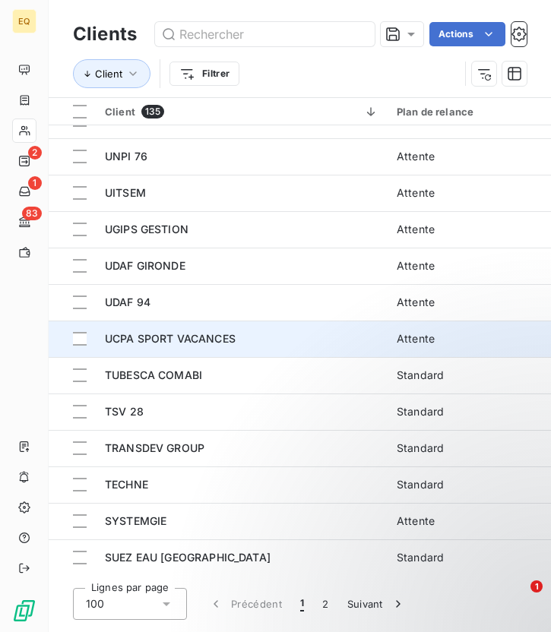
click at [155, 329] on td "UCPA SPORT VACANCES" at bounding box center [242, 338] width 292 height 36
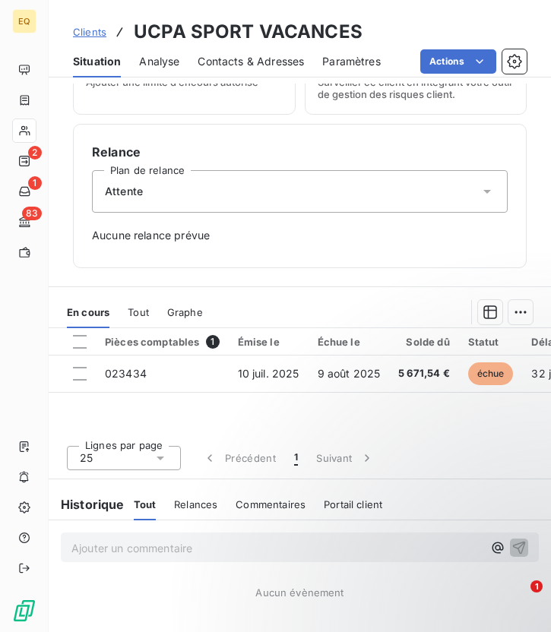
scroll to position [441, 0]
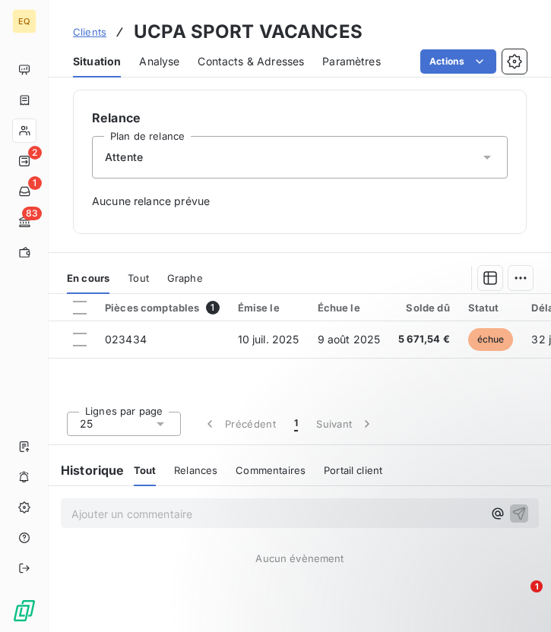
click at [143, 163] on div "Attente" at bounding box center [299, 157] width 415 height 43
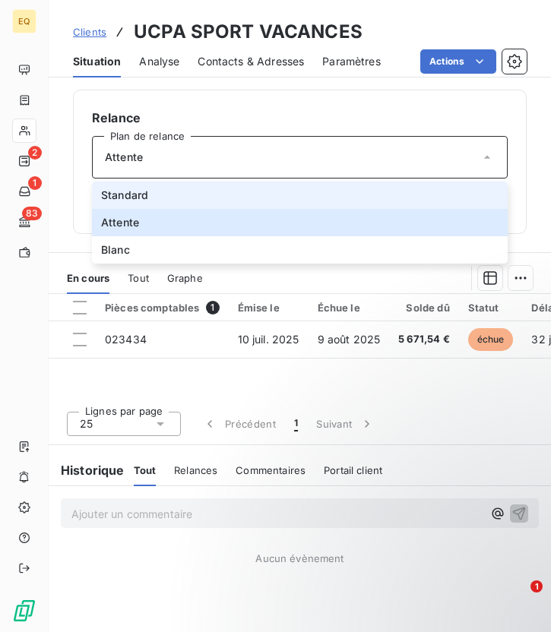
click at [133, 191] on span "Standard" at bounding box center [124, 195] width 47 height 15
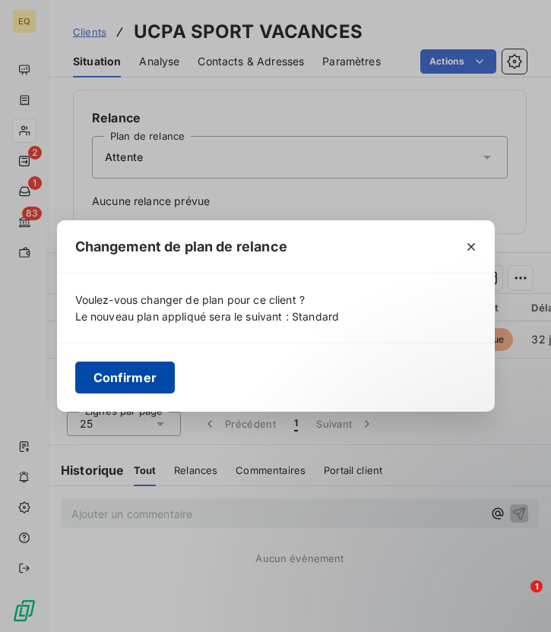
click at [131, 386] on button "Confirmer" at bounding box center [125, 377] width 100 height 32
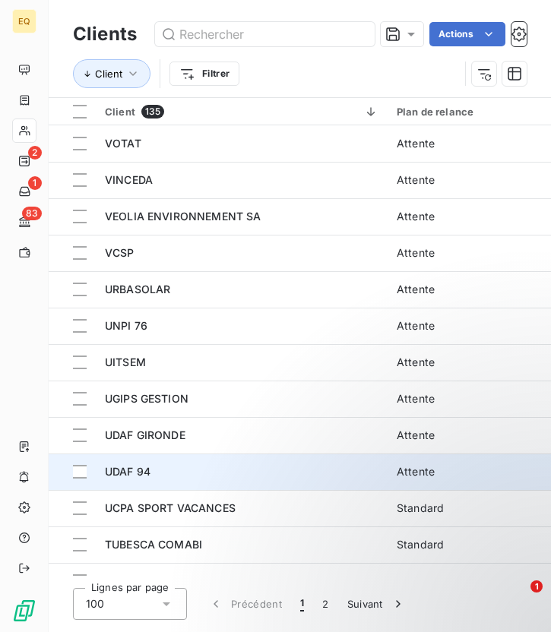
click at [178, 472] on div "UDAF 94" at bounding box center [241, 471] width 273 height 15
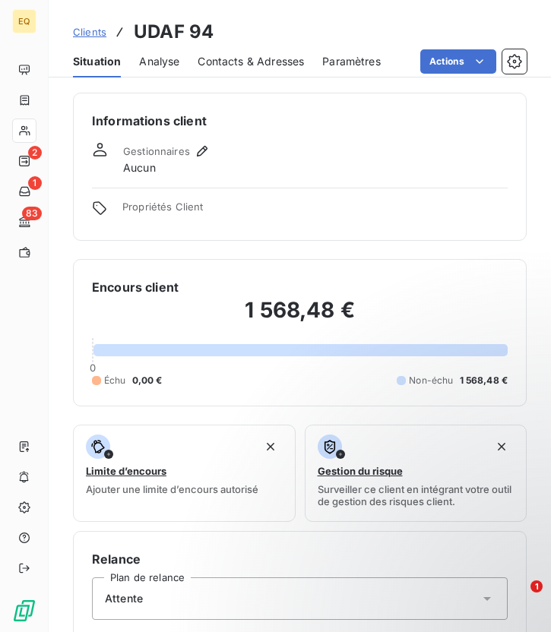
scroll to position [441, 0]
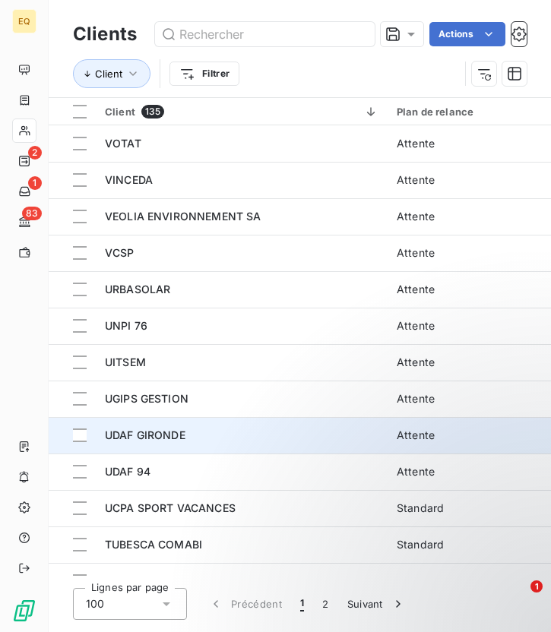
click at [159, 437] on span "UDAF GIRONDE" at bounding box center [145, 434] width 80 height 13
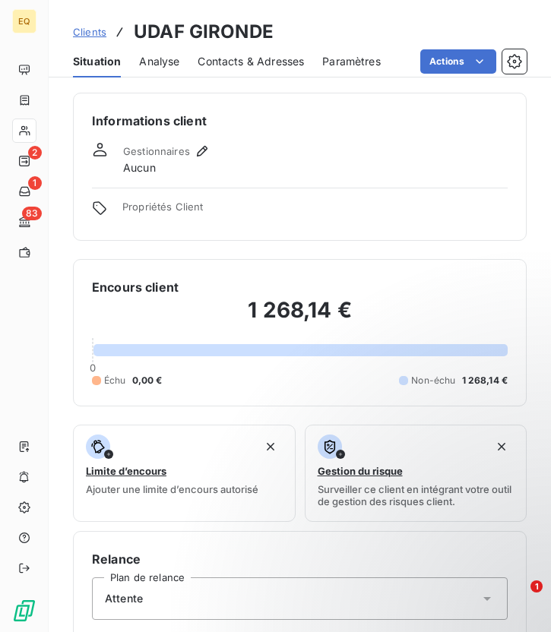
scroll to position [441, 0]
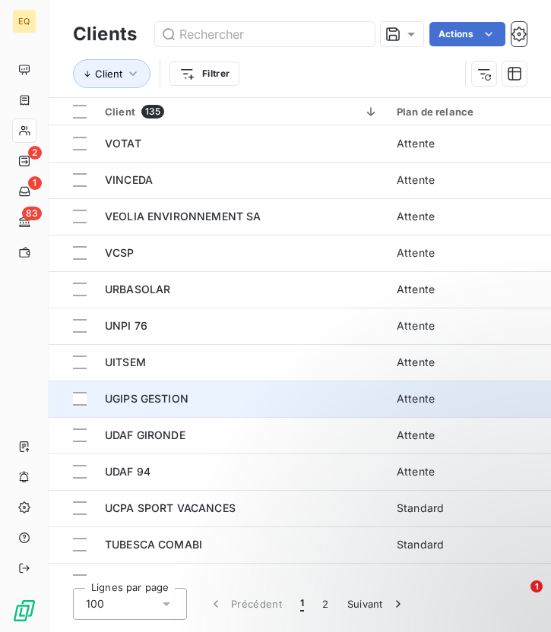
click at [142, 400] on span "UGIPS GESTION" at bounding box center [147, 398] width 84 height 13
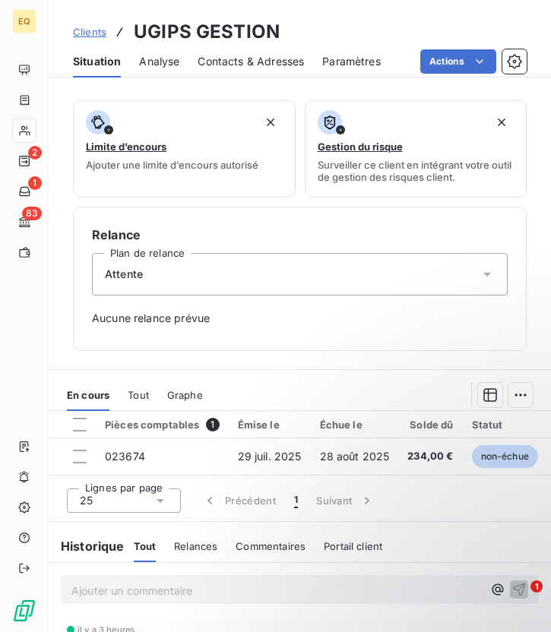
scroll to position [511, 0]
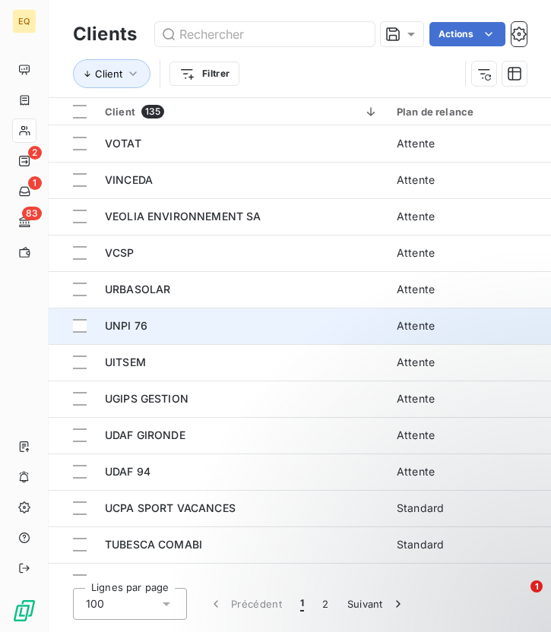
click at [197, 341] on td "UNPI 76" at bounding box center [242, 326] width 292 height 36
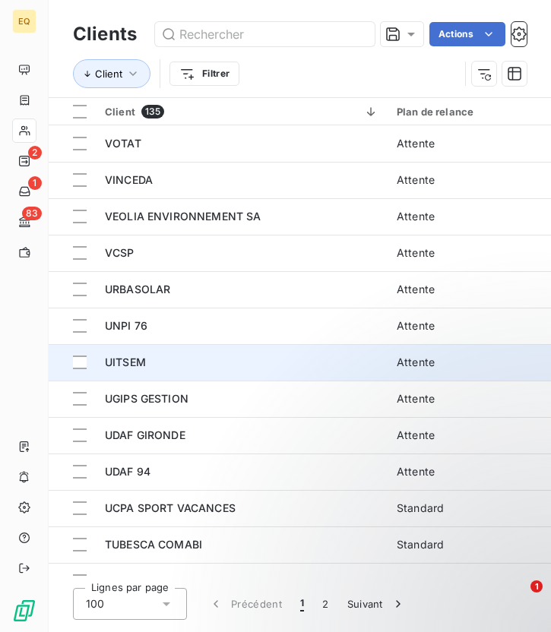
click at [175, 365] on div "UITSEM" at bounding box center [241, 362] width 273 height 15
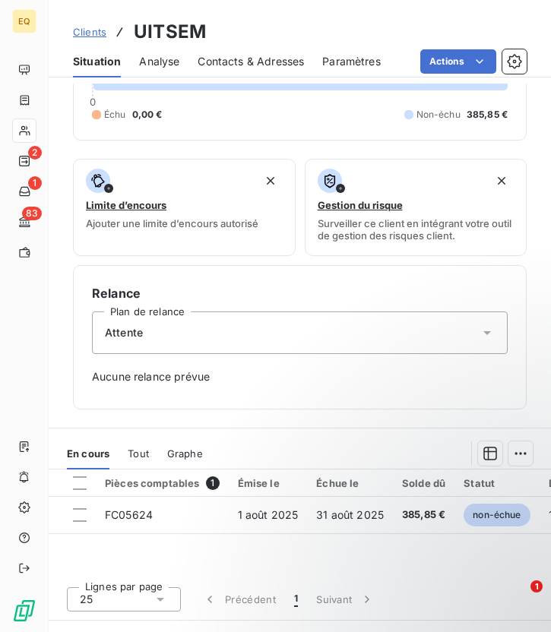
scroll to position [441, 0]
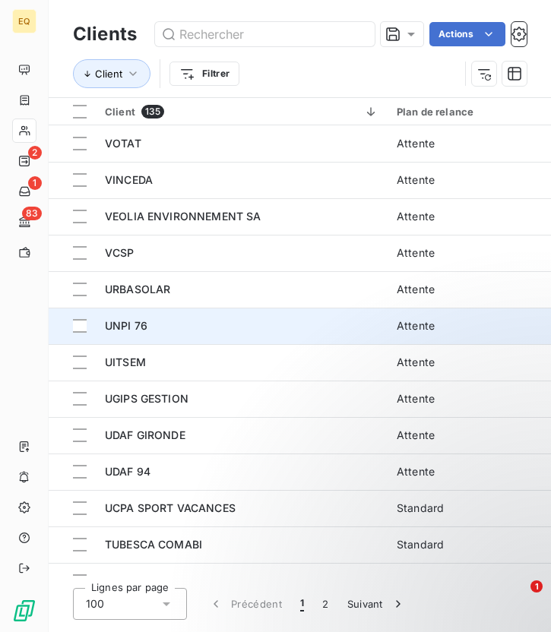
click at [149, 324] on div "UNPI 76" at bounding box center [241, 325] width 273 height 15
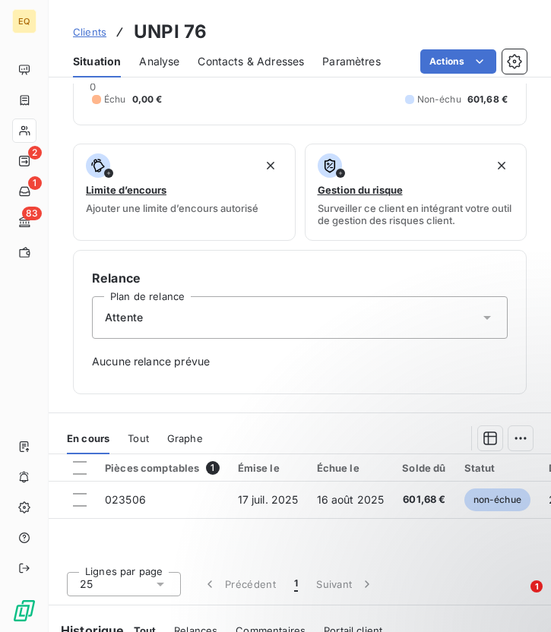
scroll to position [441, 0]
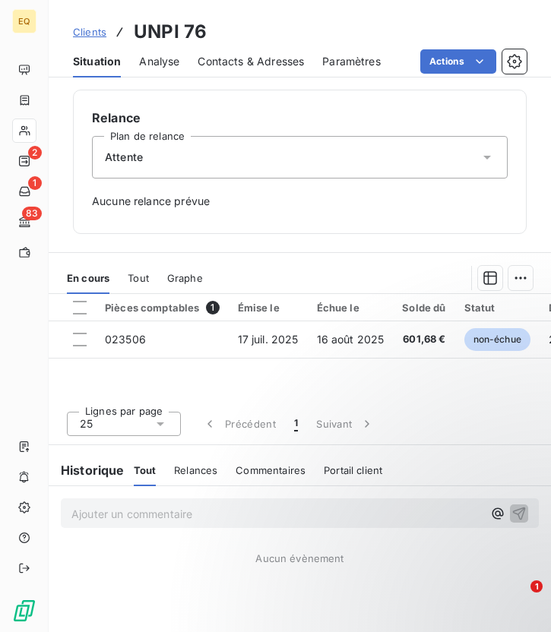
click at [181, 166] on div "Attente" at bounding box center [299, 157] width 415 height 43
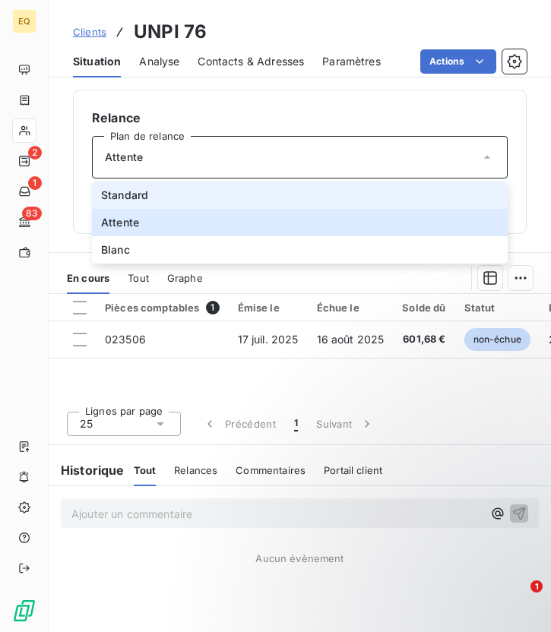
click at [140, 191] on span "Standard" at bounding box center [124, 195] width 47 height 15
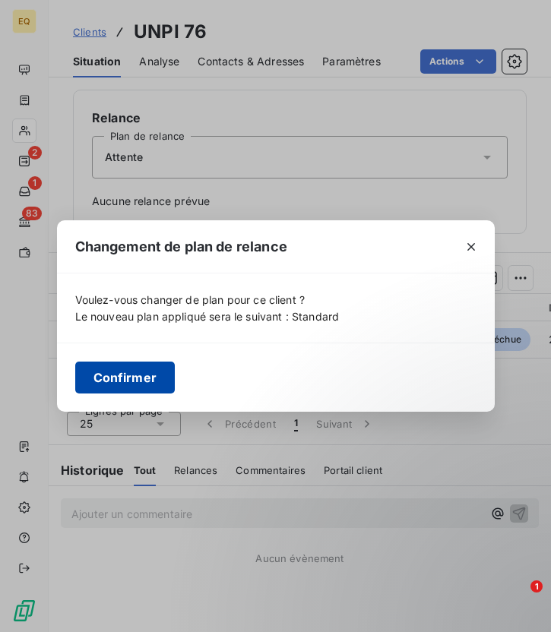
click at [113, 372] on button "Confirmer" at bounding box center [125, 377] width 100 height 32
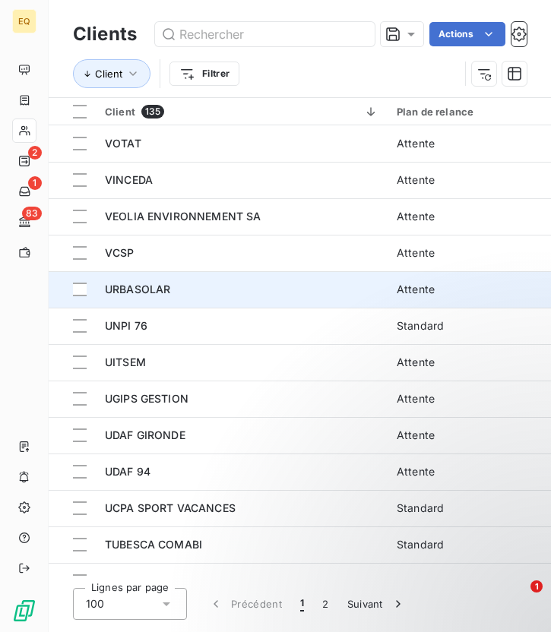
click at [150, 283] on span "URBASOLAR" at bounding box center [137, 288] width 65 height 13
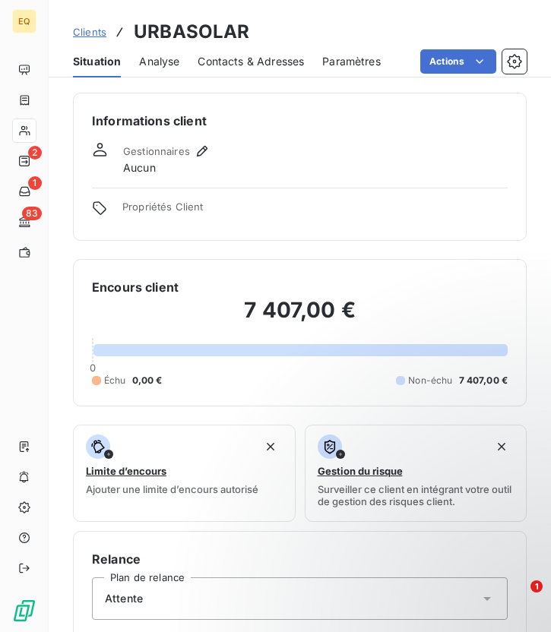
scroll to position [441, 0]
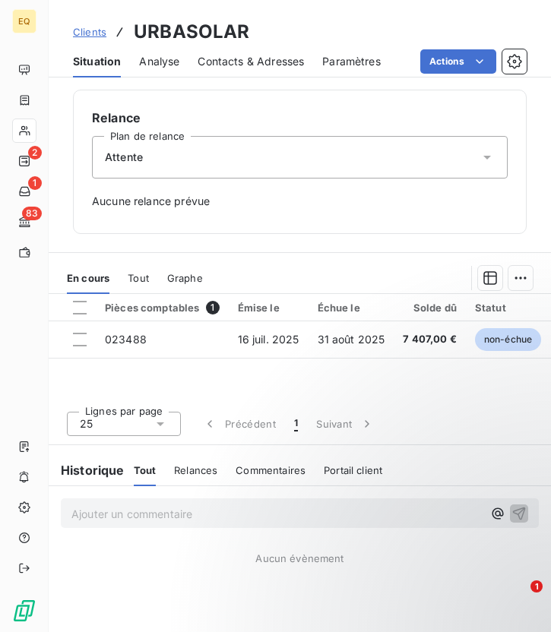
click at [147, 160] on div "Attente" at bounding box center [299, 157] width 415 height 43
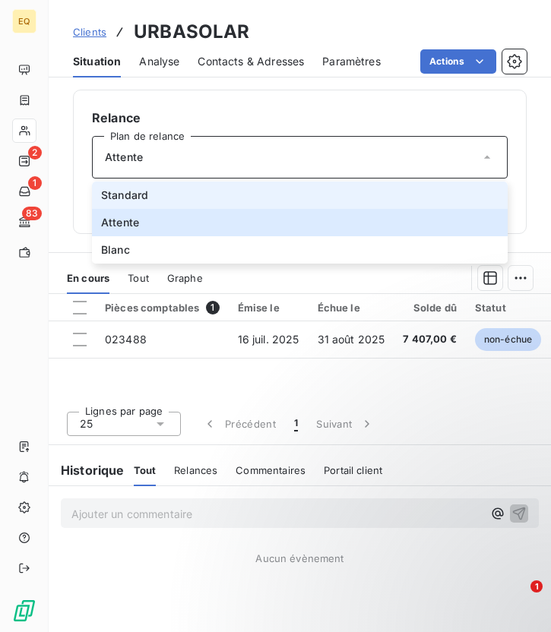
click at [131, 191] on span "Standard" at bounding box center [124, 195] width 47 height 15
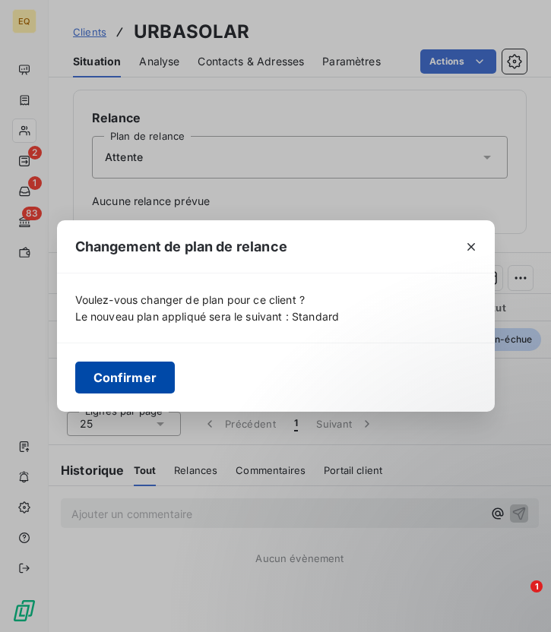
click at [130, 371] on button "Confirmer" at bounding box center [125, 377] width 100 height 32
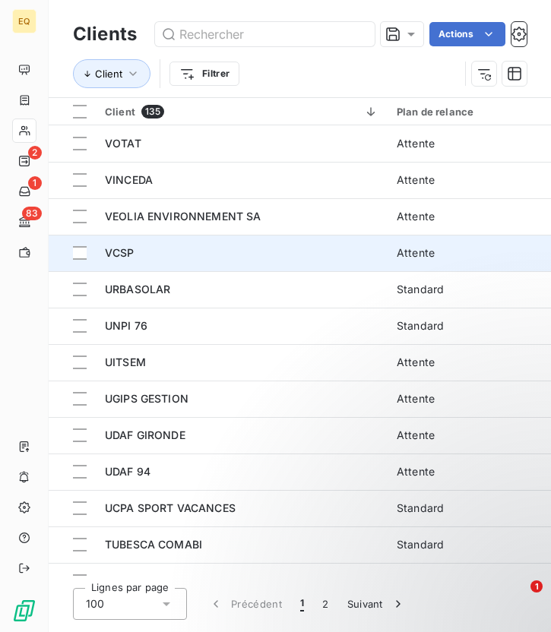
click at [141, 251] on div "VCSP" at bounding box center [241, 252] width 273 height 15
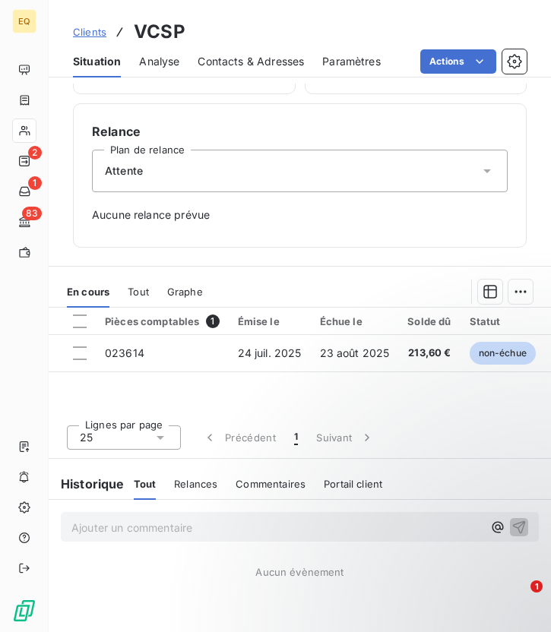
scroll to position [441, 0]
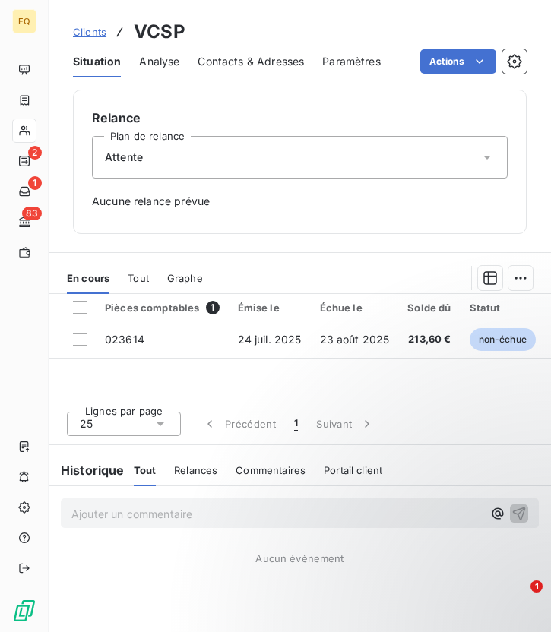
click at [224, 159] on div "Attente" at bounding box center [299, 157] width 415 height 43
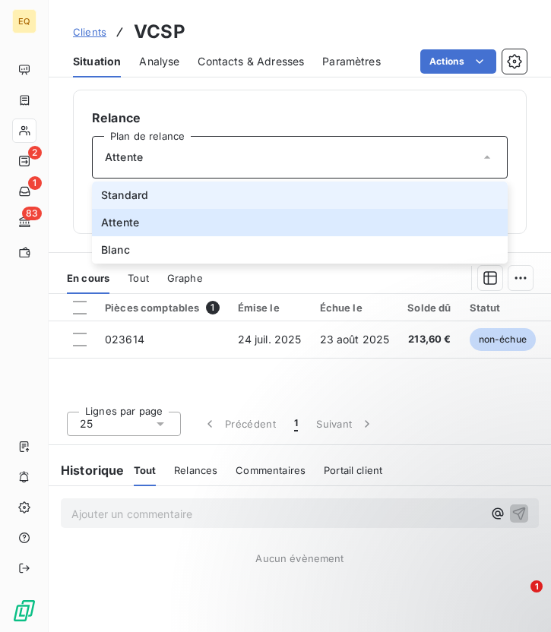
click at [144, 191] on span "Standard" at bounding box center [124, 195] width 47 height 15
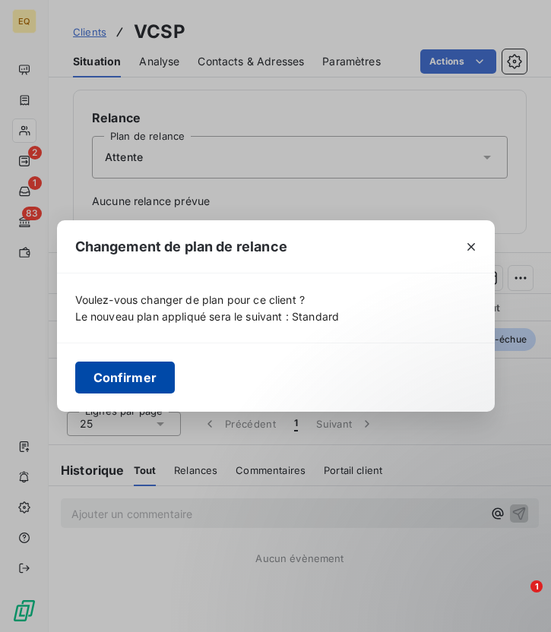
click at [130, 377] on button "Confirmer" at bounding box center [125, 377] width 100 height 32
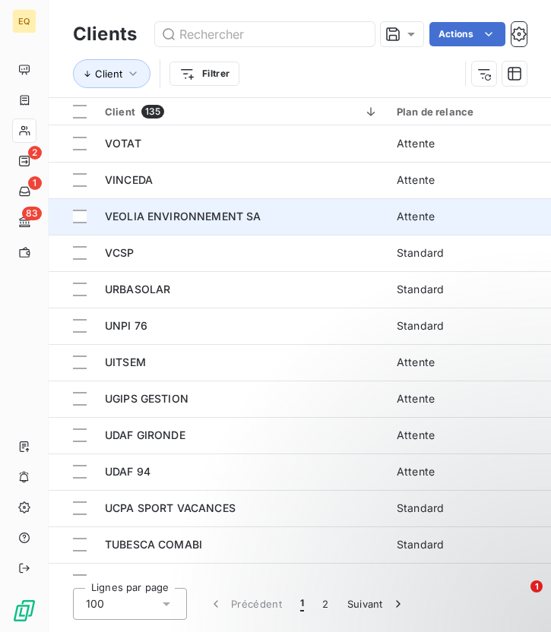
click at [129, 199] on td "VEOLIA ENVIRONNEMENT SA" at bounding box center [242, 216] width 292 height 36
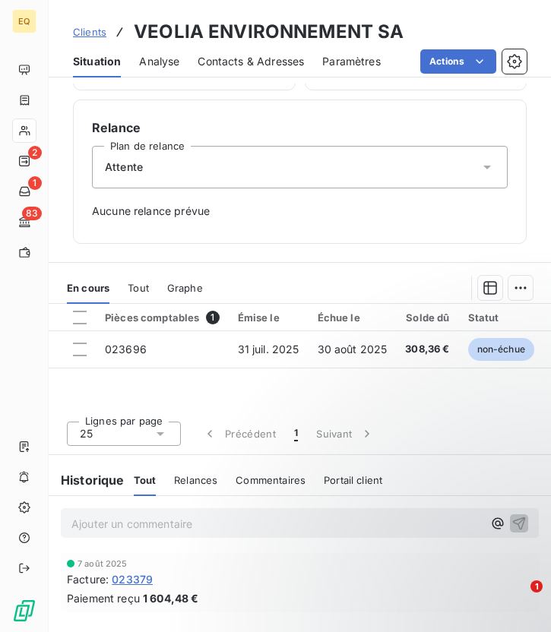
scroll to position [441, 0]
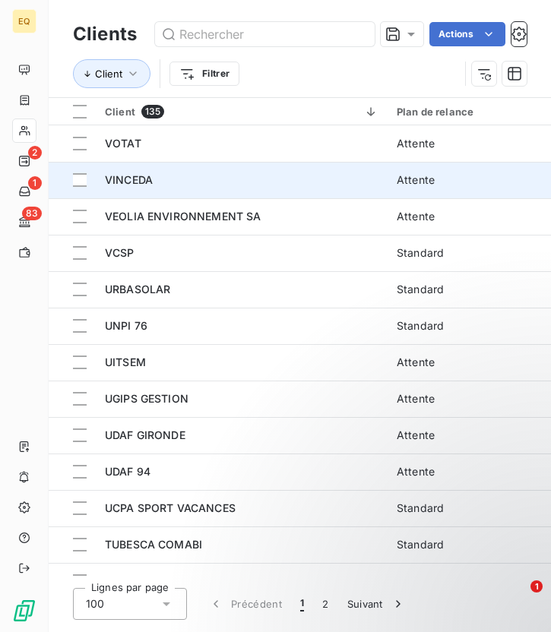
click at [160, 166] on td "VINCEDA" at bounding box center [242, 180] width 292 height 36
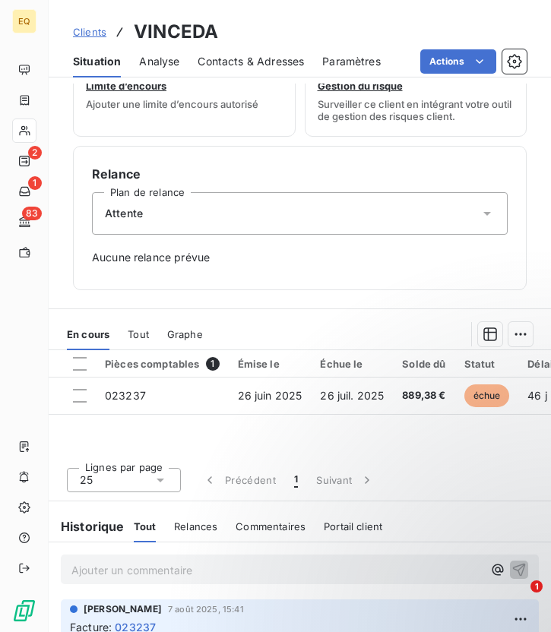
scroll to position [441, 0]
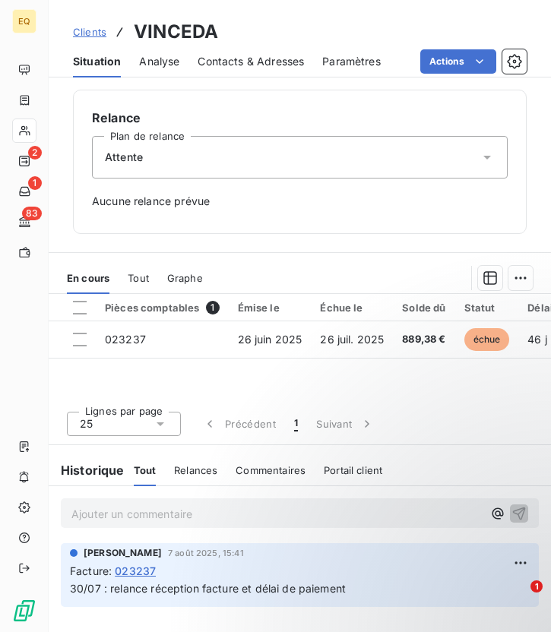
click at [211, 164] on div "Attente" at bounding box center [299, 157] width 415 height 43
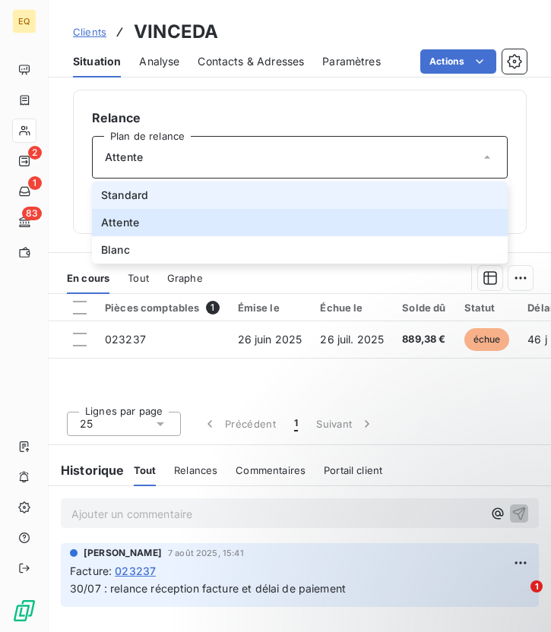
click at [164, 188] on li "Standard" at bounding box center [299, 194] width 415 height 27
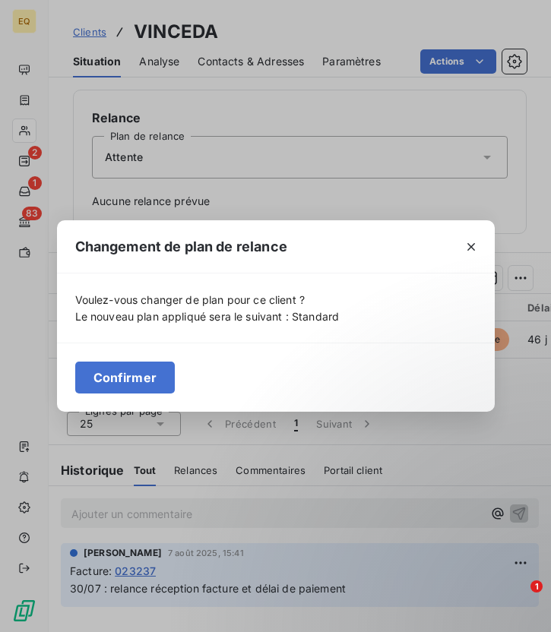
click at [120, 395] on div "Confirmer" at bounding box center [275, 376] width 437 height 69
click at [115, 373] on button "Confirmer" at bounding box center [125, 377] width 100 height 32
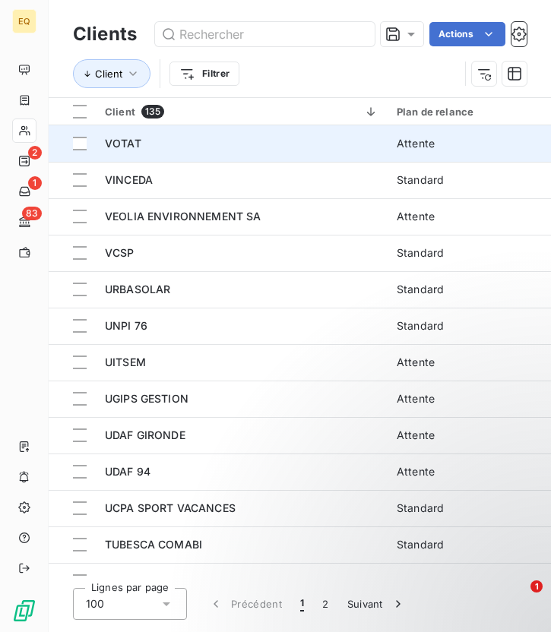
click at [172, 156] on td "VOTAT" at bounding box center [242, 143] width 292 height 36
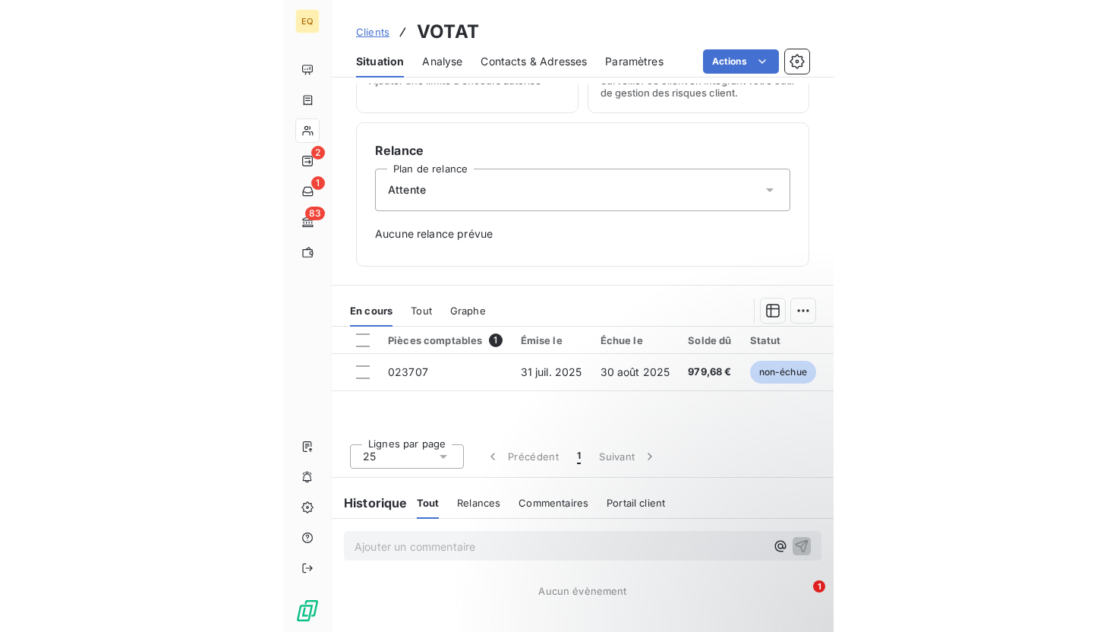
scroll to position [409, 0]
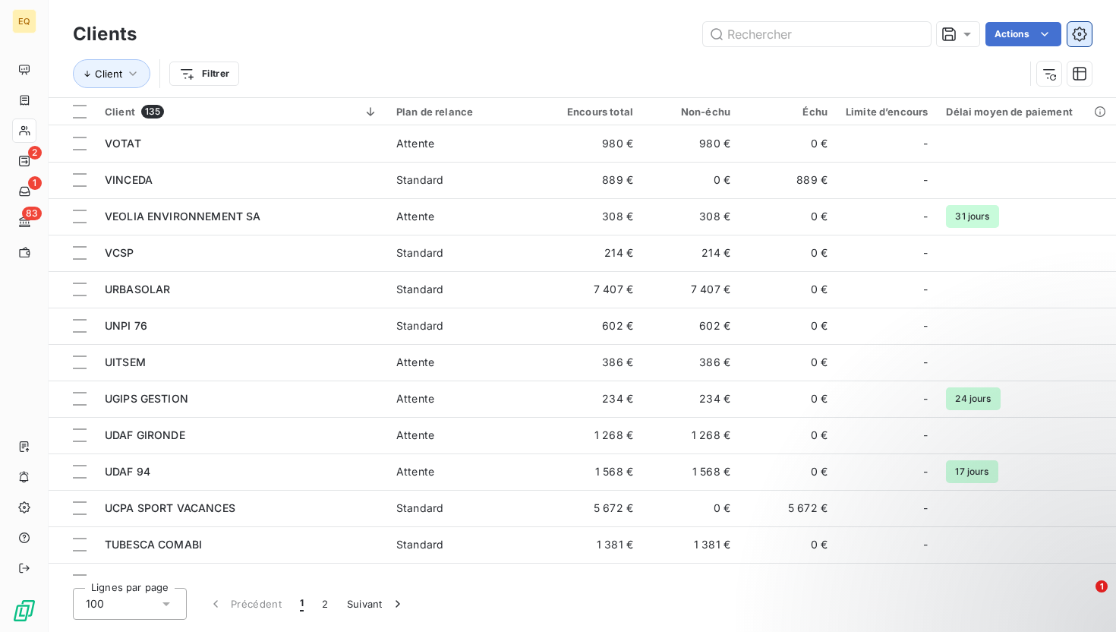
click at [550, 42] on button "button" at bounding box center [1080, 34] width 24 height 24
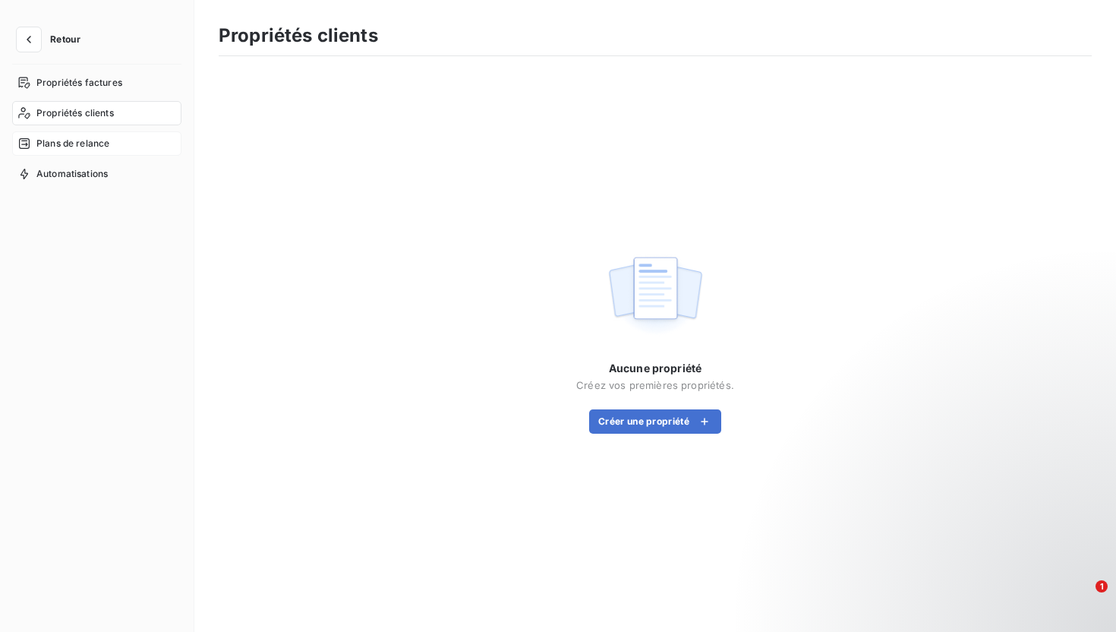
click at [57, 142] on span "Plans de relance" at bounding box center [72, 144] width 73 height 14
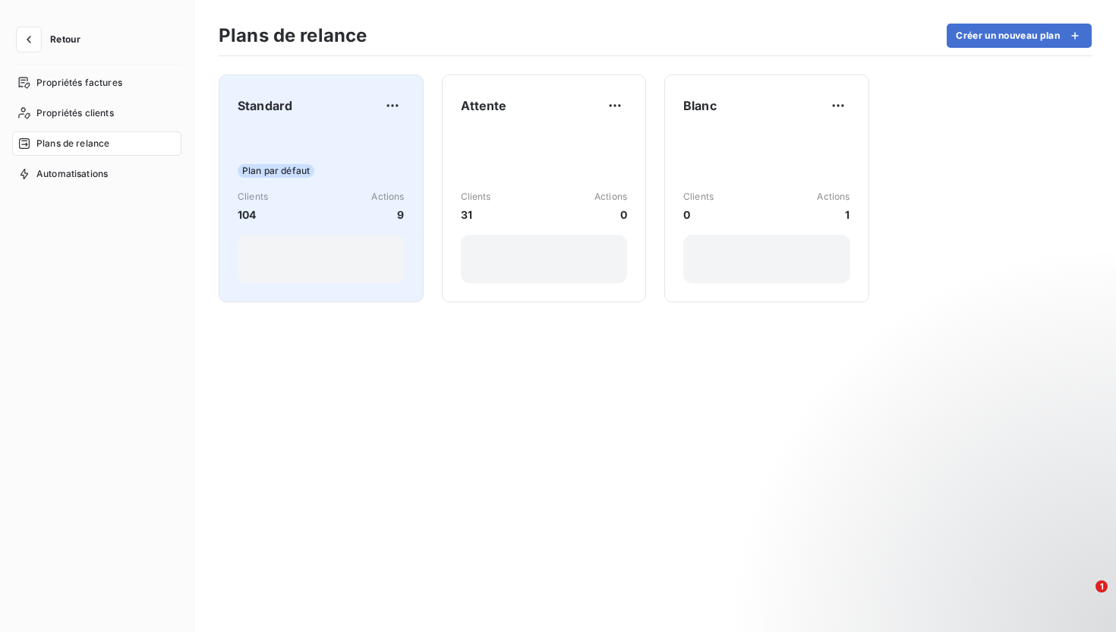
click at [348, 164] on div "Plan par défaut" at bounding box center [321, 171] width 167 height 14
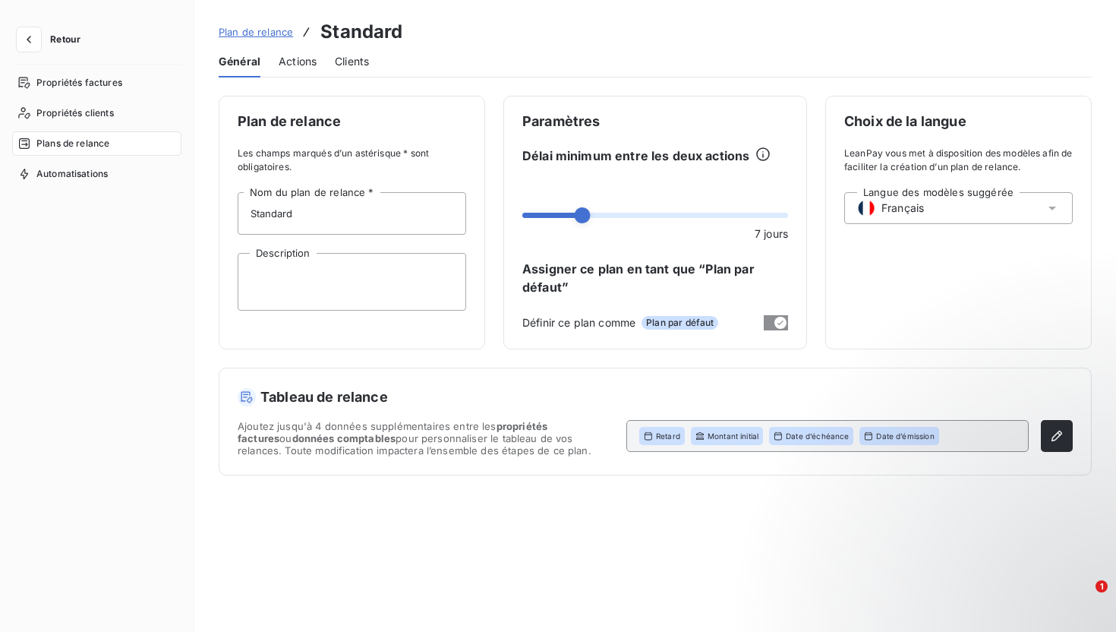
click at [310, 52] on div "Actions" at bounding box center [298, 62] width 38 height 32
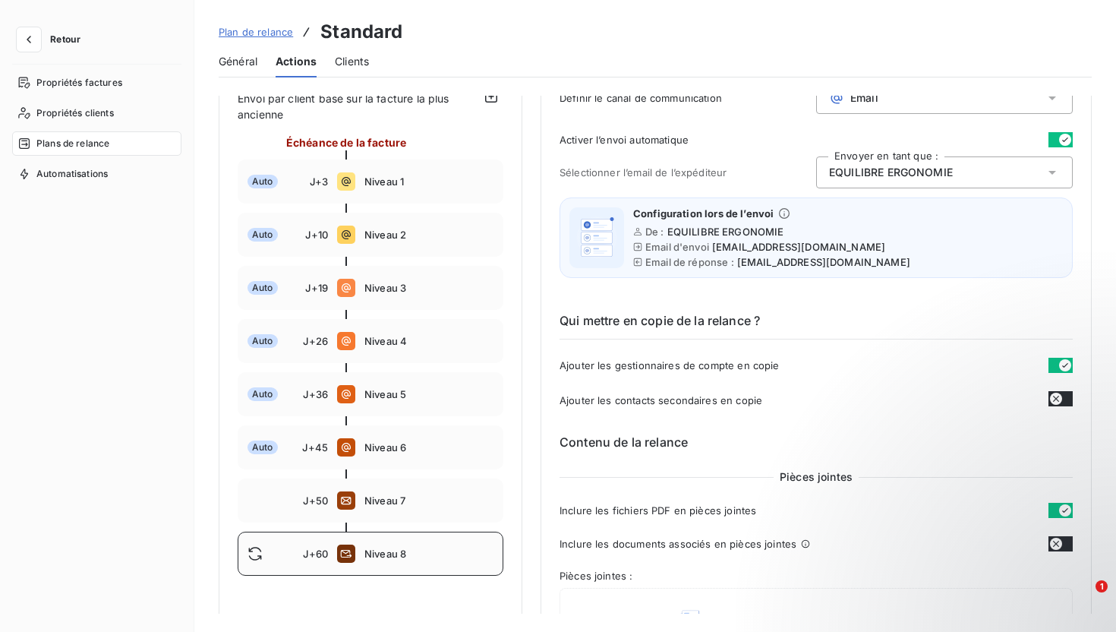
scroll to position [140, 0]
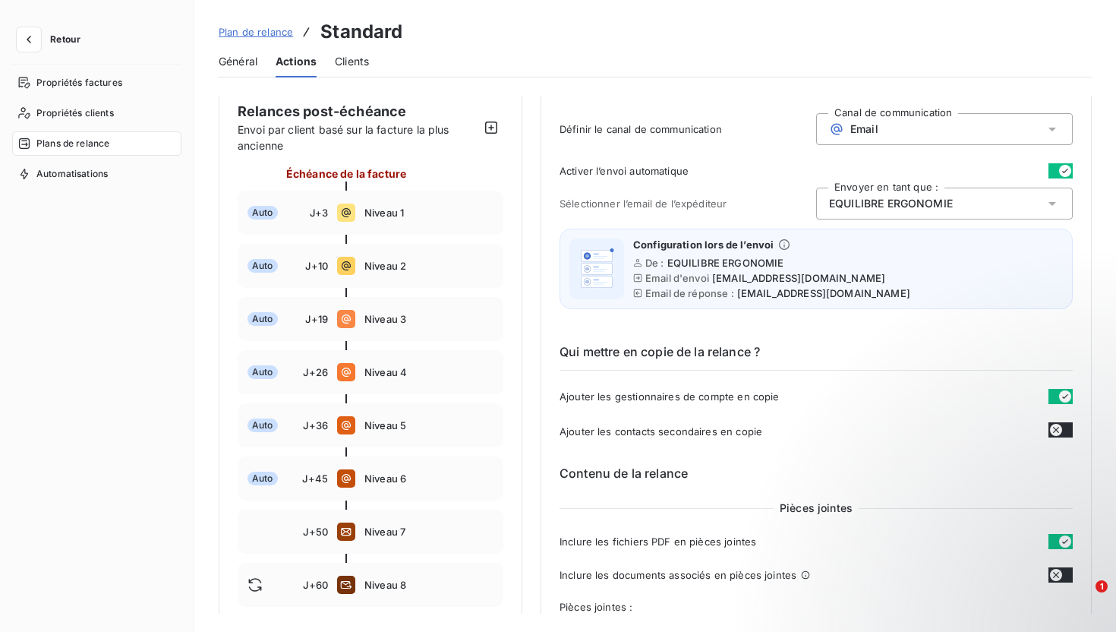
click at [233, 56] on span "Général" at bounding box center [238, 61] width 39 height 15
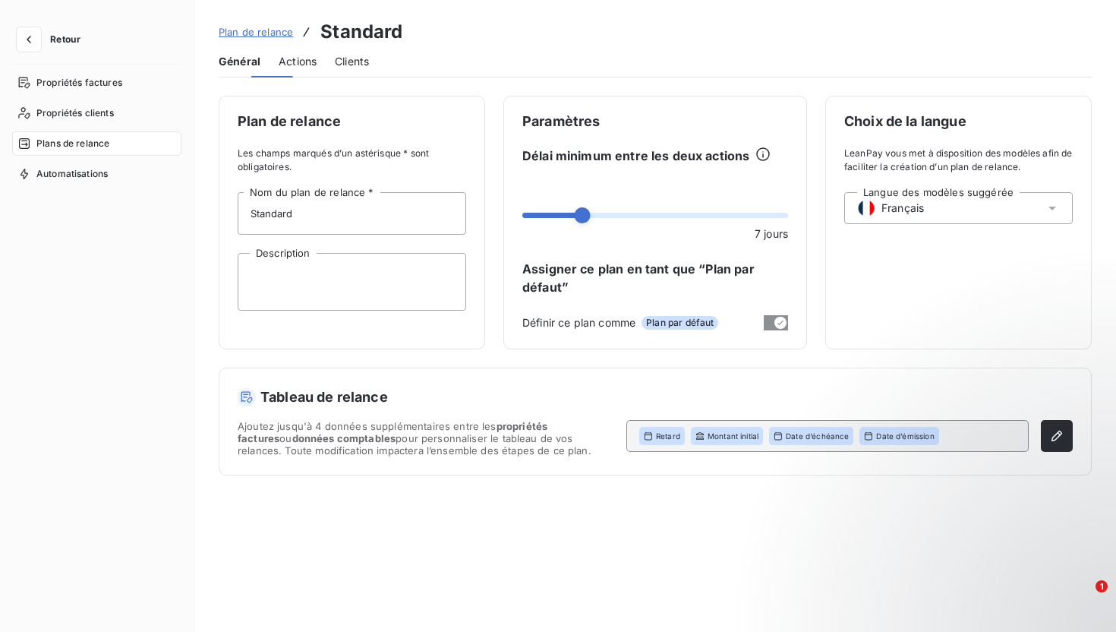
scroll to position [0, 0]
click at [306, 58] on span "Actions" at bounding box center [298, 61] width 38 height 15
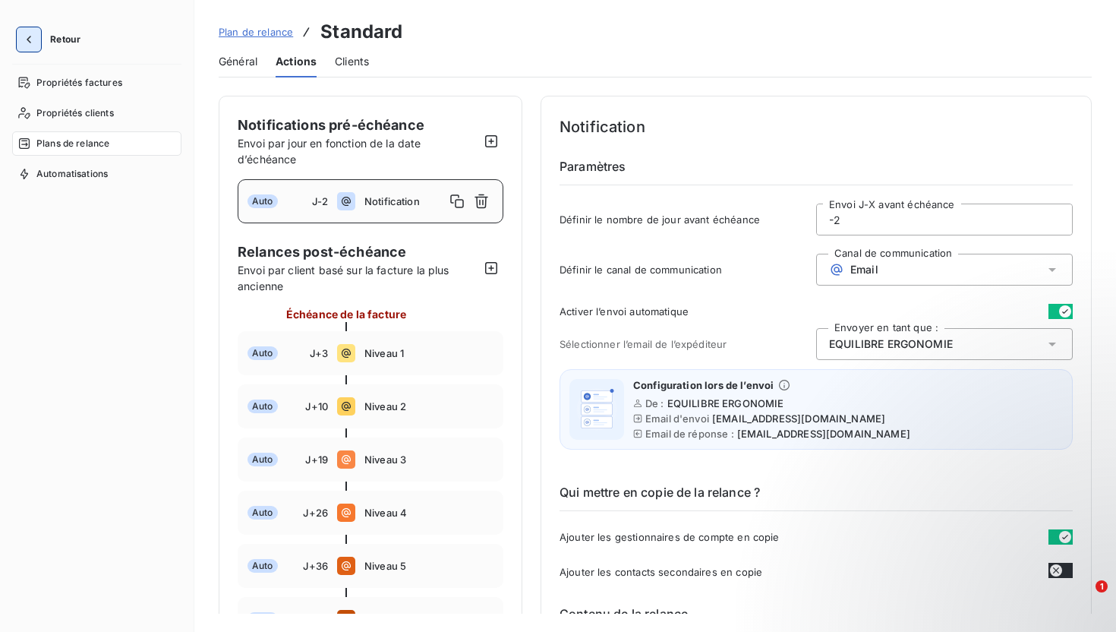
click at [22, 42] on icon "button" at bounding box center [28, 39] width 15 height 15
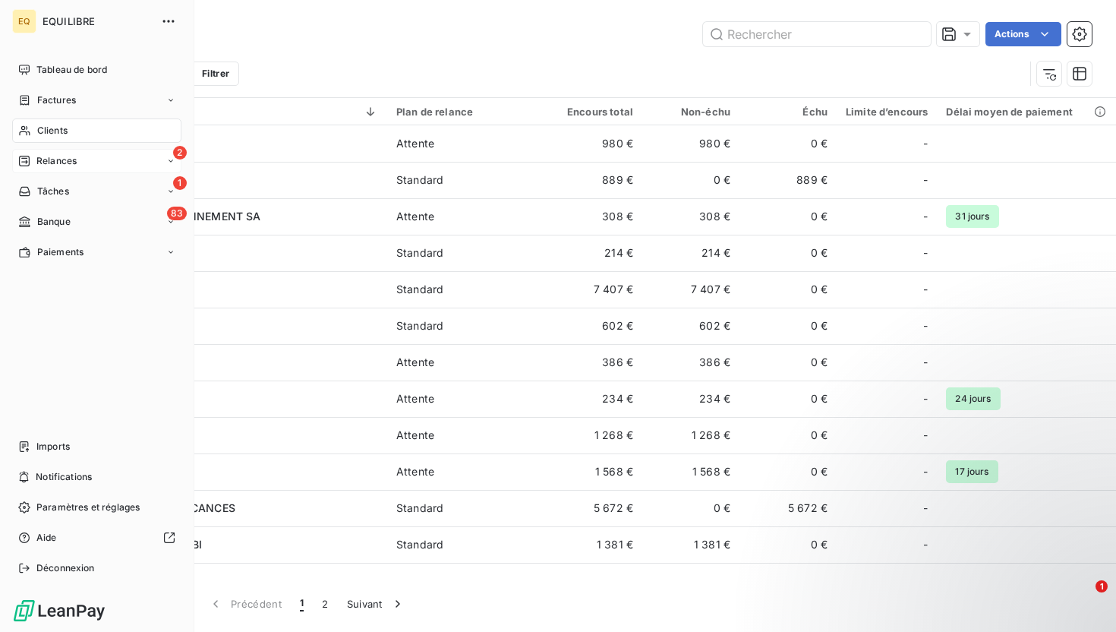
click at [90, 163] on div "2 Relances" at bounding box center [96, 161] width 169 height 24
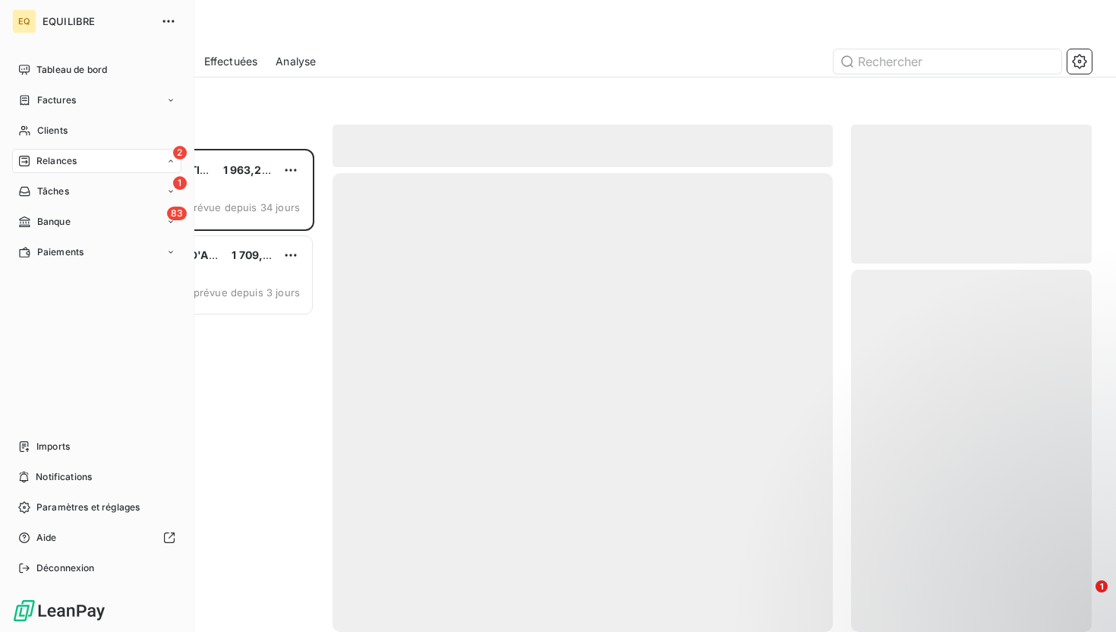
scroll to position [483, 241]
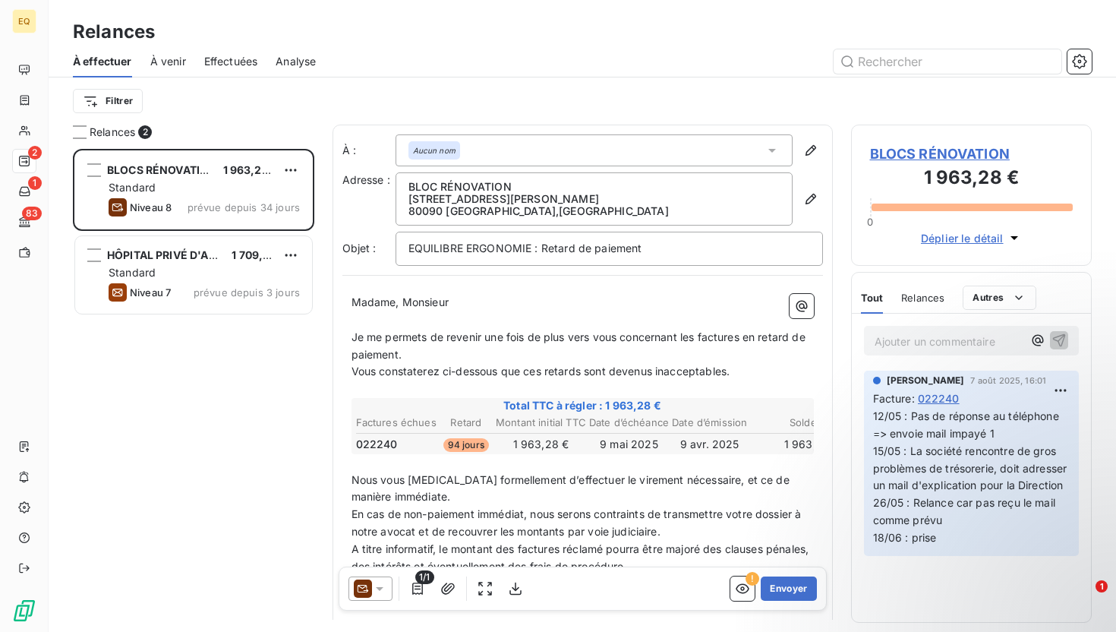
click at [242, 62] on span "Effectuées" at bounding box center [231, 61] width 54 height 15
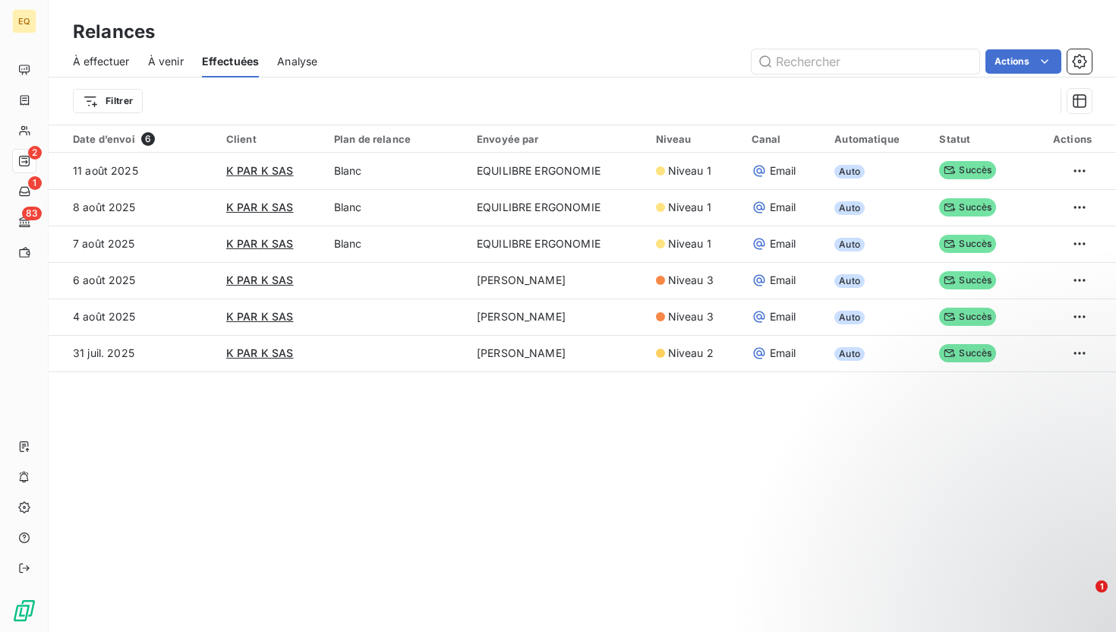
click at [166, 52] on div "À venir" at bounding box center [166, 62] width 36 height 32
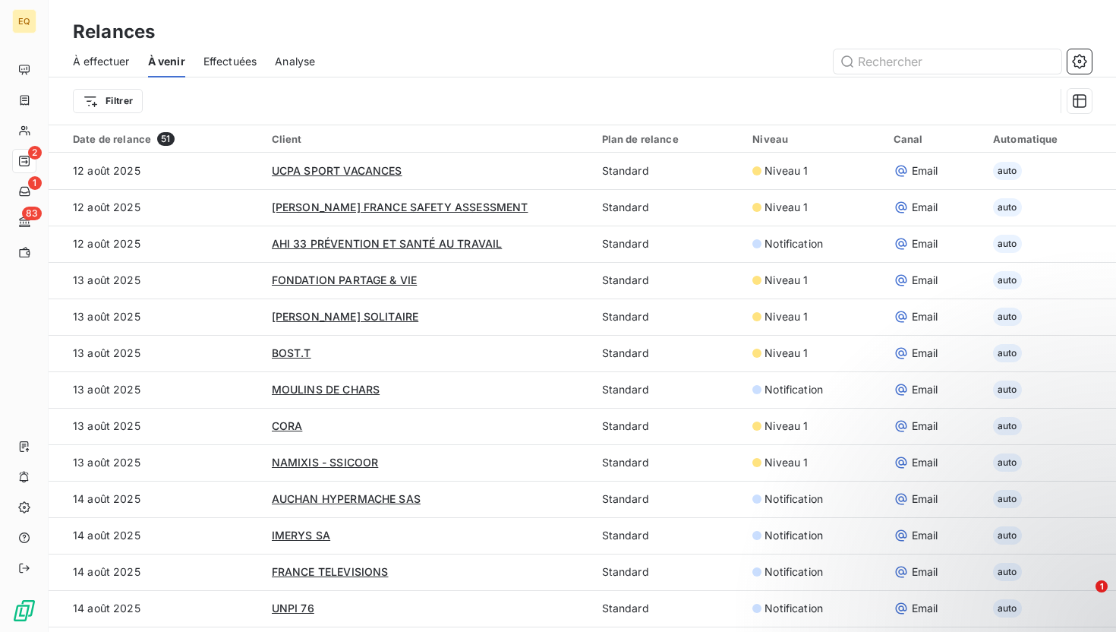
click at [237, 58] on span "Effectuées" at bounding box center [231, 61] width 54 height 15
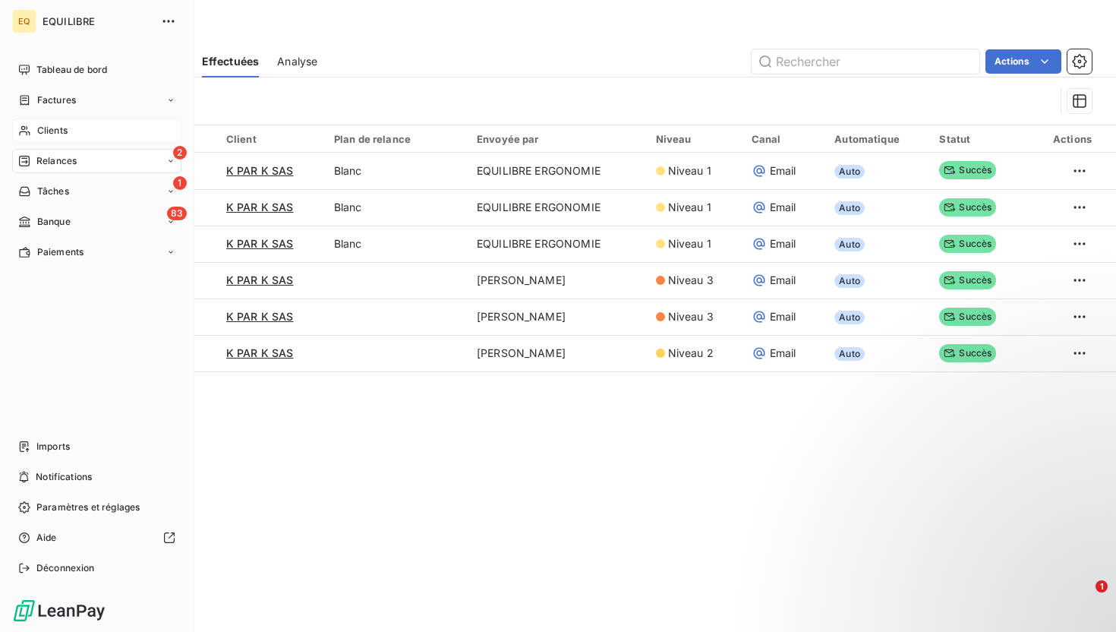
click at [57, 133] on span "Clients" at bounding box center [52, 131] width 30 height 14
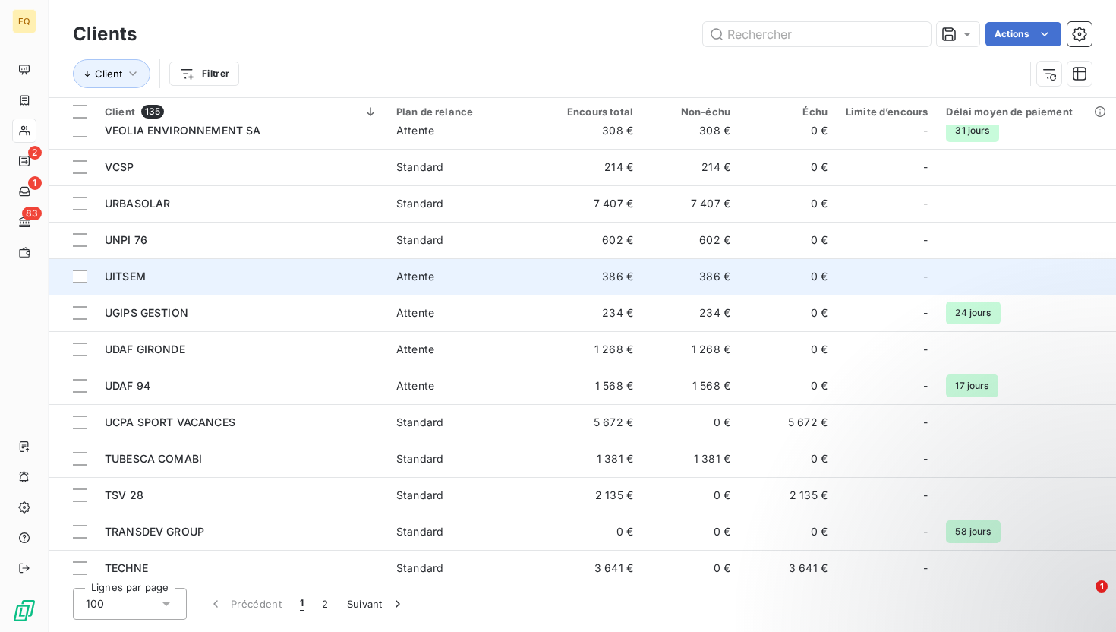
scroll to position [109, 0]
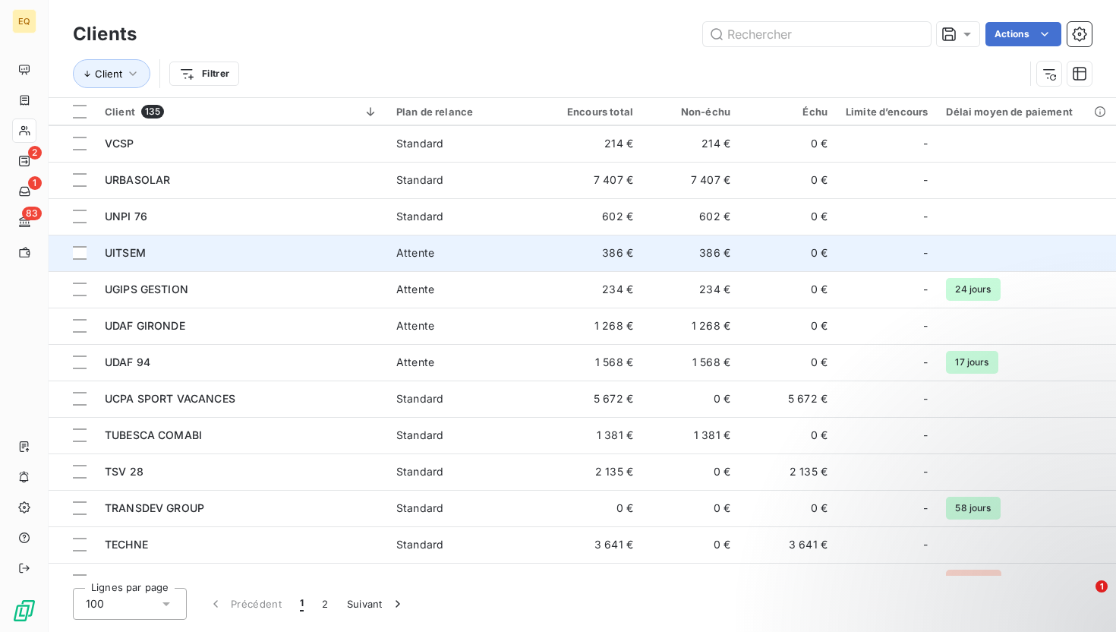
click at [220, 264] on td "UITSEM" at bounding box center [242, 253] width 292 height 36
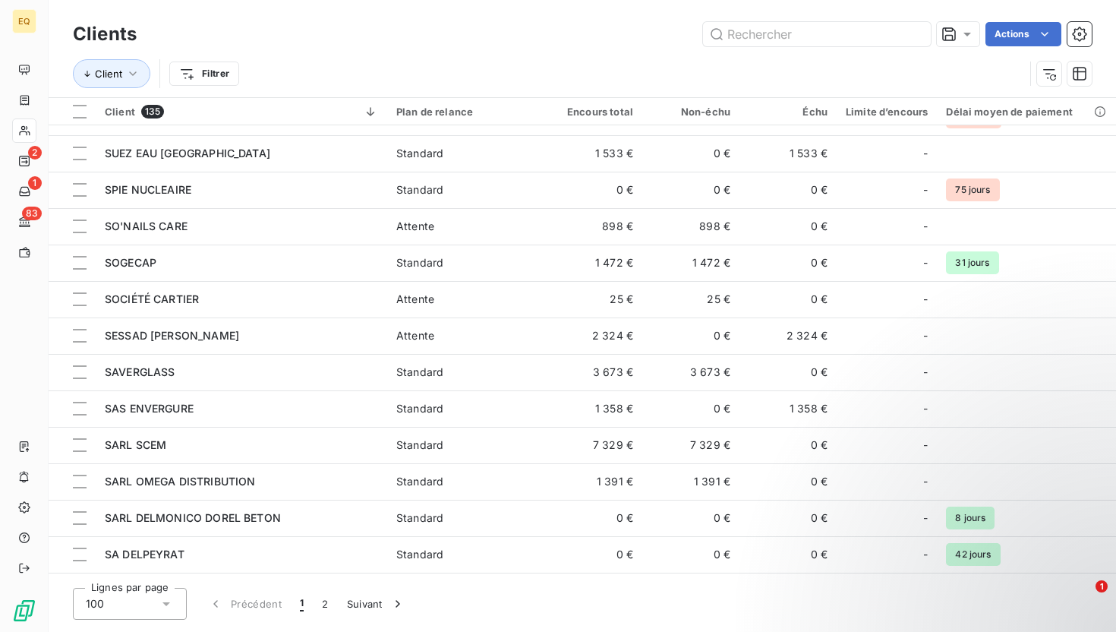
scroll to position [582, 0]
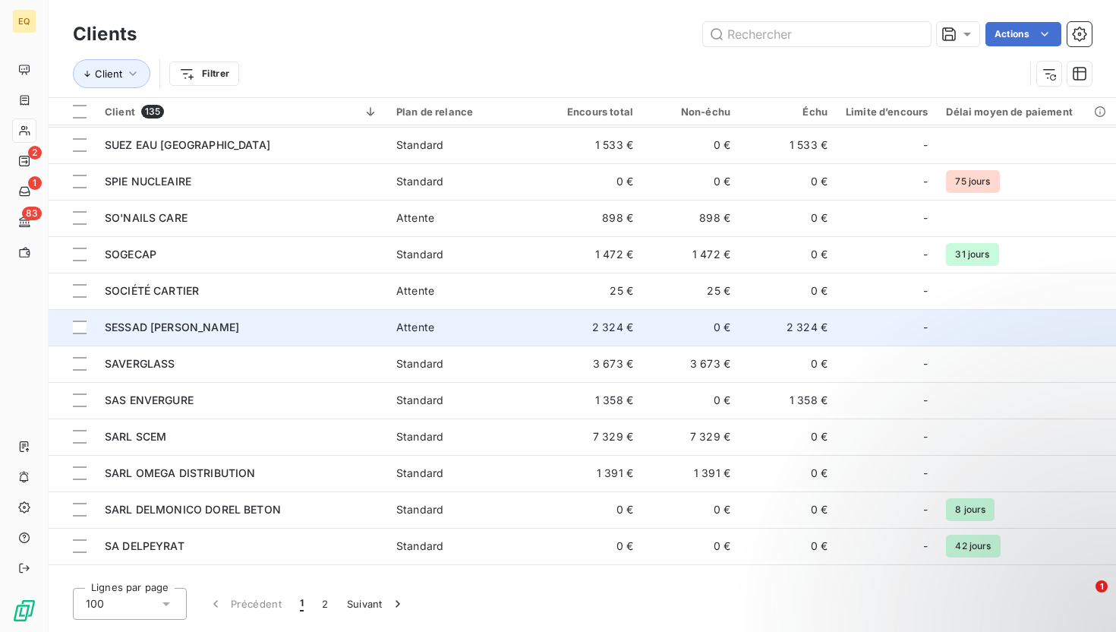
click at [230, 327] on span "SESSAD [PERSON_NAME]" at bounding box center [172, 326] width 134 height 13
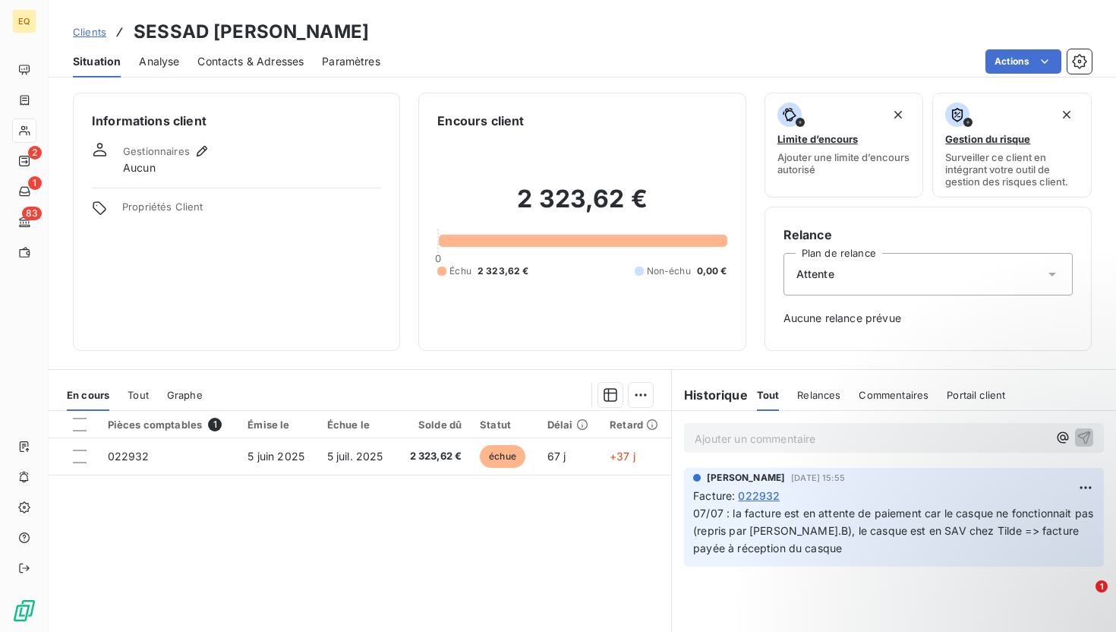
click at [550, 601] on div "Ajouter un commentaire ﻿ Louise HAGER 7 août 2025, 15:55 Facture : 022932 07/07…" at bounding box center [894, 580] width 444 height 338
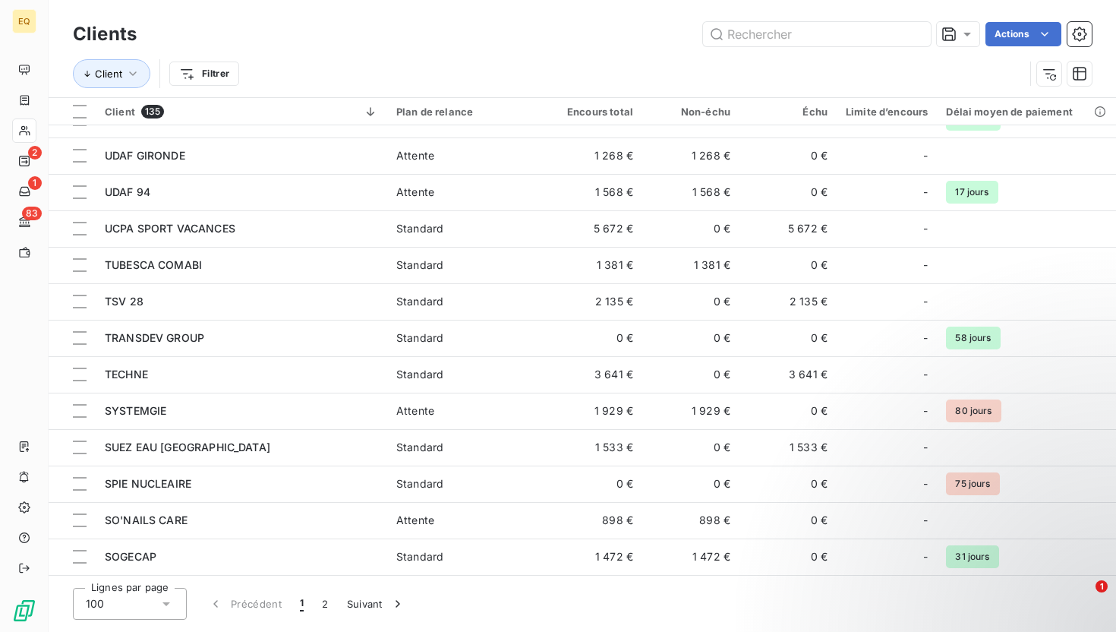
scroll to position [281, 0]
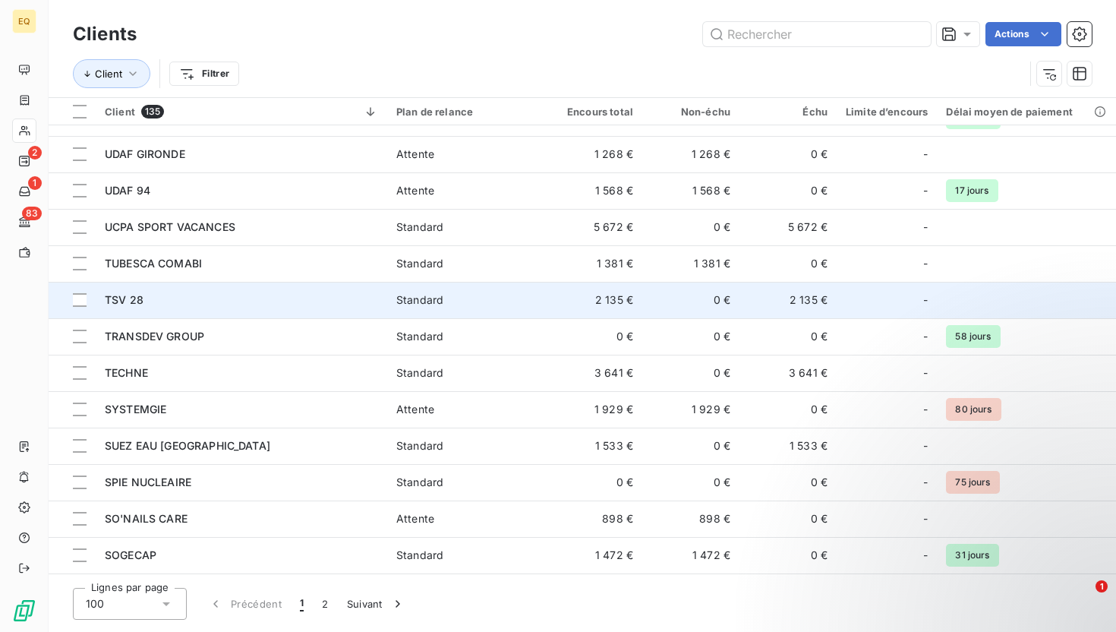
click at [180, 309] on td "TSV 28" at bounding box center [242, 300] width 292 height 36
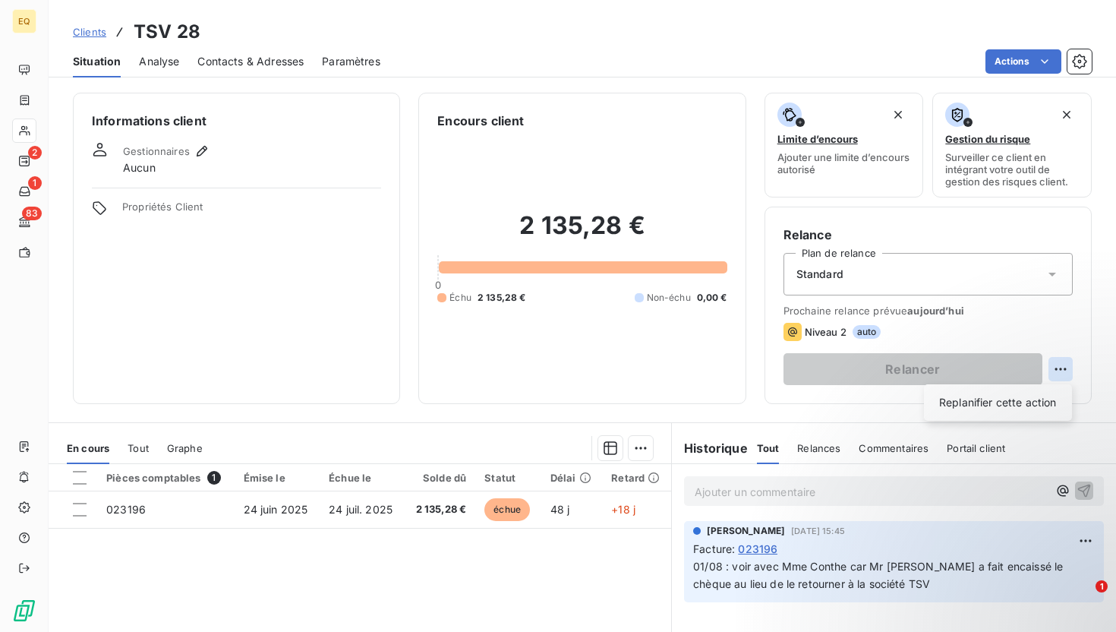
click at [550, 373] on html "EQ 2 1 83 Clients TSV 28 Situation Analyse Contacts & Adresses Paramètres Actio…" at bounding box center [558, 316] width 1116 height 632
click at [550, 318] on html "EQ 2 1 83 Clients TSV 28 Situation Analyse Contacts & Adresses Paramètres Actio…" at bounding box center [558, 316] width 1116 height 632
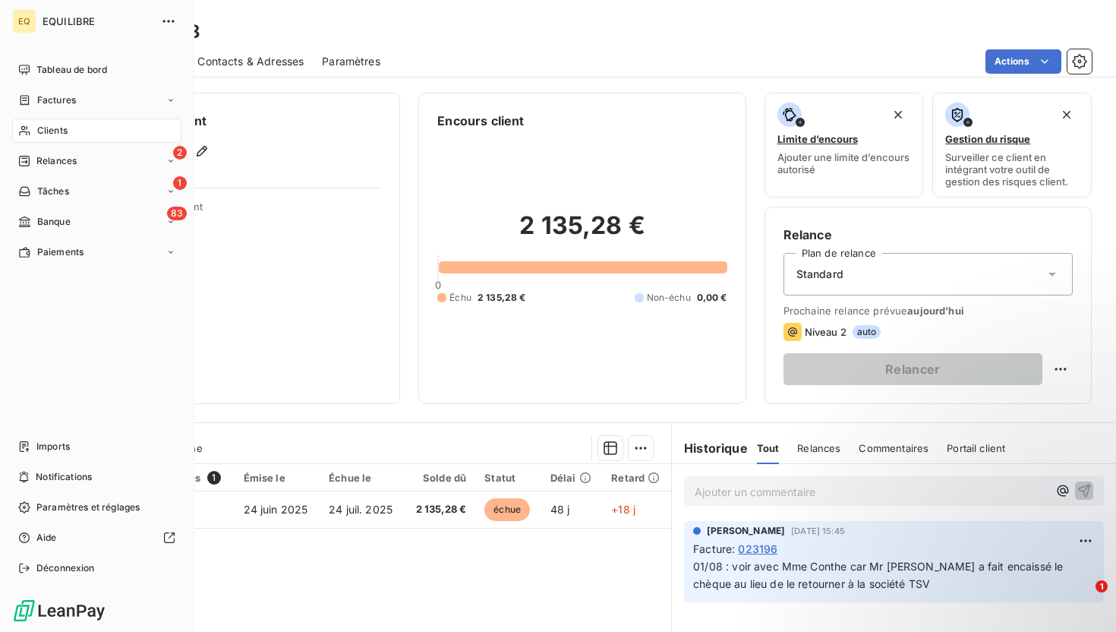
click at [67, 136] on span "Clients" at bounding box center [52, 131] width 30 height 14
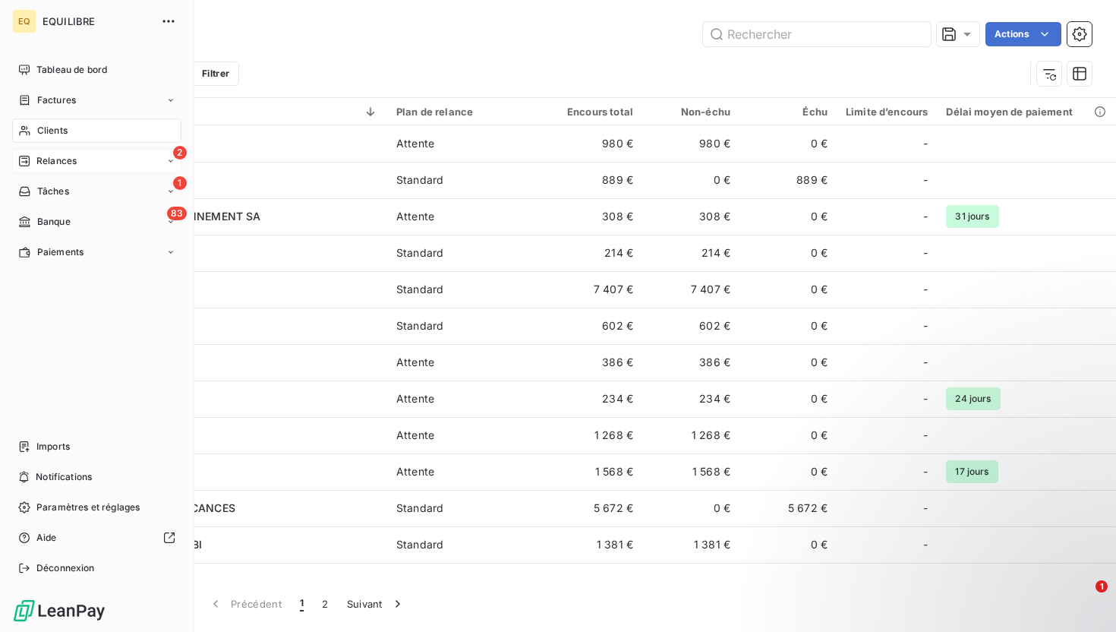
click at [43, 158] on span "Relances" at bounding box center [56, 161] width 40 height 14
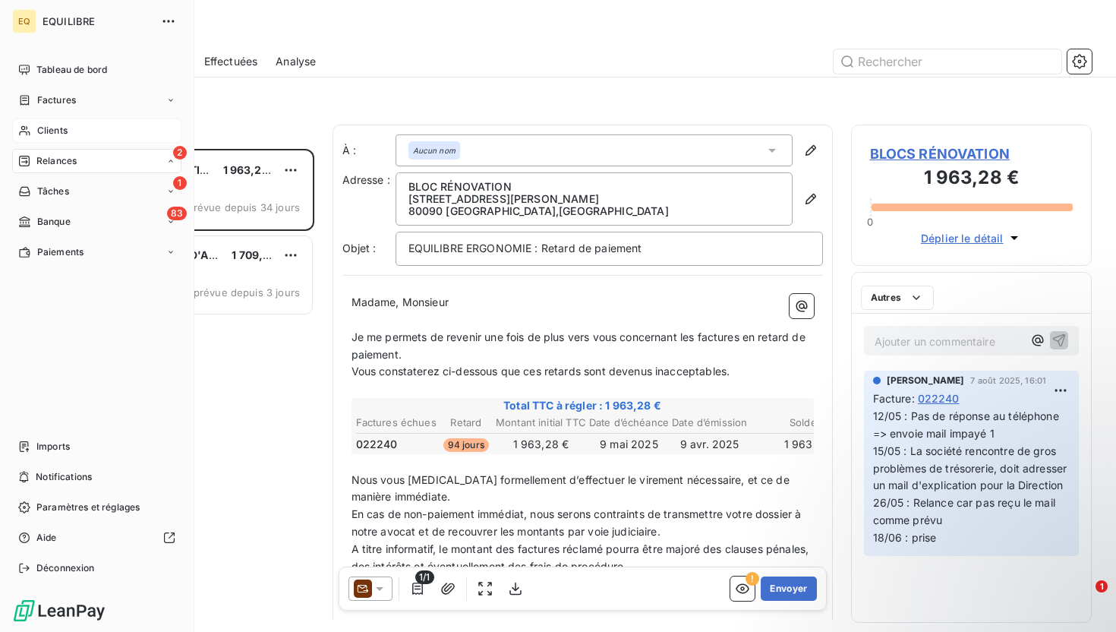
scroll to position [483, 241]
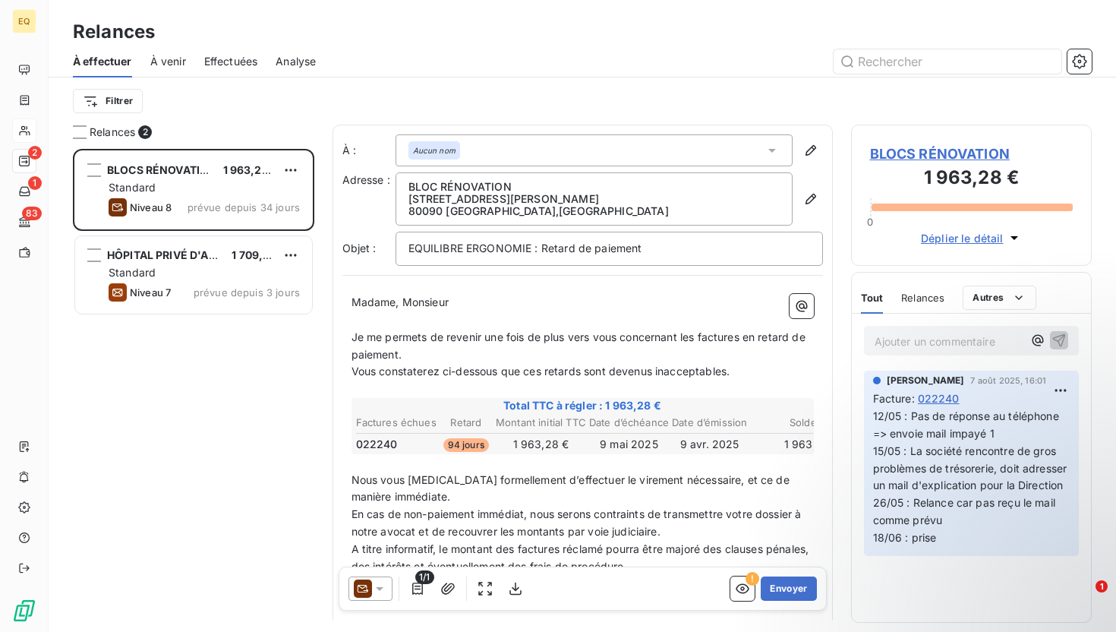
click at [178, 61] on span "À venir" at bounding box center [168, 61] width 36 height 15
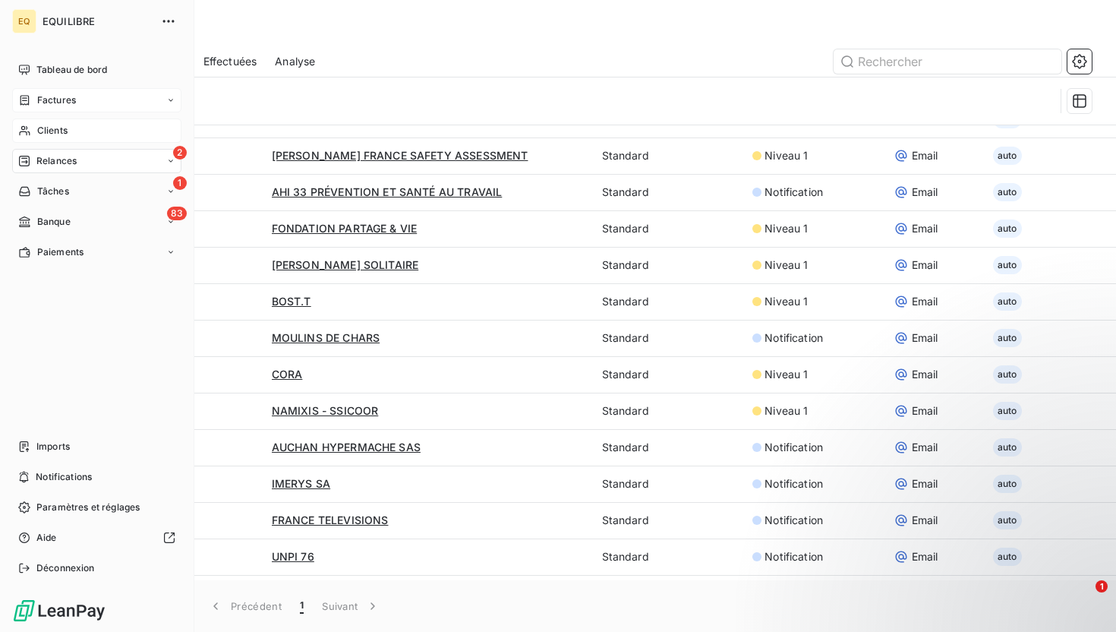
click at [33, 101] on div "Factures" at bounding box center [47, 100] width 58 height 14
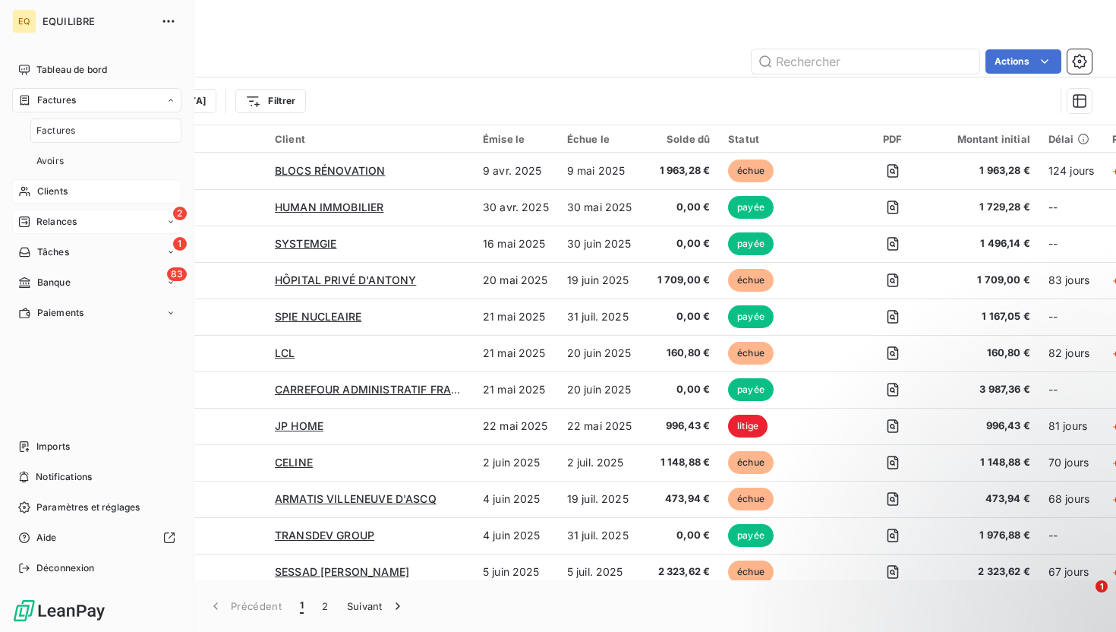
click at [68, 230] on div "2 Relances" at bounding box center [96, 222] width 169 height 24
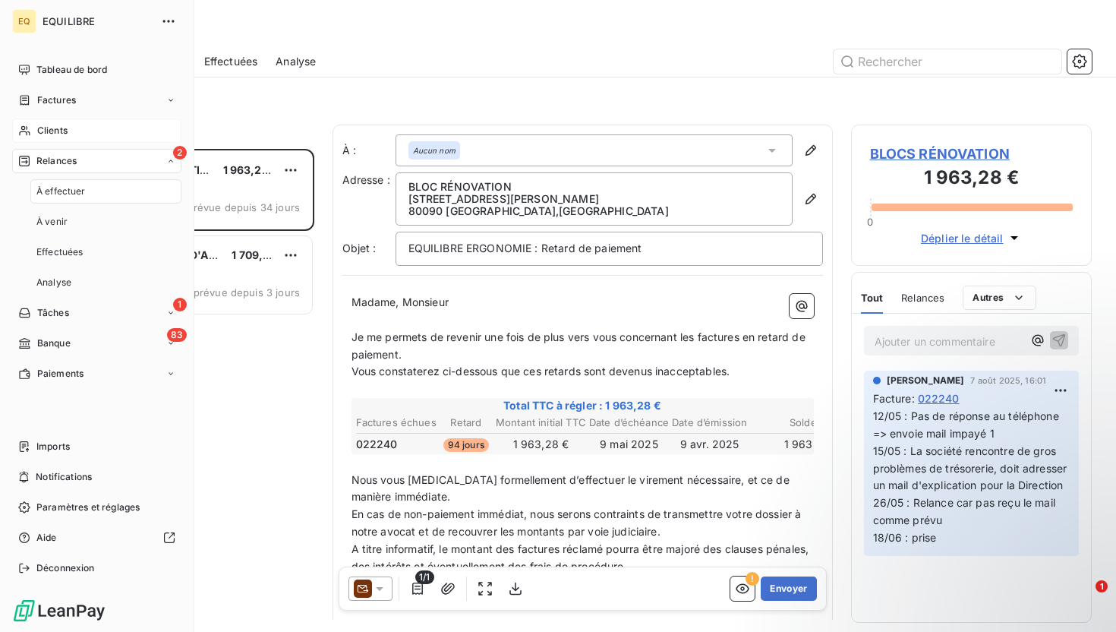
scroll to position [483, 241]
click at [63, 253] on span "Effectuées" at bounding box center [59, 252] width 47 height 14
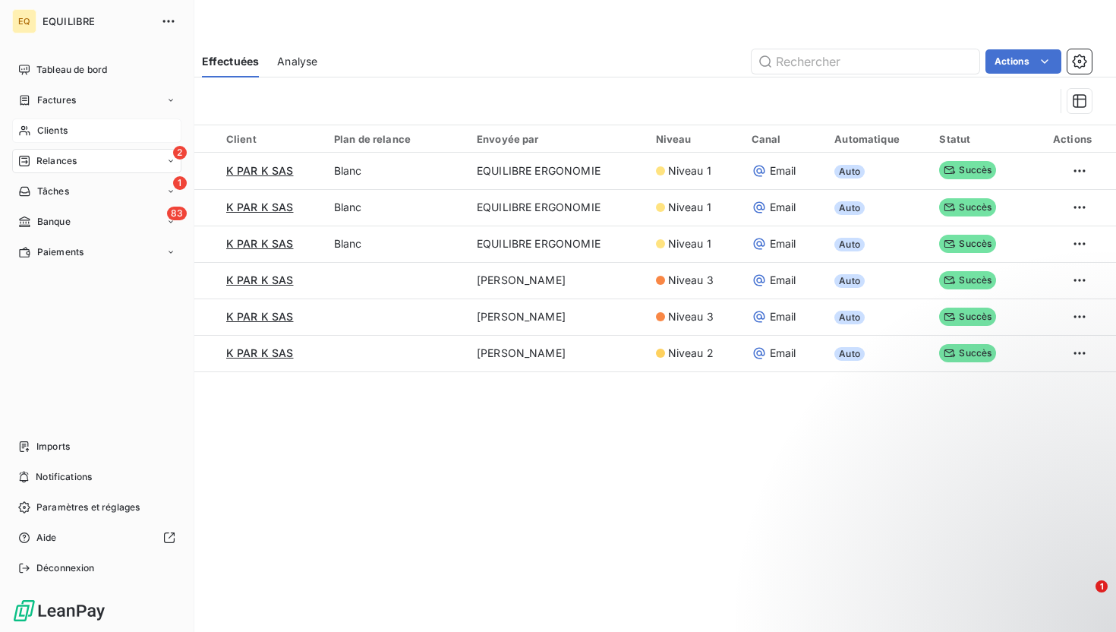
click at [52, 165] on span "Relances" at bounding box center [56, 161] width 40 height 14
click at [58, 284] on span "Analyse" at bounding box center [53, 283] width 35 height 14
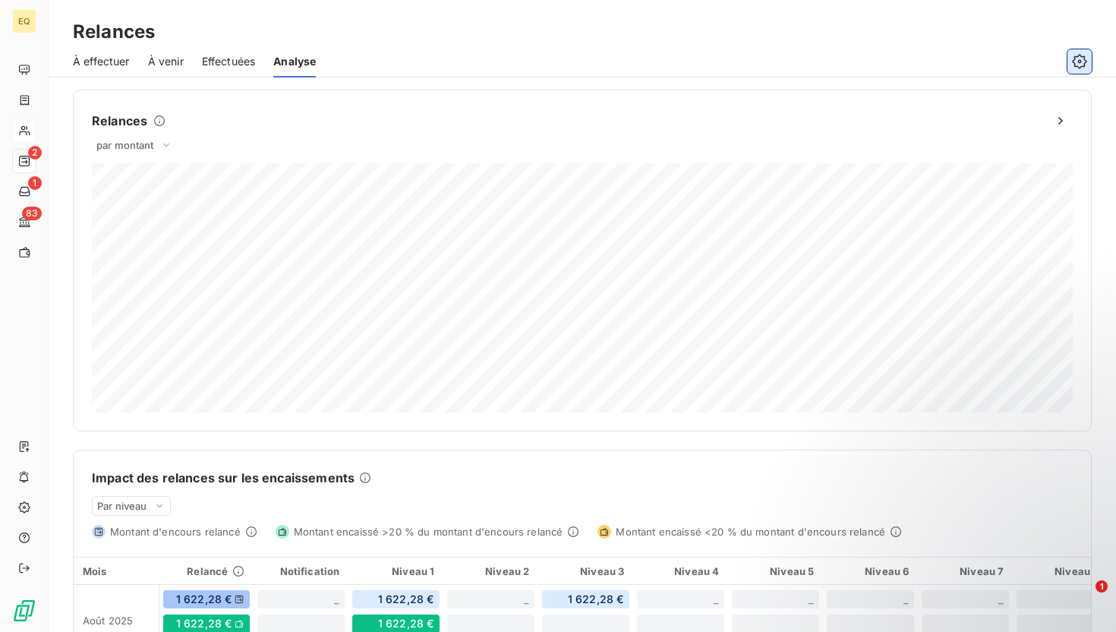
click at [550, 63] on icon "button" at bounding box center [1079, 61] width 15 height 15
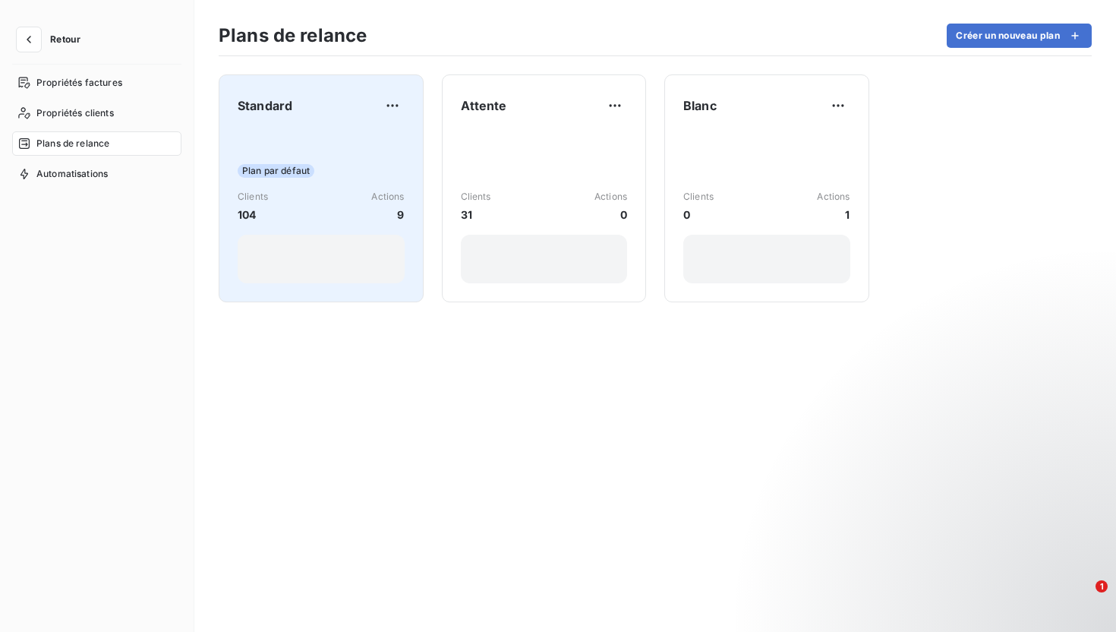
click at [349, 156] on div "Plan par défaut Clients 104 Actions 9" at bounding box center [321, 206] width 167 height 153
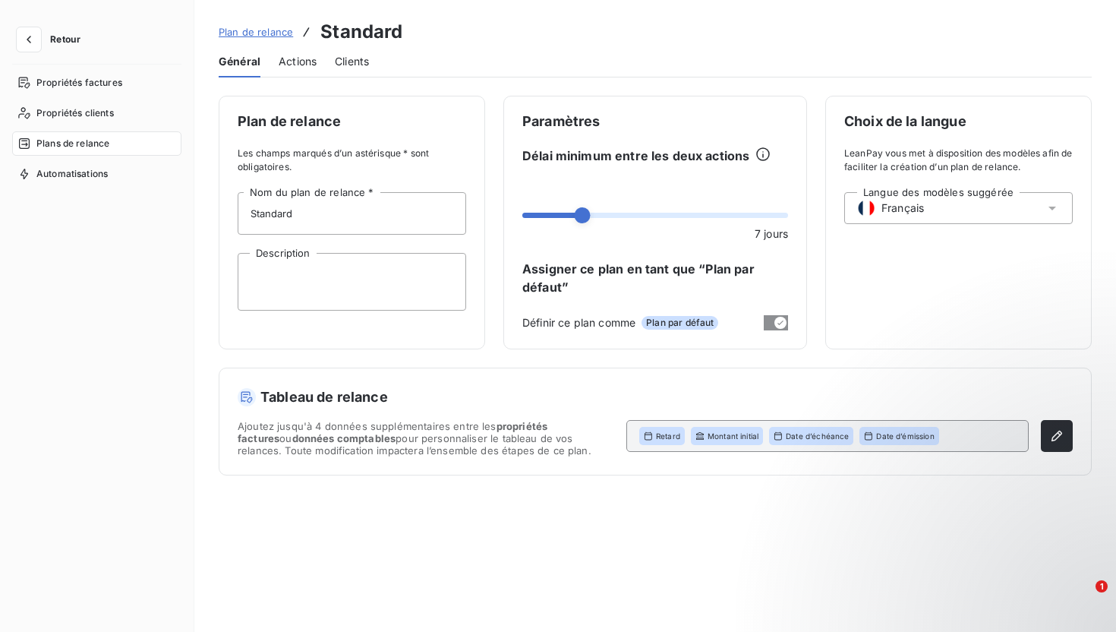
click at [298, 66] on span "Actions" at bounding box center [298, 61] width 38 height 15
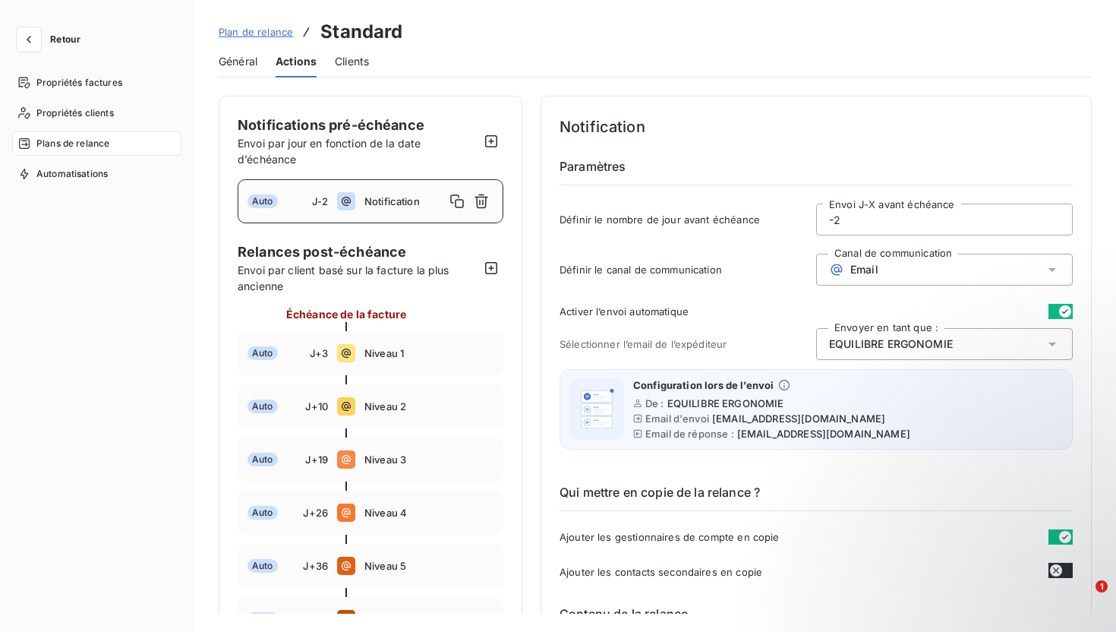
scroll to position [87, 0]
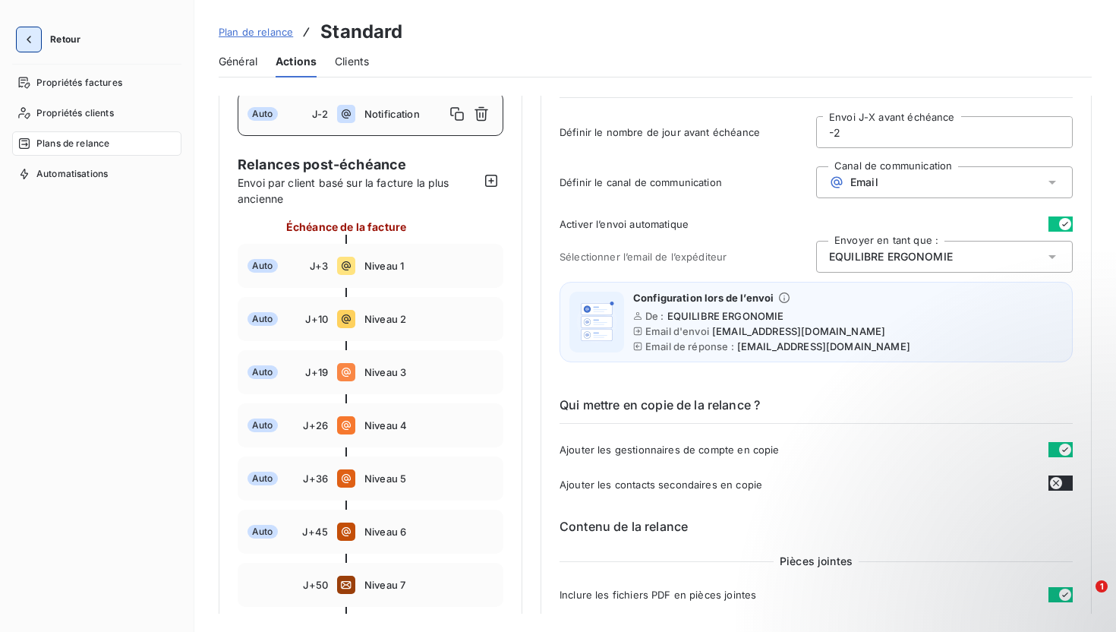
click at [34, 43] on icon "button" at bounding box center [28, 39] width 15 height 15
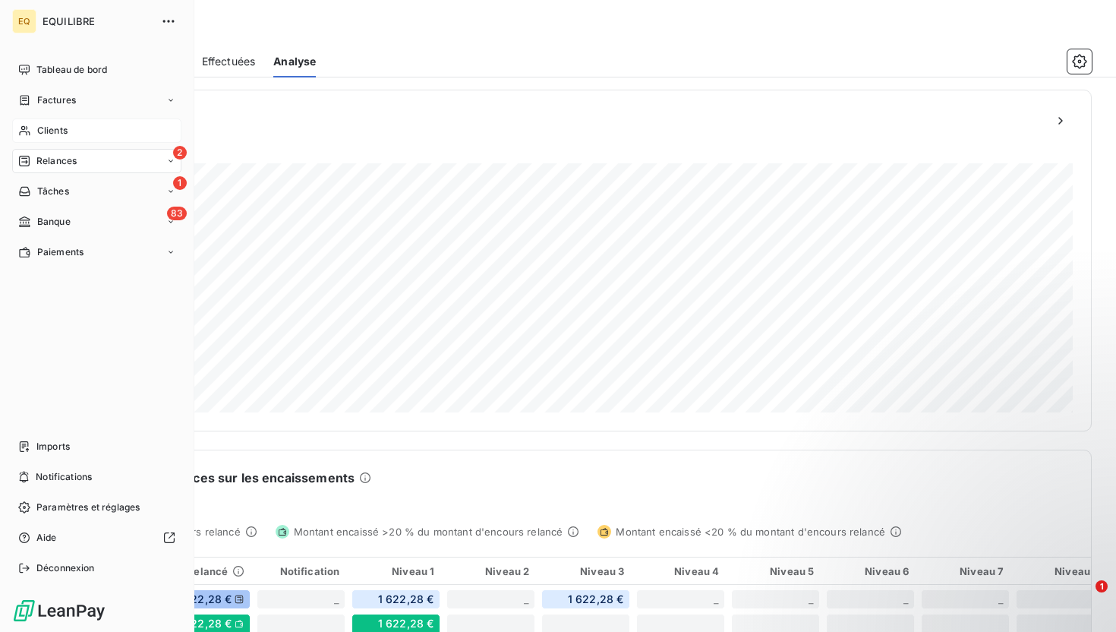
click at [69, 134] on div "Clients" at bounding box center [96, 130] width 169 height 24
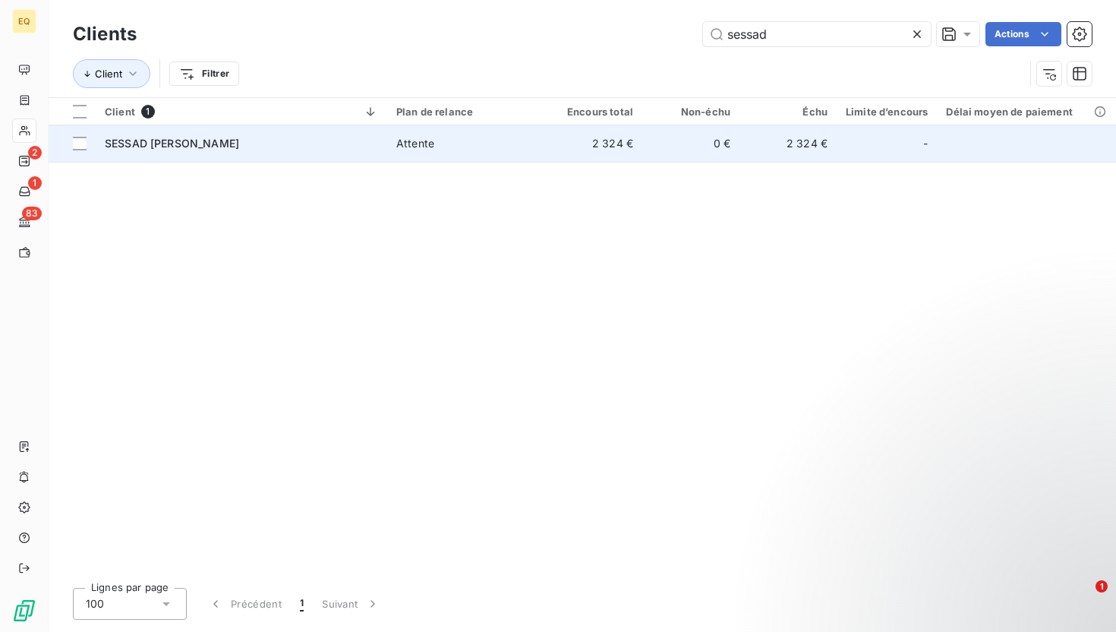
type input "sessad"
click at [366, 148] on div "SESSAD [PERSON_NAME]" at bounding box center [241, 143] width 273 height 15
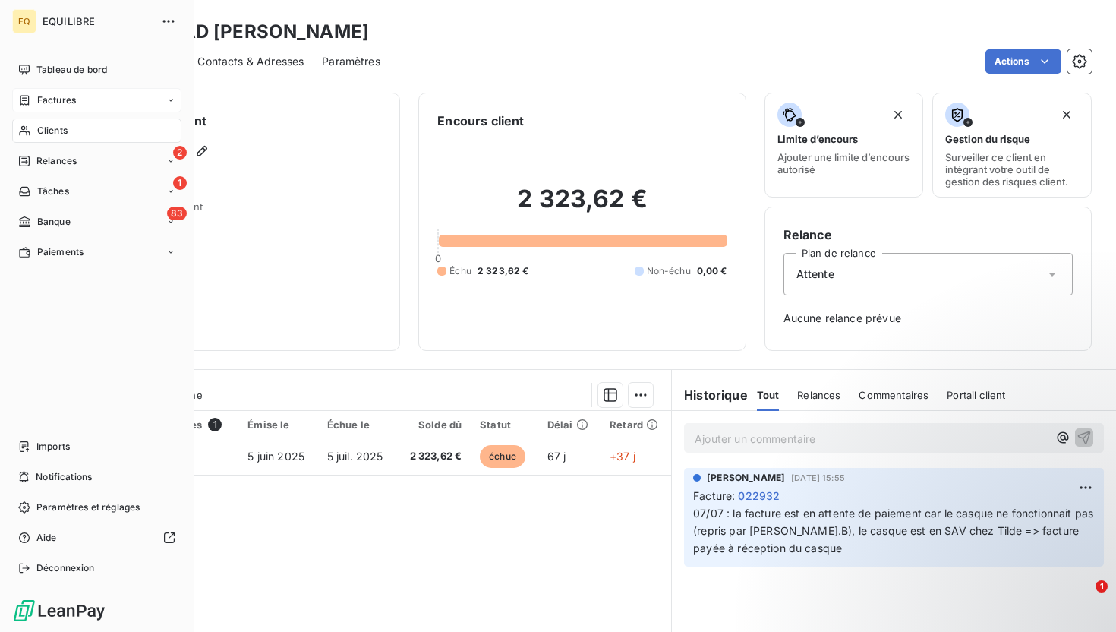
click at [37, 99] on span "Factures" at bounding box center [56, 100] width 39 height 14
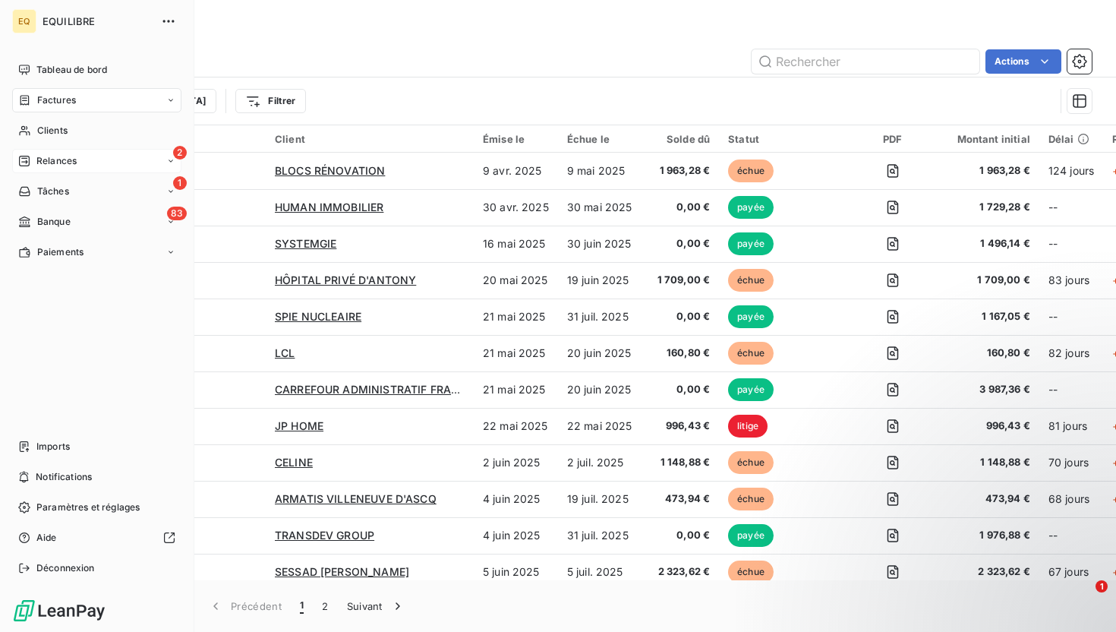
click at [68, 162] on span "Relances" at bounding box center [56, 161] width 40 height 14
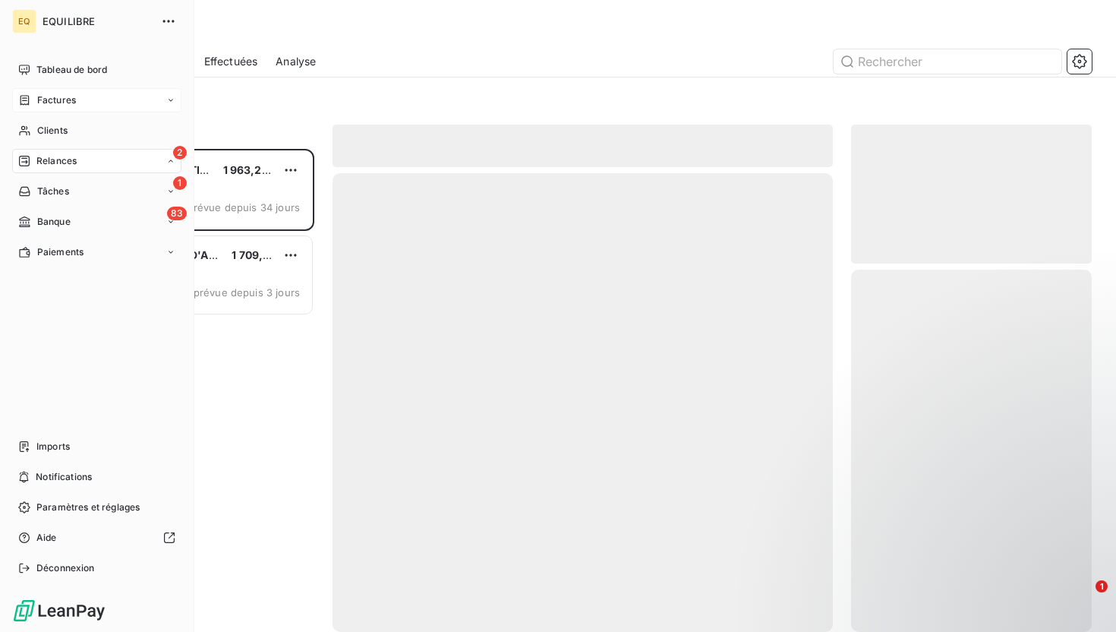
scroll to position [483, 241]
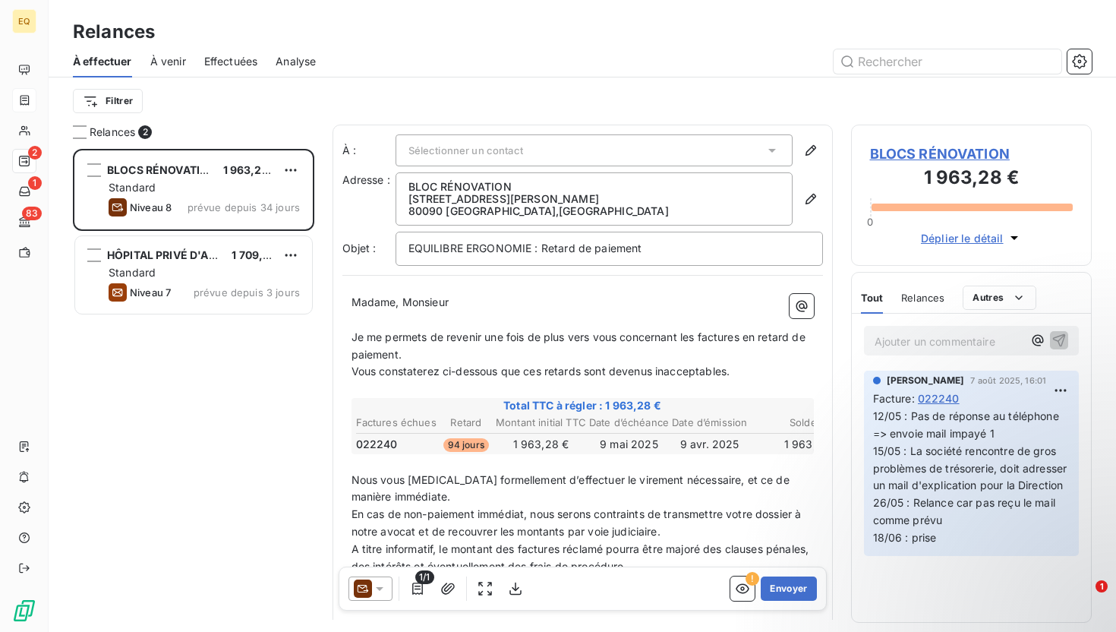
click at [174, 59] on span "À venir" at bounding box center [168, 61] width 36 height 15
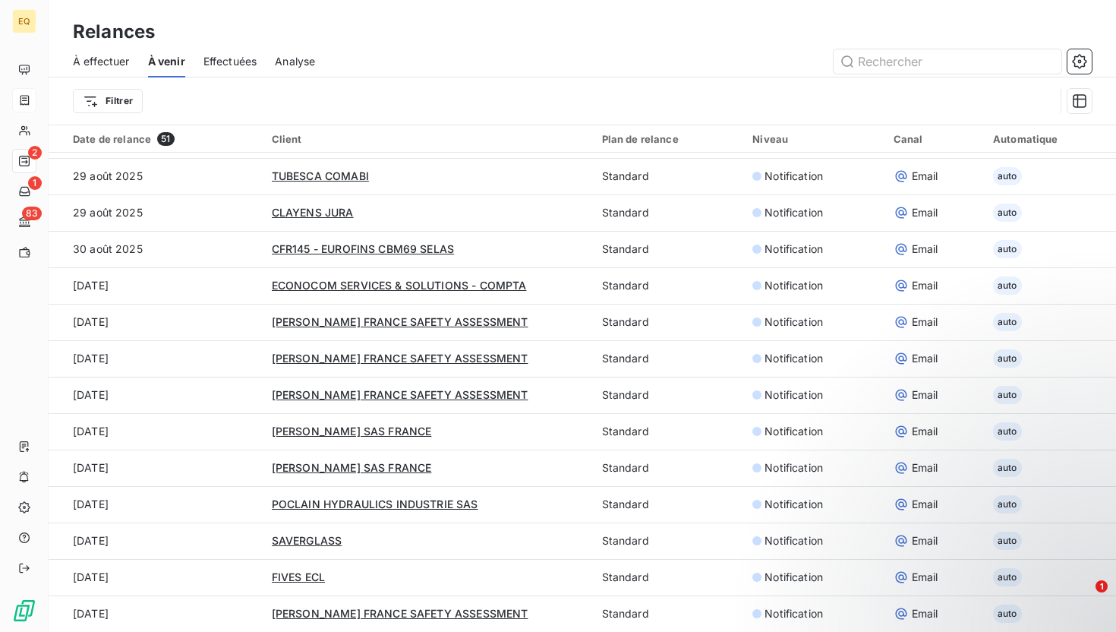
scroll to position [52, 0]
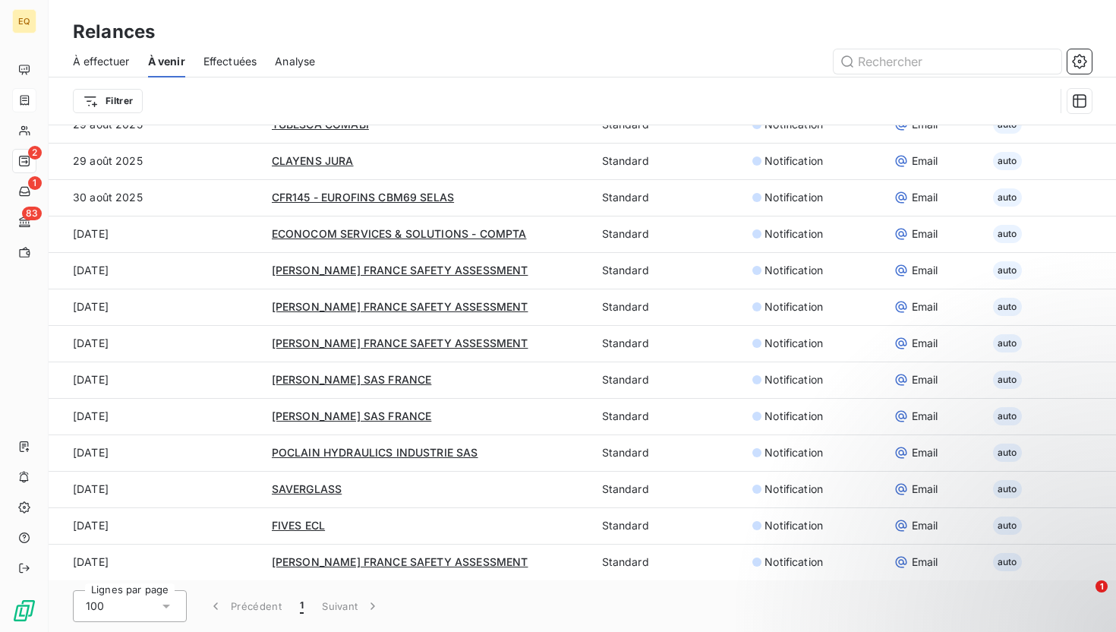
click at [164, 608] on icon at bounding box center [166, 605] width 15 height 15
click at [119, 543] on li "50" at bounding box center [130, 545] width 114 height 27
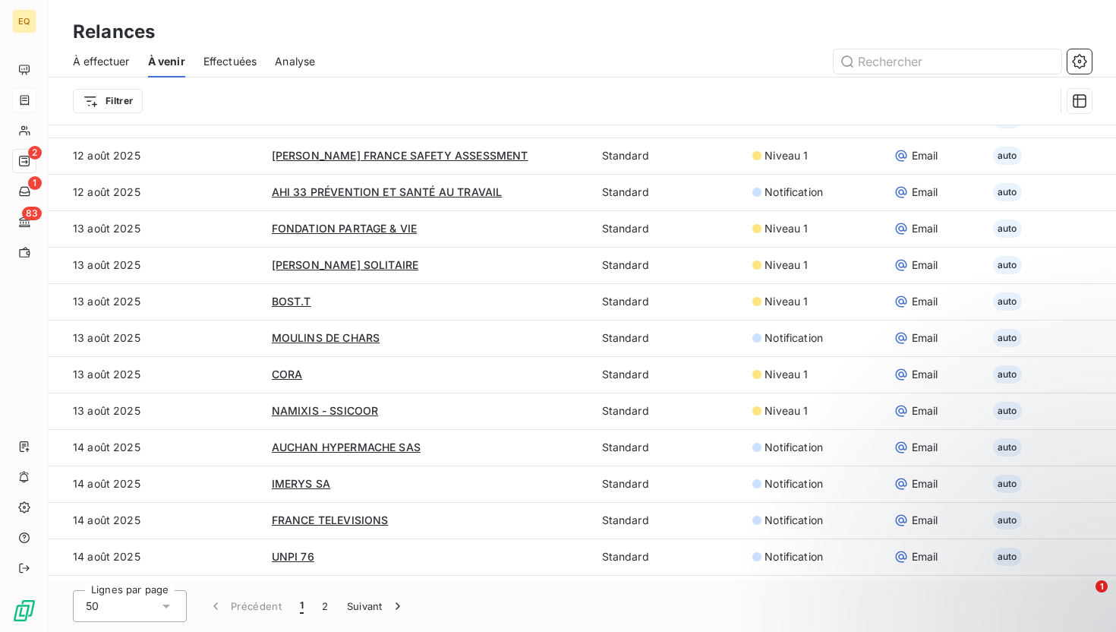
scroll to position [0, 0]
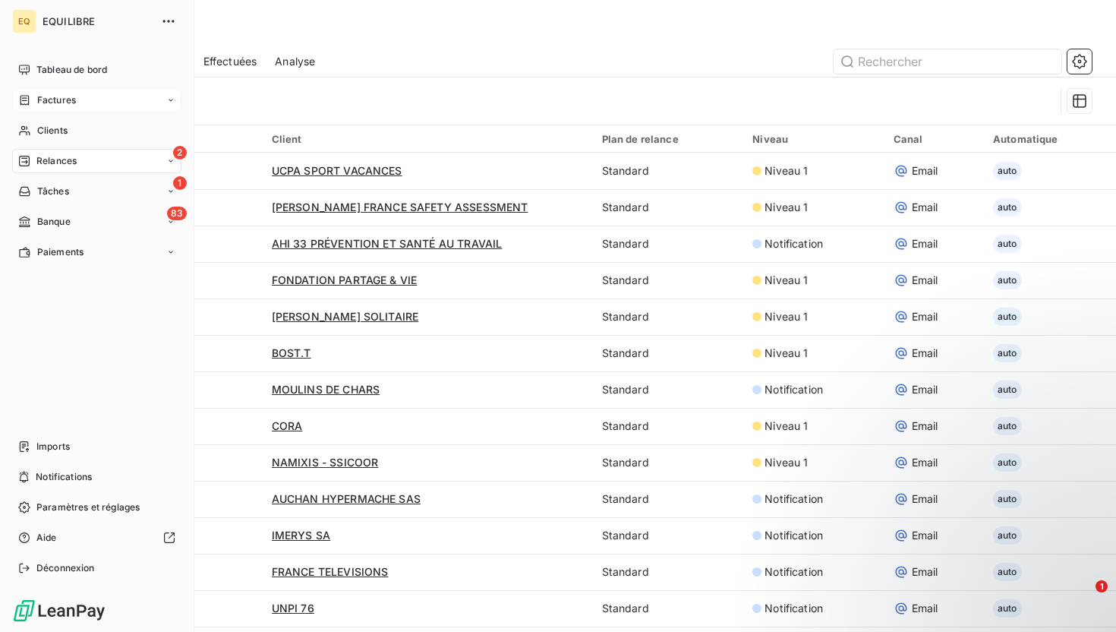
click at [30, 163] on div "Relances" at bounding box center [47, 161] width 58 height 14
click at [90, 189] on div "À effectuer" at bounding box center [105, 191] width 151 height 24
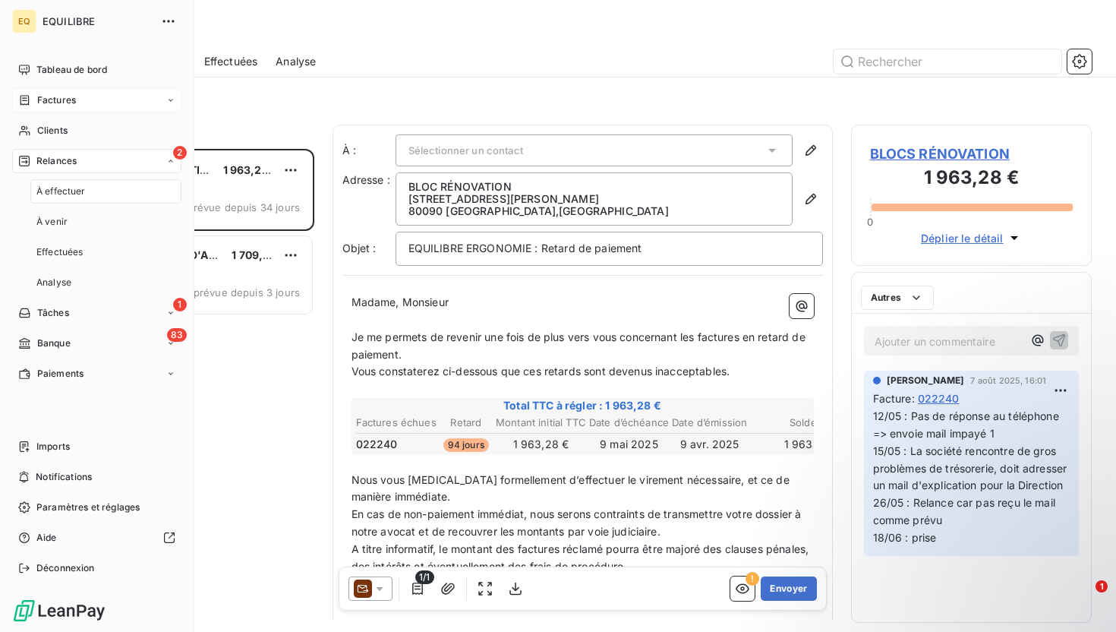
scroll to position [483, 241]
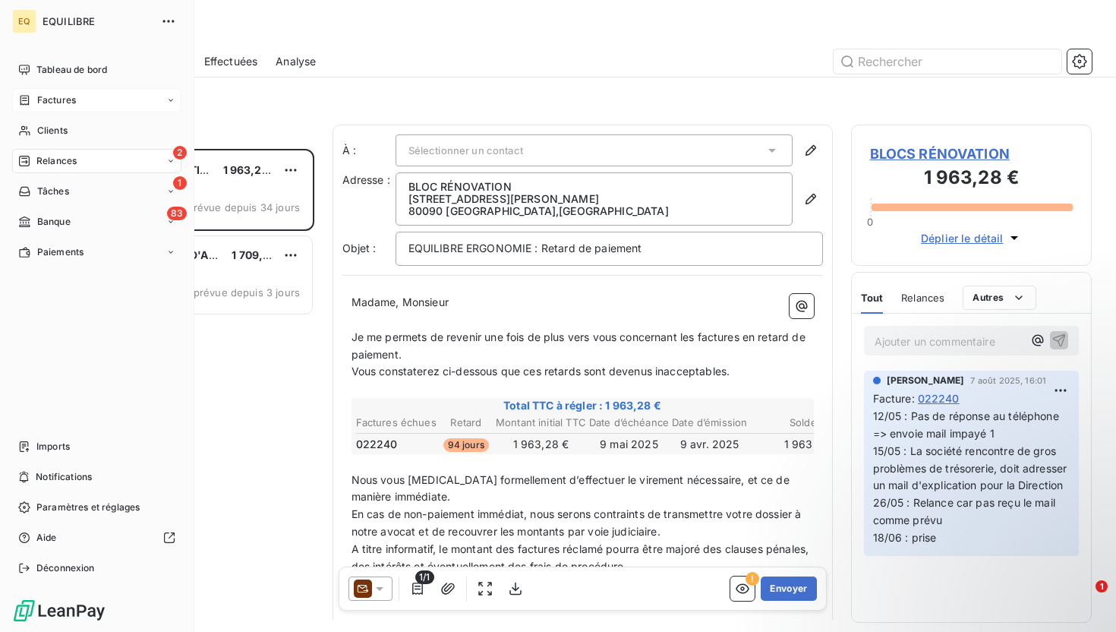
click at [79, 164] on div "2 Relances" at bounding box center [96, 161] width 169 height 24
click at [75, 226] on div "À venir" at bounding box center [105, 222] width 151 height 24
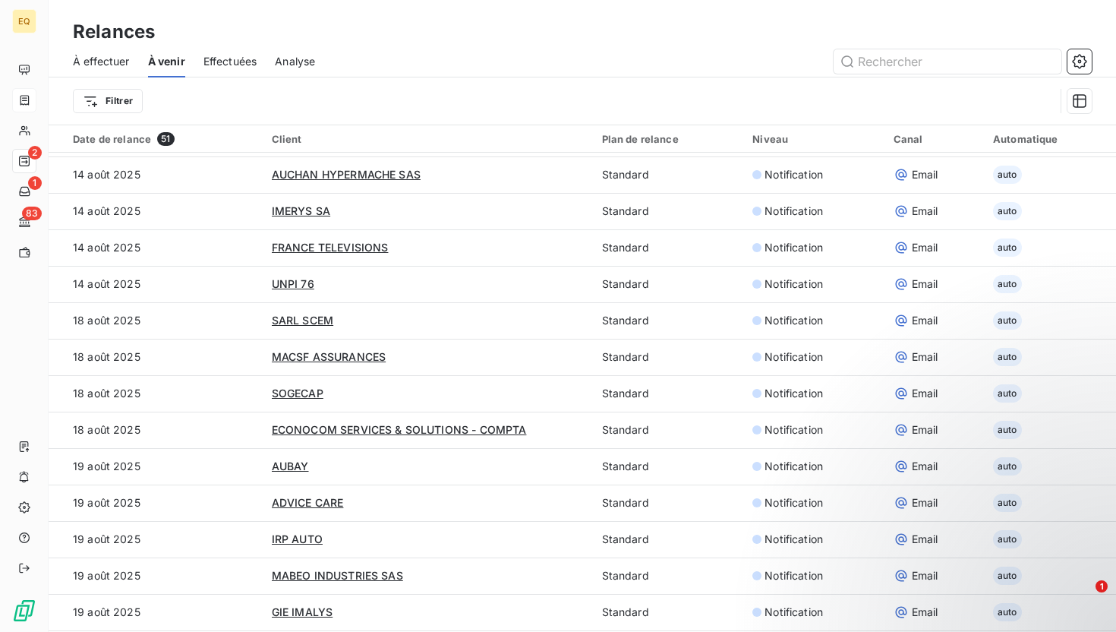
scroll to position [339, 0]
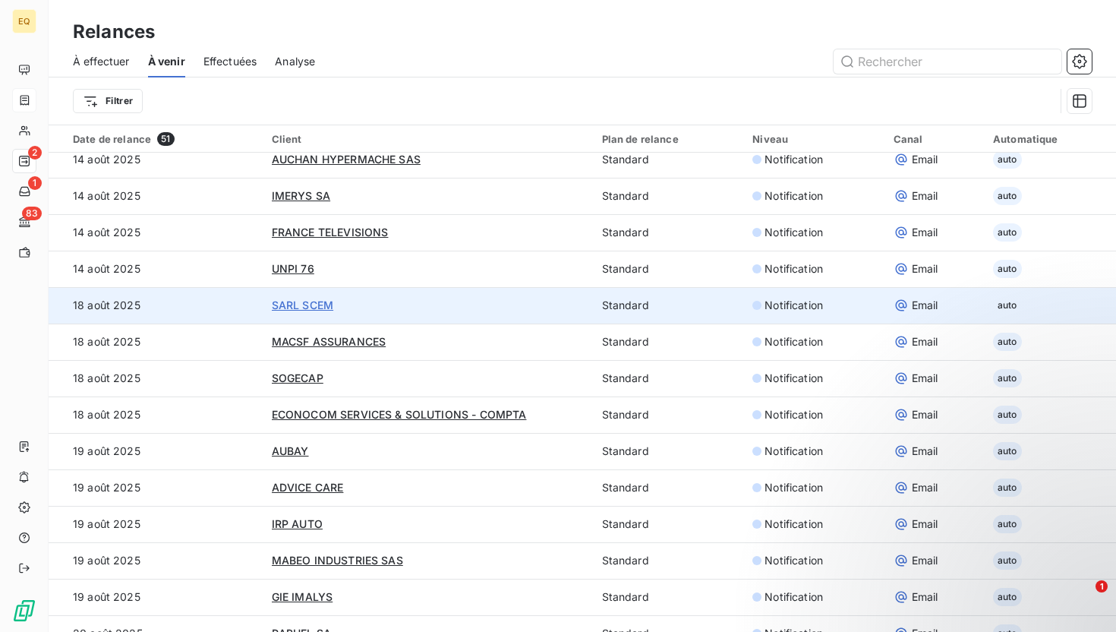
click at [298, 305] on span "SARL SCEM" at bounding box center [303, 304] width 62 height 13
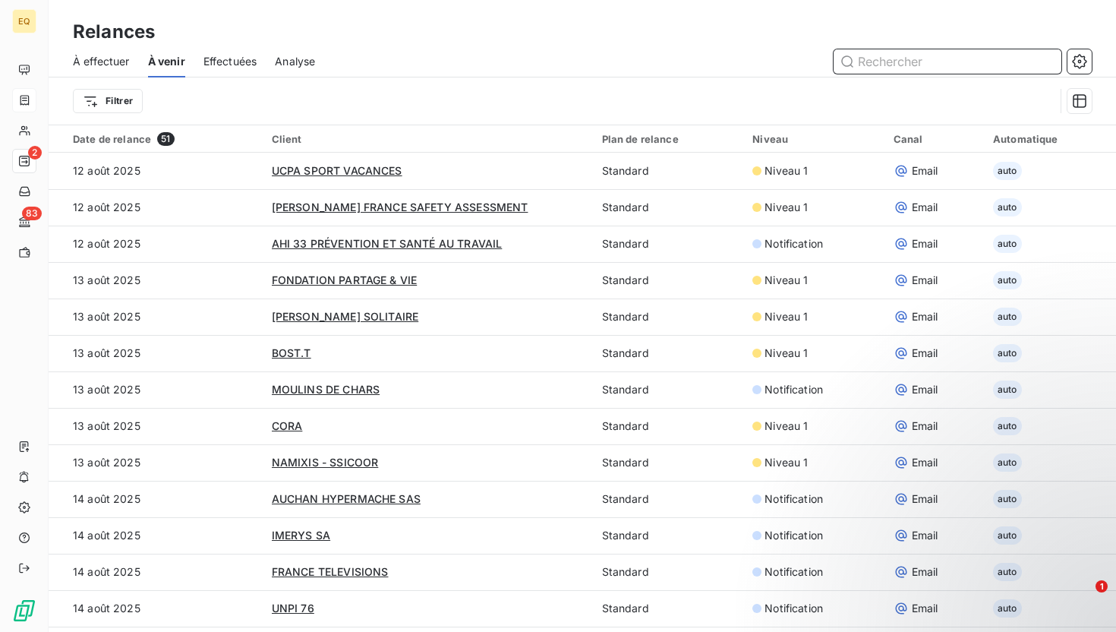
click at [550, 65] on input "text" at bounding box center [948, 61] width 228 height 24
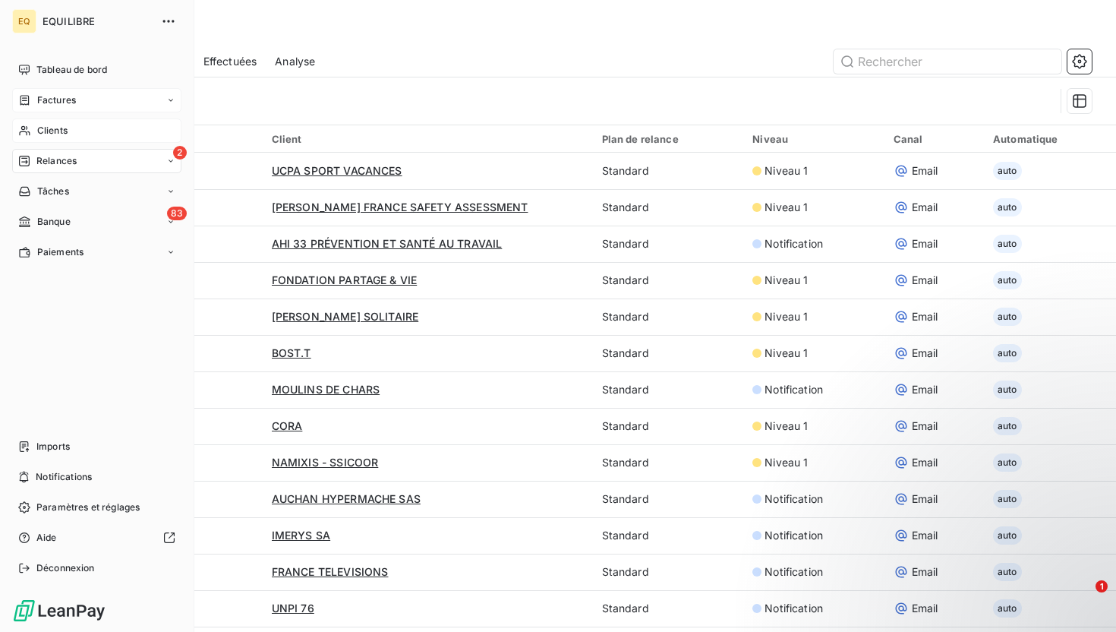
click at [55, 135] on span "Clients" at bounding box center [52, 131] width 30 height 14
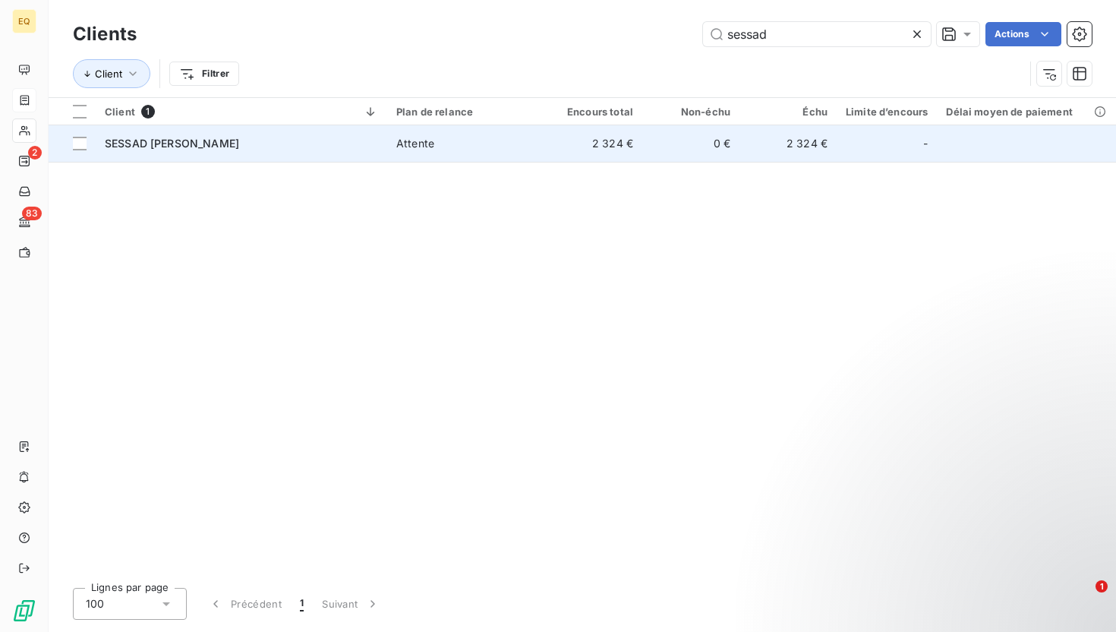
click at [394, 140] on td "Attente" at bounding box center [466, 143] width 158 height 36
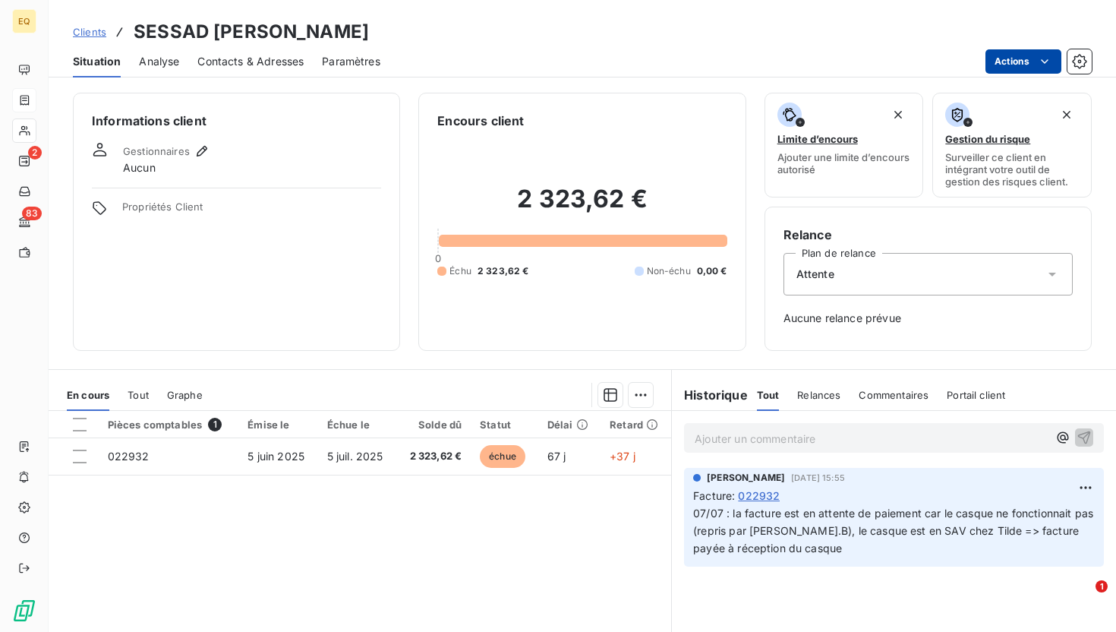
click at [550, 65] on html "EQ 2 83 Clients SESSAD LEON BERNARD Situation Analyse Contacts & Adresses Param…" at bounding box center [558, 316] width 1116 height 632
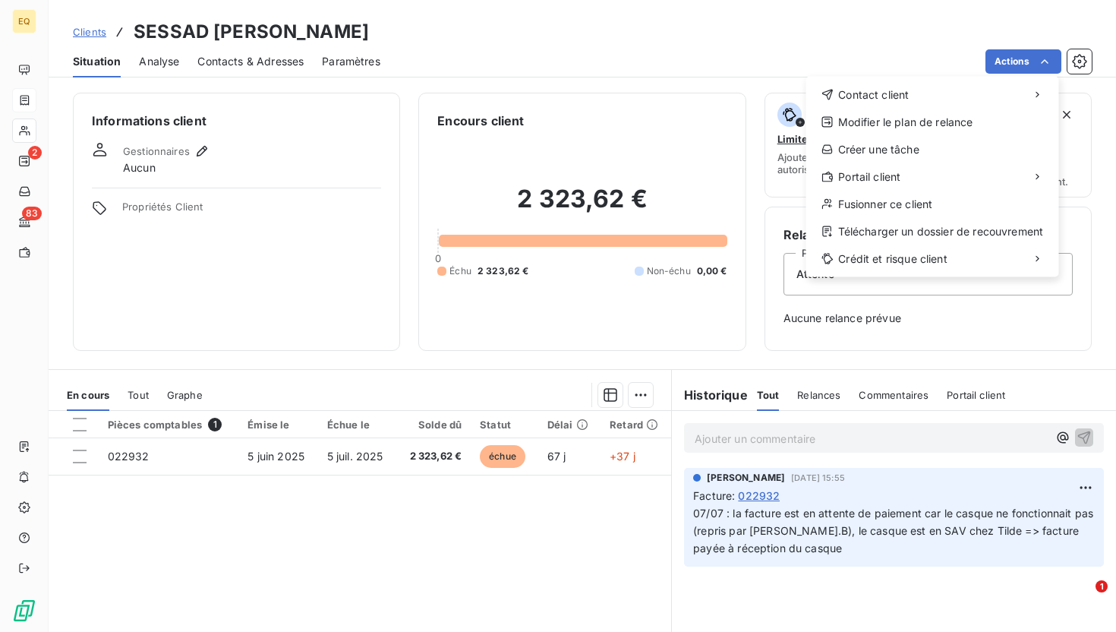
click at [216, 459] on html "EQ 2 83 Clients SESSAD LEON BERNARD Situation Analyse Contacts & Adresses Param…" at bounding box center [558, 316] width 1116 height 632
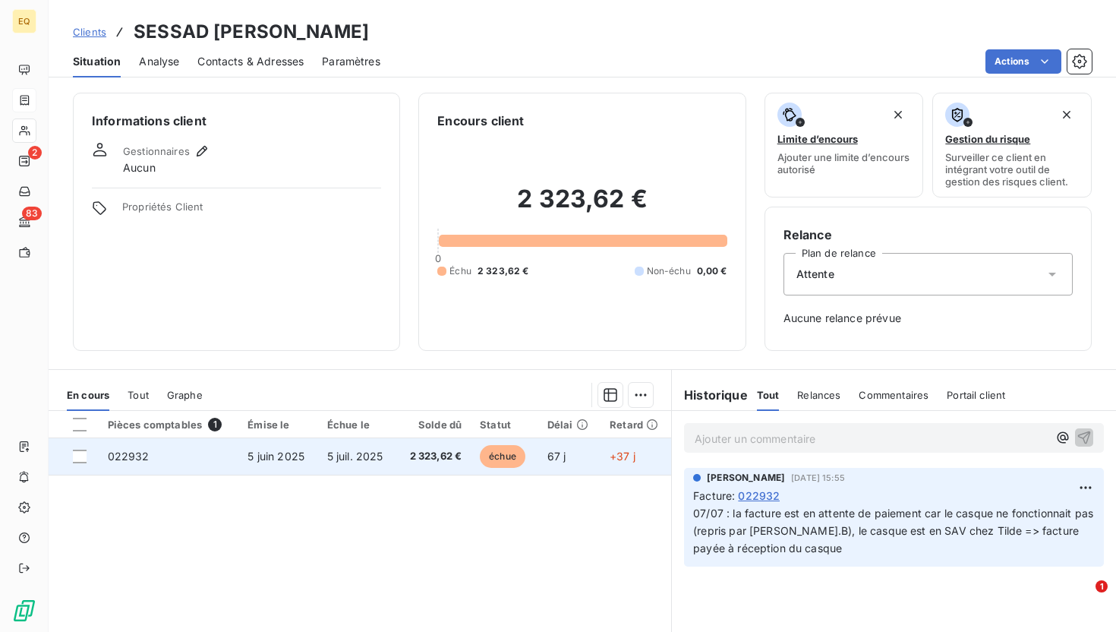
click at [165, 459] on td "022932" at bounding box center [169, 456] width 140 height 36
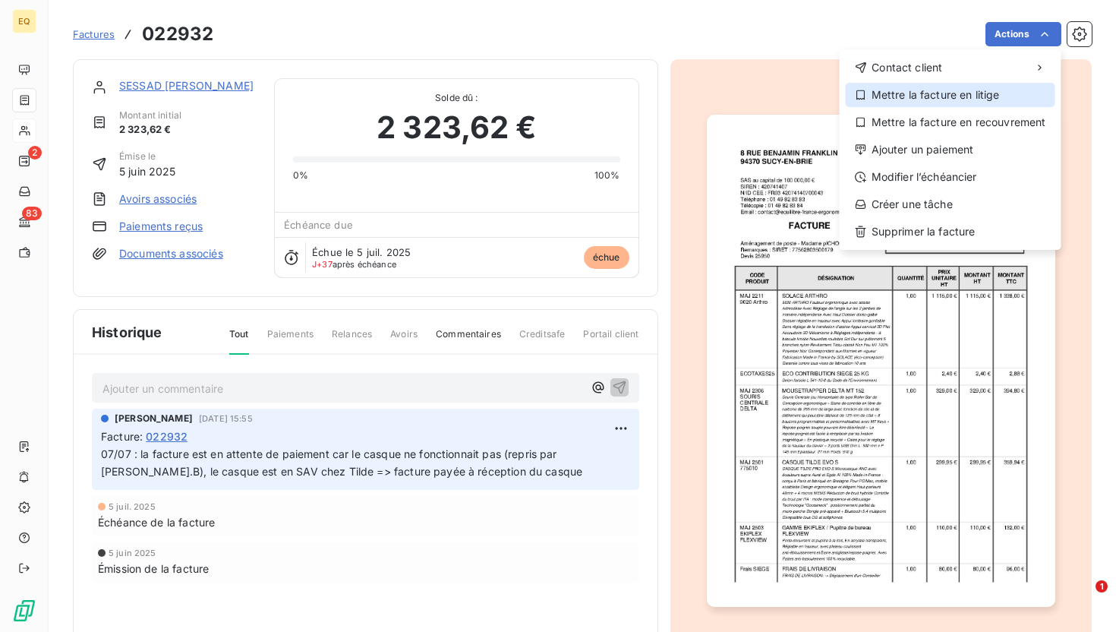
click at [550, 99] on div "Mettre la facture en litige" at bounding box center [951, 95] width 210 height 24
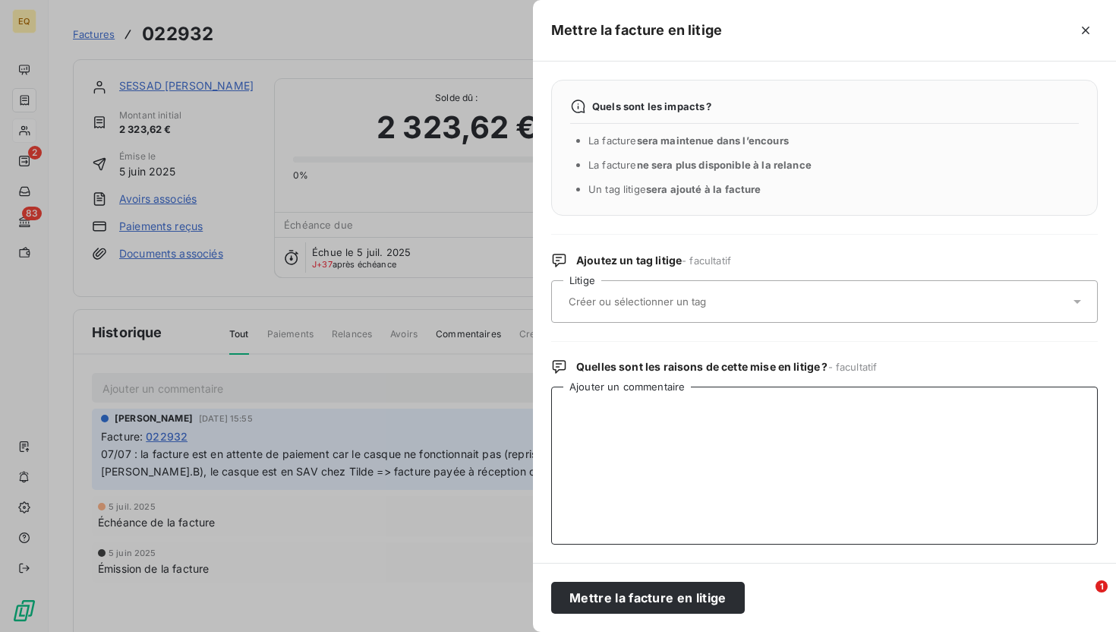
click at [550, 416] on textarea "Ajouter un commentaire" at bounding box center [824, 466] width 547 height 158
drag, startPoint x: 809, startPoint y: 414, endPoint x: 544, endPoint y: 408, distance: 265.1
click at [544, 408] on div "Quels sont les impacts ? La facture sera maintenue dans l’encours La facture ne…" at bounding box center [824, 312] width 583 height 501
type textarea "P"
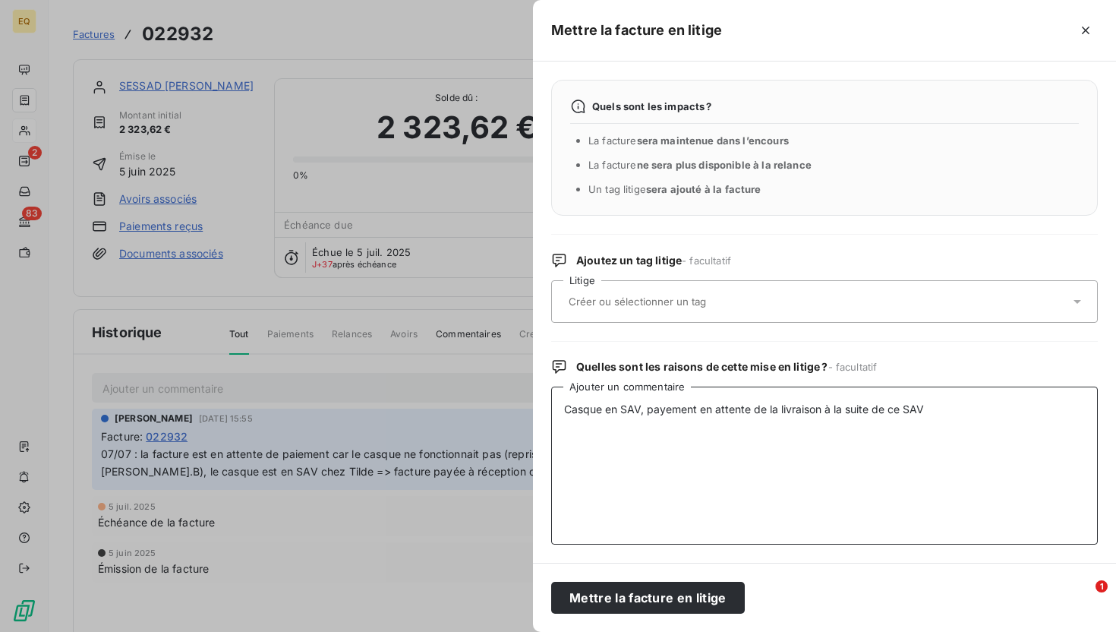
click at [550, 409] on textarea "Casque en SAV, payement en attente de la livraison à la suite de ce SAV" at bounding box center [824, 466] width 547 height 158
drag, startPoint x: 857, startPoint y: 418, endPoint x: 555, endPoint y: 420, distance: 302.3
click at [550, 420] on textarea "Casque en SAV. Payement en attente de la livraison à la suite de ce SAV" at bounding box center [824, 466] width 547 height 158
click at [550, 422] on textarea "Casque en SAV. La facture sera payée une fois le casque relivré." at bounding box center [824, 466] width 547 height 158
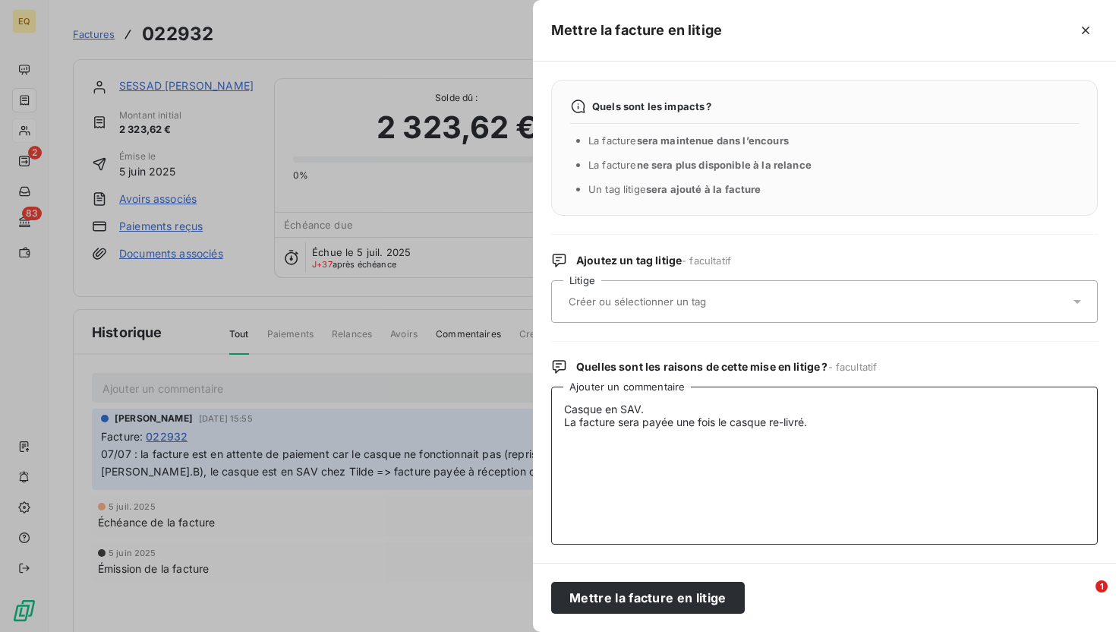
click at [550, 481] on textarea "Casque en SAV. La facture sera payée une fois le casque re-livré." at bounding box center [824, 466] width 547 height 158
type textarea "Casque en SAV. La facture sera payée une fois le casque re-livré."
click at [550, 307] on input "text" at bounding box center [677, 302] width 221 height 14
click at [550, 524] on textarea "Casque en SAV. La facture sera payée une fois le casque re-livré." at bounding box center [824, 466] width 547 height 158
click at [550, 602] on button "Mettre la facture en litige" at bounding box center [648, 598] width 194 height 32
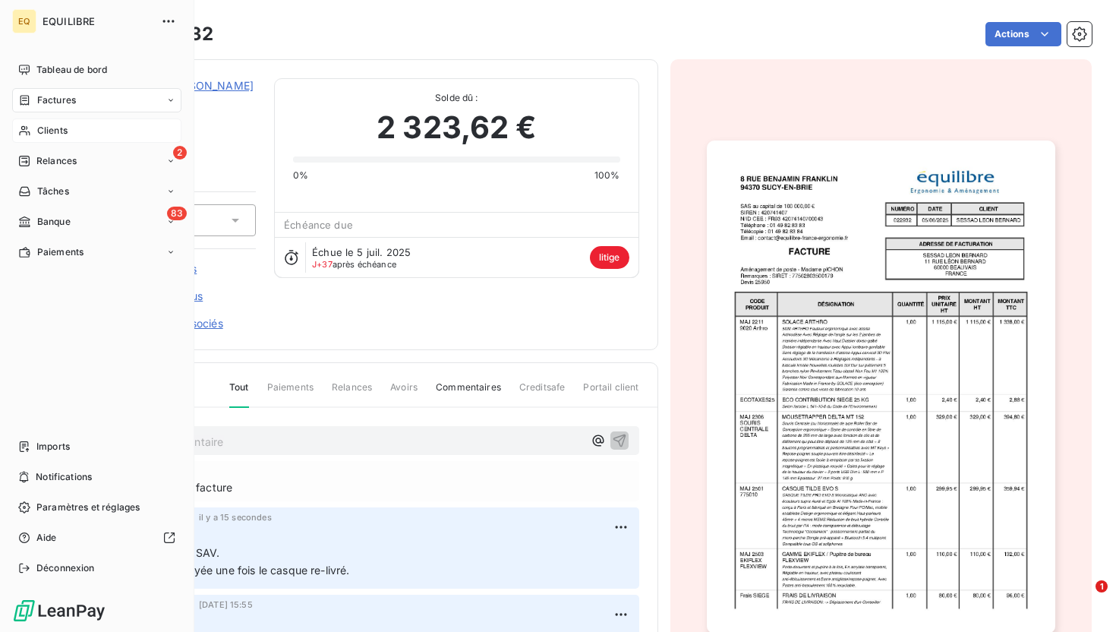
click at [73, 123] on div "Clients" at bounding box center [96, 130] width 169 height 24
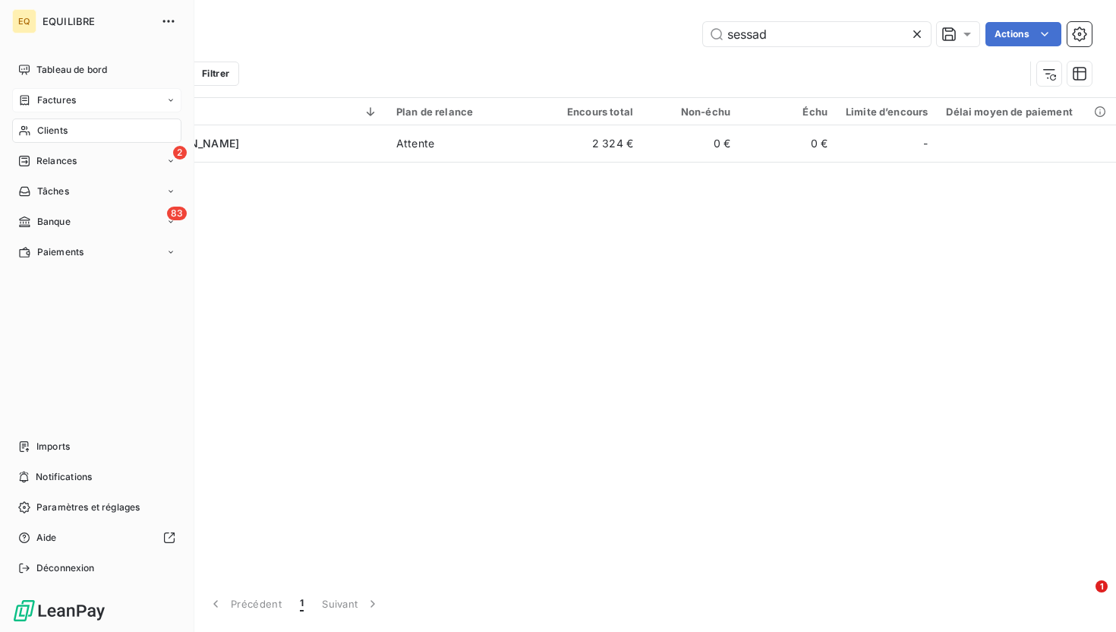
click at [77, 97] on div "Factures" at bounding box center [96, 100] width 169 height 24
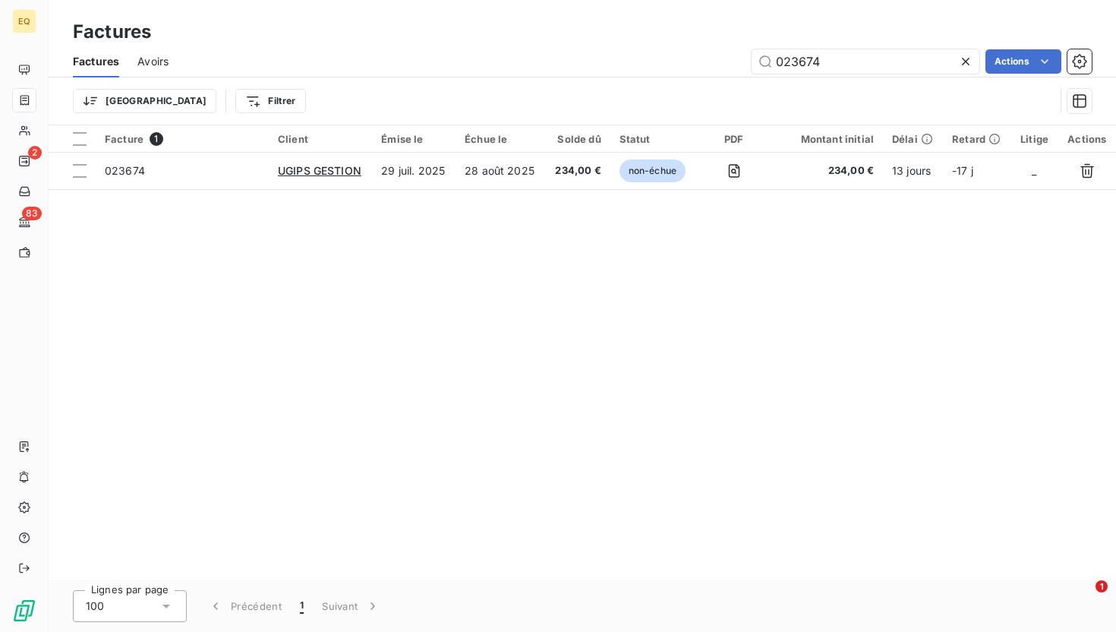
type input "023674"
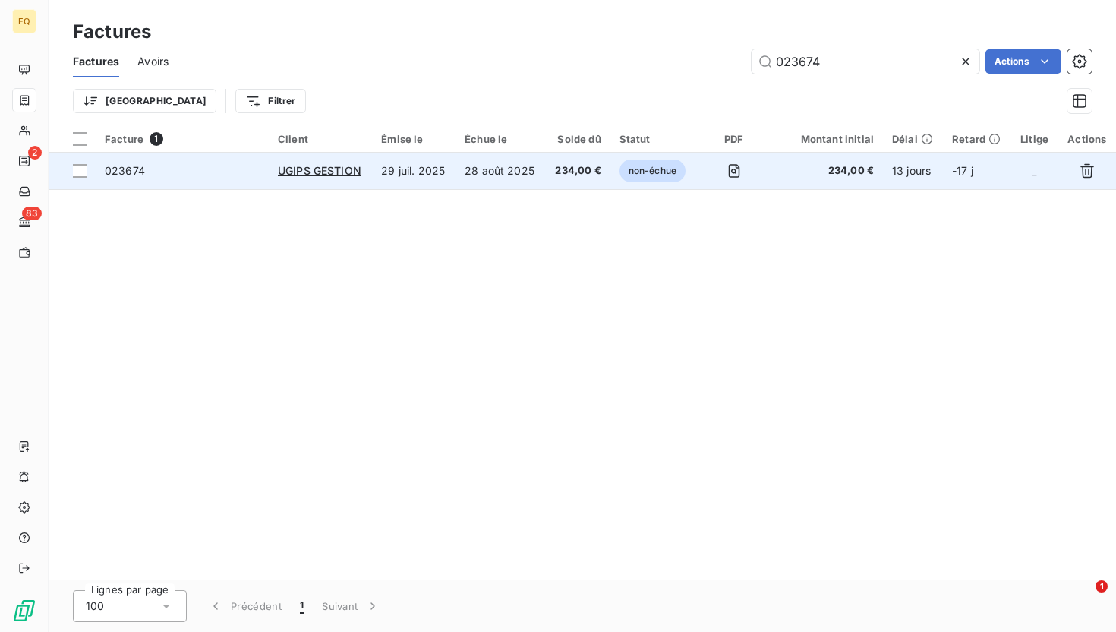
click at [156, 156] on td "023674" at bounding box center [182, 171] width 173 height 36
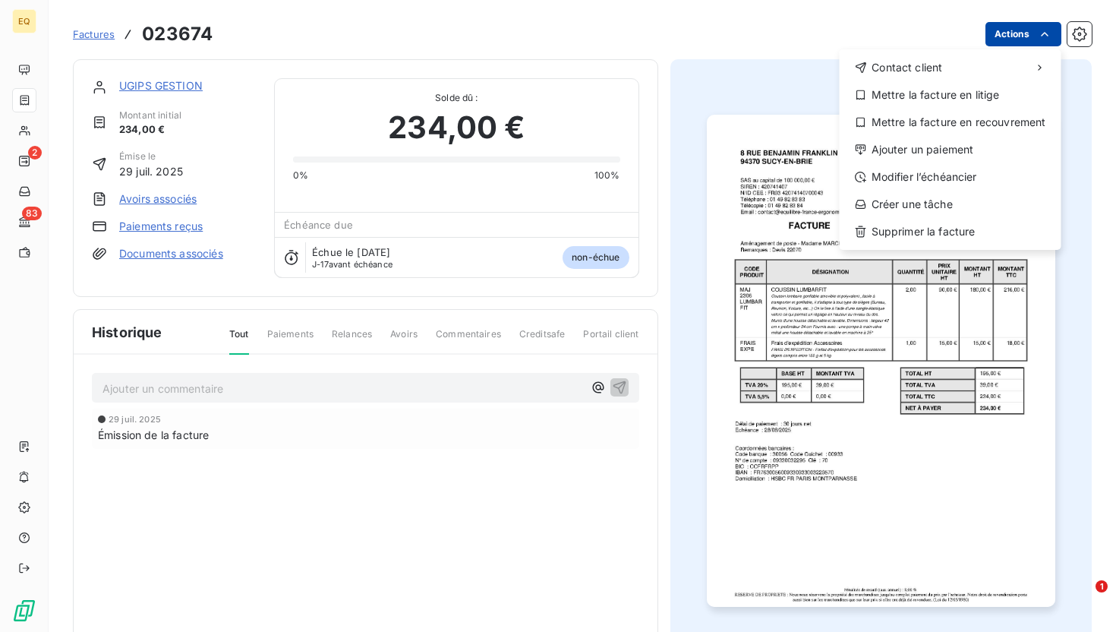
click at [550, 31] on html "EQ 2 83 Factures 023674 Actions Contact client Mettre la facture en litige Mett…" at bounding box center [558, 316] width 1116 height 632
click at [154, 90] on html "EQ 2 83 Factures 023674 Actions Contact client Mettre la facture en litige Mett…" at bounding box center [558, 316] width 1116 height 632
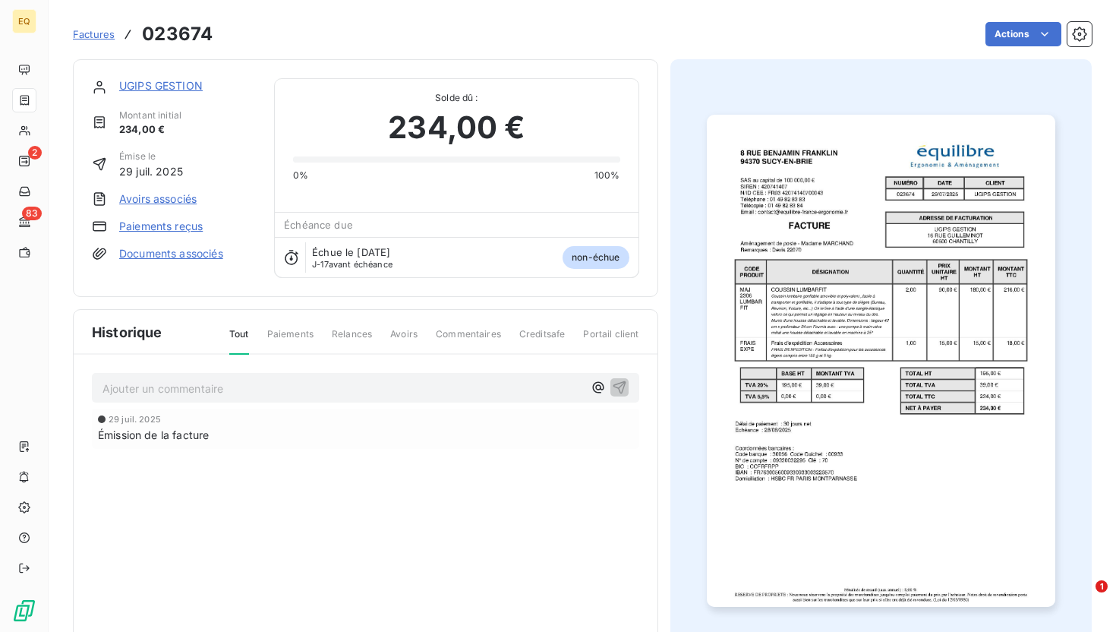
click at [163, 82] on link "UGIPS GESTION" at bounding box center [161, 85] width 84 height 13
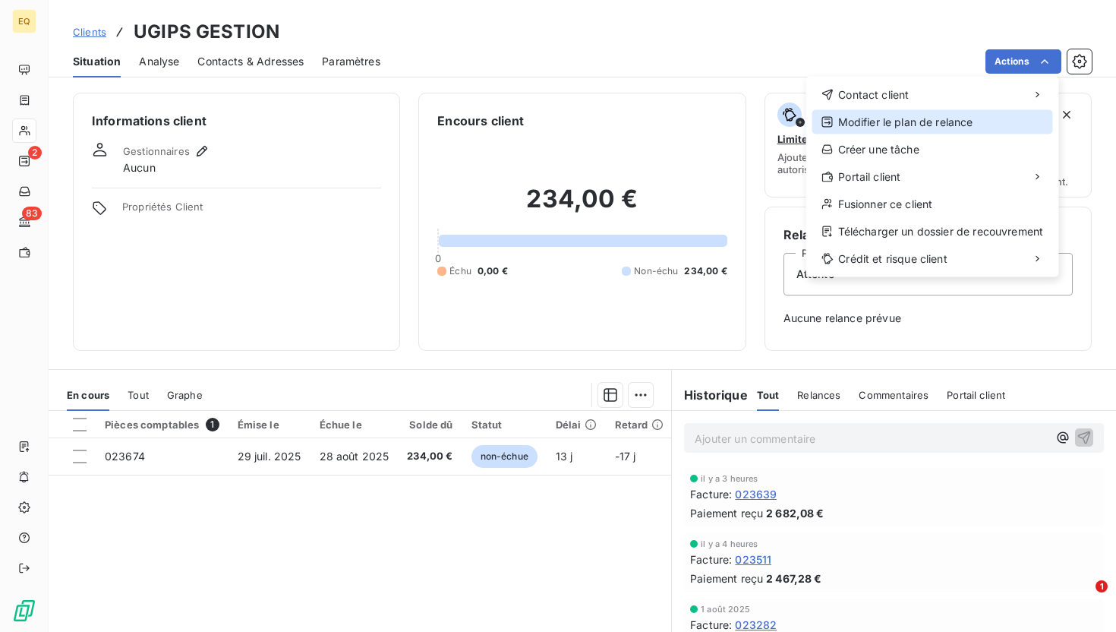
click at [550, 124] on div "Modifier le plan de relance" at bounding box center [933, 122] width 241 height 24
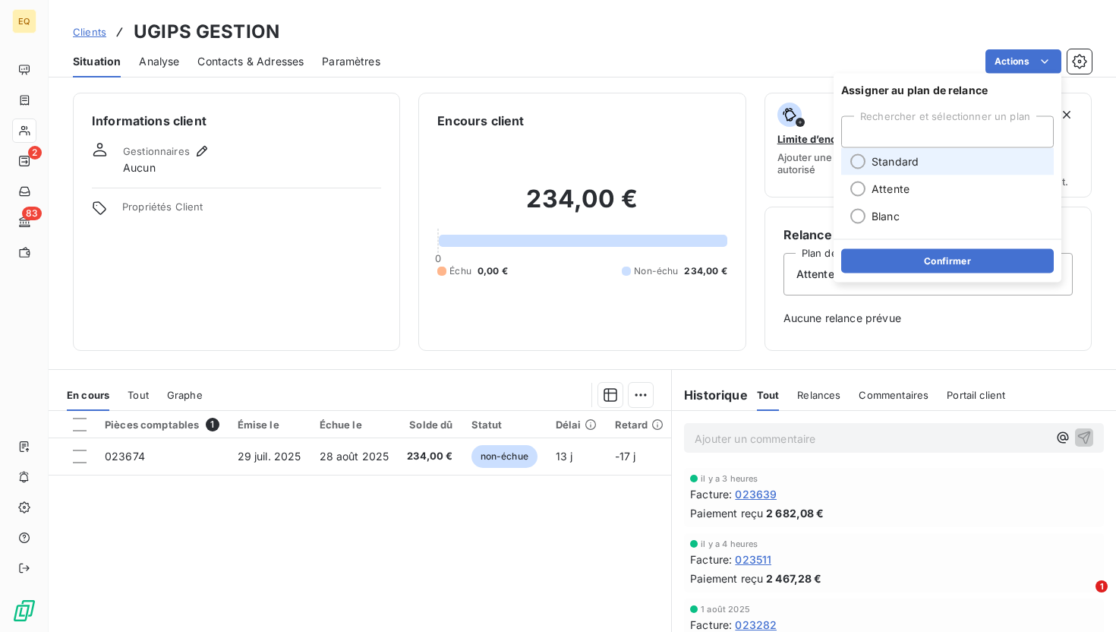
click at [550, 160] on span "Standard" at bounding box center [895, 161] width 47 height 15
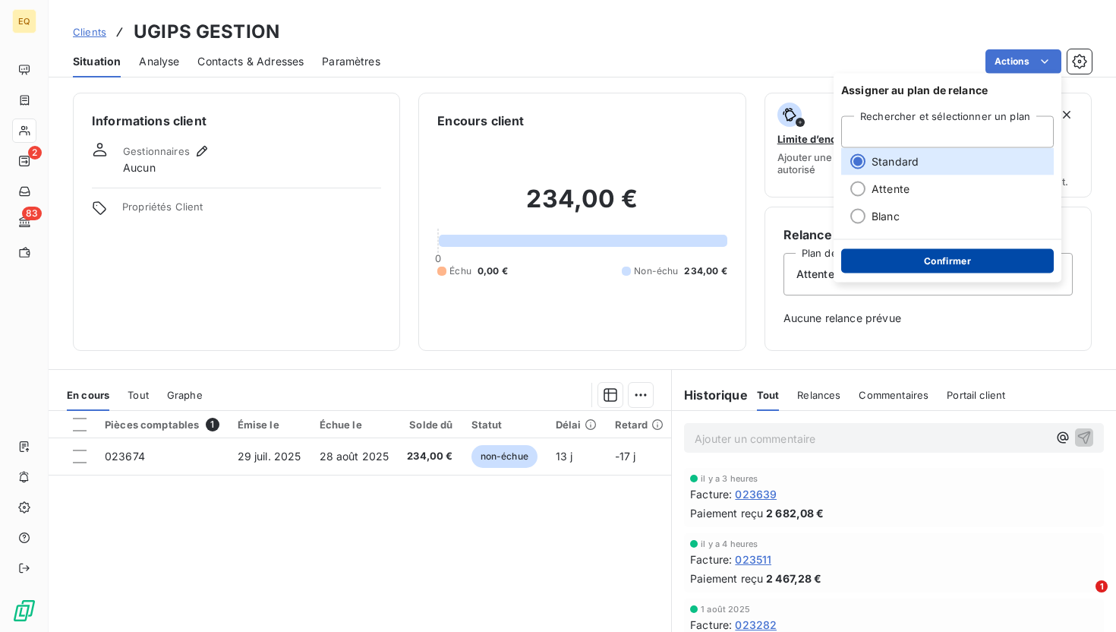
click at [550, 261] on button "Confirmer" at bounding box center [947, 261] width 213 height 24
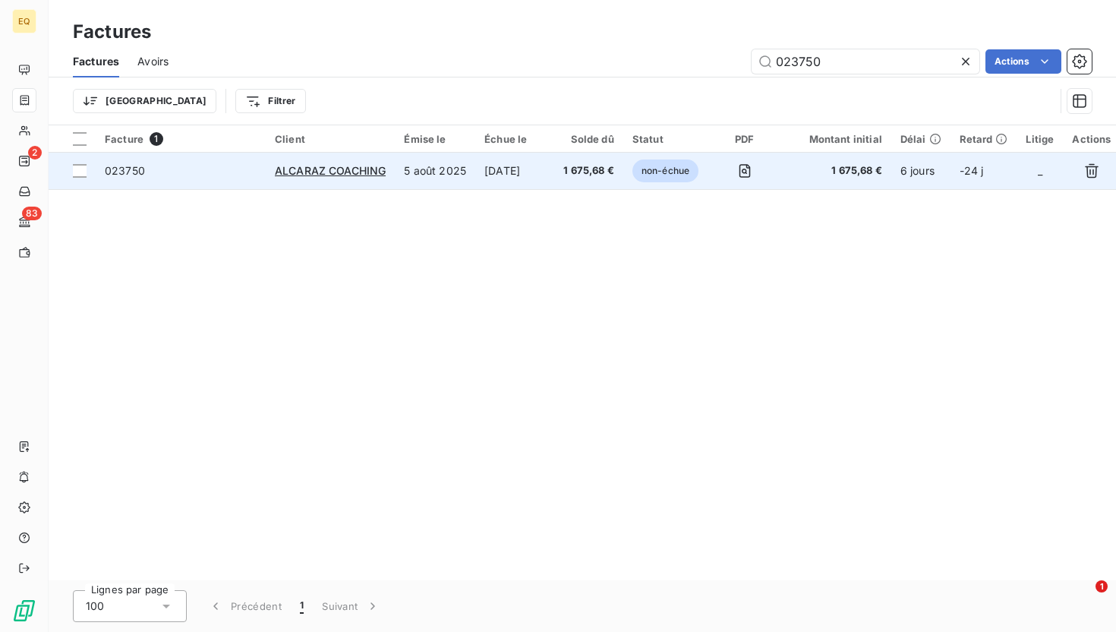
type input "023750"
click at [279, 180] on td "ALCARAZ COACHING" at bounding box center [330, 171] width 129 height 36
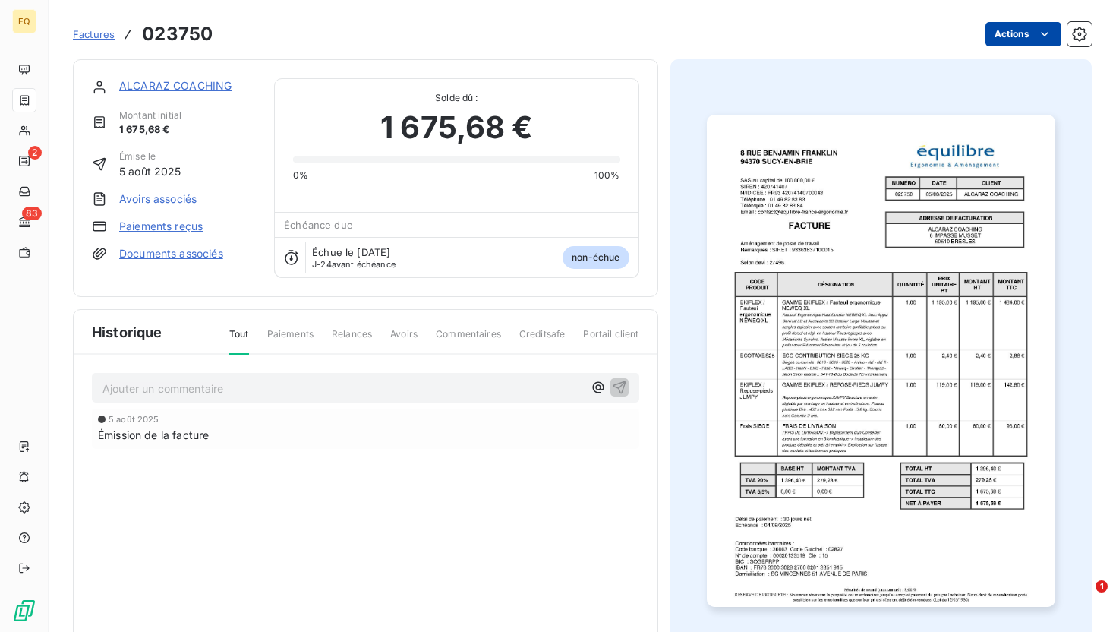
click at [550, 30] on html "EQ 2 83 Factures 023750 Actions ALCARAZ COACHING Montant initial 1 675,68 € Émi…" at bounding box center [558, 316] width 1116 height 632
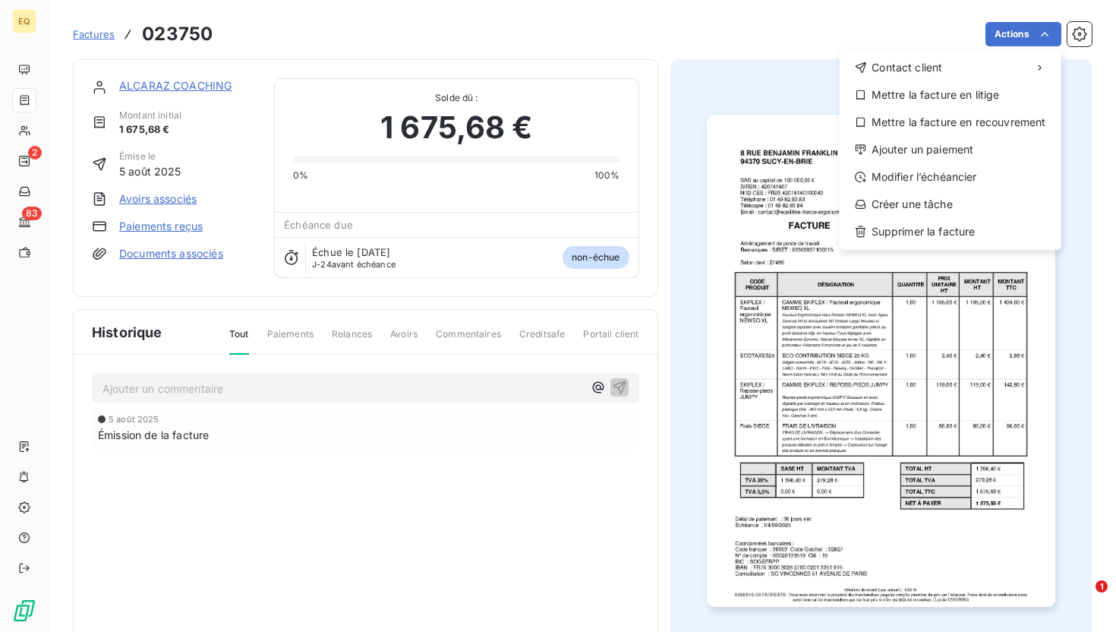
click at [164, 88] on html "EQ 2 83 Factures 023750 Actions Contact client Mettre la facture en litige Mett…" at bounding box center [558, 316] width 1116 height 632
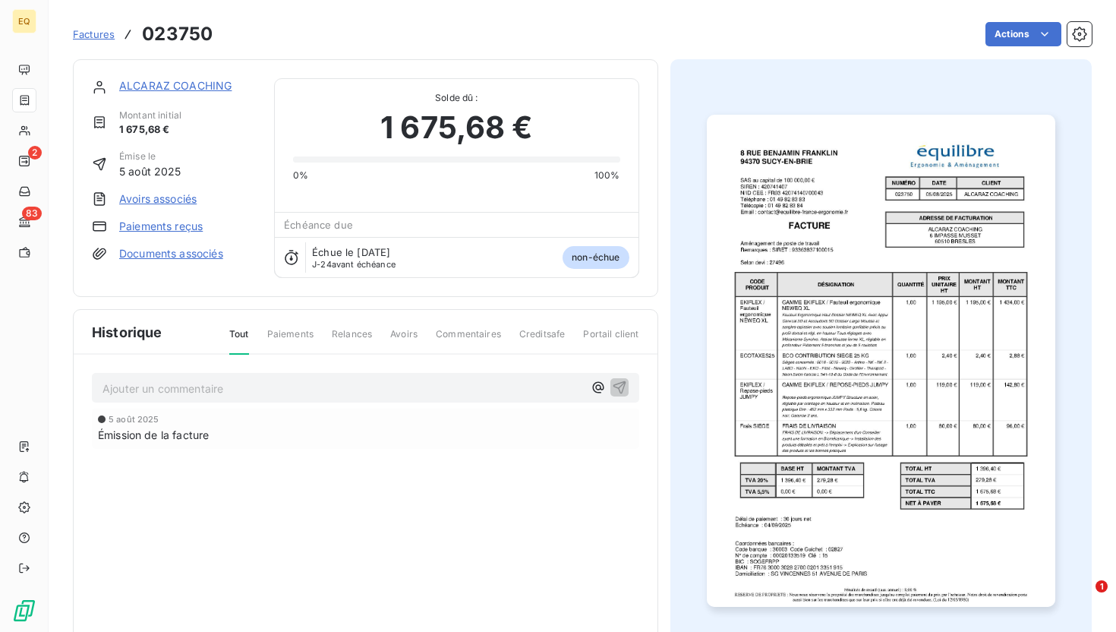
click at [181, 88] on link "ALCARAZ COACHING" at bounding box center [175, 85] width 112 height 13
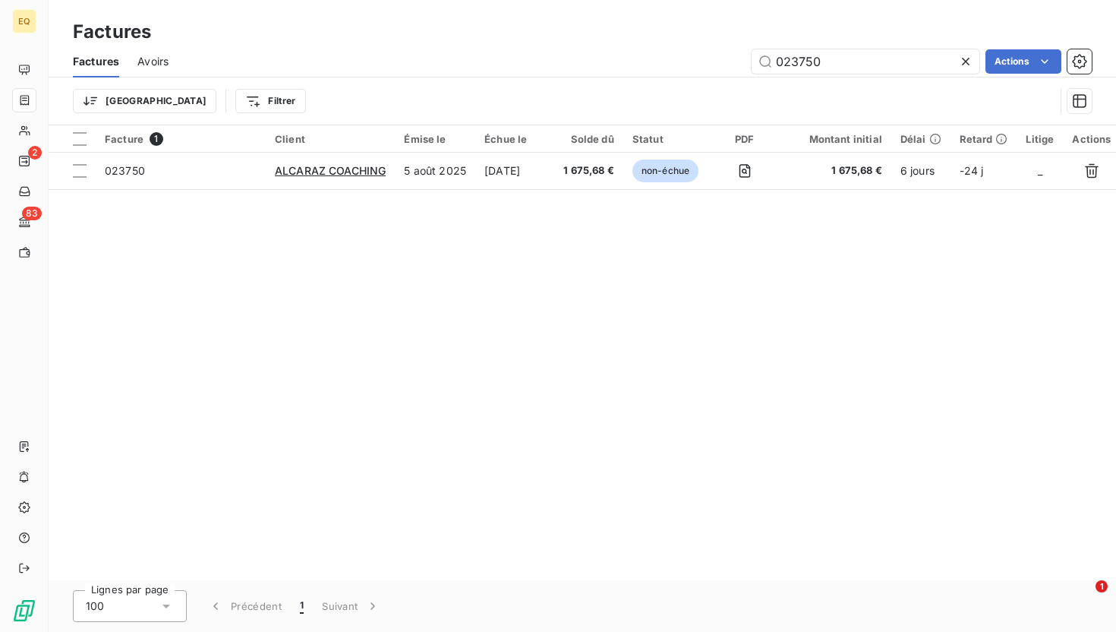
click at [550, 58] on icon at bounding box center [965, 61] width 15 height 15
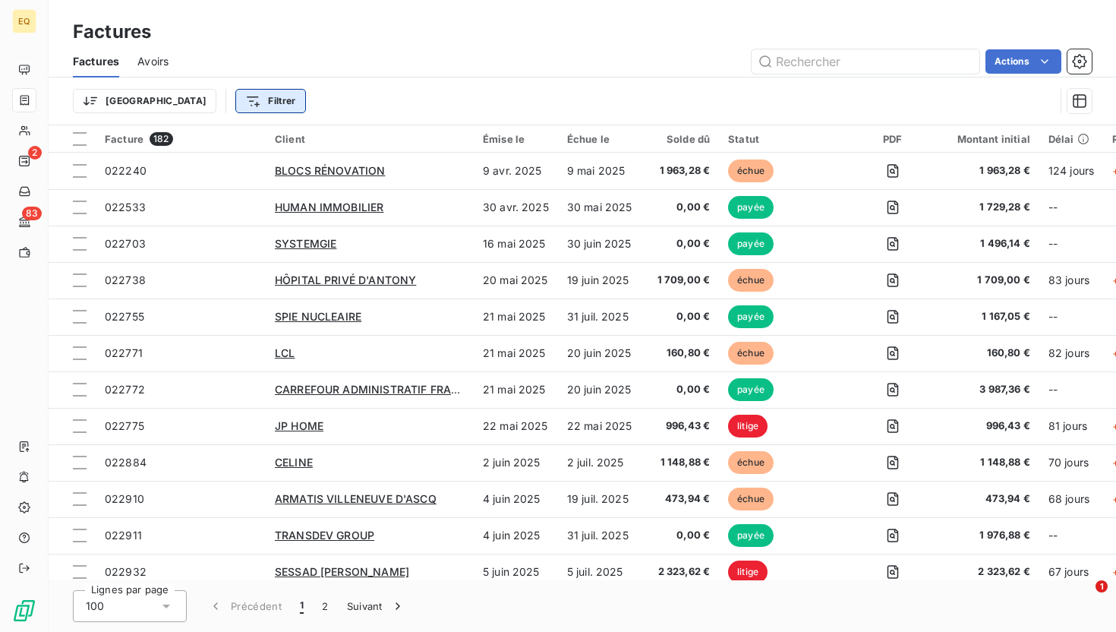
click at [198, 102] on html "EQ 2 83 Factures Factures Avoirs Actions Trier Filtrer Facture 182 Client Émise…" at bounding box center [558, 316] width 1116 height 632
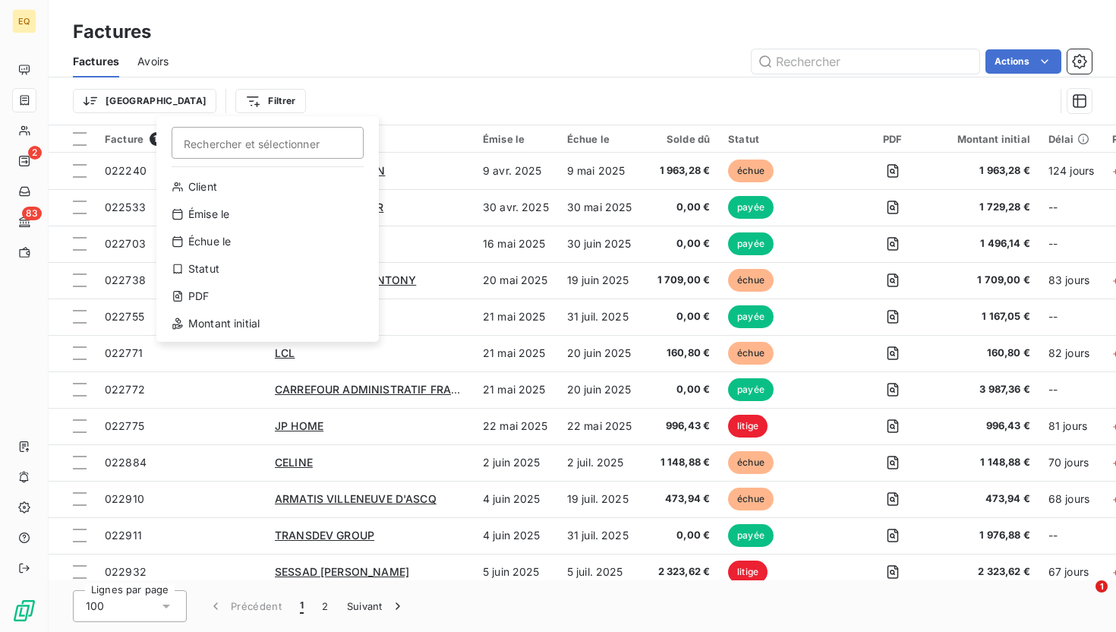
click at [104, 96] on html "EQ 2 83 Factures Factures Avoirs Actions Trier Filtrer Rechercher et sélectionn…" at bounding box center [558, 316] width 1116 height 632
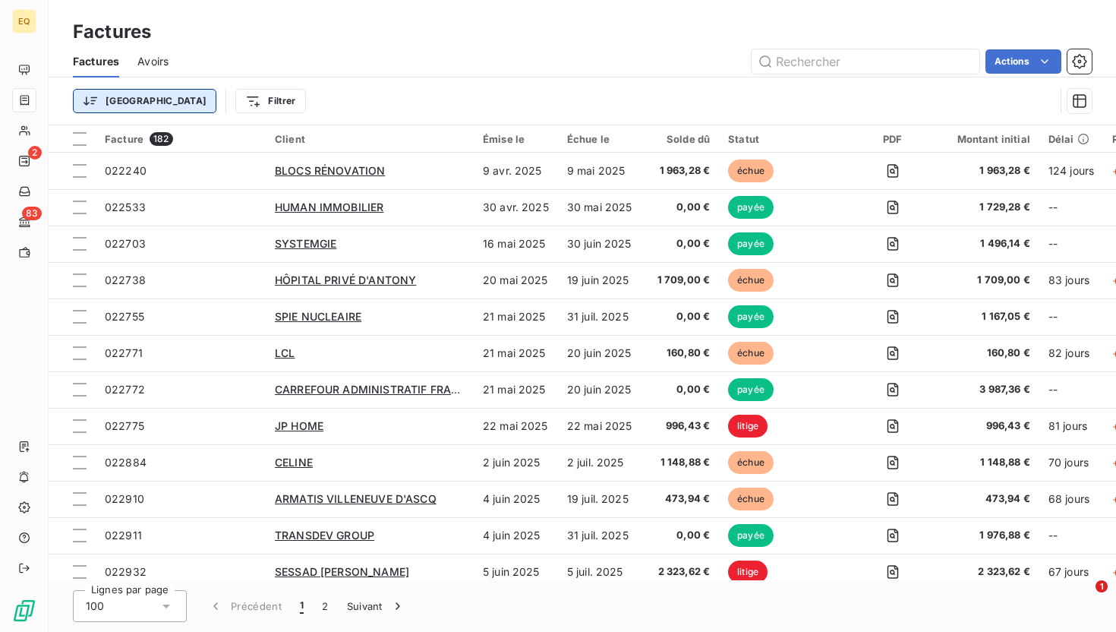
click at [114, 99] on html "EQ 2 83 Factures Factures Avoirs Actions Trier Filtrer Facture 182 Client Émise…" at bounding box center [558, 316] width 1116 height 632
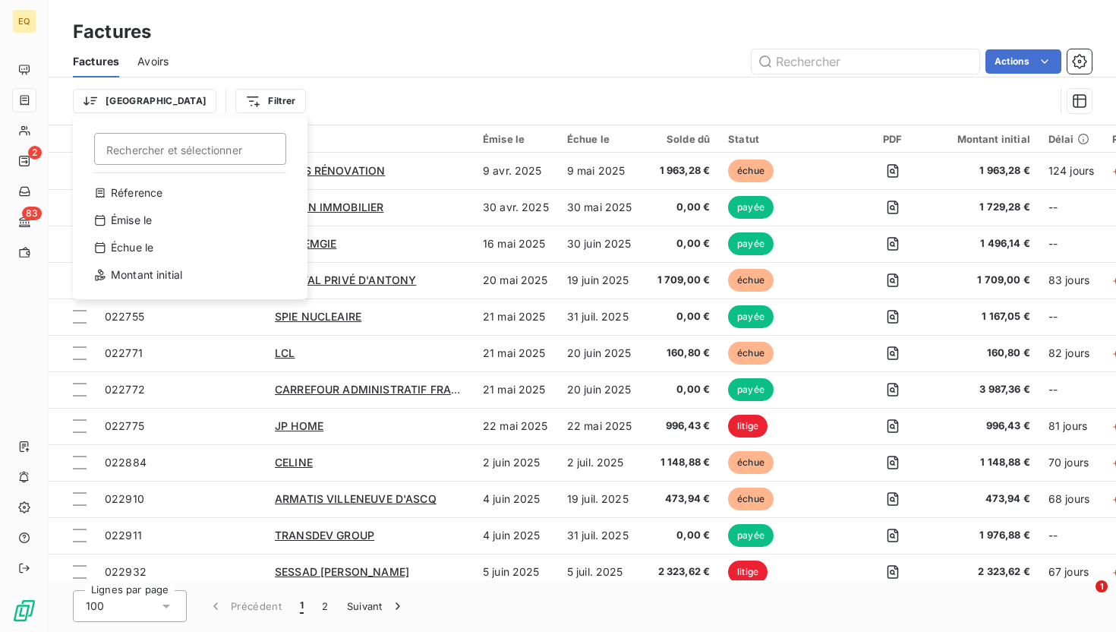
click at [388, 70] on html "EQ 2 83 Factures Factures Avoirs Actions Trier Rechercher et sélectionner Réfer…" at bounding box center [558, 316] width 1116 height 632
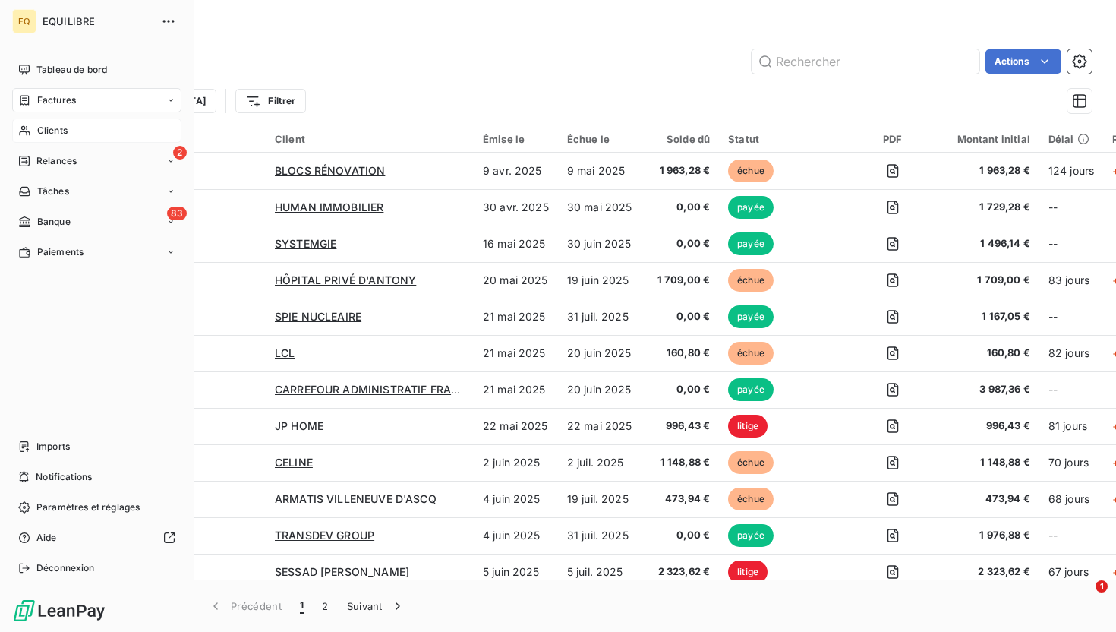
click at [23, 133] on icon at bounding box center [24, 131] width 13 height 12
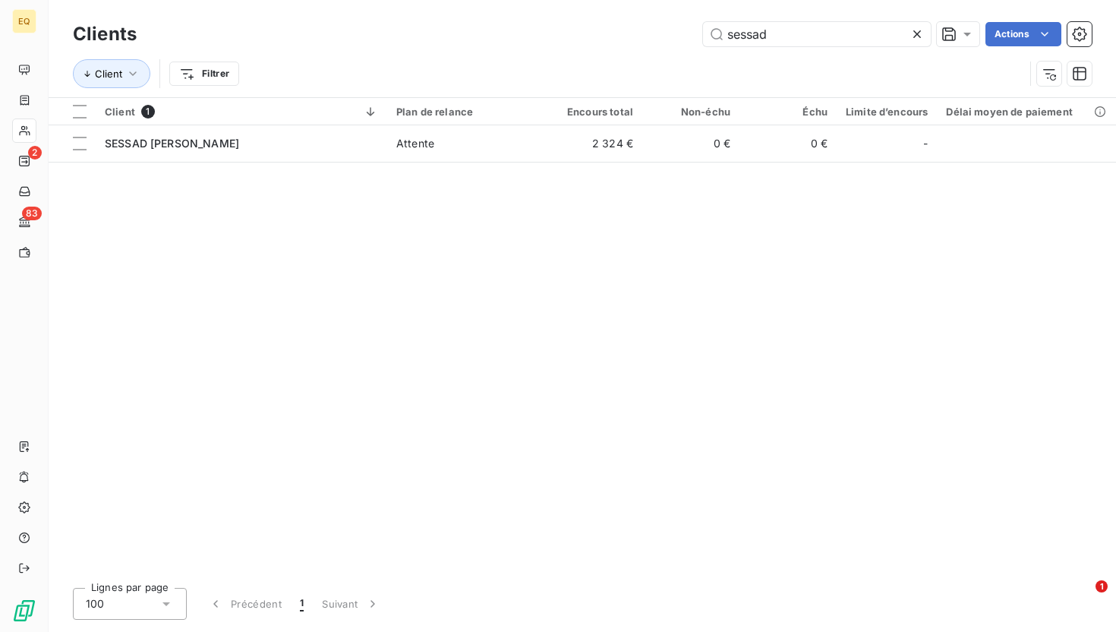
click at [550, 33] on icon at bounding box center [917, 34] width 15 height 15
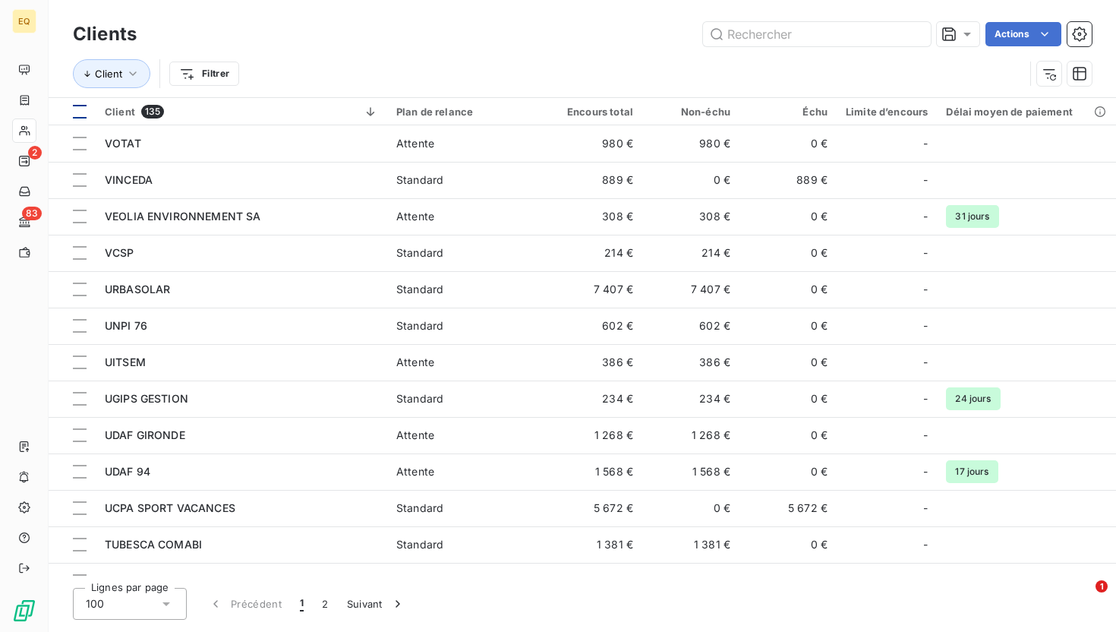
click at [77, 105] on div at bounding box center [80, 112] width 14 height 14
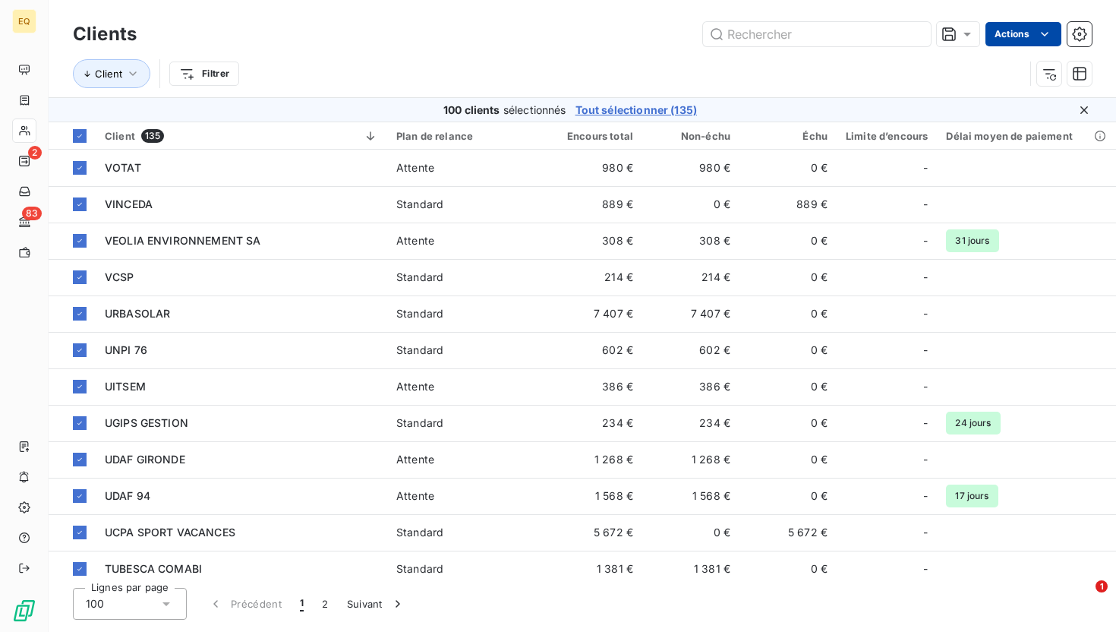
click at [550, 36] on html "EQ 2 83 Clients Actions Client Filtrer 100 clients sélectionnés Tout sélectionn…" at bounding box center [558, 316] width 1116 height 632
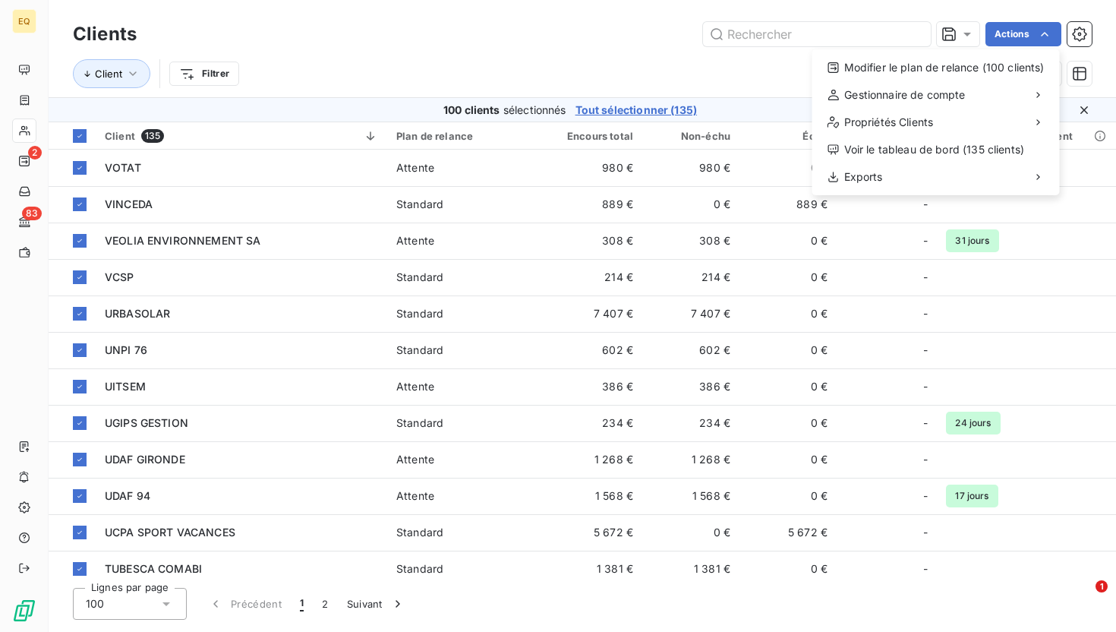
click at [550, 113] on html "EQ 2 83 Clients Actions Modifier le plan de relance (100 clients) Gestionnaire …" at bounding box center [558, 316] width 1116 height 632
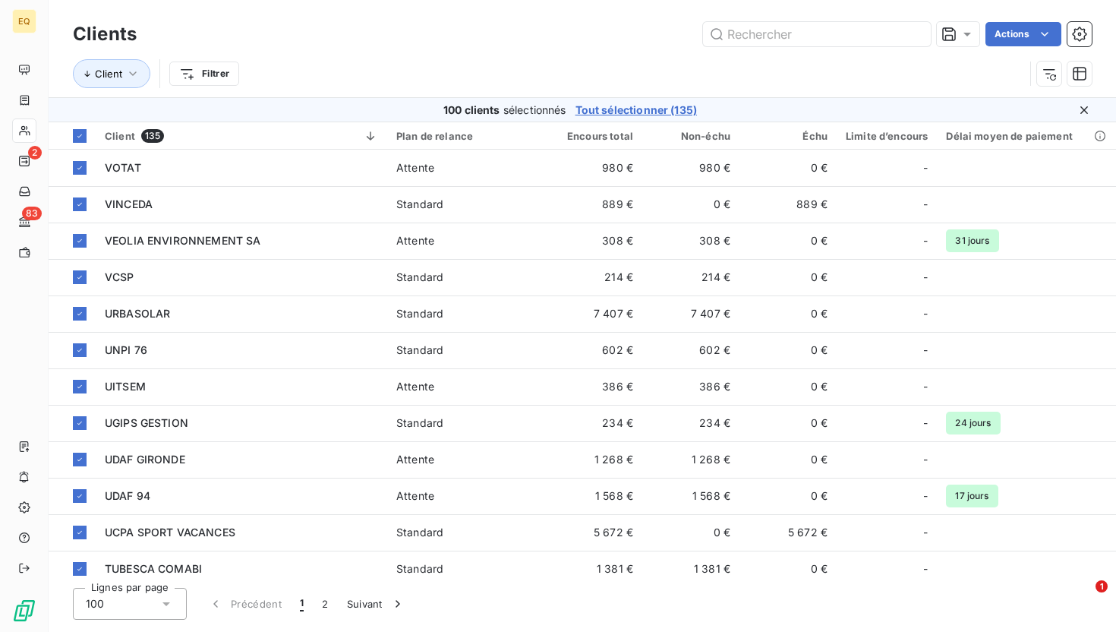
click at [550, 110] on span "Tout sélectionner (135)" at bounding box center [637, 110] width 122 height 15
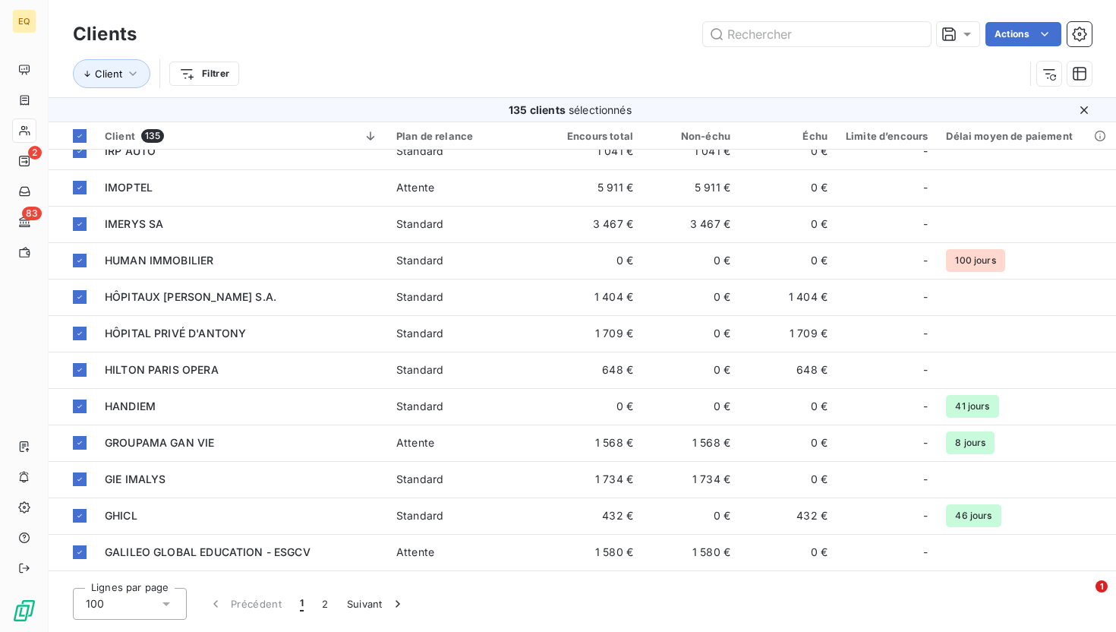
scroll to position [1854, 0]
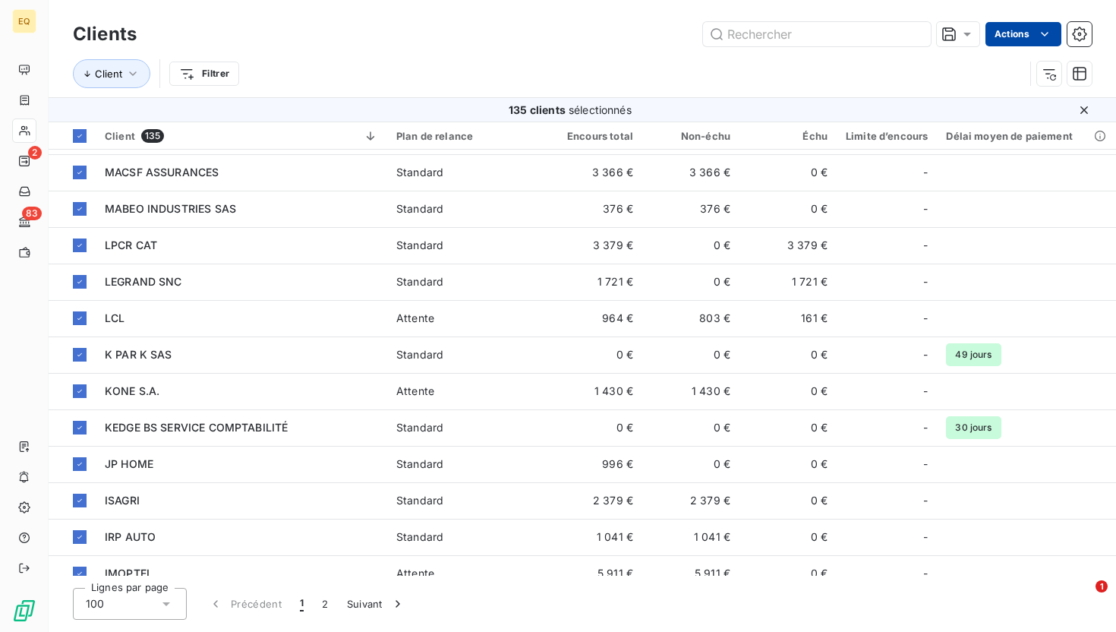
click at [550, 28] on html "EQ 2 83 Clients Actions Client Filtrer 135 clients sélectionnés Client 135 Plan…" at bounding box center [558, 316] width 1116 height 632
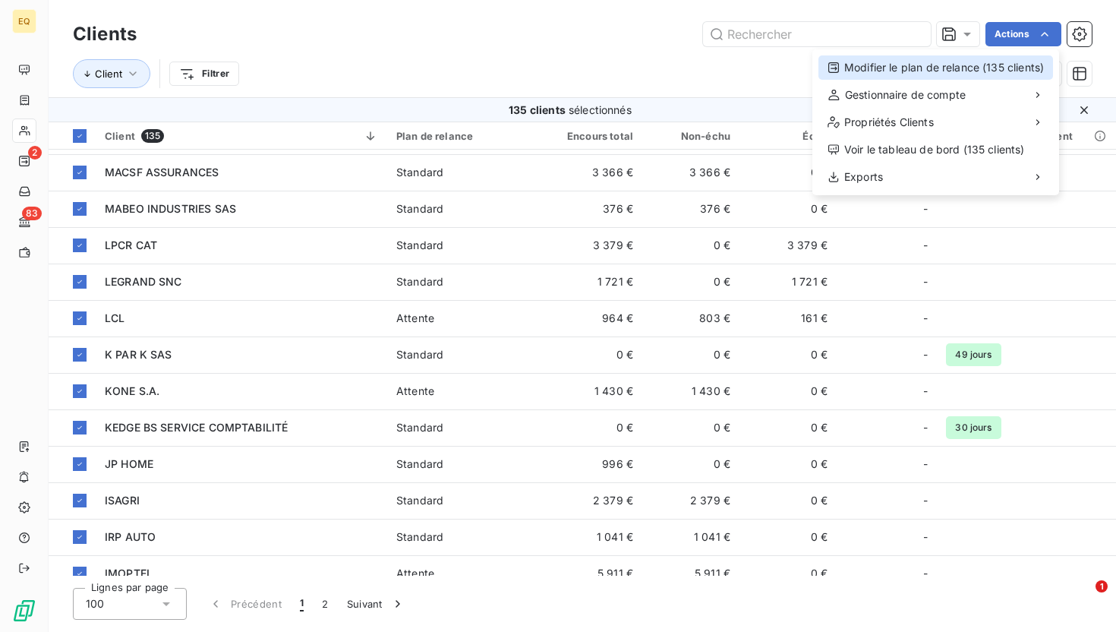
click at [550, 69] on div "Modifier le plan de relance (135 clients)" at bounding box center [936, 67] width 235 height 24
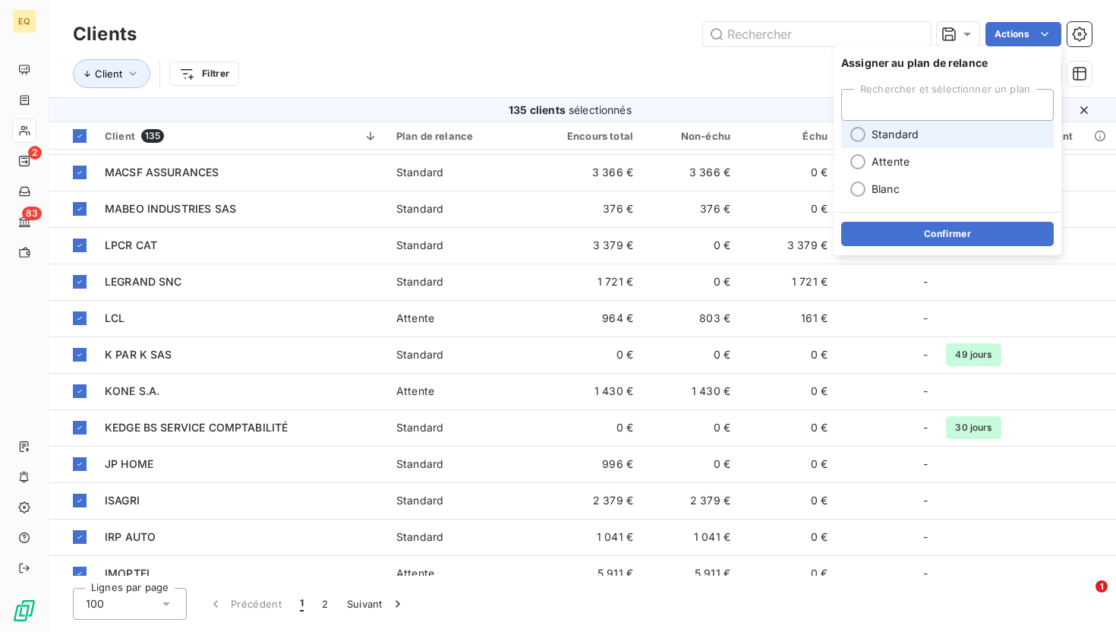
click at [550, 134] on div at bounding box center [858, 134] width 15 height 15
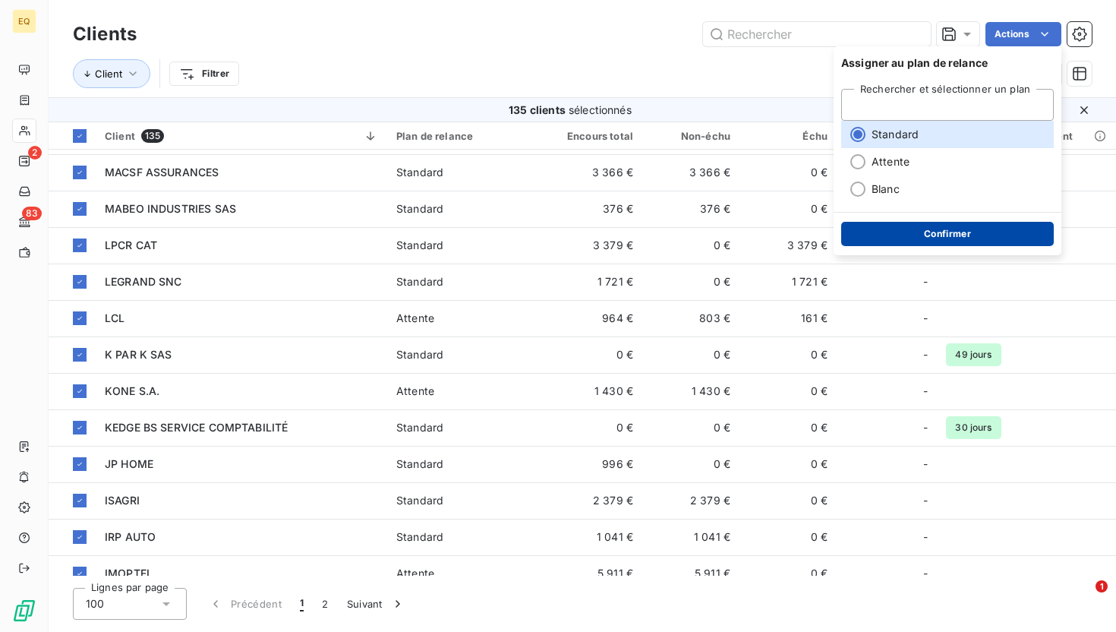
click at [550, 235] on button "Confirmer" at bounding box center [947, 234] width 213 height 24
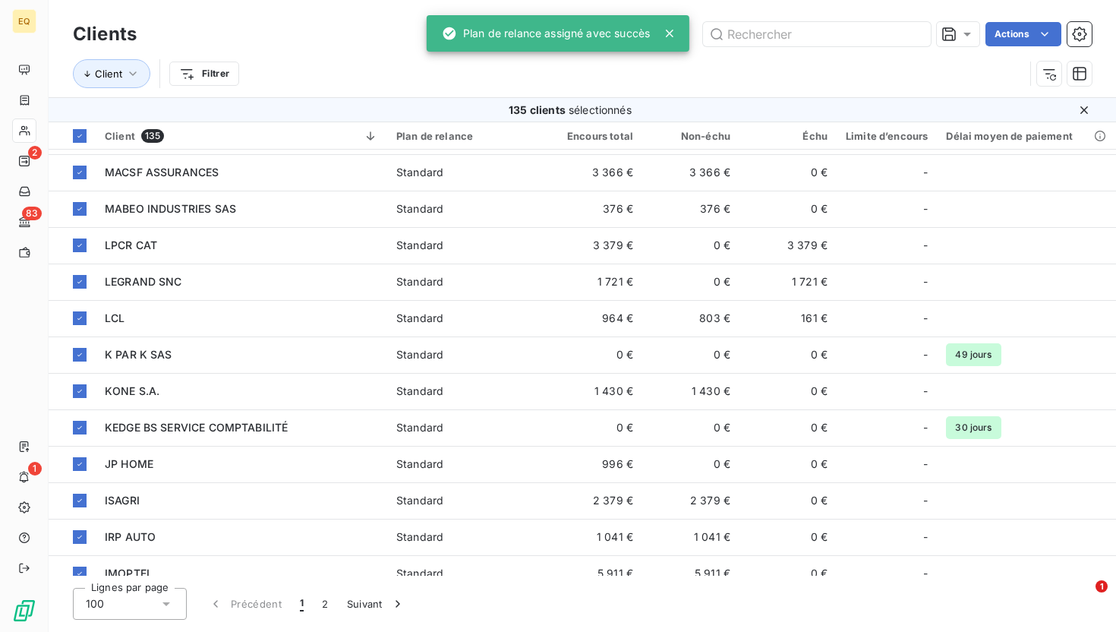
click at [338, 56] on div "Client Filtrer" at bounding box center [582, 73] width 1019 height 47
click at [372, 61] on div "Client Filtrer" at bounding box center [549, 73] width 952 height 29
click at [79, 132] on icon at bounding box center [79, 135] width 9 height 9
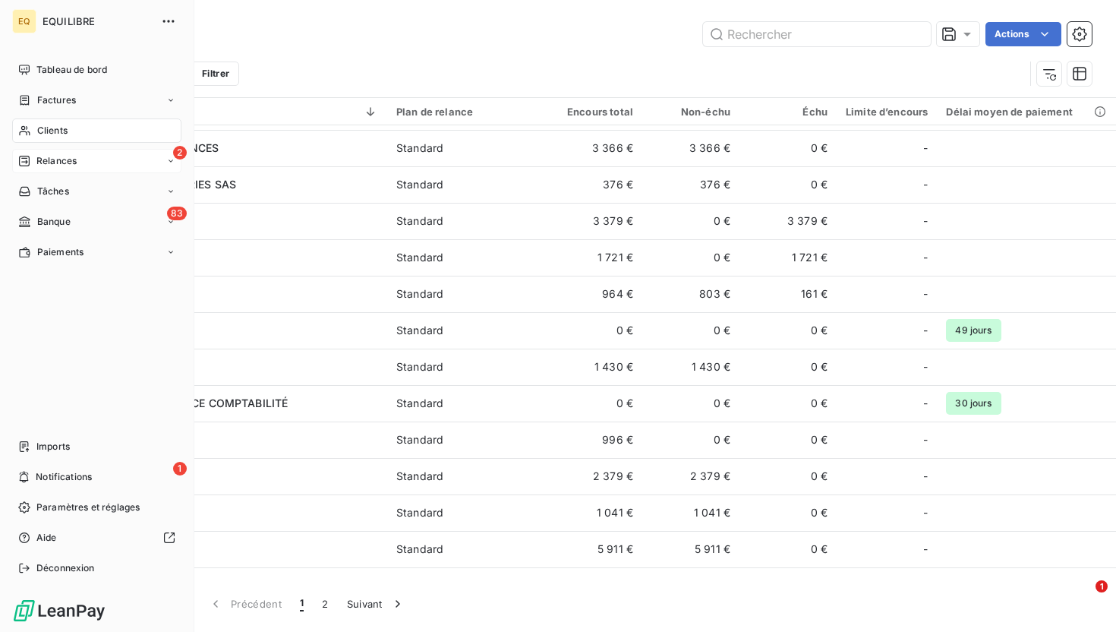
click at [38, 164] on span "Relances" at bounding box center [56, 161] width 40 height 14
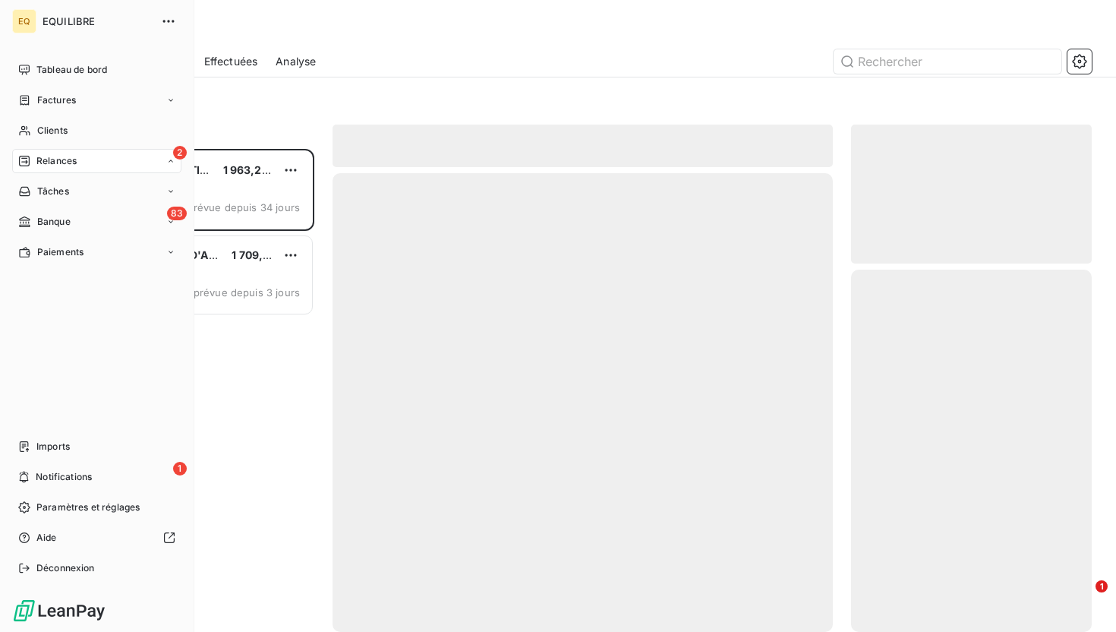
scroll to position [483, 241]
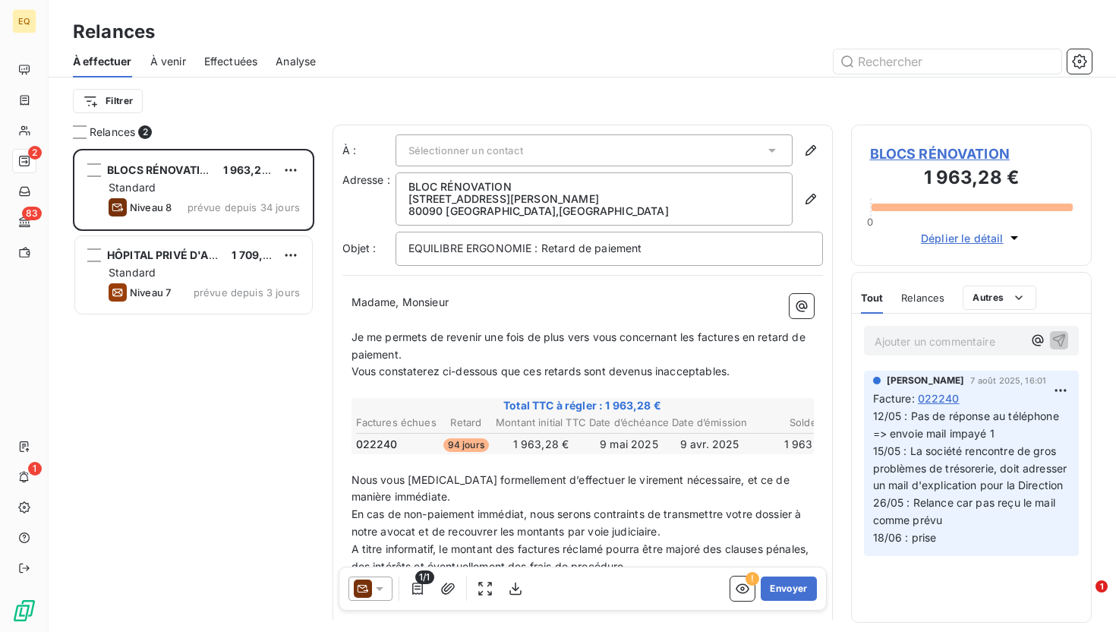
click at [171, 61] on span "À venir" at bounding box center [168, 61] width 36 height 15
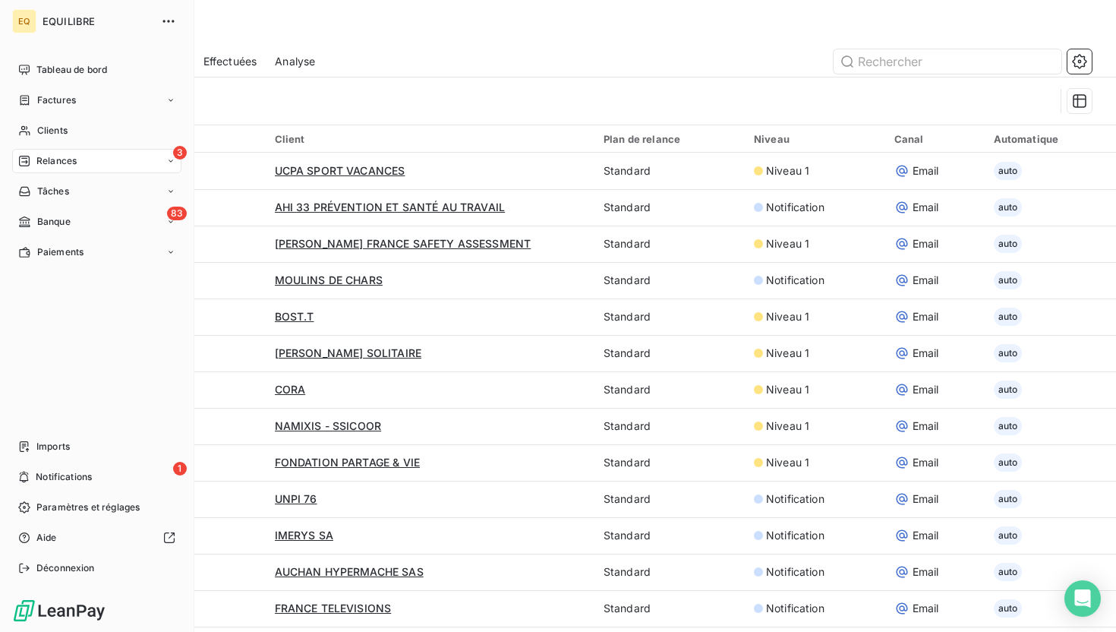
click at [33, 153] on div "3 Relances" at bounding box center [96, 161] width 169 height 24
click at [77, 193] on span "À effectuer" at bounding box center [60, 192] width 49 height 14
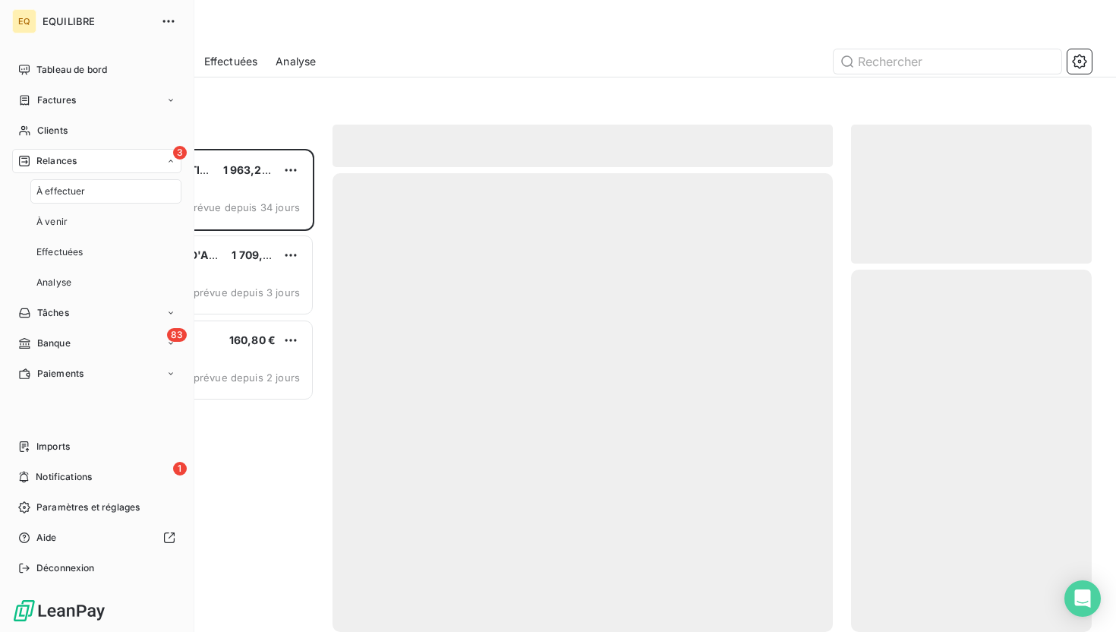
scroll to position [483, 241]
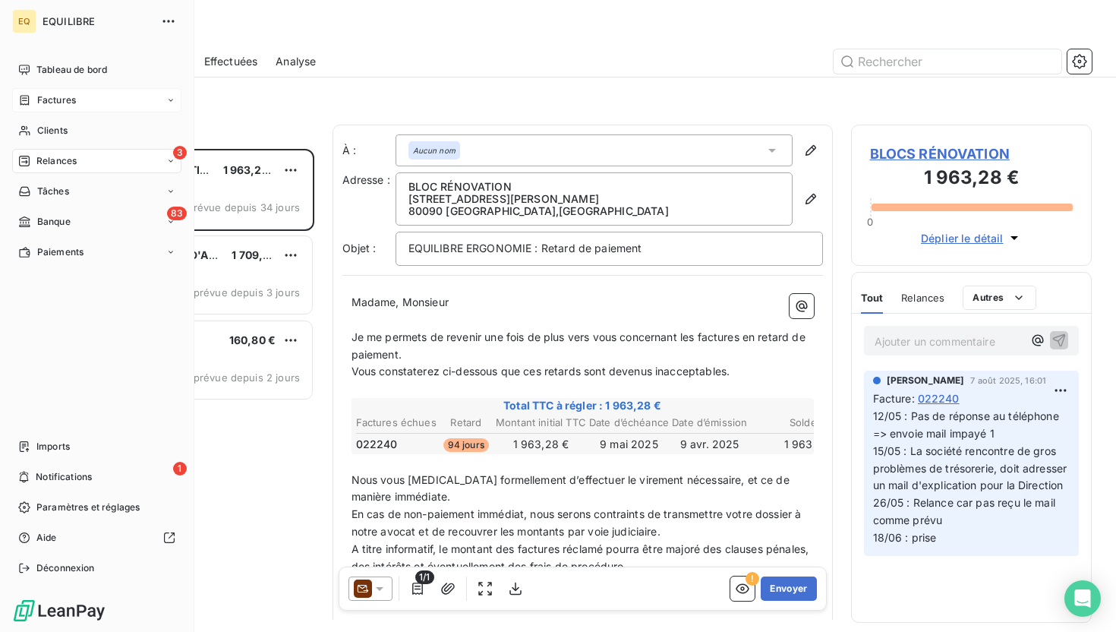
click at [57, 97] on span "Factures" at bounding box center [56, 100] width 39 height 14
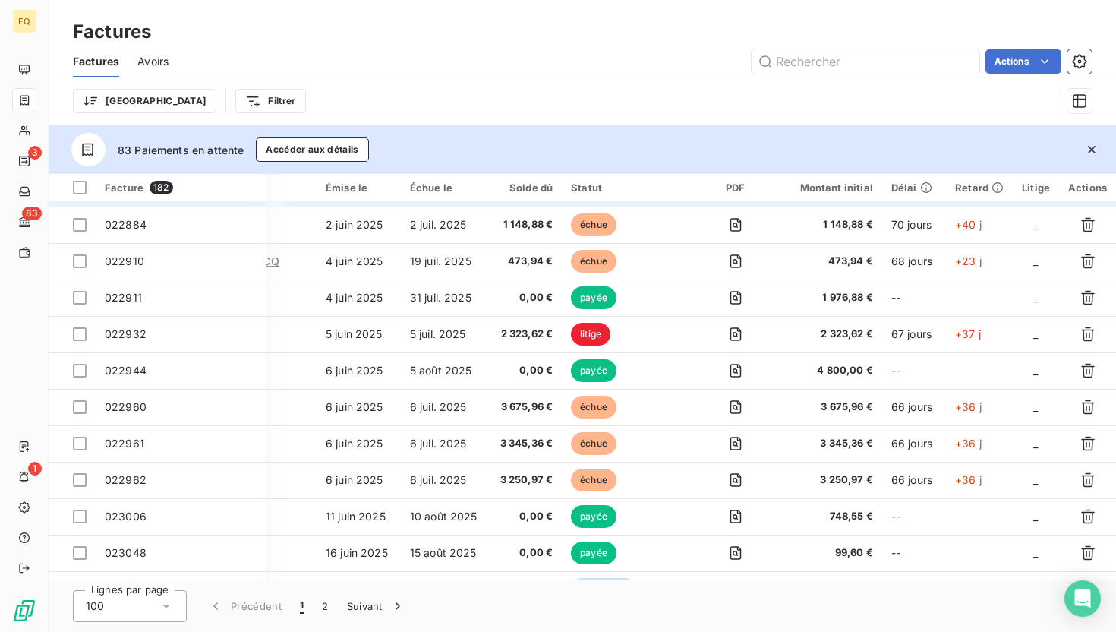
scroll to position [291, 161]
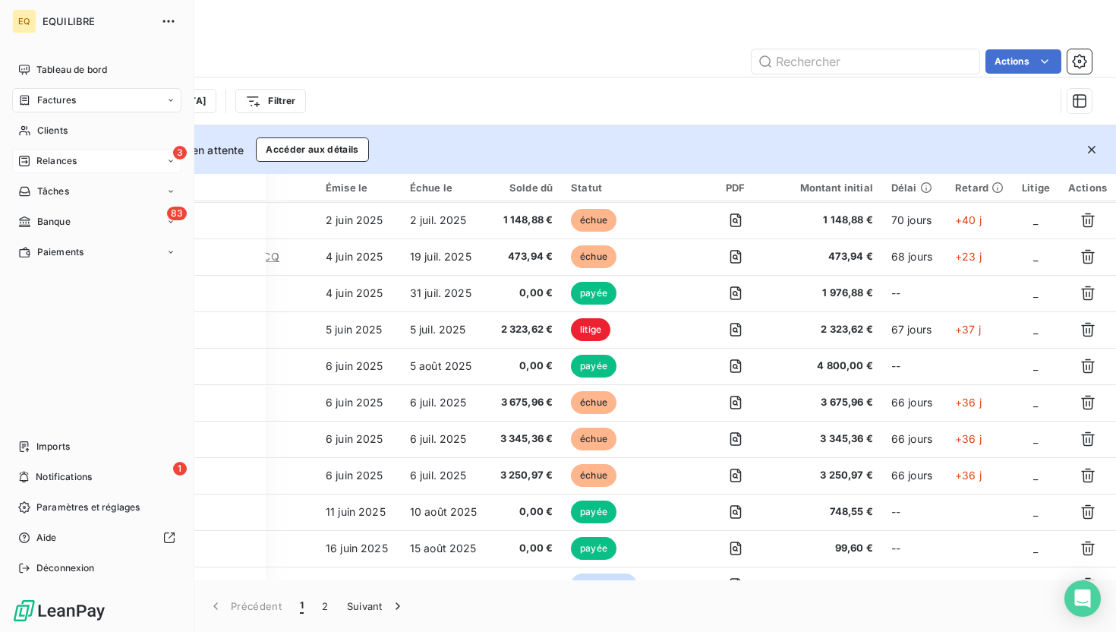
click at [59, 160] on span "Relances" at bounding box center [56, 161] width 40 height 14
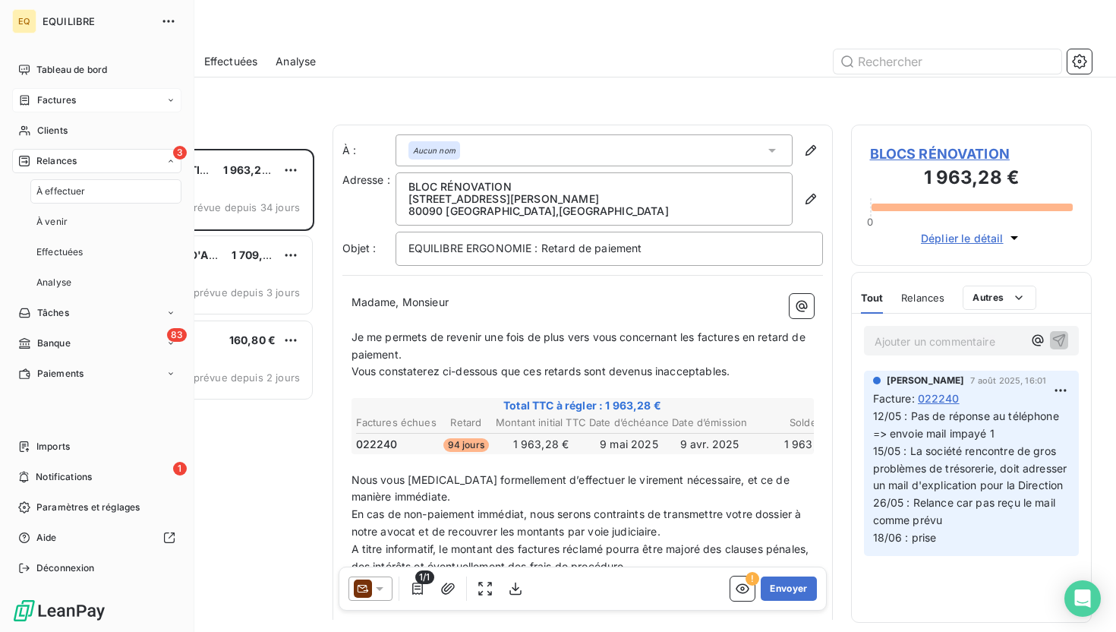
scroll to position [483, 241]
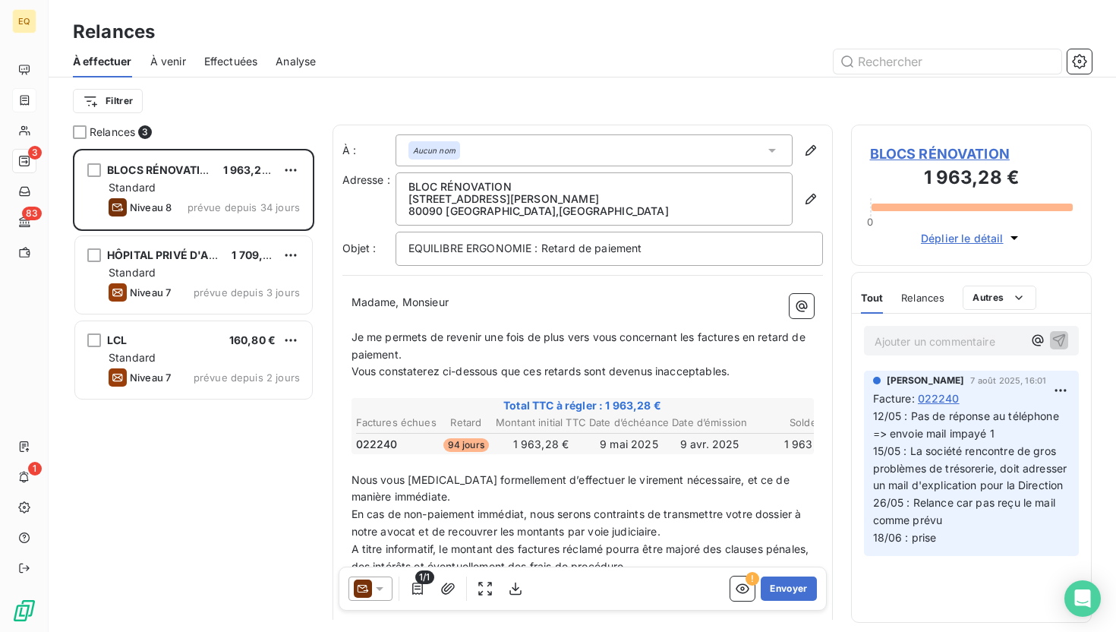
click at [172, 62] on span "À venir" at bounding box center [168, 61] width 36 height 15
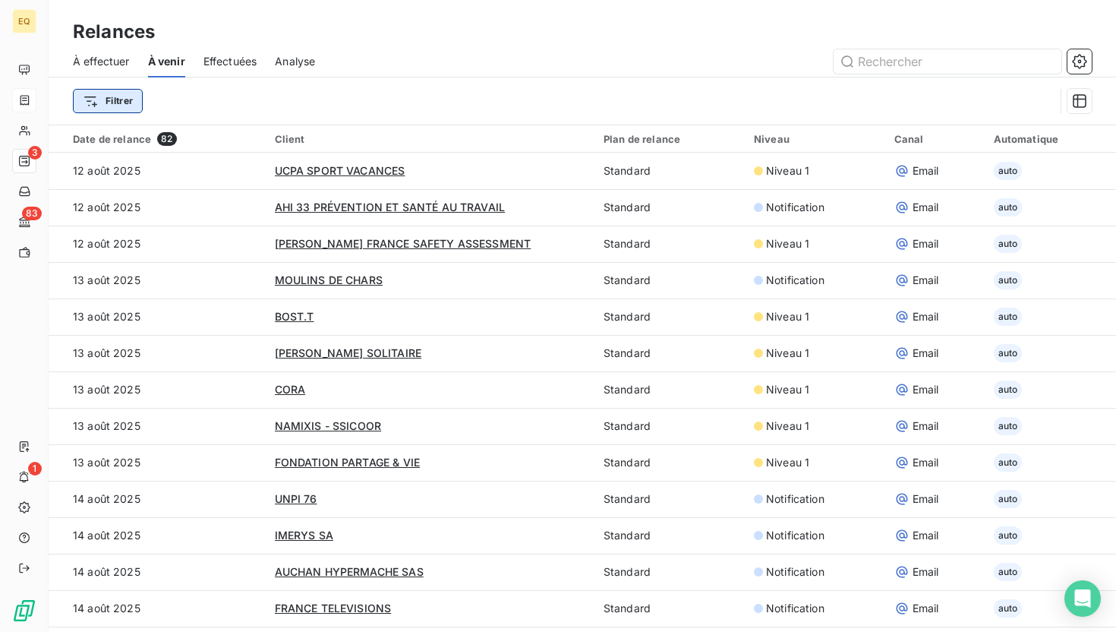
click at [113, 98] on html "EQ 3 83 1 Relances À effectuer À venir Effectuées Analyse Filtrer Date de relan…" at bounding box center [558, 316] width 1116 height 632
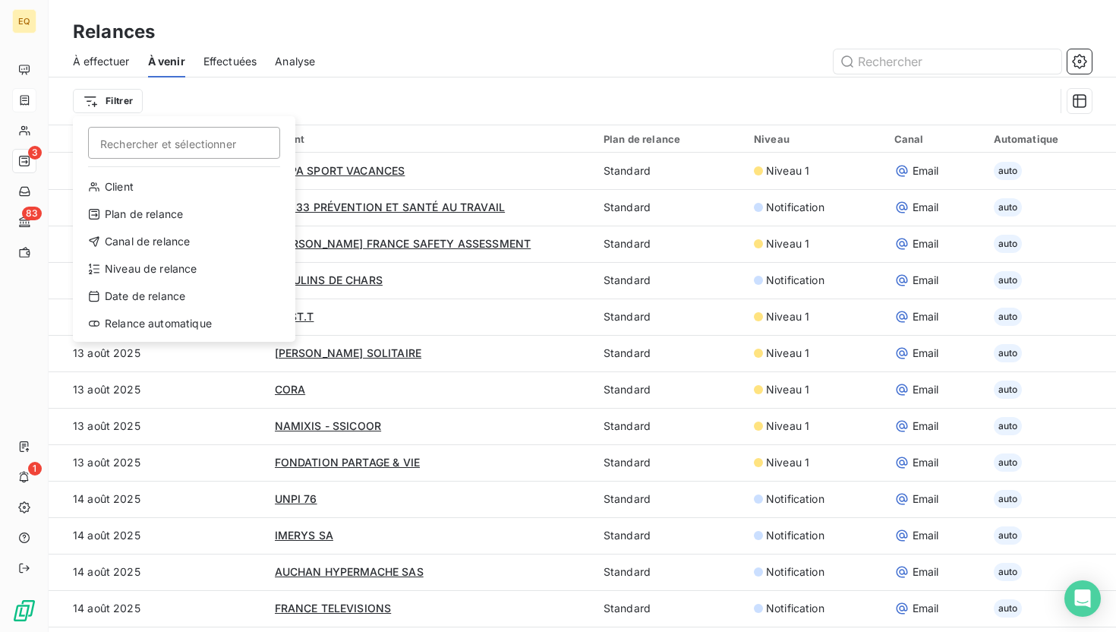
click at [281, 90] on html "EQ 3 83 1 Relances À effectuer À venir Effectuées Analyse Filtrer Rechercher et…" at bounding box center [558, 316] width 1116 height 632
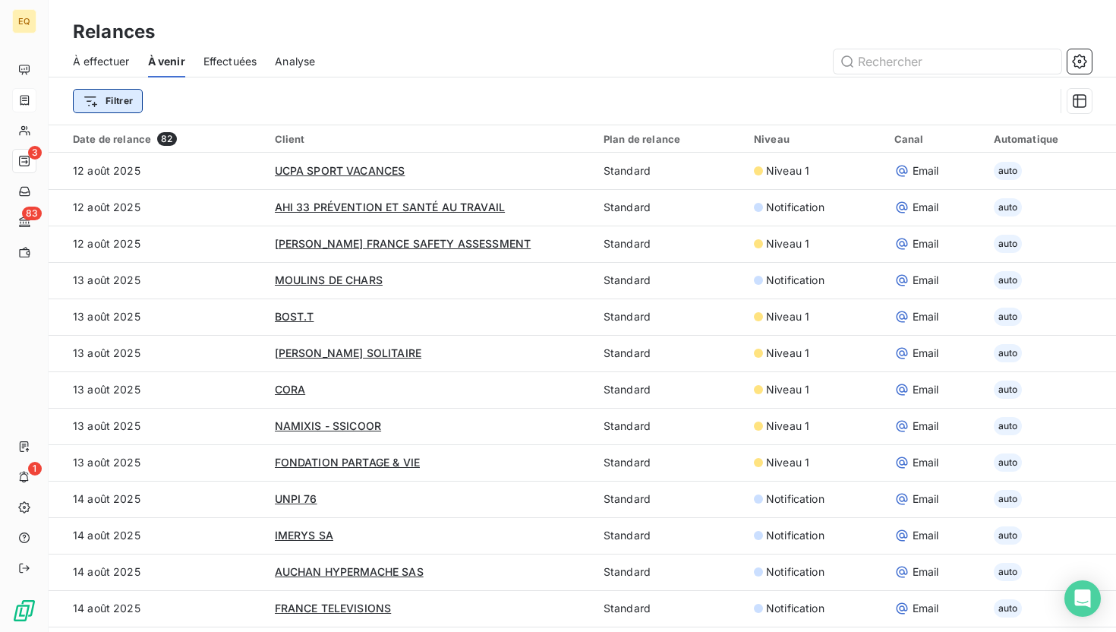
click at [109, 103] on html "EQ 3 83 1 Relances À effectuer À venir Effectuées Analyse Filtrer Date de relan…" at bounding box center [558, 316] width 1116 height 632
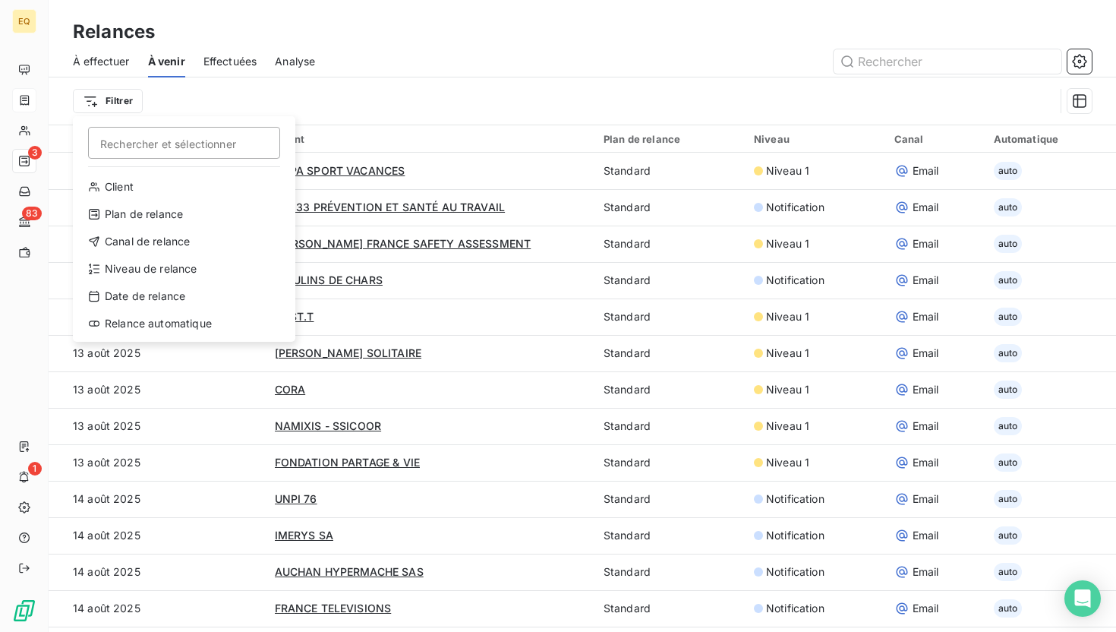
click at [472, 109] on html "EQ 3 83 1 Relances À effectuer À venir Effectuées Analyse Filtrer Rechercher et…" at bounding box center [558, 316] width 1116 height 632
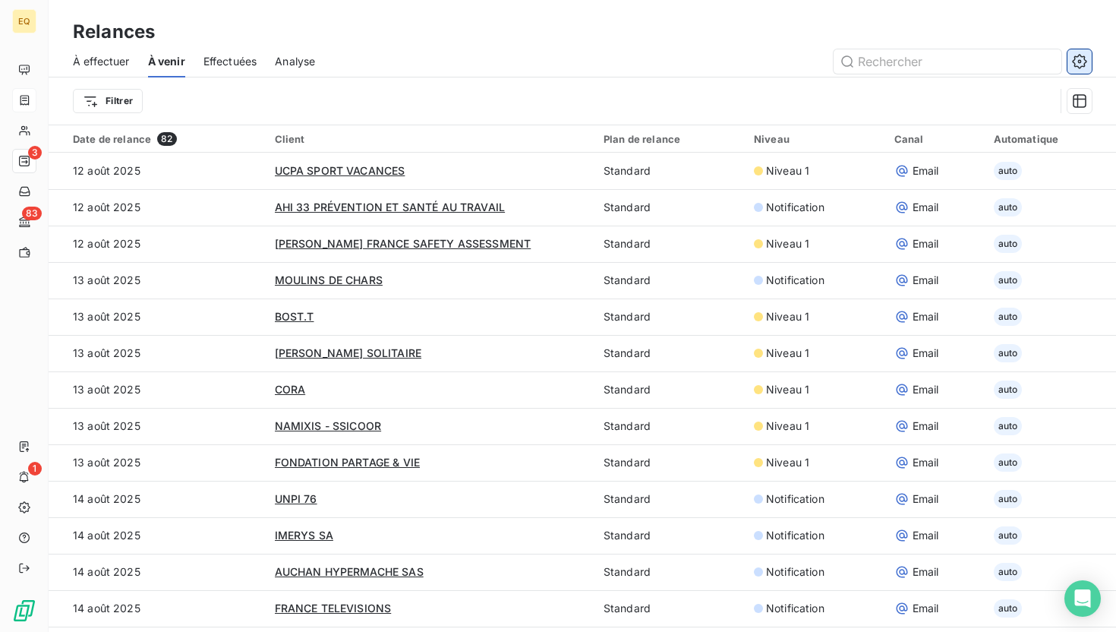
click at [1078, 68] on icon "button" at bounding box center [1079, 61] width 15 height 15
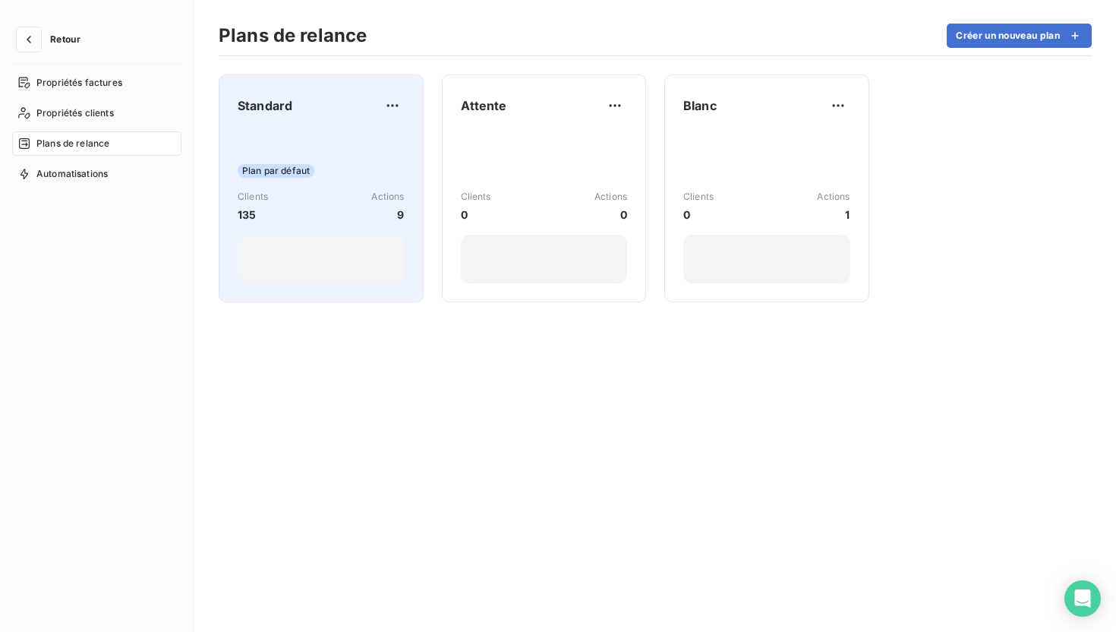
click at [291, 159] on div "Plan par défaut Clients 135 Actions 9" at bounding box center [321, 206] width 167 height 153
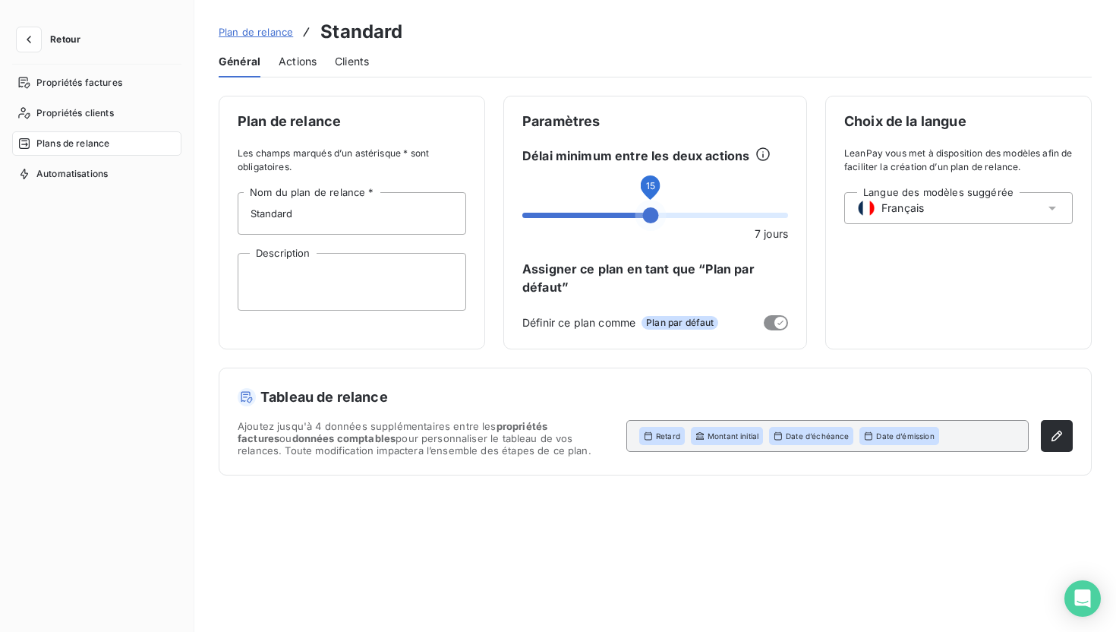
click at [649, 223] on span at bounding box center [651, 215] width 16 height 16
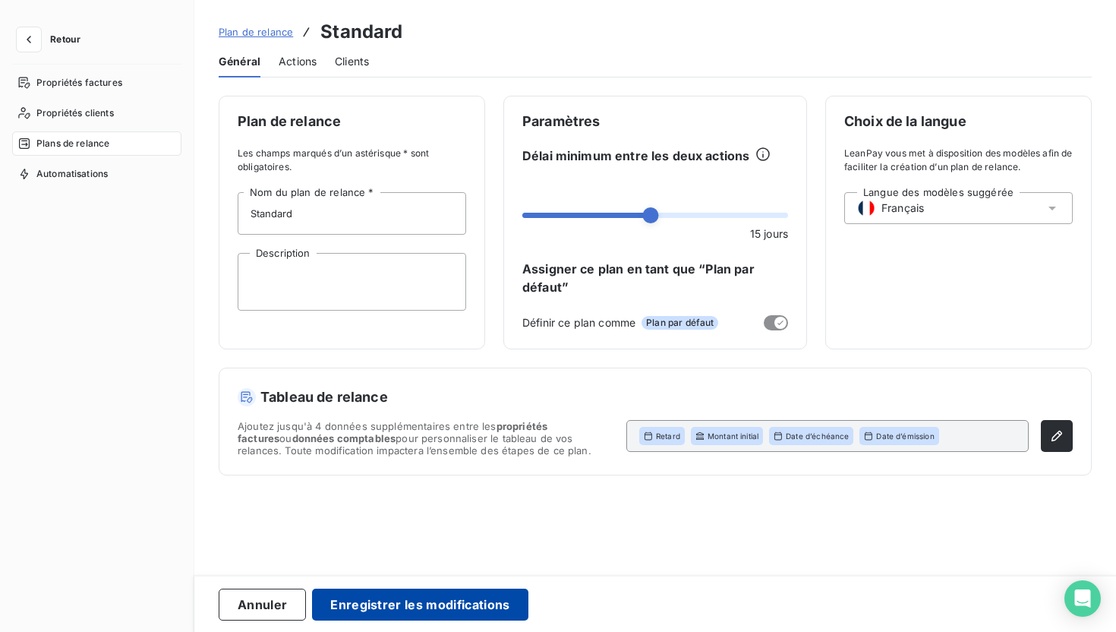
click at [466, 613] on button "Enregistrer les modifications" at bounding box center [420, 605] width 216 height 32
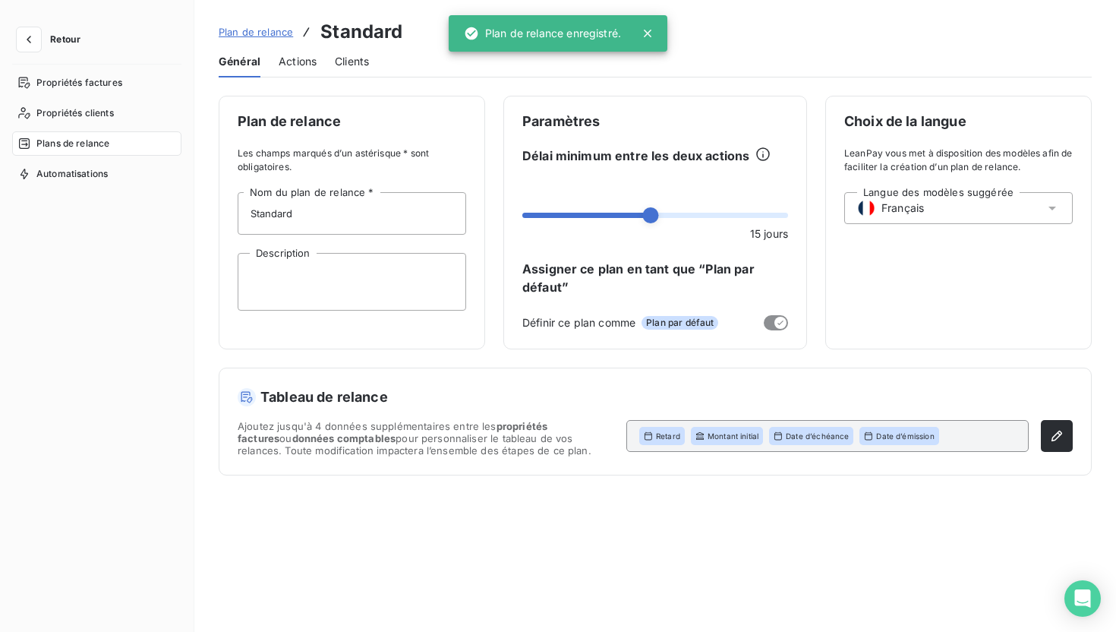
click at [298, 62] on span "Actions" at bounding box center [298, 61] width 38 height 15
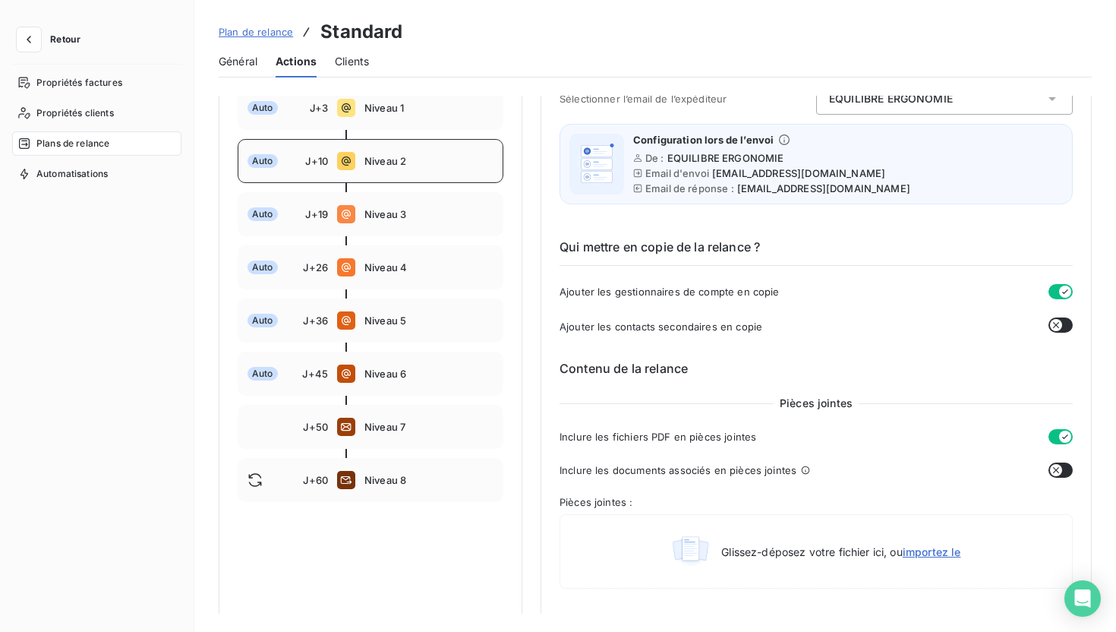
scroll to position [247, 0]
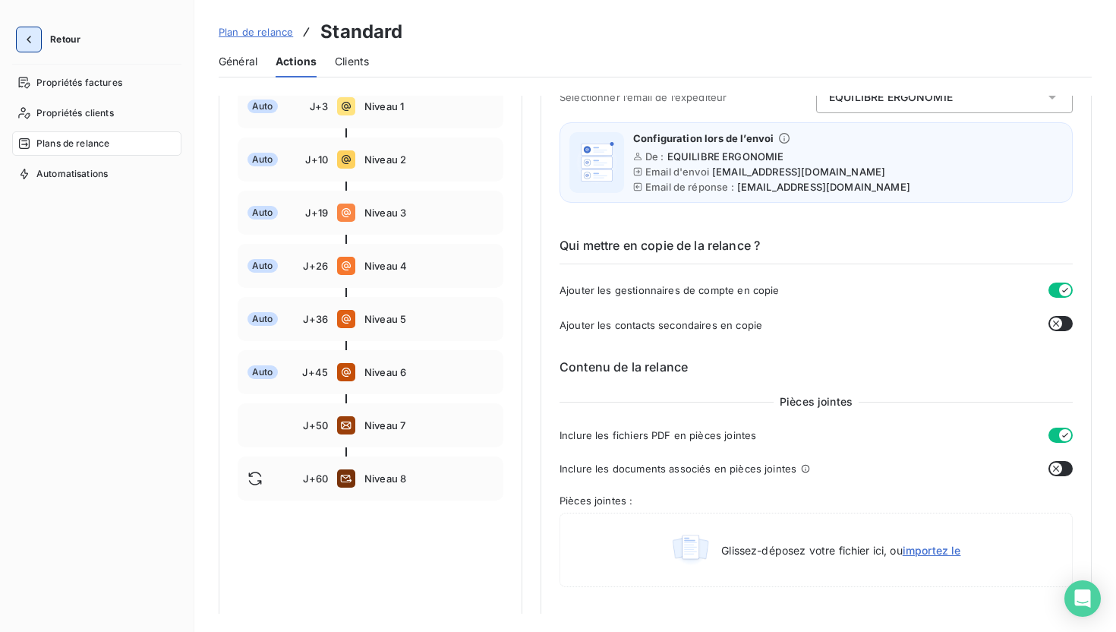
click at [30, 37] on icon "button" at bounding box center [29, 40] width 5 height 8
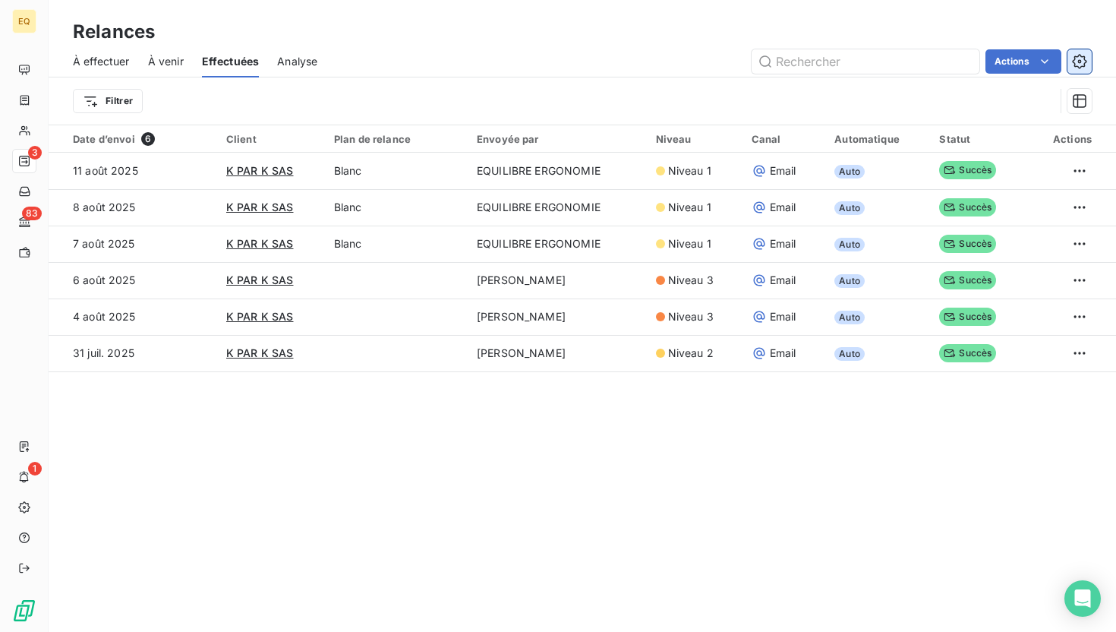
click at [1081, 58] on icon "button" at bounding box center [1079, 61] width 15 height 15
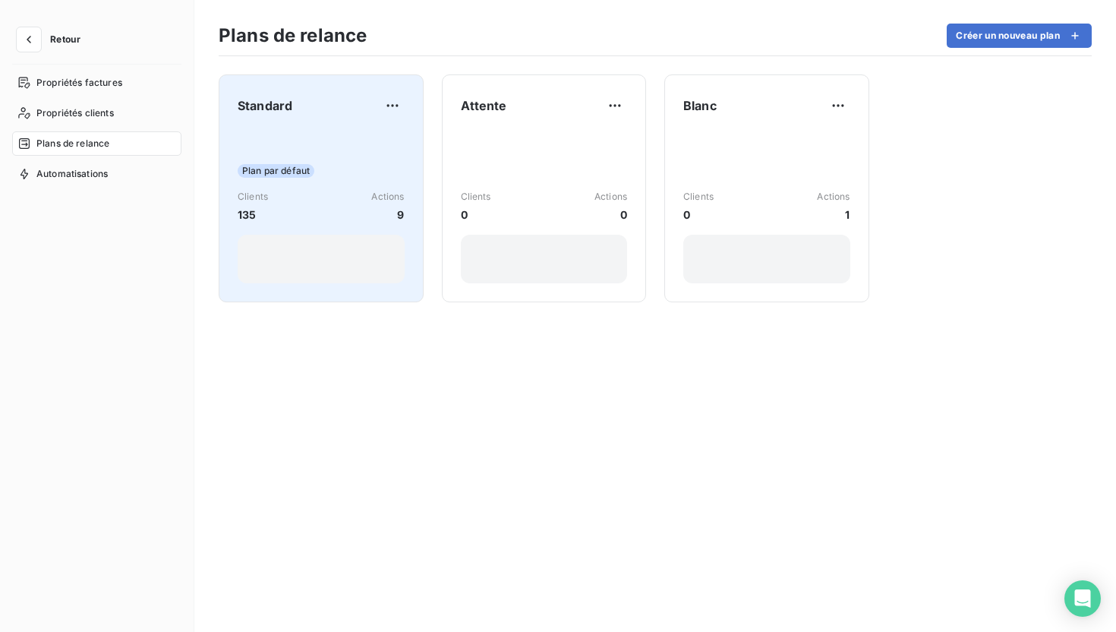
click at [358, 208] on div "Clients 135 Actions 9" at bounding box center [321, 206] width 167 height 33
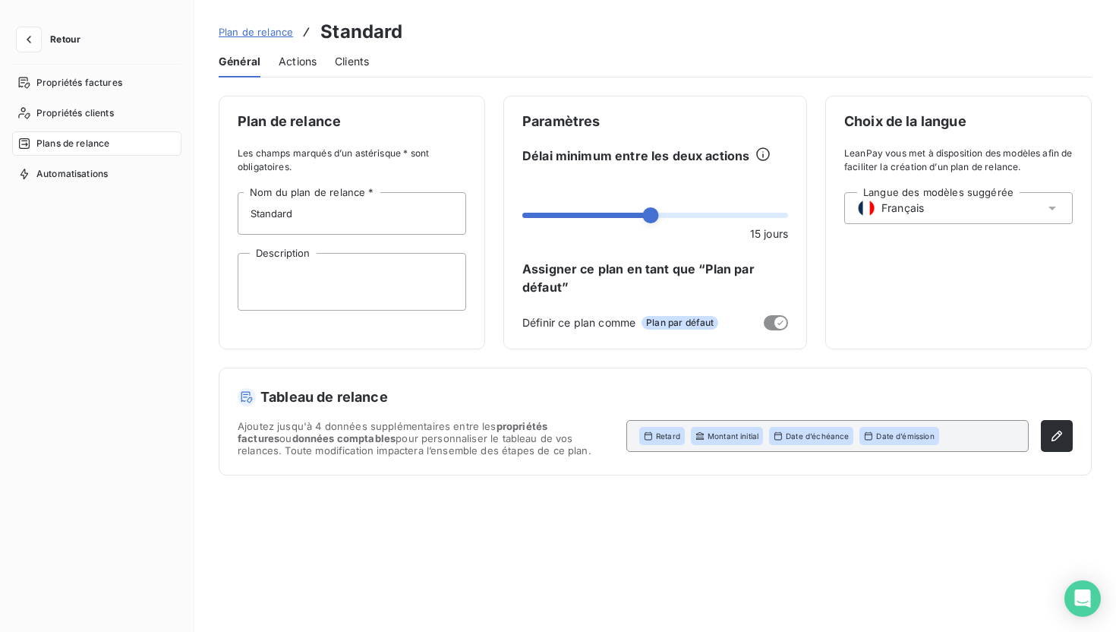
click at [308, 62] on span "Actions" at bounding box center [298, 61] width 38 height 15
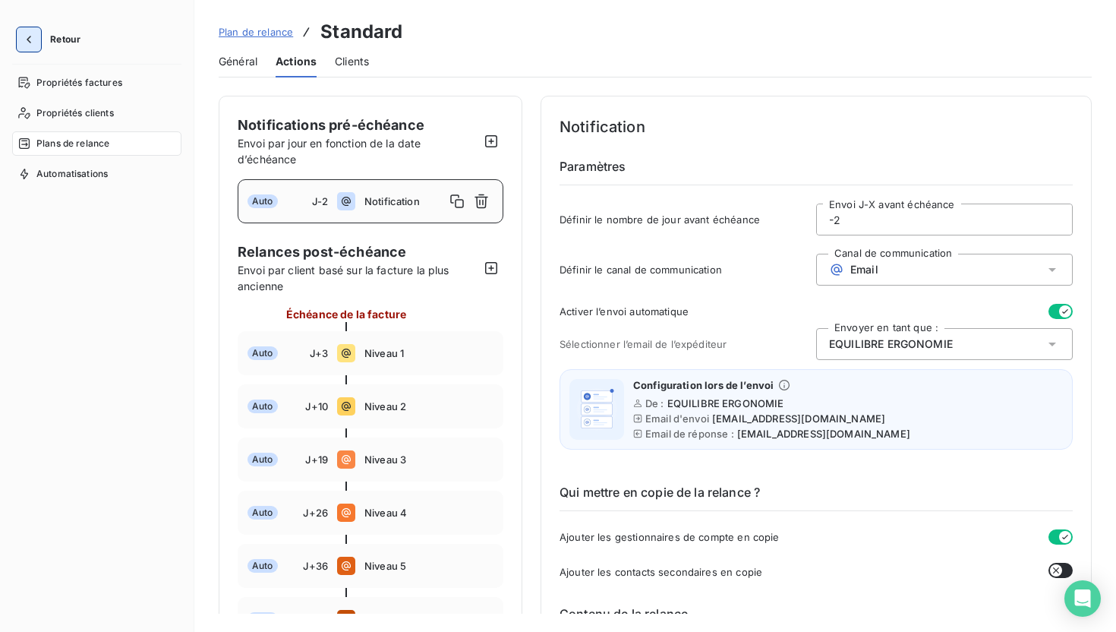
click at [32, 36] on icon "button" at bounding box center [28, 39] width 15 height 15
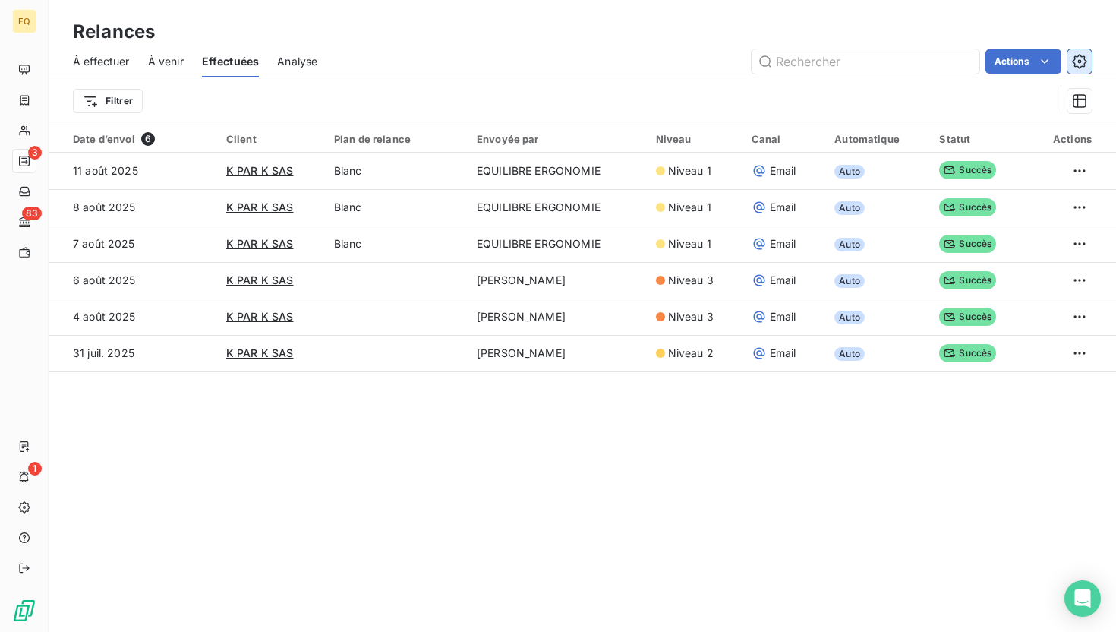
click at [1078, 63] on icon "button" at bounding box center [1079, 61] width 15 height 15
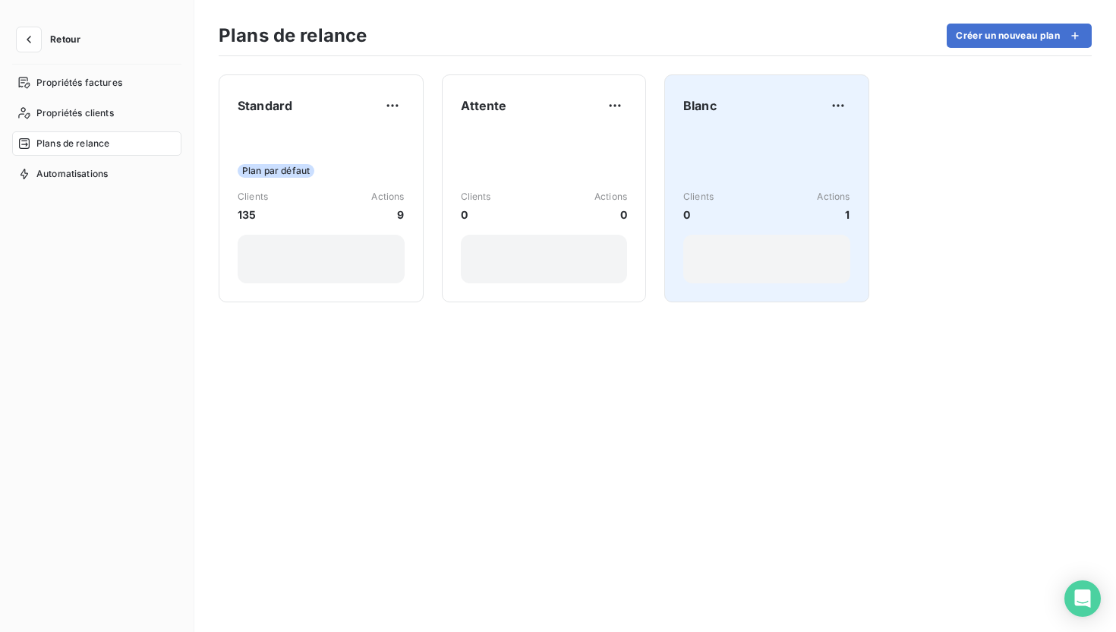
click at [853, 102] on div "Blanc Clients 0 Actions 1" at bounding box center [766, 188] width 205 height 228
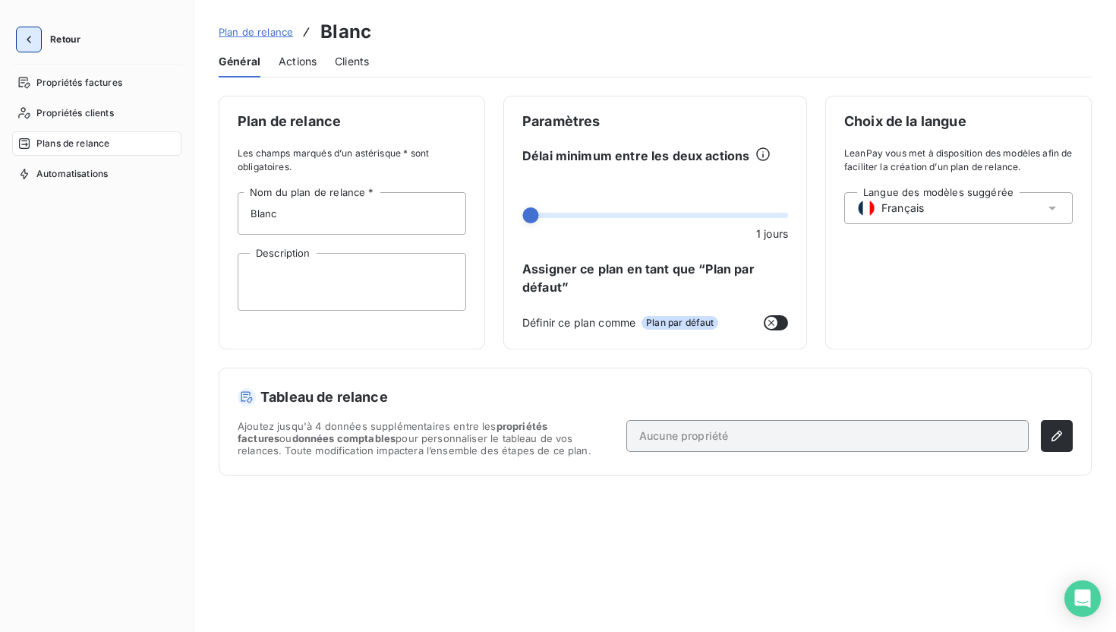
click at [36, 39] on button "button" at bounding box center [29, 39] width 24 height 24
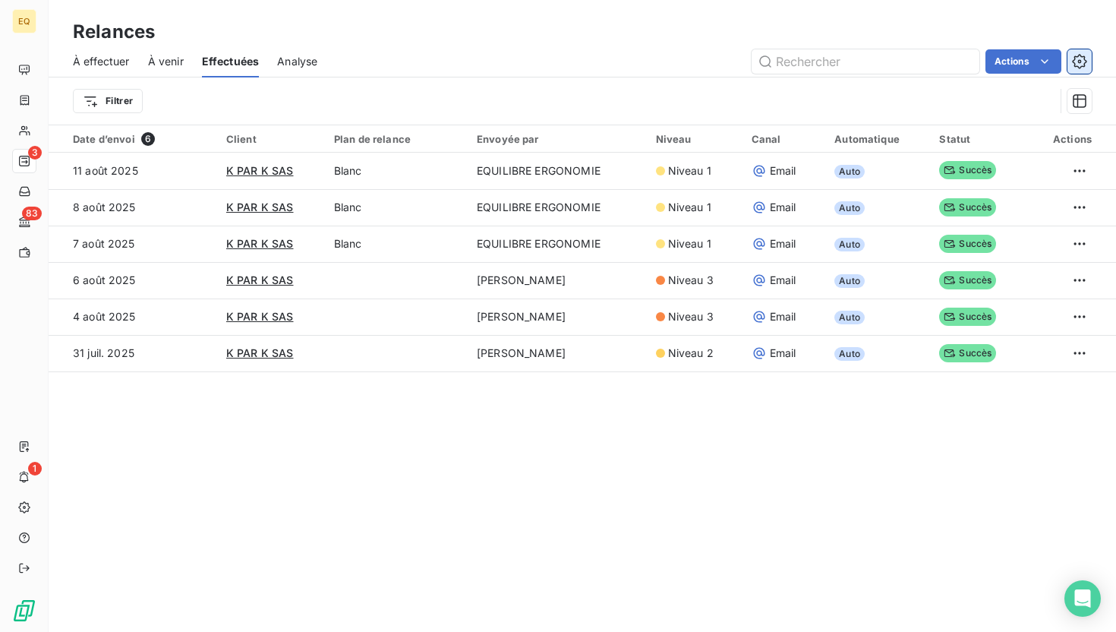
click at [1082, 62] on icon "button" at bounding box center [1079, 61] width 15 height 15
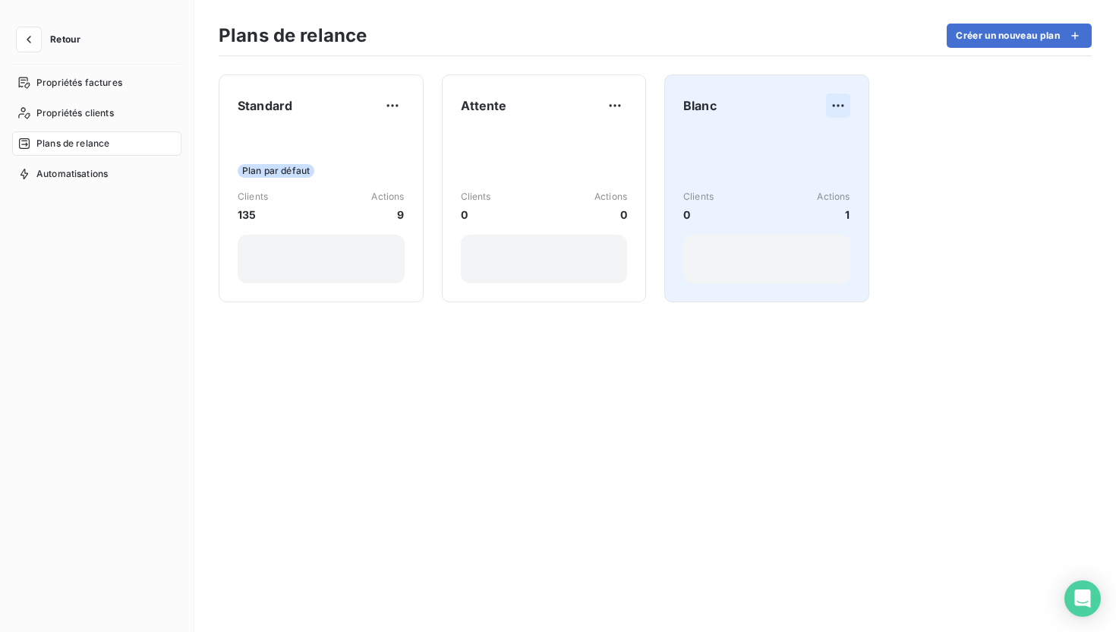
click at [844, 102] on html "Retour Propriétés factures Propriétés clients Plans de relance Automatisations …" at bounding box center [558, 316] width 1116 height 632
click at [822, 160] on div "Supprimer" at bounding box center [799, 166] width 87 height 24
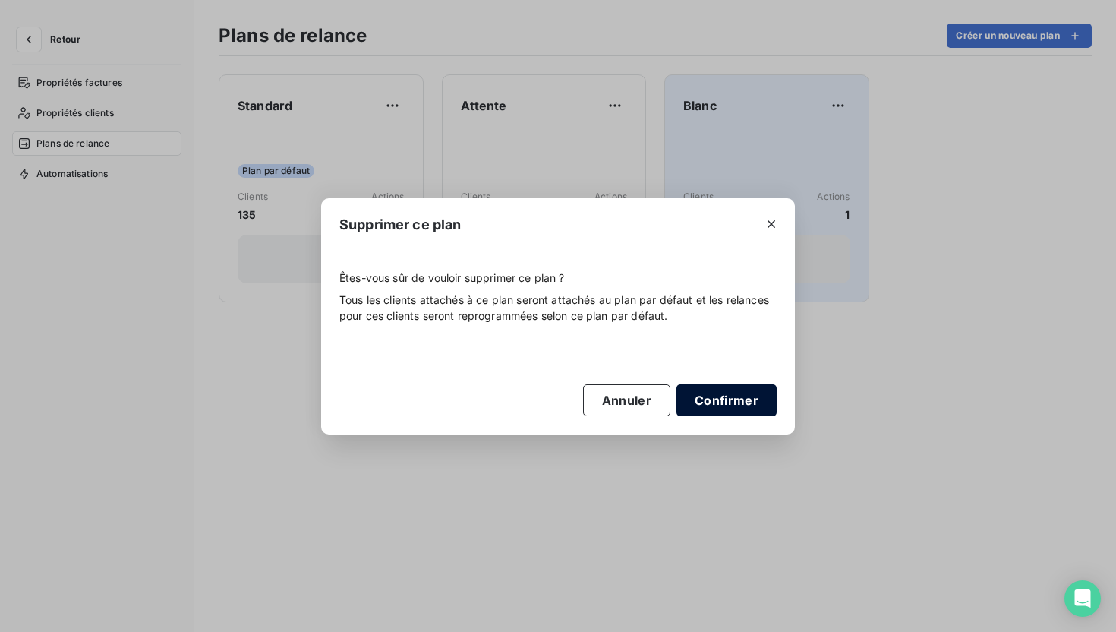
click at [728, 396] on button "Confirmer" at bounding box center [727, 400] width 100 height 32
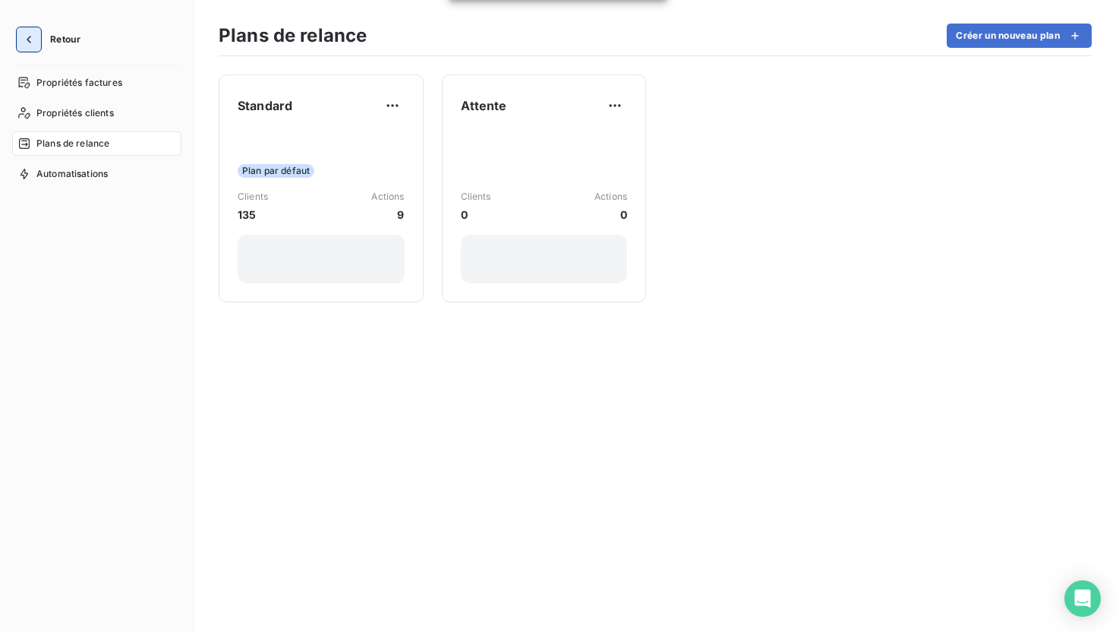
click at [29, 39] on icon "button" at bounding box center [28, 39] width 15 height 15
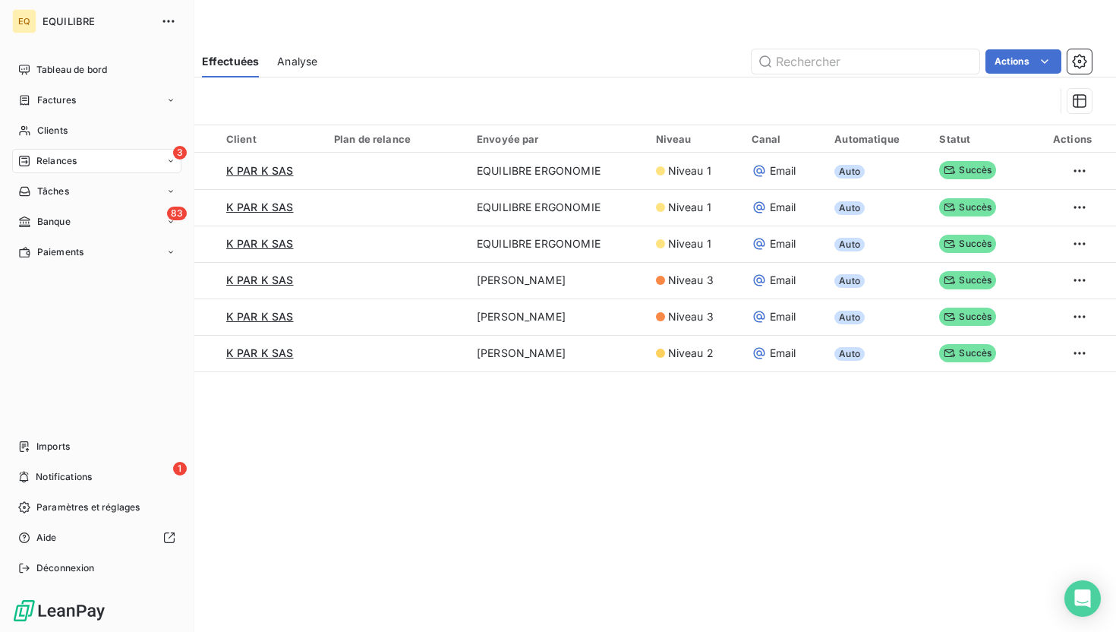
click at [106, 156] on div "3 Relances" at bounding box center [96, 161] width 169 height 24
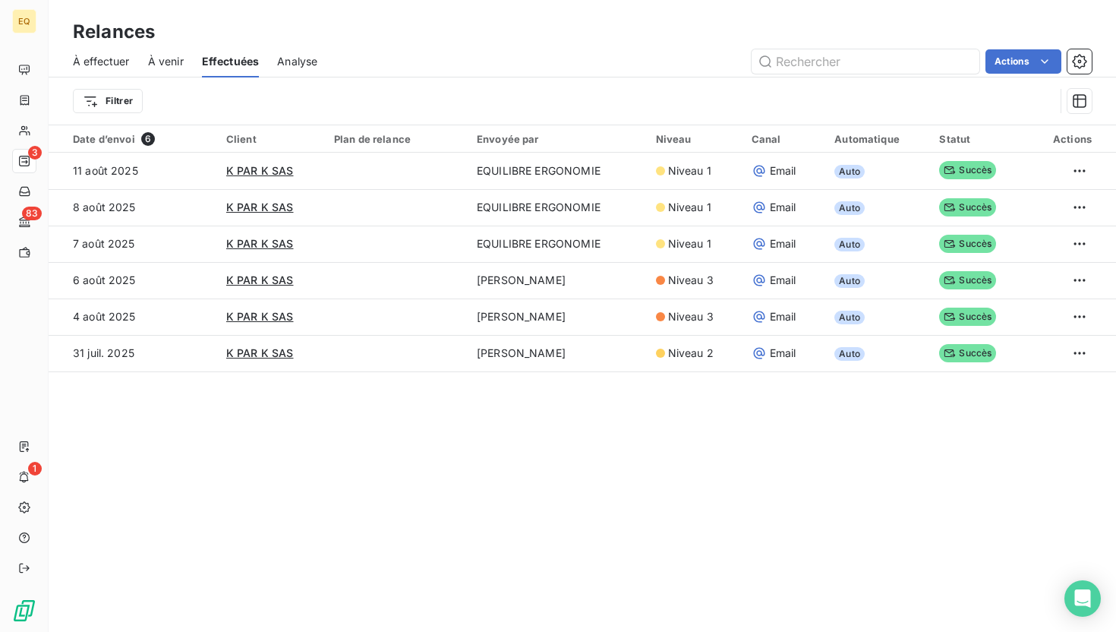
click at [162, 59] on span "À venir" at bounding box center [166, 61] width 36 height 15
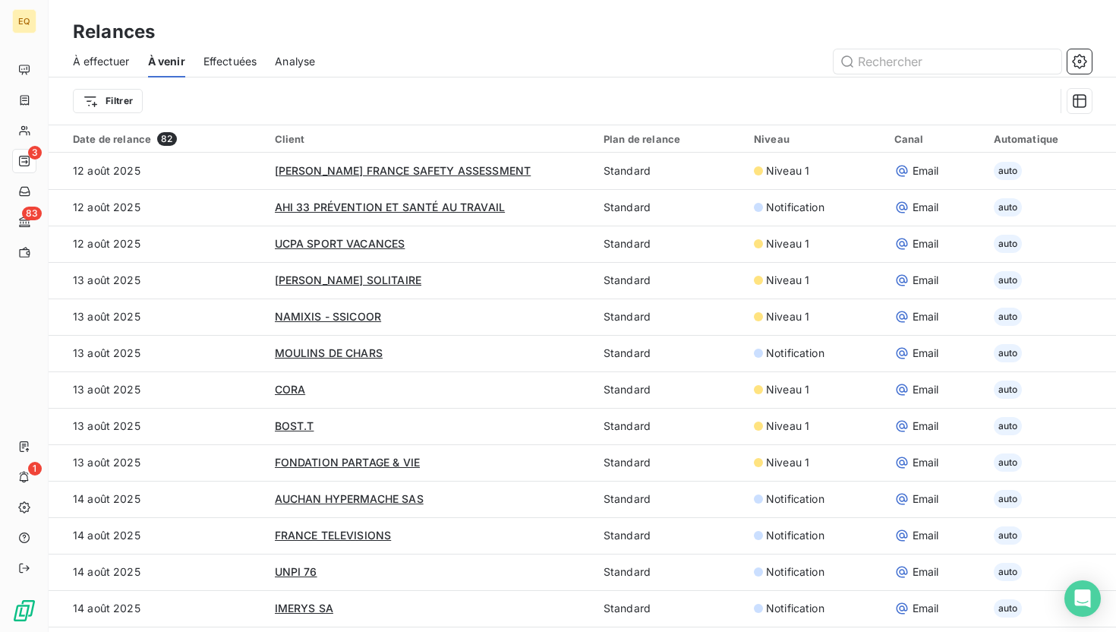
click at [213, 62] on span "Effectuées" at bounding box center [231, 61] width 54 height 15
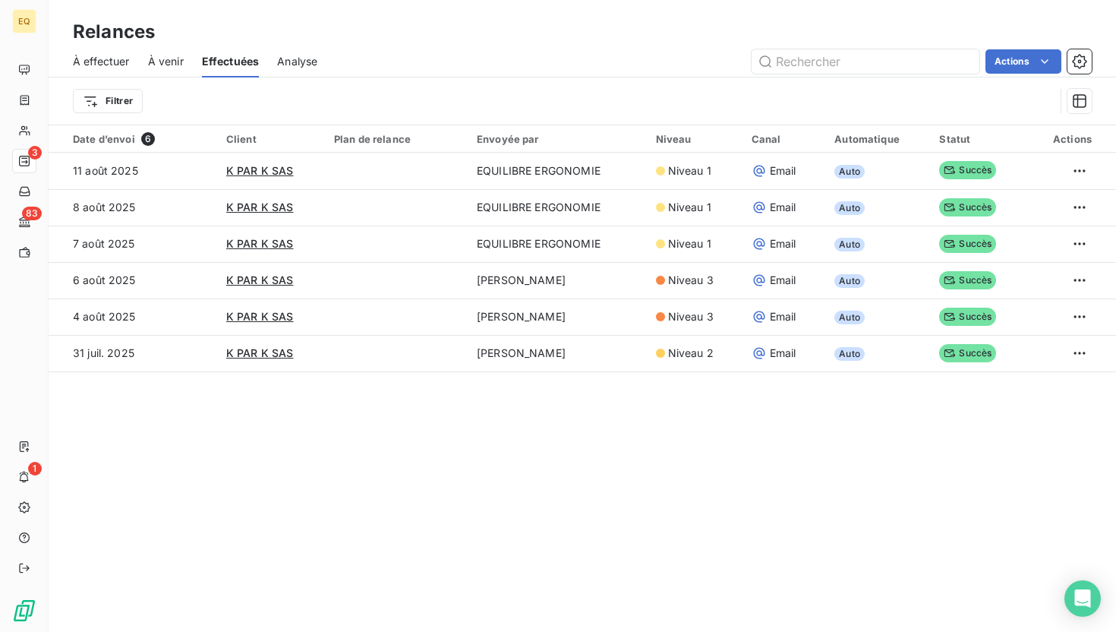
click at [295, 74] on div "Analyse" at bounding box center [297, 62] width 40 height 32
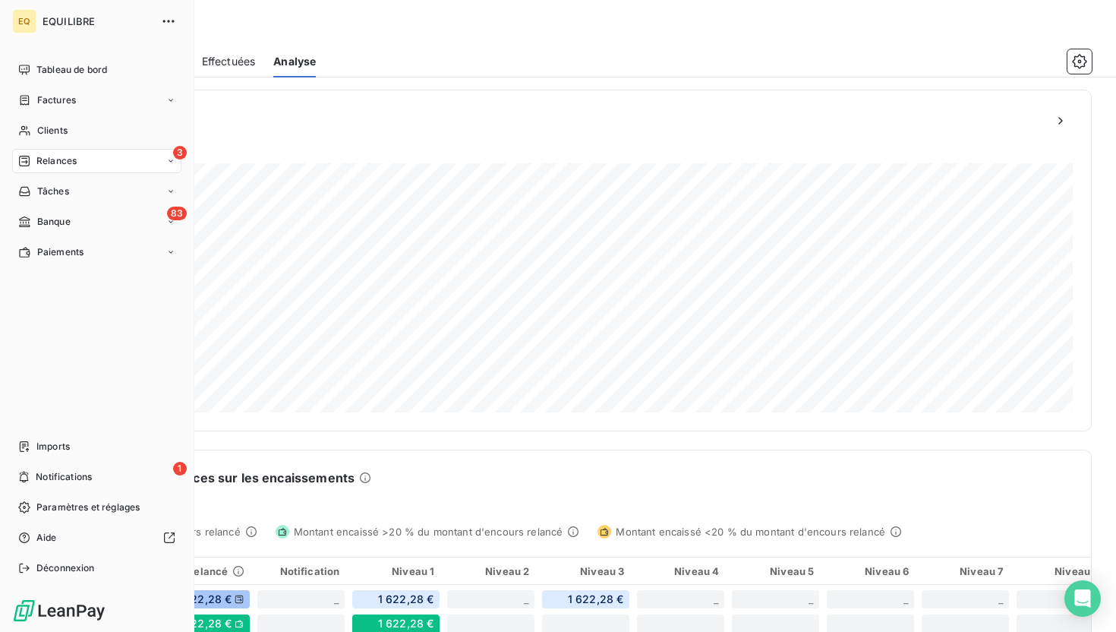
click at [58, 156] on span "Relances" at bounding box center [56, 161] width 40 height 14
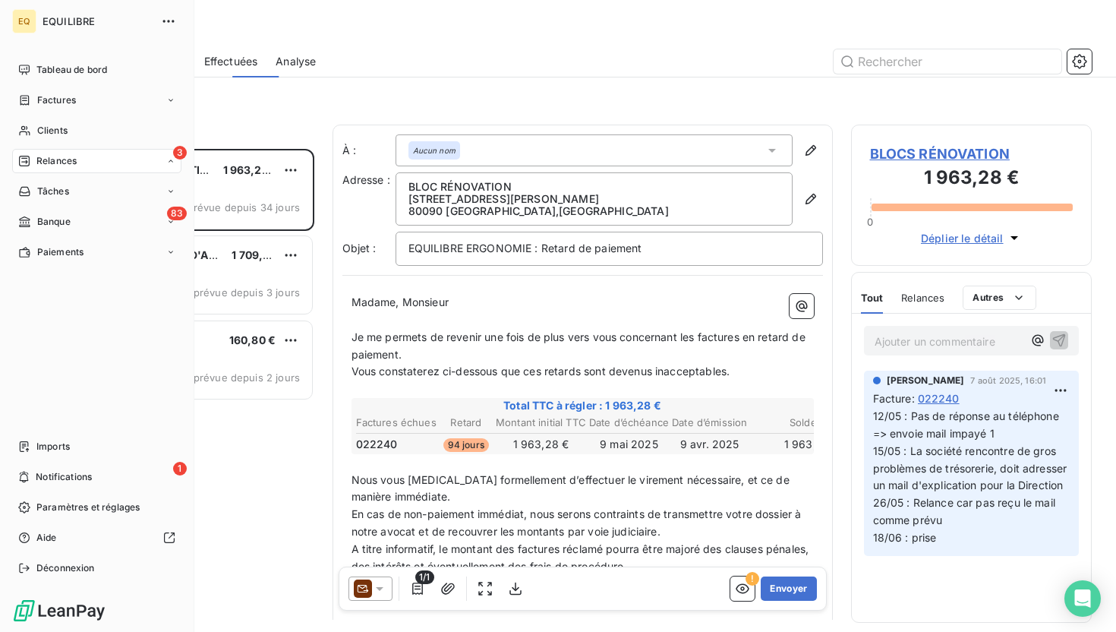
scroll to position [483, 241]
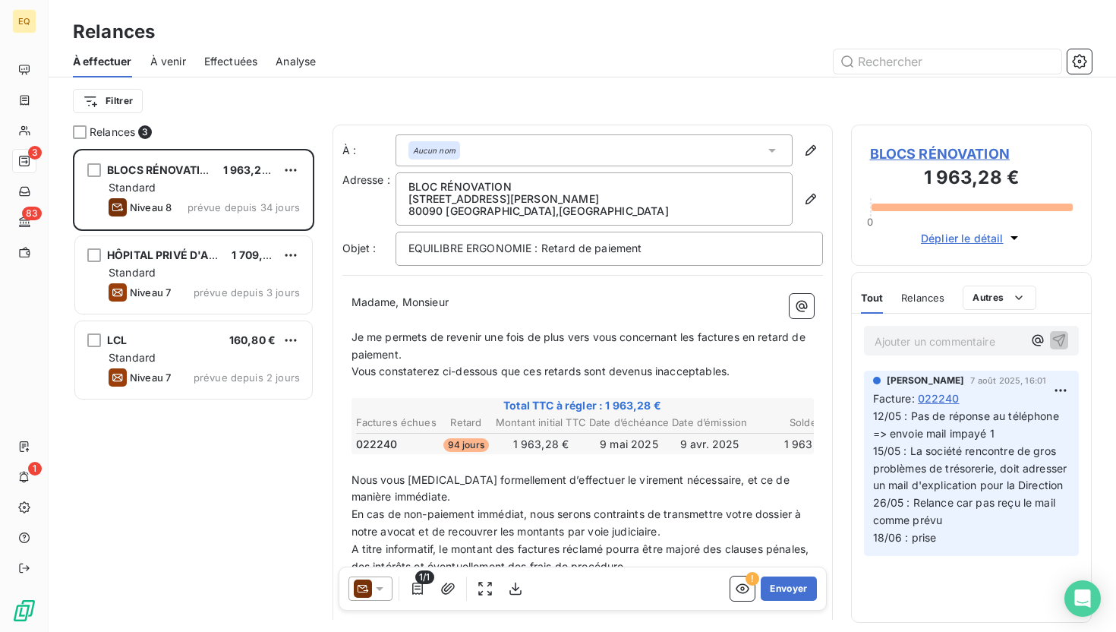
click at [172, 58] on span "À venir" at bounding box center [168, 61] width 36 height 15
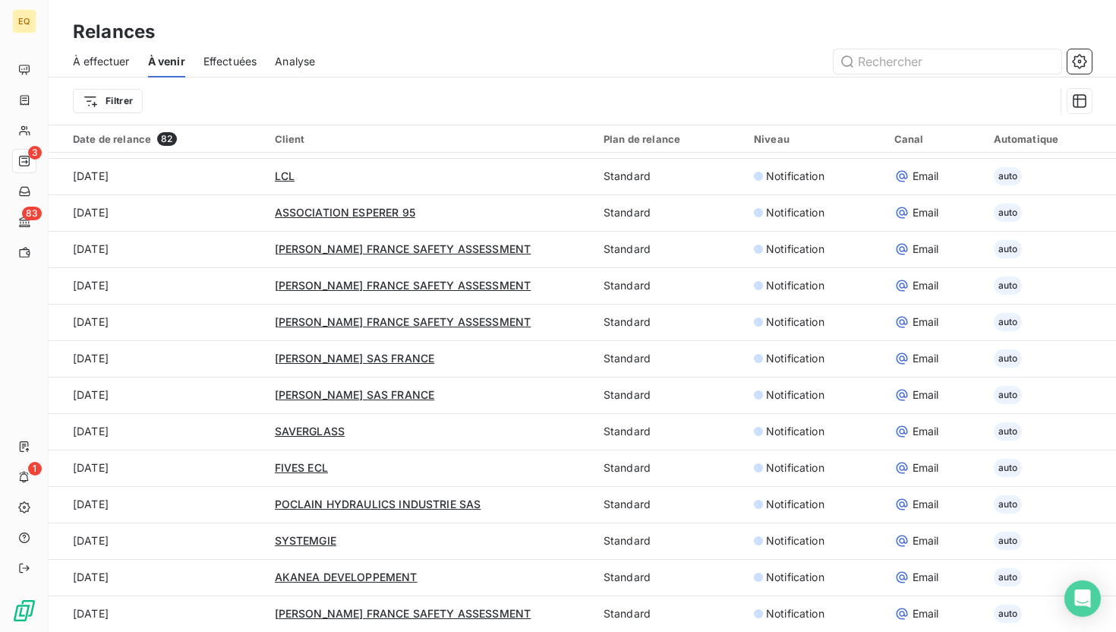
scroll to position [52, 0]
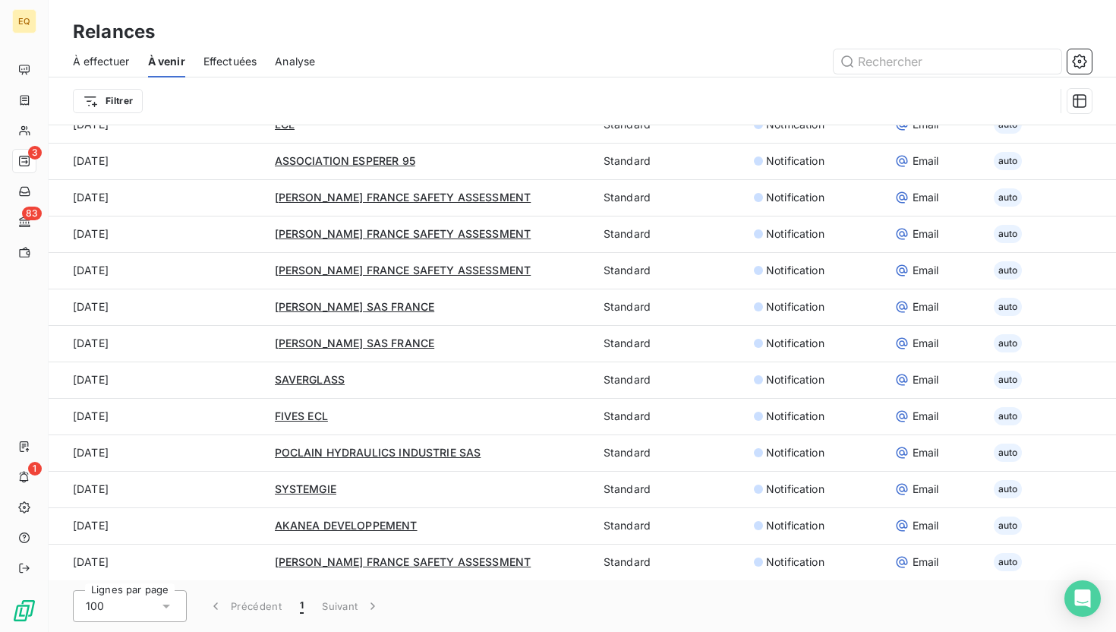
click at [168, 610] on icon at bounding box center [166, 605] width 15 height 15
click at [122, 570] on li "100" at bounding box center [130, 573] width 114 height 27
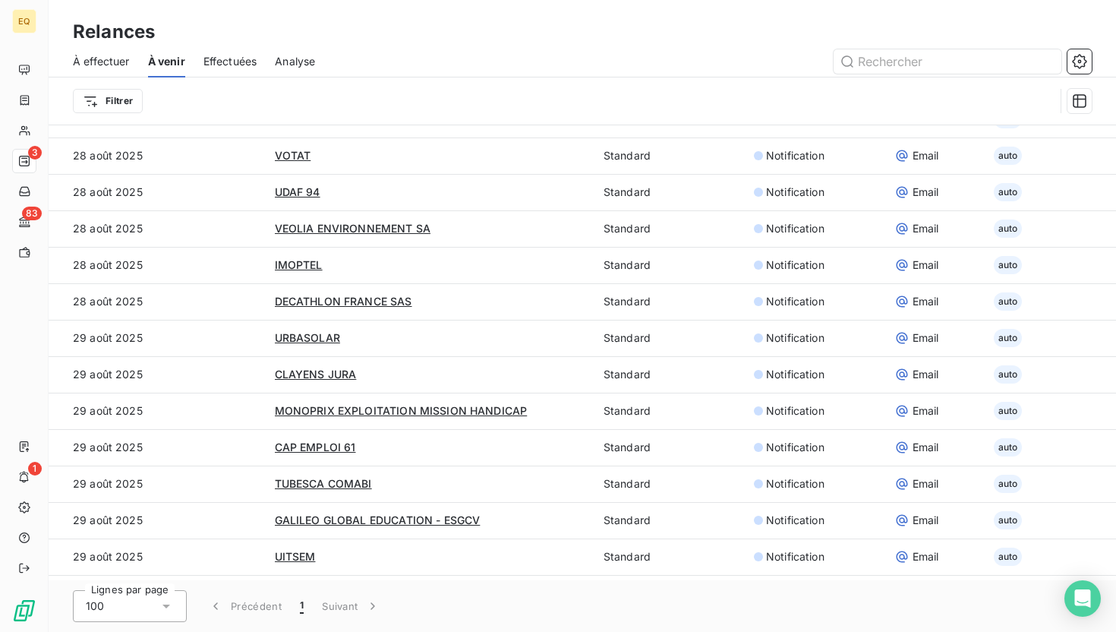
scroll to position [1529, 0]
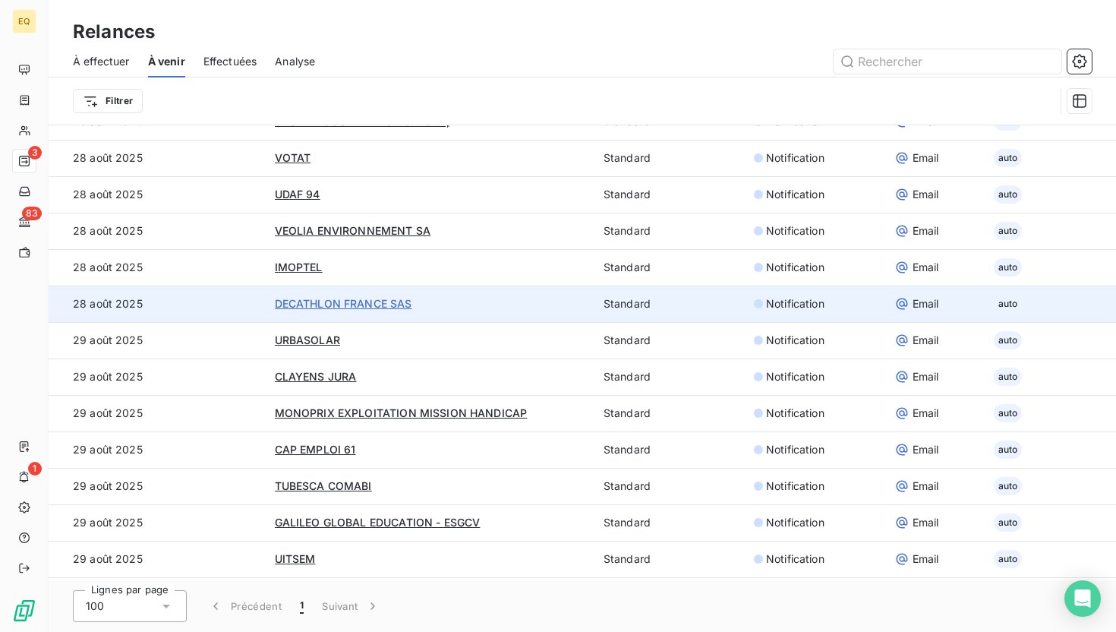
click at [354, 300] on span "DECATHLON FRANCE SAS" at bounding box center [343, 303] width 137 height 13
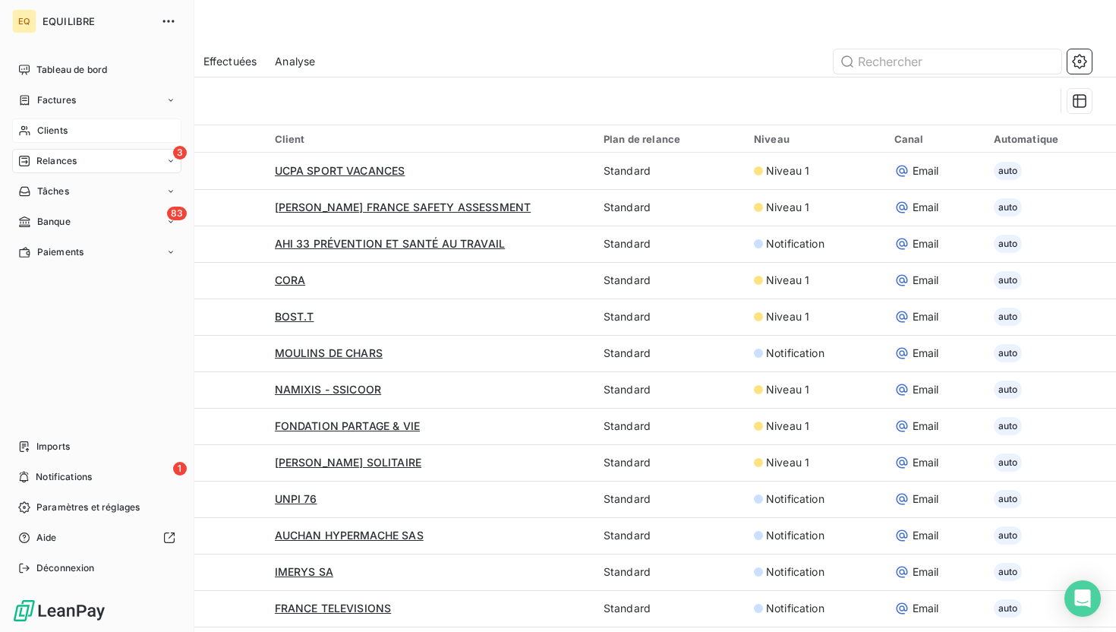
click at [65, 137] on span "Clients" at bounding box center [52, 131] width 30 height 14
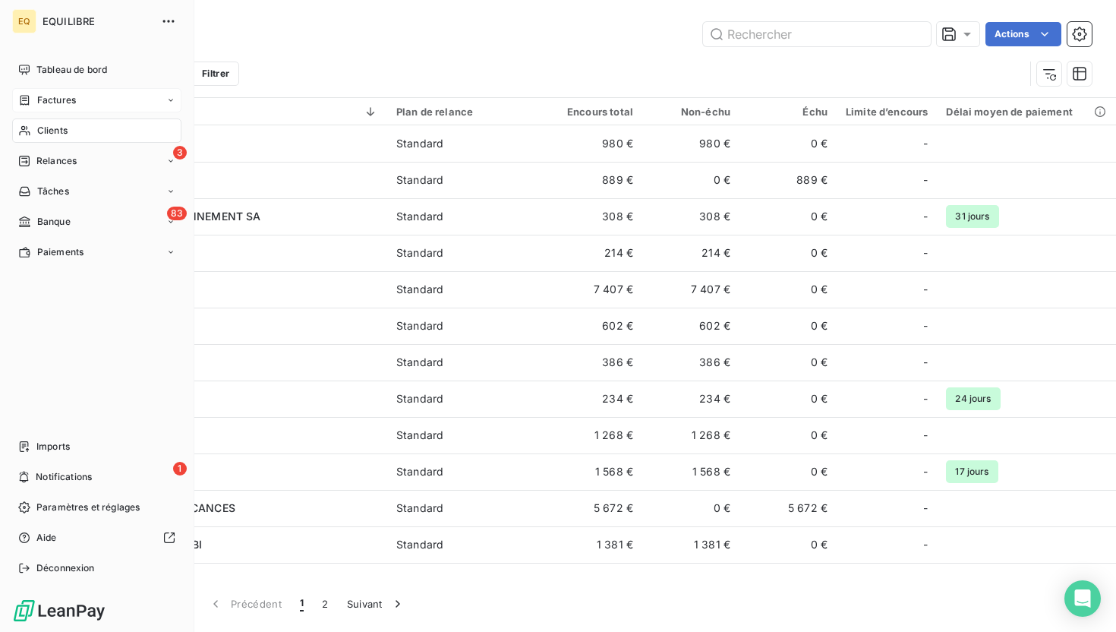
click at [58, 96] on span "Factures" at bounding box center [56, 100] width 39 height 14
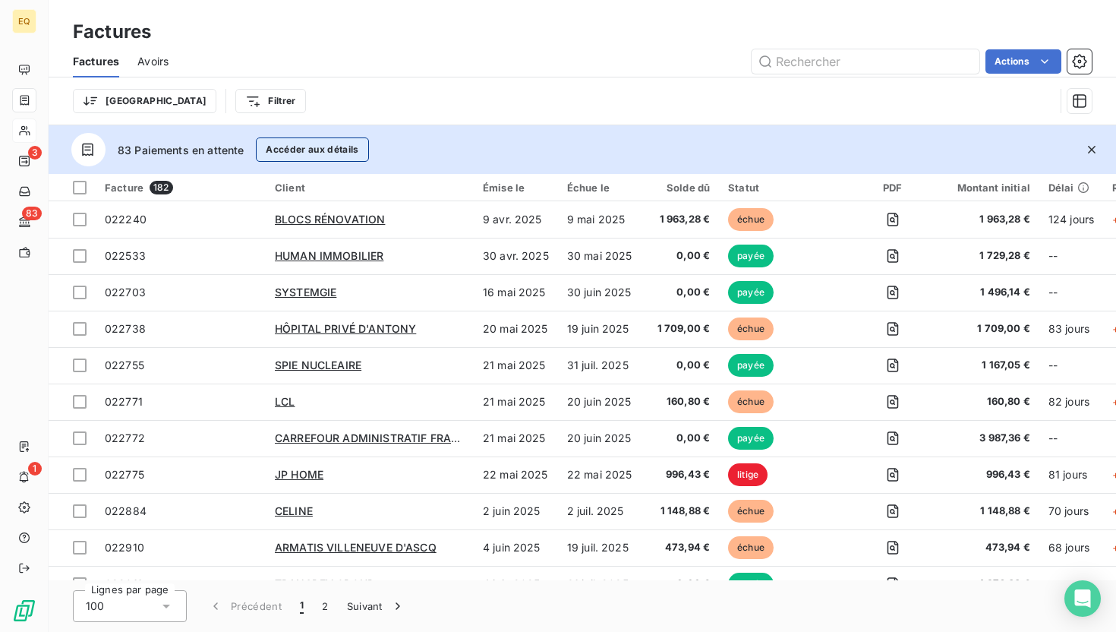
click at [265, 149] on button "Accéder aux détails" at bounding box center [312, 149] width 112 height 24
click at [1089, 147] on icon "button" at bounding box center [1092, 150] width 8 height 8
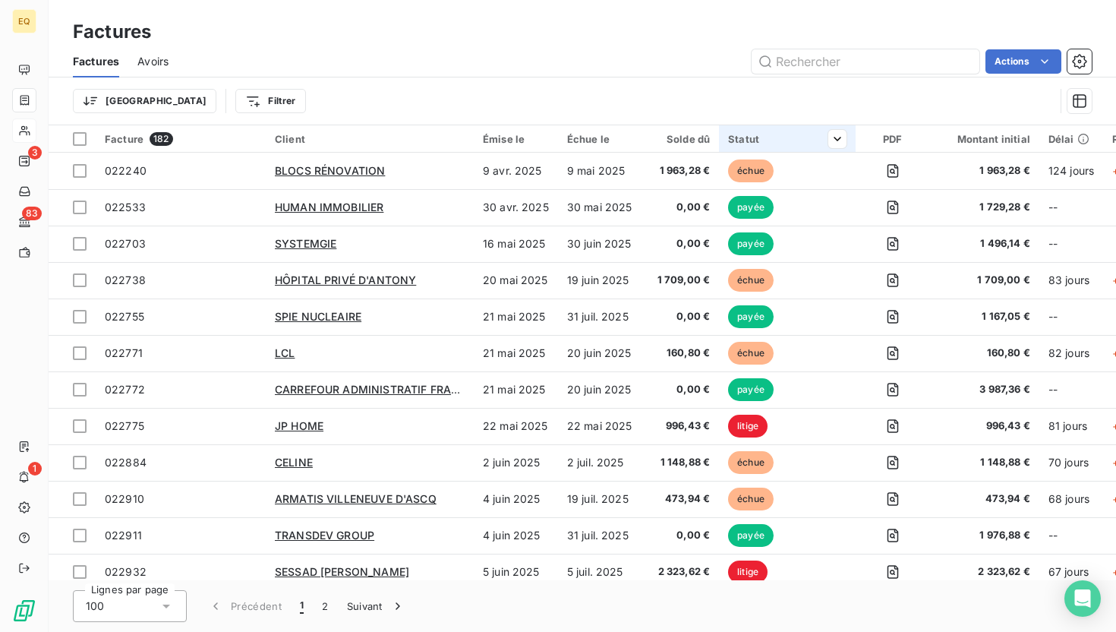
click at [756, 130] on th "Statut" at bounding box center [787, 138] width 137 height 27
click at [695, 188] on div at bounding box center [730, 179] width 219 height 32
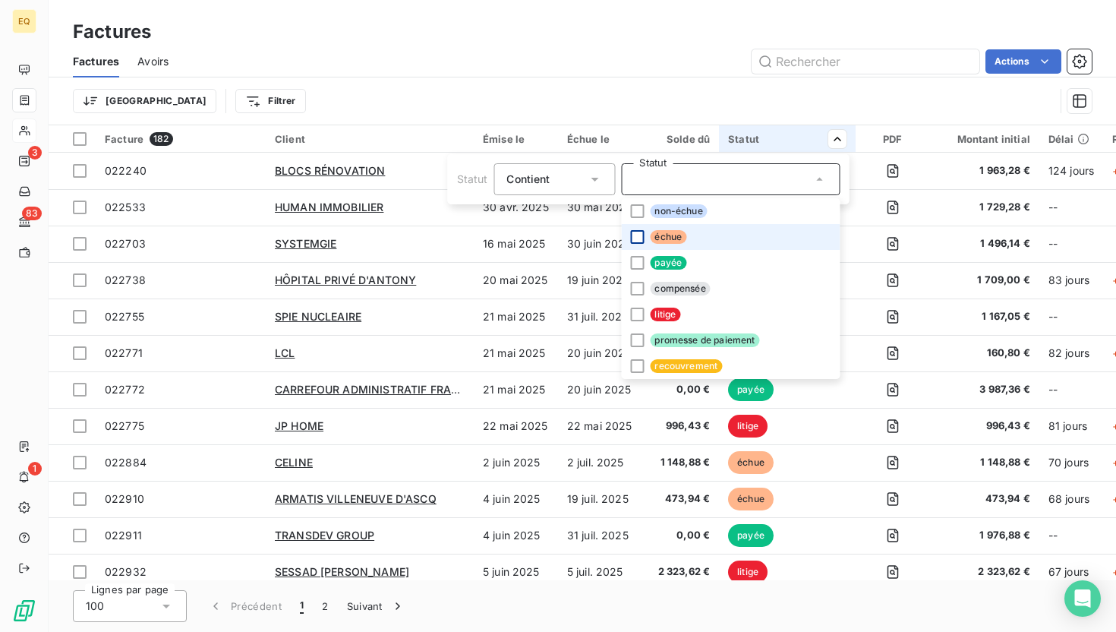
click at [636, 232] on div at bounding box center [637, 237] width 14 height 14
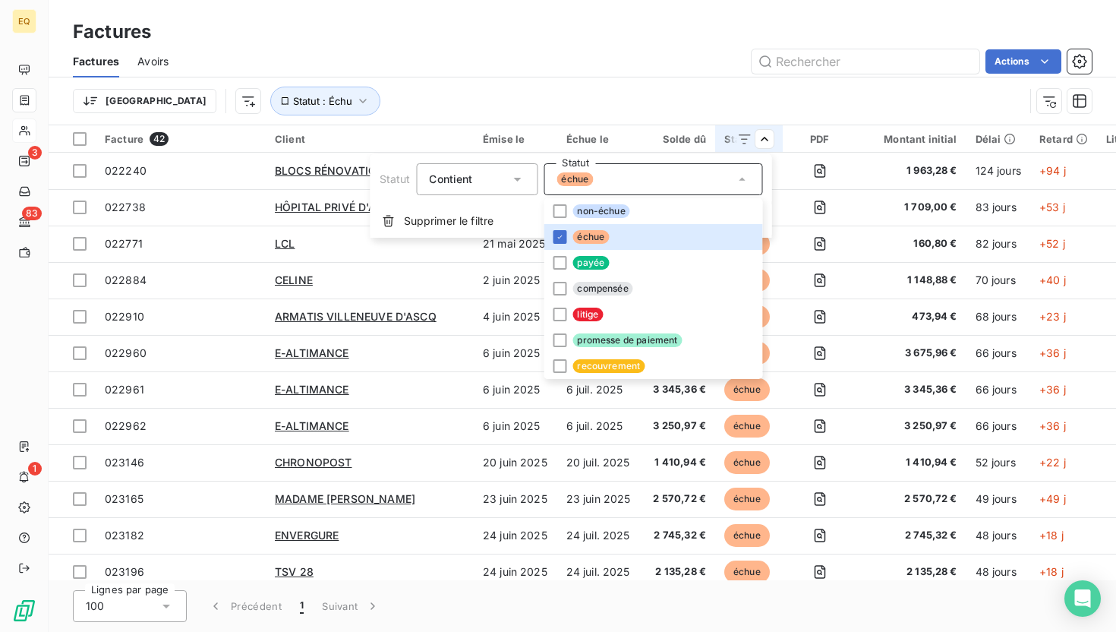
click at [614, 74] on html "EQ 3 83 1 Factures Factures Avoirs Actions Trier Statut : Échu Facture 42 Clien…" at bounding box center [558, 316] width 1116 height 632
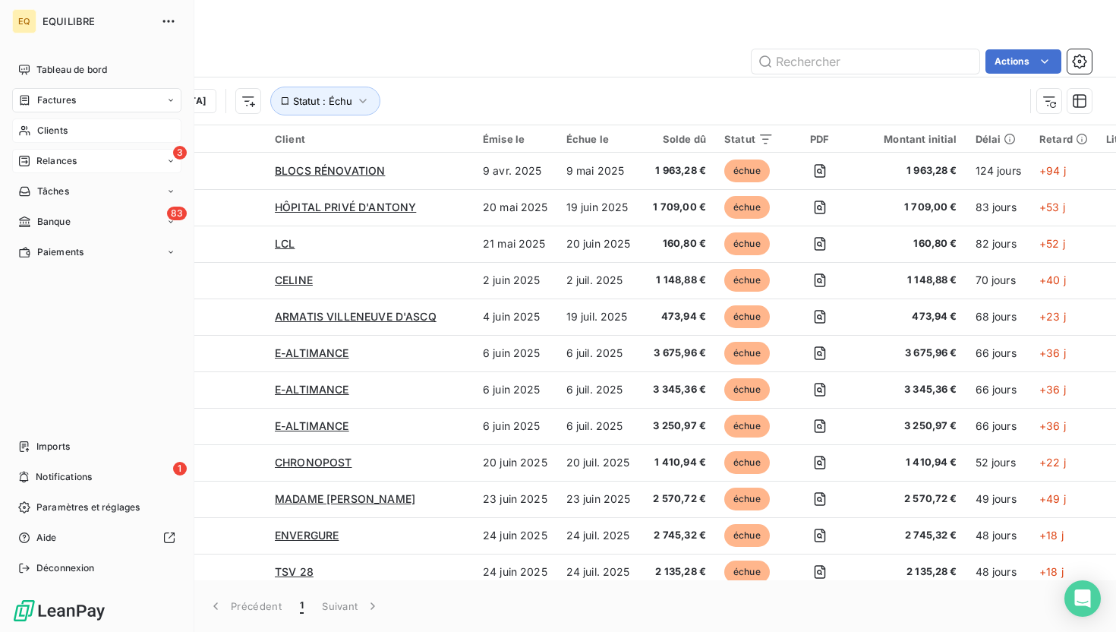
click at [69, 166] on span "Relances" at bounding box center [56, 161] width 40 height 14
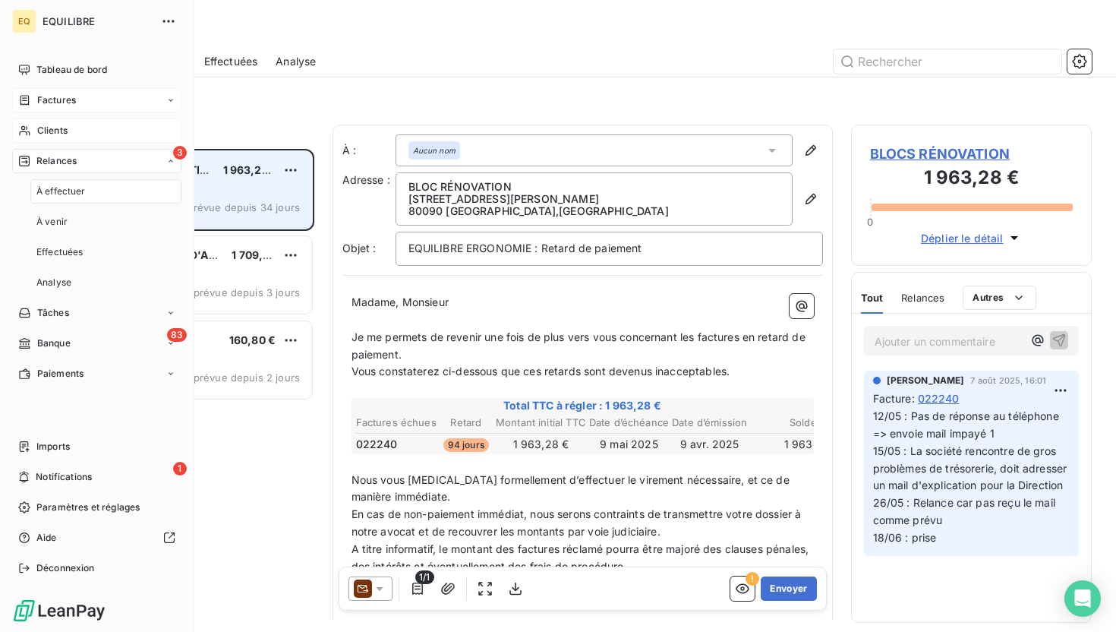
scroll to position [483, 241]
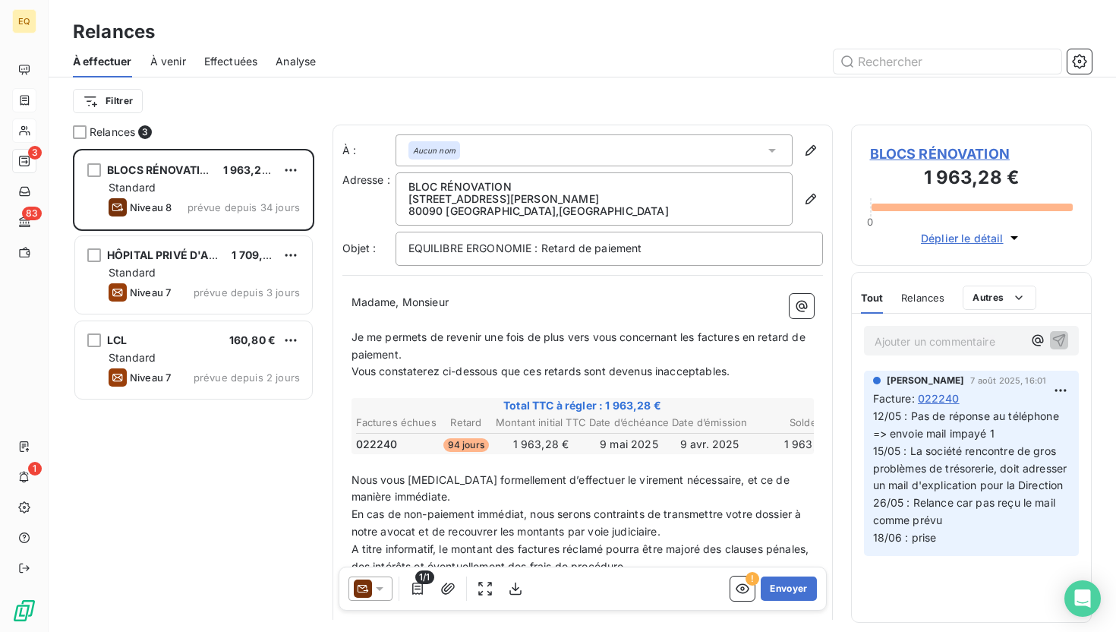
click at [166, 56] on span "À venir" at bounding box center [168, 61] width 36 height 15
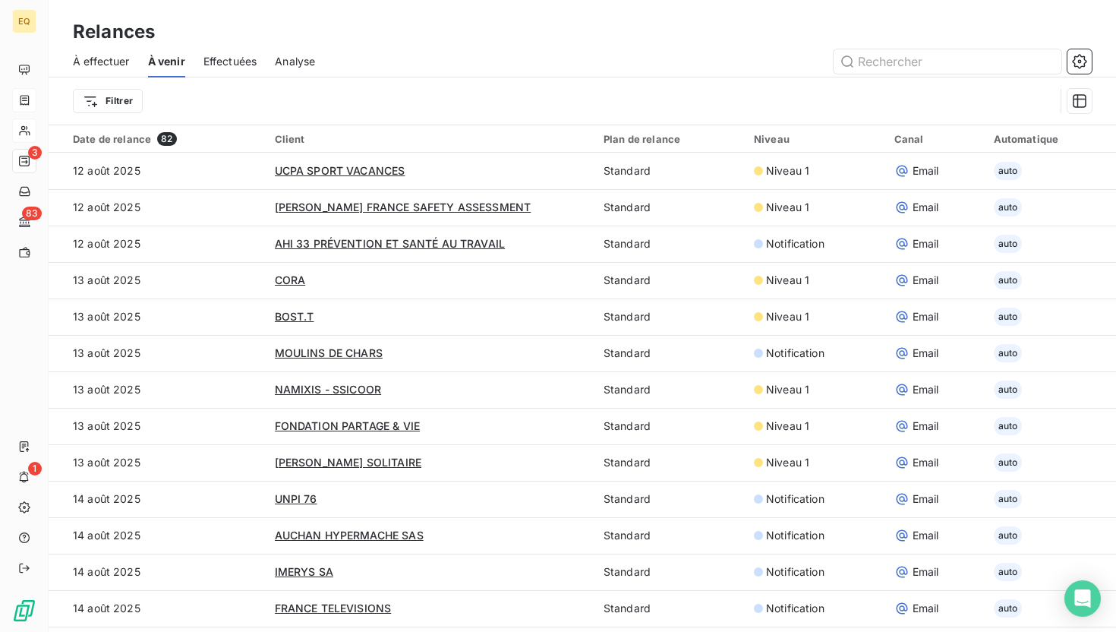
click at [768, 137] on div "Niveau" at bounding box center [815, 139] width 122 height 12
click at [604, 134] on div "Plan de relance" at bounding box center [670, 139] width 132 height 12
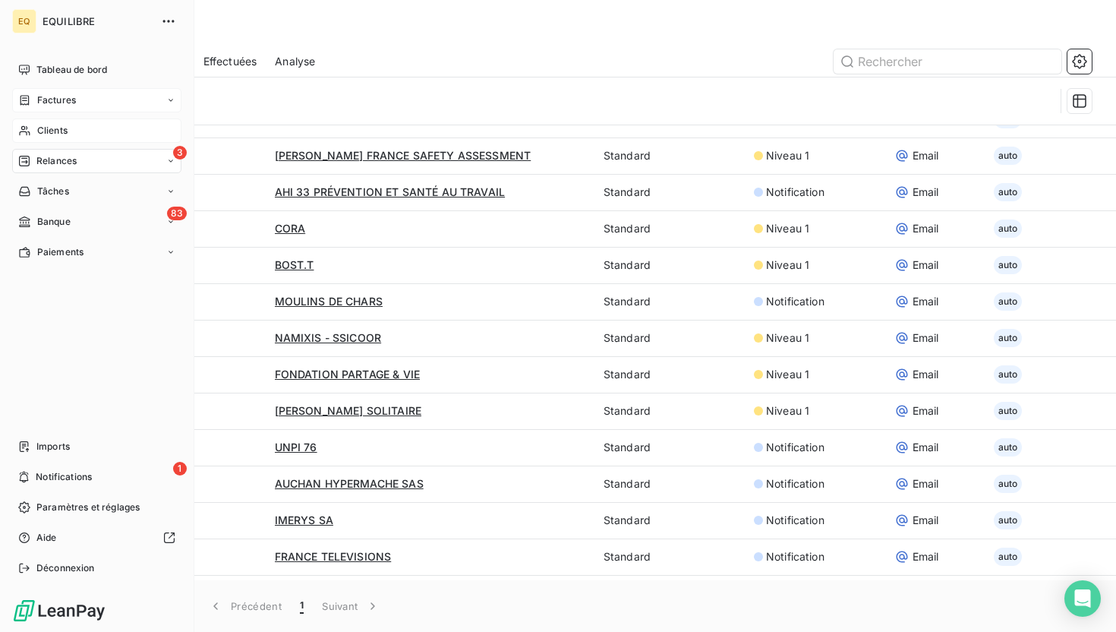
click at [59, 156] on span "Relances" at bounding box center [56, 161] width 40 height 14
click at [64, 103] on span "Factures" at bounding box center [56, 100] width 39 height 14
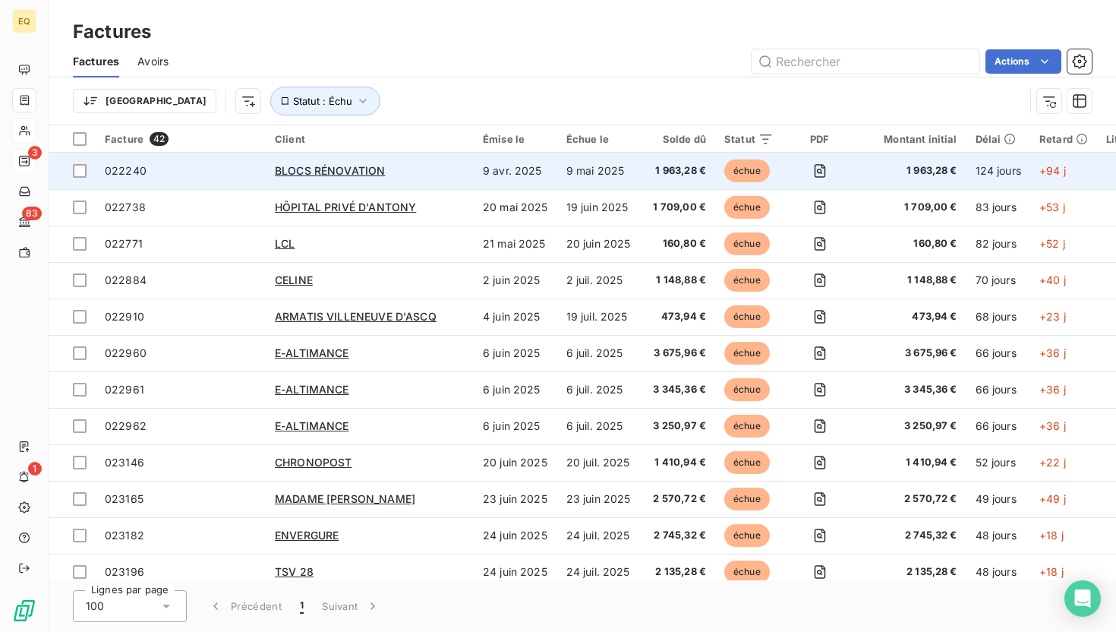
click at [137, 175] on span "022240" at bounding box center [126, 170] width 42 height 13
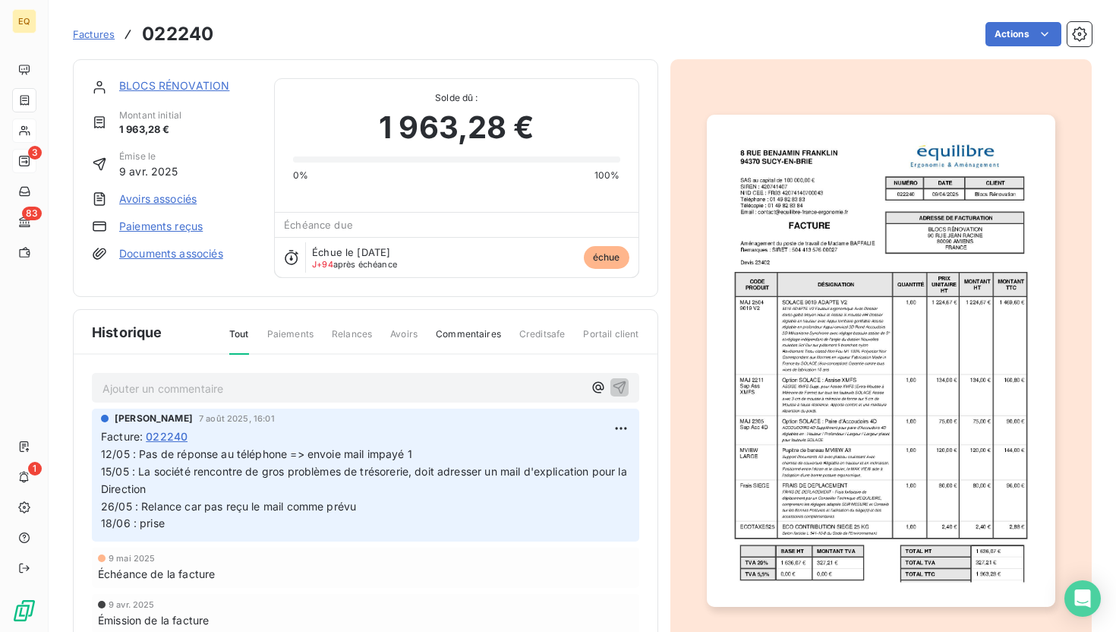
scroll to position [55, 0]
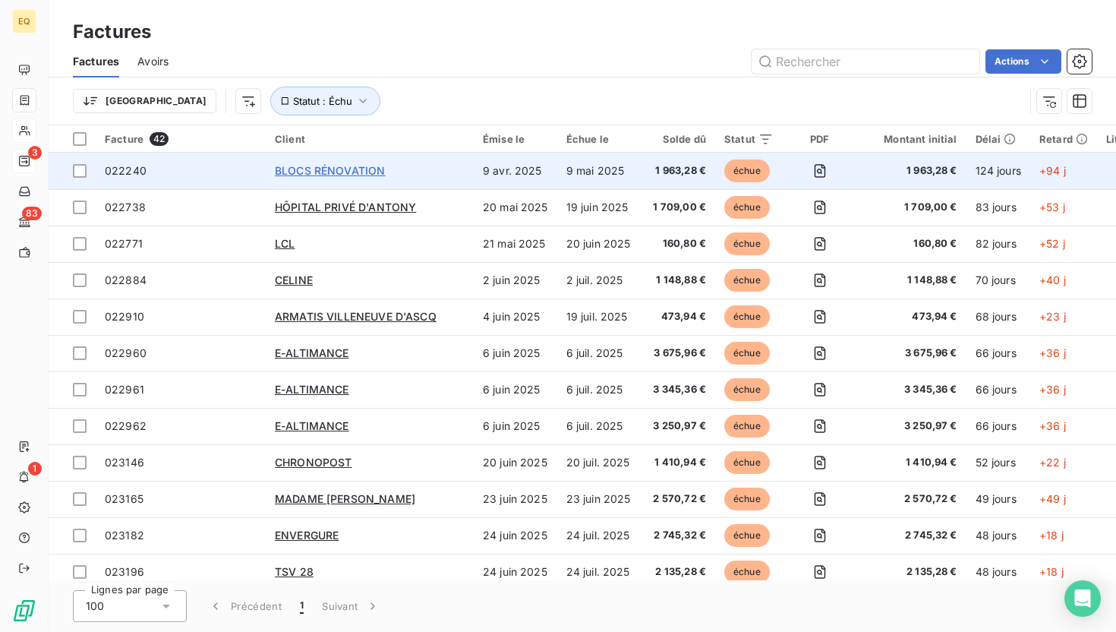
click at [336, 168] on span "BLOCS RÉNOVATION" at bounding box center [330, 170] width 110 height 13
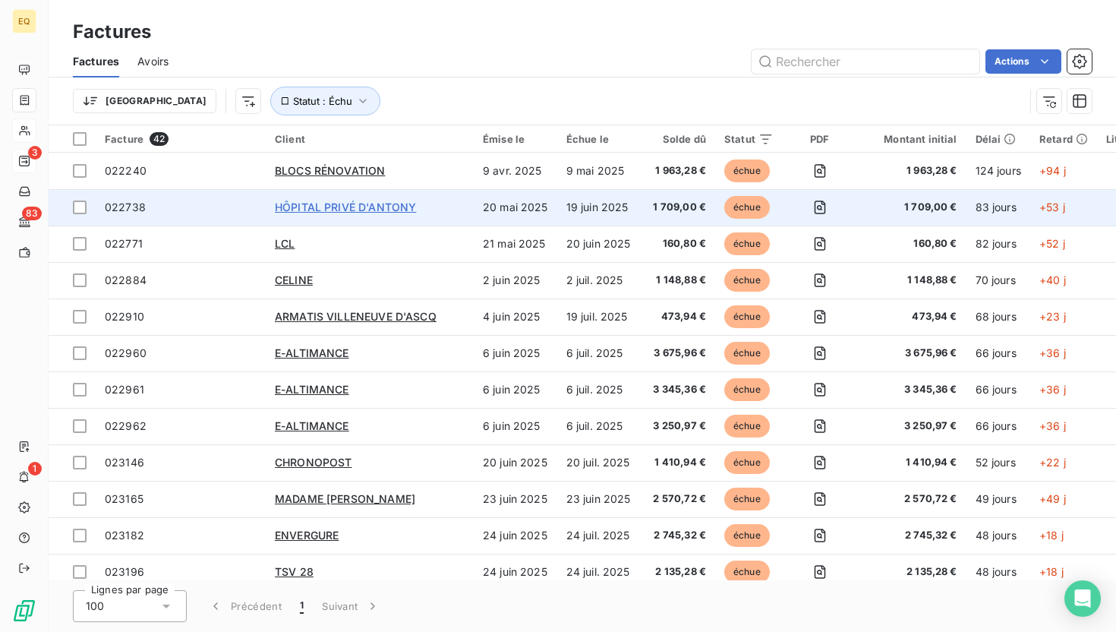
click at [358, 205] on span "HÔPITAL PRIVÉ D'ANTONY" at bounding box center [345, 206] width 141 height 13
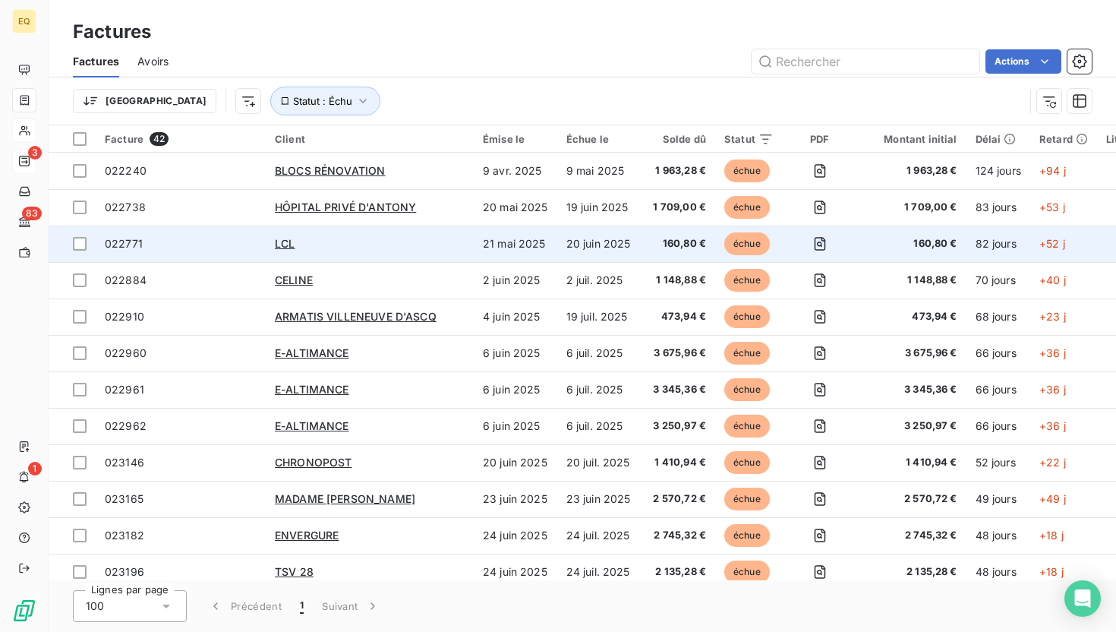
click at [298, 245] on div "LCL" at bounding box center [370, 243] width 190 height 15
click at [292, 246] on span "LCL" at bounding box center [285, 243] width 20 height 13
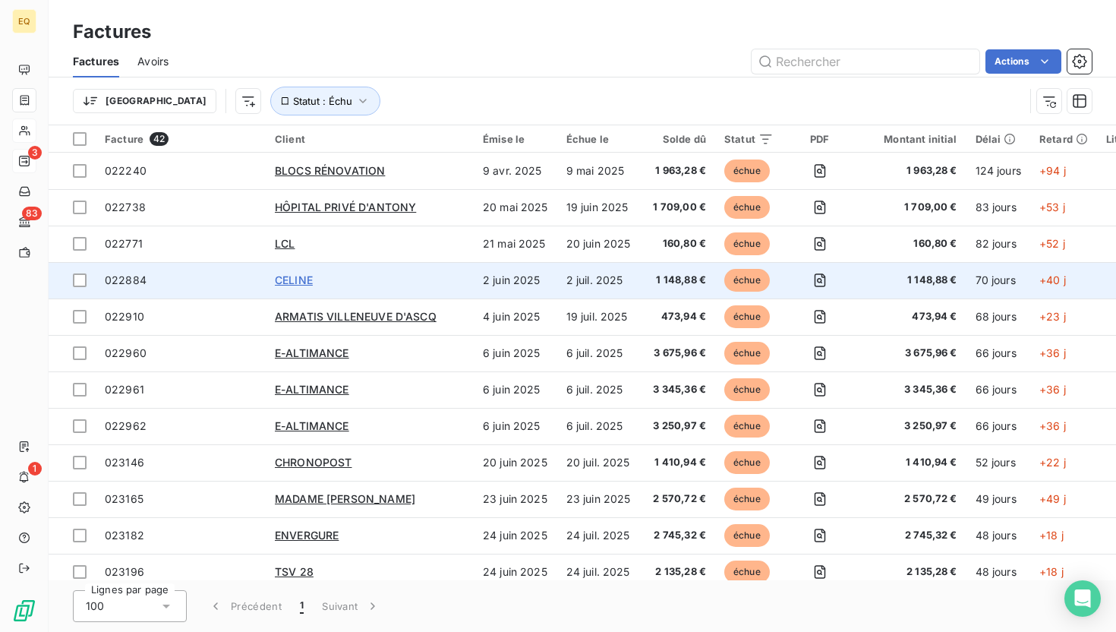
click at [289, 281] on span "CELINE" at bounding box center [294, 279] width 38 height 13
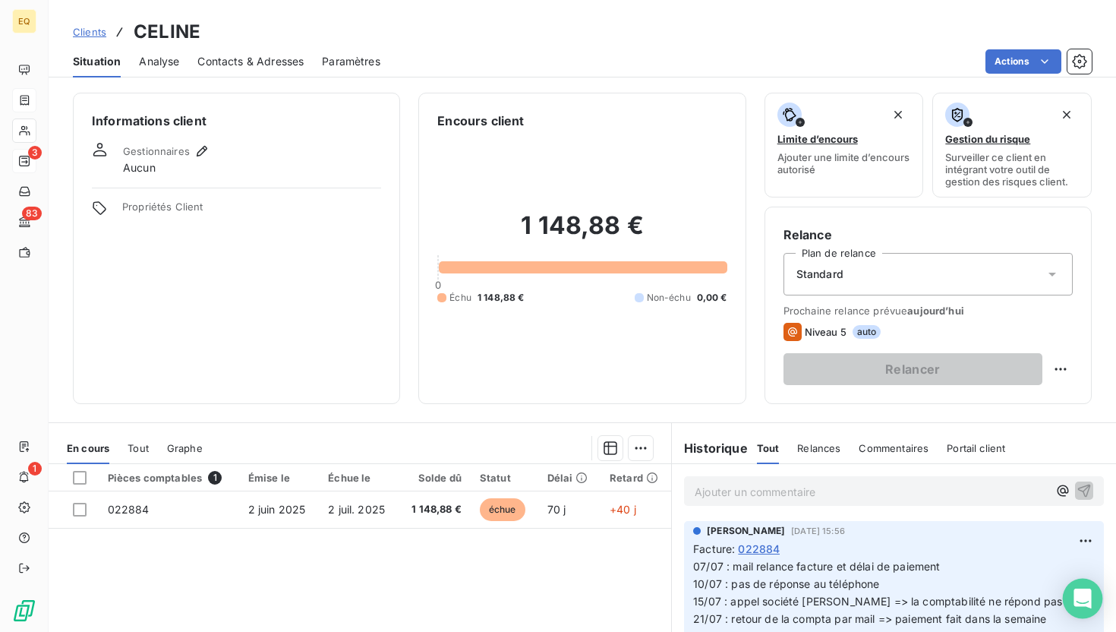
click at [1087, 598] on icon "Open Intercom Messenger" at bounding box center [1082, 599] width 17 height 20
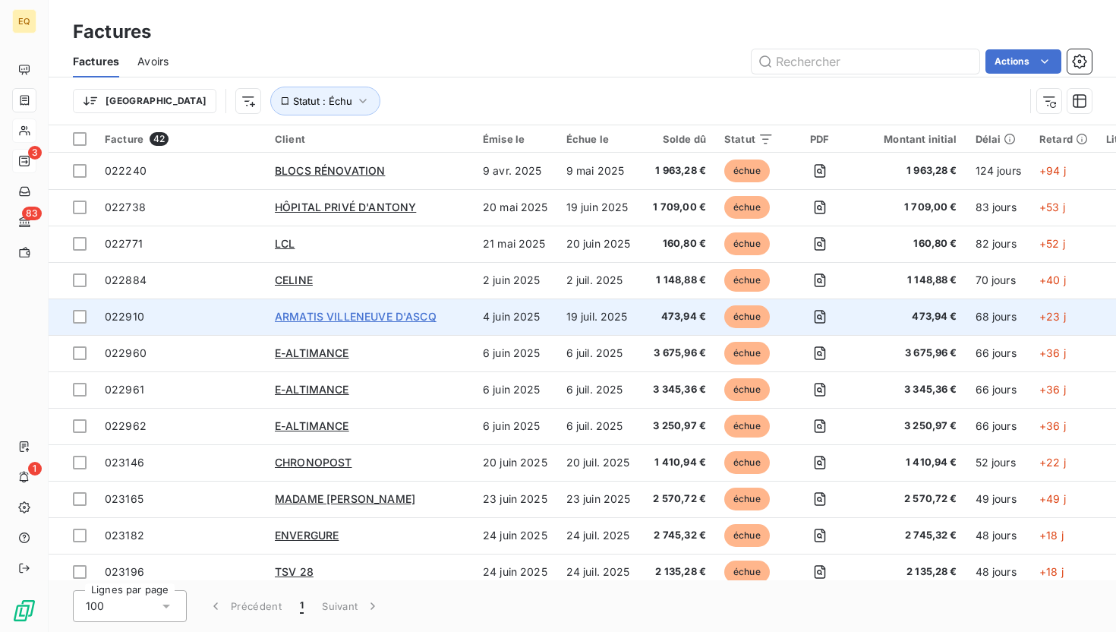
click at [305, 317] on span "ARMATIS VILLENEUVE D'ASCQ" at bounding box center [356, 316] width 162 height 13
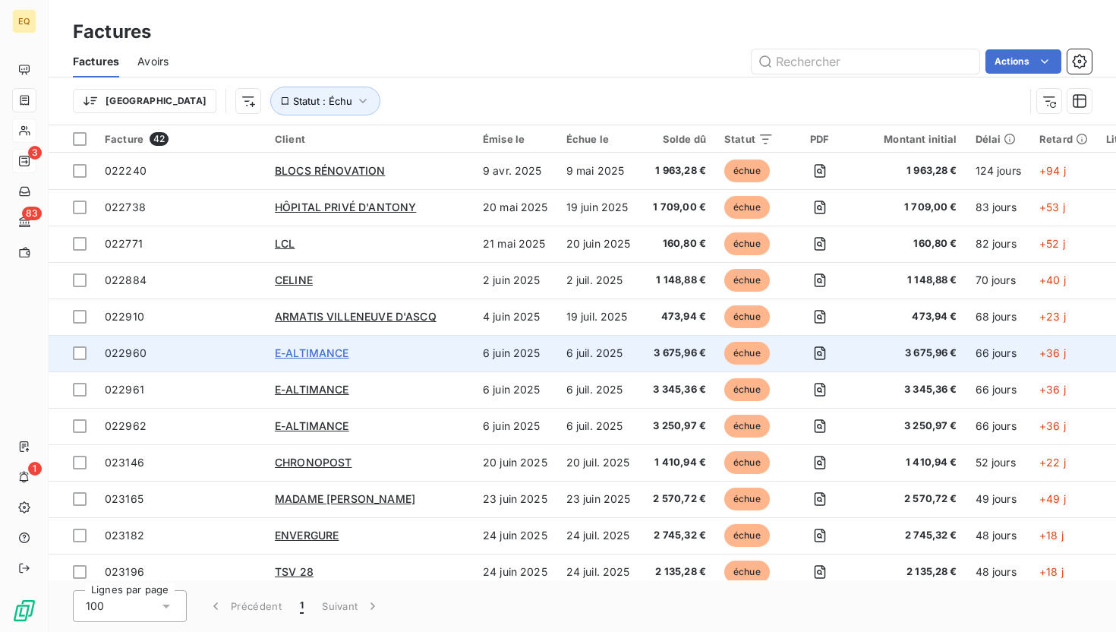
click at [299, 355] on span "E-ALTIMANCE" at bounding box center [312, 352] width 74 height 13
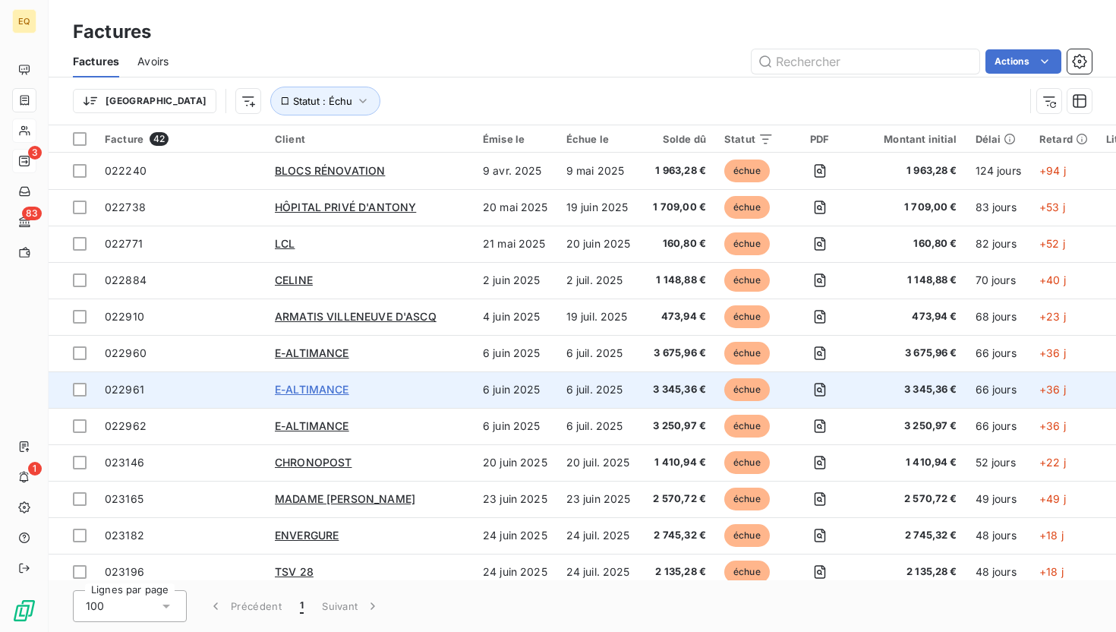
click at [301, 389] on span "E-ALTIMANCE" at bounding box center [312, 389] width 74 height 13
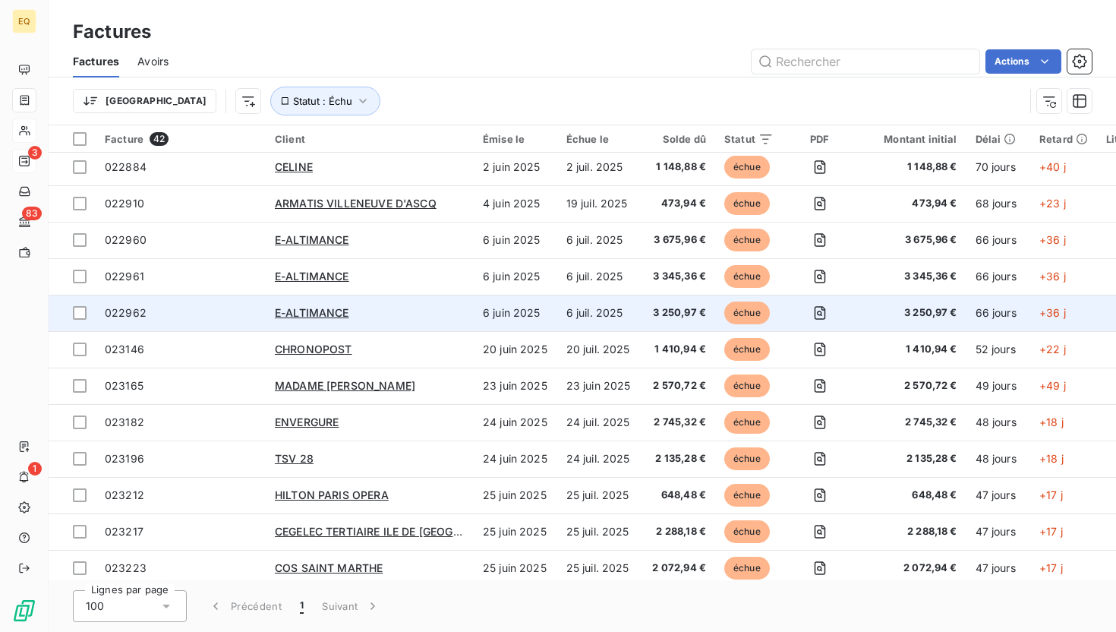
scroll to position [150, 0]
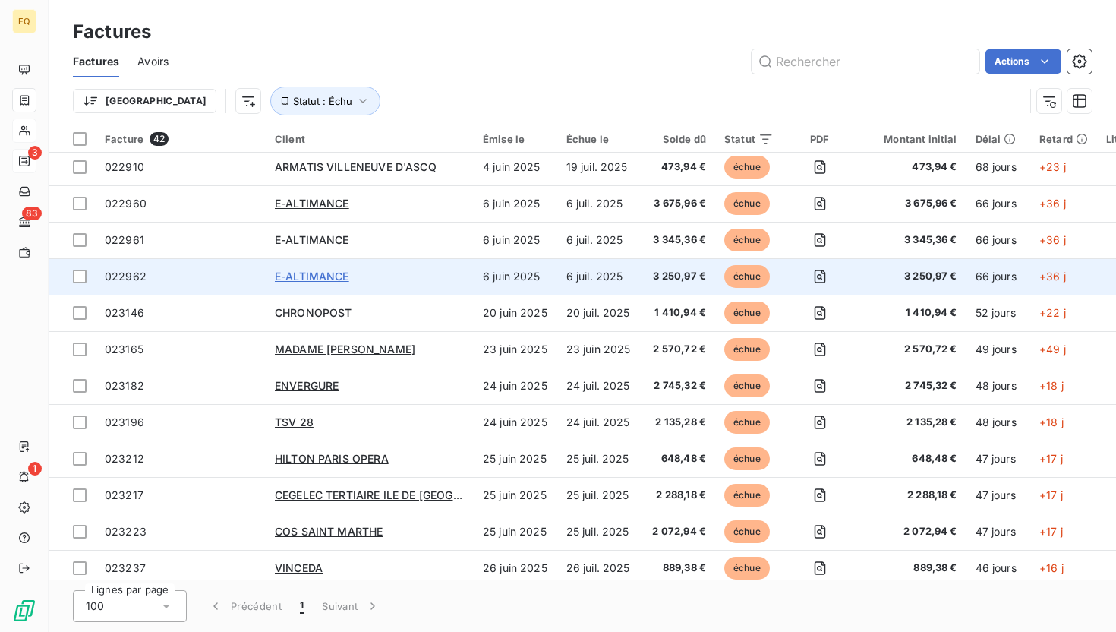
click at [305, 272] on span "E-ALTIMANCE" at bounding box center [312, 276] width 74 height 13
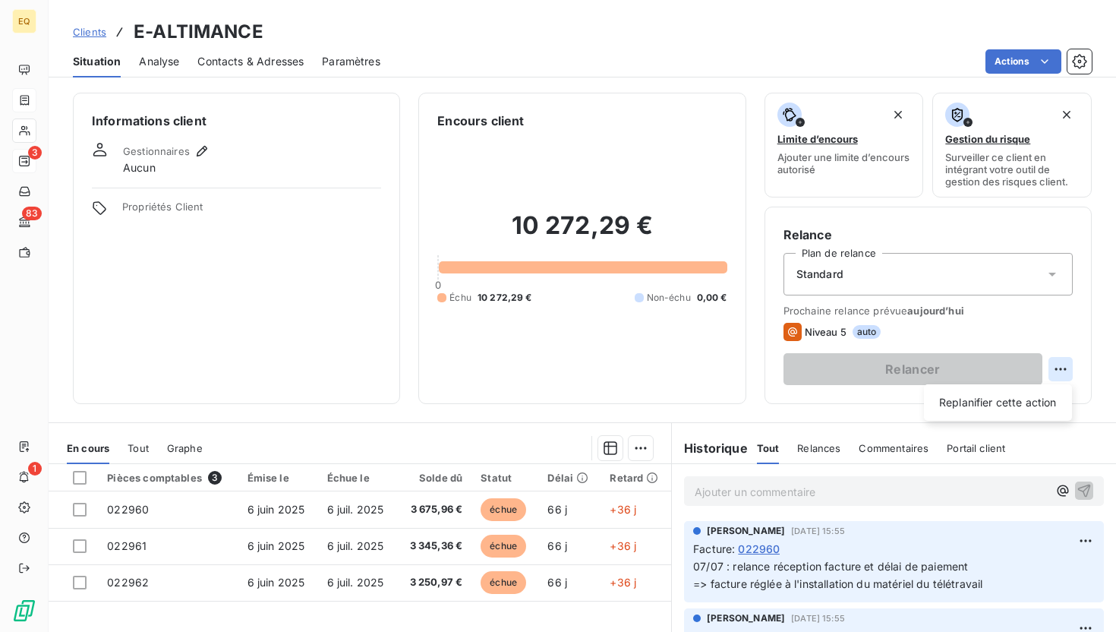
click at [1057, 368] on html "EQ 3 83 1 Clients E-ALTIMANCE Situation Analyse Contacts & Adresses Paramètres …" at bounding box center [558, 316] width 1116 height 632
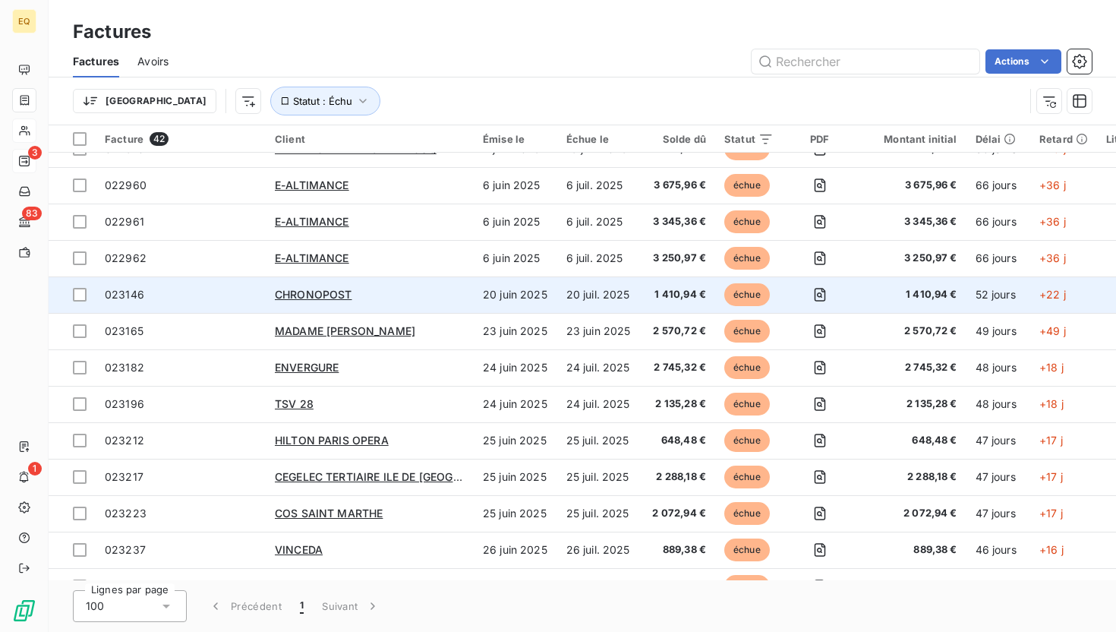
scroll to position [186, 0]
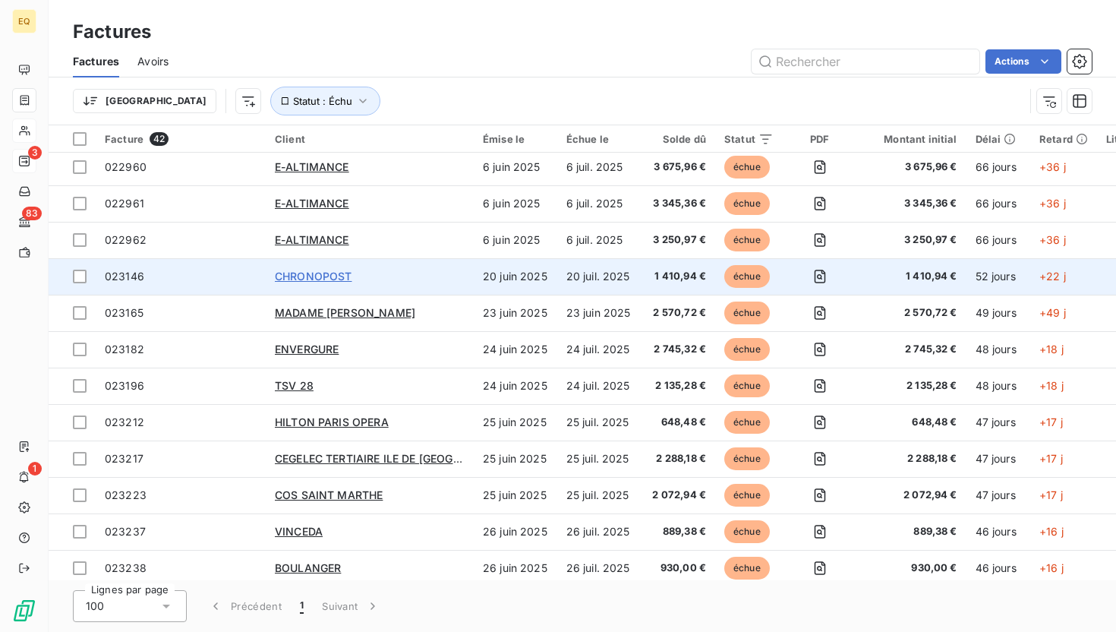
click at [313, 274] on span "CHRONOPOST" at bounding box center [313, 276] width 77 height 13
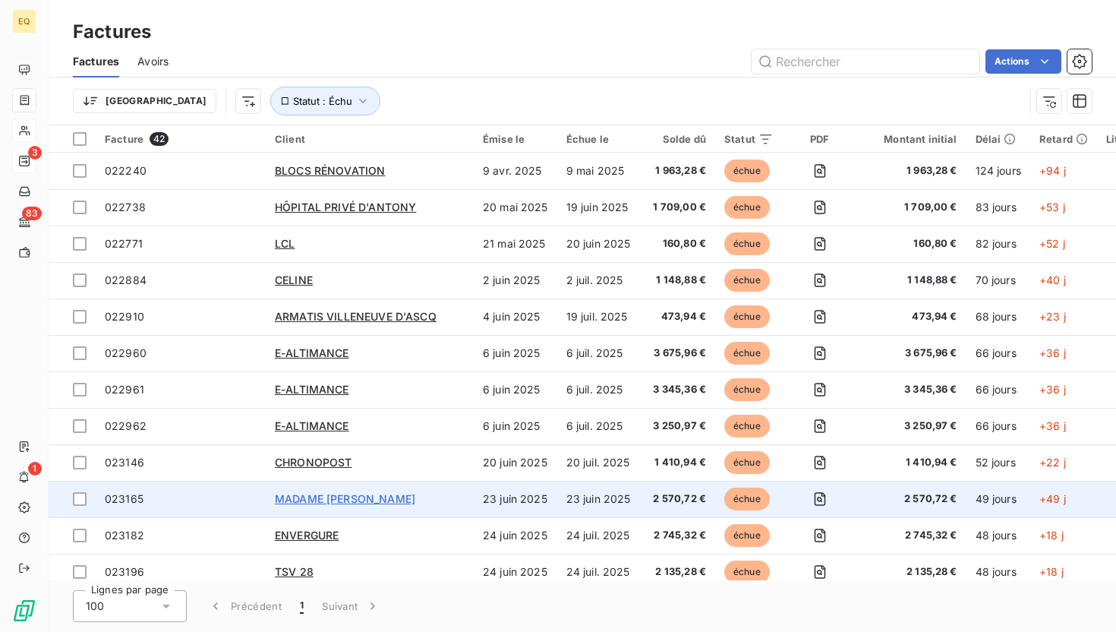
click at [317, 496] on span "MADAME [PERSON_NAME]" at bounding box center [345, 498] width 140 height 13
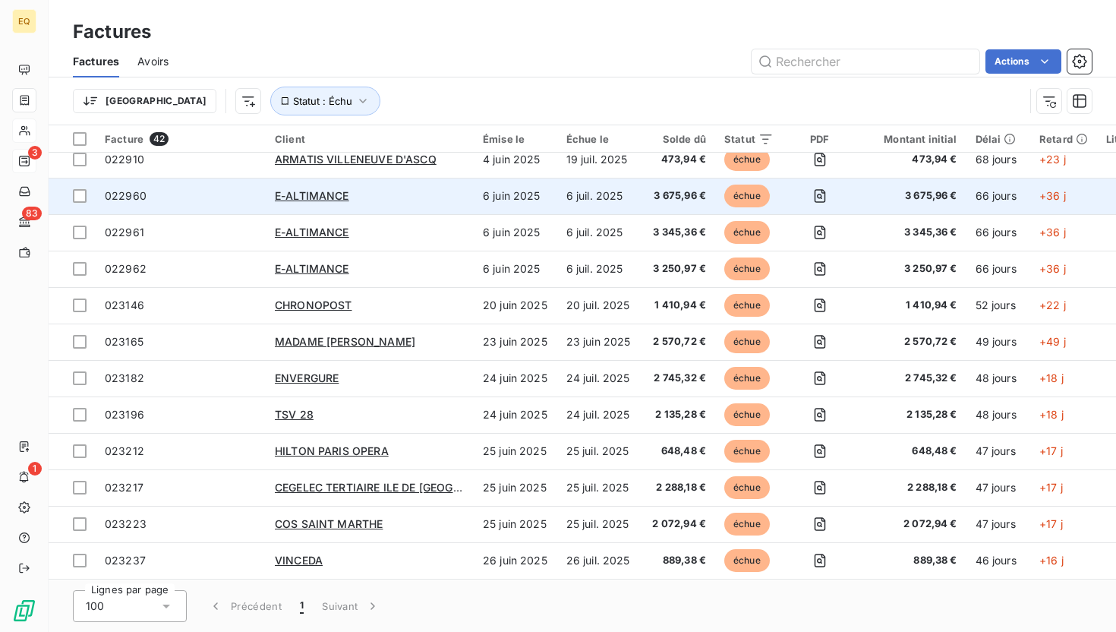
scroll to position [183, 0]
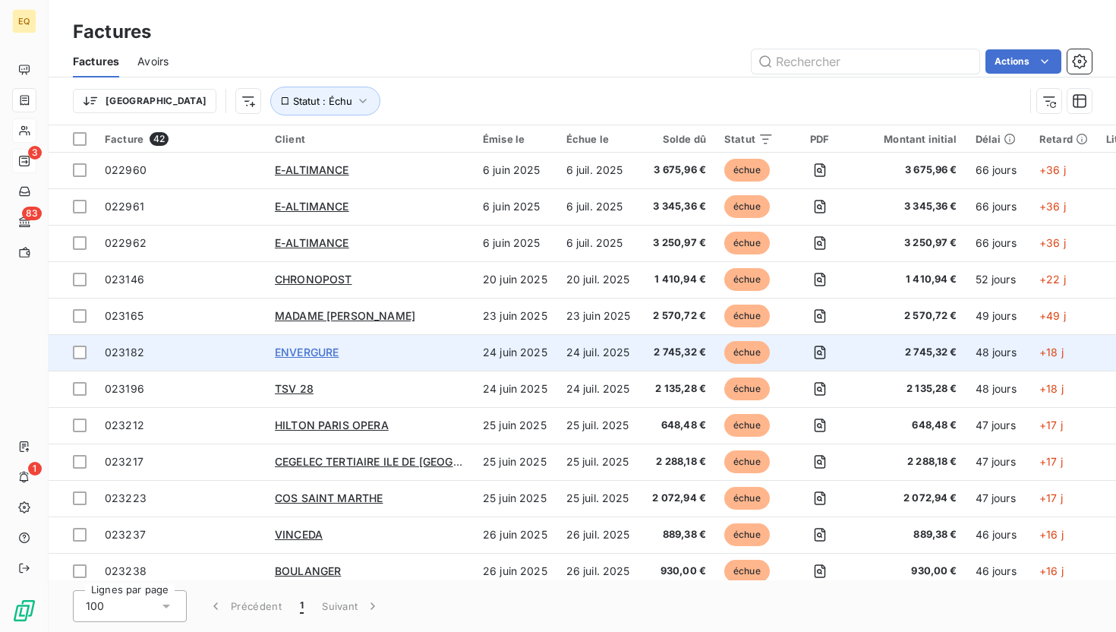
click at [311, 354] on span "ENVERGURE" at bounding box center [307, 352] width 64 height 13
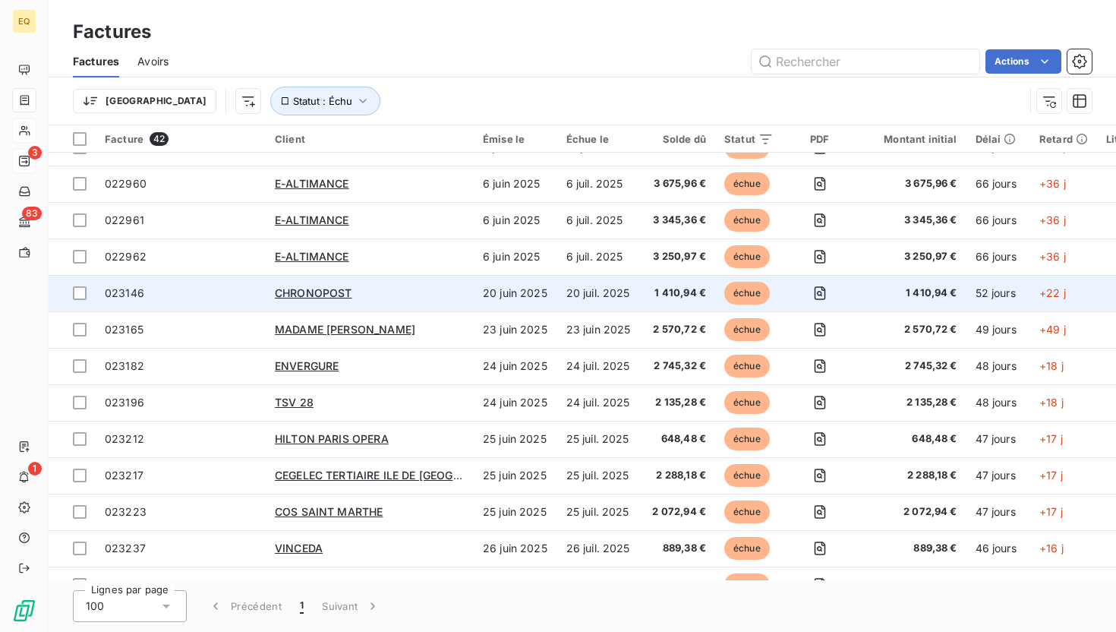
scroll to position [197, 0]
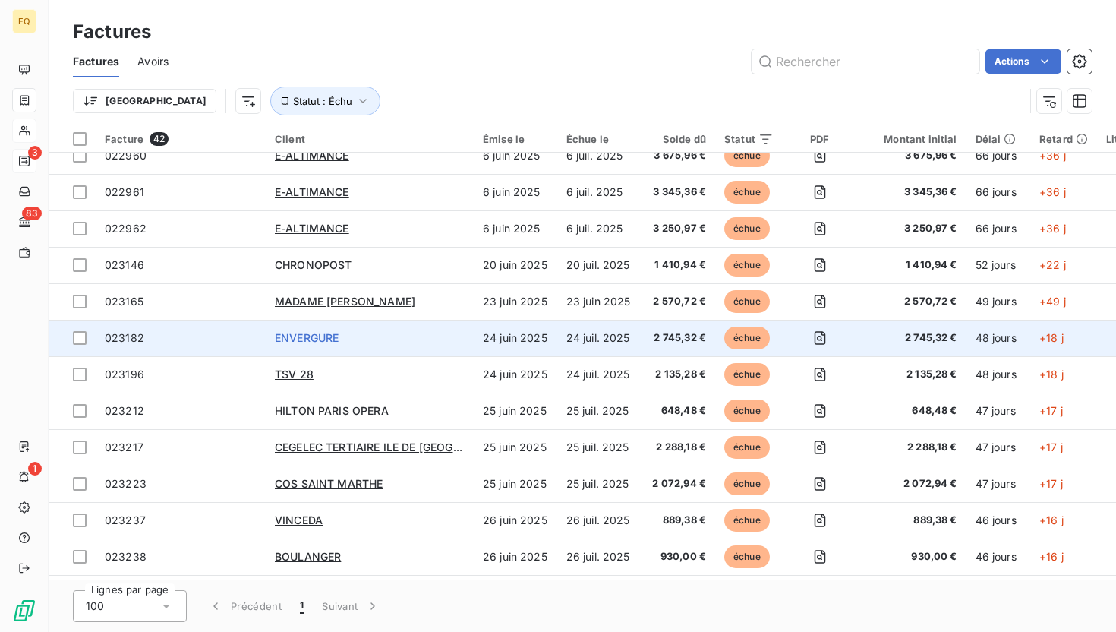
click at [320, 335] on span "ENVERGURE" at bounding box center [307, 337] width 64 height 13
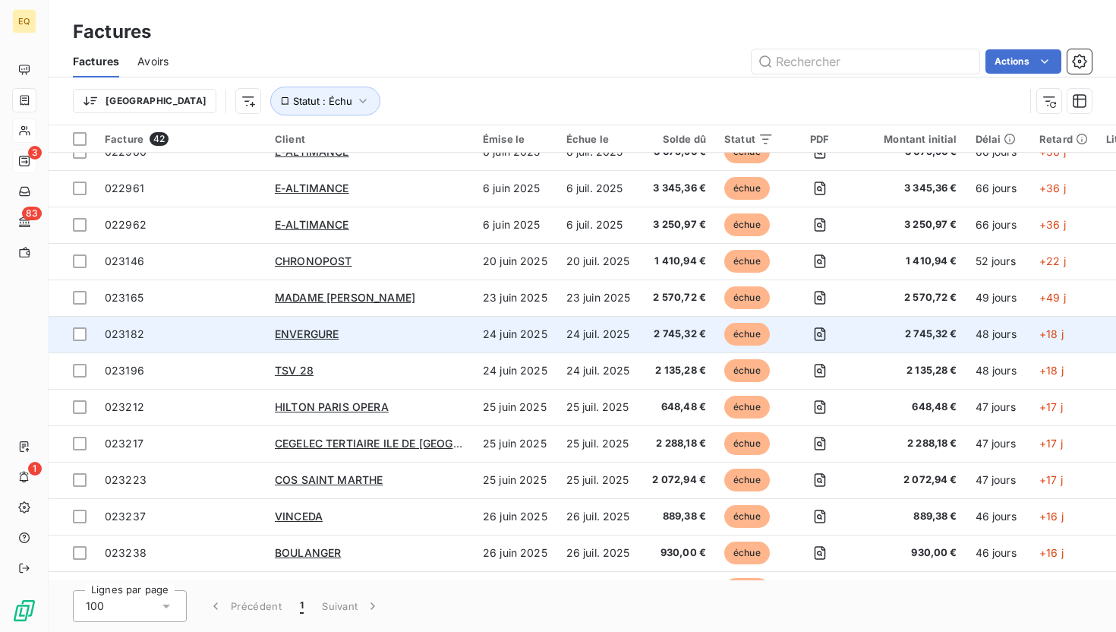
scroll to position [228, 0]
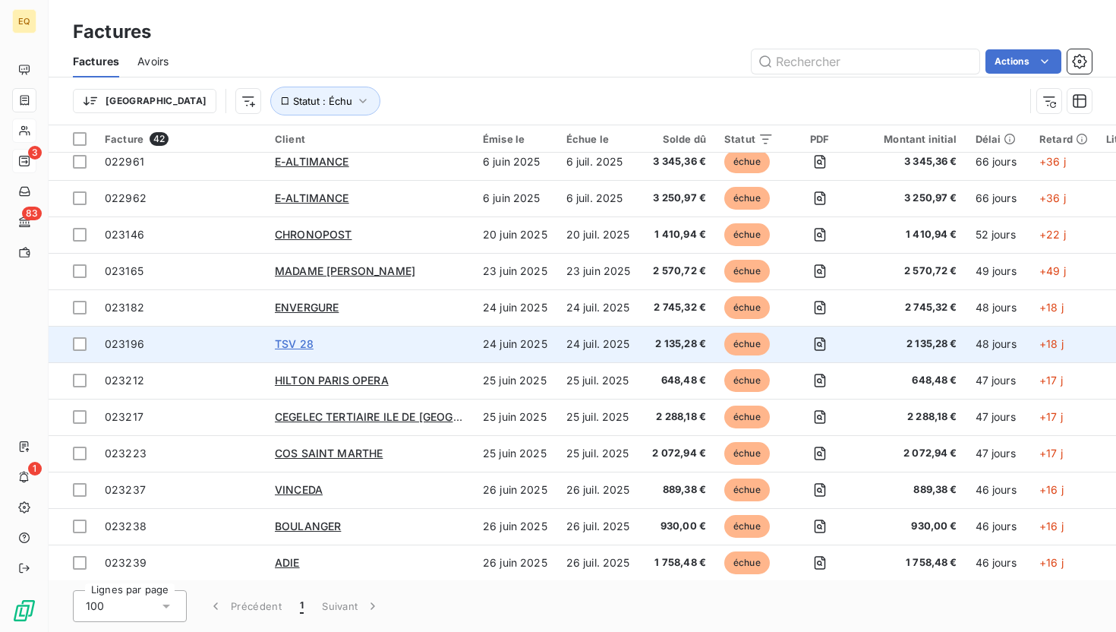
click at [298, 349] on span "TSV 28" at bounding box center [294, 343] width 39 height 13
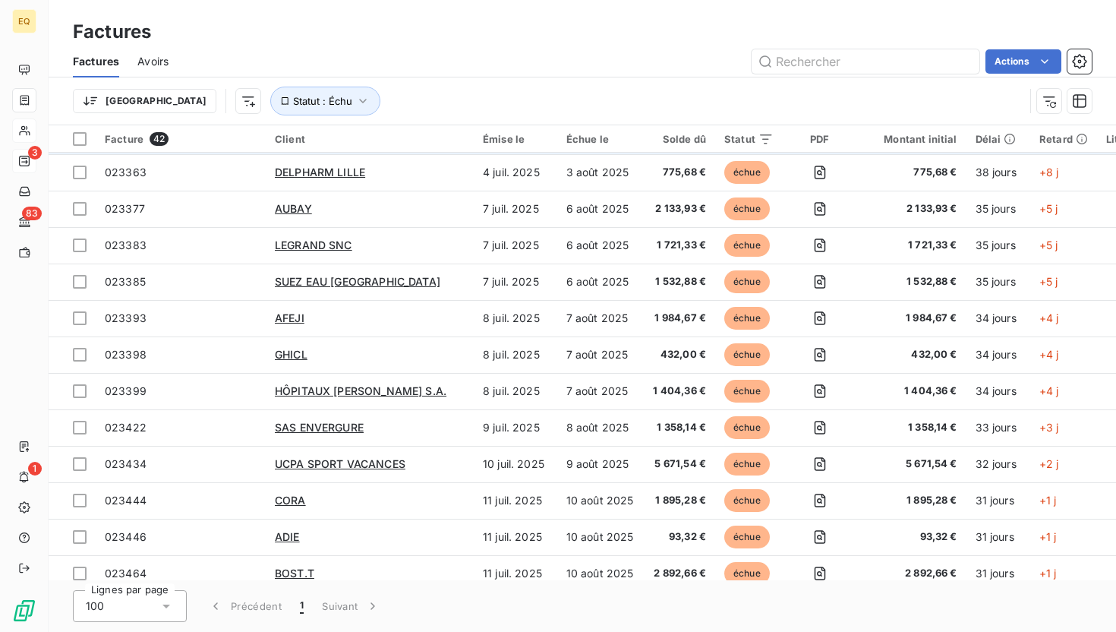
scroll to position [769, 0]
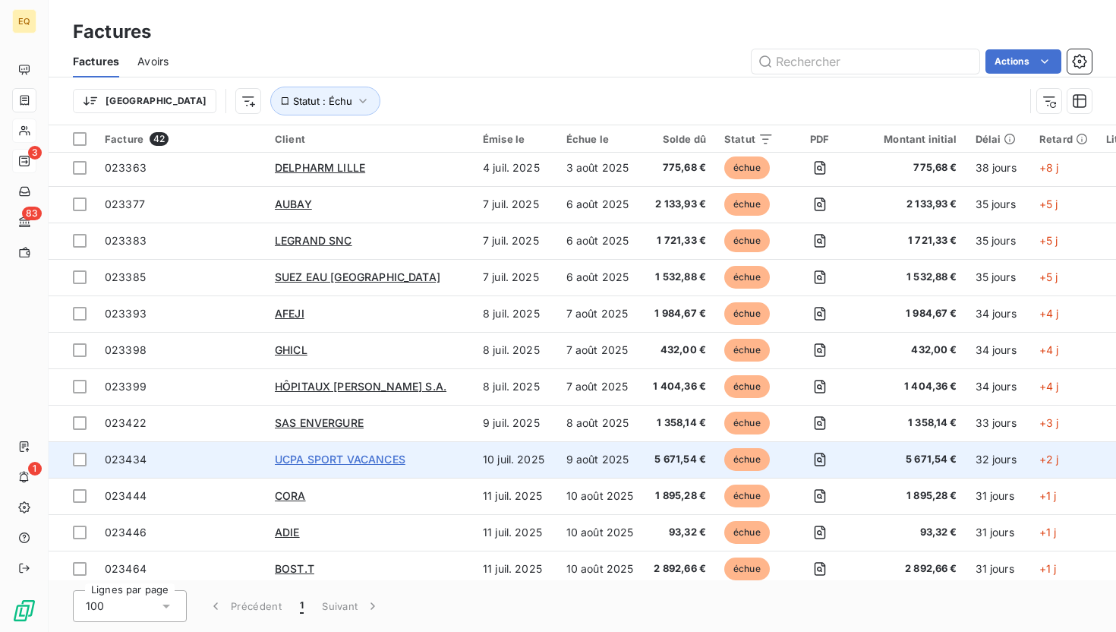
click at [317, 457] on span "UCPA SPORT VACANCES" at bounding box center [340, 459] width 131 height 13
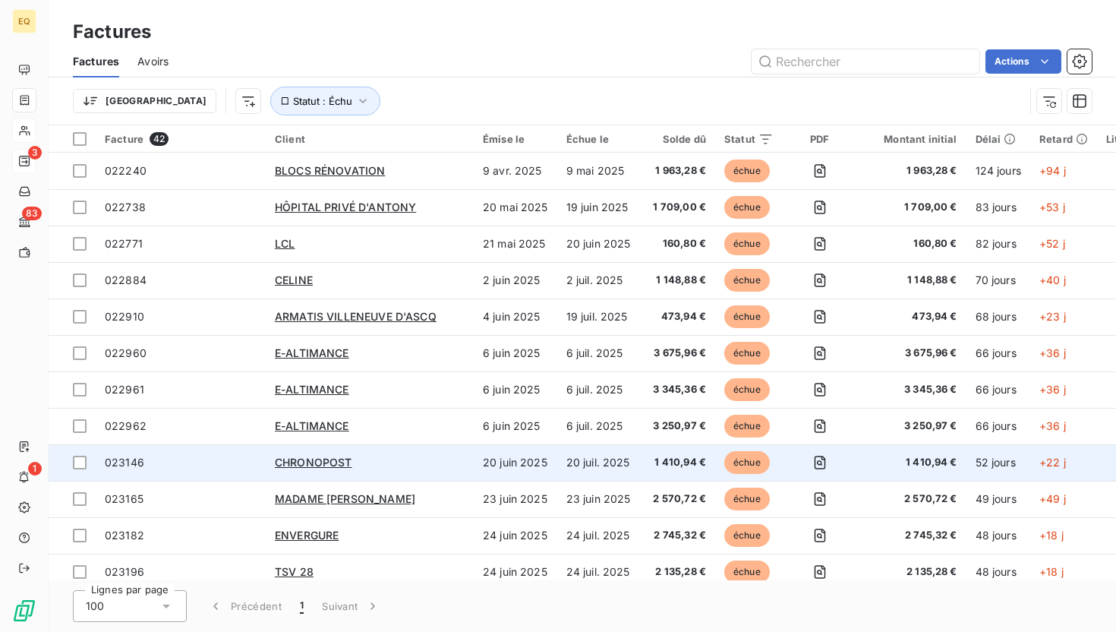
click at [324, 453] on td "CHRONOPOST" at bounding box center [370, 462] width 208 height 36
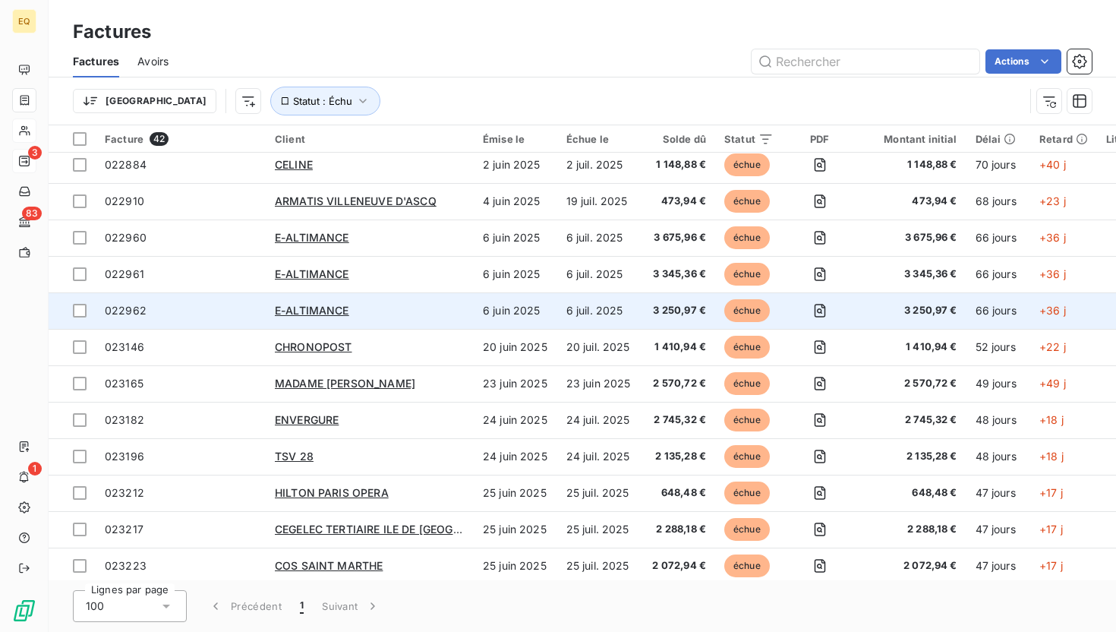
scroll to position [146, 0]
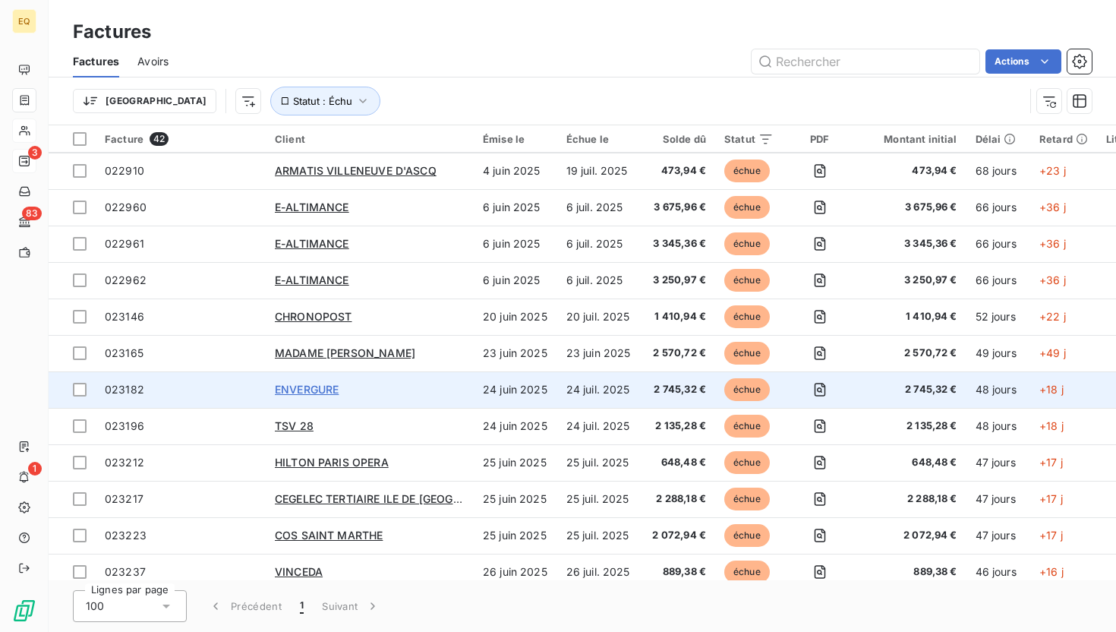
click at [300, 388] on span "ENVERGURE" at bounding box center [307, 389] width 64 height 13
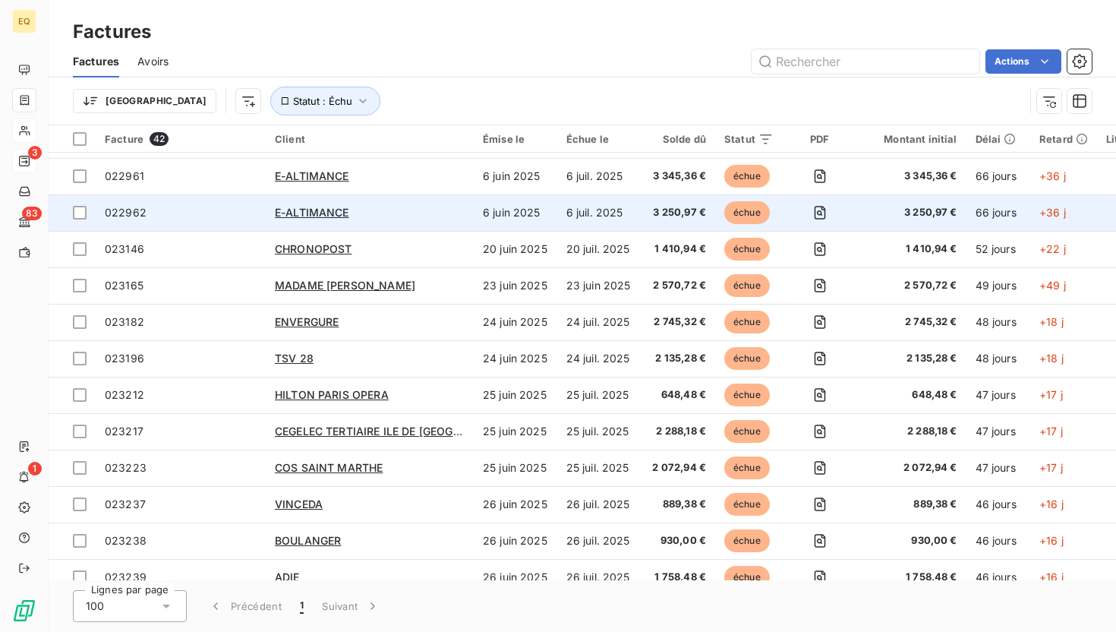
scroll to position [255, 0]
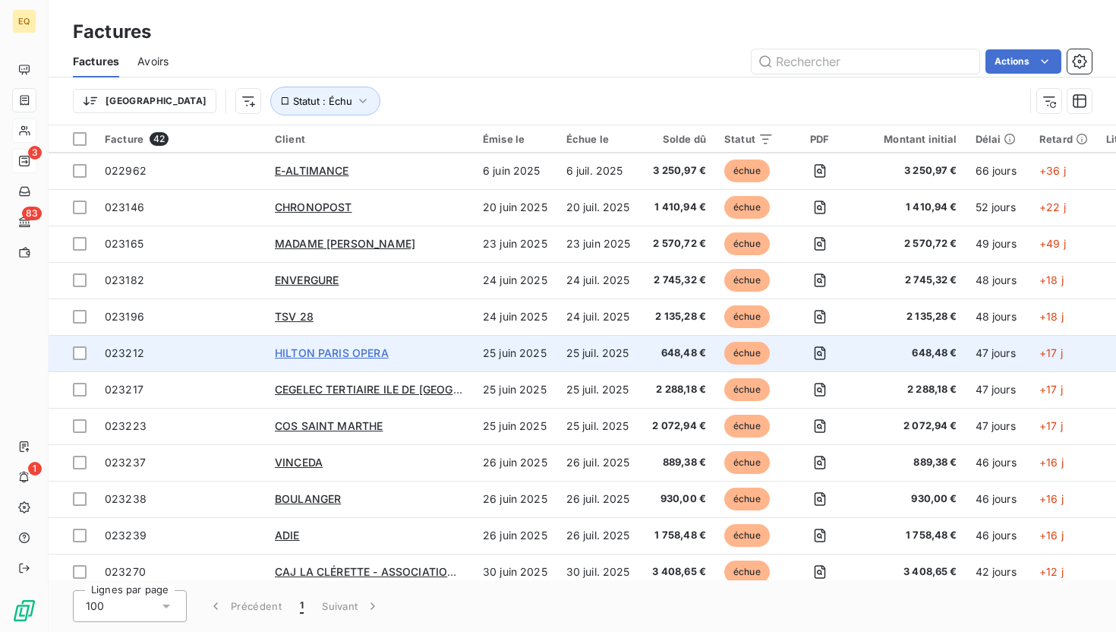
click at [316, 352] on span "HILTON PARIS OPERA" at bounding box center [332, 352] width 114 height 13
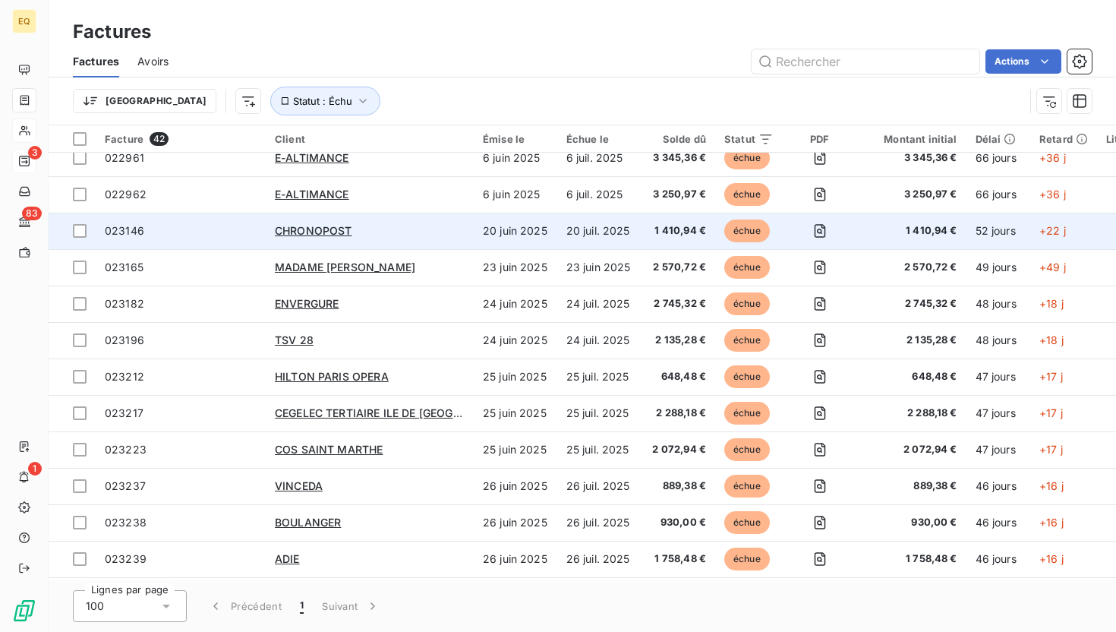
scroll to position [232, 0]
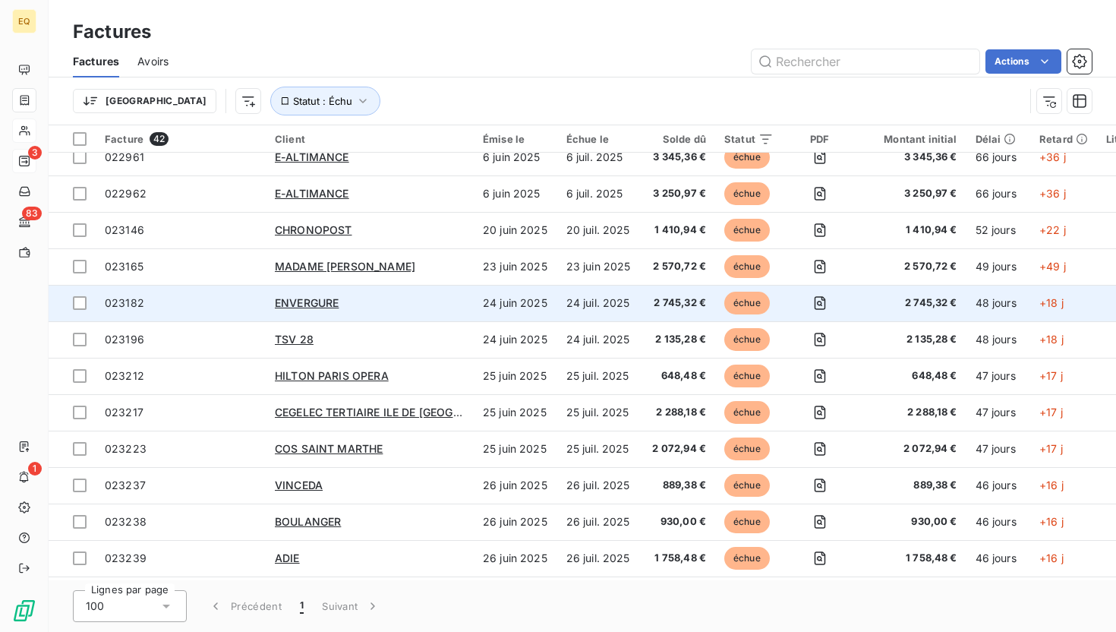
click at [288, 312] on td "ENVERGURE" at bounding box center [370, 303] width 208 height 36
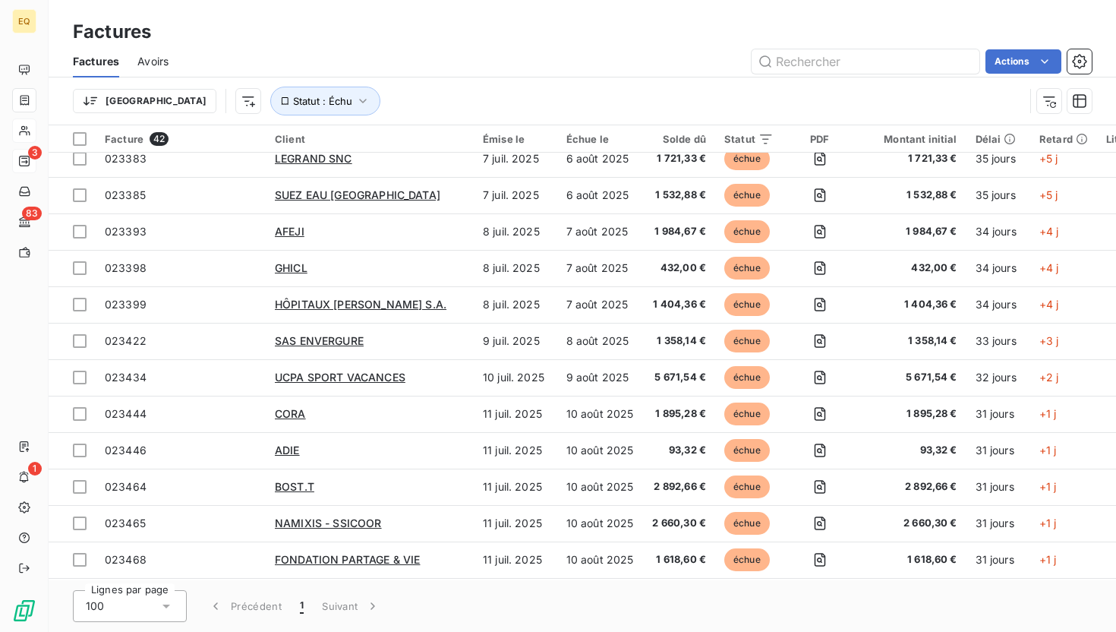
scroll to position [1109, 0]
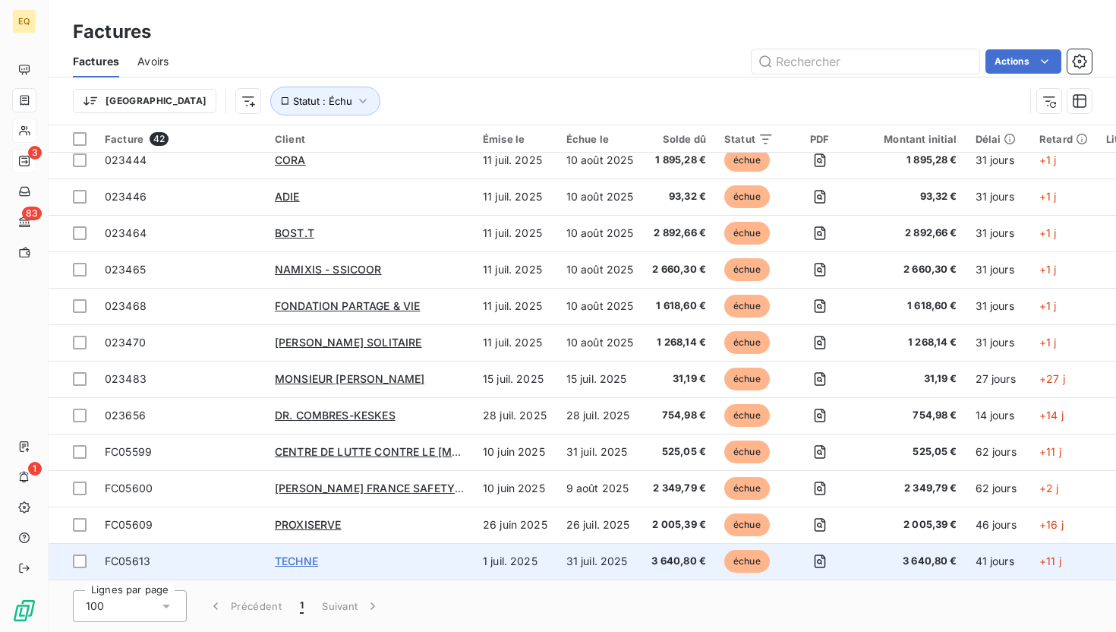
click at [297, 554] on span "TECHNE" at bounding box center [296, 560] width 43 height 13
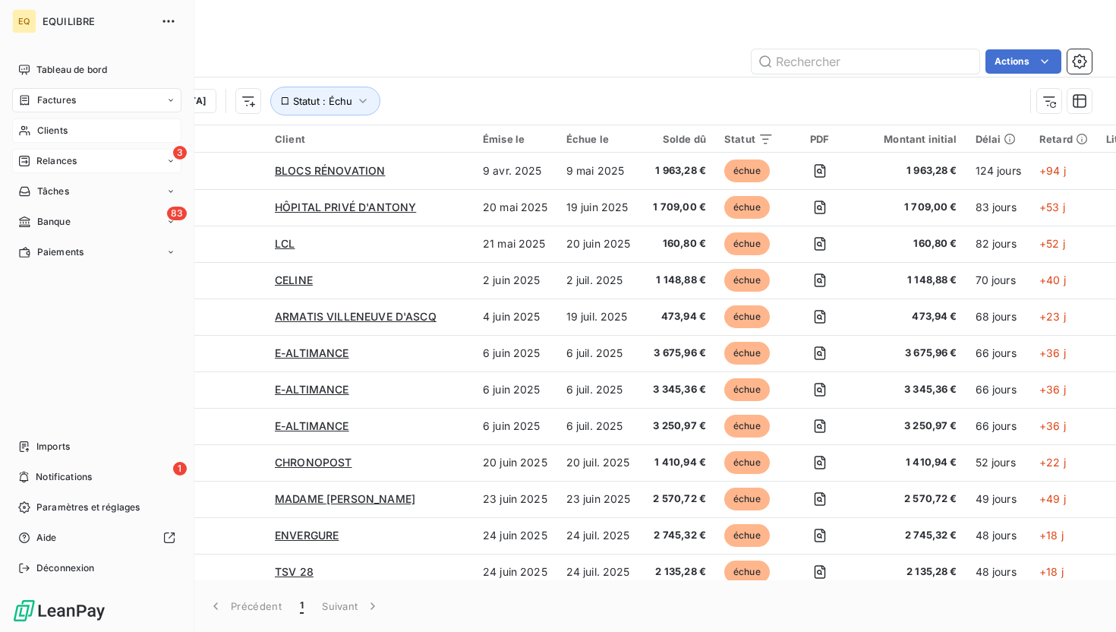
click at [46, 164] on span "Relances" at bounding box center [56, 161] width 40 height 14
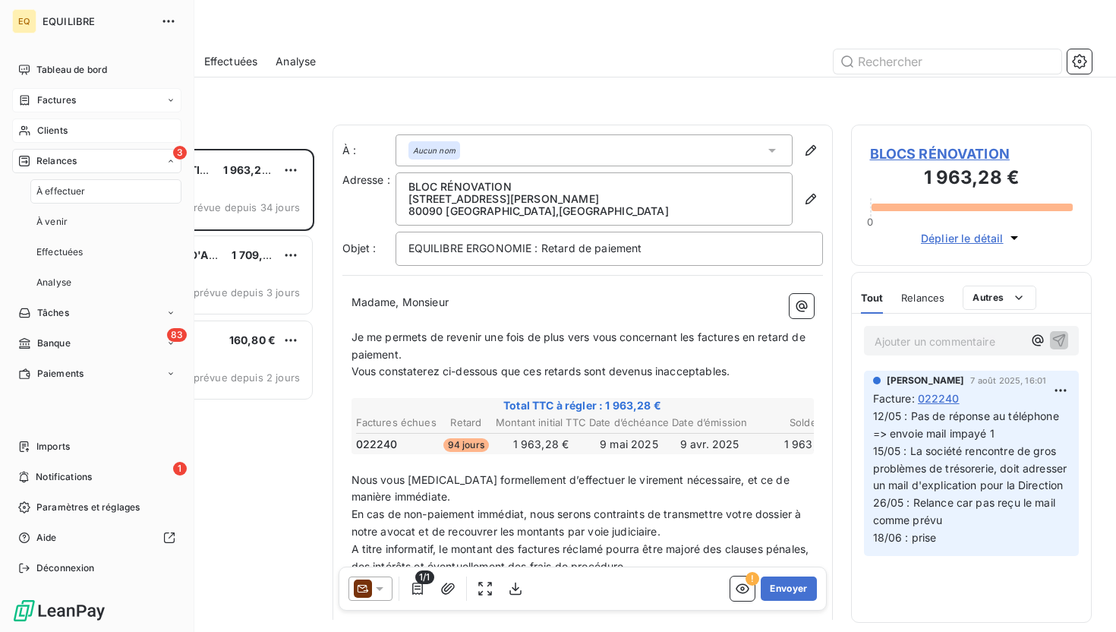
scroll to position [483, 241]
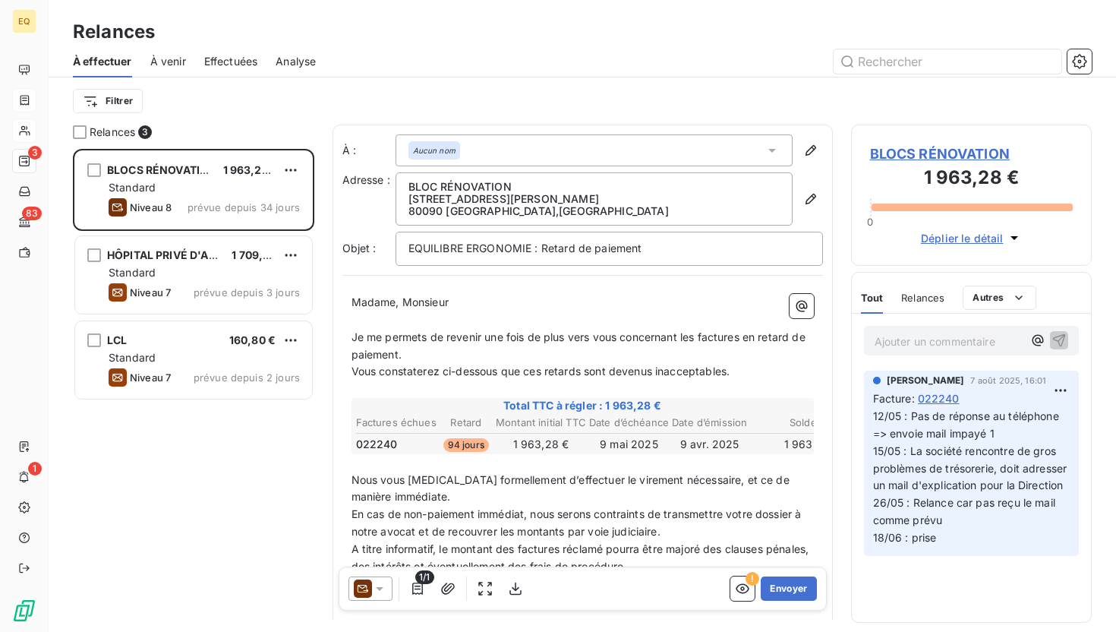
click at [163, 57] on span "À venir" at bounding box center [168, 61] width 36 height 15
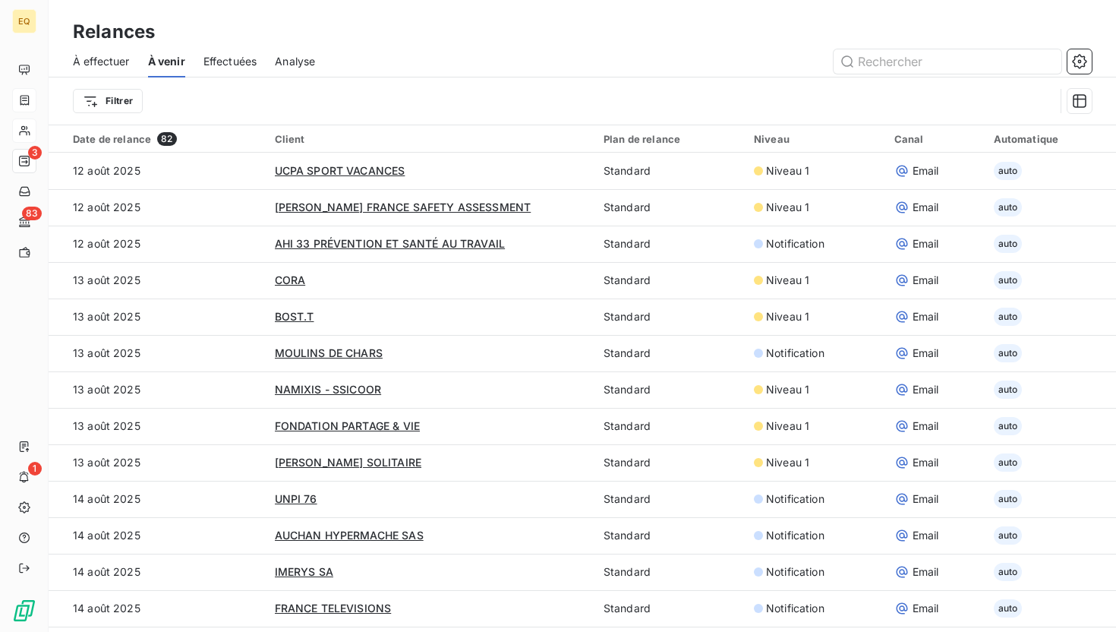
click at [232, 55] on span "Effectuées" at bounding box center [231, 61] width 54 height 15
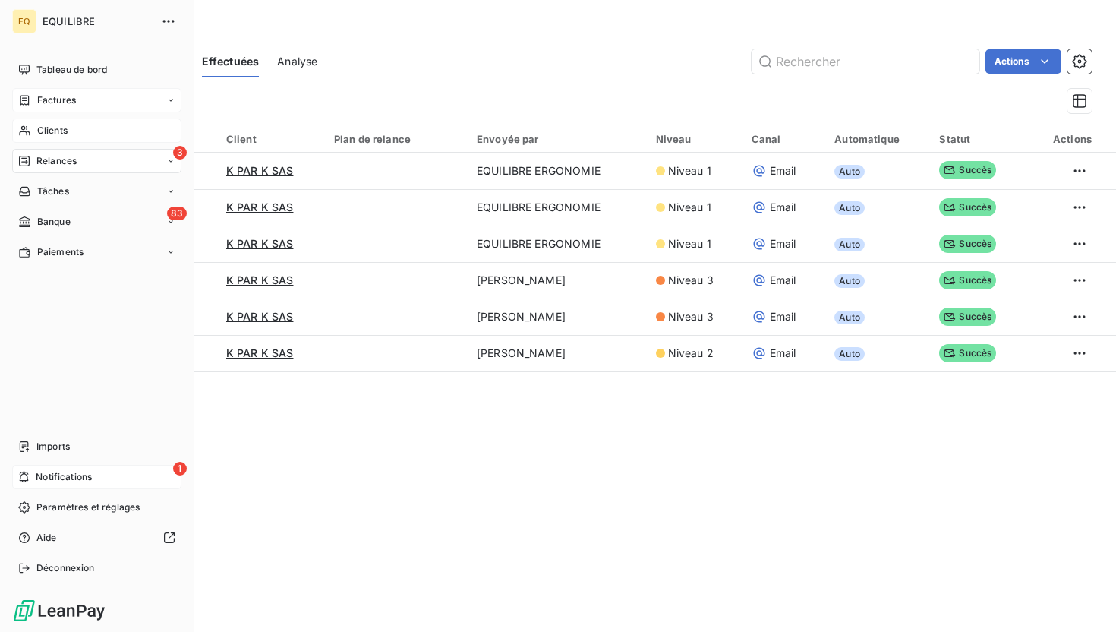
click at [121, 486] on div "1 Notifications" at bounding box center [96, 477] width 169 height 24
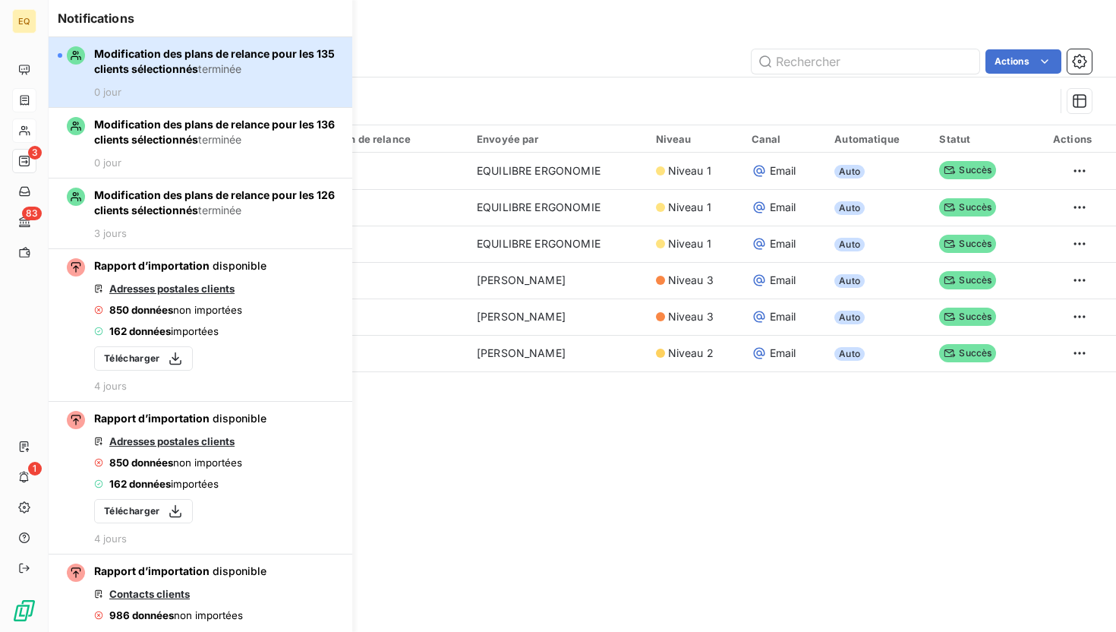
click at [181, 65] on span "Modification des plans de relance pour les 135 clients sélectionnés" at bounding box center [214, 61] width 241 height 28
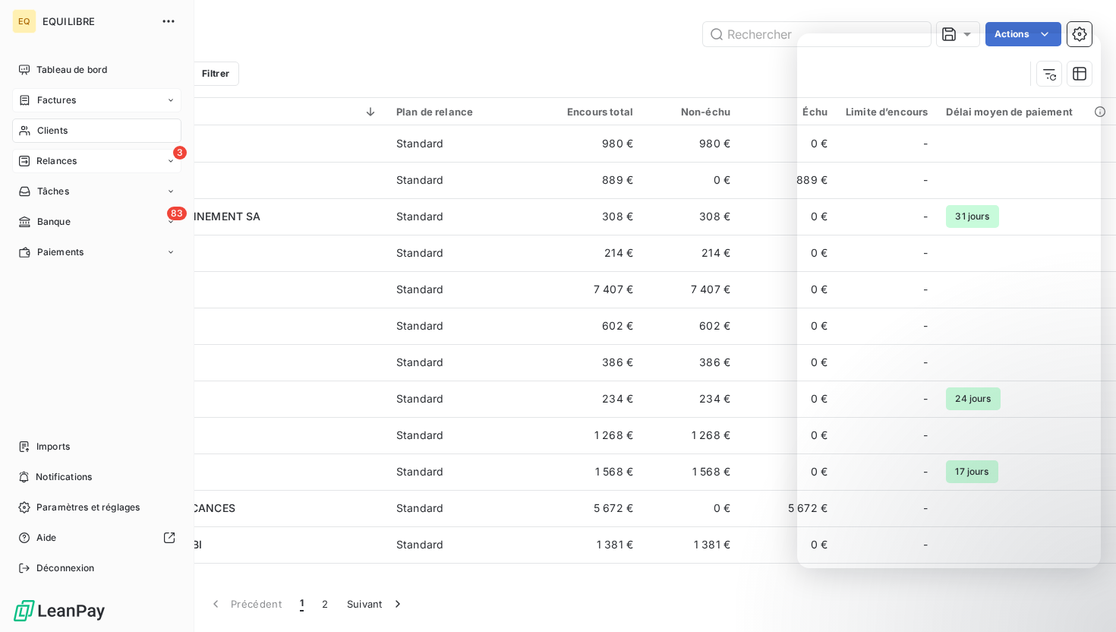
click at [33, 160] on div "Relances" at bounding box center [47, 161] width 58 height 14
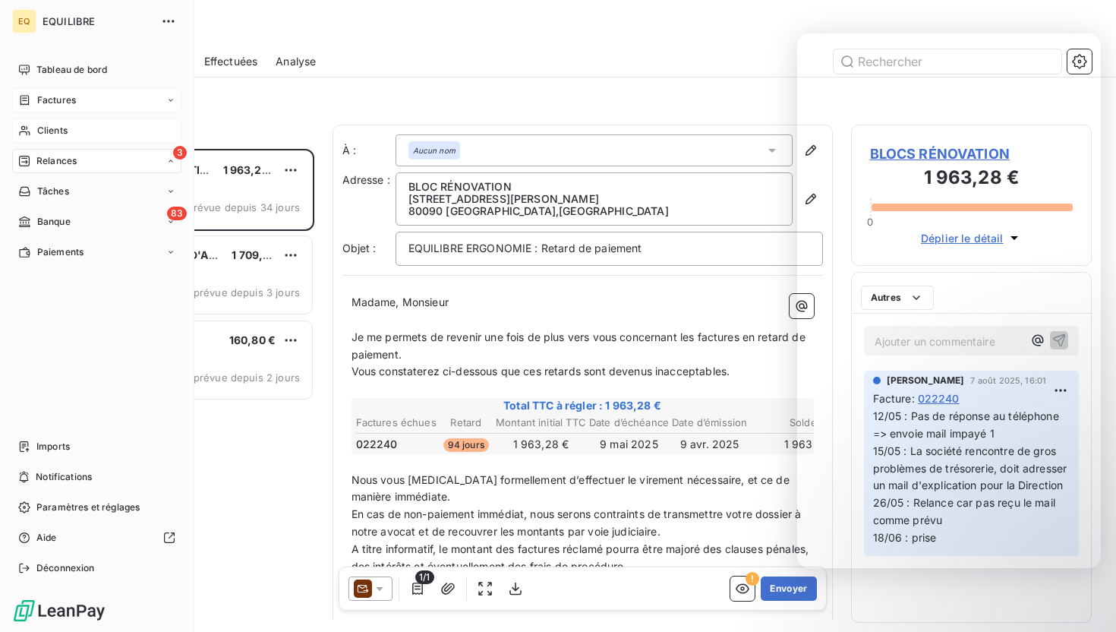
scroll to position [483, 241]
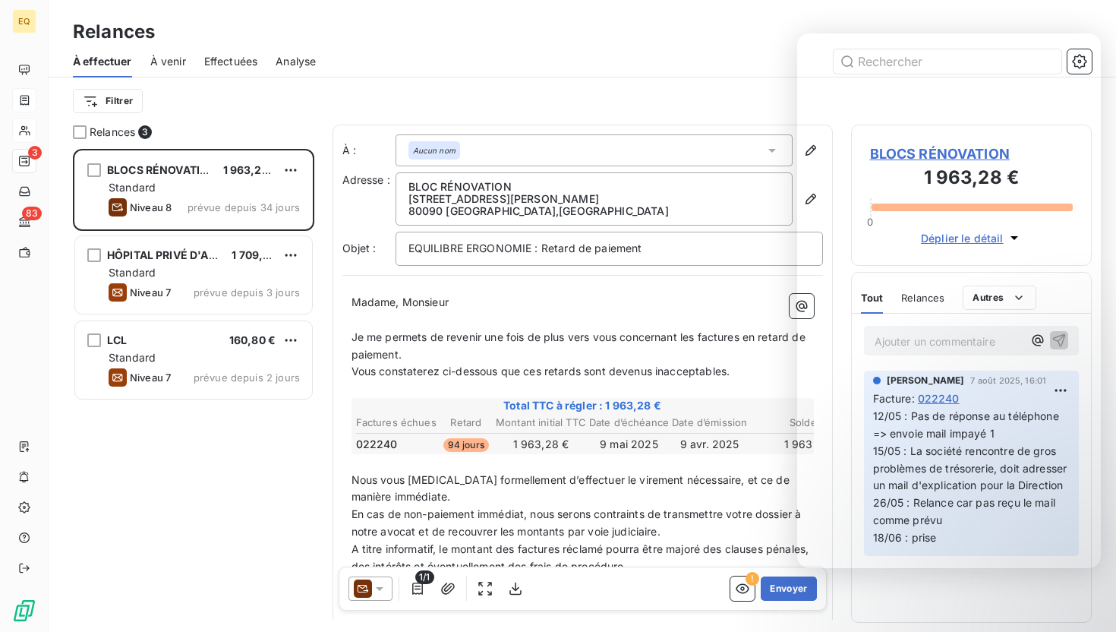
click at [239, 62] on span "Effectuées" at bounding box center [231, 61] width 54 height 15
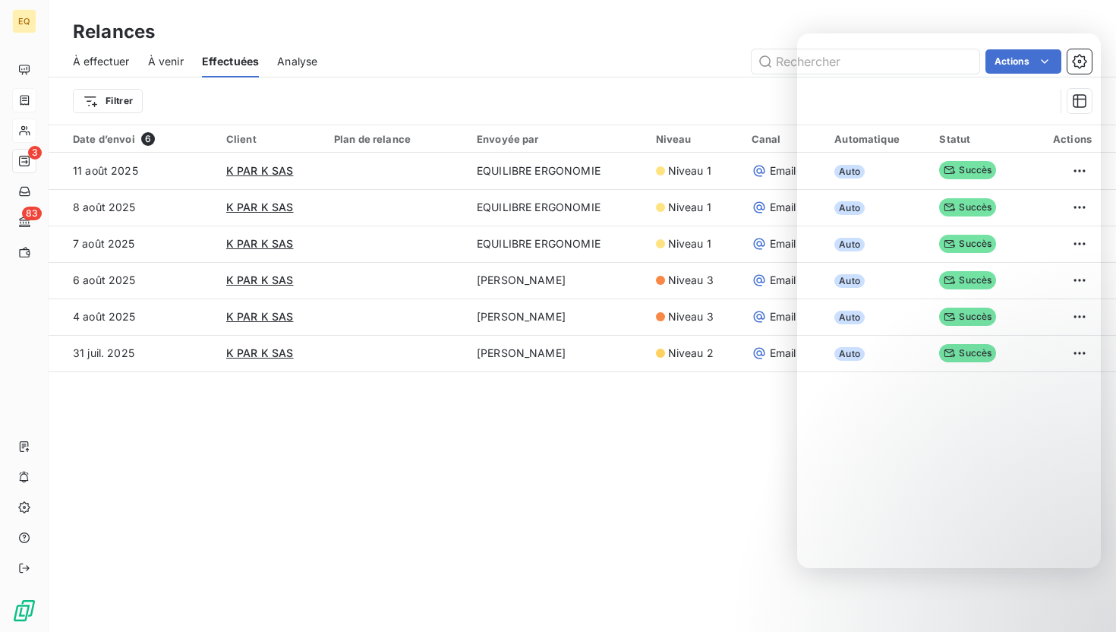
click at [169, 67] on span "À venir" at bounding box center [166, 61] width 36 height 15
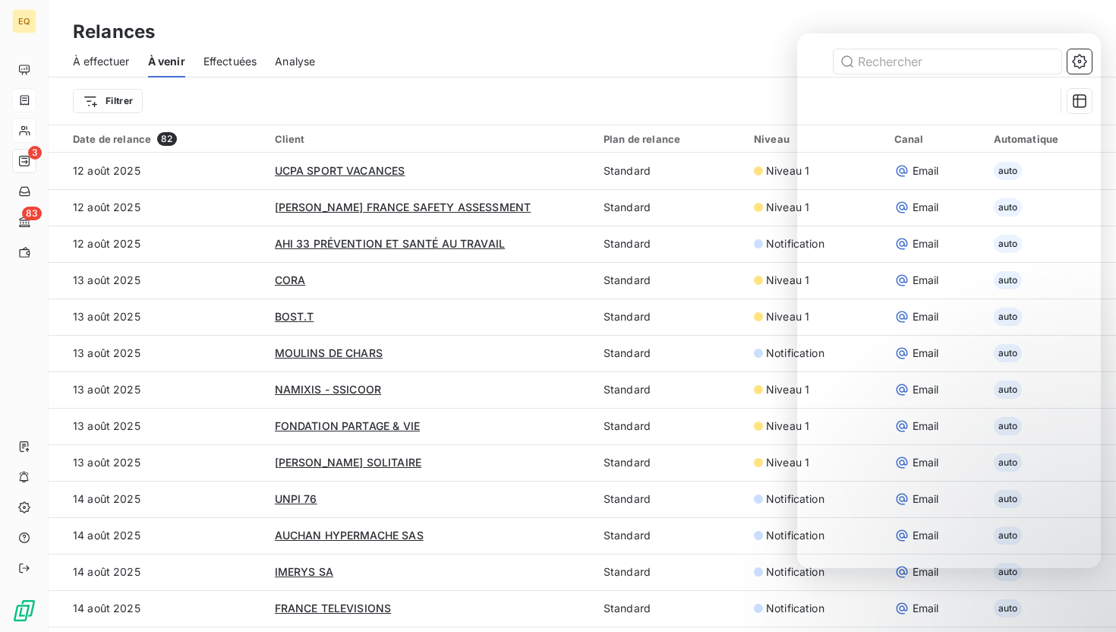
click at [473, 55] on div at bounding box center [712, 61] width 759 height 24
click at [894, 5] on div "Relances À effectuer À venir Effectuées Analyse Filtrer" at bounding box center [583, 62] width 1068 height 125
click at [871, 19] on div "Relances" at bounding box center [583, 31] width 1068 height 27
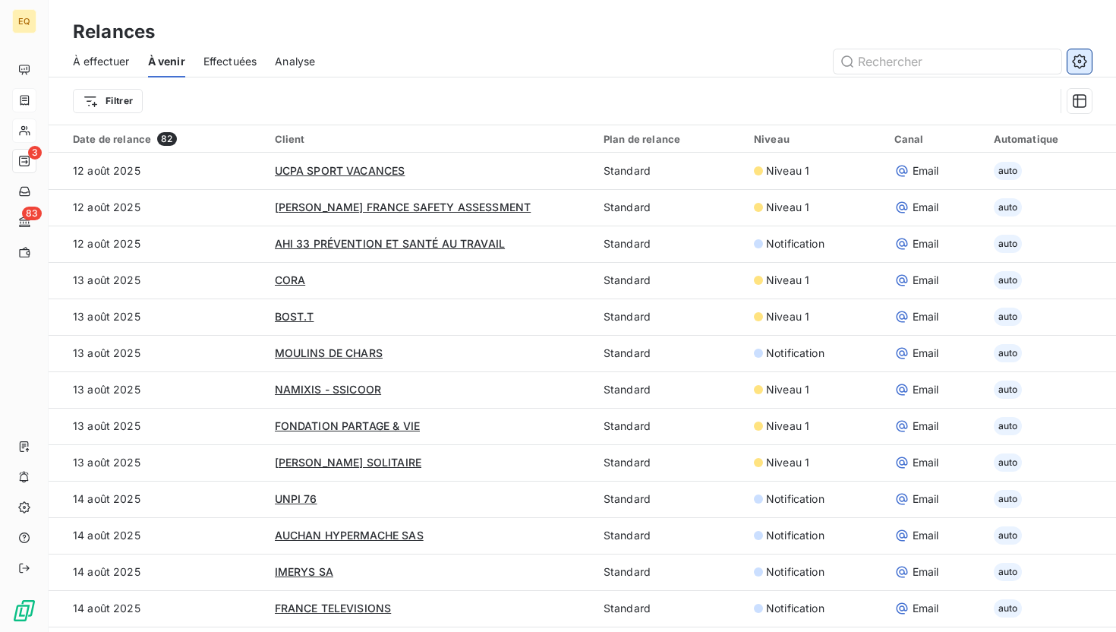
click at [1080, 61] on icon "button" at bounding box center [1079, 61] width 15 height 15
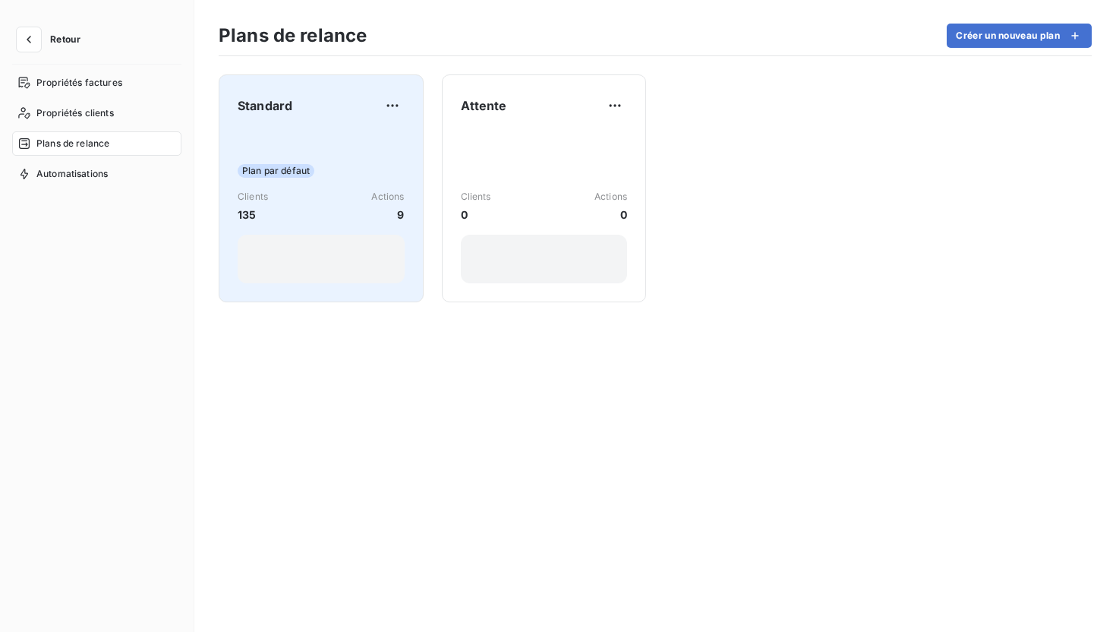
click at [349, 141] on div "Plan par défaut Clients 135 Actions 9" at bounding box center [321, 206] width 167 height 153
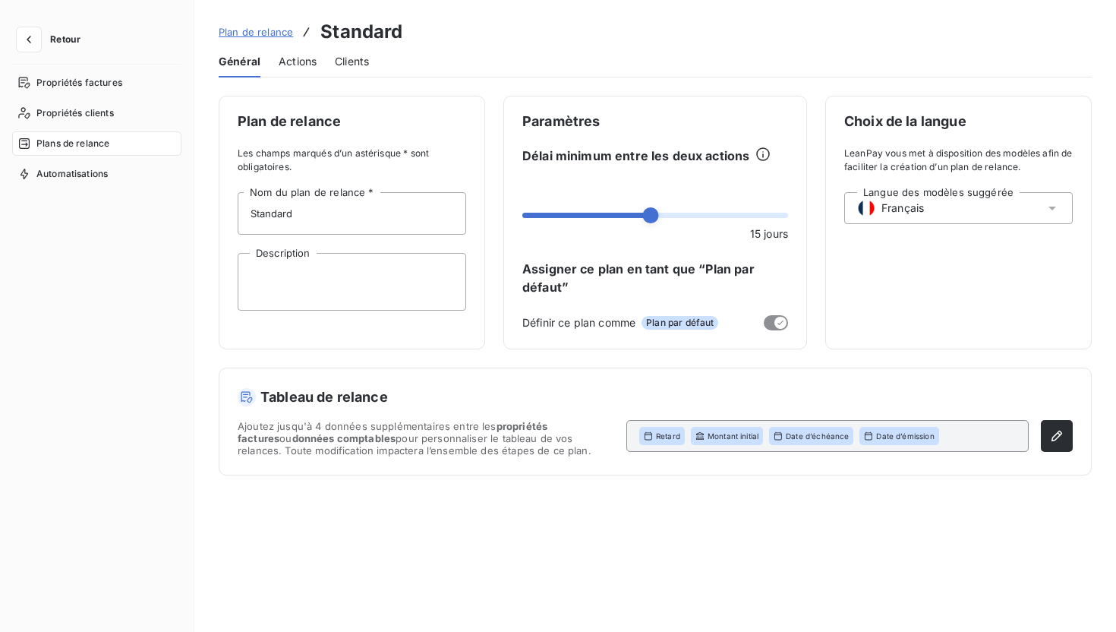
click at [296, 61] on span "Actions" at bounding box center [298, 61] width 38 height 15
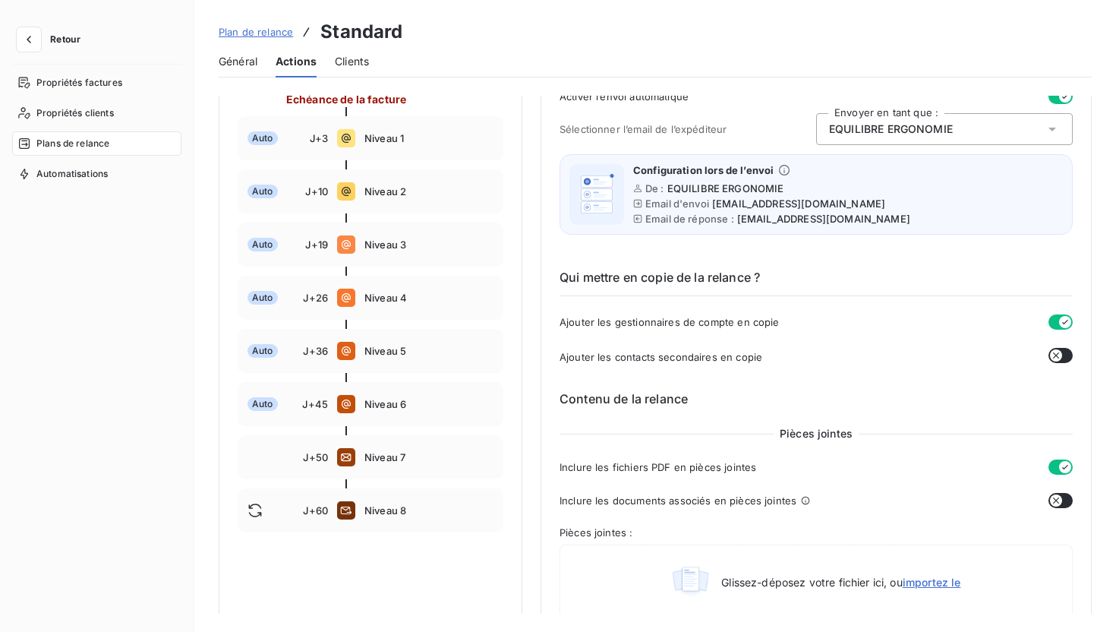
scroll to position [213, 0]
click at [32, 36] on icon "button" at bounding box center [28, 39] width 15 height 15
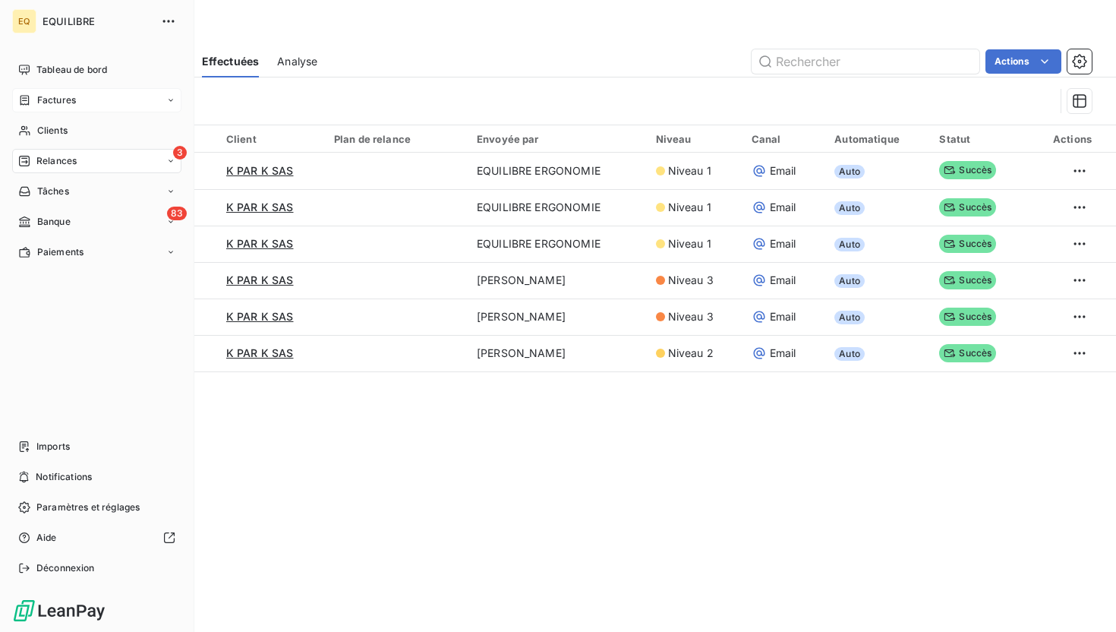
click at [68, 107] on div "Factures" at bounding box center [96, 100] width 169 height 24
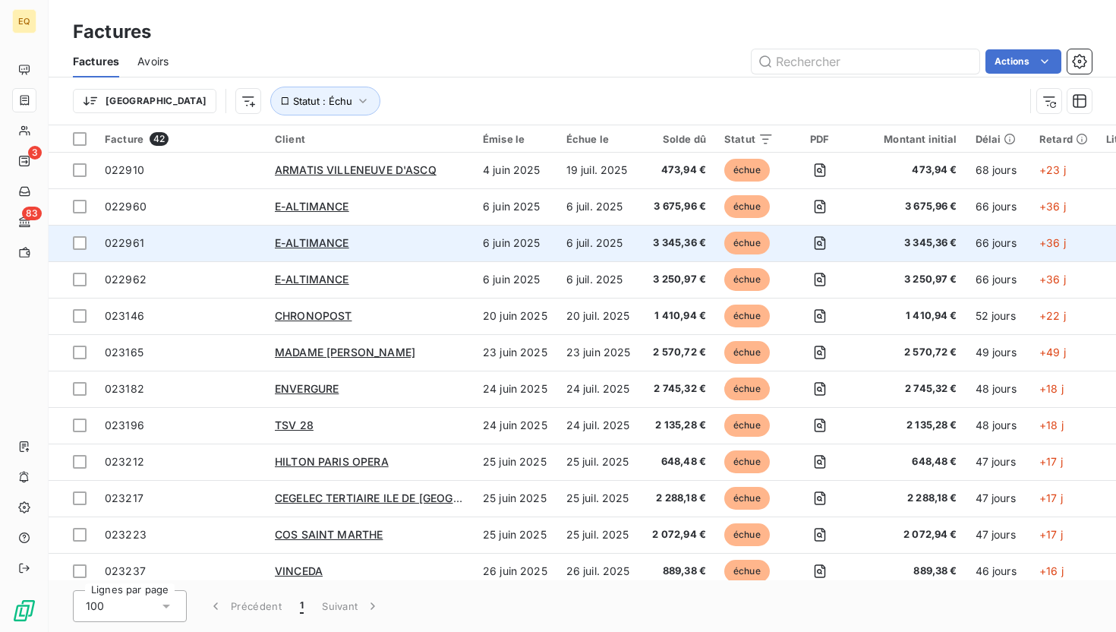
scroll to position [160, 0]
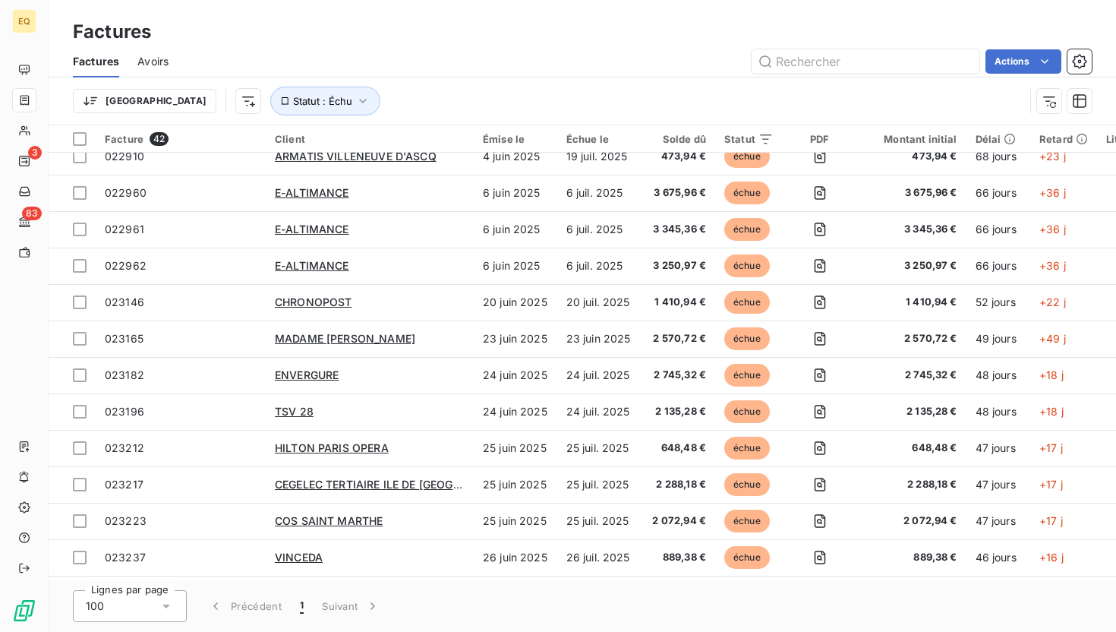
click at [1094, 57] on div "Factures Avoirs Actions" at bounding box center [583, 62] width 1068 height 32
click at [1077, 59] on icon "button" at bounding box center [1079, 61] width 15 height 15
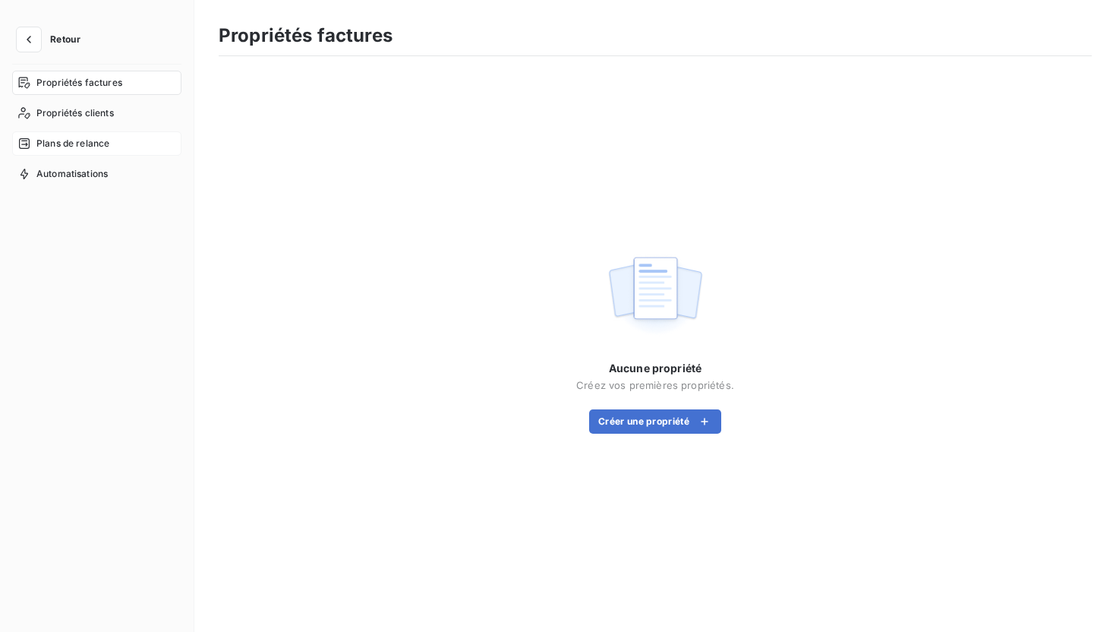
click at [59, 138] on span "Plans de relance" at bounding box center [72, 144] width 73 height 14
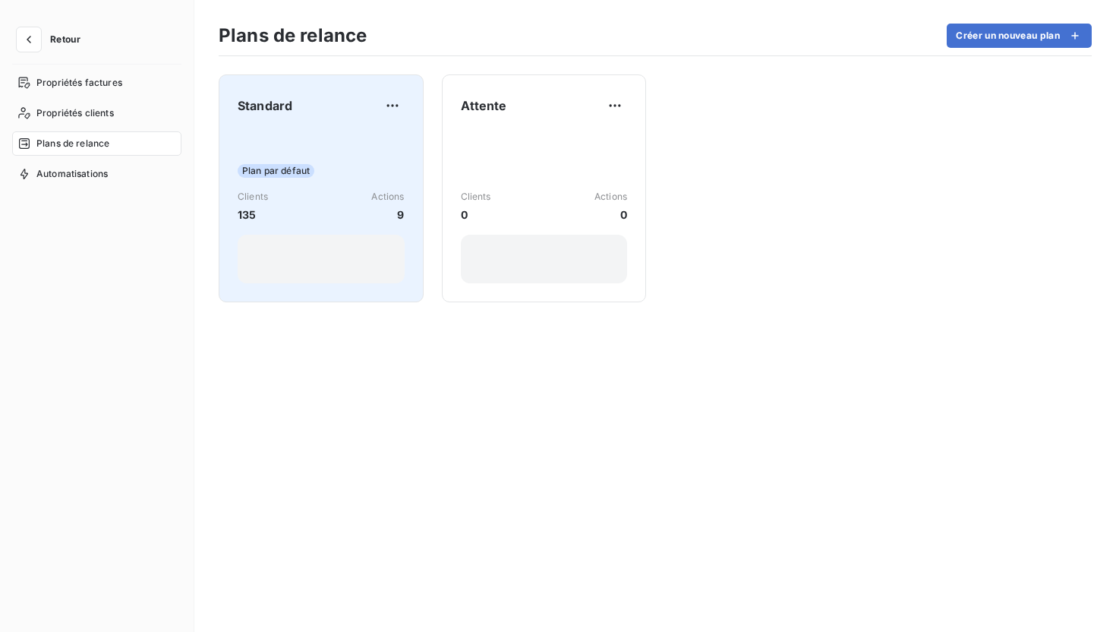
click at [290, 154] on div "Plan par défaut Clients 135 Actions 9" at bounding box center [321, 206] width 167 height 153
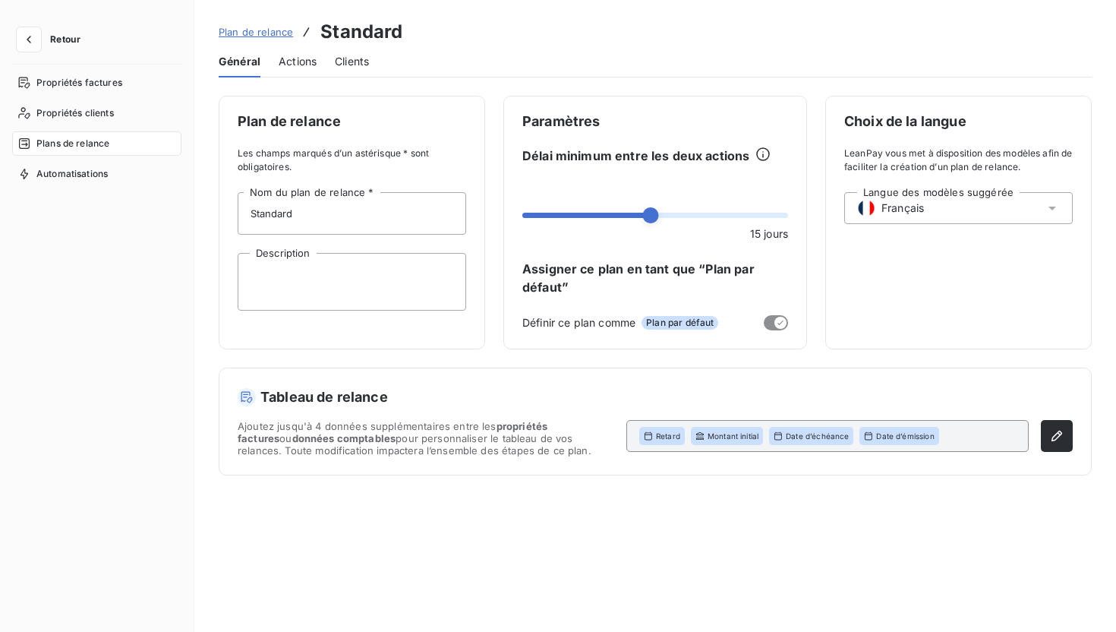
click at [291, 58] on span "Actions" at bounding box center [298, 61] width 38 height 15
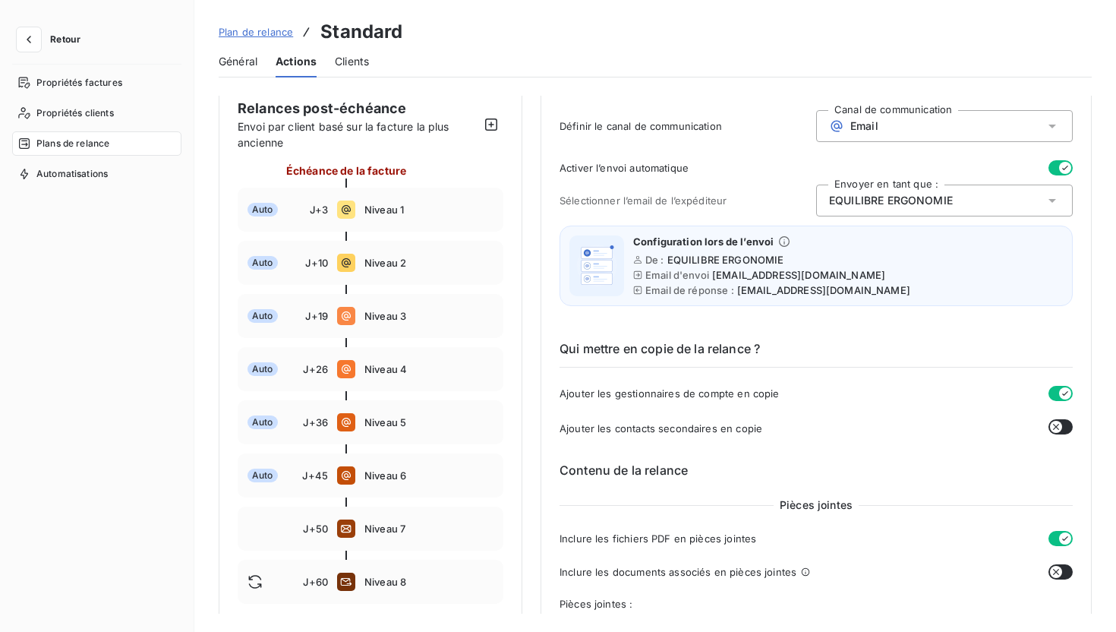
scroll to position [146, 0]
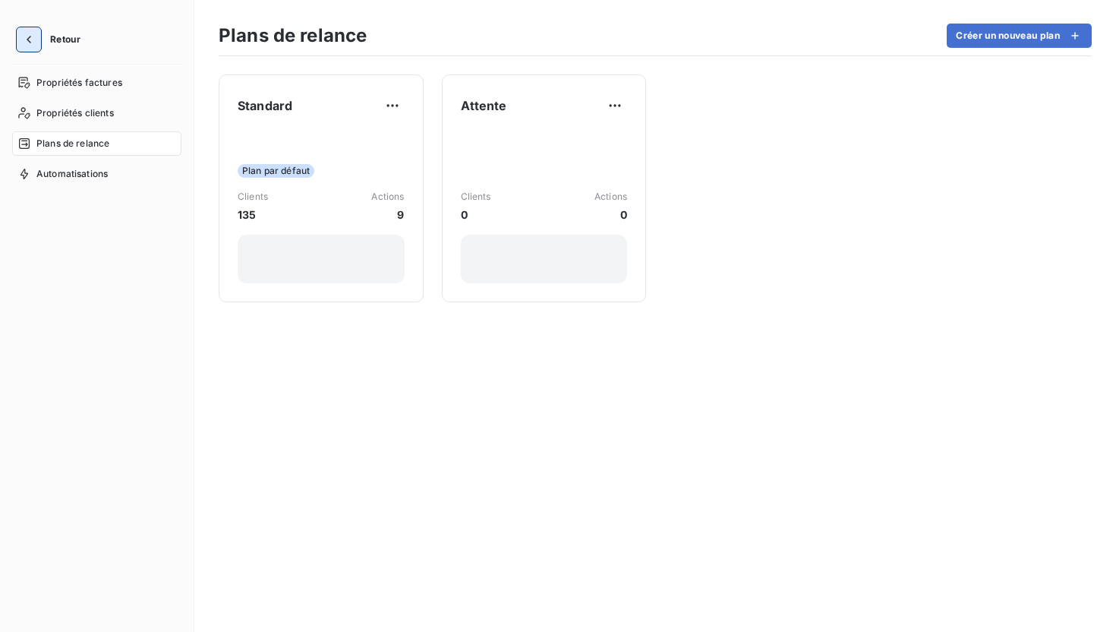
click at [26, 37] on icon "button" at bounding box center [28, 39] width 15 height 15
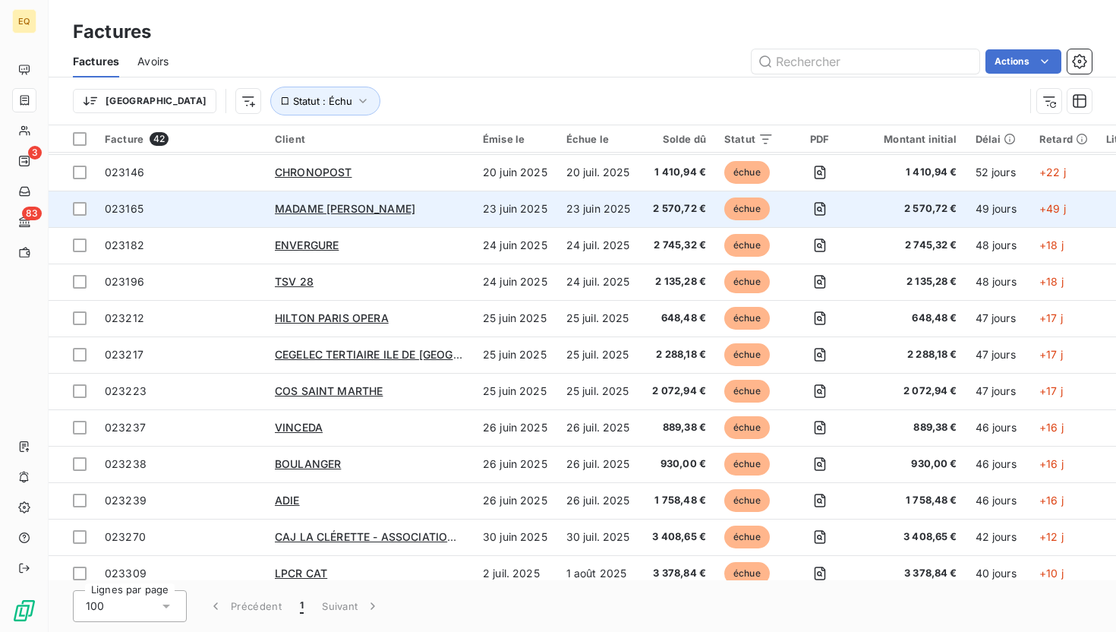
scroll to position [294, 0]
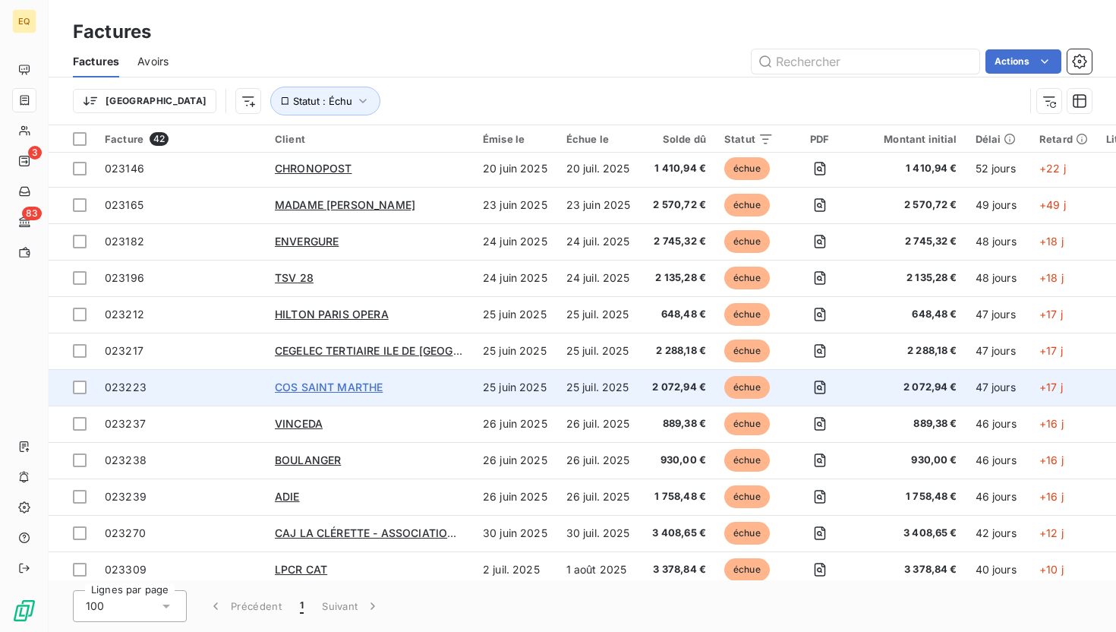
click at [348, 387] on span "COS SAINT MARTHE" at bounding box center [329, 386] width 108 height 13
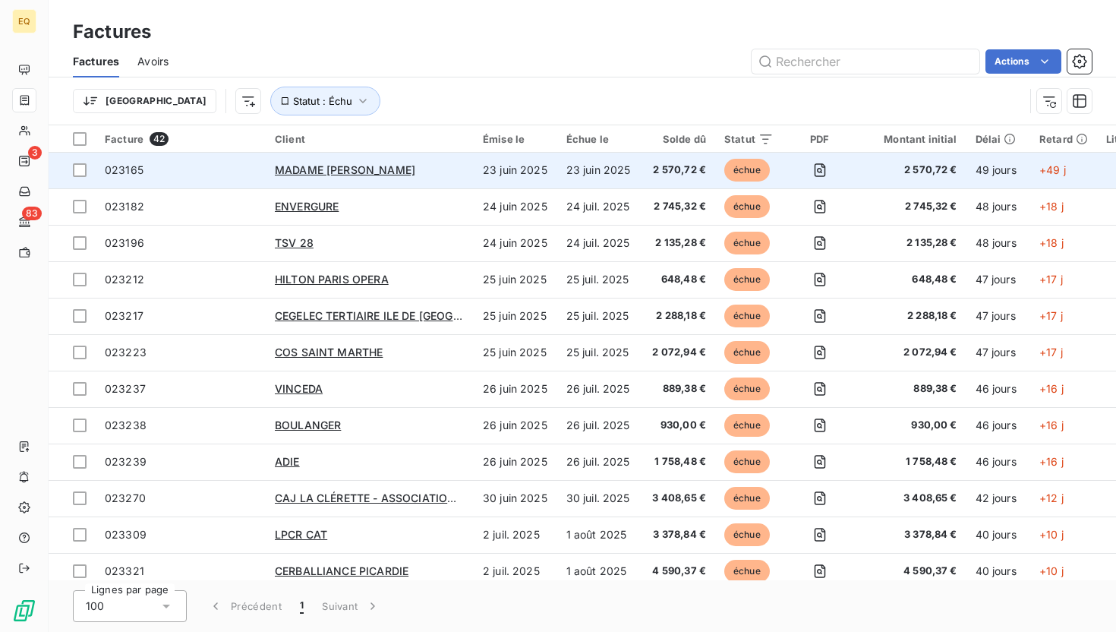
scroll to position [332, 0]
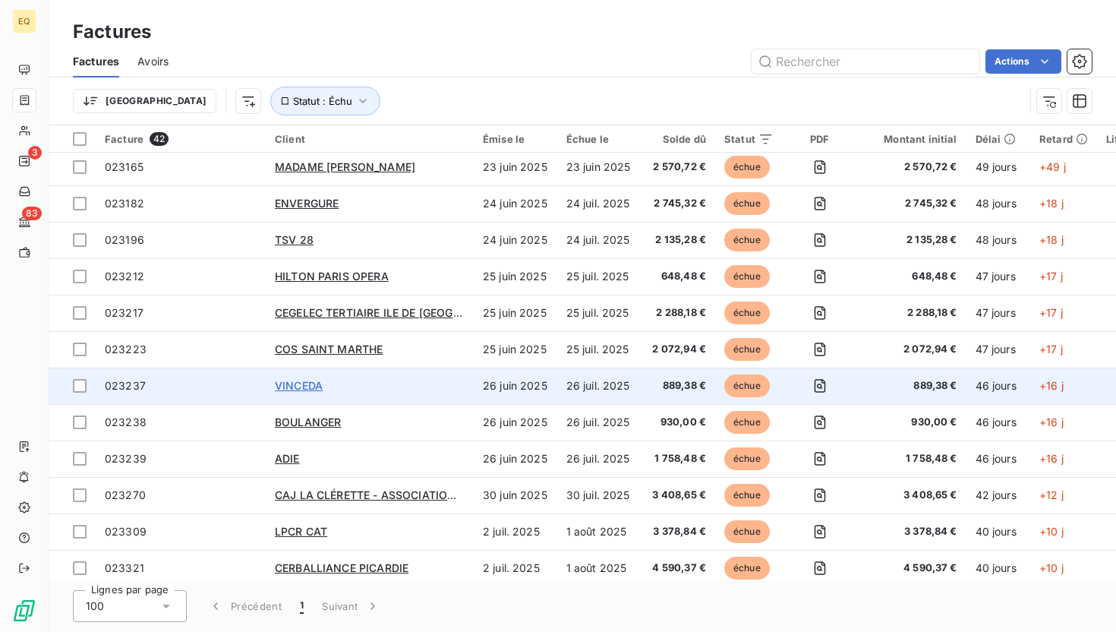
click at [298, 389] on span "VINCEDA" at bounding box center [299, 385] width 48 height 13
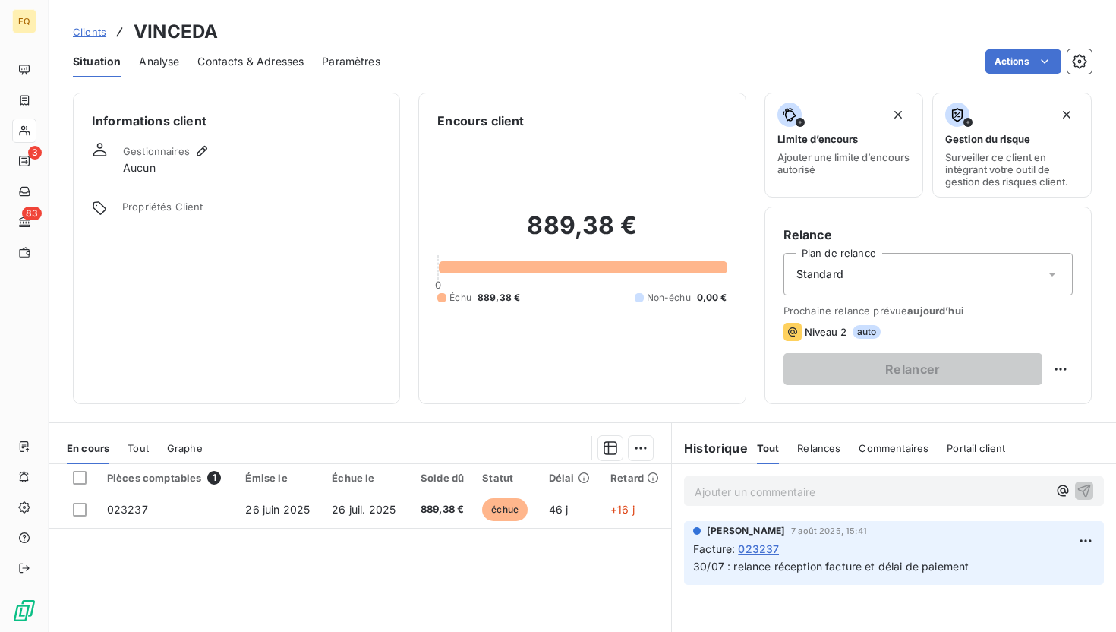
click at [908, 316] on span "aujourd’hui" at bounding box center [935, 311] width 57 height 12
click at [1051, 370] on html "EQ 3 83 Clients VINCEDA Situation Analyse Contacts & Adresses Paramètres Action…" at bounding box center [558, 316] width 1116 height 632
click at [1034, 335] on html "EQ 3 83 Clients VINCEDA Situation Analyse Contacts & Adresses Paramètres Action…" at bounding box center [558, 316] width 1116 height 632
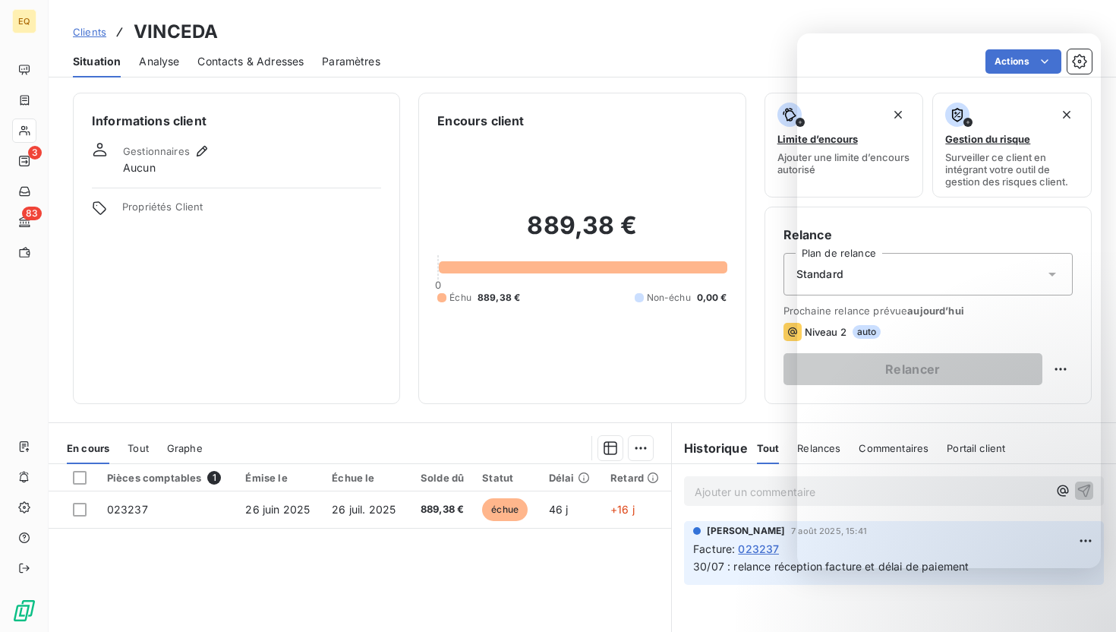
click at [583, 32] on div "Clients VINCEDA" at bounding box center [583, 31] width 1068 height 27
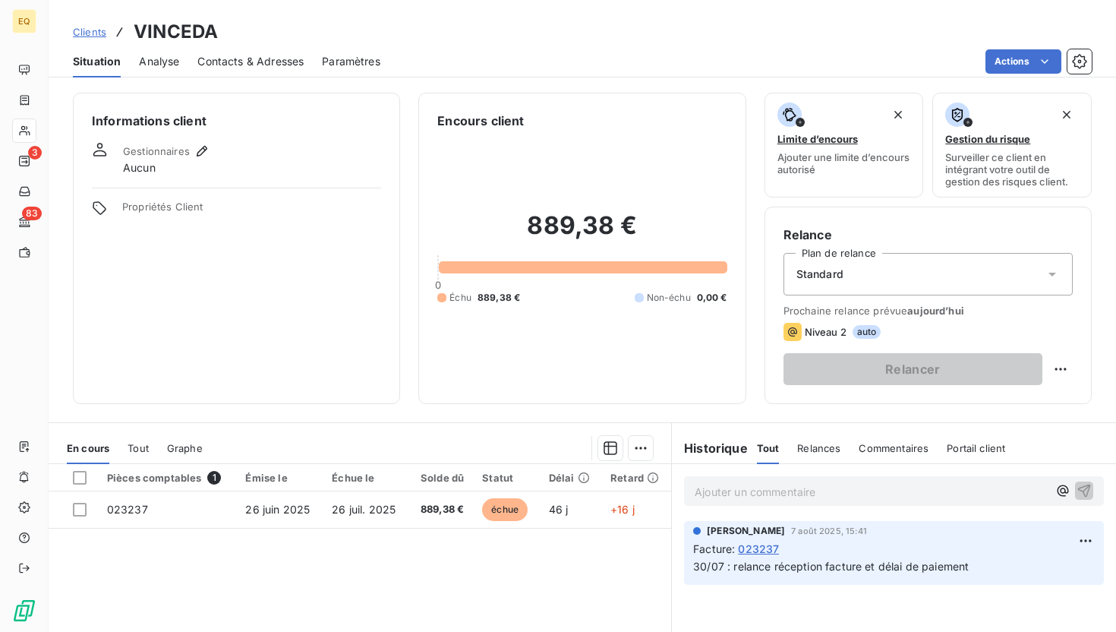
click at [469, 43] on div "Clients VINCEDA" at bounding box center [583, 31] width 1068 height 27
click at [1080, 68] on icon "button" at bounding box center [1079, 61] width 14 height 14
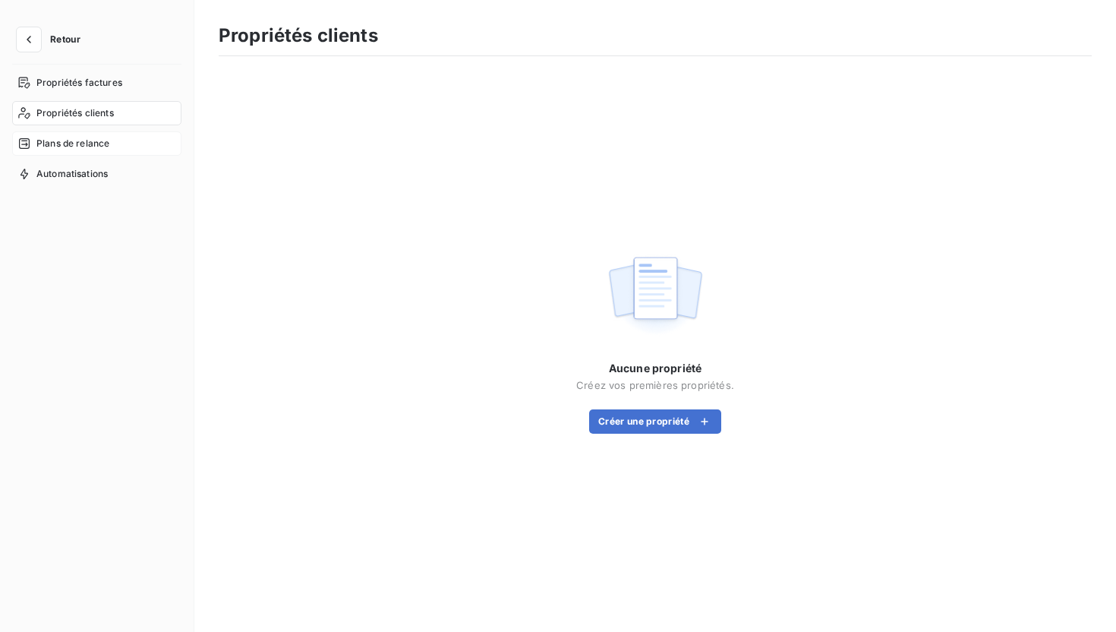
click at [72, 142] on span "Plans de relance" at bounding box center [72, 144] width 73 height 14
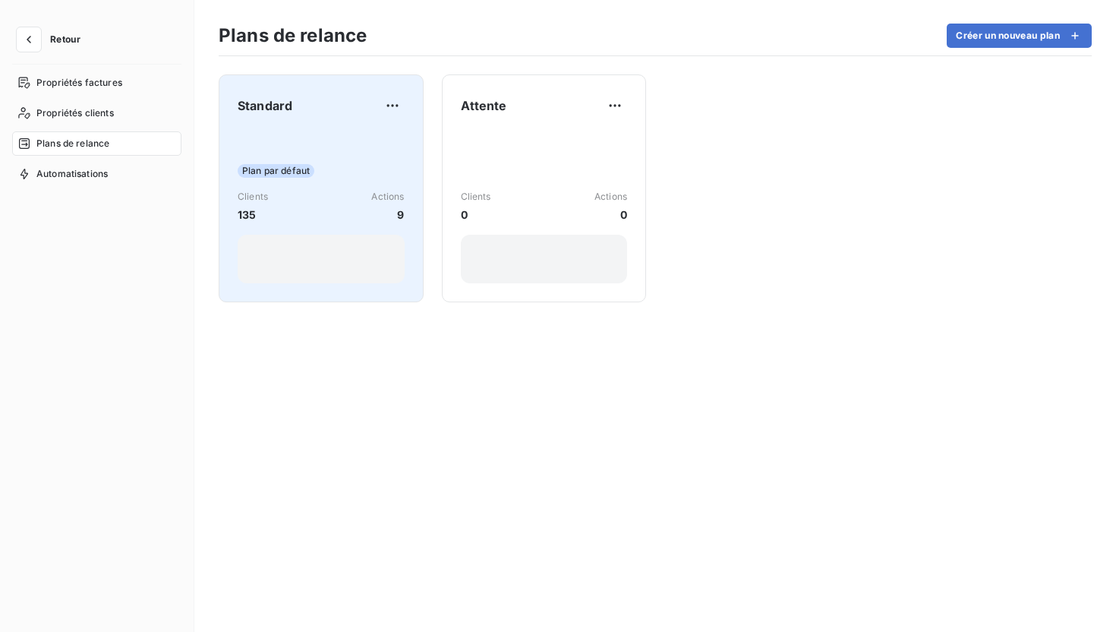
click at [316, 137] on div "Plan par défaut Clients 135 Actions 9" at bounding box center [321, 206] width 167 height 153
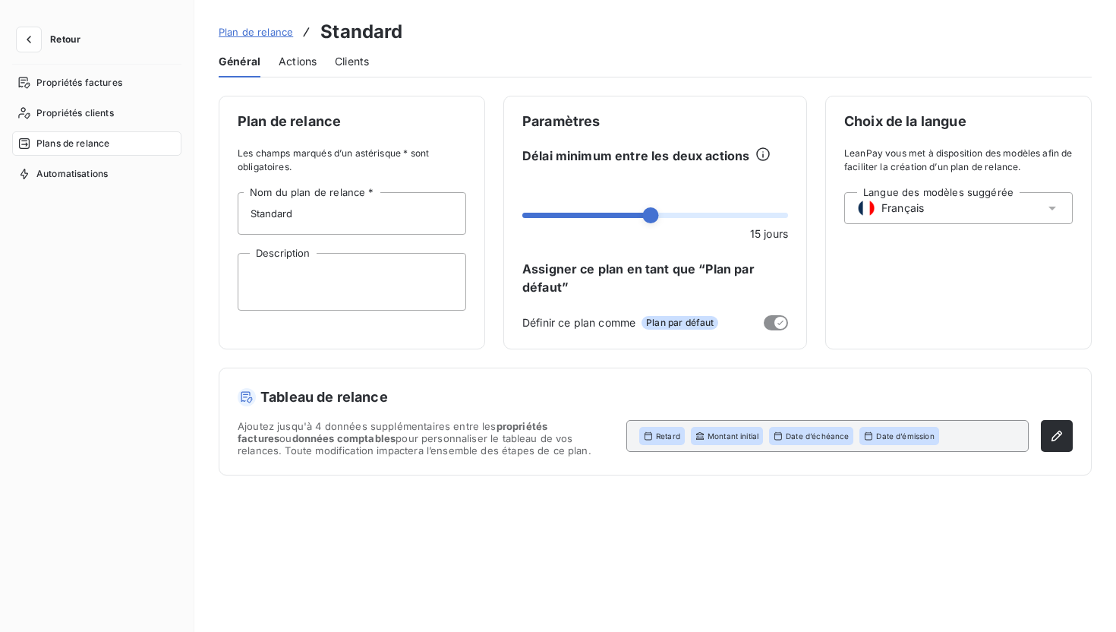
click at [305, 65] on span "Actions" at bounding box center [298, 61] width 38 height 15
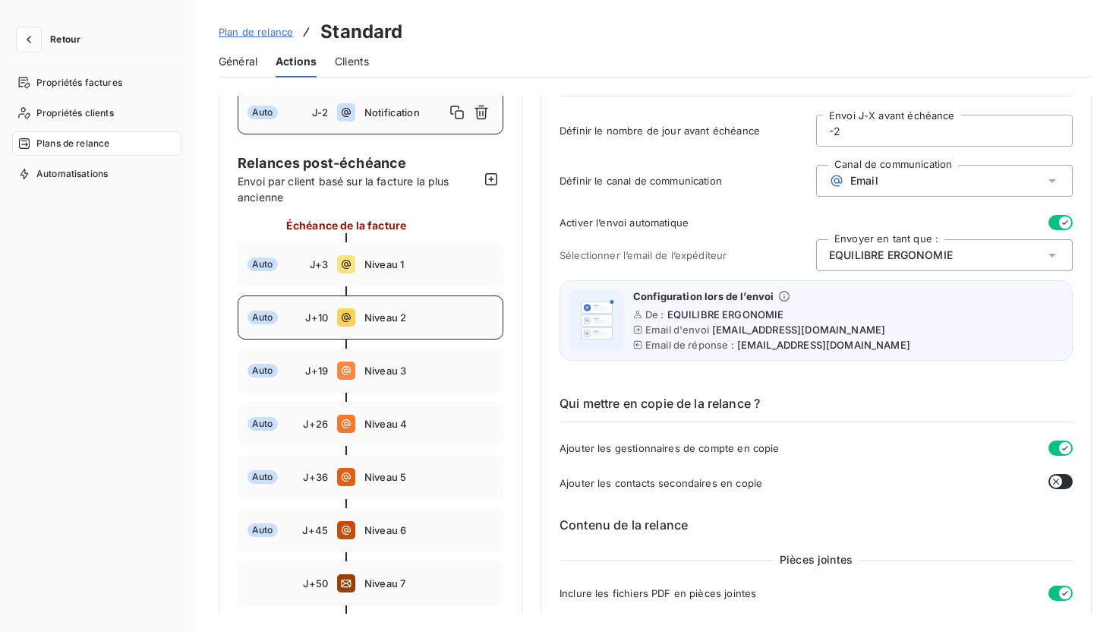
scroll to position [90, 0]
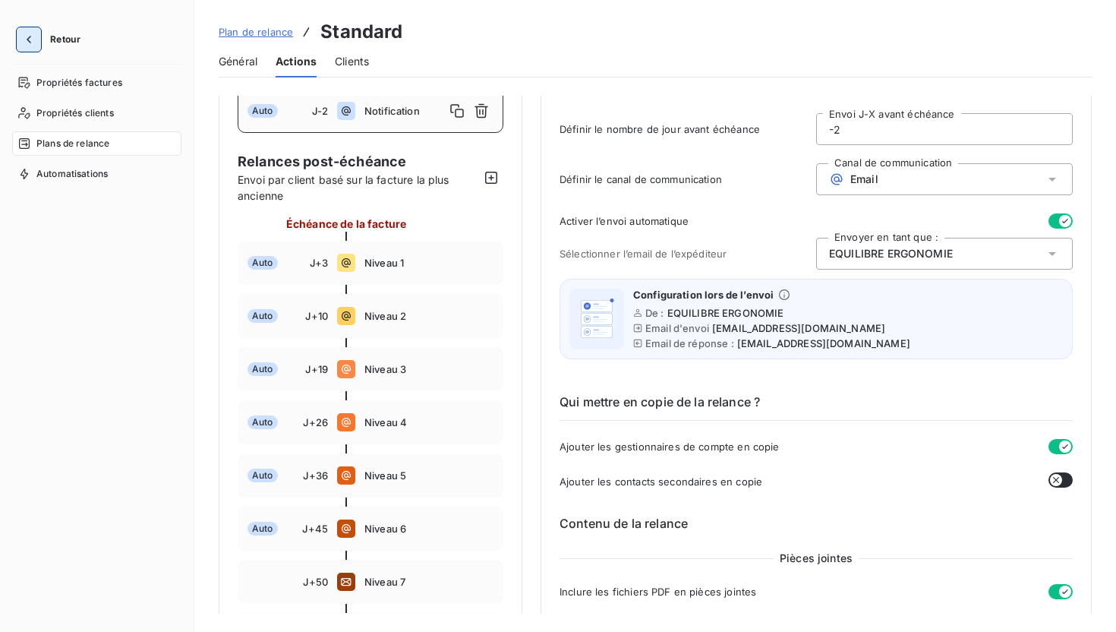
click at [33, 36] on icon "button" at bounding box center [28, 39] width 15 height 15
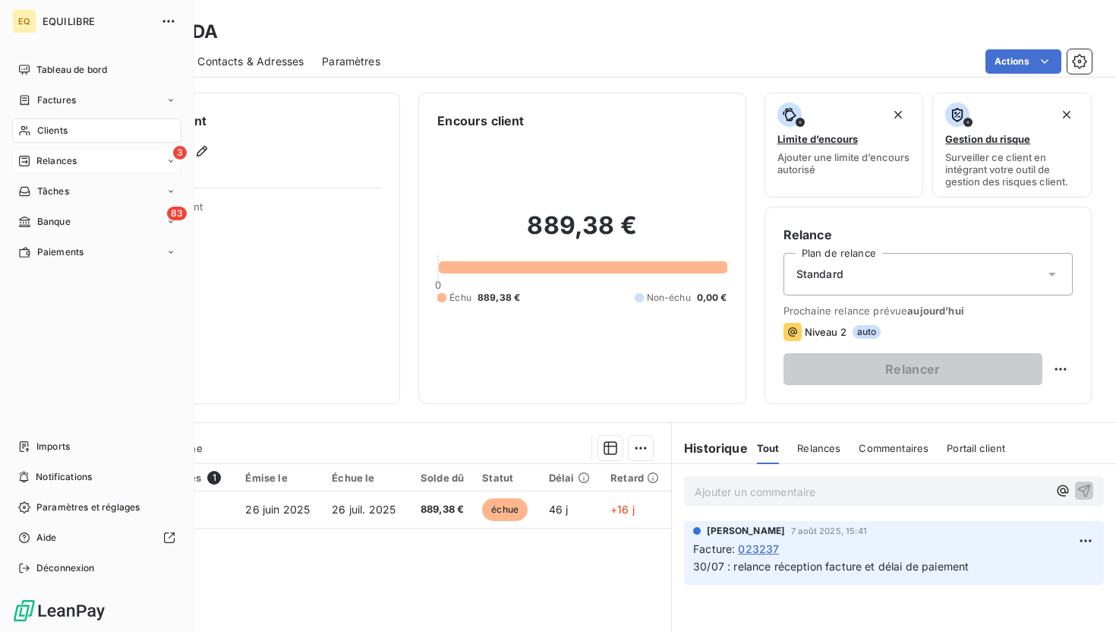
click at [52, 157] on span "Relances" at bounding box center [56, 161] width 40 height 14
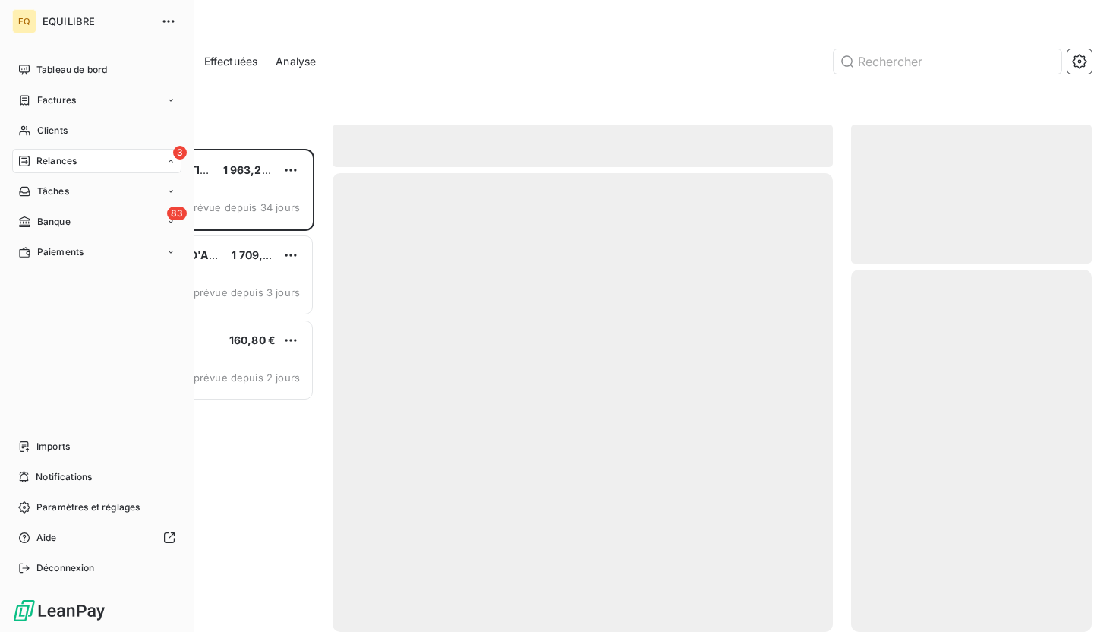
scroll to position [483, 241]
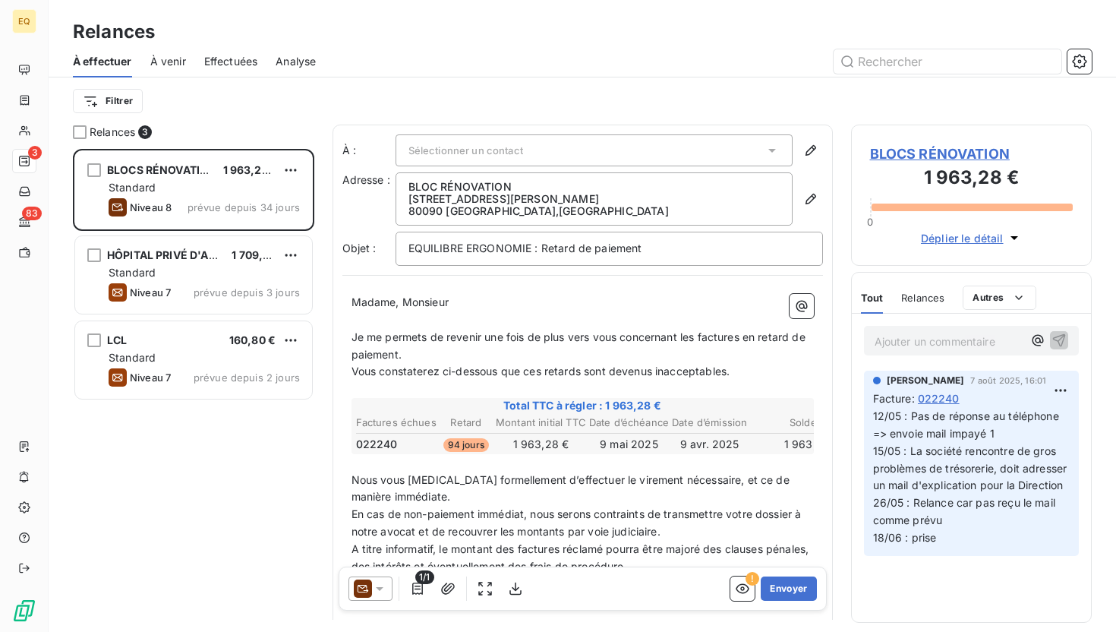
click at [178, 58] on span "À venir" at bounding box center [168, 61] width 36 height 15
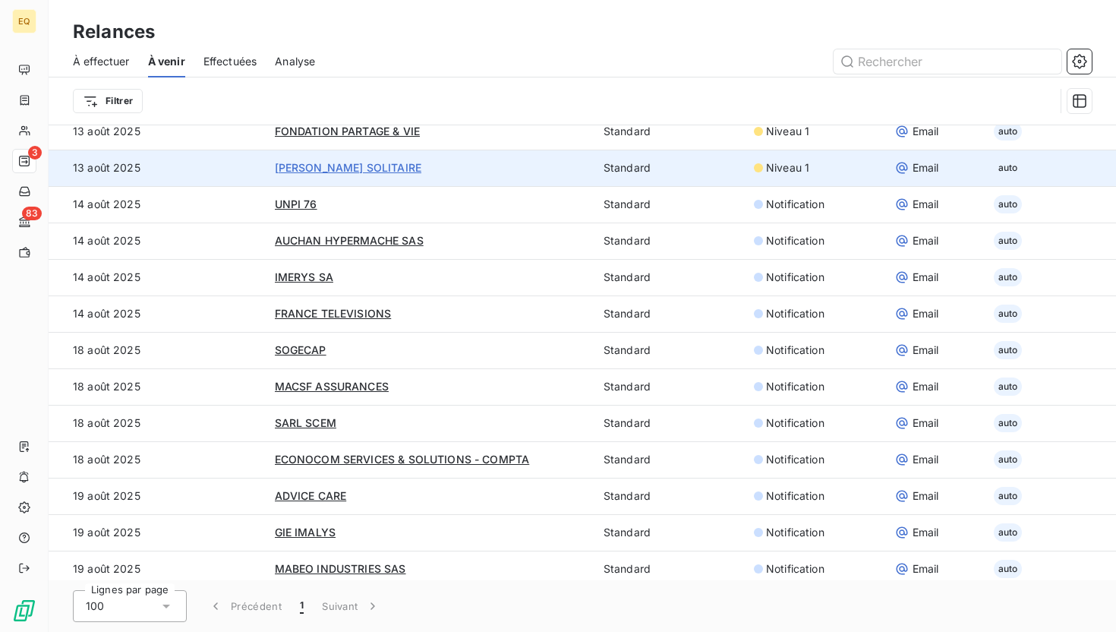
scroll to position [232, 0]
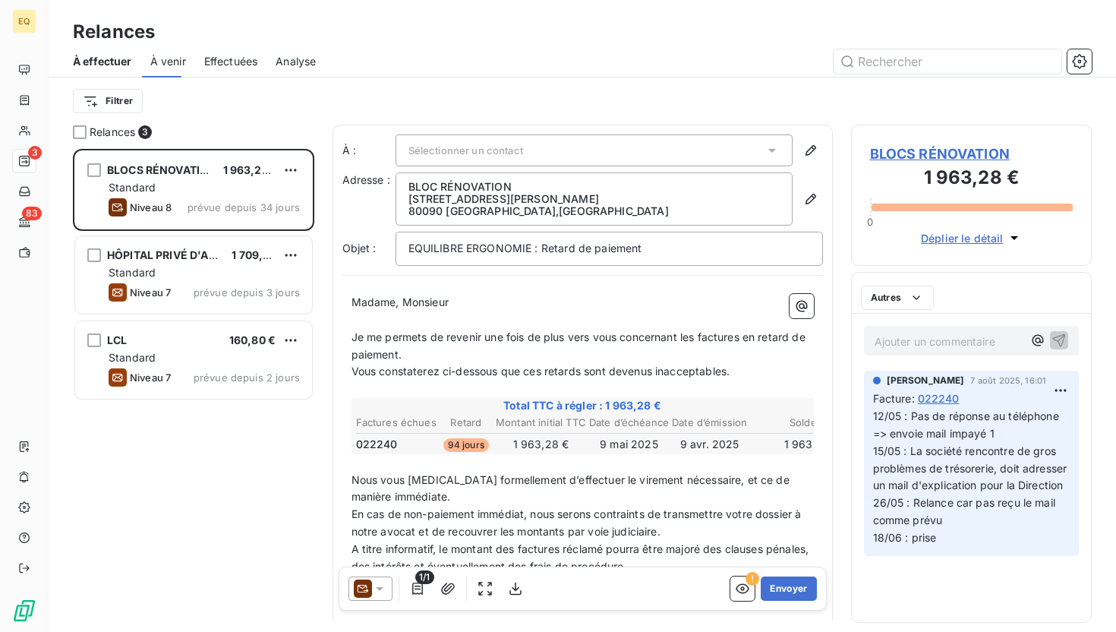
scroll to position [483, 241]
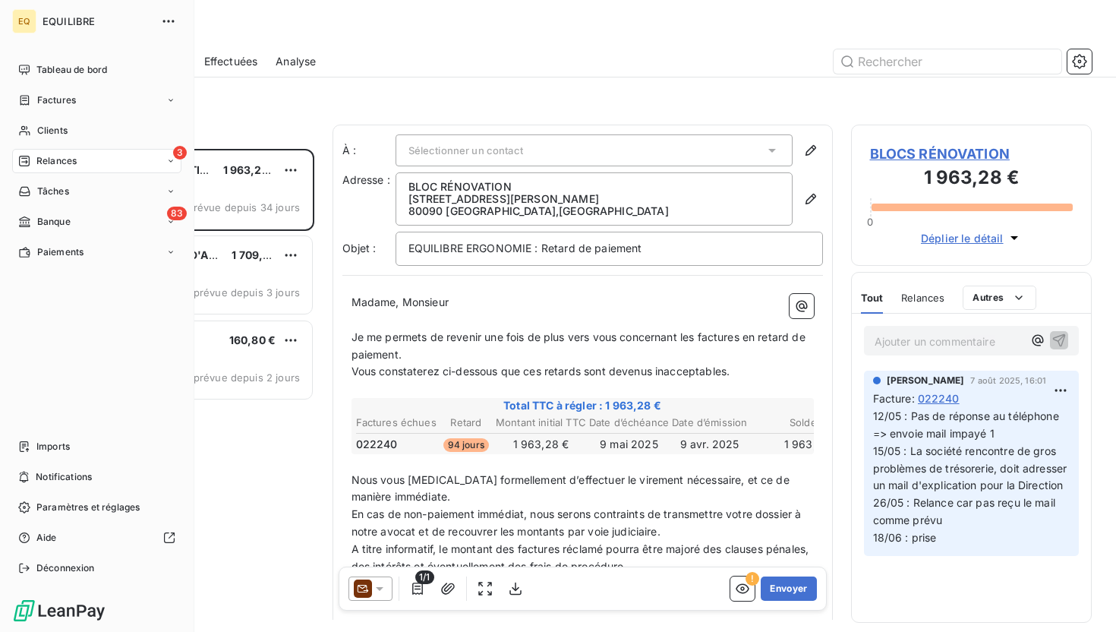
click at [87, 157] on div "3 Relances" at bounding box center [96, 161] width 169 height 24
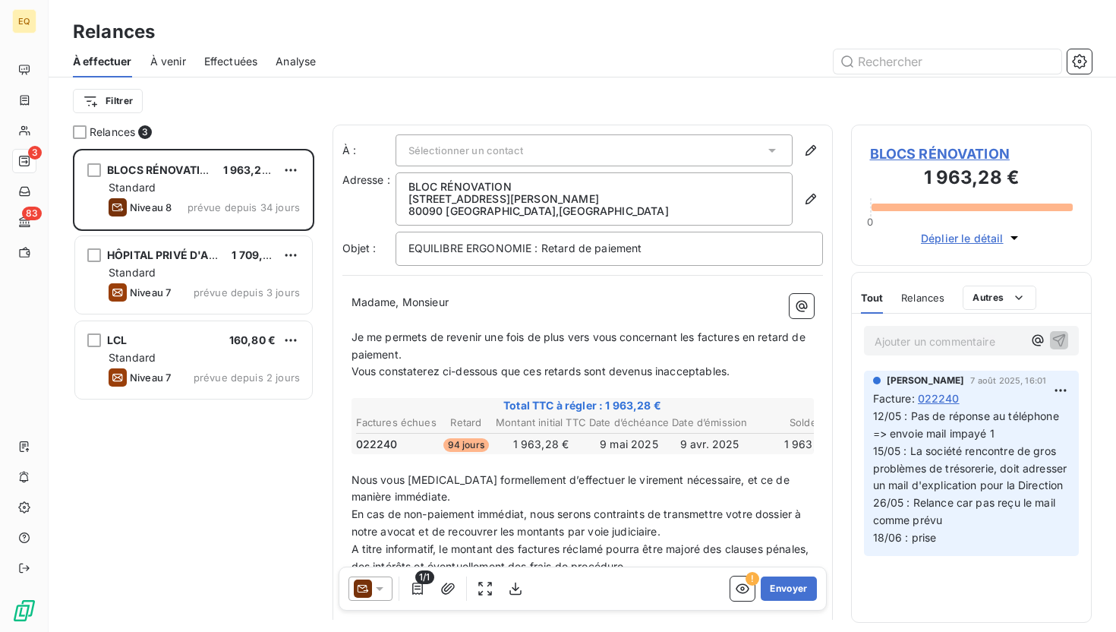
click at [308, 60] on span "Analyse" at bounding box center [296, 61] width 40 height 15
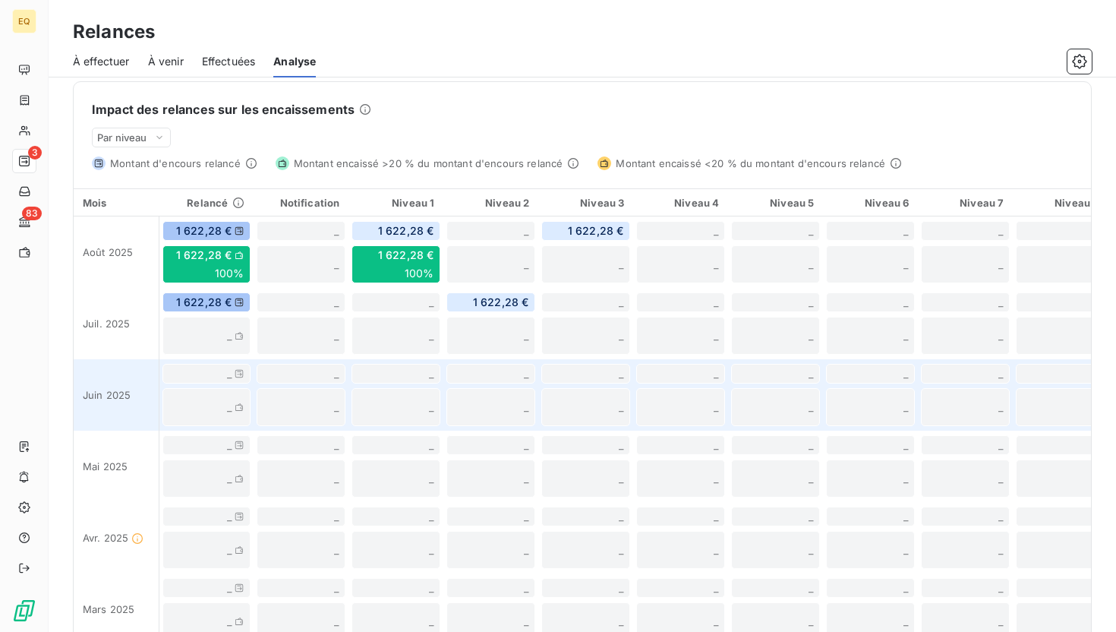
scroll to position [346, 0]
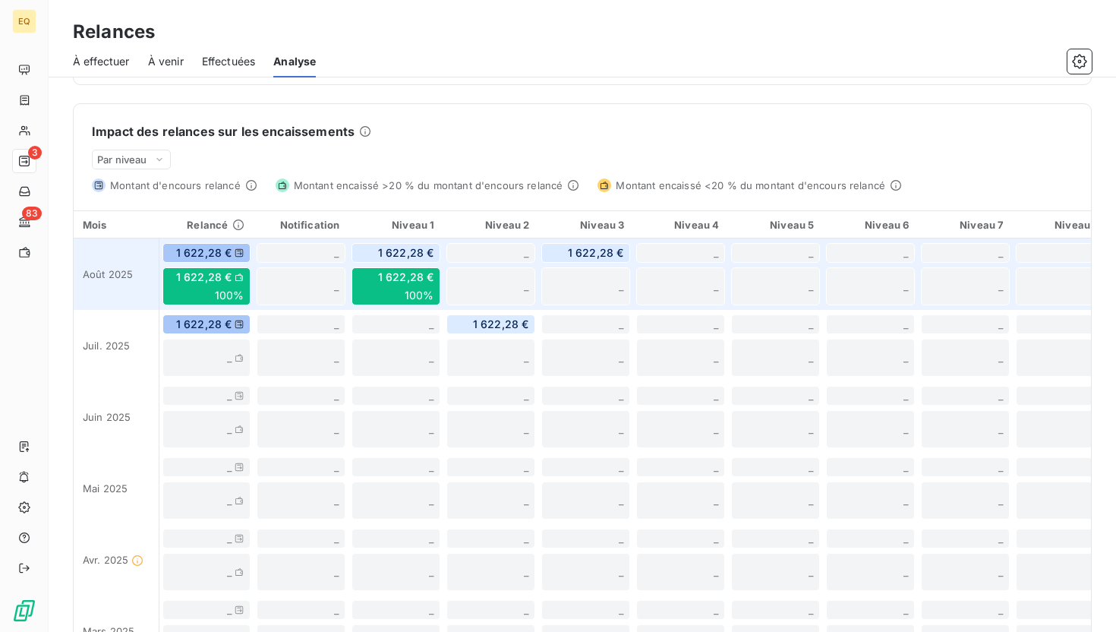
click at [588, 255] on span "1 622,28 €" at bounding box center [596, 252] width 56 height 15
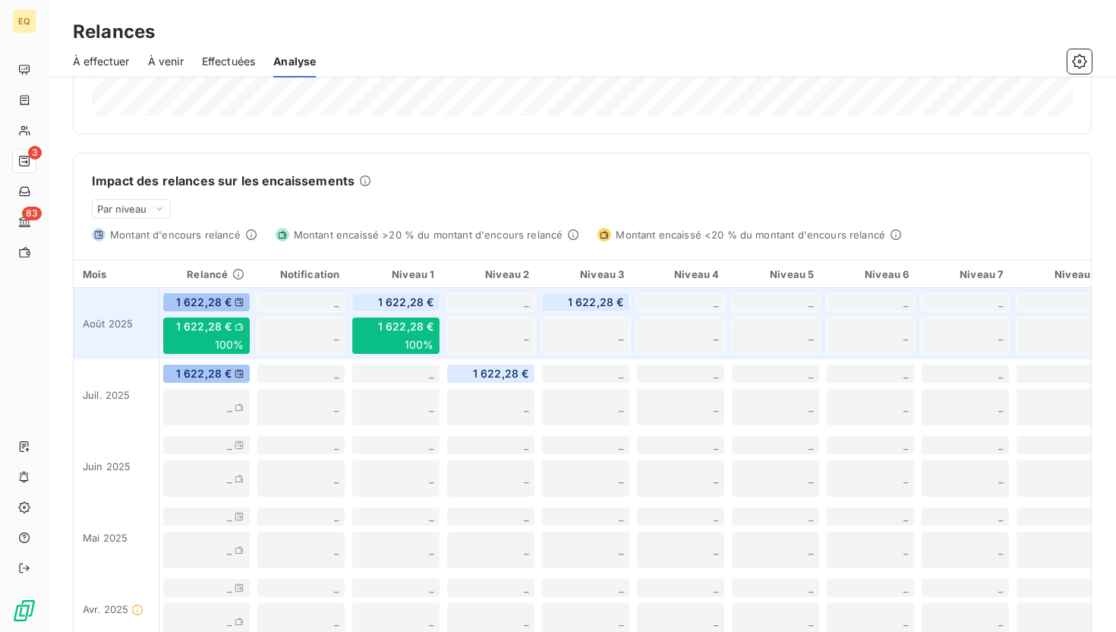
scroll to position [290, 0]
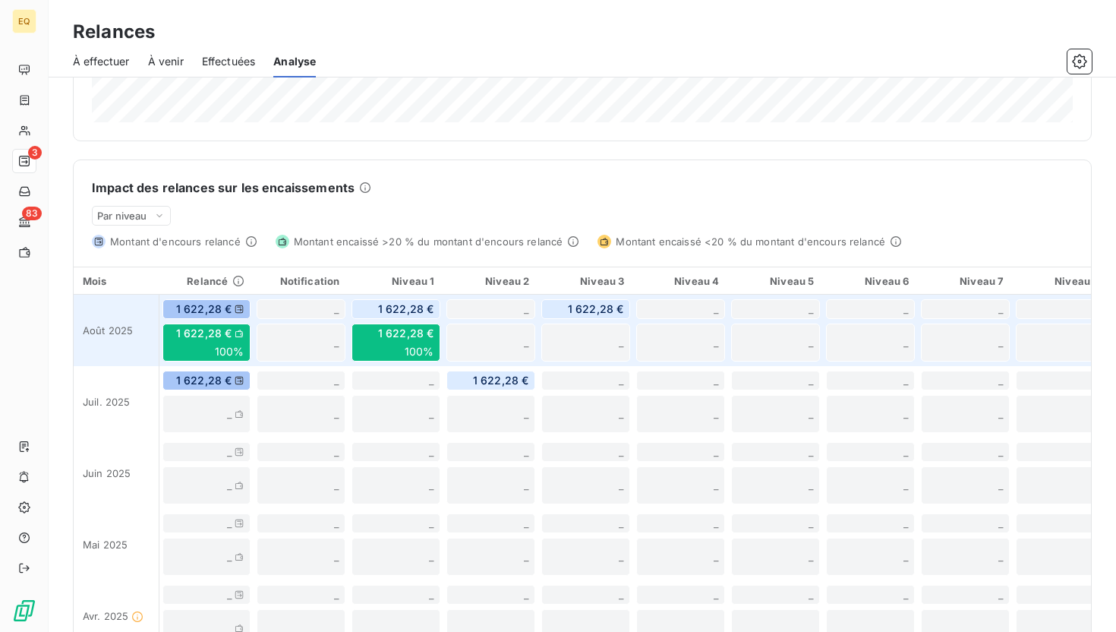
click at [591, 305] on span "1 622,28 €" at bounding box center [596, 308] width 56 height 15
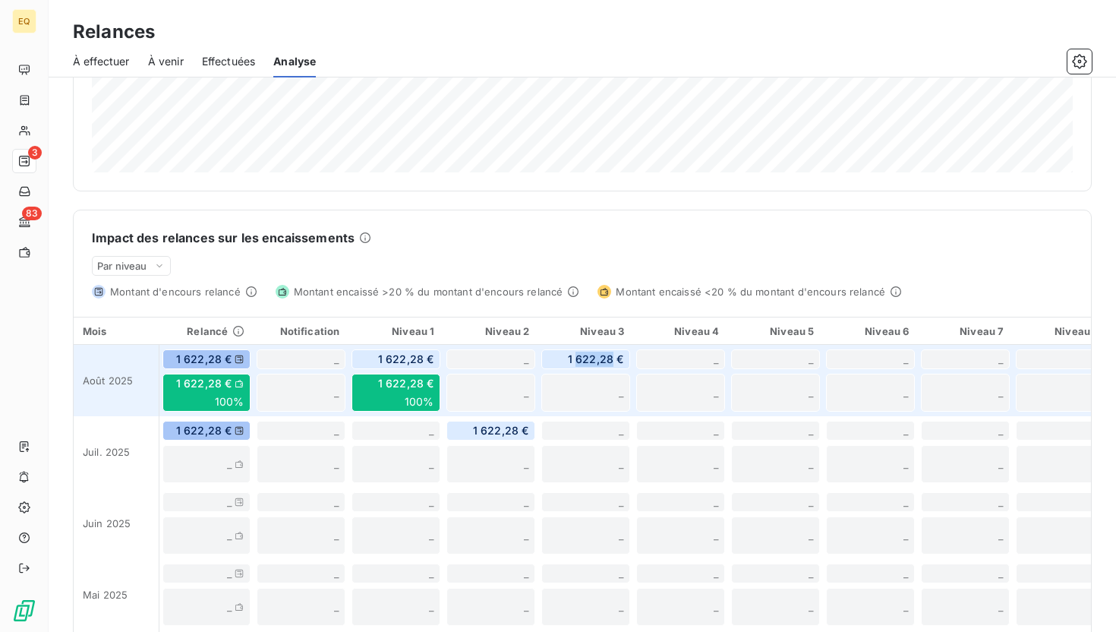
scroll to position [227, 0]
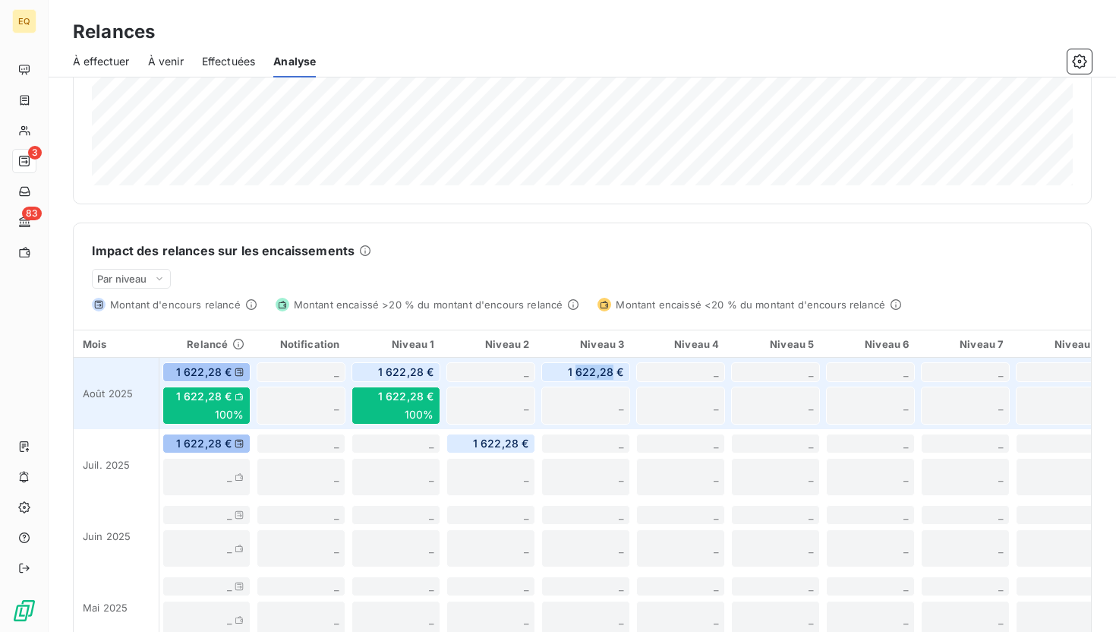
click at [580, 376] on span "1 622,28 €" at bounding box center [596, 372] width 56 height 15
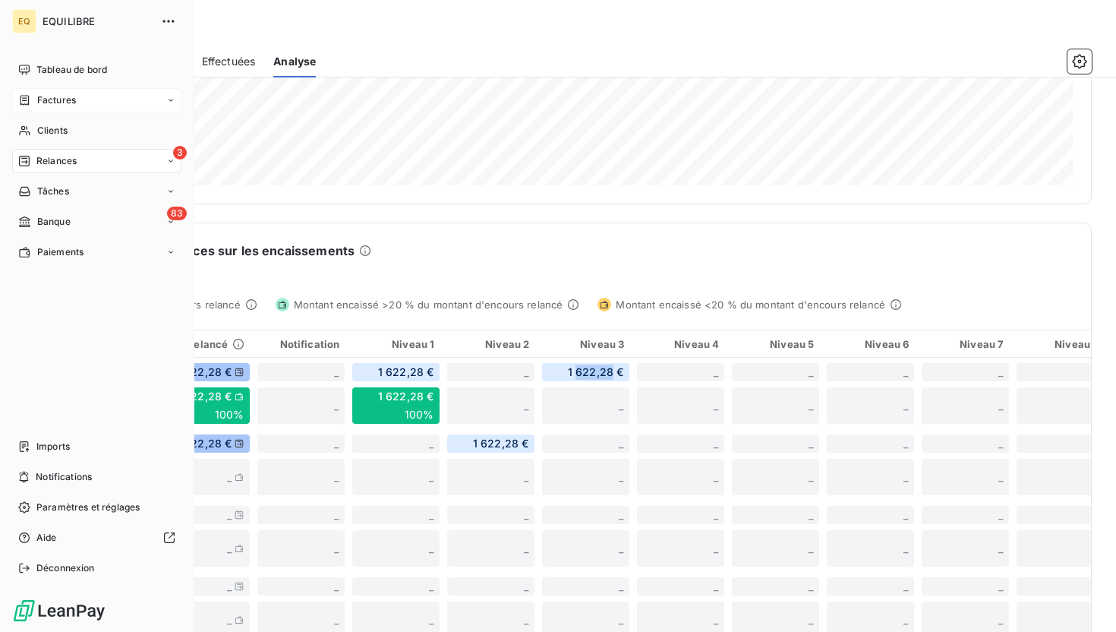
click at [68, 102] on span "Factures" at bounding box center [56, 100] width 39 height 14
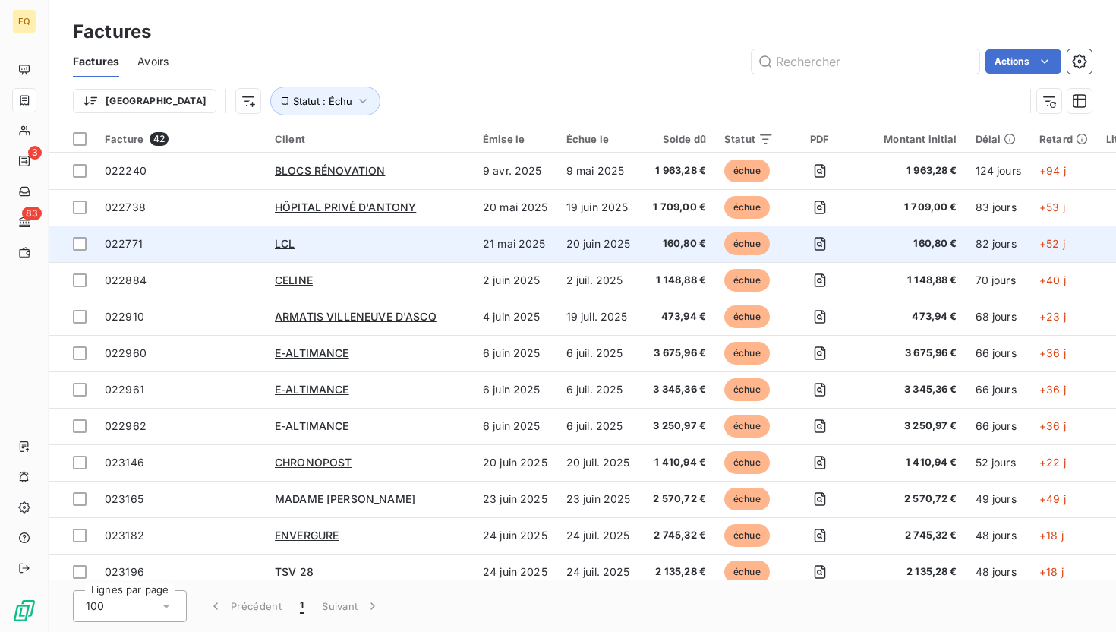
scroll to position [13, 0]
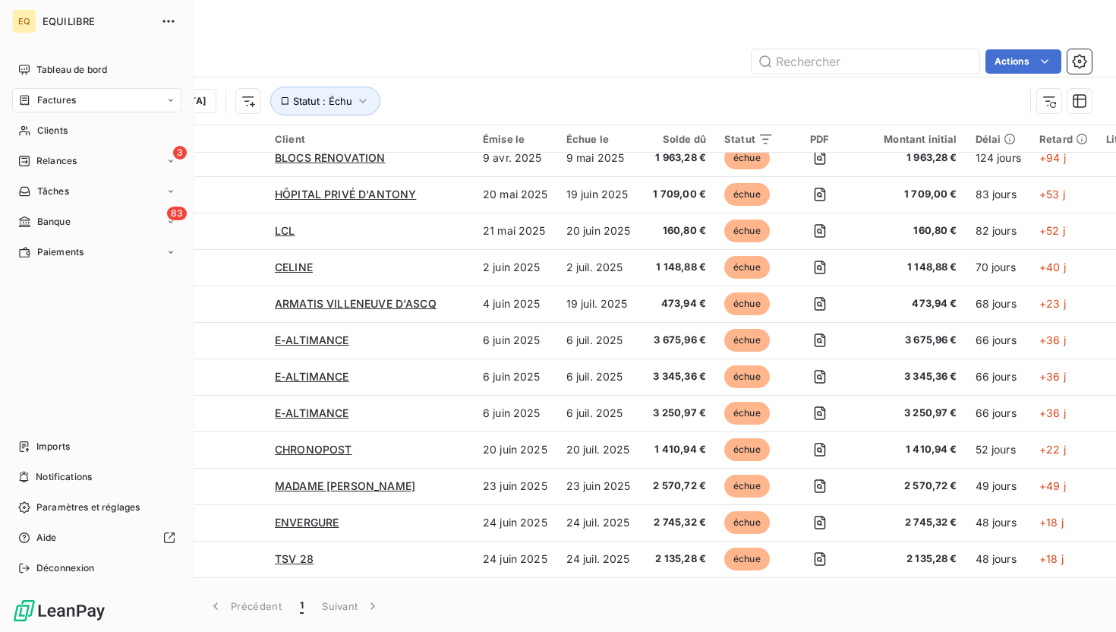
click at [62, 101] on span "Factures" at bounding box center [56, 100] width 39 height 14
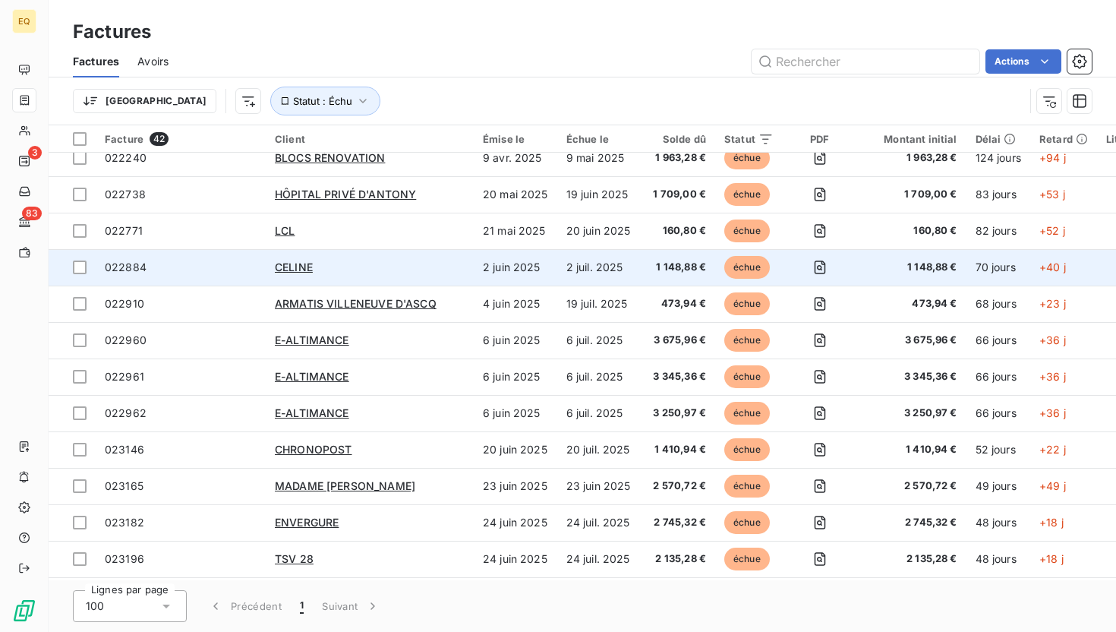
click at [163, 262] on span "022884" at bounding box center [181, 267] width 152 height 15
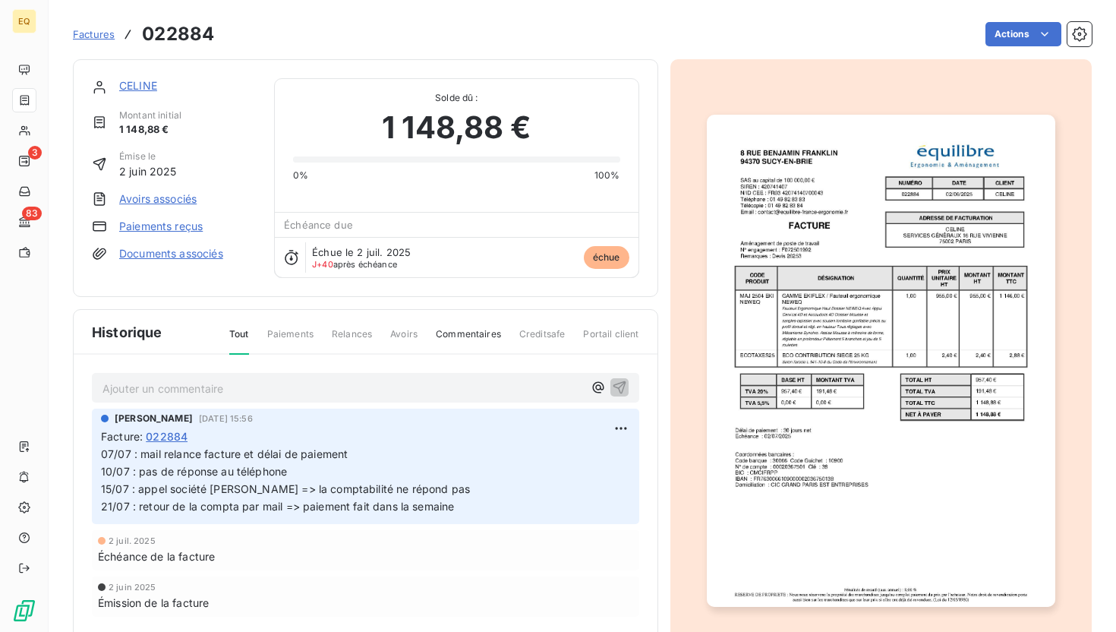
click at [144, 85] on link "CELINE" at bounding box center [138, 85] width 38 height 13
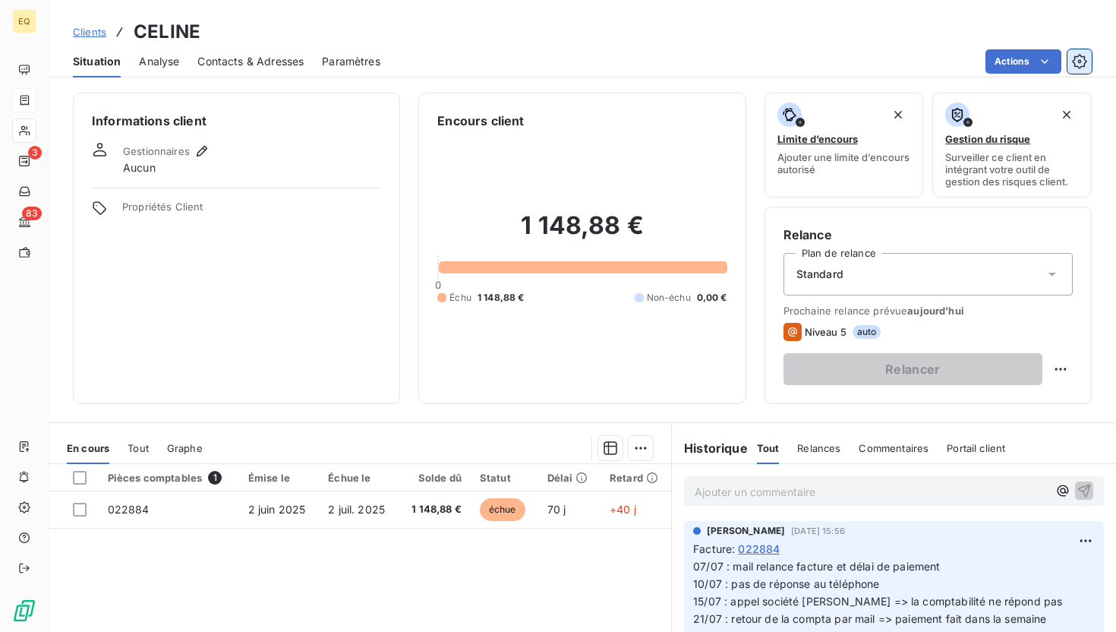
click at [1086, 65] on icon "button" at bounding box center [1079, 61] width 15 height 15
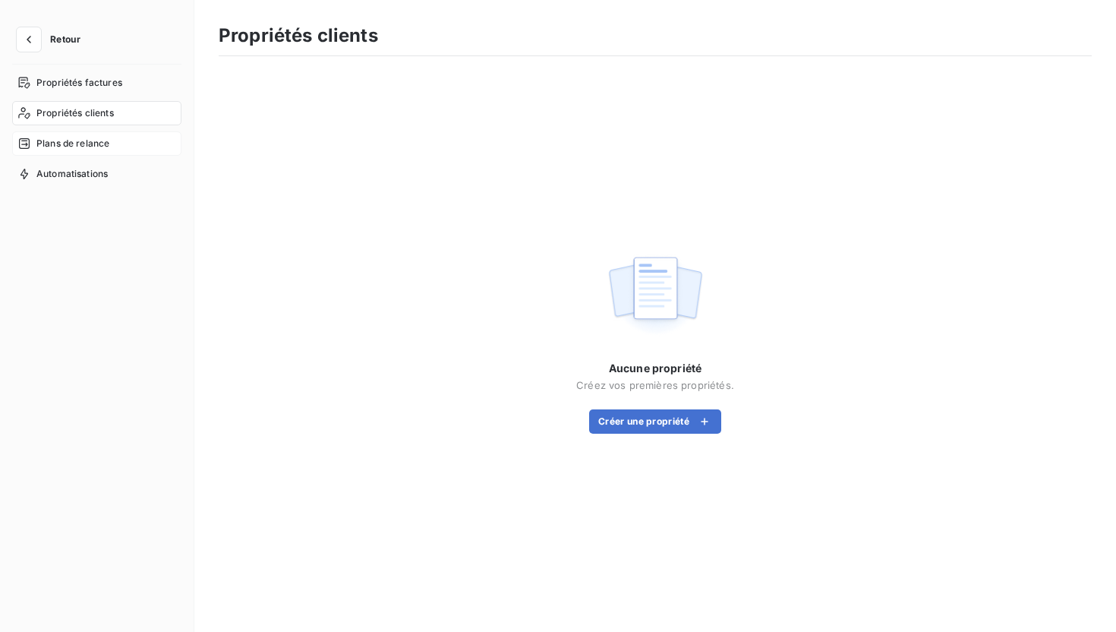
click at [45, 143] on span "Plans de relance" at bounding box center [72, 144] width 73 height 14
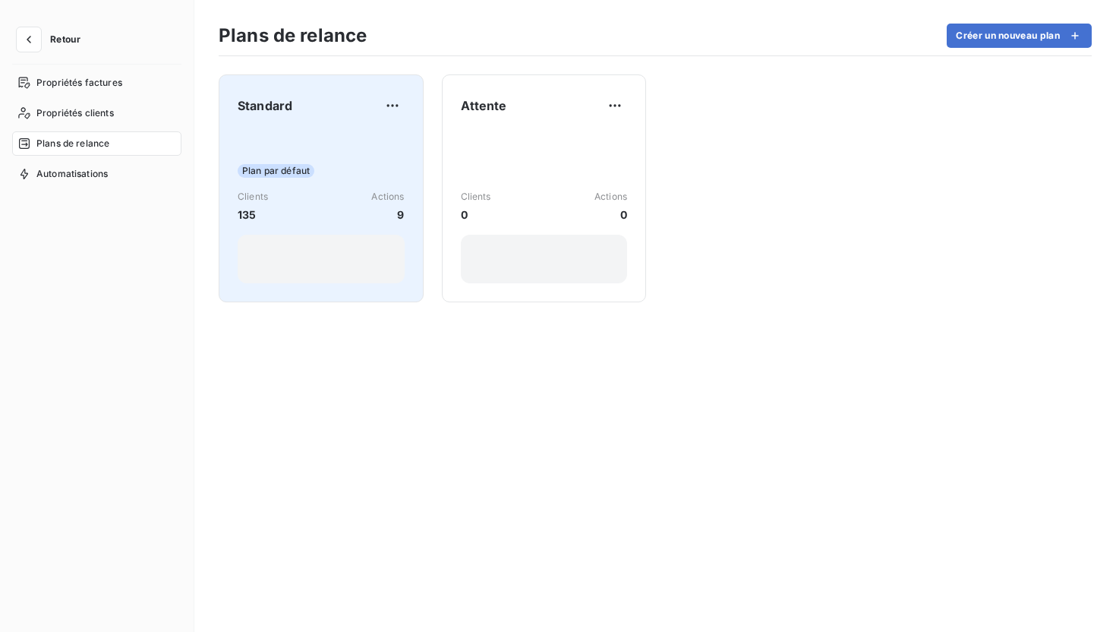
click at [357, 123] on div "Standard Plan par défaut Clients 135 Actions 9" at bounding box center [321, 188] width 167 height 190
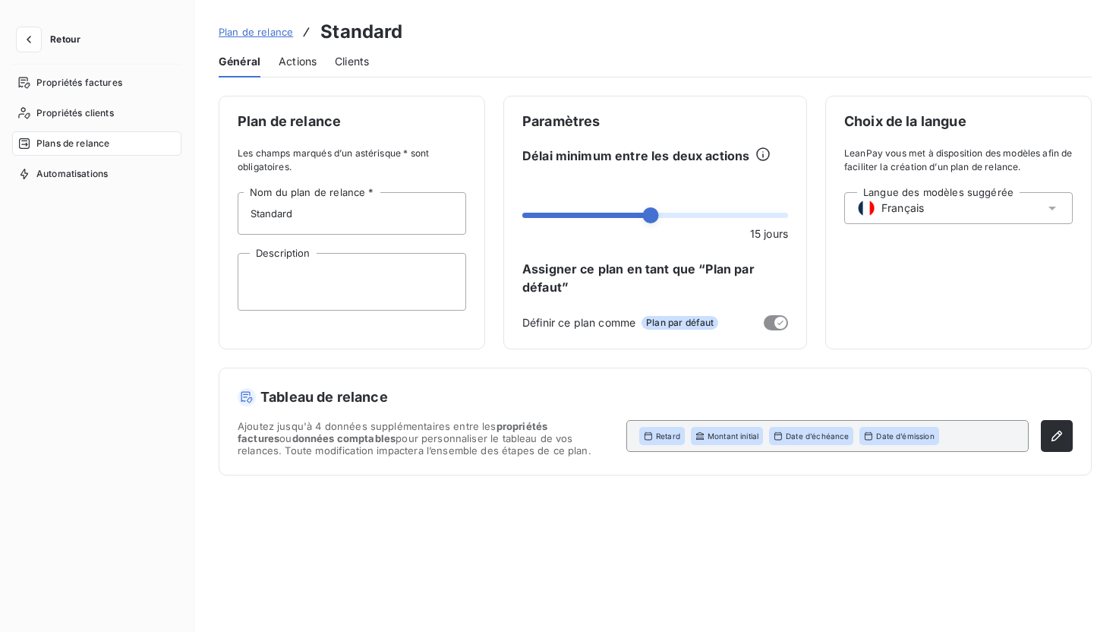
click at [294, 71] on div "Actions" at bounding box center [298, 62] width 38 height 32
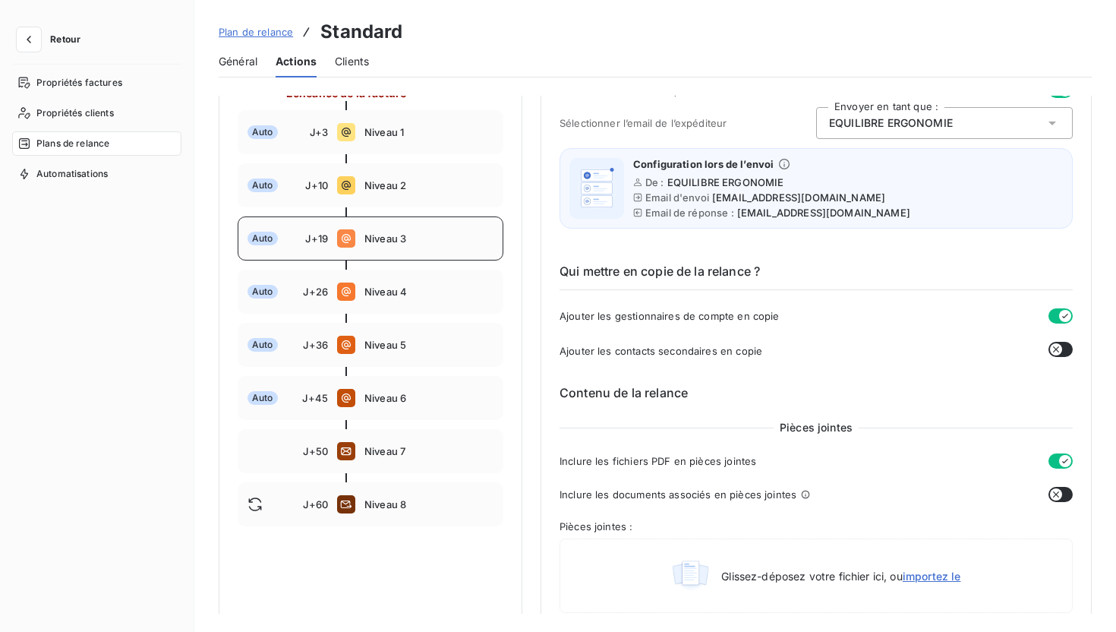
scroll to position [223, 0]
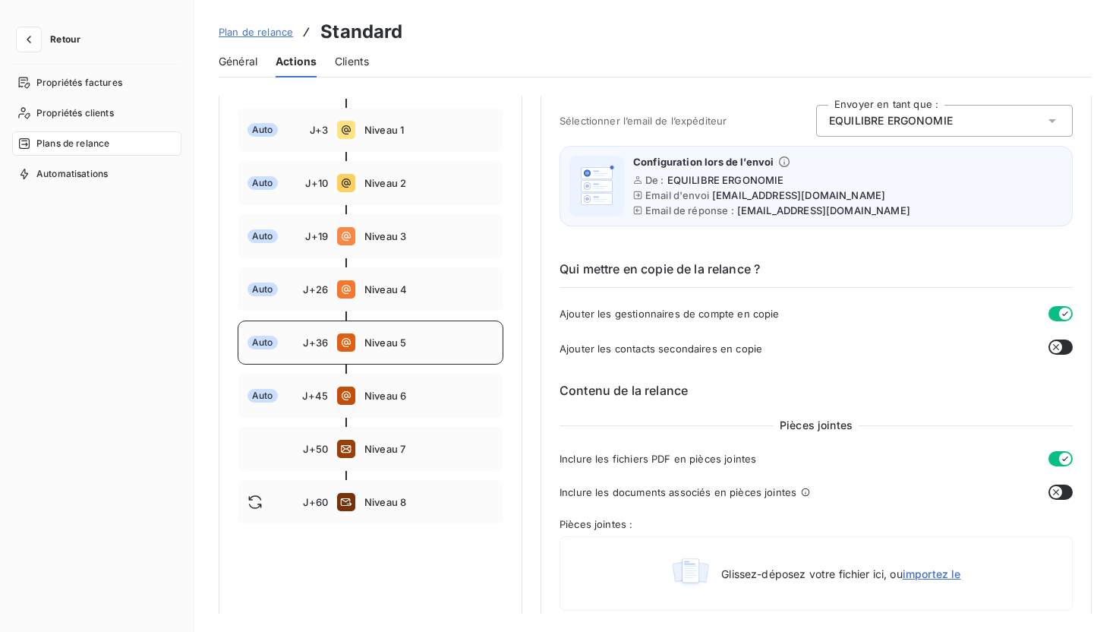
click at [376, 338] on span "Niveau 5" at bounding box center [429, 342] width 129 height 12
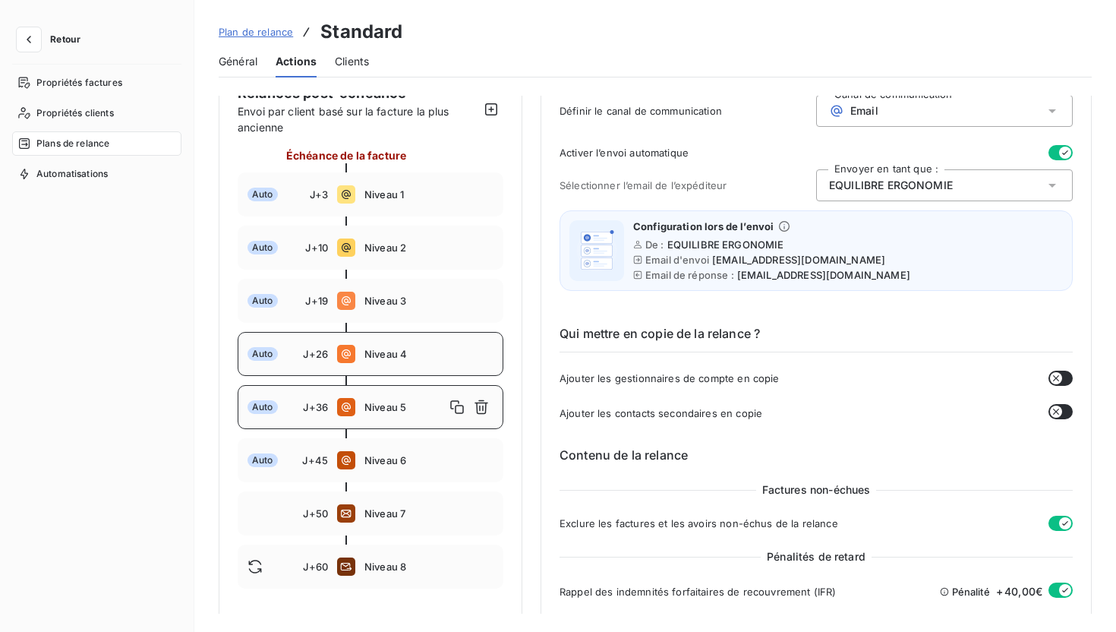
scroll to position [161, 0]
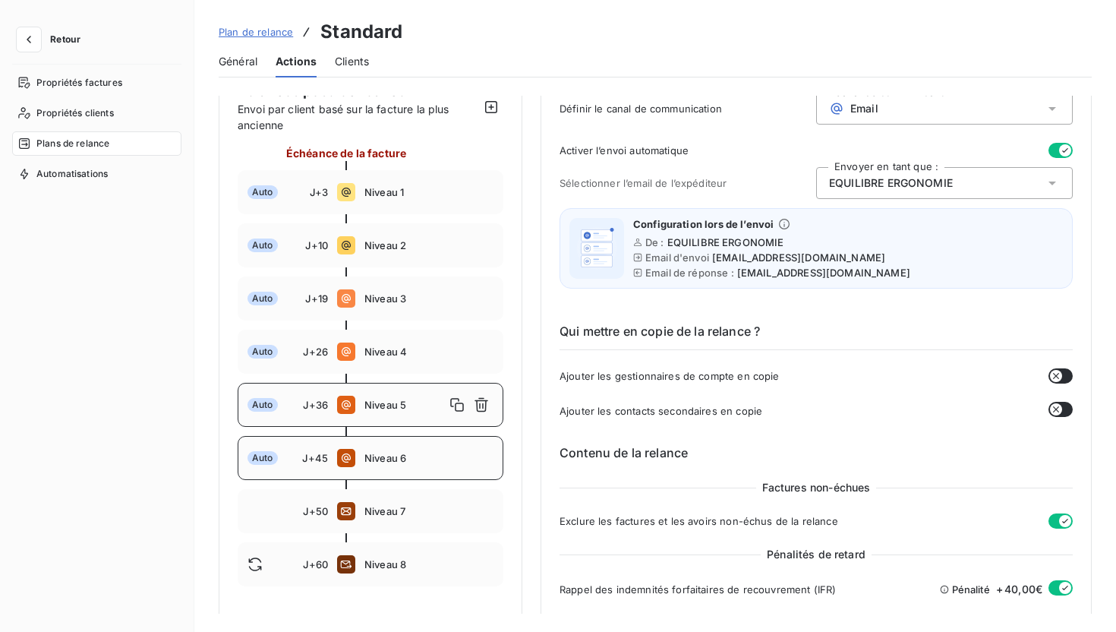
click at [330, 466] on div "Auto J+45 Niveau 6" at bounding box center [371, 458] width 266 height 44
type input "45"
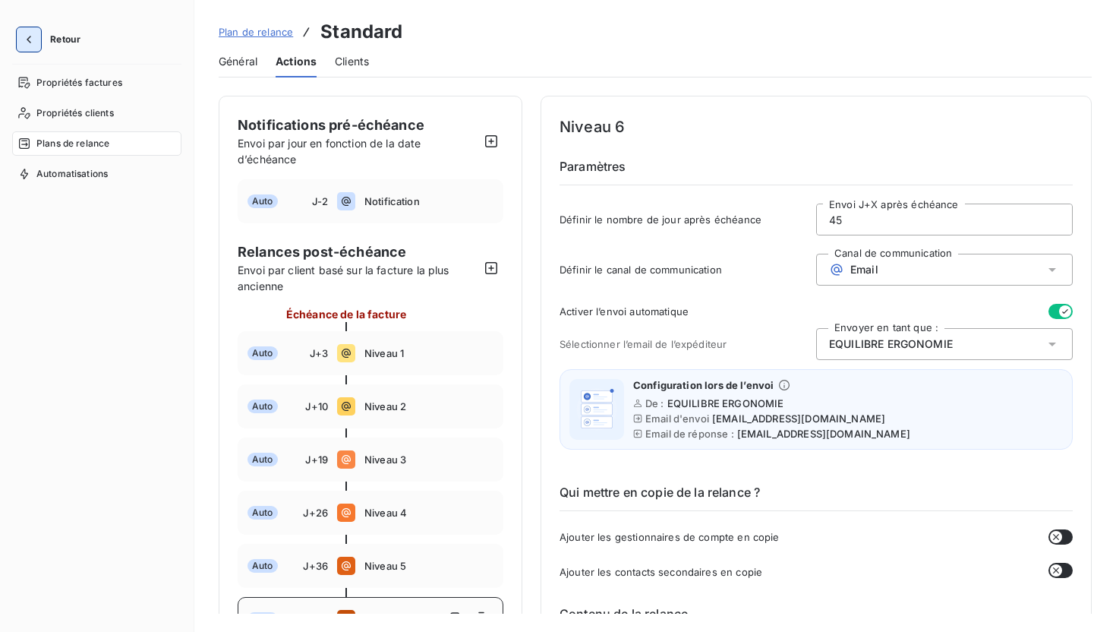
click at [33, 42] on icon "button" at bounding box center [28, 39] width 15 height 15
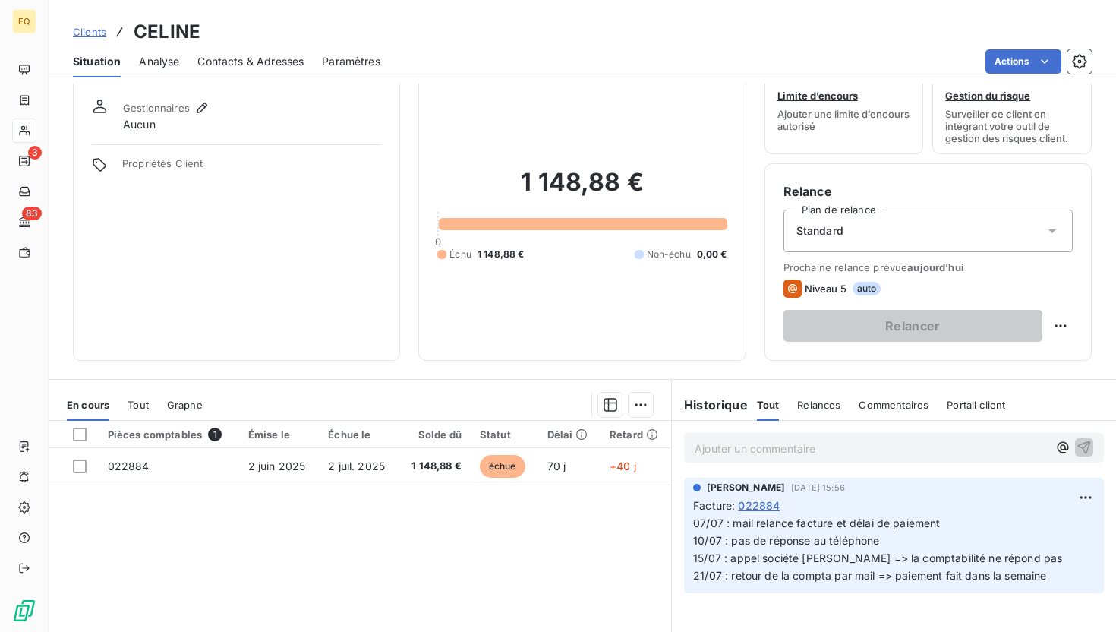
scroll to position [44, 0]
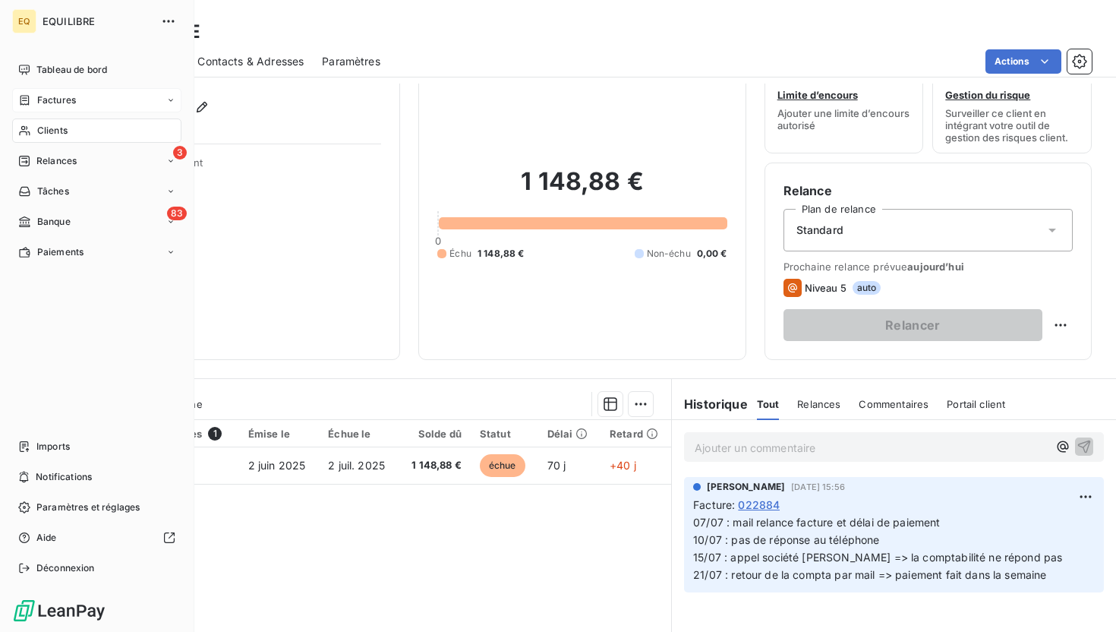
click at [65, 100] on span "Factures" at bounding box center [56, 100] width 39 height 14
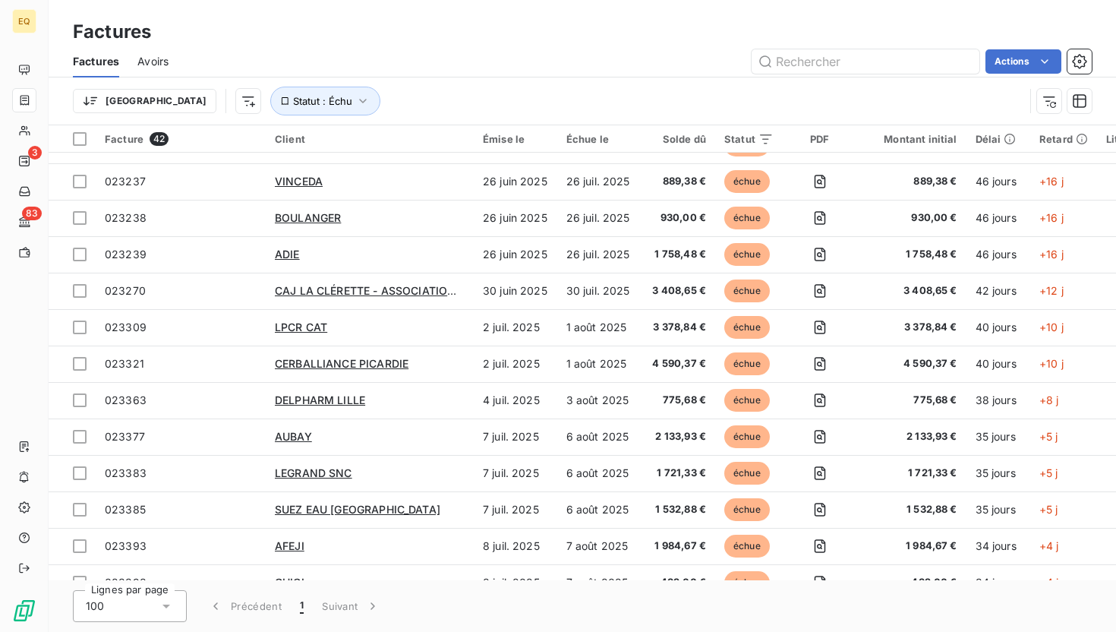
scroll to position [517, 0]
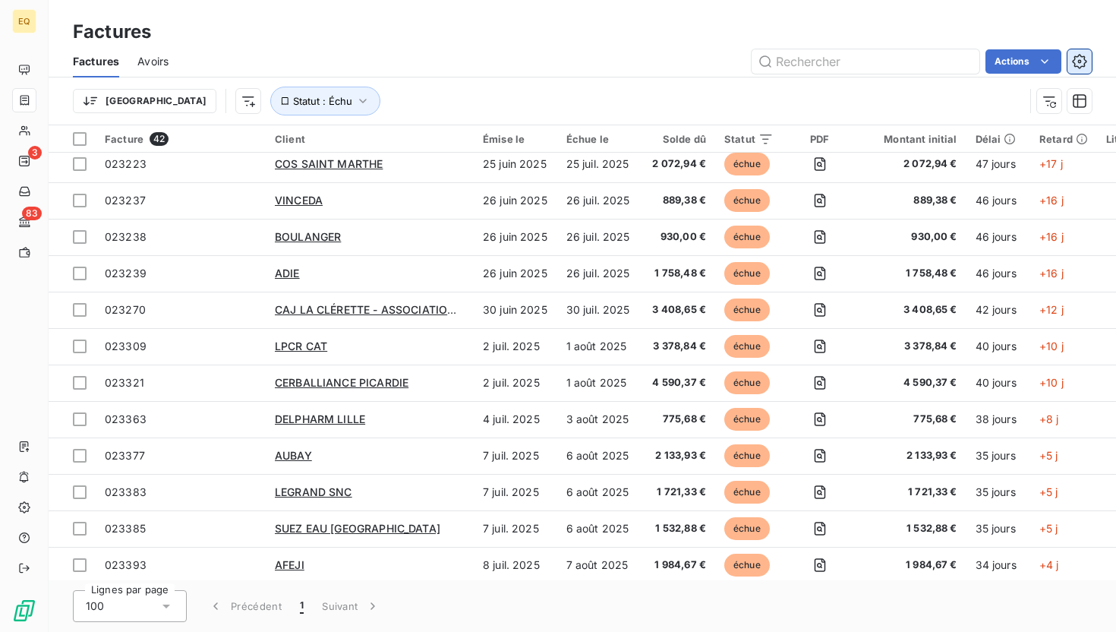
click at [1083, 58] on icon "button" at bounding box center [1079, 61] width 15 height 15
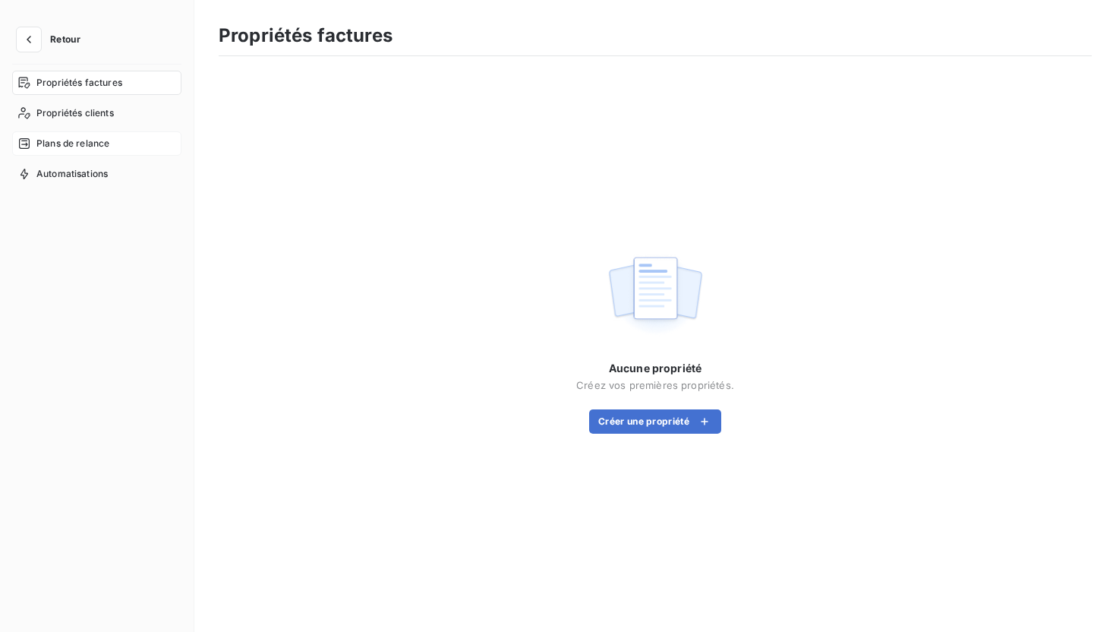
click at [56, 142] on span "Plans de relance" at bounding box center [72, 144] width 73 height 14
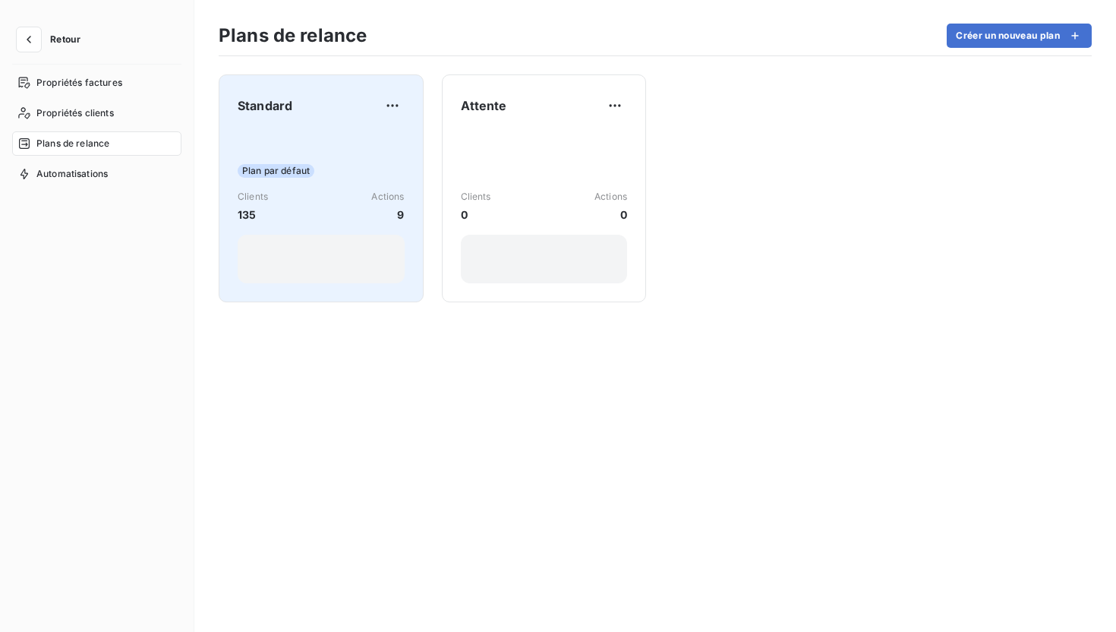
click at [291, 125] on div "Standard Plan par défaut Clients 135 Actions 9" at bounding box center [321, 188] width 167 height 190
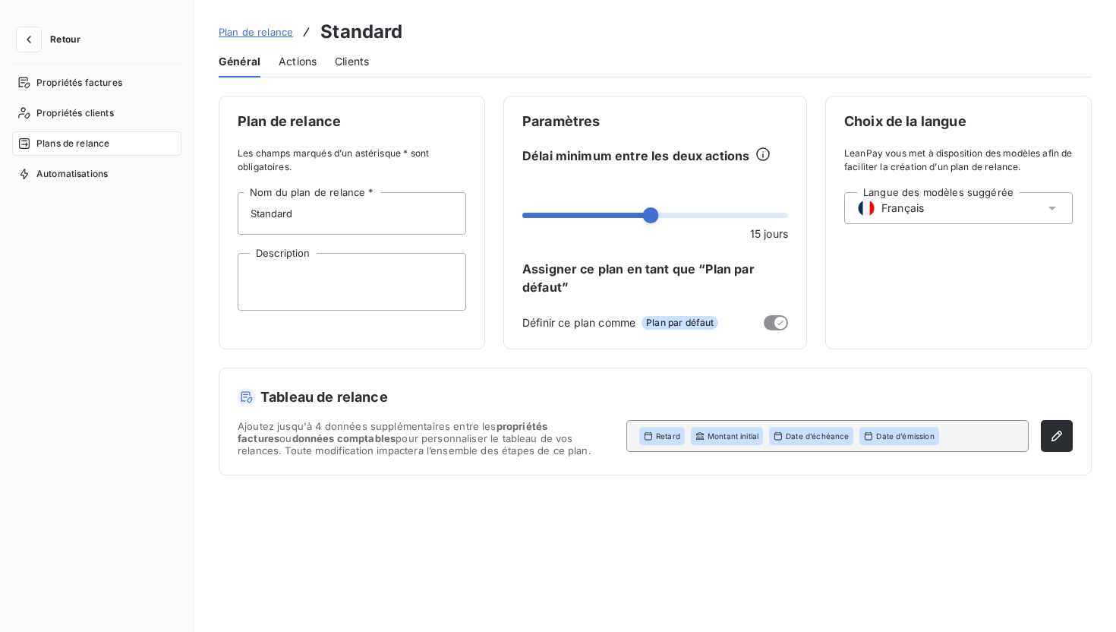
click at [292, 64] on span "Actions" at bounding box center [298, 61] width 38 height 15
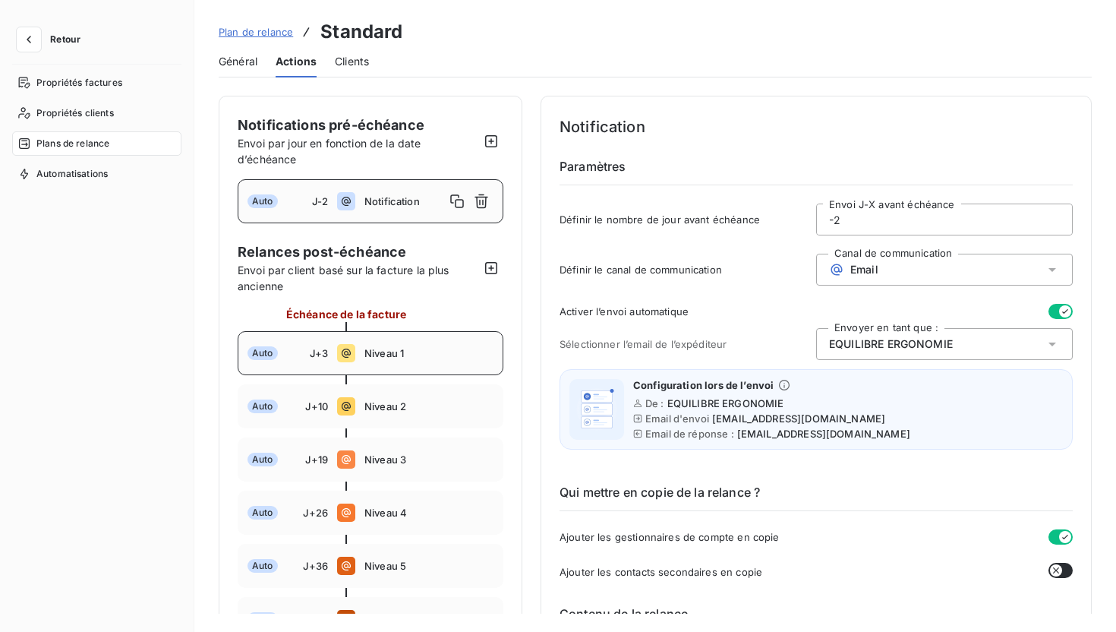
click at [421, 365] on div "Auto J+3 Niveau 1" at bounding box center [371, 353] width 266 height 44
type input "3"
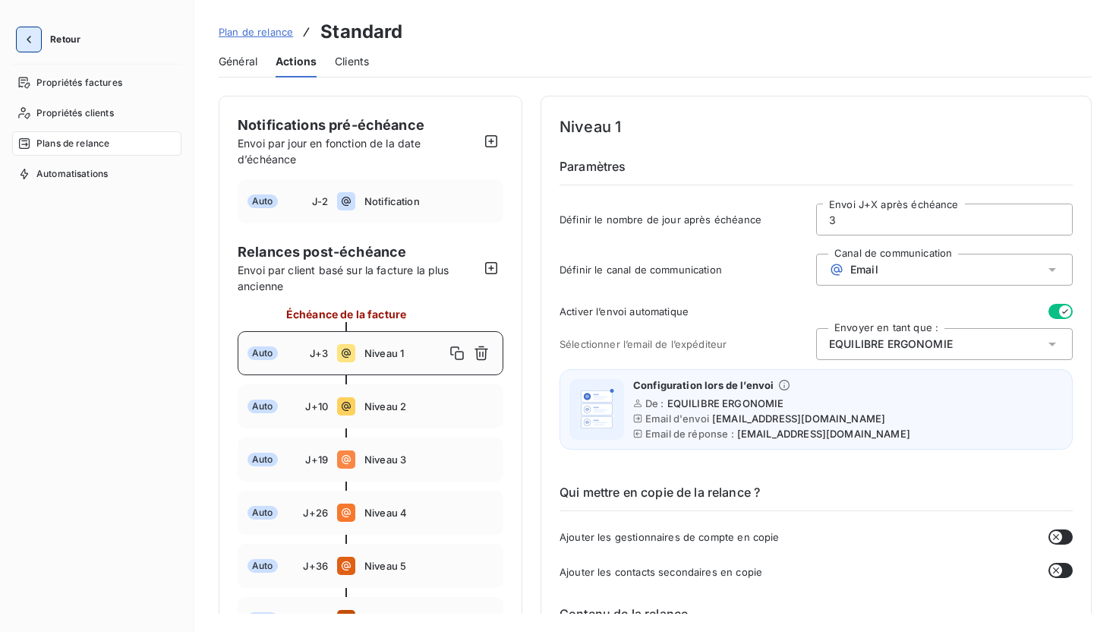
click at [32, 42] on icon "button" at bounding box center [28, 39] width 15 height 15
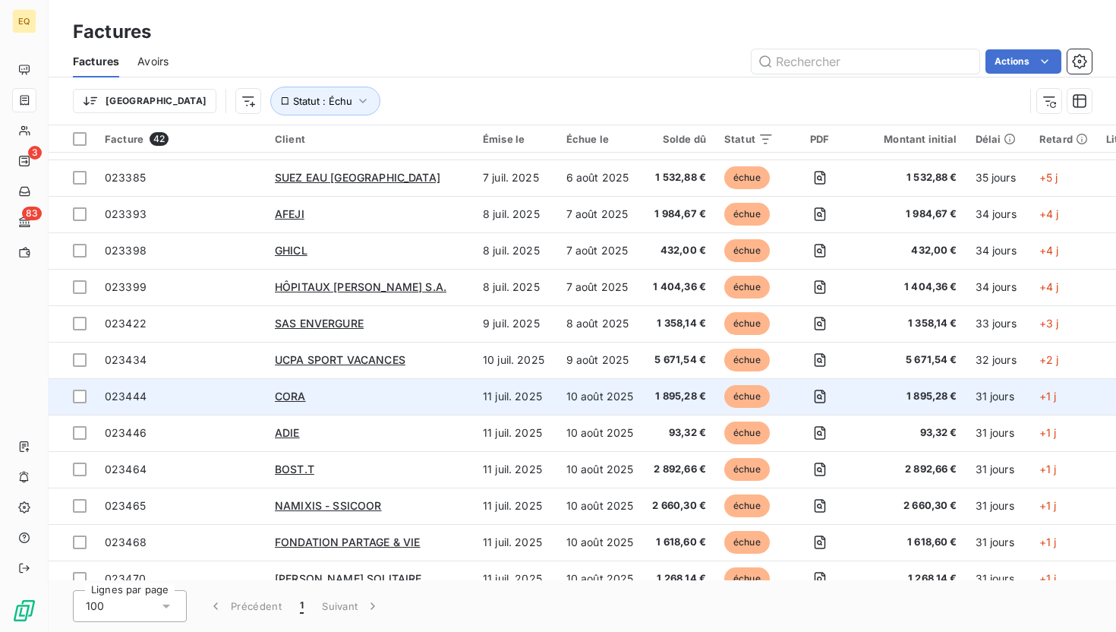
scroll to position [866, 0]
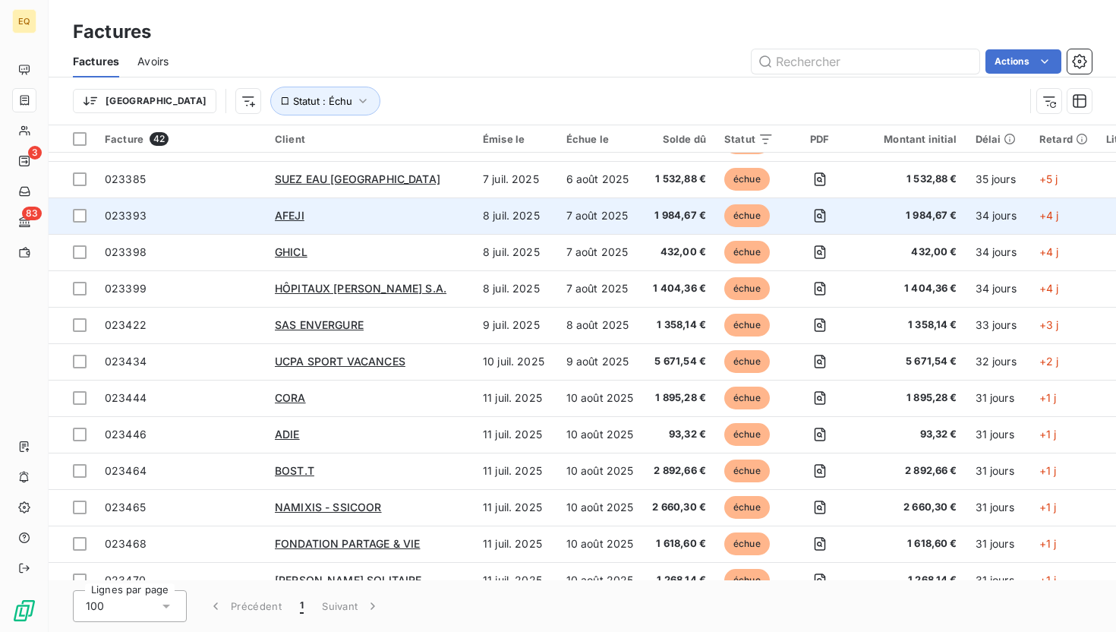
click at [145, 215] on span "023393" at bounding box center [181, 215] width 152 height 15
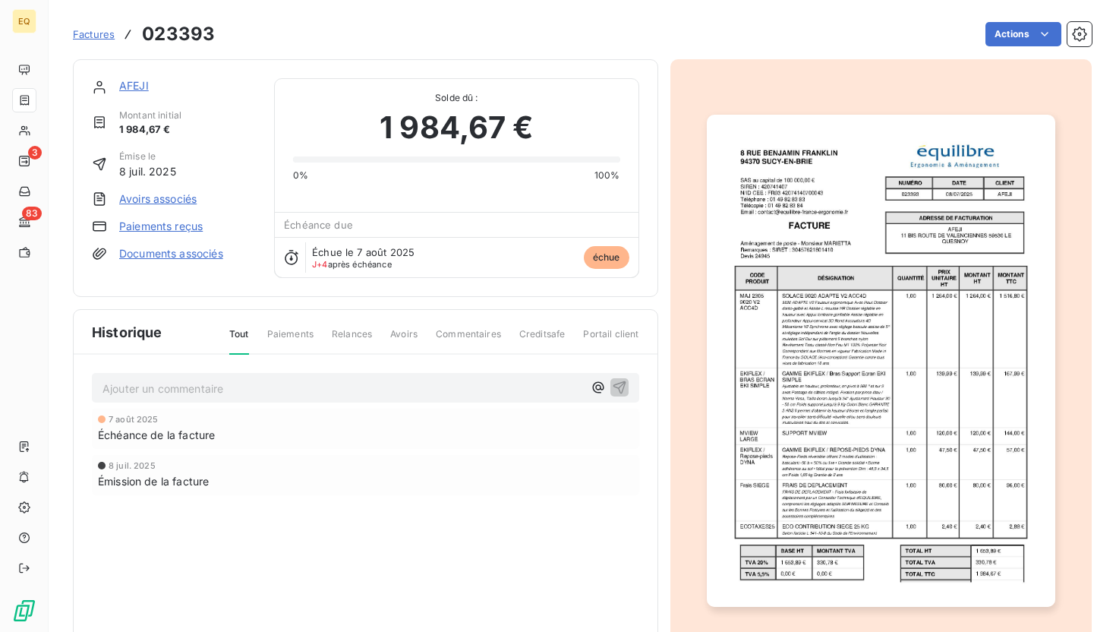
click at [130, 81] on link "AFEJI" at bounding box center [134, 85] width 30 height 13
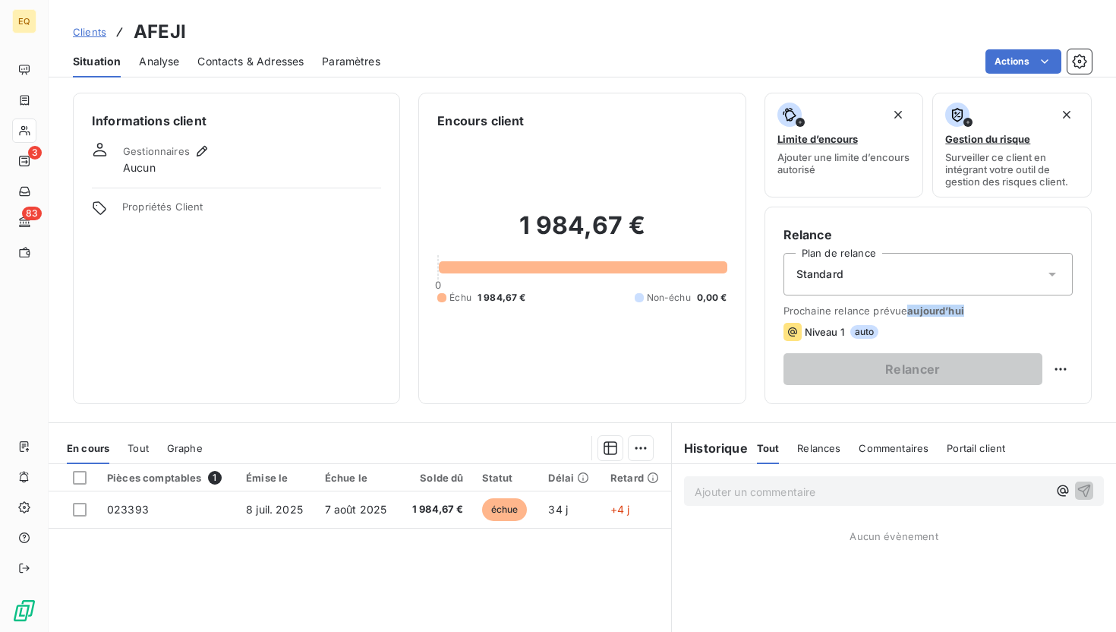
drag, startPoint x: 910, startPoint y: 310, endPoint x: 974, endPoint y: 317, distance: 64.9
click at [974, 317] on div "Prochaine relance prévue aujourd’hui Niveau 1 auto Relancer" at bounding box center [928, 345] width 289 height 80
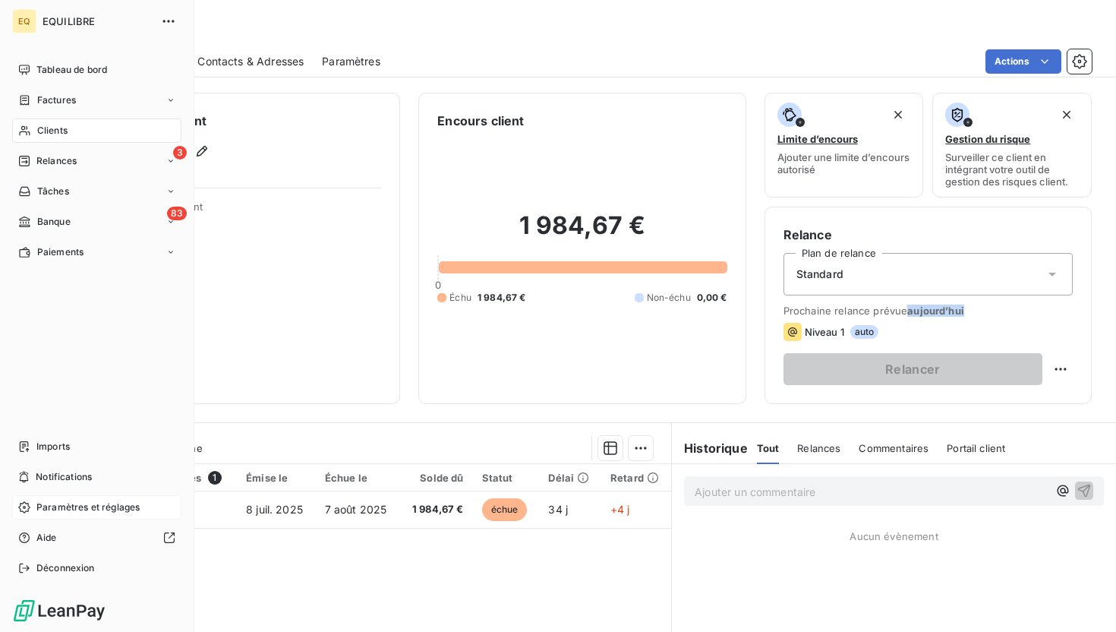
click at [68, 508] on span "Paramètres et réglages" at bounding box center [87, 507] width 103 height 14
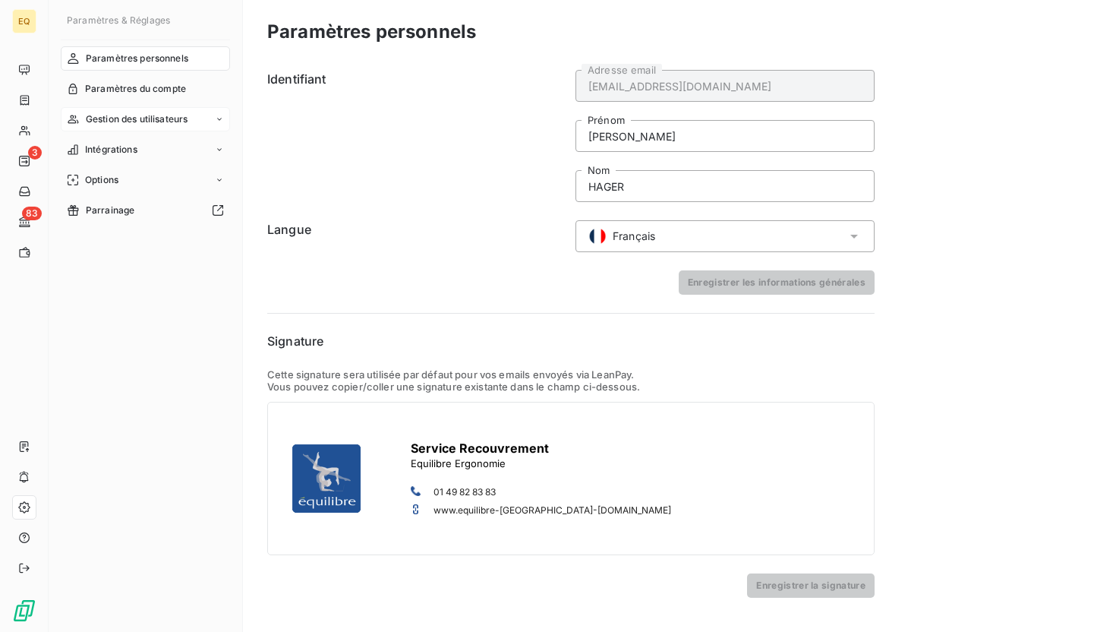
click at [155, 119] on span "Gestion des utilisateurs" at bounding box center [137, 119] width 103 height 14
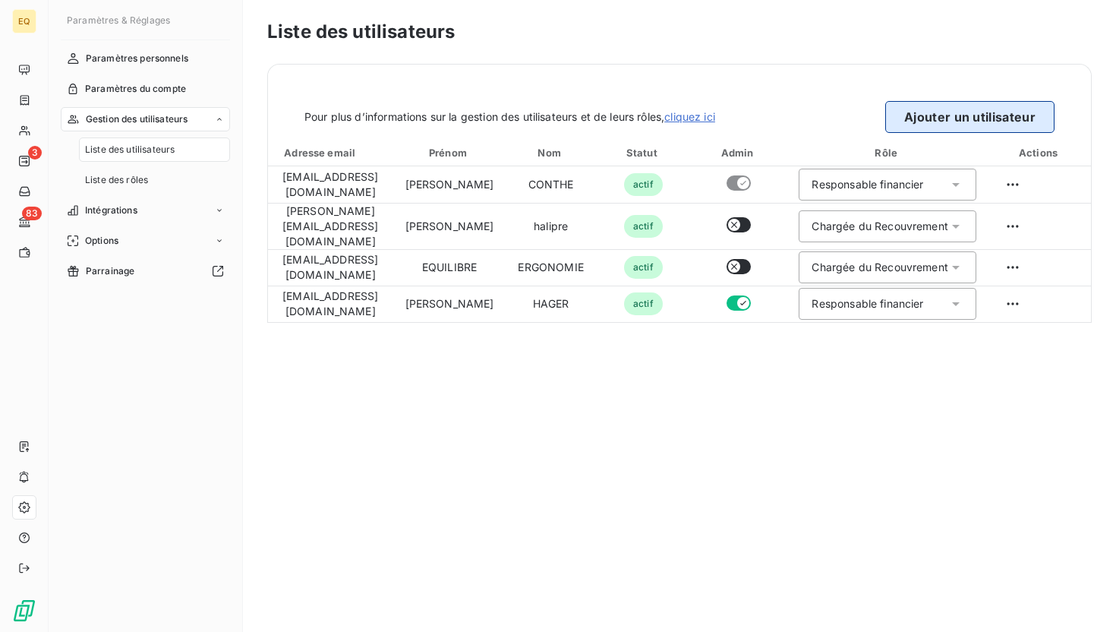
click at [1024, 126] on button "Ajouter un utilisateur" at bounding box center [969, 117] width 169 height 32
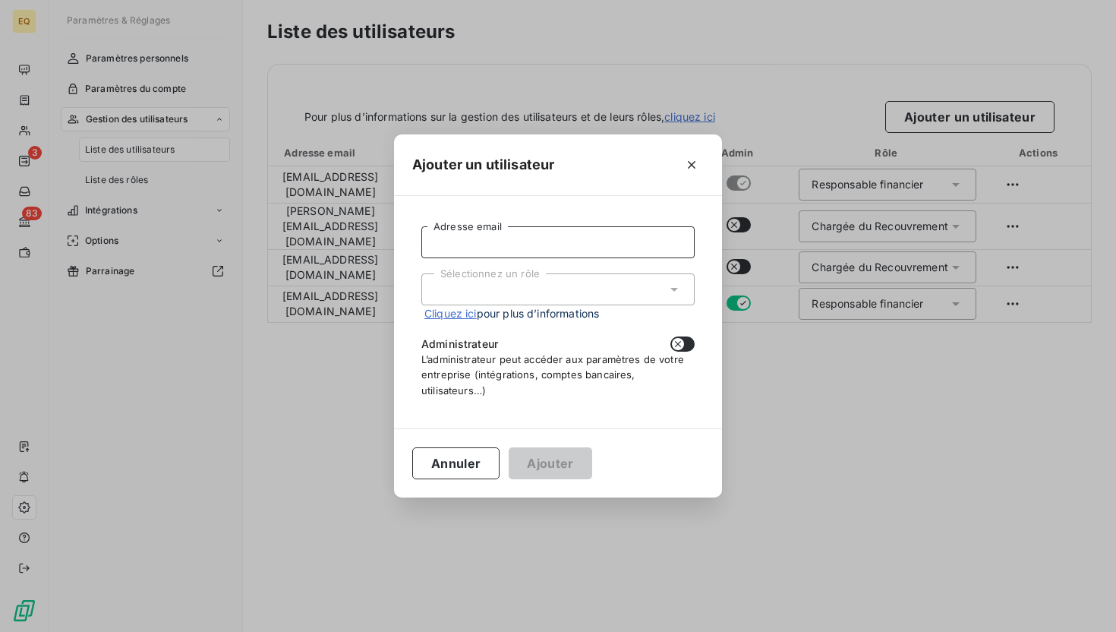
click at [610, 244] on input "Adresse email" at bounding box center [557, 242] width 273 height 32
click at [1008, 406] on div "Ajouter un utilisateur Adresse email Sélectionnez un rôle Cliquez ici pour plus…" at bounding box center [558, 316] width 1116 height 632
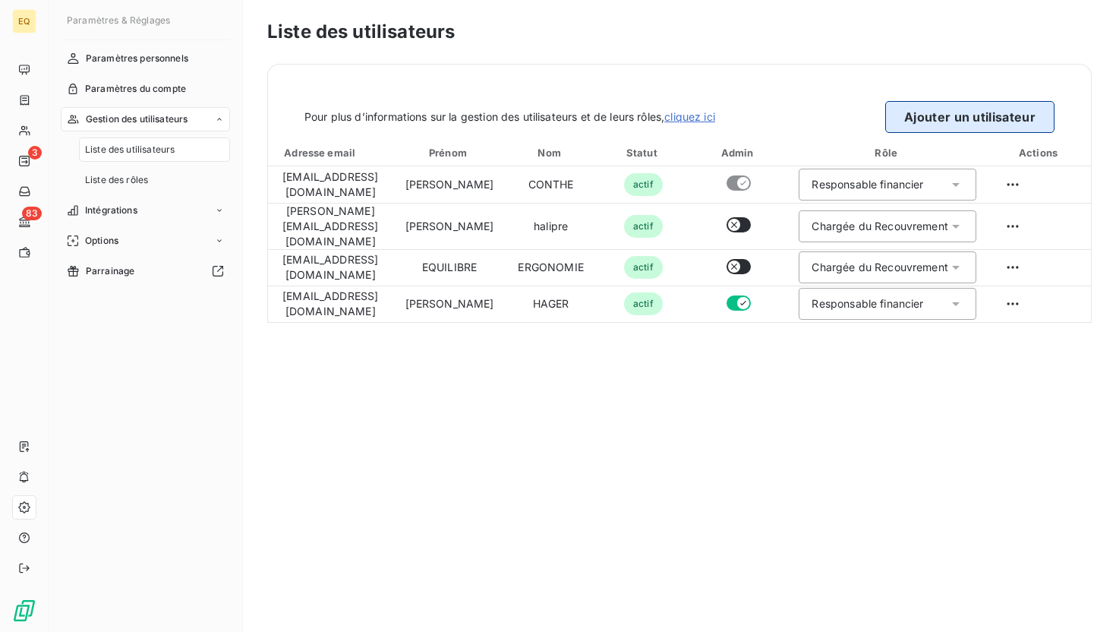
click at [991, 118] on button "Ajouter un utilisateur" at bounding box center [969, 117] width 169 height 32
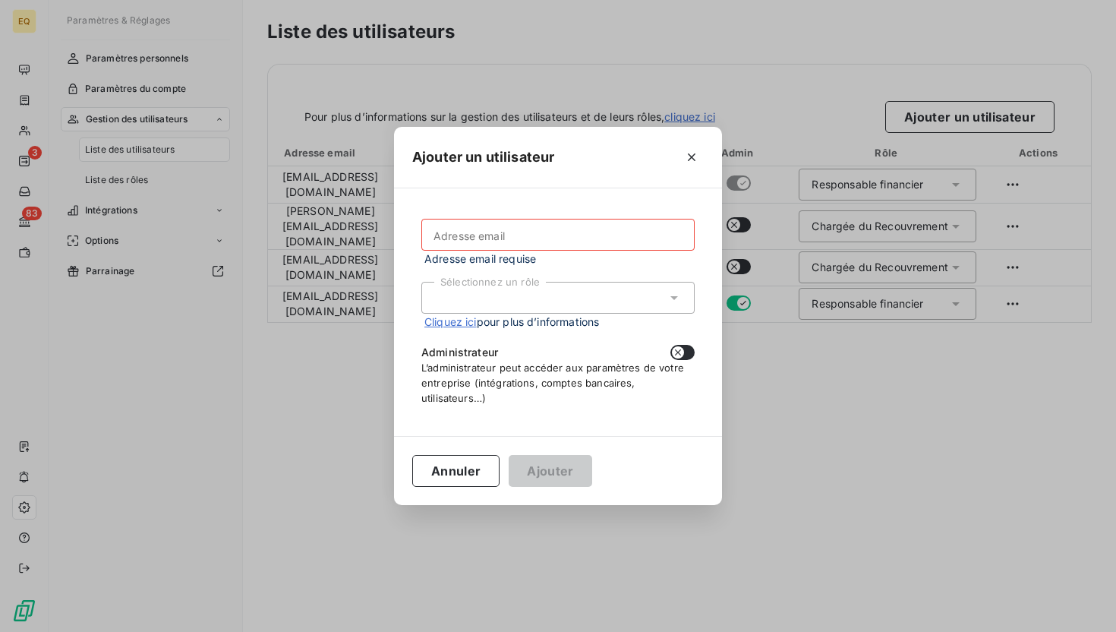
click at [529, 310] on div "Sélectionnez un rôle" at bounding box center [557, 298] width 273 height 32
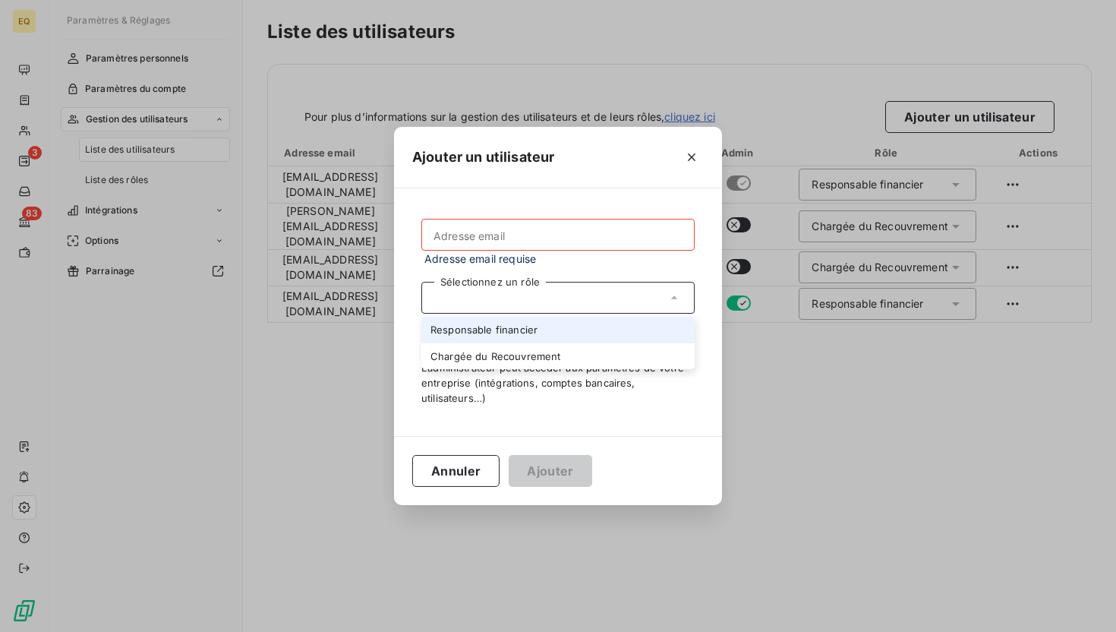
click at [491, 330] on li "Responsable financier" at bounding box center [557, 330] width 273 height 27
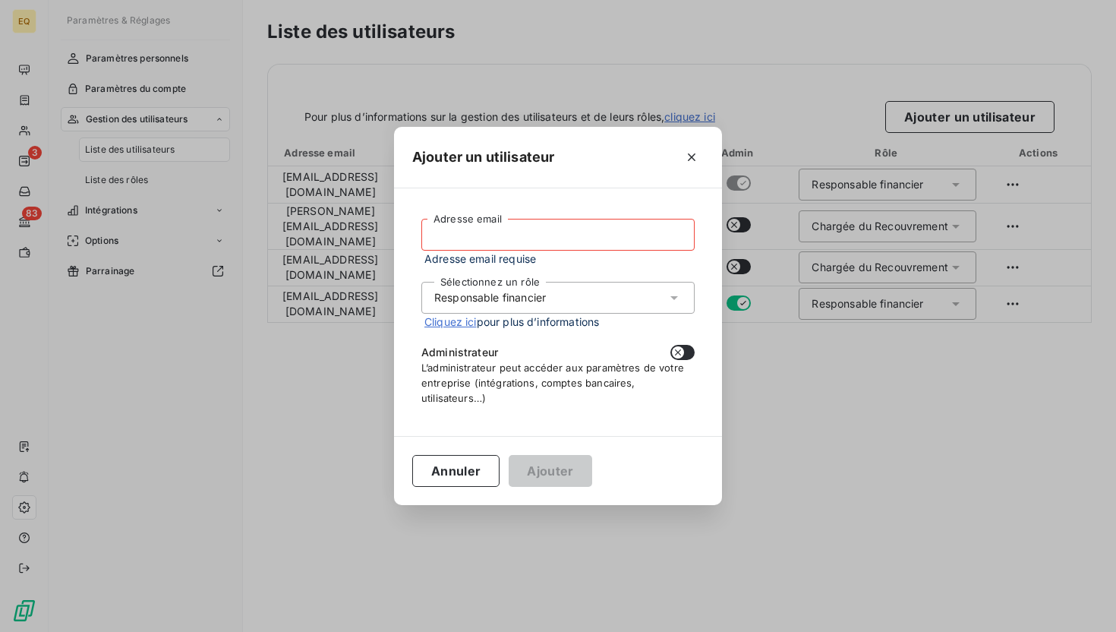
click at [484, 235] on input "Adresse email" at bounding box center [557, 235] width 273 height 32
paste input "[EMAIL_ADDRESS][DOMAIN_NAME]"
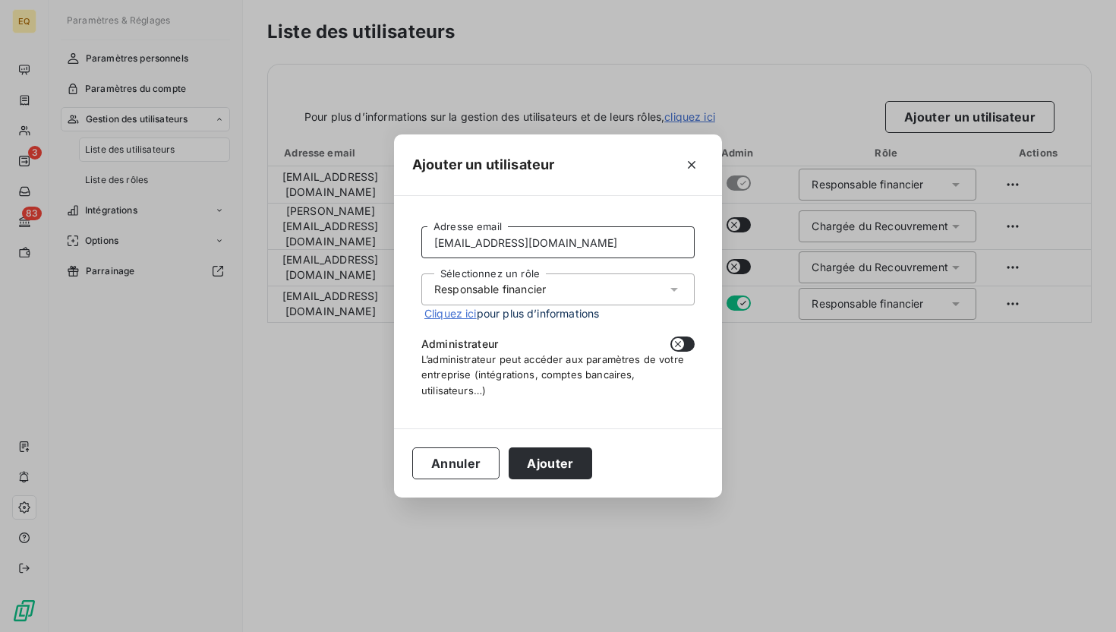
type input "[EMAIL_ADDRESS][DOMAIN_NAME]"
click at [565, 292] on div "Sélectionnez un rôle Responsable financier" at bounding box center [557, 289] width 273 height 32
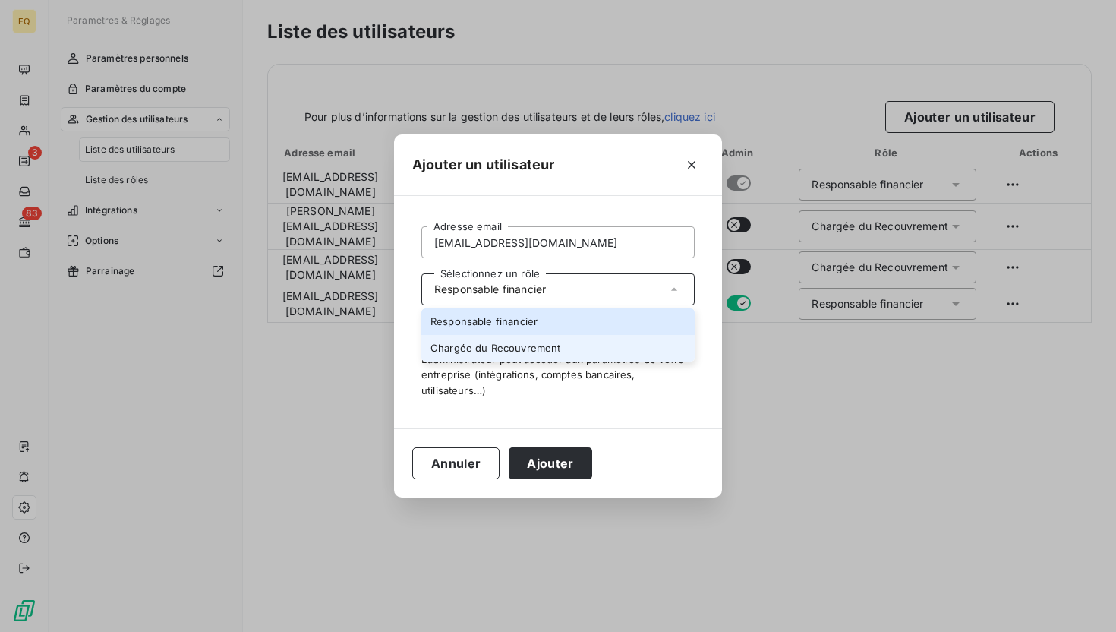
click at [508, 349] on li "Chargée du Recouvrement" at bounding box center [557, 348] width 273 height 27
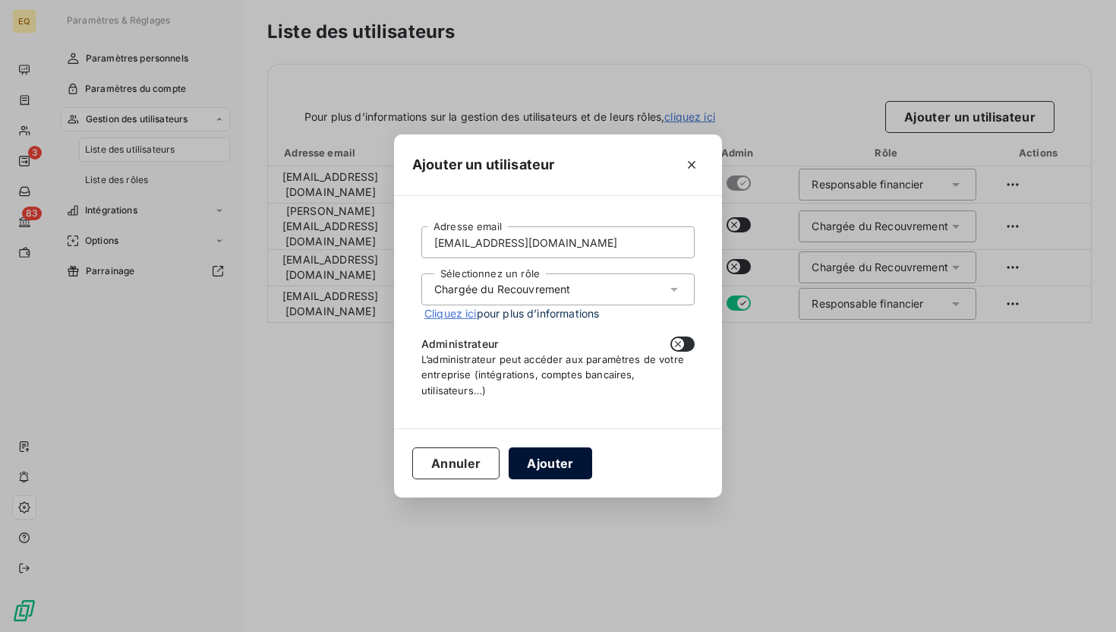
click at [558, 466] on button "Ajouter" at bounding box center [550, 463] width 83 height 32
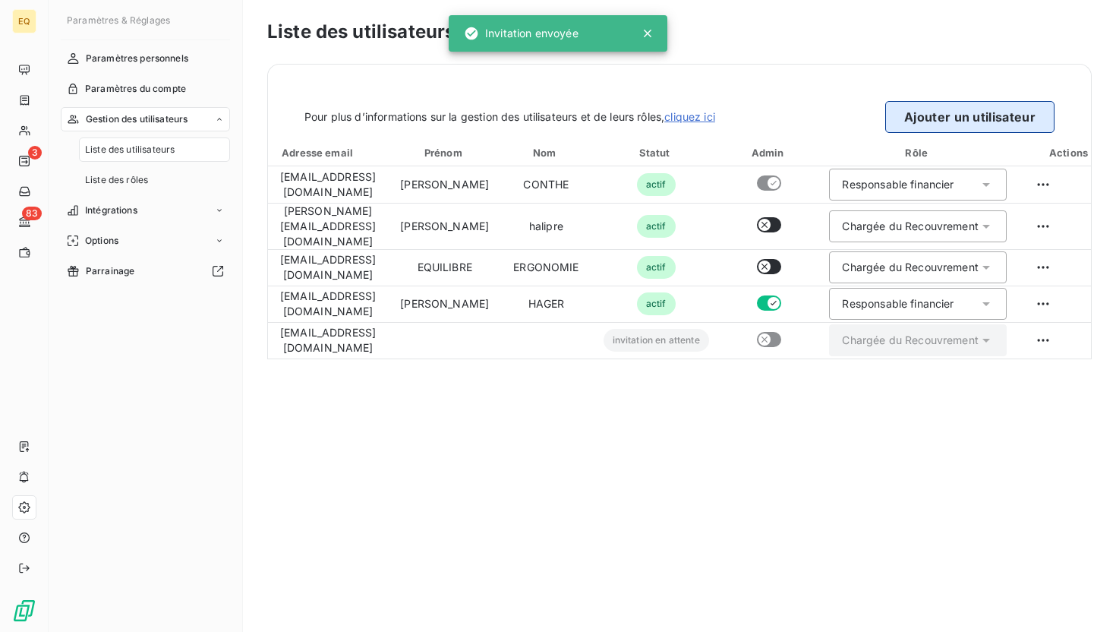
click at [961, 117] on button "Ajouter un utilisateur" at bounding box center [969, 117] width 169 height 32
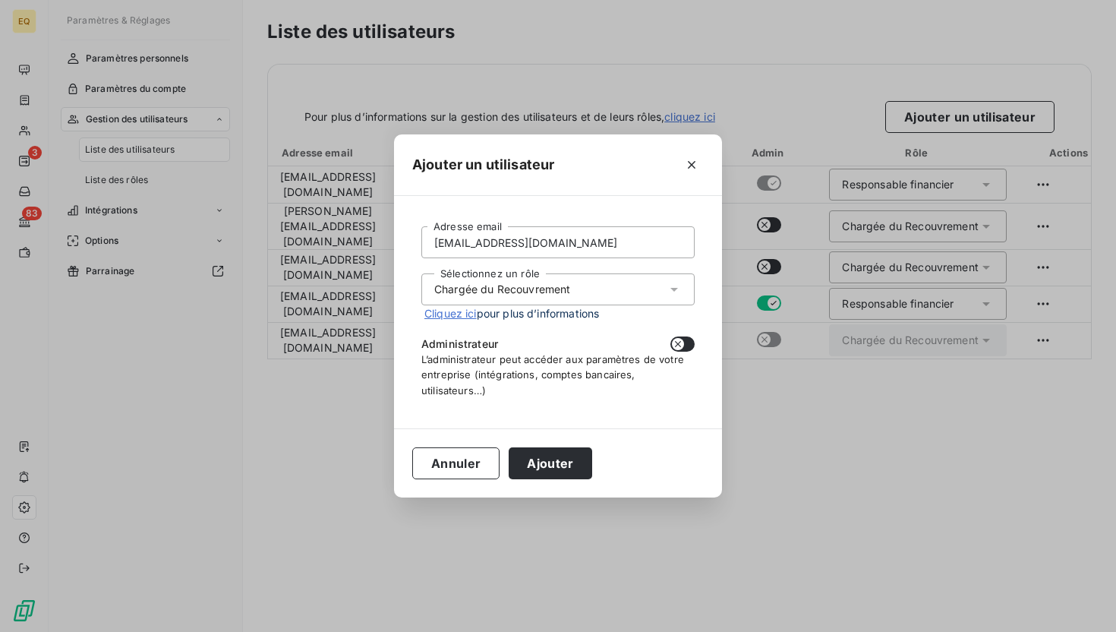
click at [507, 291] on div "Chargée du Recouvrement" at bounding box center [502, 289] width 136 height 15
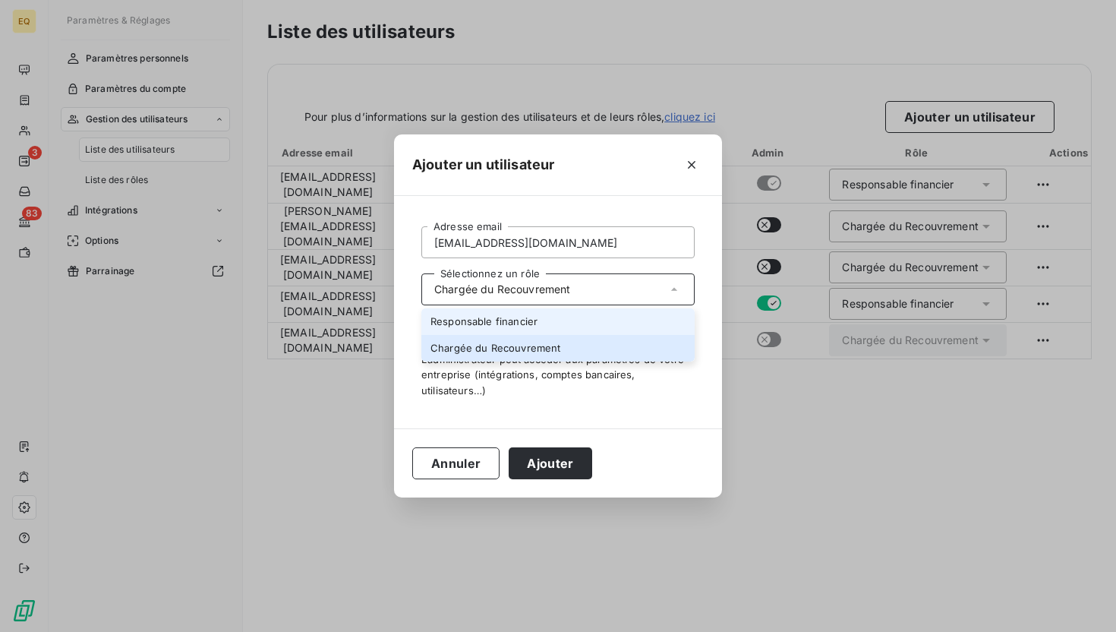
click at [485, 323] on li "Responsable financier" at bounding box center [557, 321] width 273 height 27
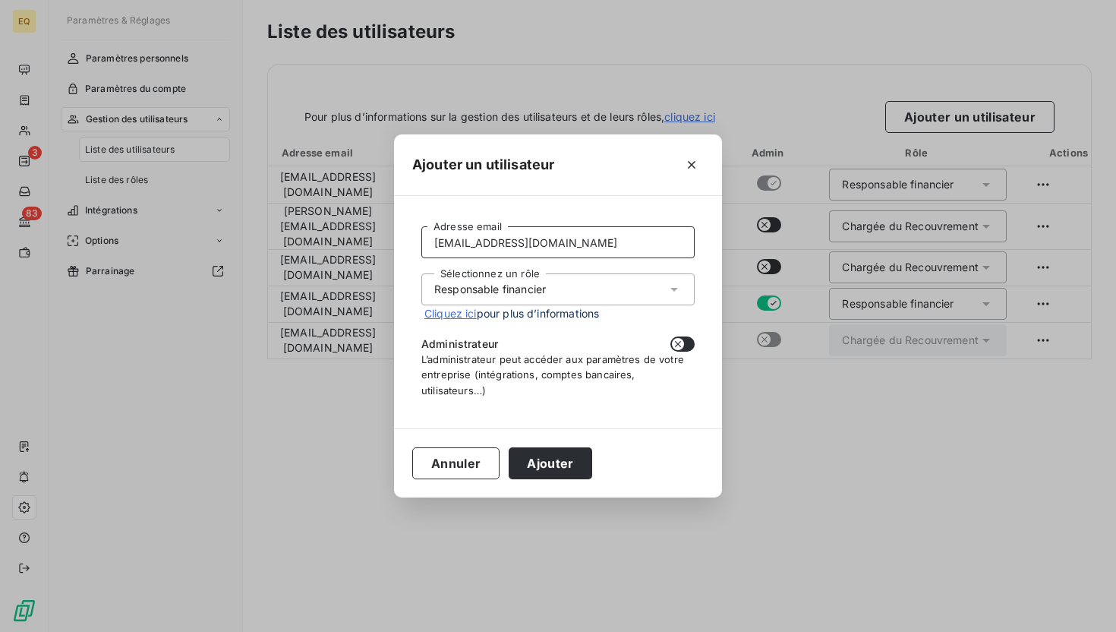
drag, startPoint x: 434, startPoint y: 247, endPoint x: 670, endPoint y: 251, distance: 235.4
click at [670, 251] on input "[EMAIL_ADDRESS][DOMAIN_NAME]" at bounding box center [557, 242] width 273 height 32
paste input "etitia.conth"
type input "[EMAIL_ADDRESS][DOMAIN_NAME]"
click at [556, 468] on button "Ajouter" at bounding box center [550, 463] width 83 height 32
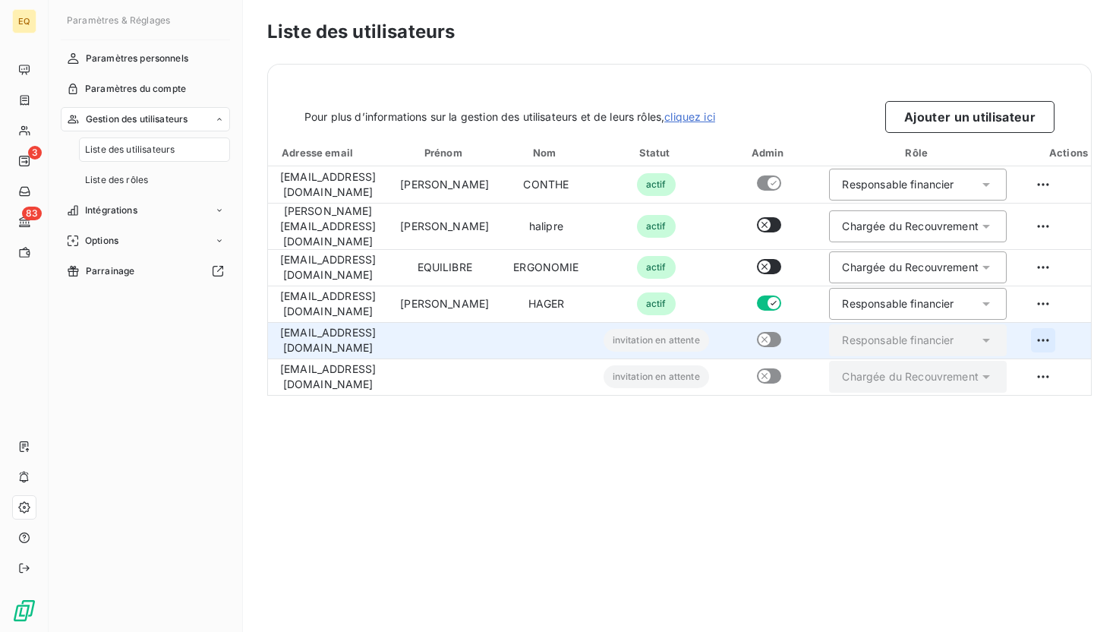
click at [1084, 330] on html "EQ 3 83 Paramètres & Réglages Paramètres personnels Paramètres du compte Gestio…" at bounding box center [558, 316] width 1116 height 632
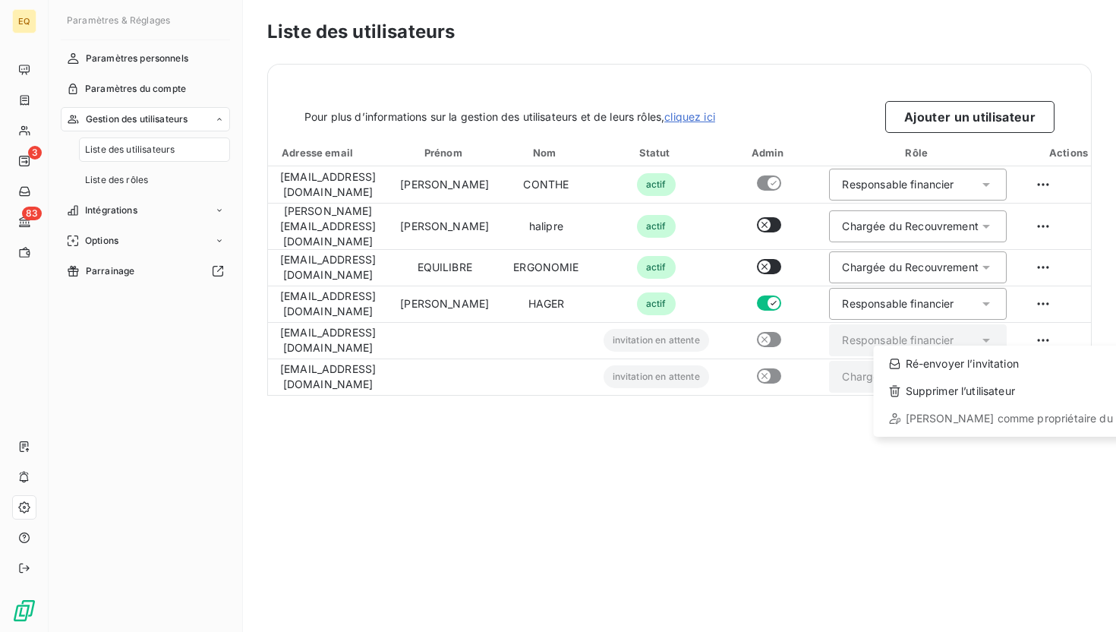
click at [812, 327] on html "EQ 3 83 Paramètres & Réglages Paramètres personnels Paramètres du compte Gestio…" at bounding box center [558, 316] width 1116 height 632
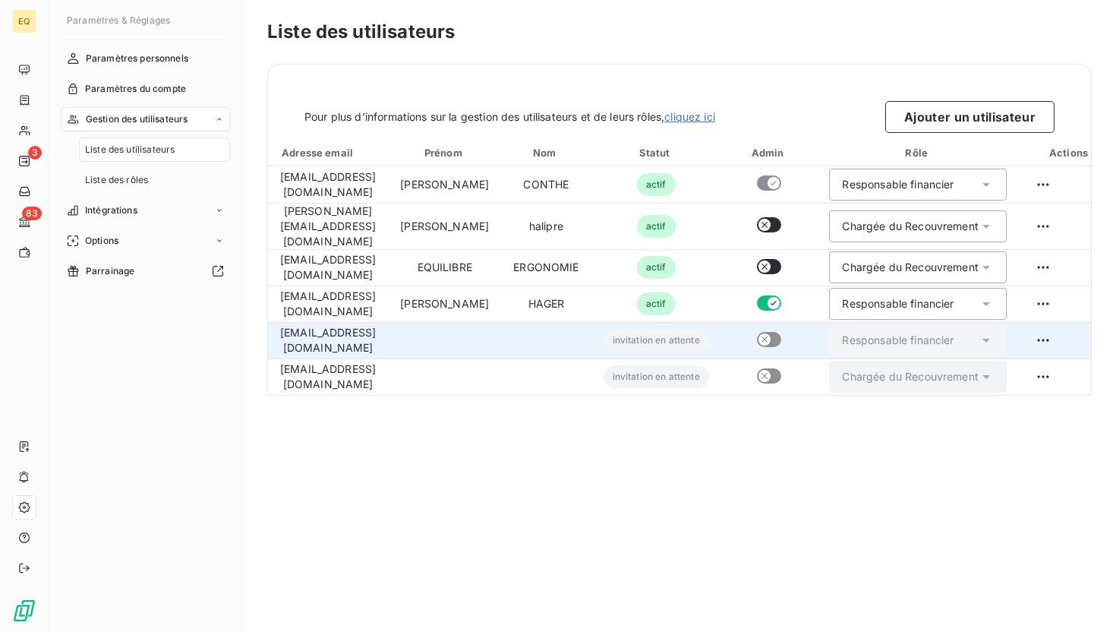
click at [818, 329] on td at bounding box center [769, 340] width 96 height 36
click at [1084, 330] on html "EQ 3 83 Paramètres & Réglages Paramètres personnels Paramètres du compte Gestio…" at bounding box center [558, 316] width 1116 height 632
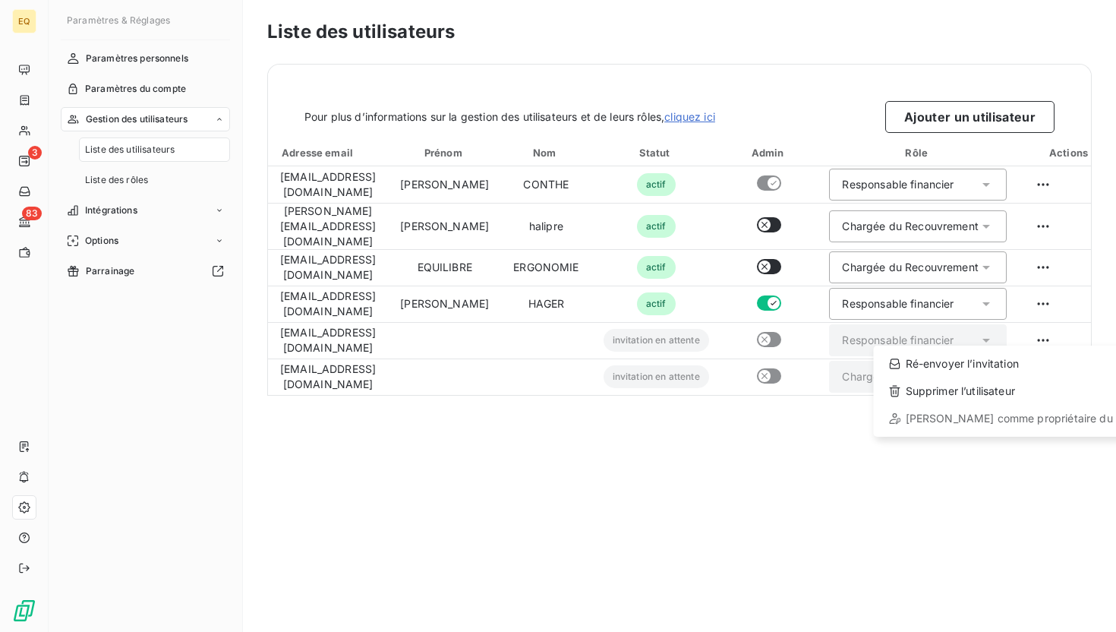
click at [813, 221] on html "EQ 3 83 Paramètres & Réglages Paramètres personnels Paramètres du compte Gestio…" at bounding box center [558, 316] width 1116 height 632
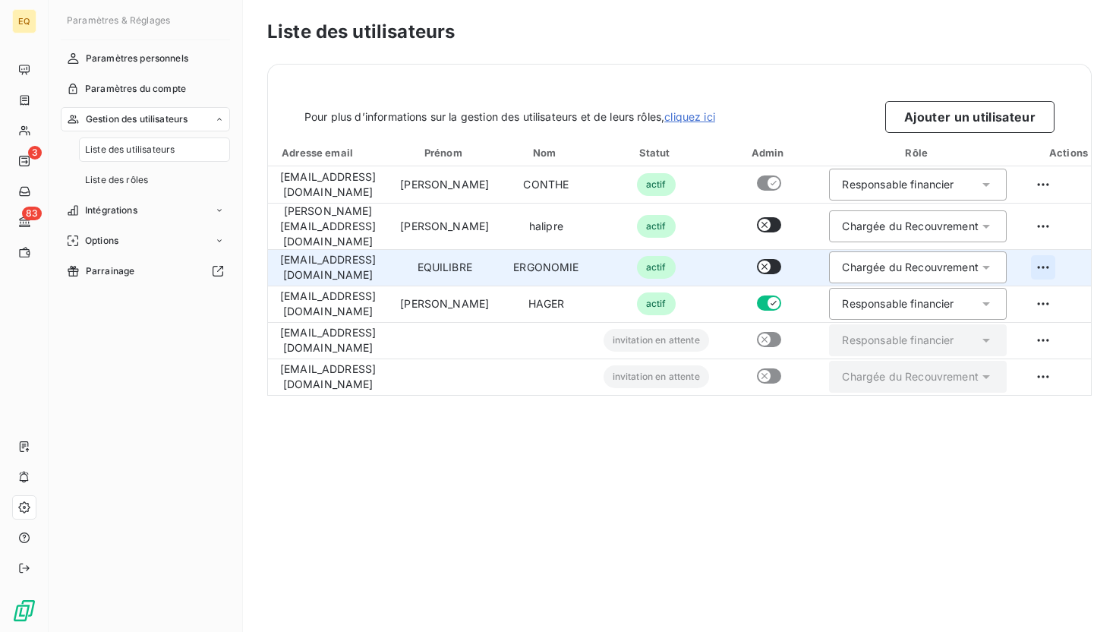
click at [1084, 263] on html "EQ 3 83 Paramètres & Réglages Paramètres personnels Paramètres du compte Gestio…" at bounding box center [558, 316] width 1116 height 632
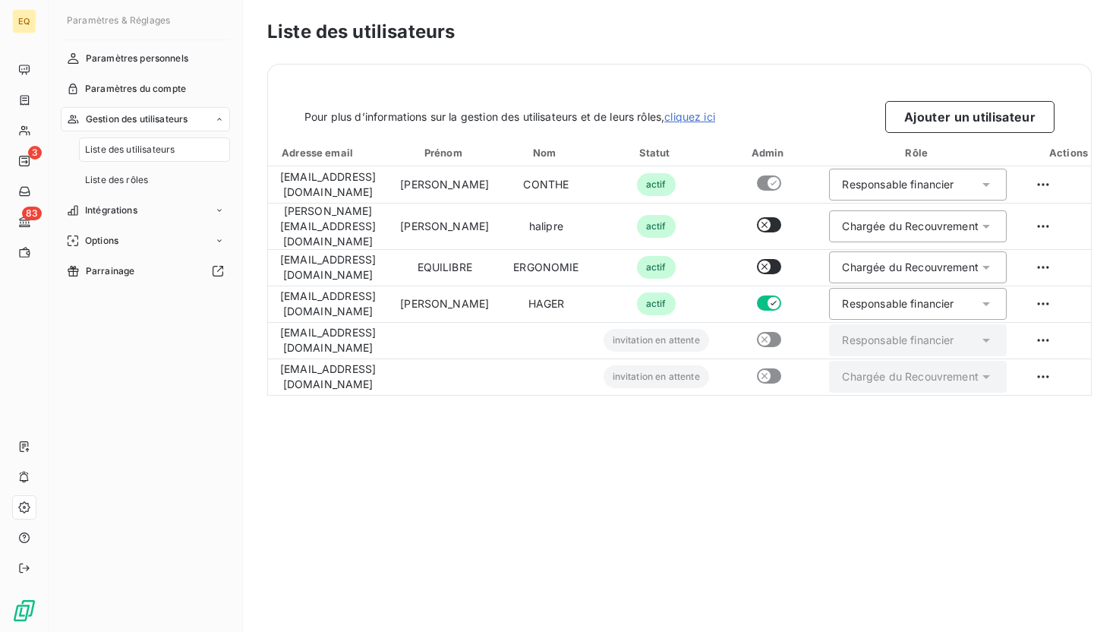
click at [837, 446] on html "EQ 3 83 Paramètres & Réglages Paramètres personnels Paramètres du compte Gestio…" at bounding box center [558, 316] width 1116 height 632
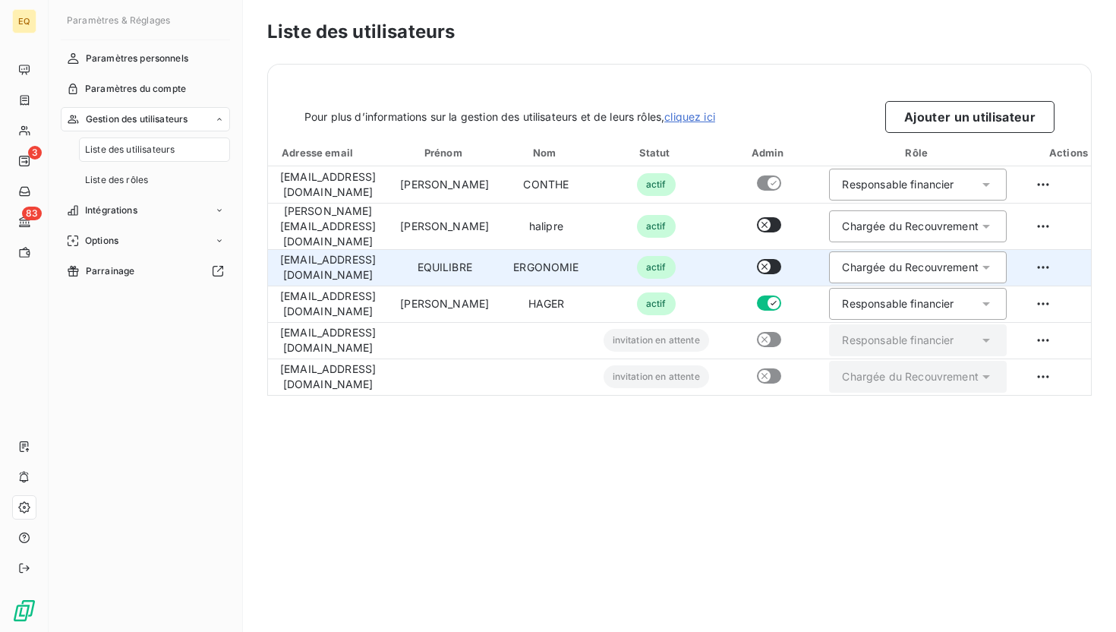
click at [781, 259] on button "button" at bounding box center [769, 266] width 24 height 15
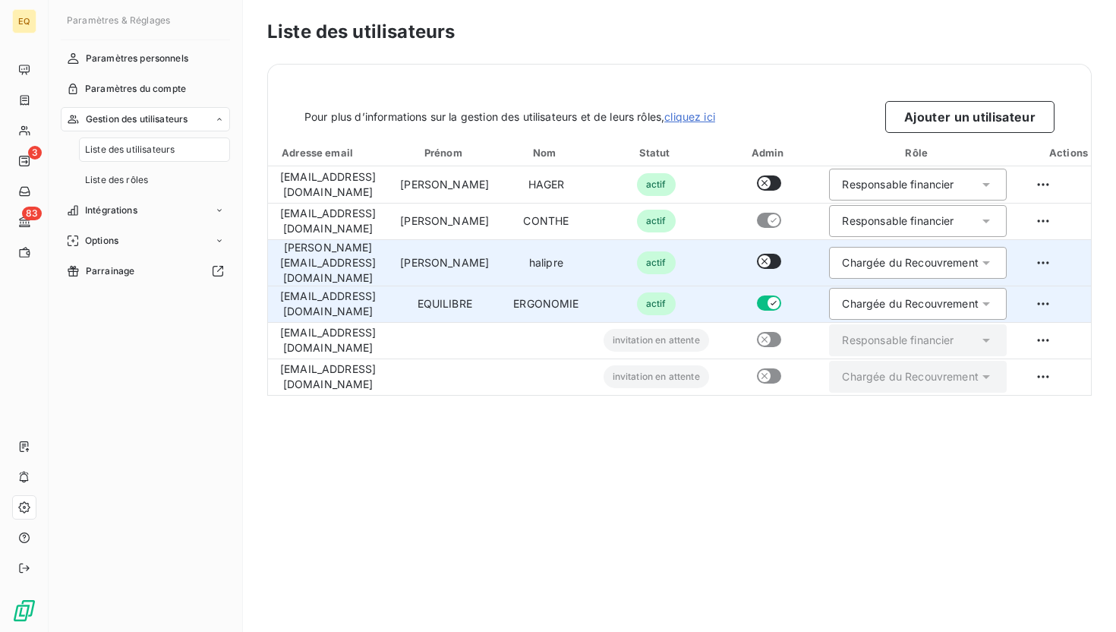
click at [781, 295] on button "button" at bounding box center [769, 302] width 24 height 15
click at [780, 297] on icon "button" at bounding box center [774, 303] width 12 height 12
click at [781, 295] on button "button" at bounding box center [769, 302] width 24 height 15
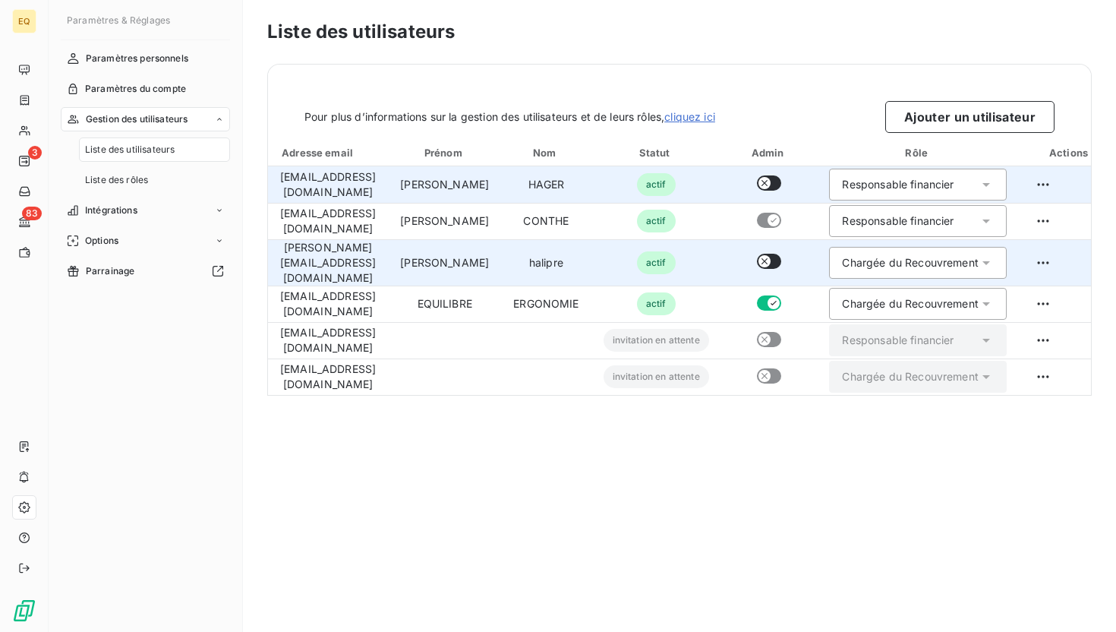
click at [781, 184] on button "button" at bounding box center [769, 182] width 24 height 15
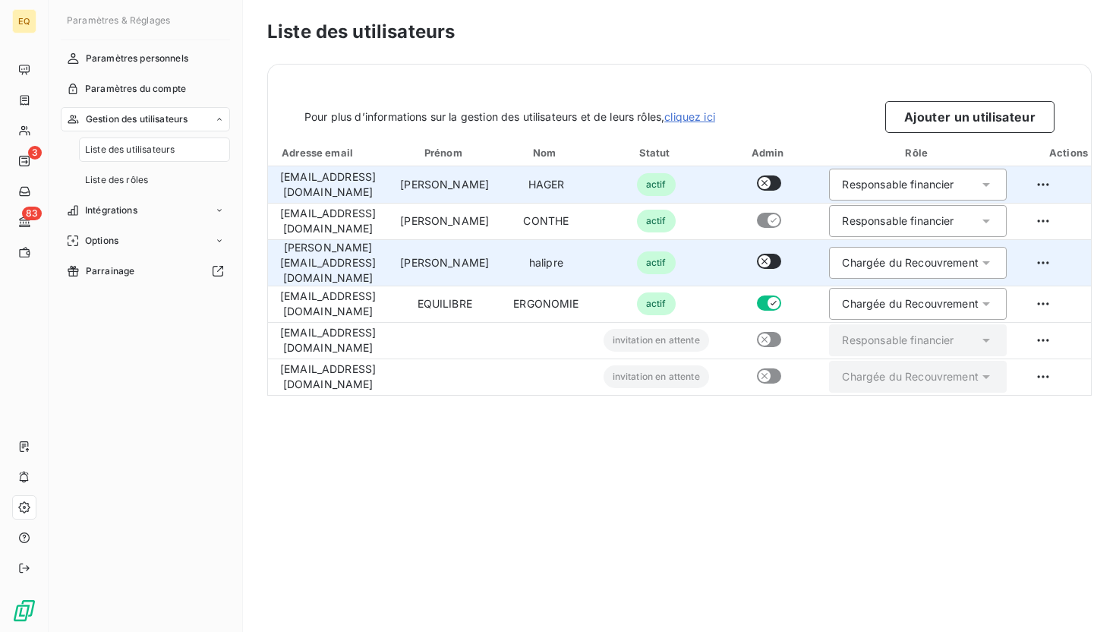
click at [781, 184] on button "button" at bounding box center [769, 182] width 24 height 15
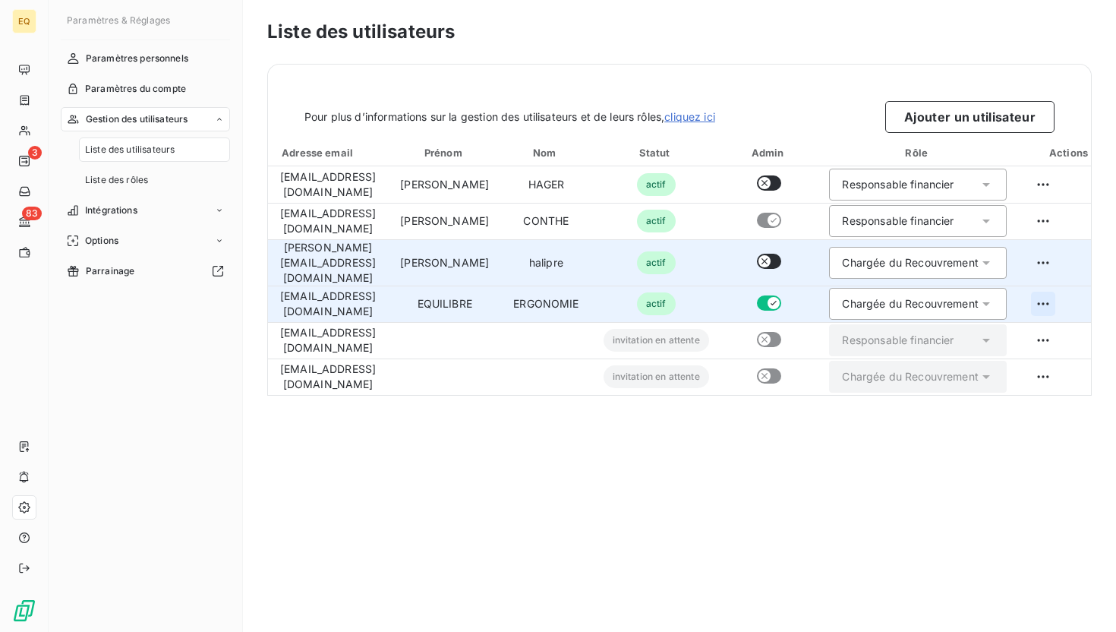
click at [1084, 298] on html "EQ 3 83 Paramètres & Réglages Paramètres personnels Paramètres du compte Gestio…" at bounding box center [558, 316] width 1116 height 632
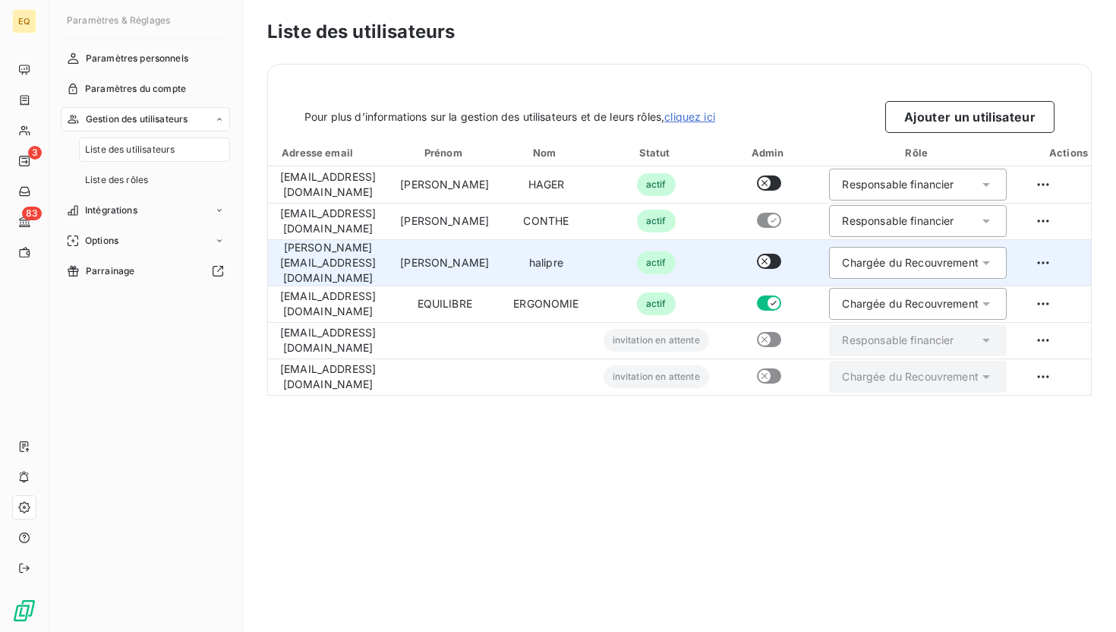
click at [804, 292] on html "EQ 3 83 Paramètres & Réglages Paramètres personnels Paramètres du compte Gestio…" at bounding box center [558, 316] width 1116 height 632
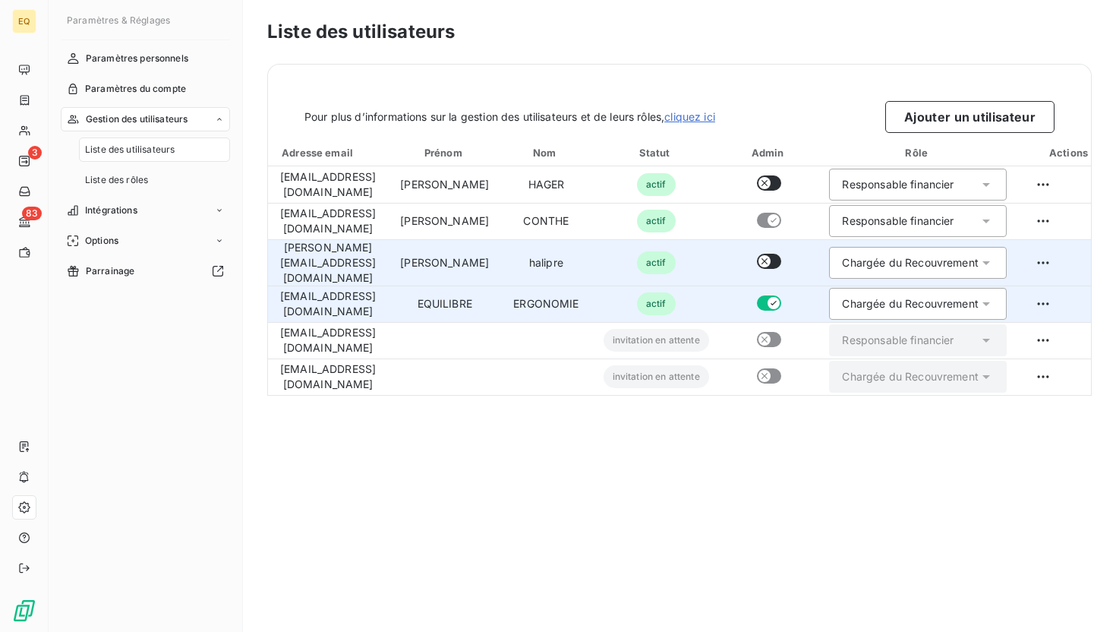
click at [781, 295] on button "button" at bounding box center [769, 302] width 24 height 15
click at [797, 292] on td at bounding box center [769, 304] width 96 height 36
click at [781, 295] on button "button" at bounding box center [769, 302] width 24 height 15
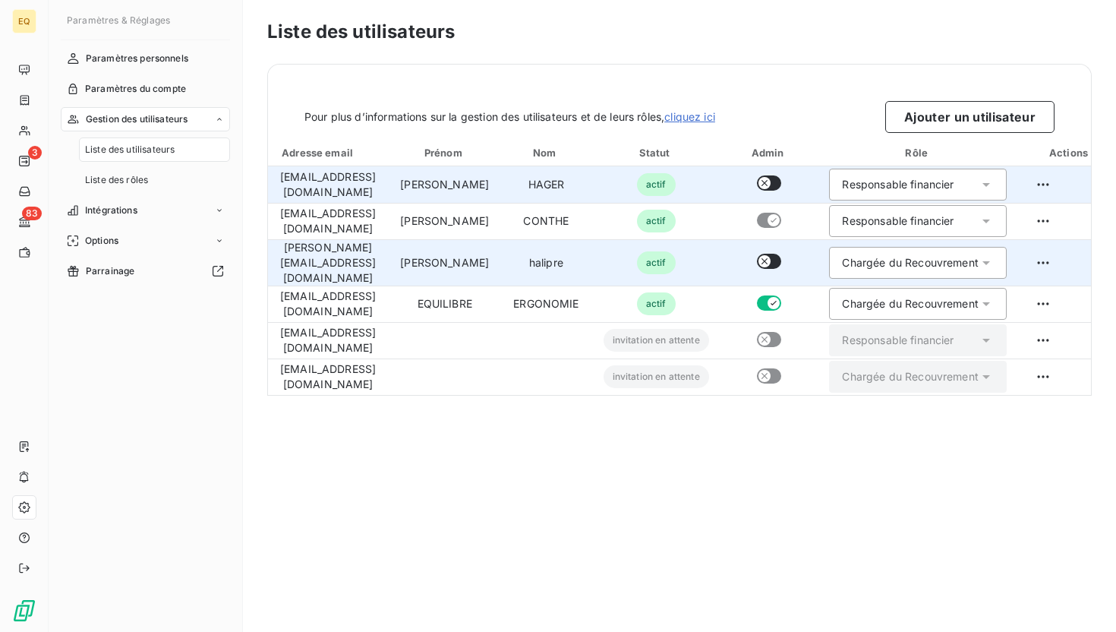
click at [781, 185] on button "button" at bounding box center [769, 182] width 24 height 15
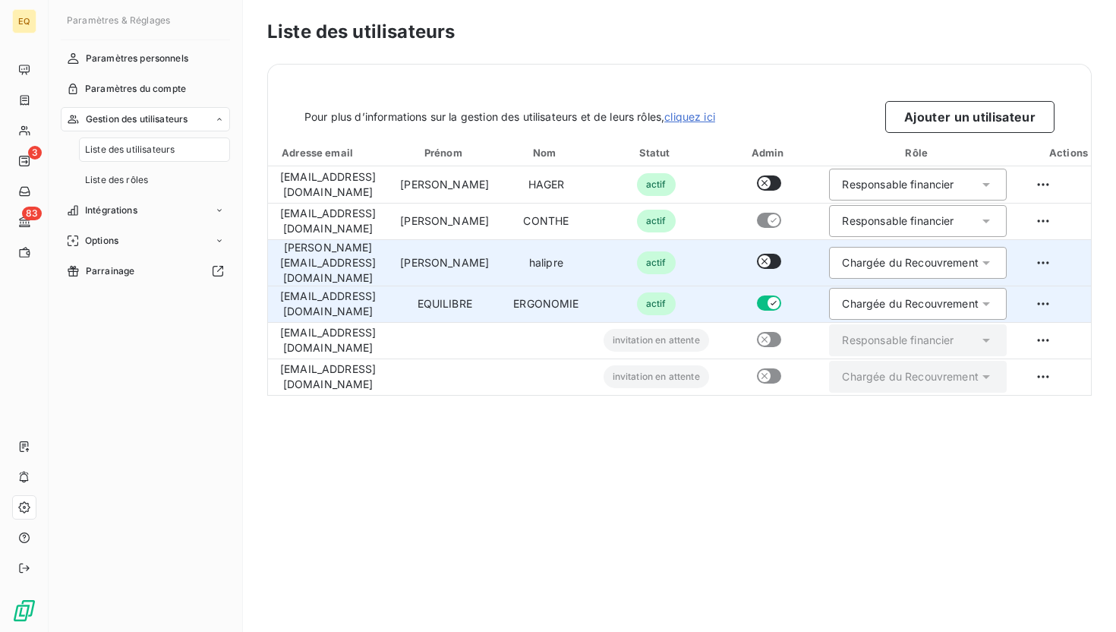
click at [781, 296] on button "button" at bounding box center [769, 302] width 24 height 15
type button "on"
click at [781, 295] on button "button" at bounding box center [769, 302] width 24 height 15
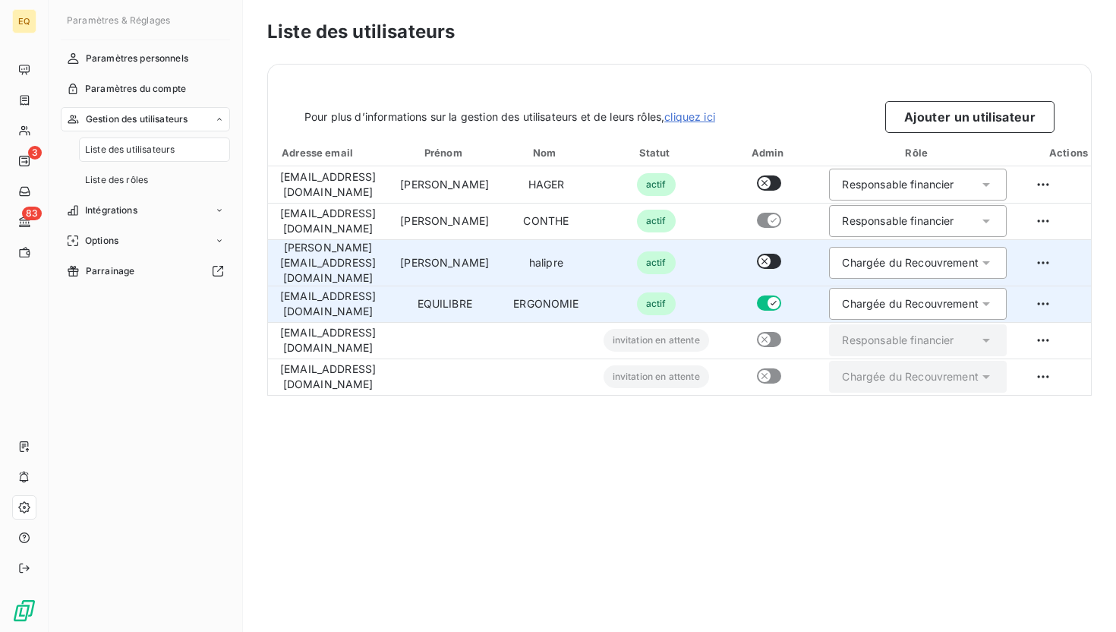
click at [781, 295] on button "button" at bounding box center [769, 302] width 24 height 15
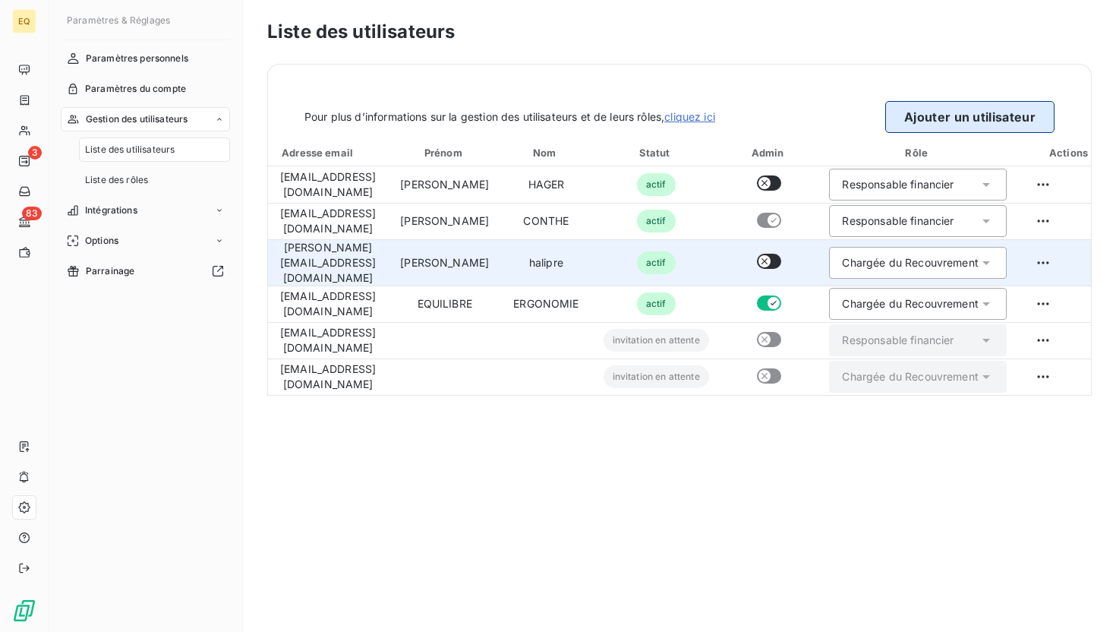
click at [965, 118] on button "Ajouter un utilisateur" at bounding box center [969, 117] width 169 height 32
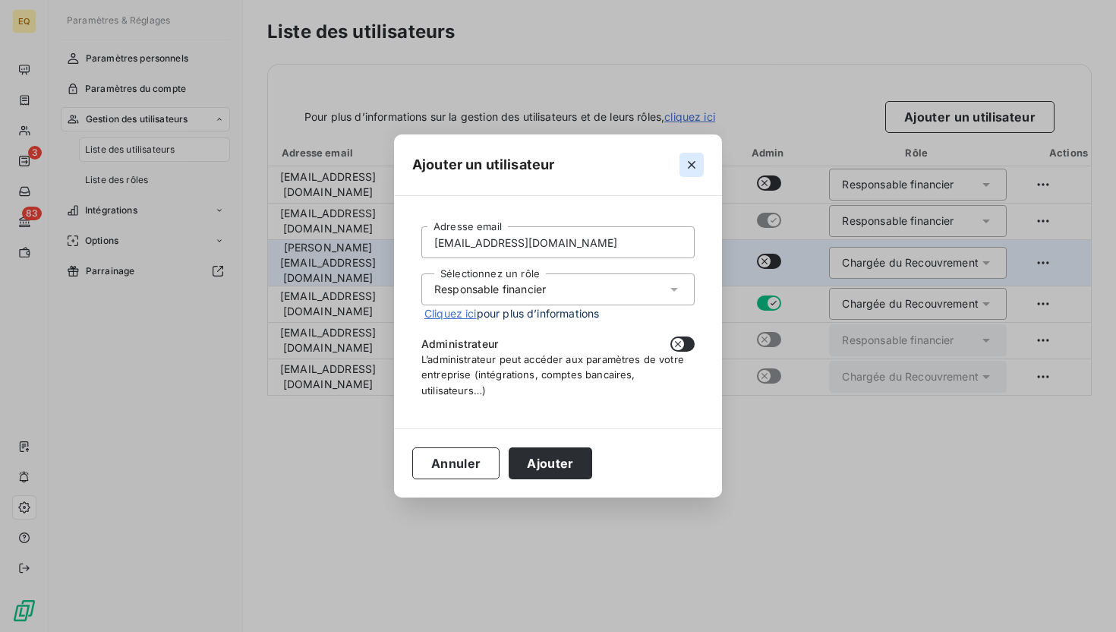
click at [695, 166] on icon "button" at bounding box center [691, 164] width 15 height 15
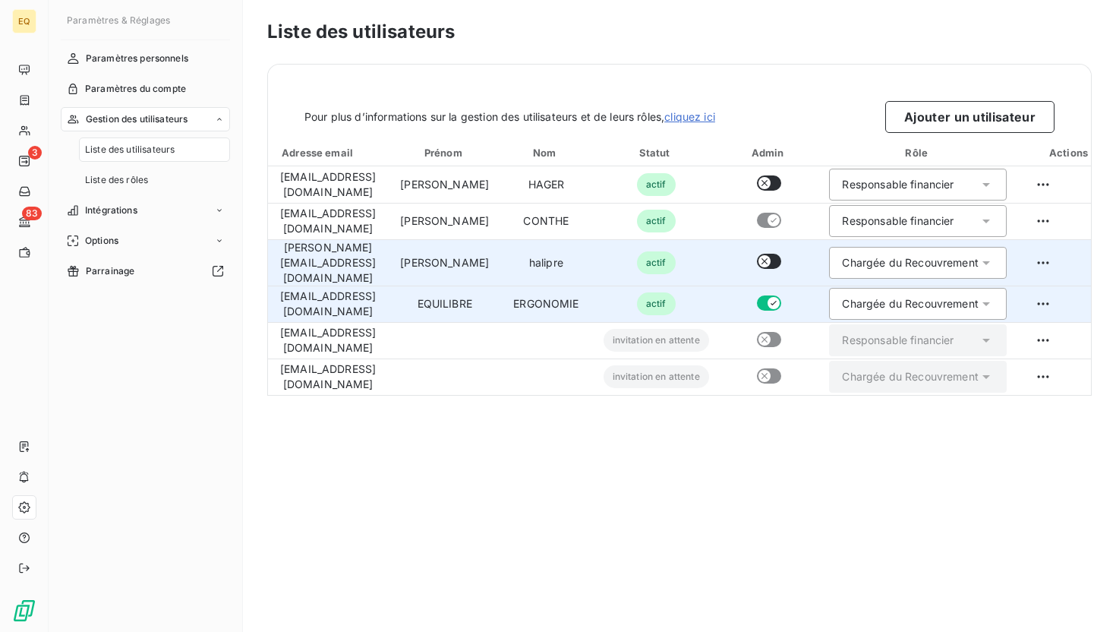
click at [781, 295] on button "button" at bounding box center [769, 302] width 24 height 15
click at [721, 298] on td "actif" at bounding box center [657, 304] width 130 height 36
click at [676, 295] on span "actif" at bounding box center [656, 303] width 39 height 23
drag, startPoint x: 683, startPoint y: 295, endPoint x: 1077, endPoint y: 288, distance: 393.4
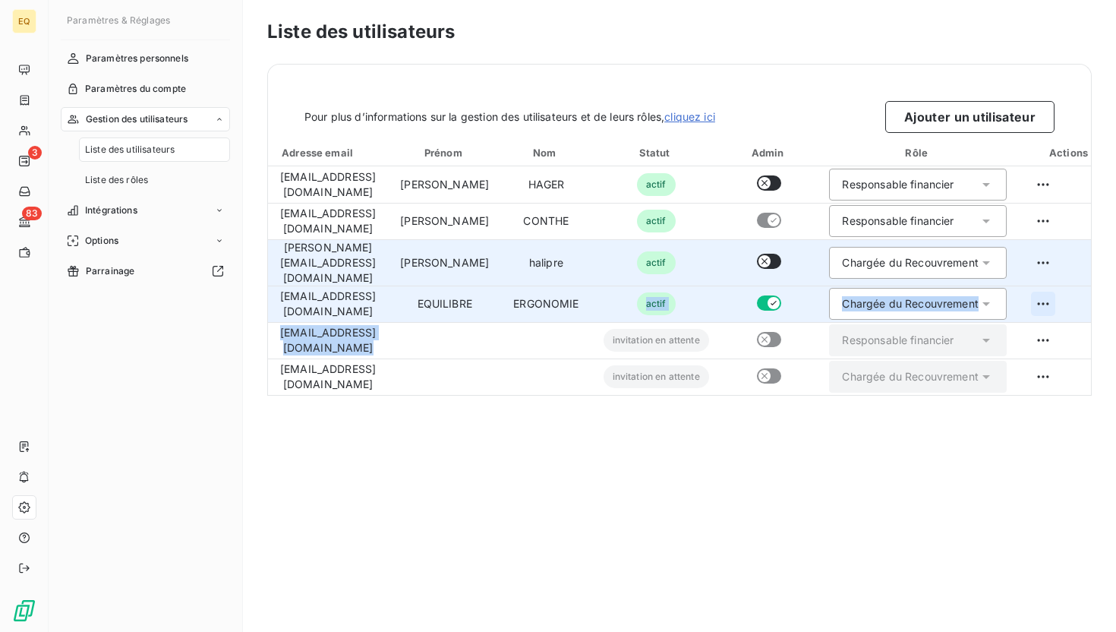
click at [1075, 287] on tr "contact@equilibre-france-ergonomie.fr EQUILIBRE ERGONOMIE actif Chargée du Reco…" at bounding box center [695, 304] width 854 height 36
click at [1088, 292] on html "EQ 3 83 Paramètres & Réglages Paramètres personnels Paramètres du compte Gestio…" at bounding box center [558, 316] width 1116 height 632
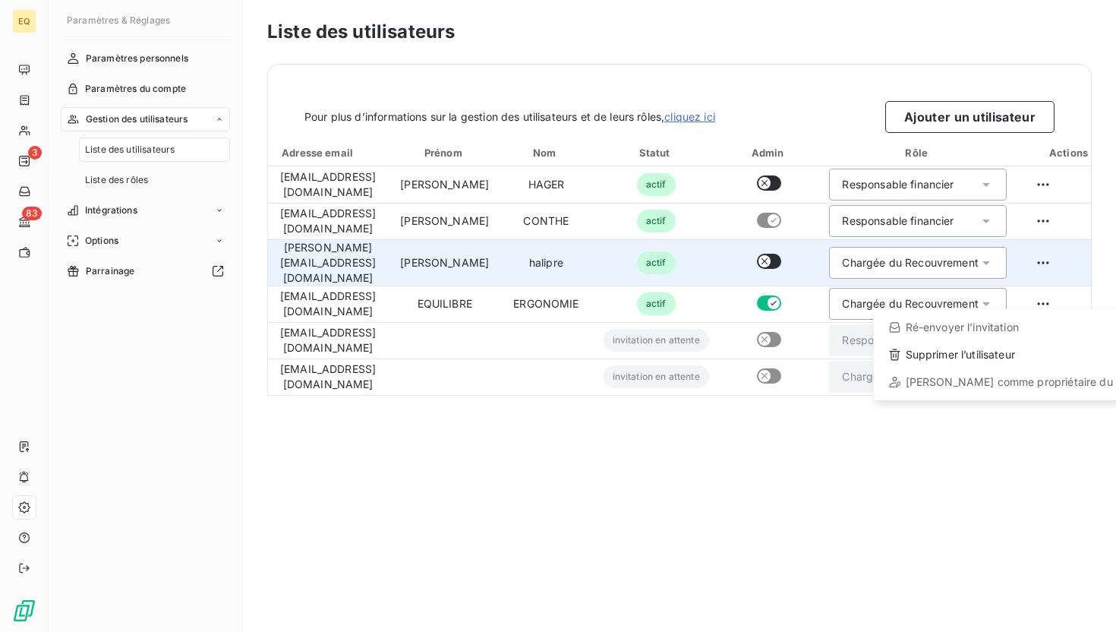
click at [924, 498] on html "EQ 3 83 Paramètres & Réglages Paramètres personnels Paramètres du compte Gestio…" at bounding box center [558, 316] width 1116 height 632
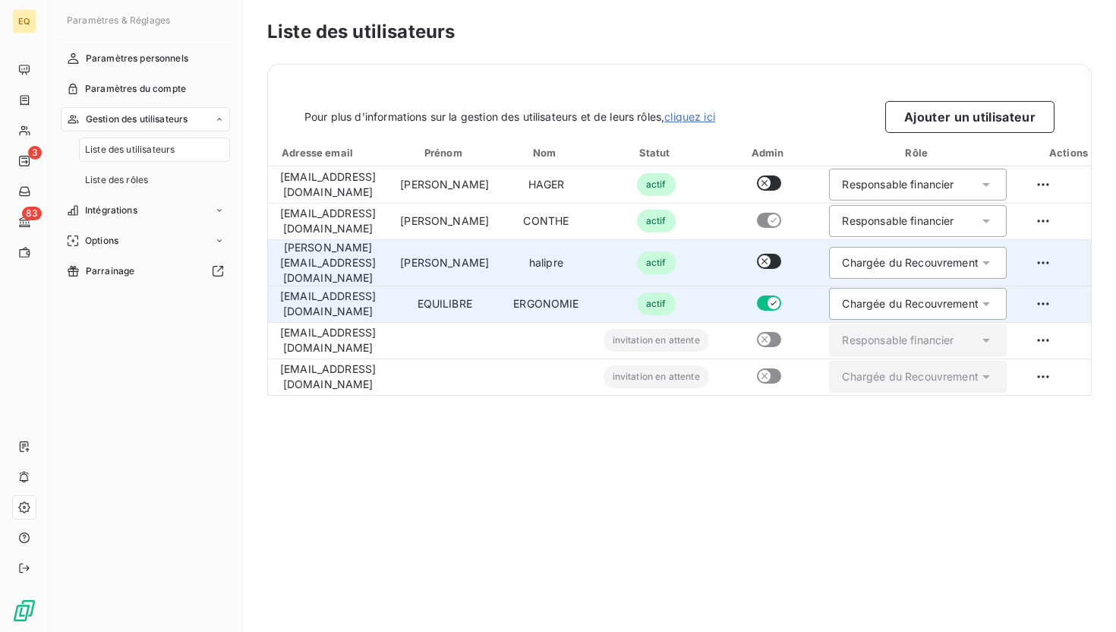
click at [781, 295] on button "button" at bounding box center [769, 302] width 24 height 15
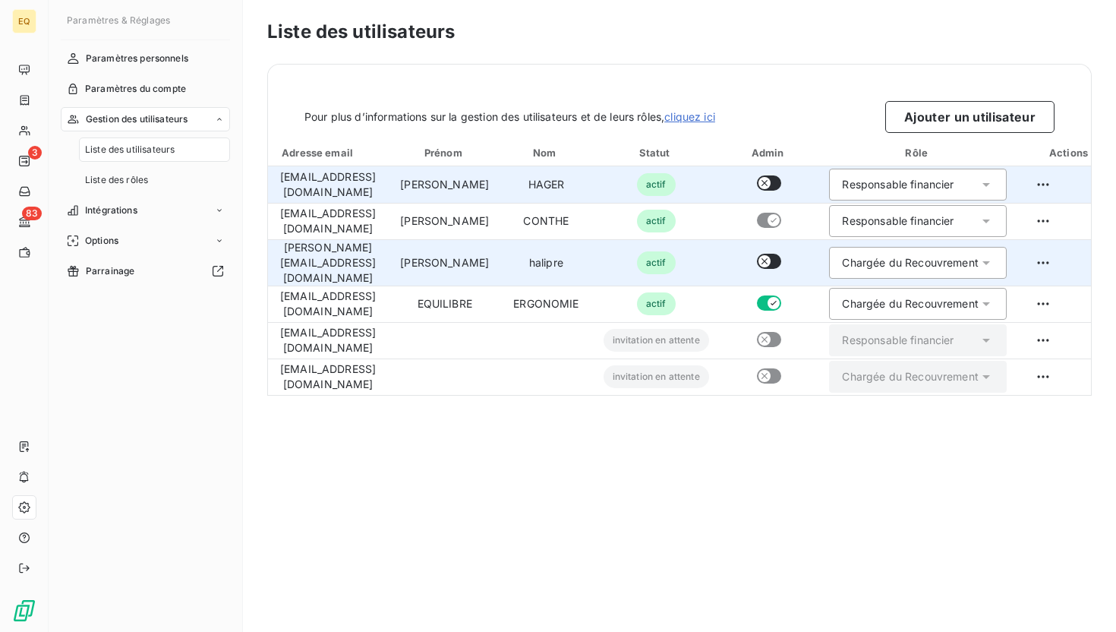
click at [781, 181] on button "button" at bounding box center [769, 182] width 24 height 15
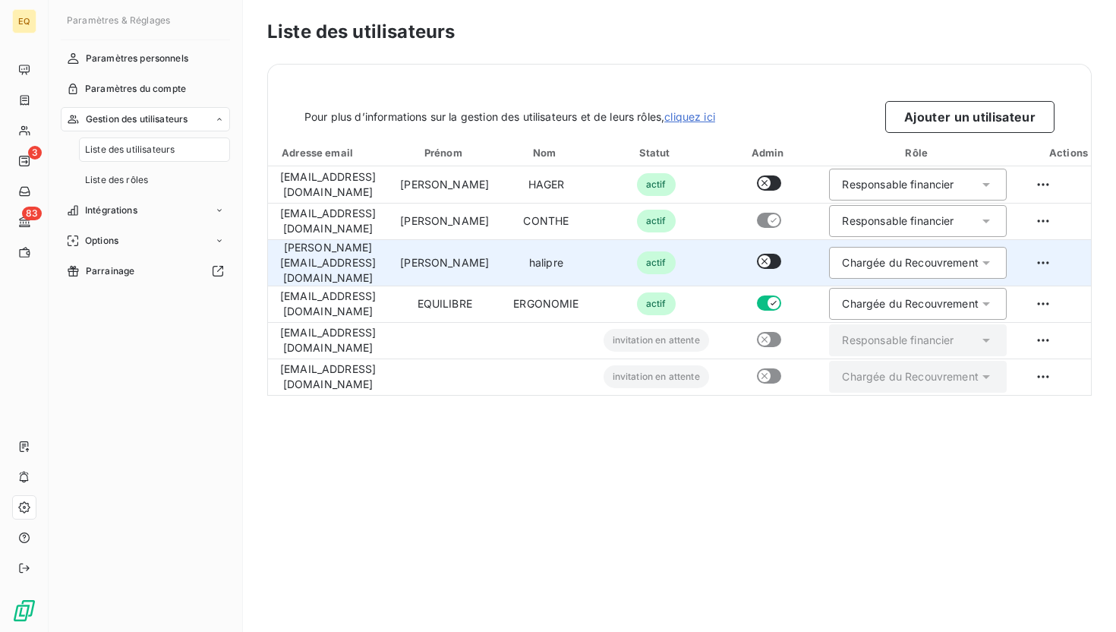
click at [715, 118] on link "cliquez ici" at bounding box center [689, 116] width 51 height 13
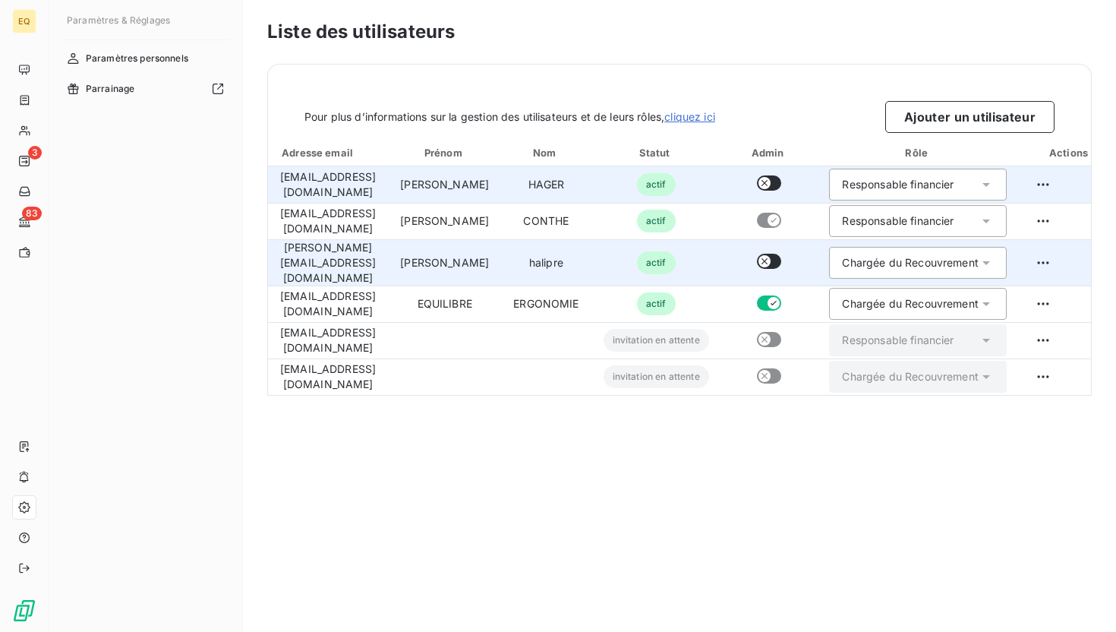
click at [781, 184] on button "button" at bounding box center [769, 182] width 24 height 15
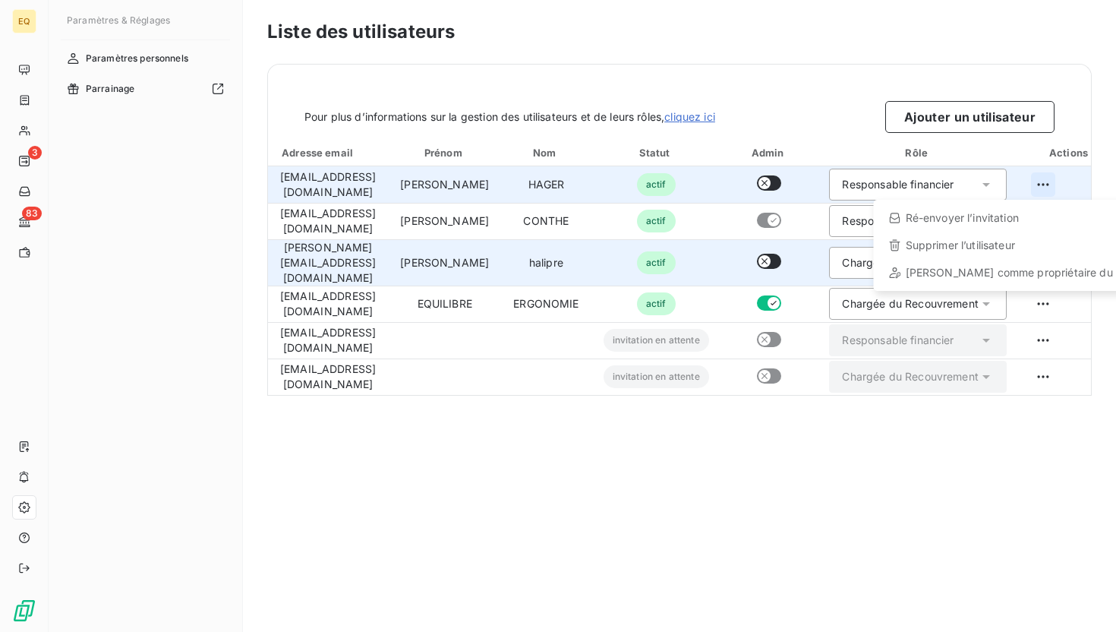
click at [1087, 189] on html "EQ 3 83 Paramètres & Réglages Paramètres personnels Parrainage Liste des utilis…" at bounding box center [558, 316] width 1116 height 632
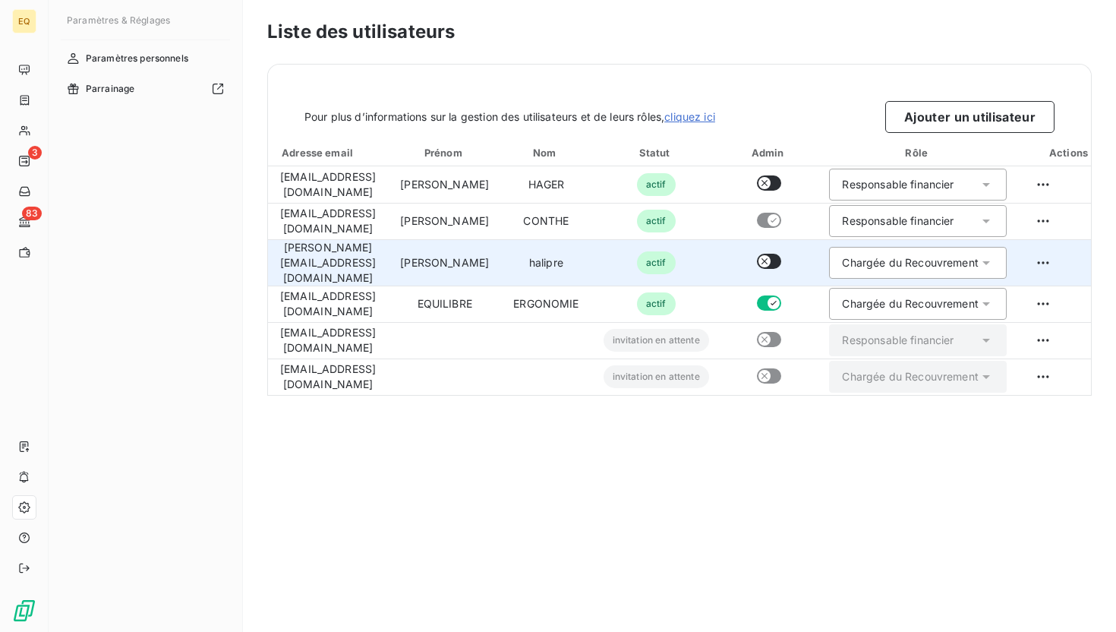
click at [857, 492] on html "EQ 3 83 Paramètres & Réglages Paramètres personnels Parrainage Liste des utilis…" at bounding box center [558, 316] width 1116 height 632
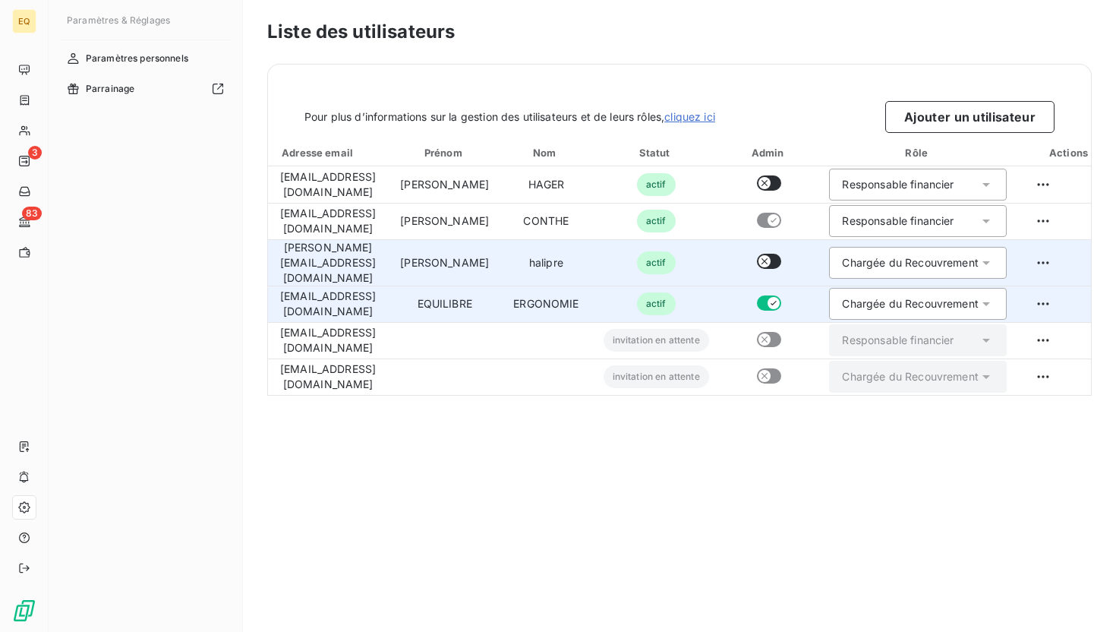
click at [780, 297] on icon "button" at bounding box center [774, 303] width 12 height 12
click at [781, 295] on button "button" at bounding box center [769, 302] width 24 height 15
drag, startPoint x: 819, startPoint y: 292, endPoint x: 800, endPoint y: 292, distance: 18.2
click at [781, 295] on button "button" at bounding box center [769, 302] width 24 height 15
drag, startPoint x: 814, startPoint y: 292, endPoint x: 796, endPoint y: 292, distance: 18.2
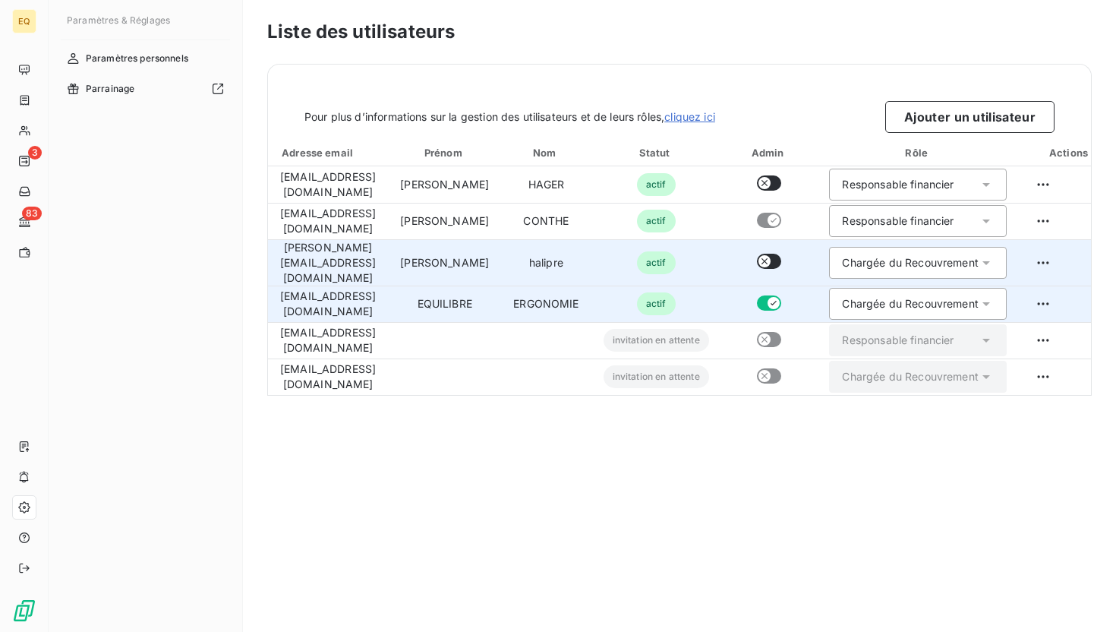
click at [796, 292] on td at bounding box center [769, 304] width 96 height 36
click at [1085, 297] on html "EQ 3 83 Paramètres & Réglages Paramètres personnels Parrainage Liste des utilis…" at bounding box center [558, 316] width 1116 height 632
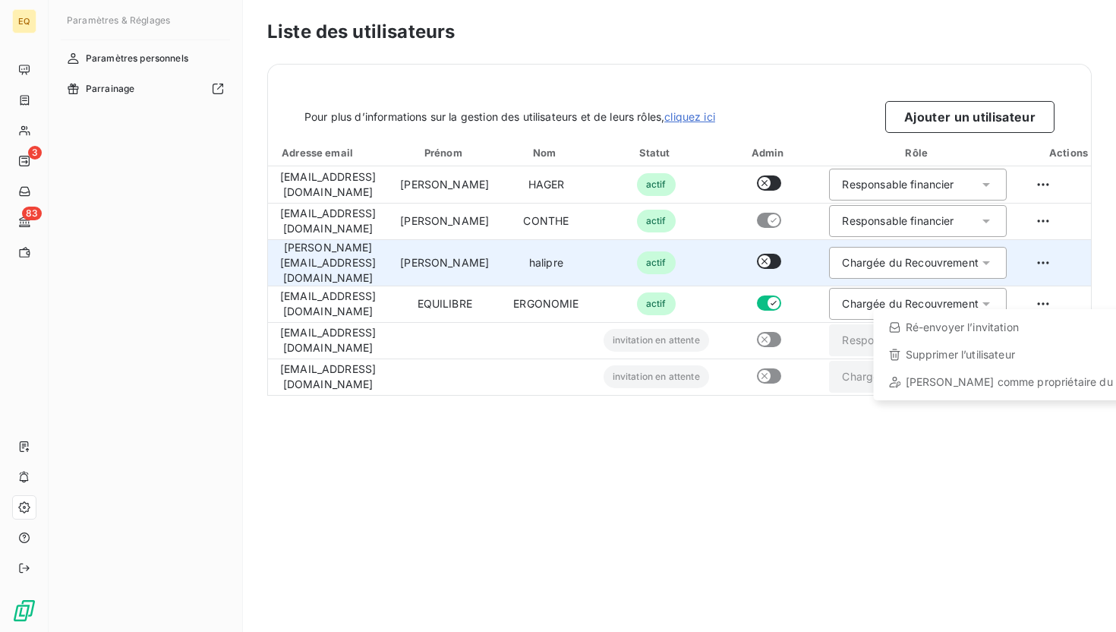
click at [823, 471] on html "EQ 3 83 Paramètres & Réglages Paramètres personnels Parrainage Liste des utilis…" at bounding box center [558, 316] width 1116 height 632
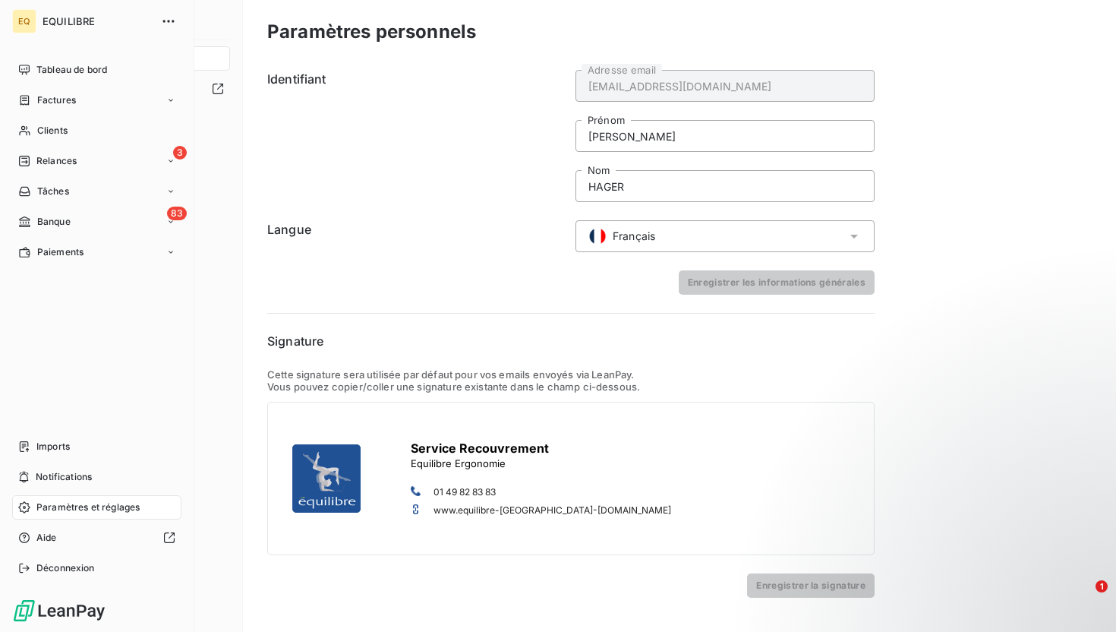
click at [99, 510] on span "Paramètres et réglages" at bounding box center [87, 507] width 103 height 14
click at [57, 102] on span "Factures" at bounding box center [56, 100] width 39 height 14
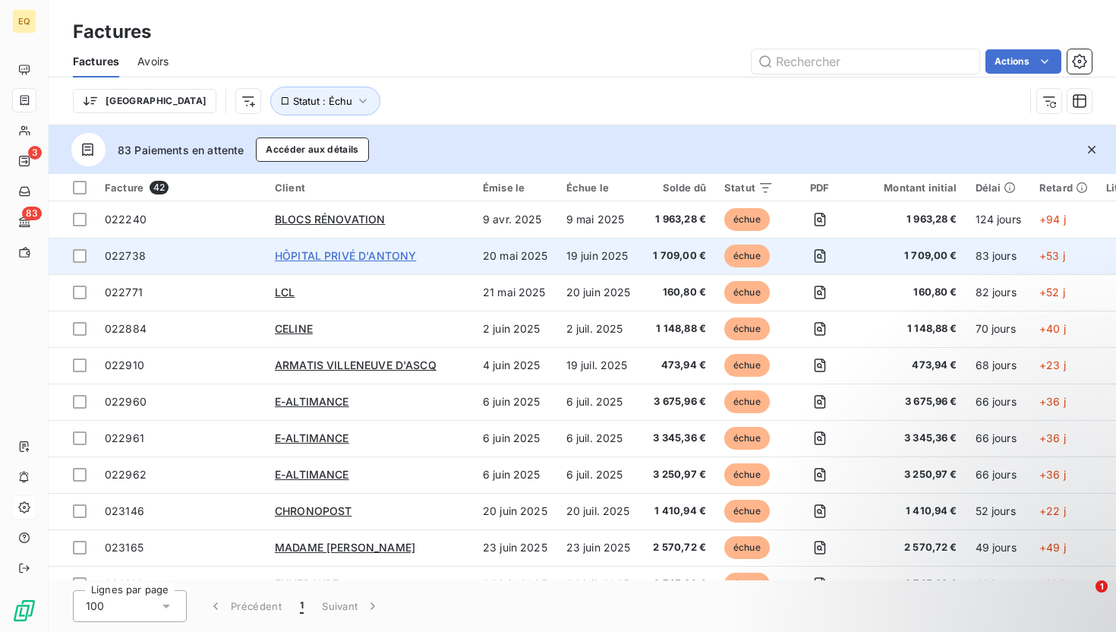
click at [333, 258] on span "HÔPITAL PRIVÉ D'ANTONY" at bounding box center [345, 255] width 141 height 13
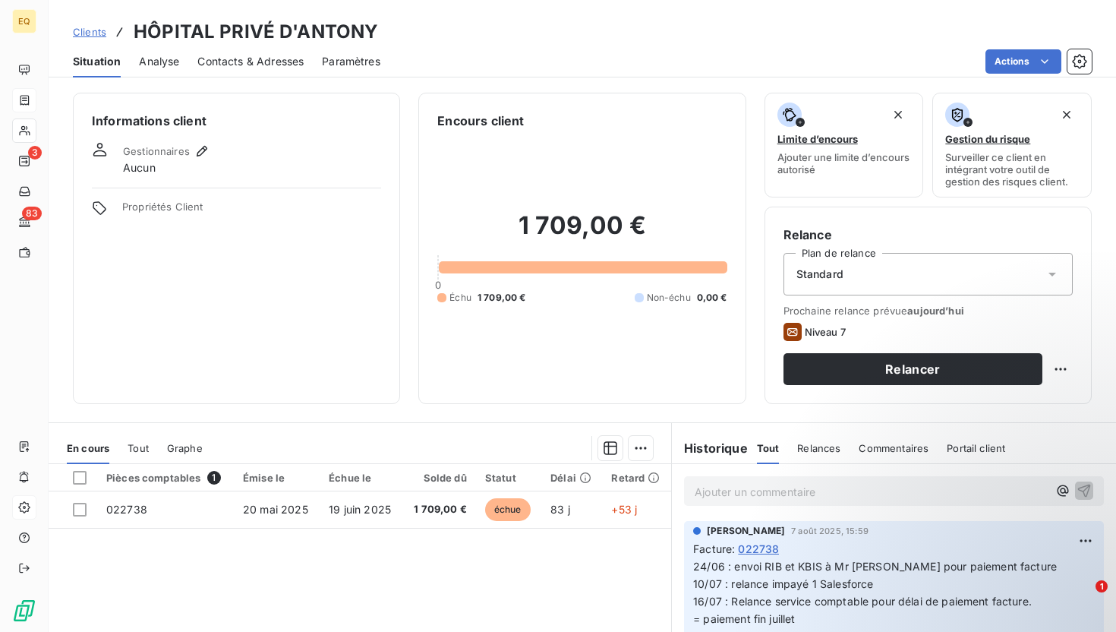
click at [240, 58] on span "Contacts & Adresses" at bounding box center [250, 61] width 106 height 15
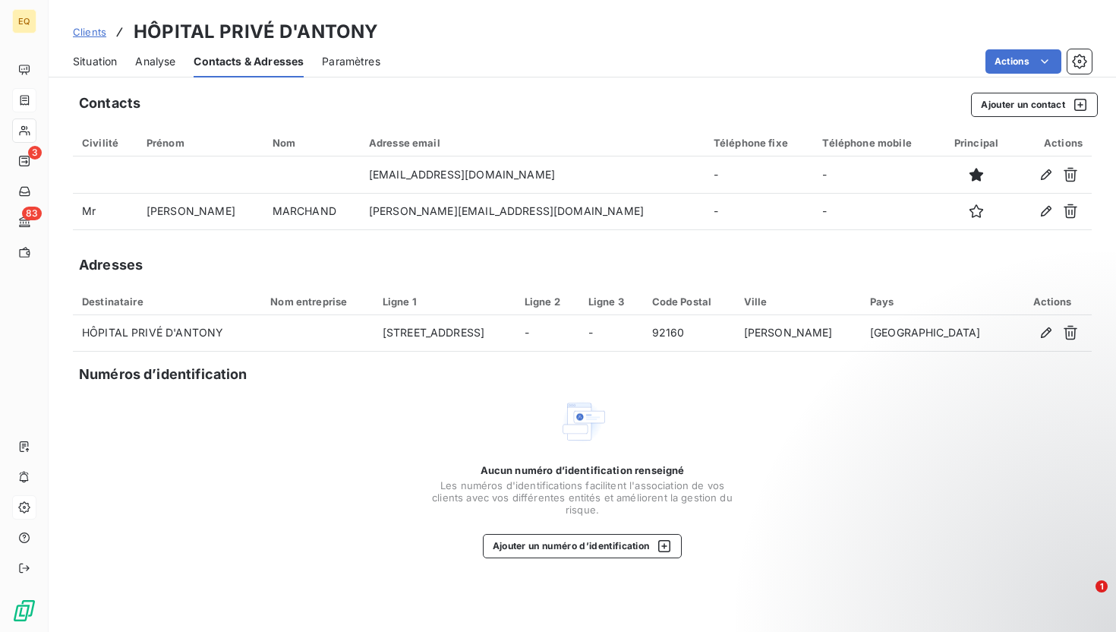
click at [93, 32] on span "Clients" at bounding box center [89, 32] width 33 height 12
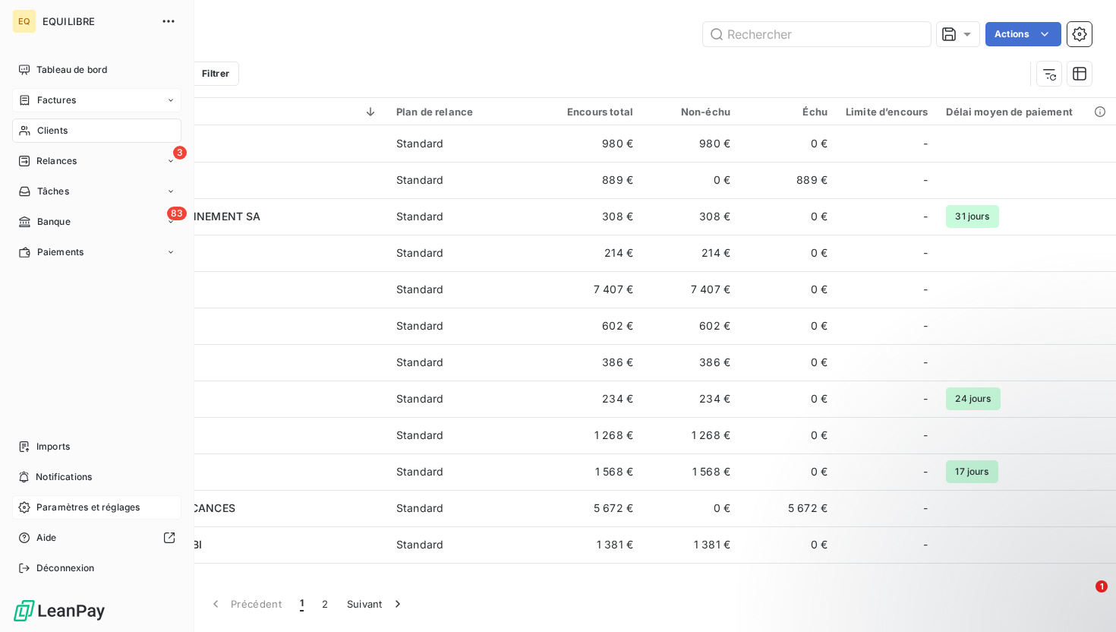
click at [35, 97] on div "Factures" at bounding box center [47, 100] width 58 height 14
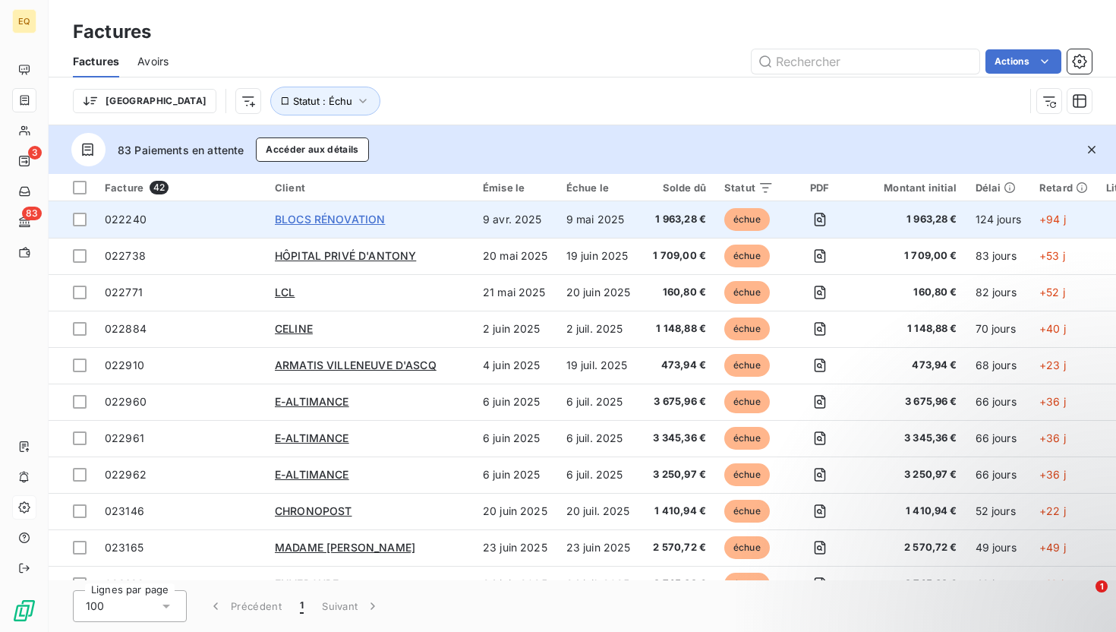
click at [365, 219] on span "BLOCS RÉNOVATION" at bounding box center [330, 219] width 110 height 13
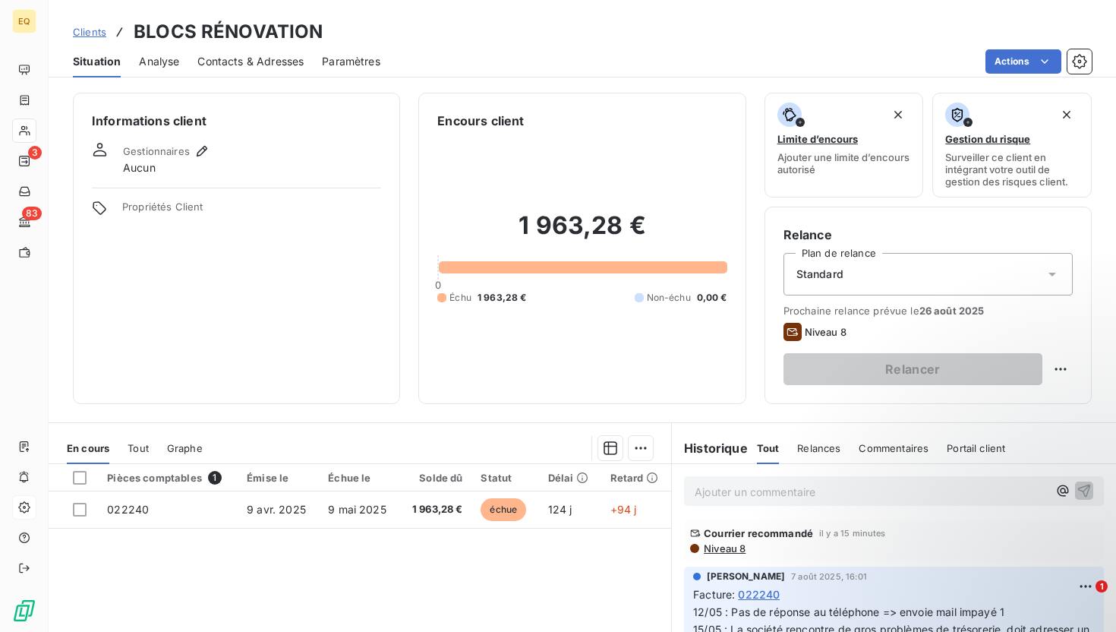
click at [279, 61] on span "Contacts & Adresses" at bounding box center [250, 61] width 106 height 15
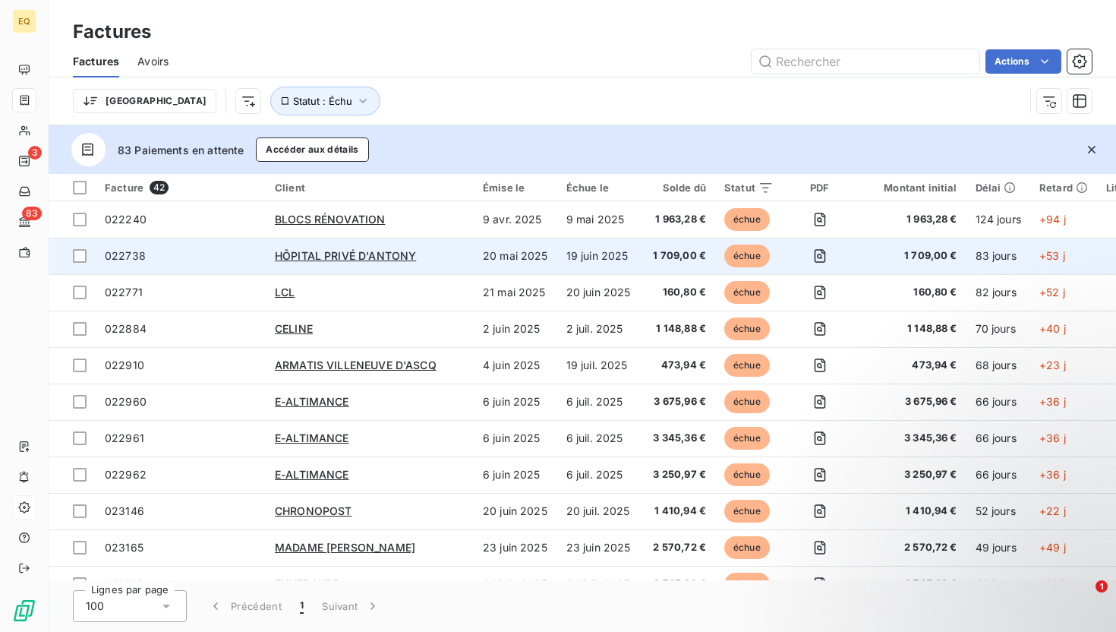
click at [326, 248] on div "HÔPITAL PRIVÉ D'ANTONY" at bounding box center [370, 255] width 190 height 15
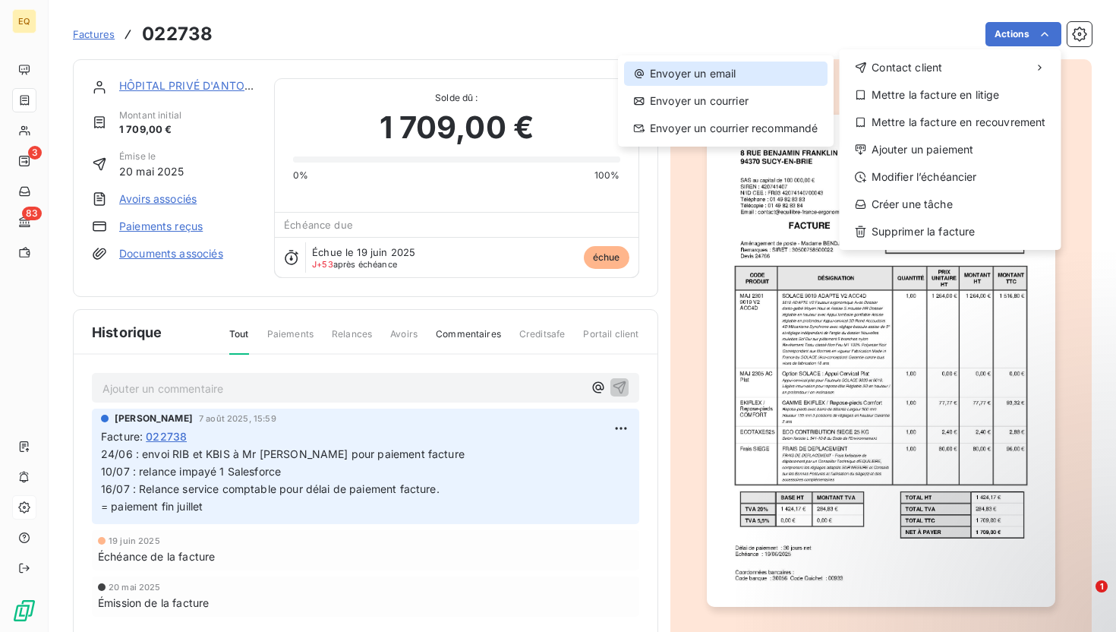
click at [709, 75] on div "Envoyer un email" at bounding box center [726, 74] width 204 height 24
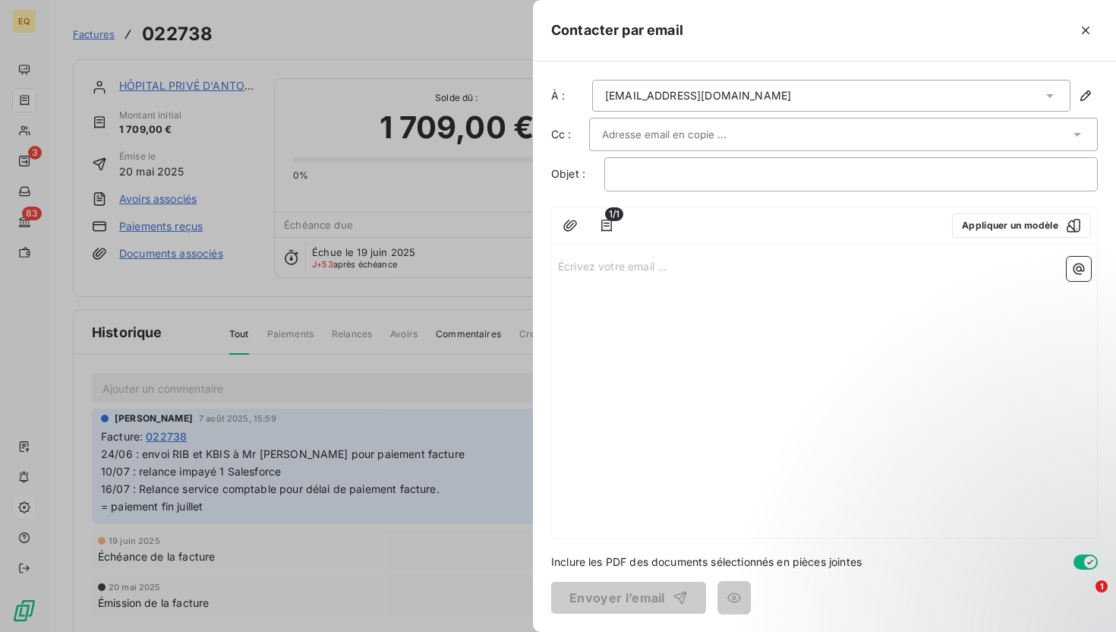
click at [1045, 90] on icon at bounding box center [1050, 95] width 15 height 15
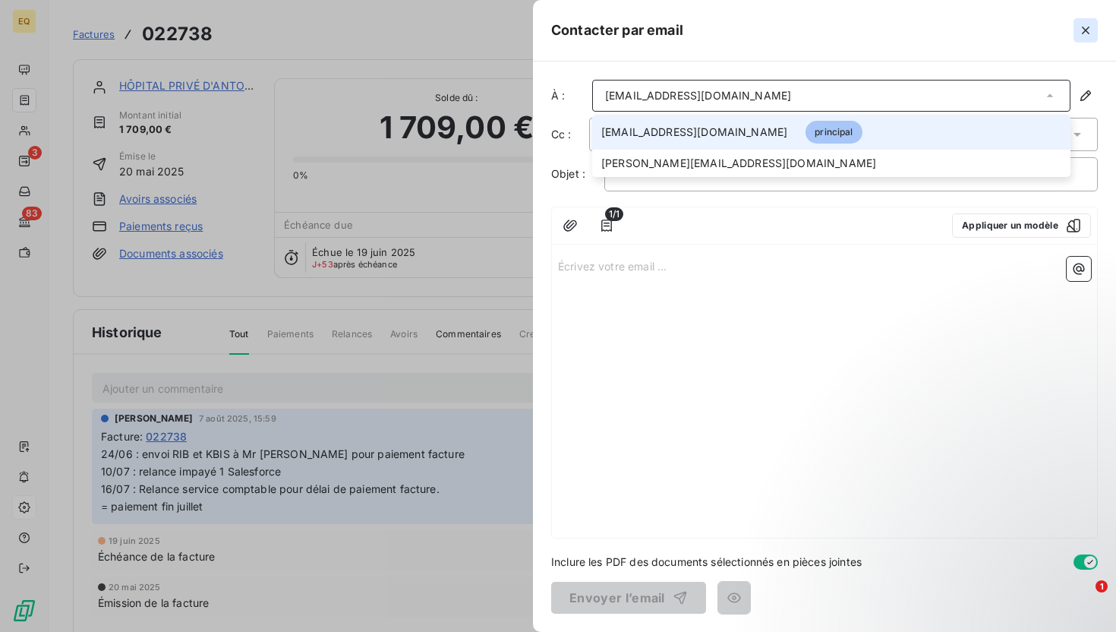
click at [1090, 28] on icon "button" at bounding box center [1085, 30] width 15 height 15
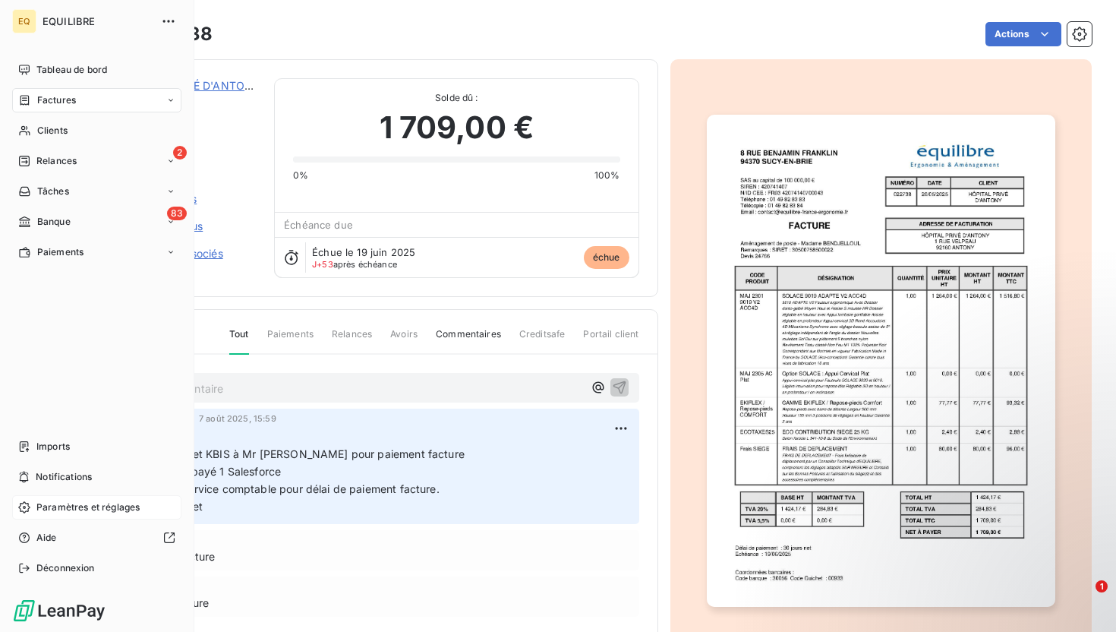
click at [66, 504] on span "Paramètres et réglages" at bounding box center [87, 507] width 103 height 14
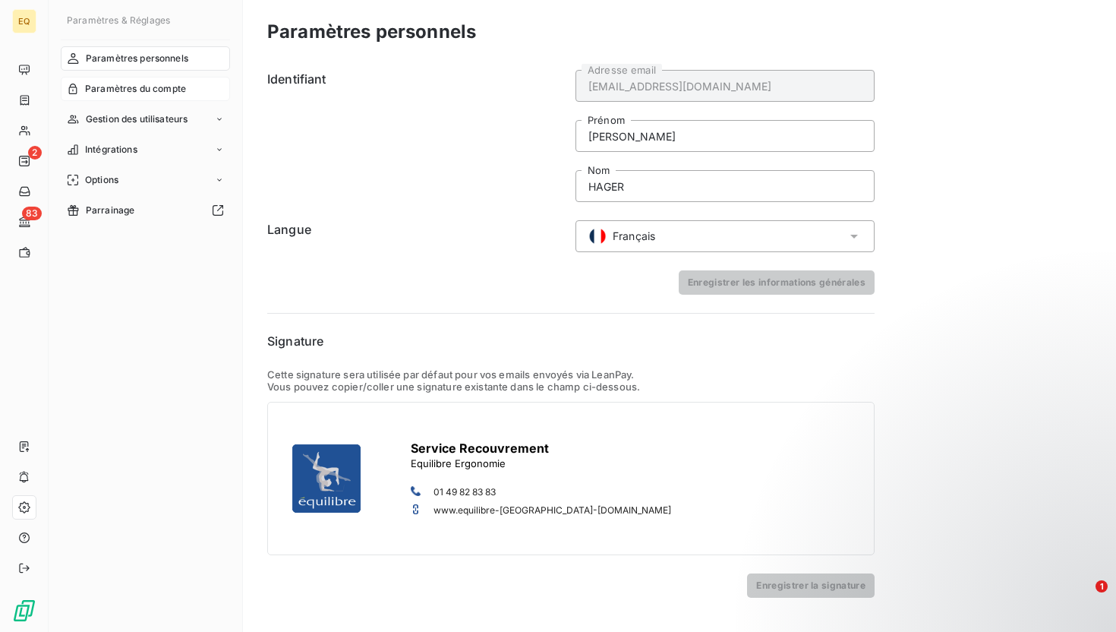
click at [157, 80] on div "Paramètres du compte" at bounding box center [145, 89] width 169 height 24
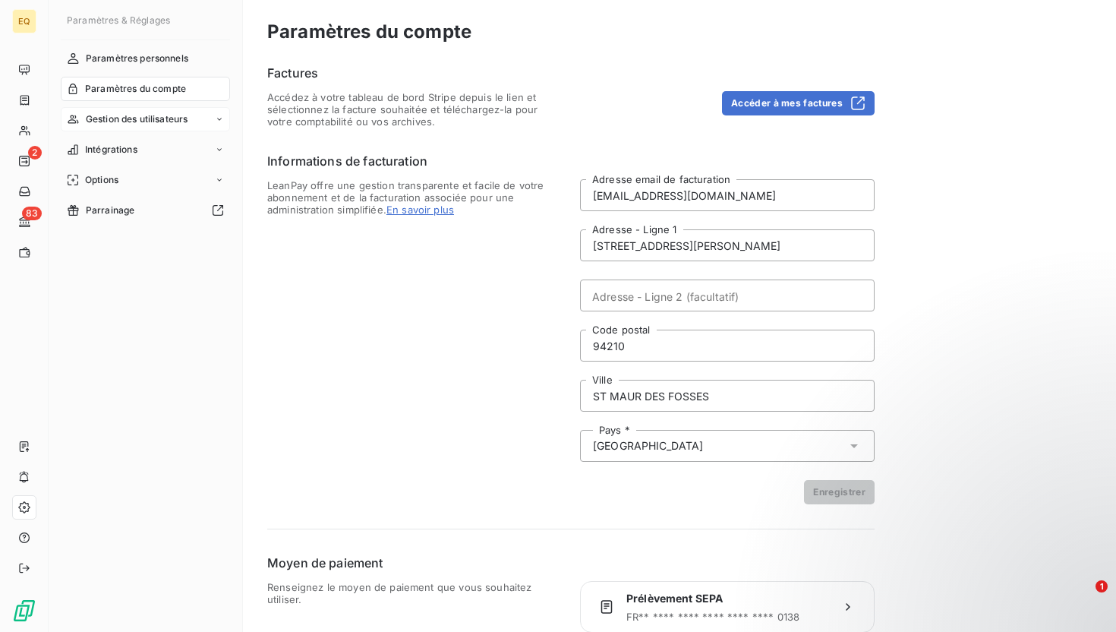
click at [128, 118] on span "Gestion des utilisateurs" at bounding box center [137, 119] width 103 height 14
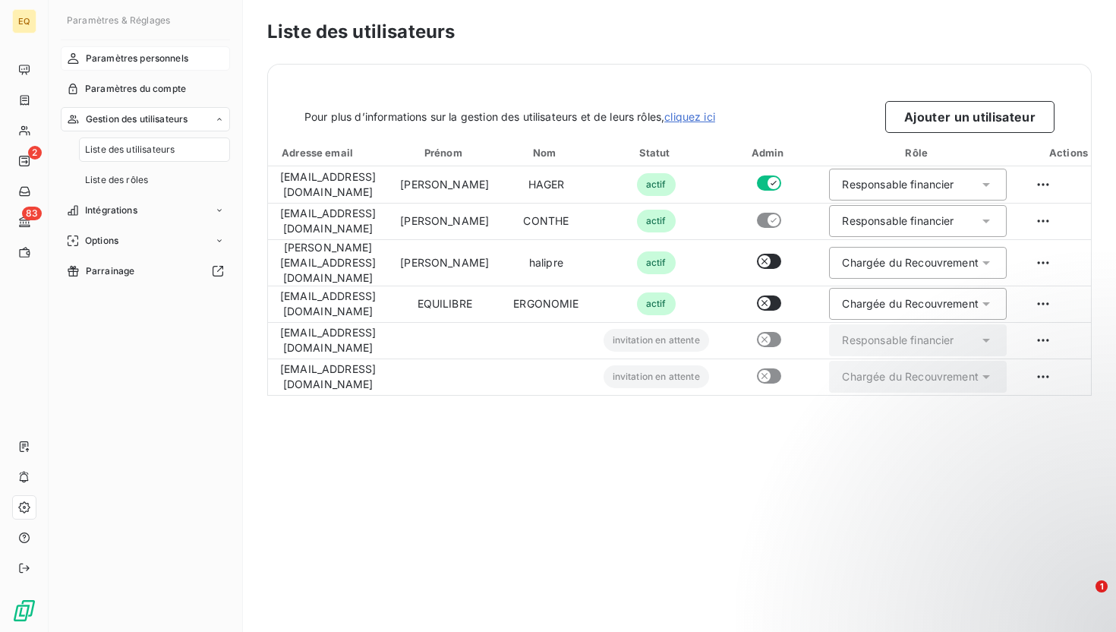
click at [160, 61] on span "Paramètres personnels" at bounding box center [137, 59] width 103 height 14
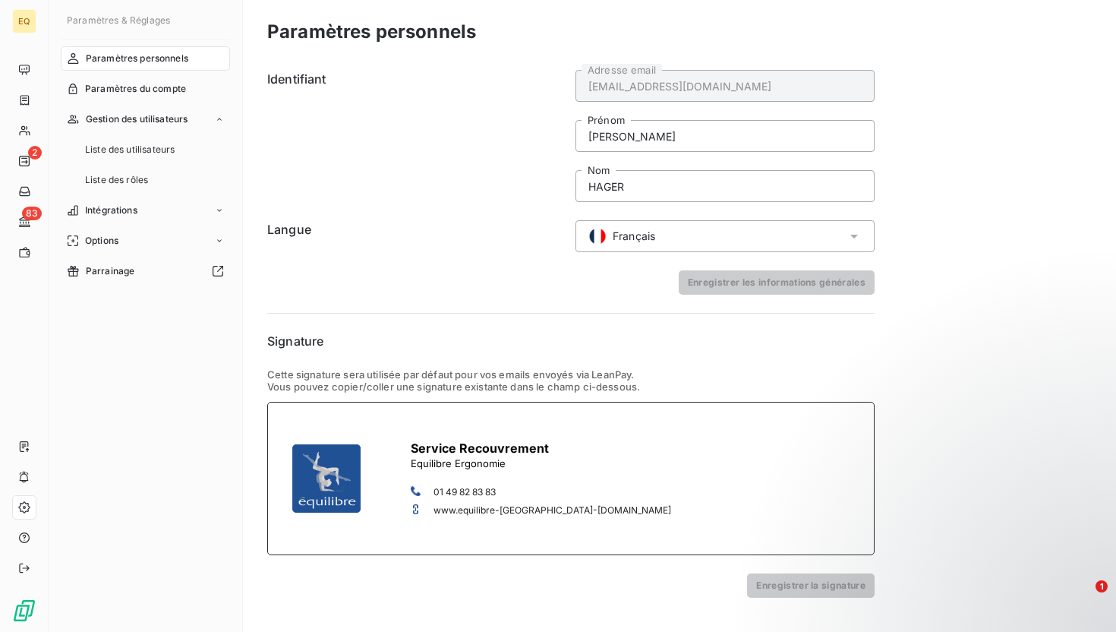
click at [644, 494] on div "Service Recouvrement Equilibre Ergonomie 01 49 82 83 83 www.equilibre-france- […" at bounding box center [571, 478] width 608 height 153
drag, startPoint x: 644, startPoint y: 494, endPoint x: 271, endPoint y: 436, distance: 377.4
click at [271, 436] on div "Service Recouvrement Equilibre Ergonomie 01 49 82 83 83 www.equilibre-france- […" at bounding box center [571, 478] width 608 height 153
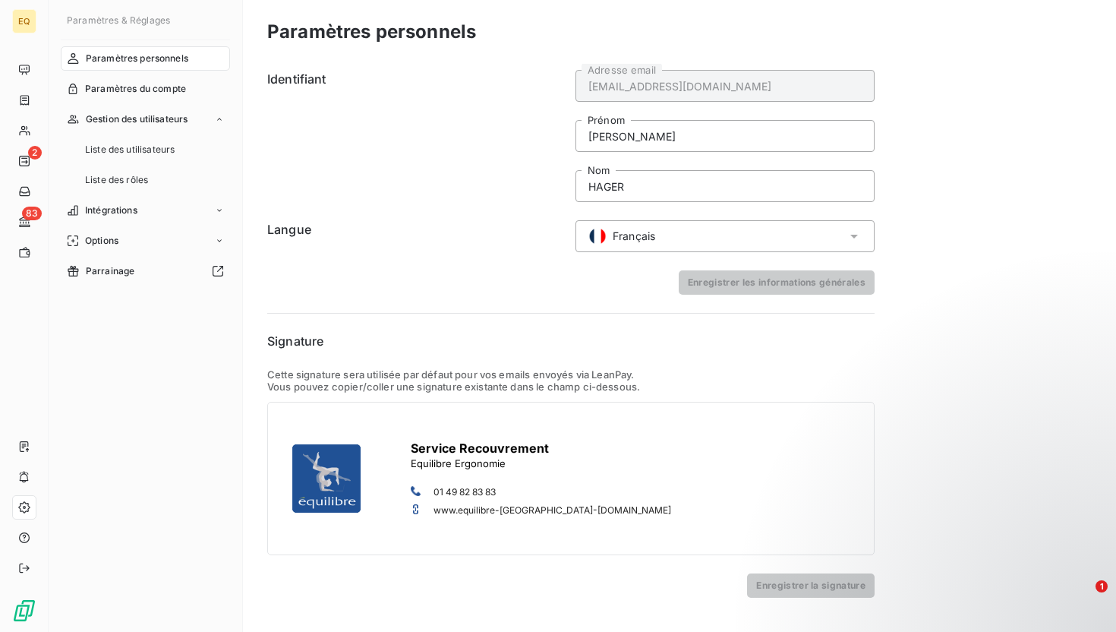
click at [461, 308] on div "Identifiant [EMAIL_ADDRESS][DOMAIN_NAME] Adresse email [PERSON_NAME] HAGER Nom …" at bounding box center [571, 331] width 608 height 534
click at [136, 176] on span "Liste des rôles" at bounding box center [116, 180] width 63 height 14
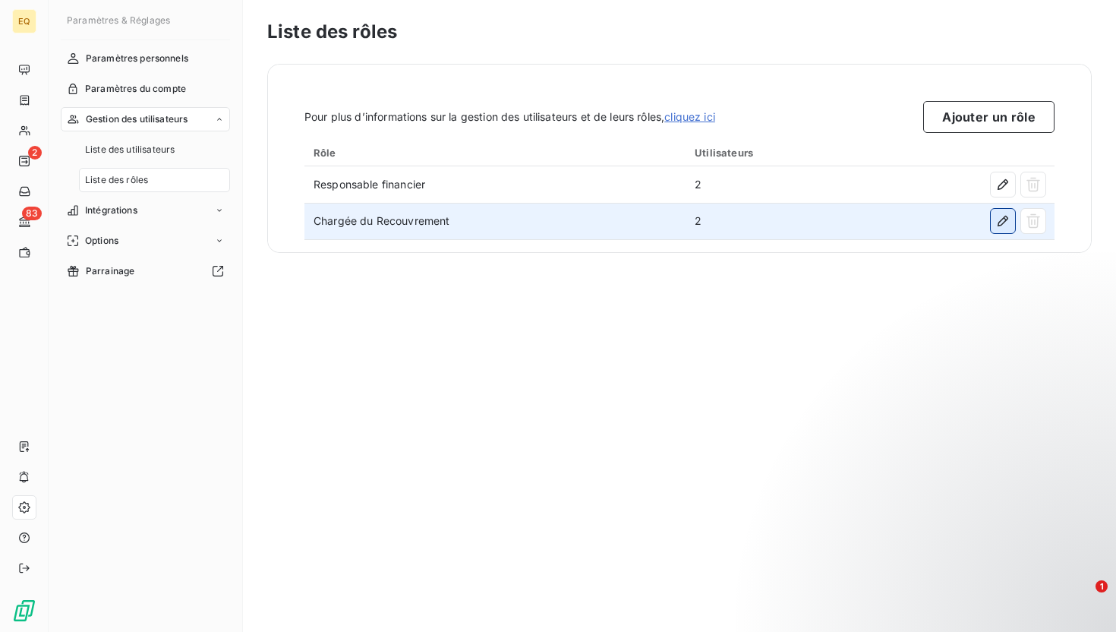
click at [1005, 222] on icon "button" at bounding box center [1003, 221] width 11 height 11
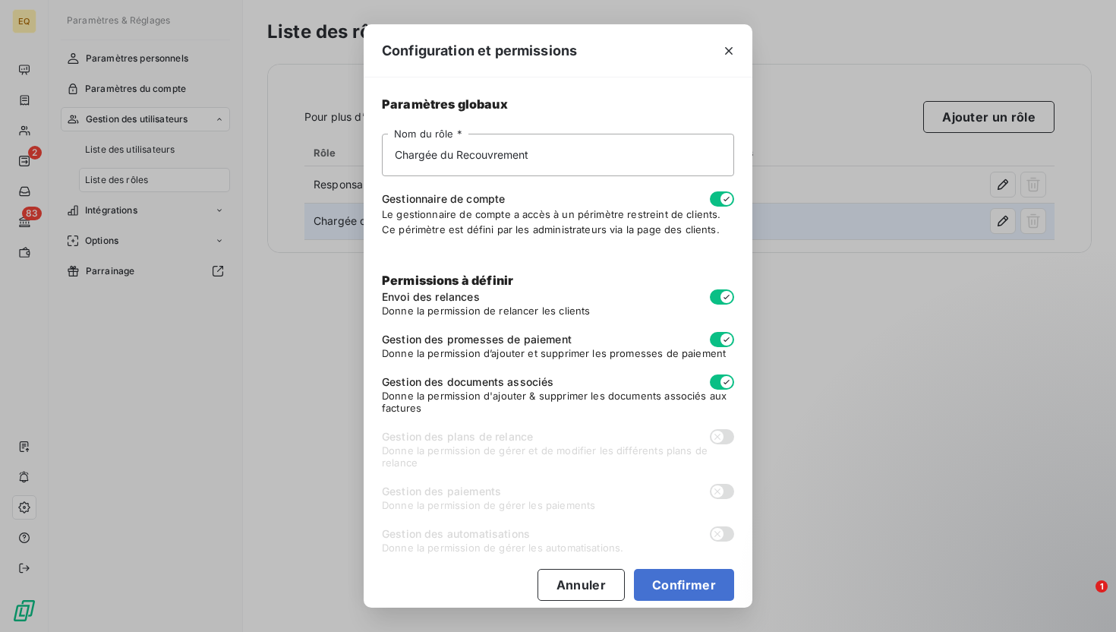
scroll to position [11, 0]
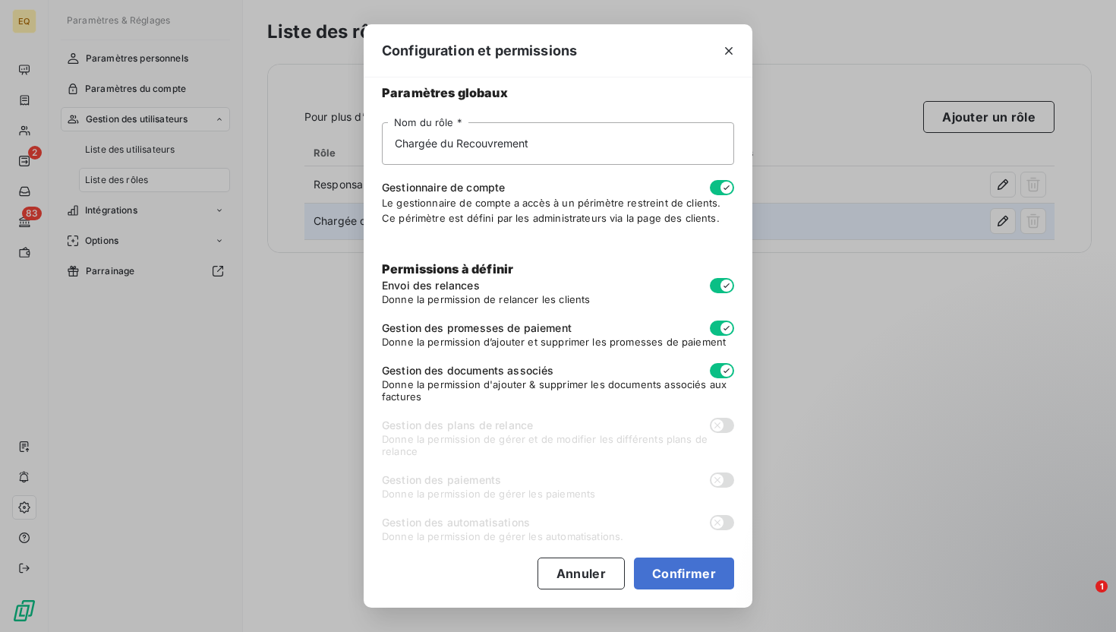
click at [879, 368] on div "Configuration et permissions Paramètres globaux Chargée du Recouvrement Nom du …" at bounding box center [558, 316] width 1116 height 632
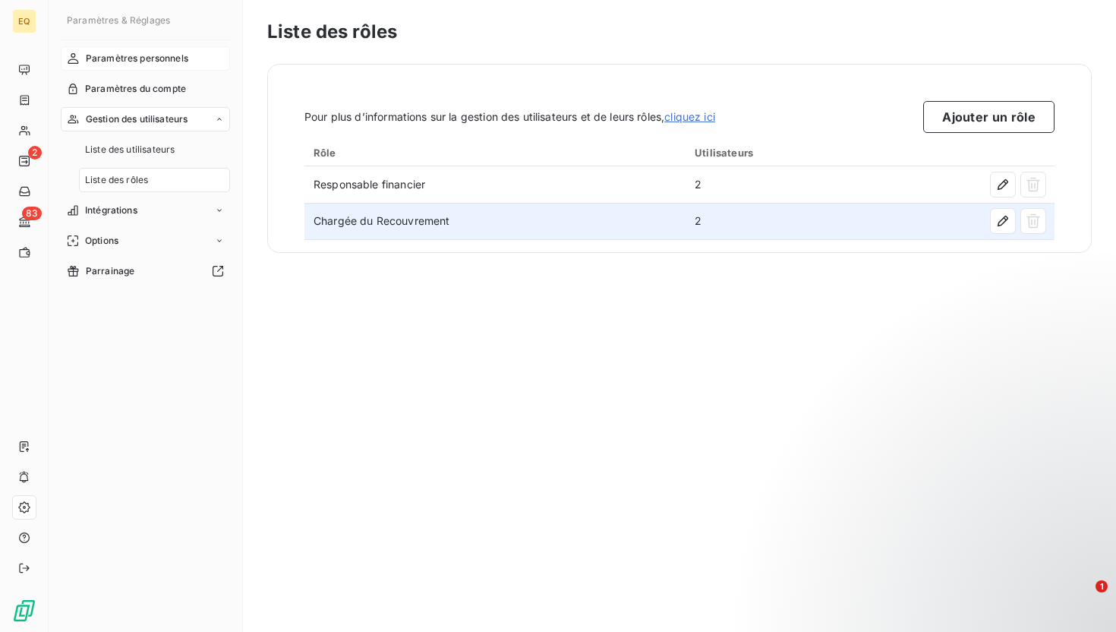
click at [144, 58] on span "Paramètres personnels" at bounding box center [137, 59] width 103 height 14
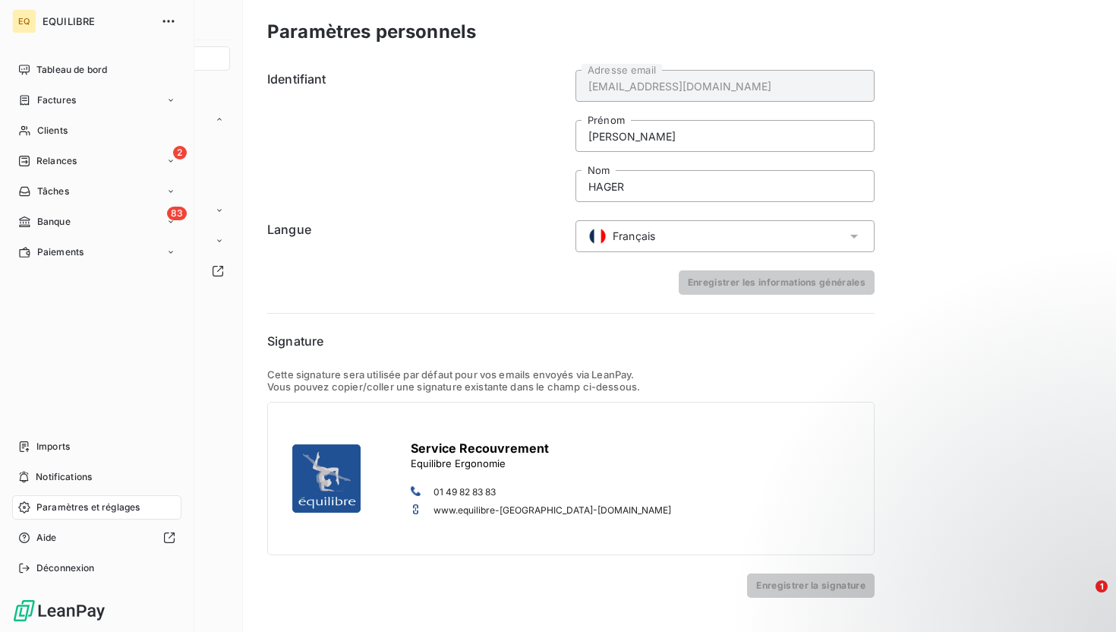
click at [60, 502] on span "Paramètres et réglages" at bounding box center [87, 507] width 103 height 14
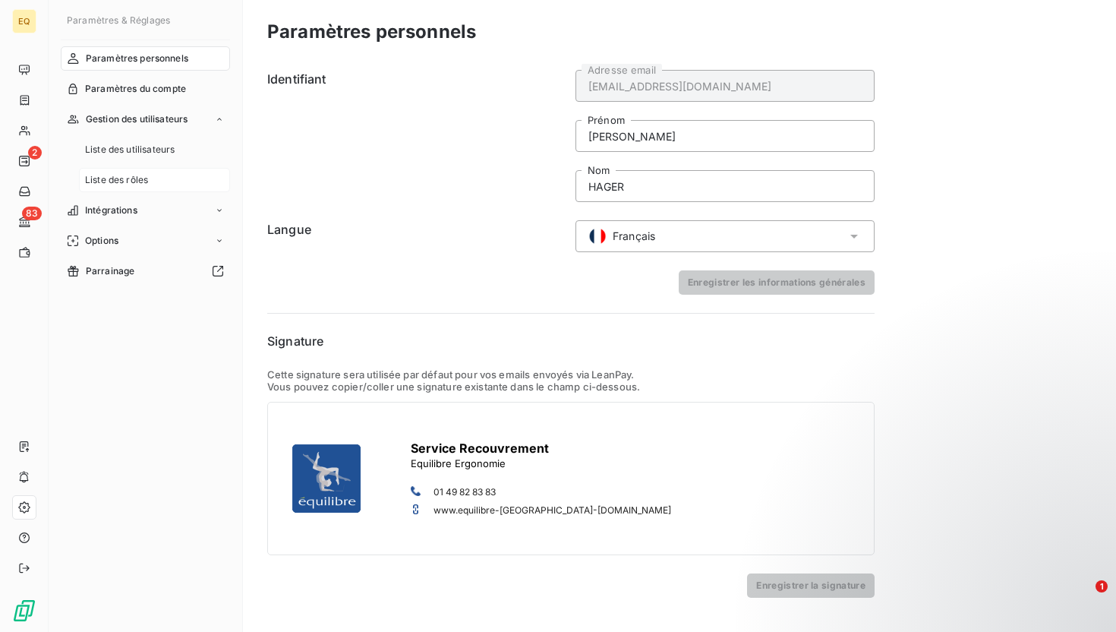
click at [129, 182] on span "Liste des rôles" at bounding box center [116, 180] width 63 height 14
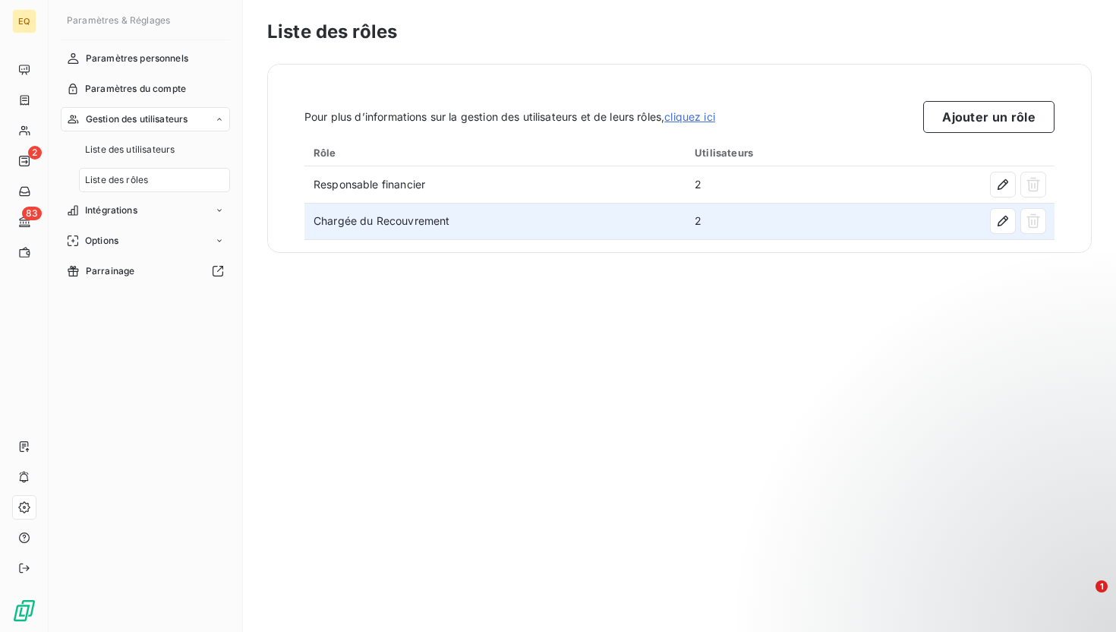
click at [371, 219] on td "Chargée du Recouvrement" at bounding box center [495, 221] width 381 height 36
click at [999, 221] on icon "button" at bounding box center [1003, 221] width 11 height 11
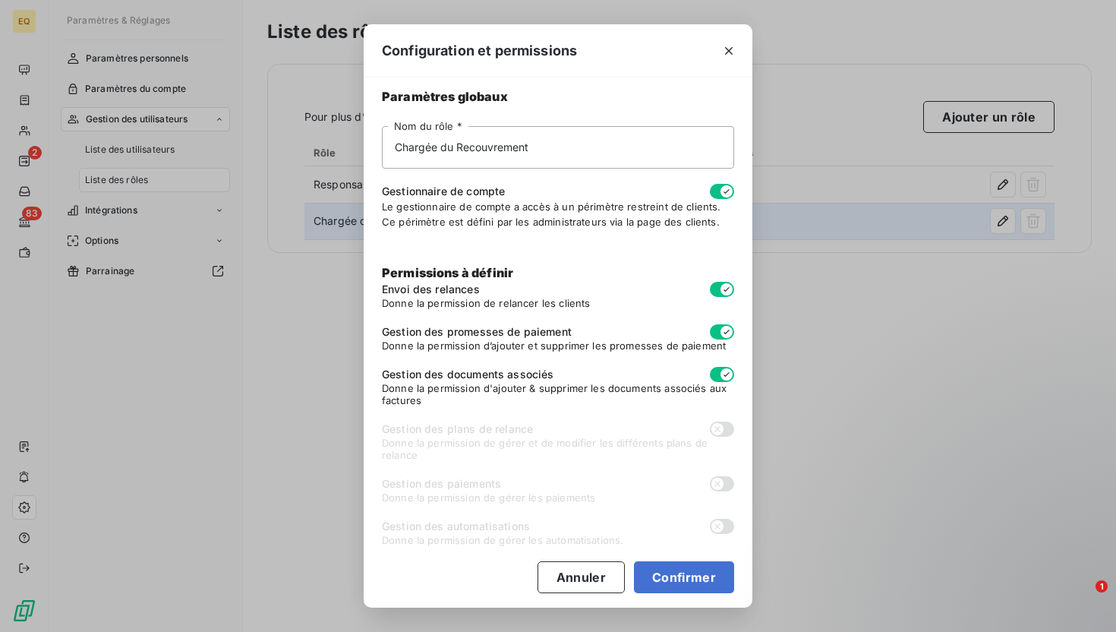
scroll to position [11, 0]
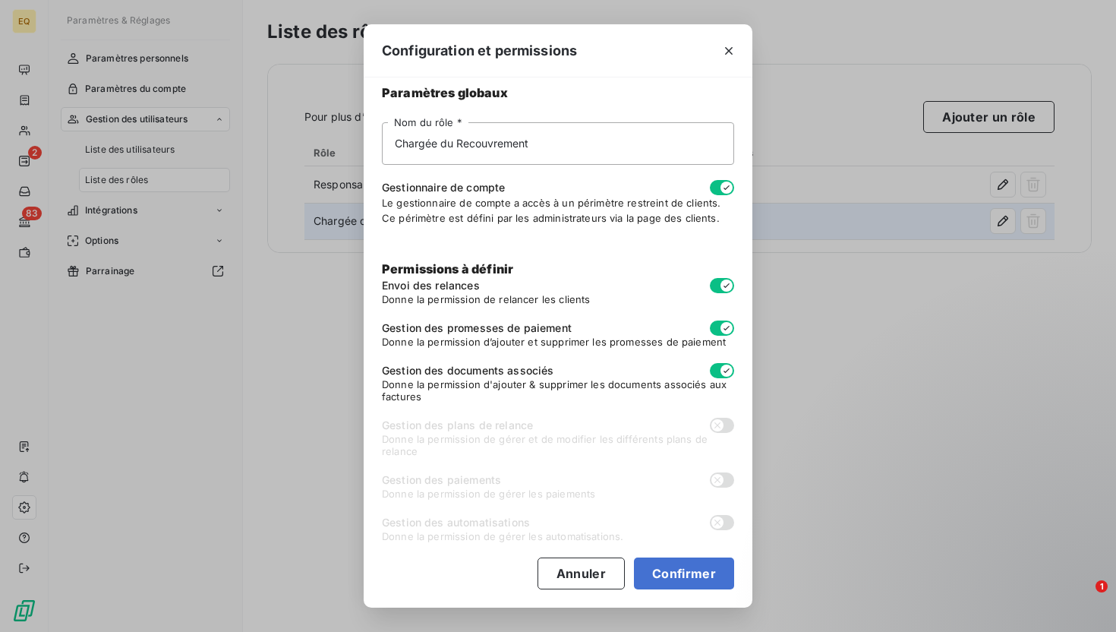
click at [314, 381] on div "Configuration et permissions Paramètres globaux Chargée du Recouvrement Nom du …" at bounding box center [558, 316] width 1116 height 632
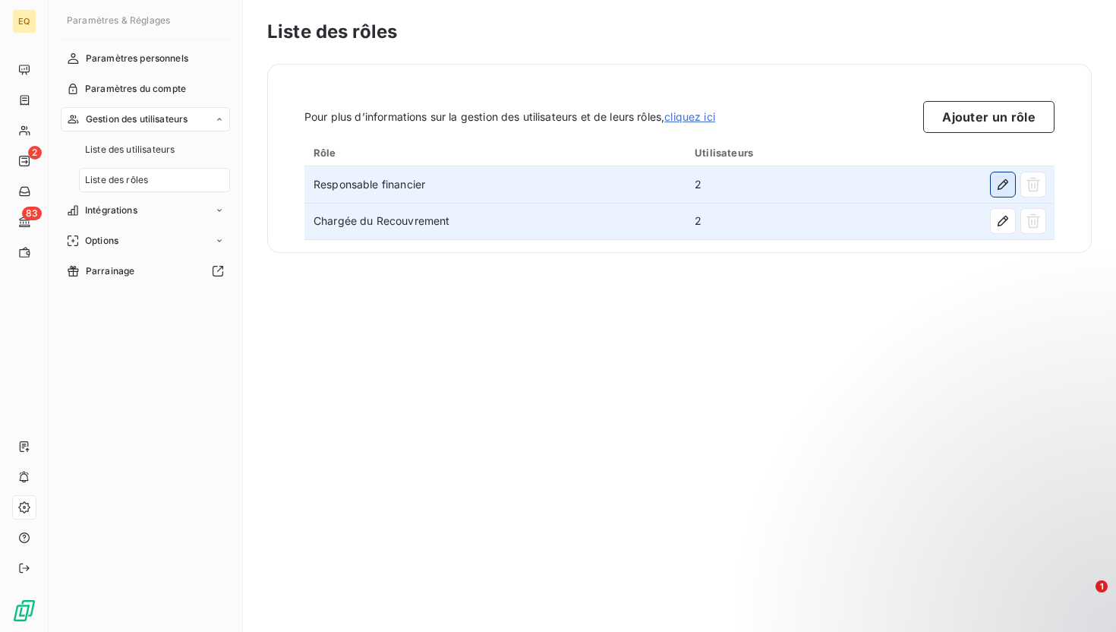
click at [999, 181] on icon "button" at bounding box center [1003, 184] width 15 height 15
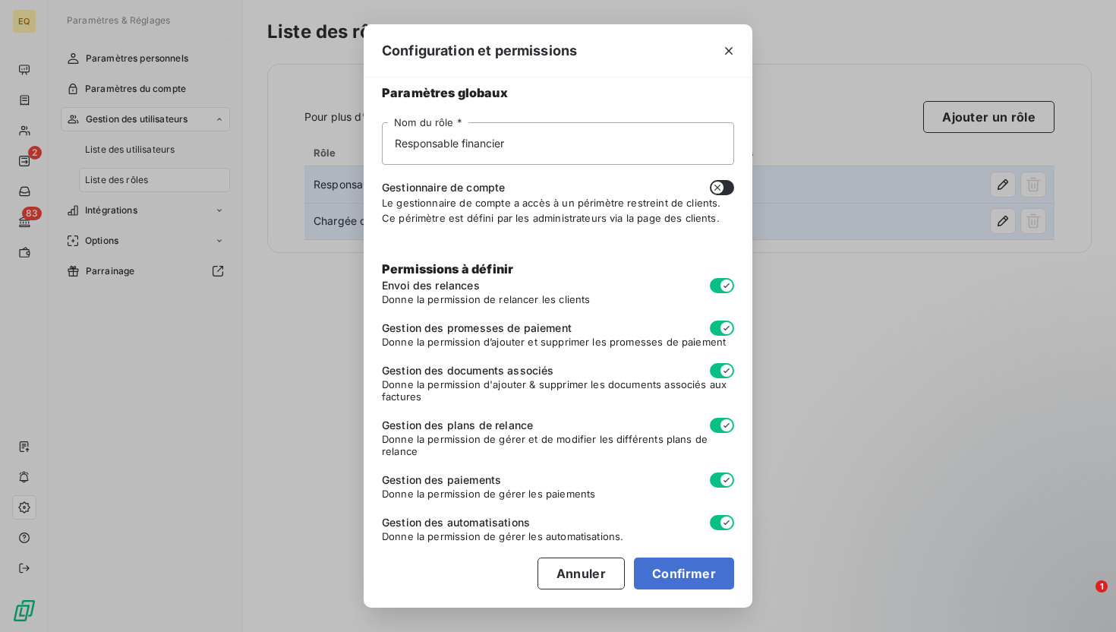
click at [874, 358] on div "Configuration et permissions Paramètres globaux Responsable financier Nom du rô…" at bounding box center [558, 316] width 1116 height 632
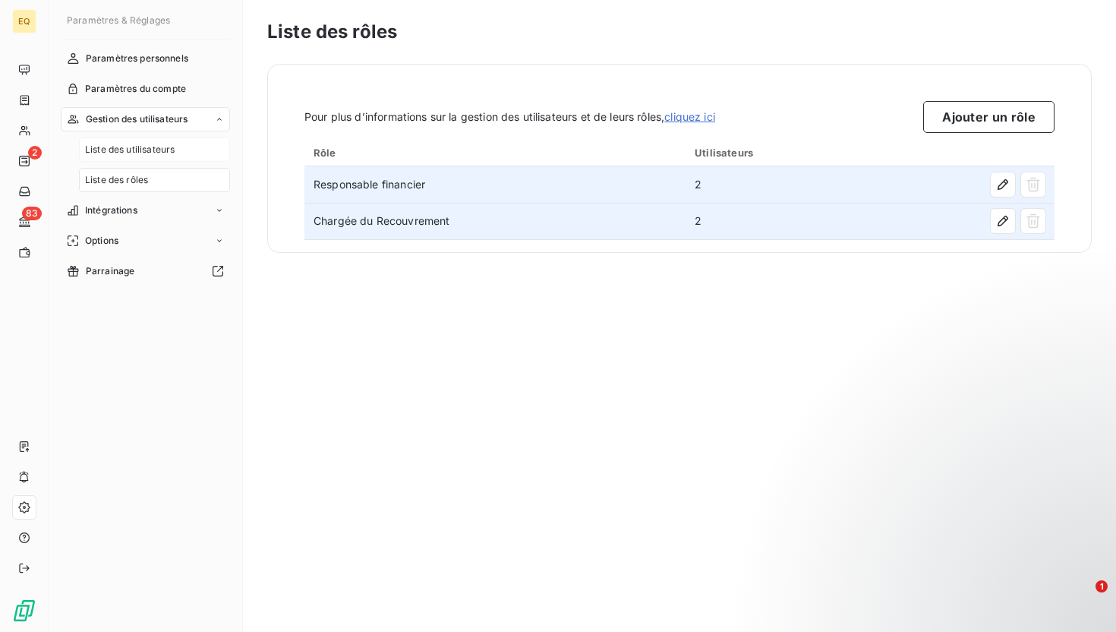
click at [132, 156] on div "Liste des utilisateurs" at bounding box center [154, 149] width 151 height 24
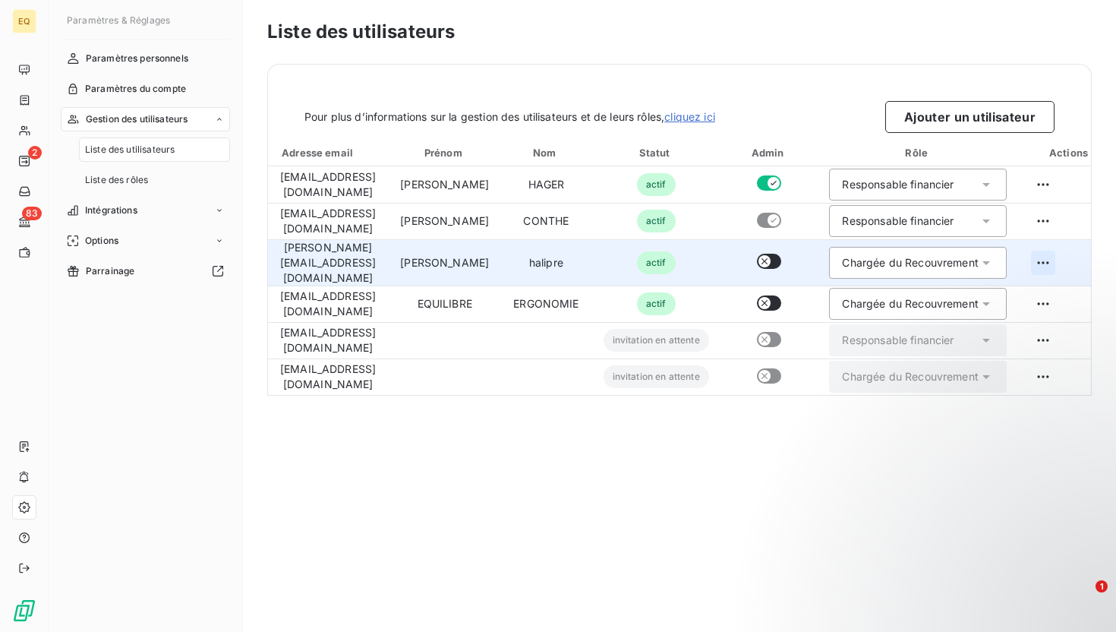
click at [1084, 253] on html "EQ 2 83 Paramètres & Réglages Paramètres personnels Paramètres du compte Gestio…" at bounding box center [558, 316] width 1116 height 632
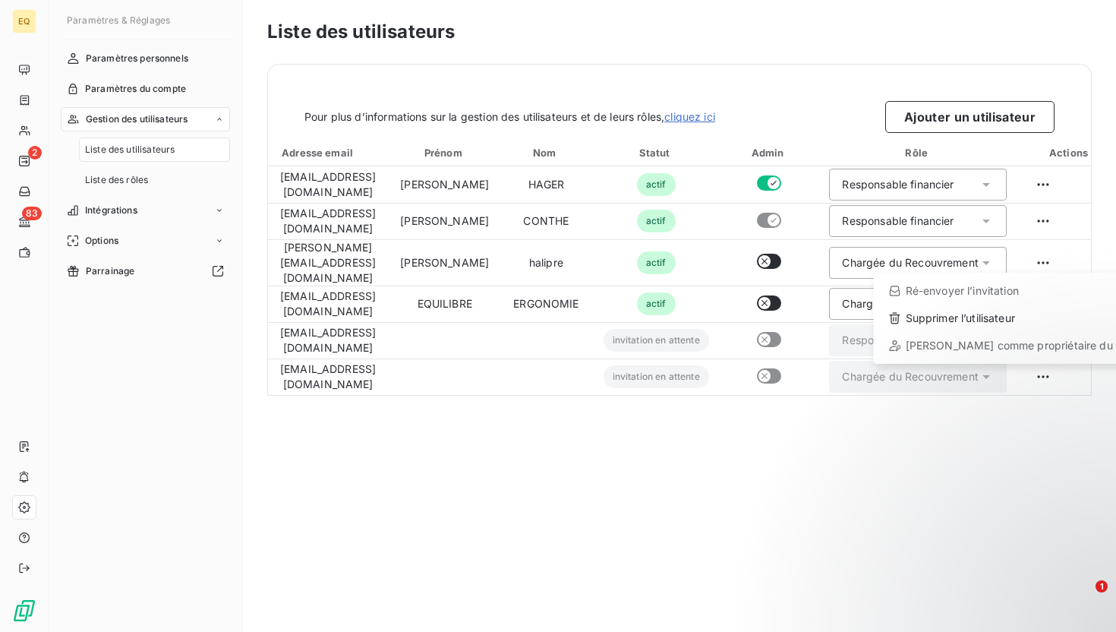
click at [661, 439] on html "EQ 2 83 Paramètres & Réglages Paramètres personnels Paramètres du compte Gestio…" at bounding box center [558, 316] width 1116 height 632
click at [696, 122] on link "cliquez ici" at bounding box center [689, 116] width 51 height 13
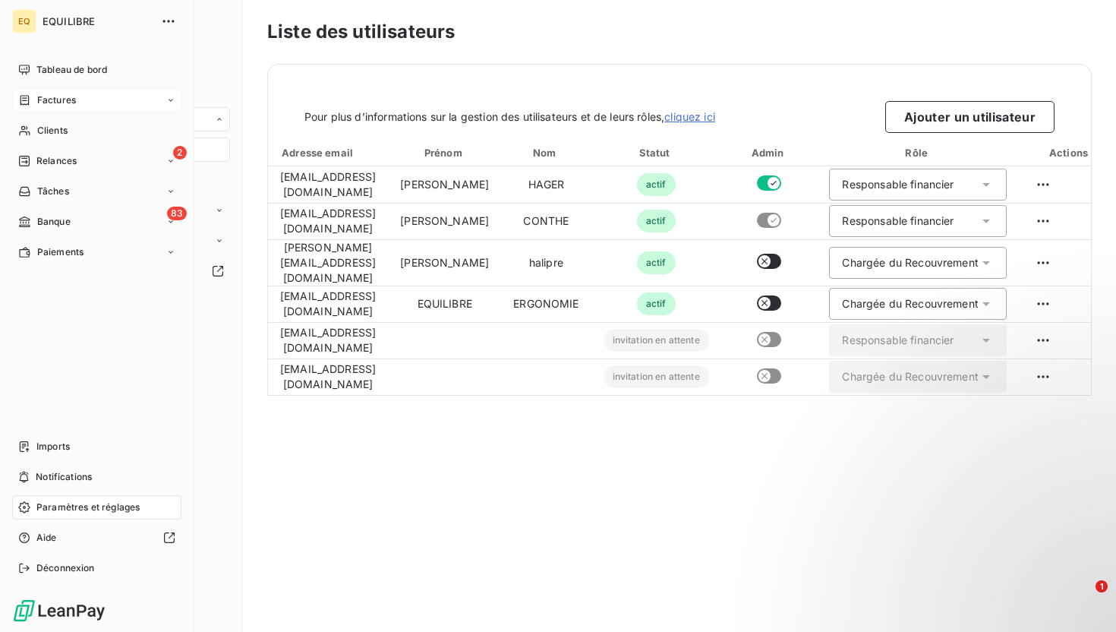
click at [63, 106] on span "Factures" at bounding box center [56, 100] width 39 height 14
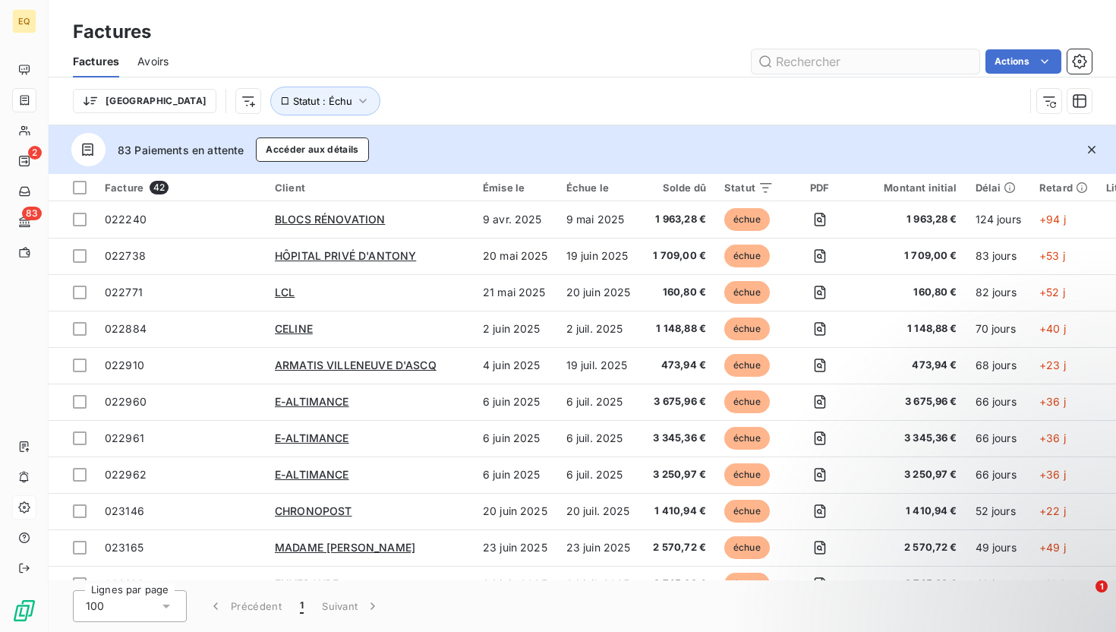
click at [846, 53] on input "text" at bounding box center [866, 61] width 228 height 24
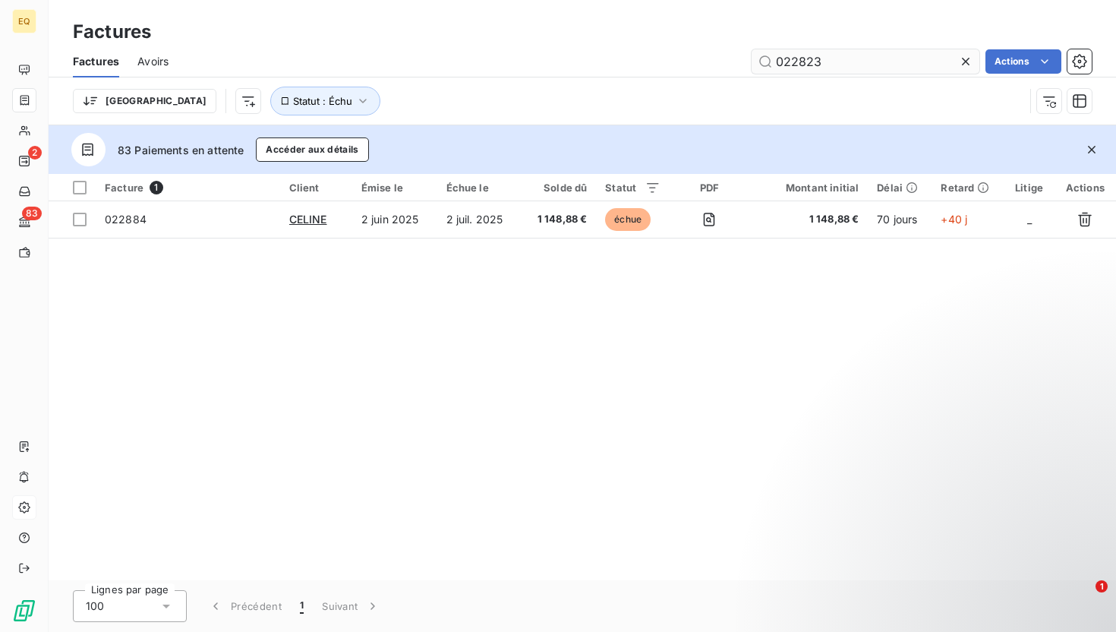
type input "022823"
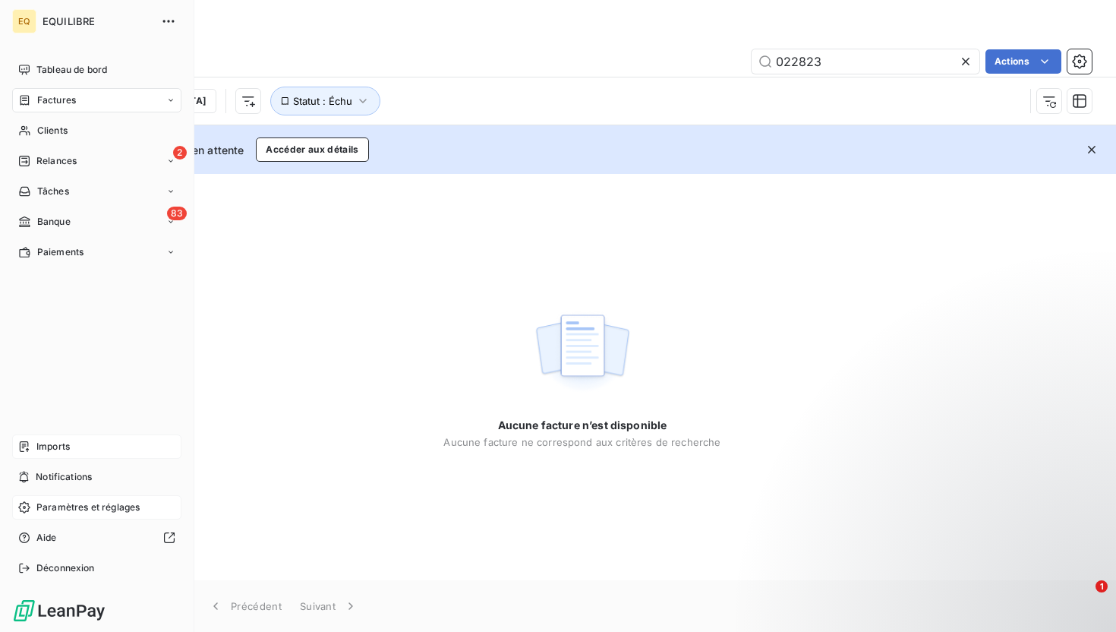
click at [36, 448] on div "Imports" at bounding box center [96, 446] width 169 height 24
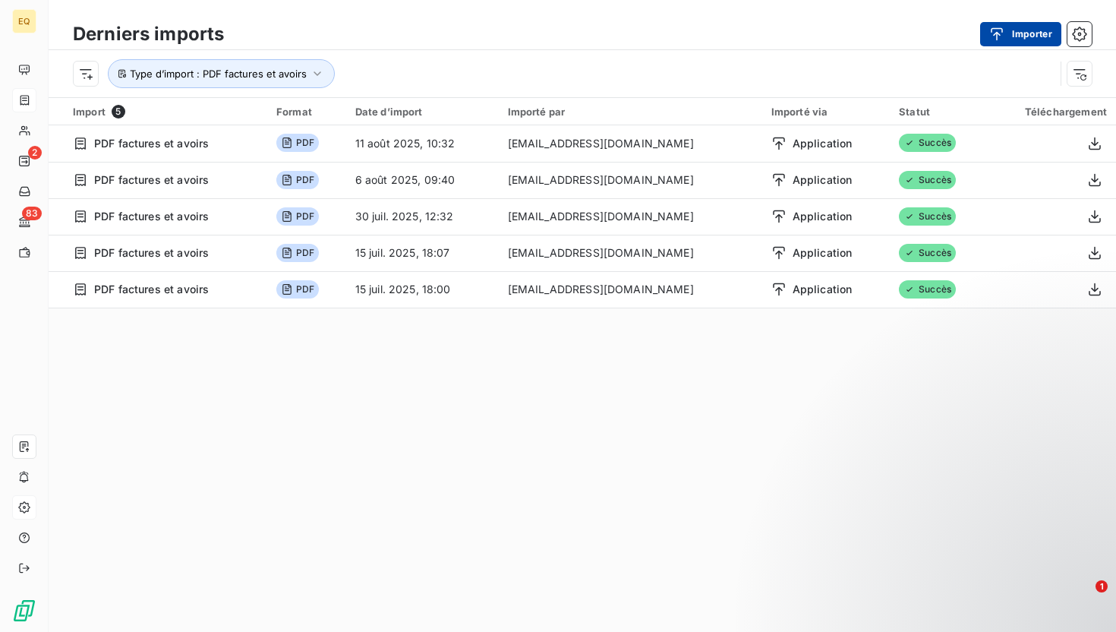
click at [1043, 38] on button "Importer" at bounding box center [1020, 34] width 81 height 24
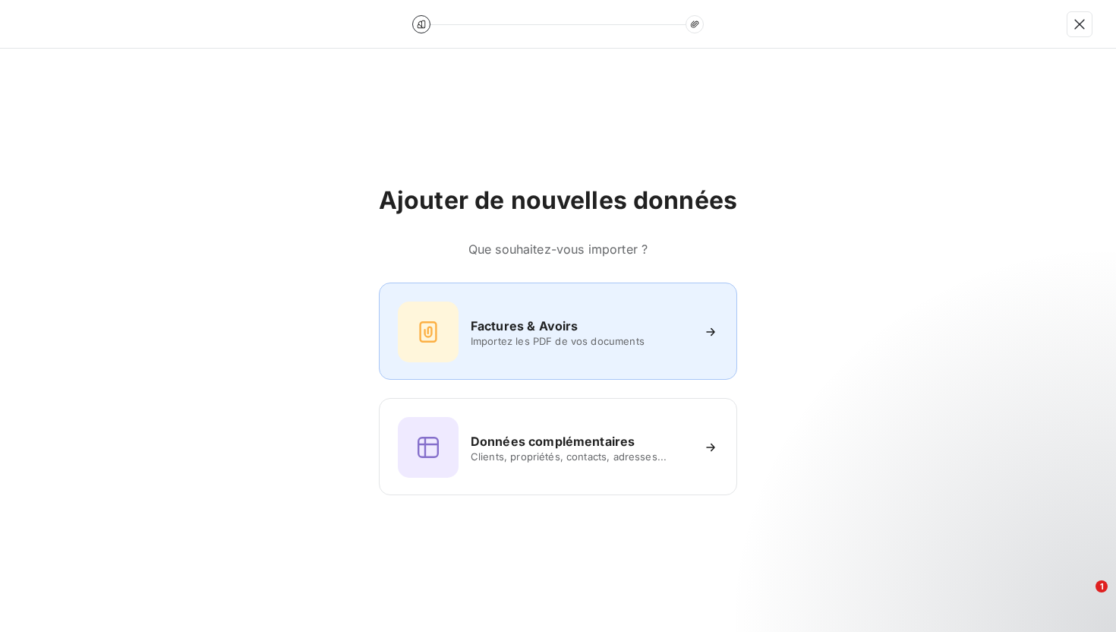
click at [551, 312] on div "Factures & Avoirs Importez les PDF de vos documents" at bounding box center [558, 331] width 320 height 61
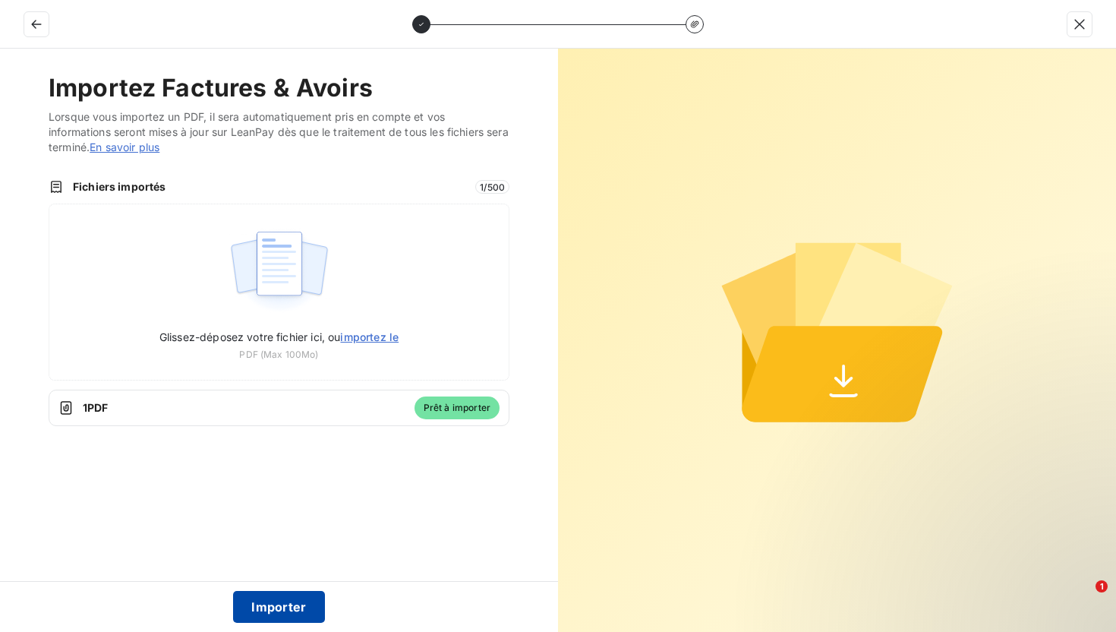
click at [282, 608] on button "Importer" at bounding box center [279, 607] width 92 height 32
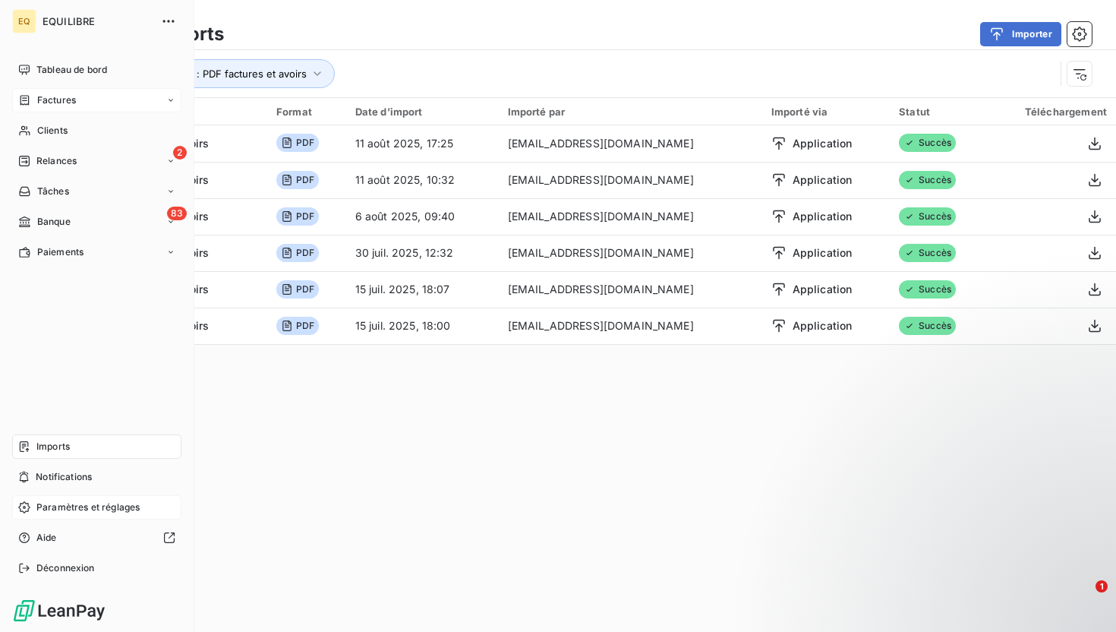
click at [58, 111] on div "Factures" at bounding box center [96, 100] width 169 height 24
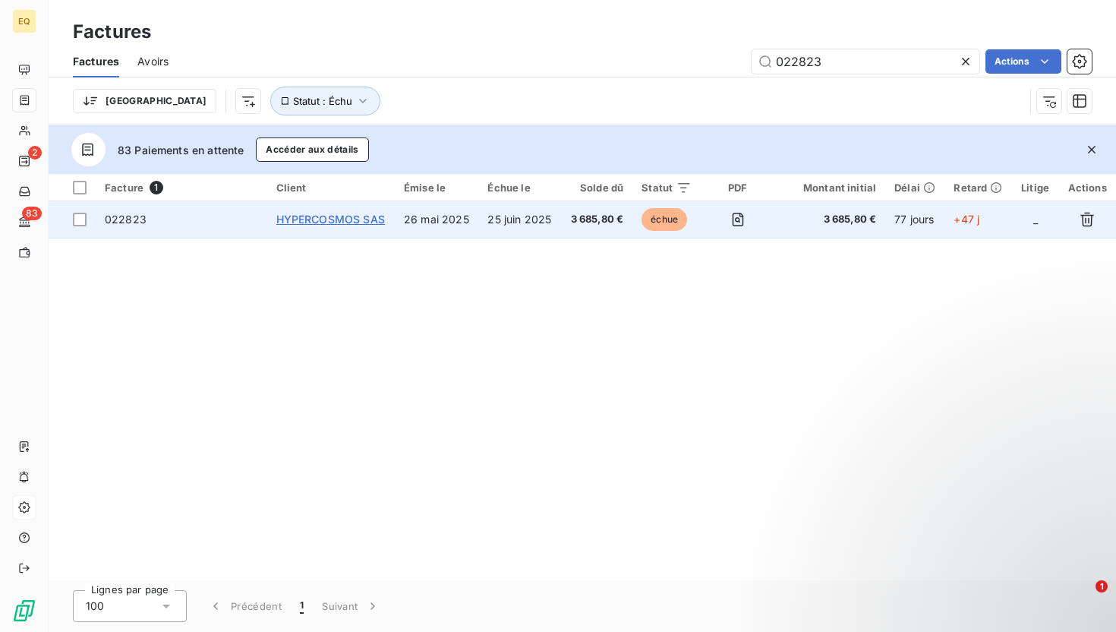
click at [368, 221] on span "HYPERCOSMOS SAS" at bounding box center [330, 219] width 109 height 13
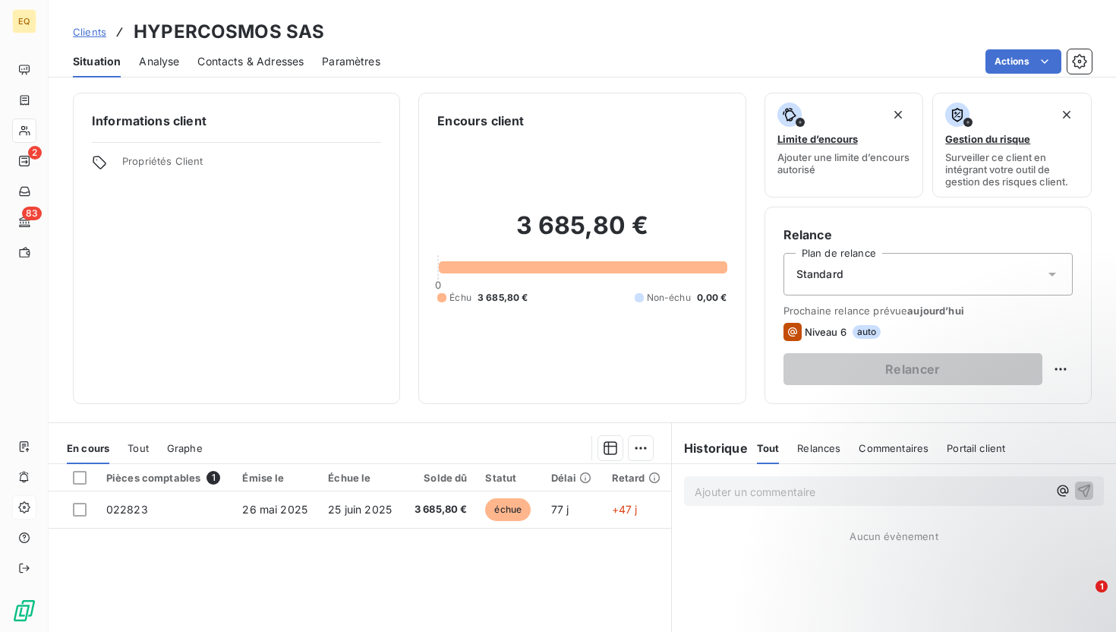
click at [233, 59] on span "Contacts & Adresses" at bounding box center [250, 61] width 106 height 15
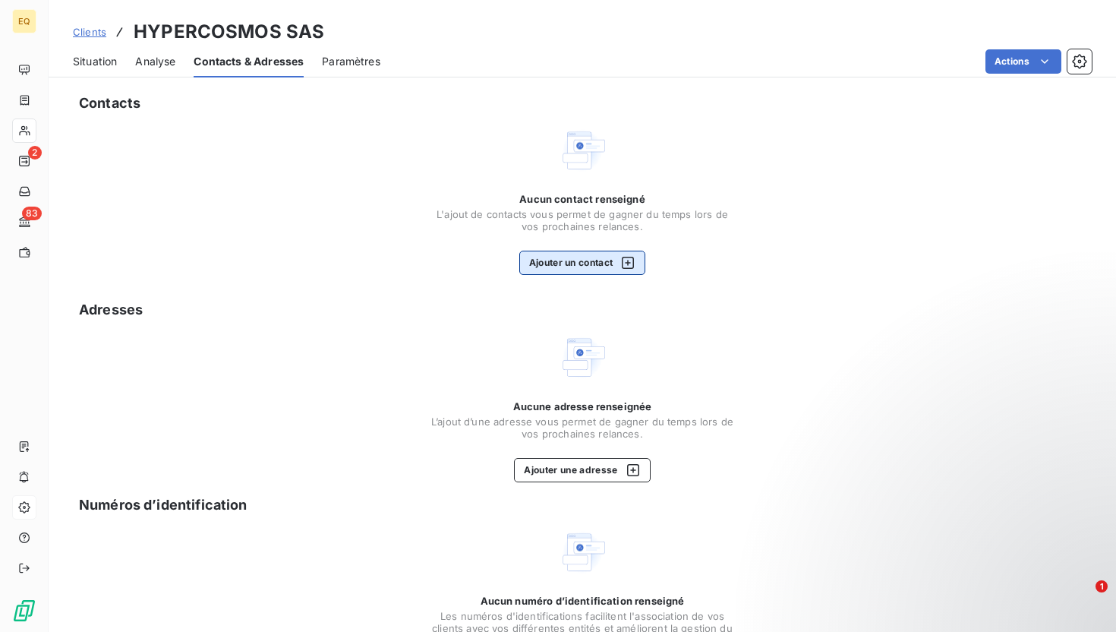
click at [601, 260] on button "Ajouter un contact" at bounding box center [582, 263] width 127 height 24
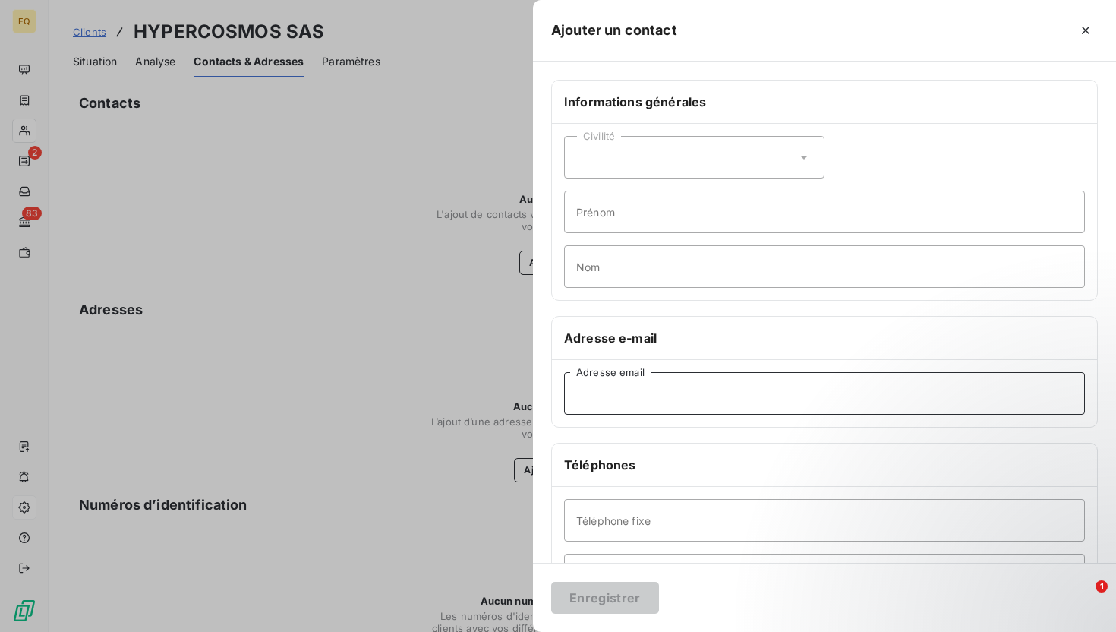
paste input "[EMAIL_ADDRESS][DOMAIN_NAME]"
type input "[EMAIL_ADDRESS][DOMAIN_NAME]"
click at [671, 143] on div "Civilité" at bounding box center [694, 157] width 260 height 43
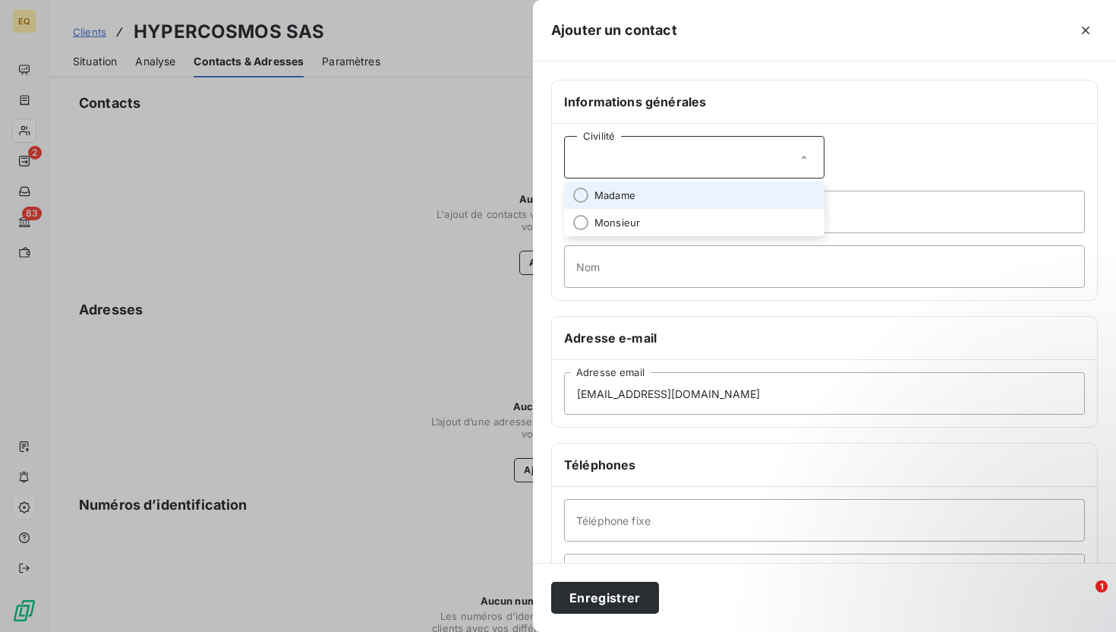
click at [662, 199] on li "Madame" at bounding box center [694, 194] width 260 height 27
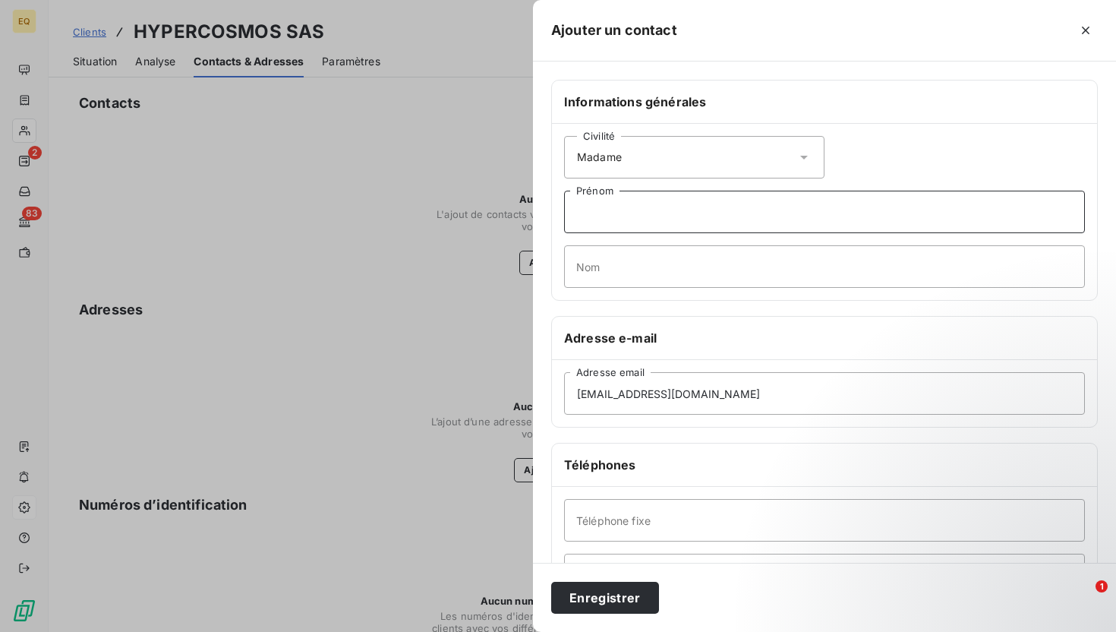
click at [634, 210] on input "Prénom" at bounding box center [824, 212] width 521 height 43
type input "Thyphaine"
click at [625, 257] on input "Nom" at bounding box center [824, 266] width 521 height 43
type input "FAUVEAU"
click at [617, 597] on button "Enregistrer" at bounding box center [605, 598] width 108 height 32
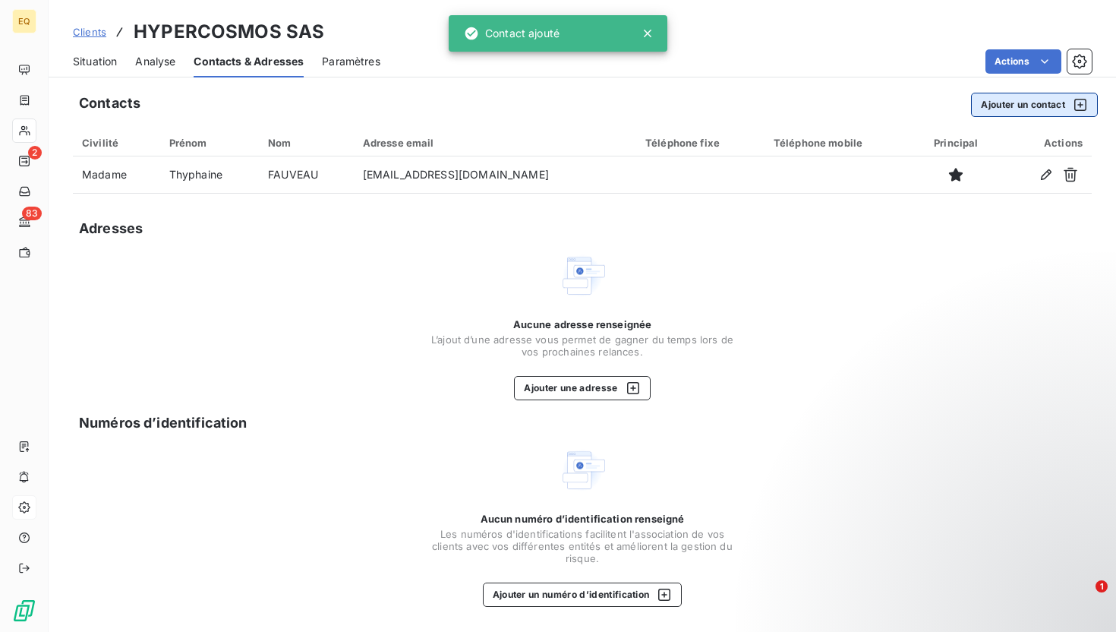
click at [1035, 109] on button "Ajouter un contact" at bounding box center [1034, 105] width 127 height 24
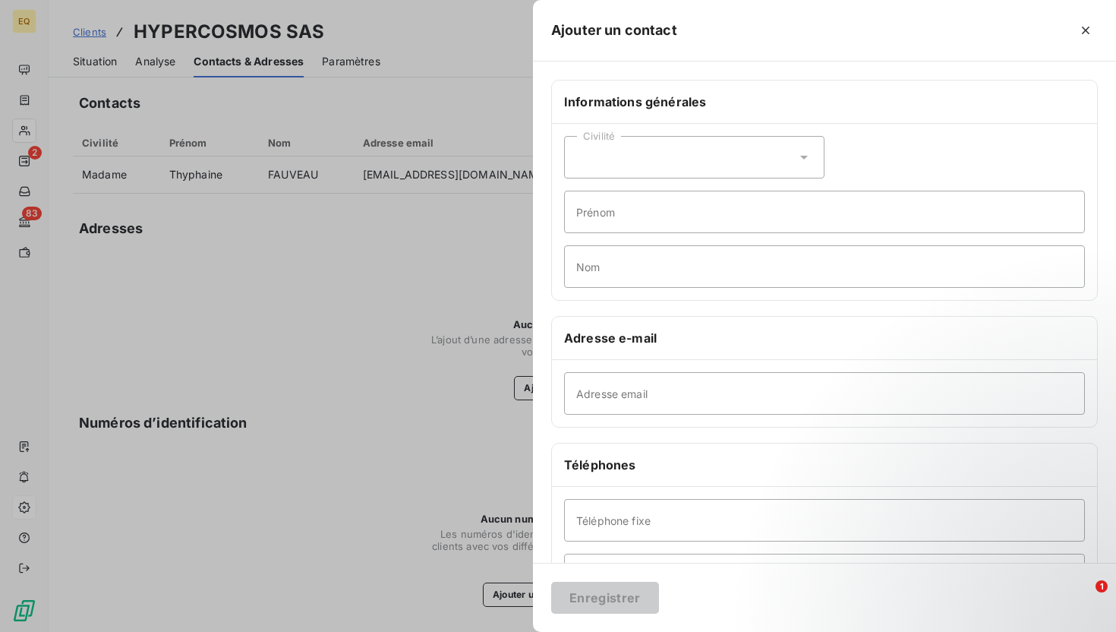
click at [355, 257] on div at bounding box center [558, 316] width 1116 height 632
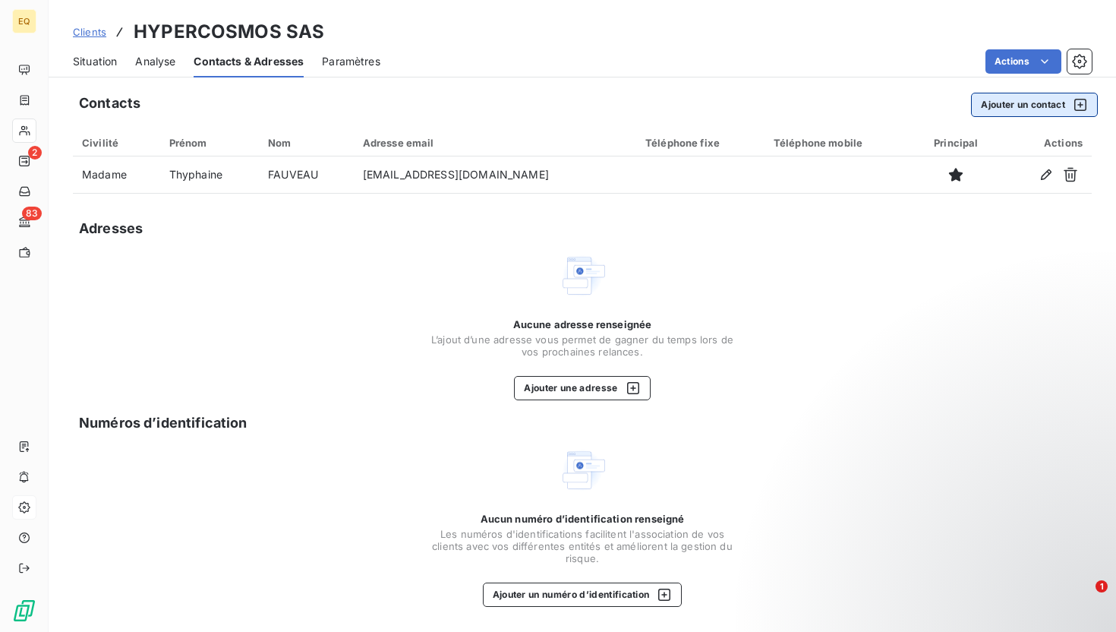
click at [1034, 110] on button "Ajouter un contact" at bounding box center [1034, 105] width 127 height 24
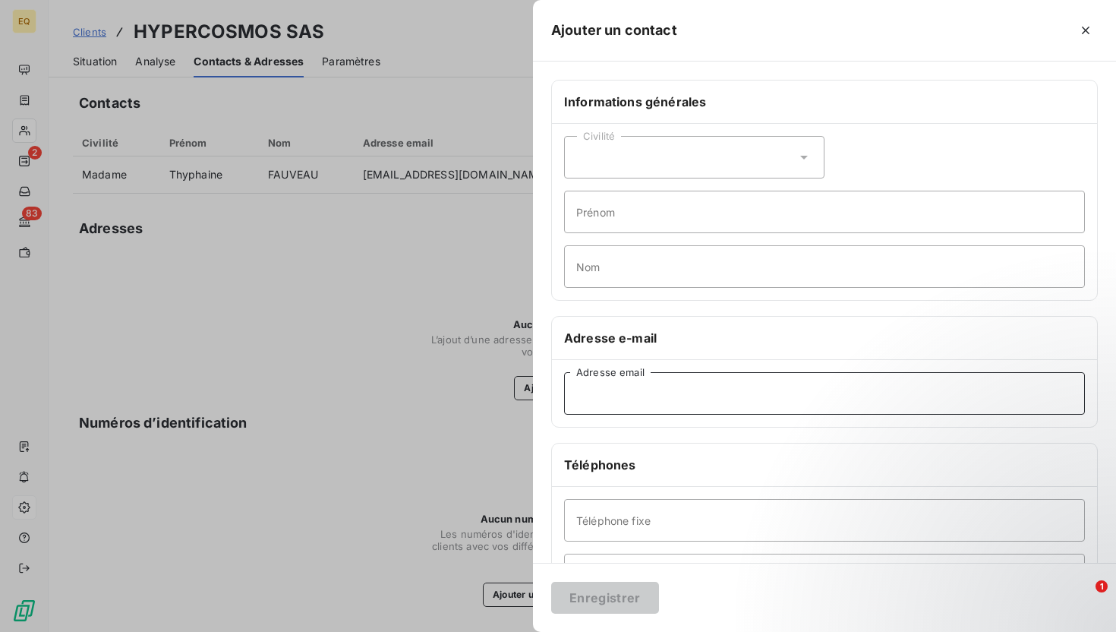
click at [647, 385] on input "Adresse email" at bounding box center [824, 393] width 521 height 43
paste input "[PERSON_NAME][EMAIL_ADDRESS][DOMAIN_NAME]"
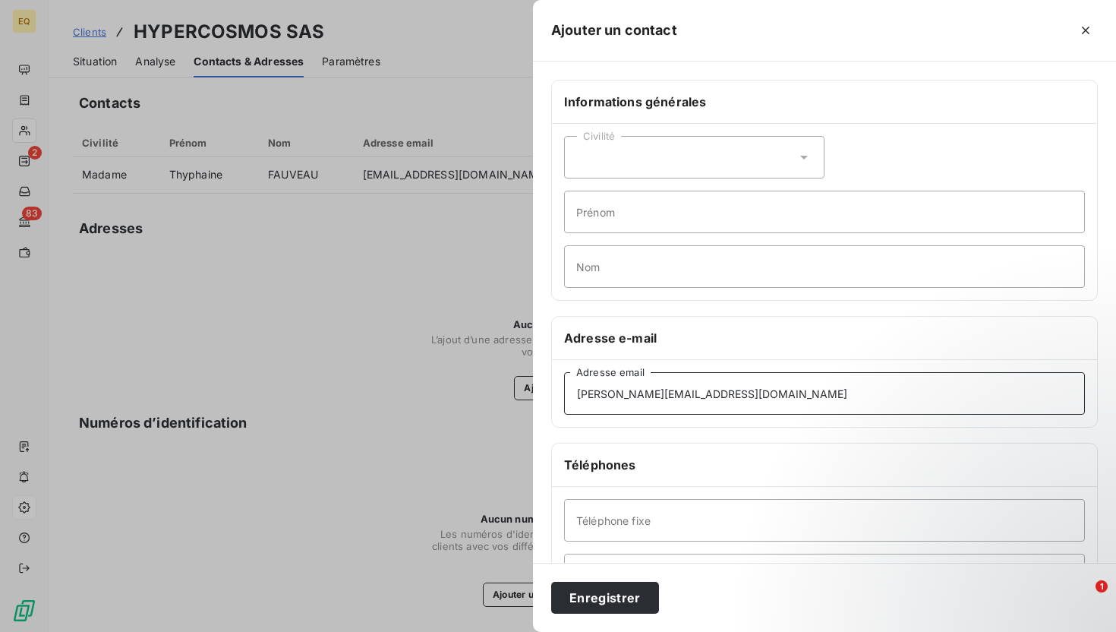
type input "[PERSON_NAME][EMAIL_ADDRESS][DOMAIN_NAME]"
click at [624, 155] on div "Civilité" at bounding box center [694, 157] width 260 height 43
click at [628, 219] on span "Monsieur" at bounding box center [618, 223] width 46 height 14
click at [616, 213] on input "Prénom" at bounding box center [824, 212] width 521 height 43
type input "[PERSON_NAME]"
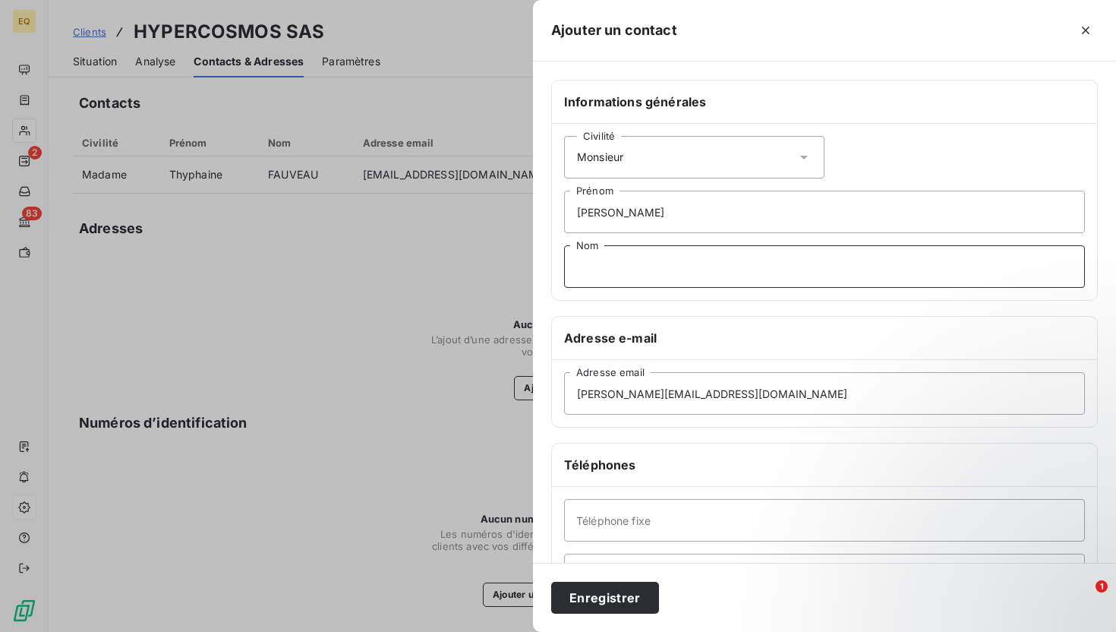
click at [614, 258] on input "Nom" at bounding box center [824, 266] width 521 height 43
type input "FAURE"
click at [604, 592] on button "Enregistrer" at bounding box center [605, 598] width 108 height 32
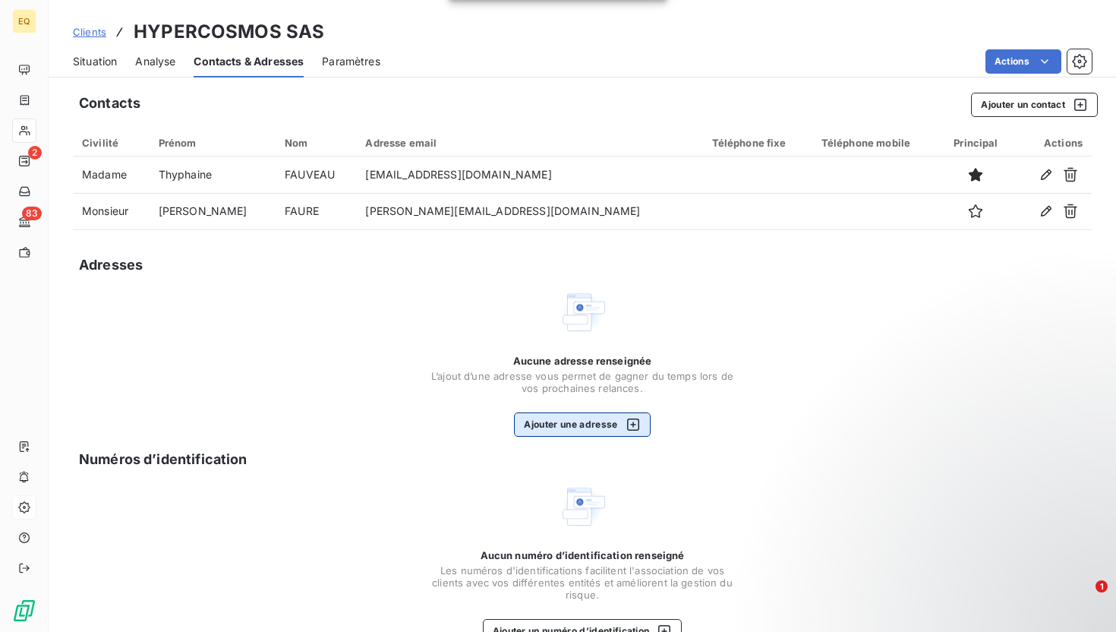
click at [576, 429] on button "Ajouter une adresse" at bounding box center [582, 424] width 136 height 24
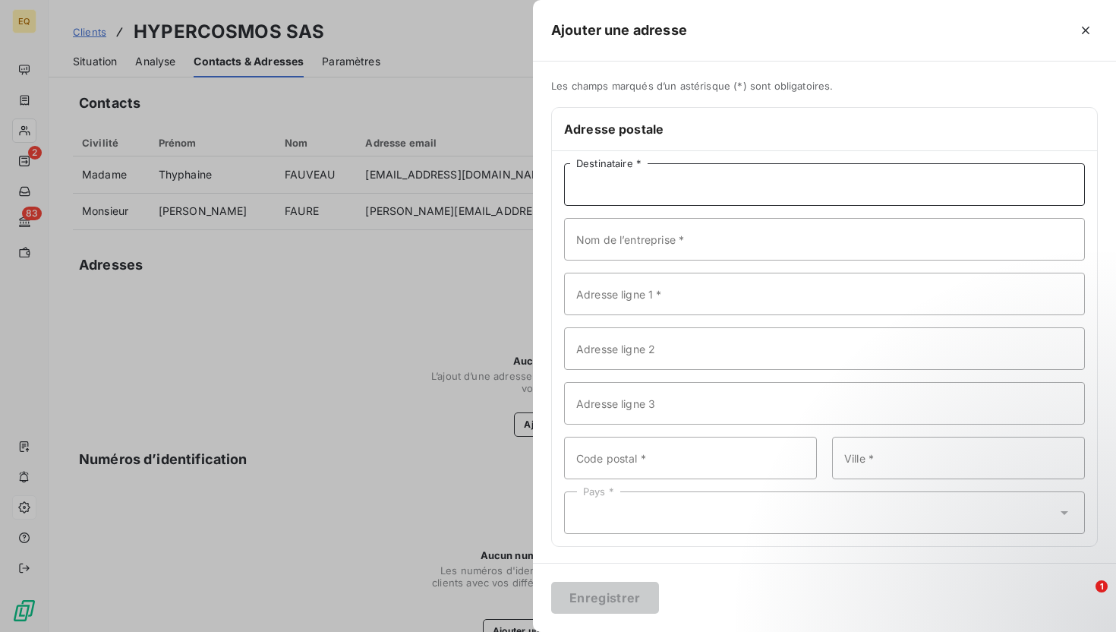
click at [655, 188] on input "Destinataire *" at bounding box center [824, 184] width 521 height 43
paste input "HYPERCOSMOS SAS"
type input "HYPERCOSMOS SAS"
click at [658, 299] on input "Adresse ligne 1 *" at bounding box center [824, 294] width 521 height 43
paste input "[STREET_ADDRESS]"
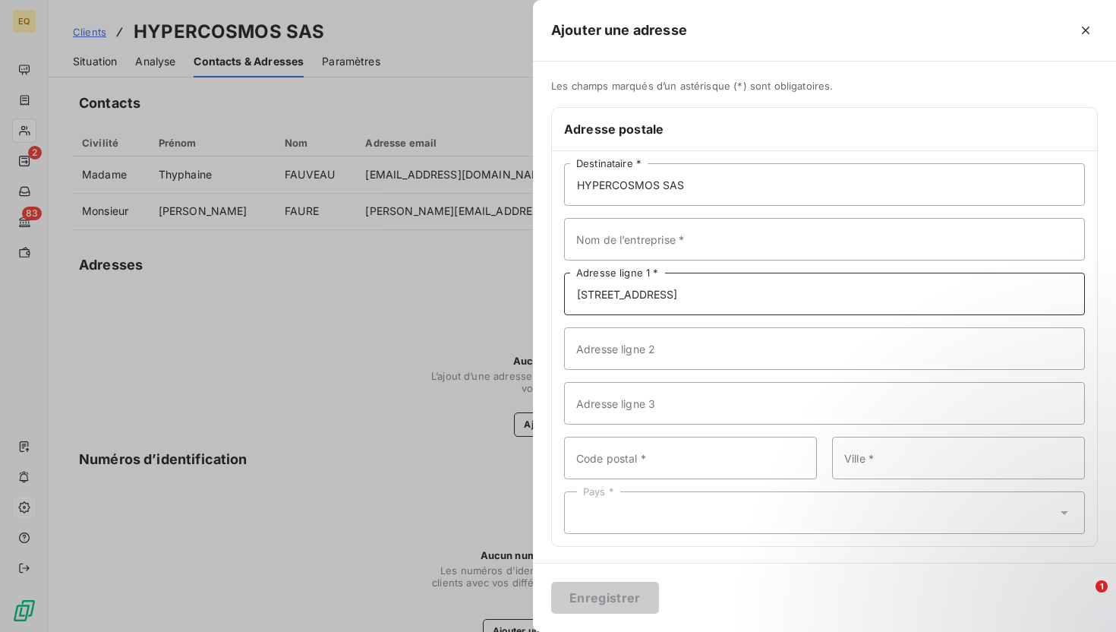
type input "[STREET_ADDRESS]"
click at [617, 460] on input "Code postal *" at bounding box center [690, 458] width 253 height 43
paste input "33160"
type input "33160"
click at [893, 462] on input "Ville *" at bounding box center [958, 458] width 253 height 43
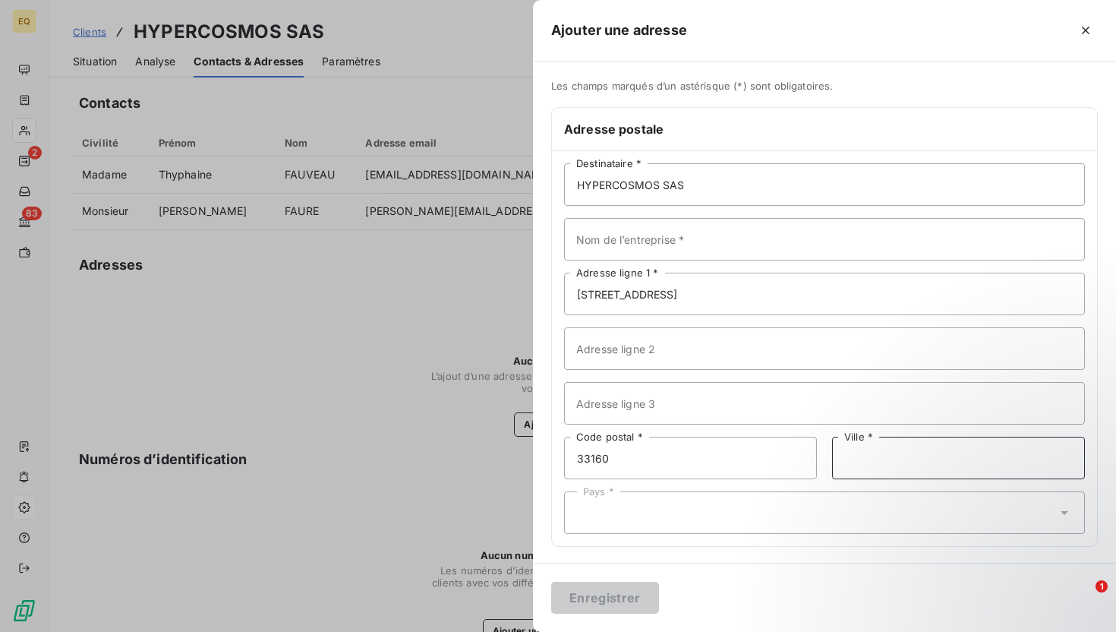
paste input "[GEOGRAPHIC_DATA]"
type input "[GEOGRAPHIC_DATA]"
click at [702, 506] on div "Pays *" at bounding box center [824, 512] width 521 height 43
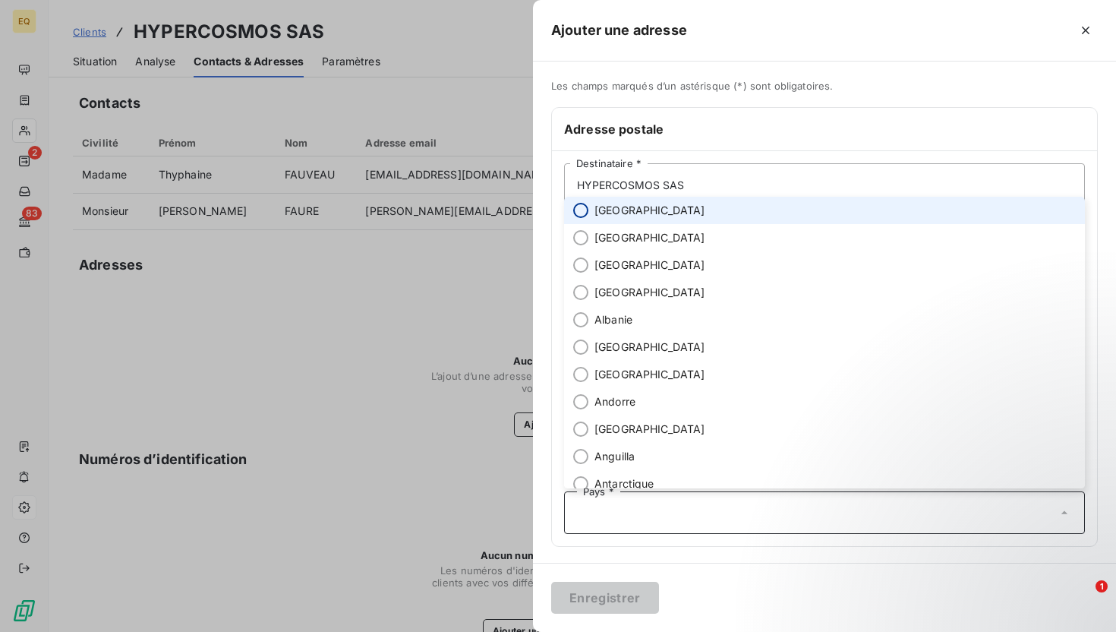
click at [578, 212] on input "radio" at bounding box center [580, 210] width 15 height 15
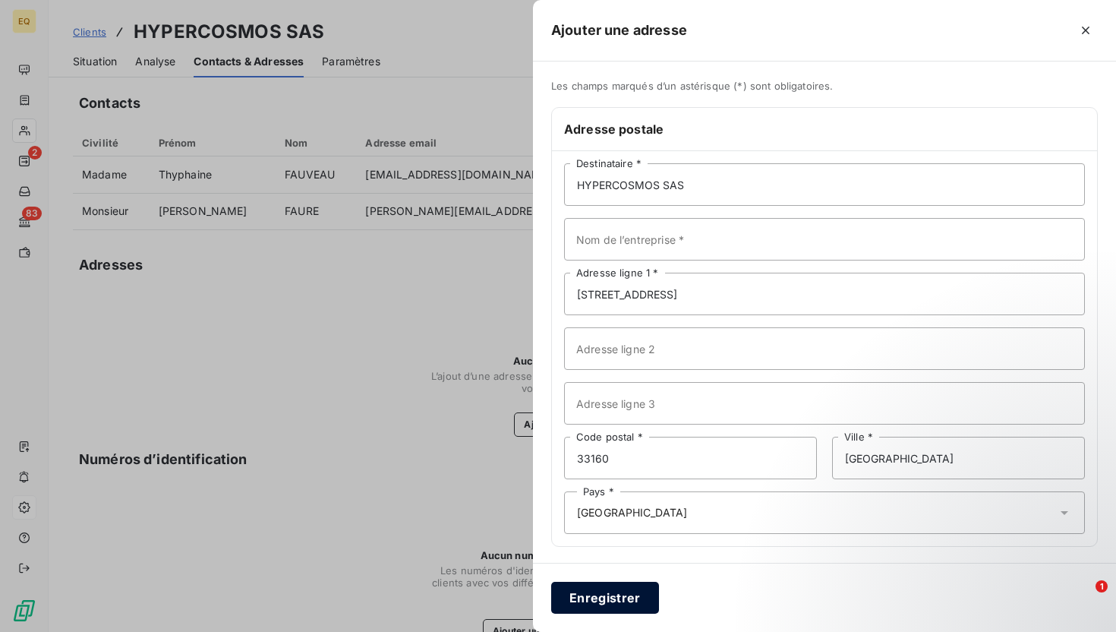
click at [613, 599] on button "Enregistrer" at bounding box center [605, 598] width 108 height 32
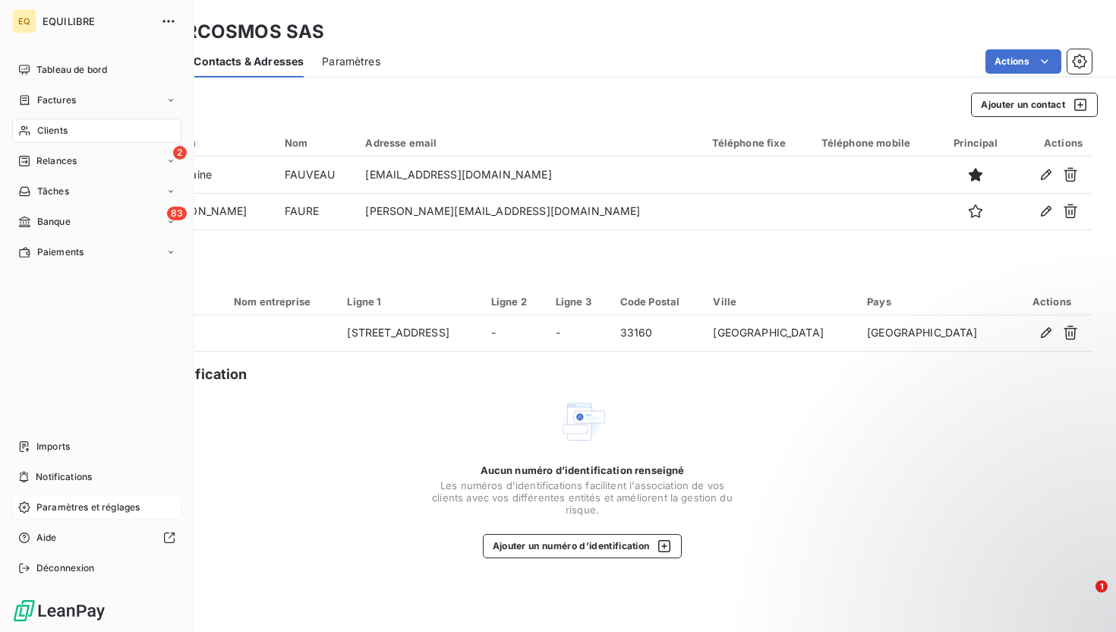
click at [89, 511] on span "Paramètres et réglages" at bounding box center [87, 507] width 103 height 14
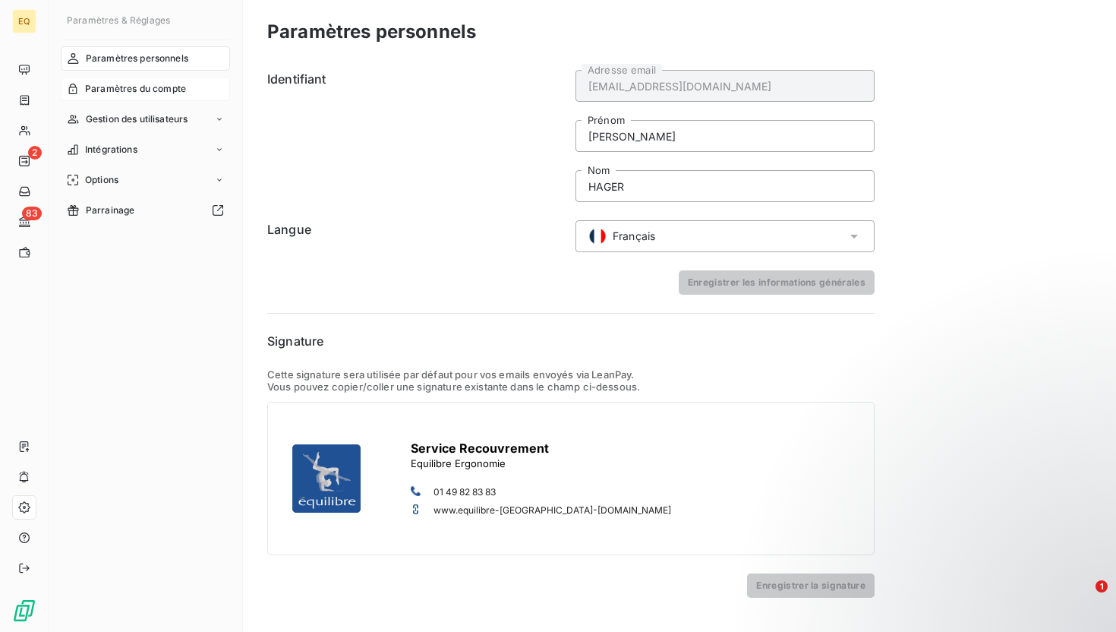
click at [153, 90] on span "Paramètres du compte" at bounding box center [135, 89] width 101 height 14
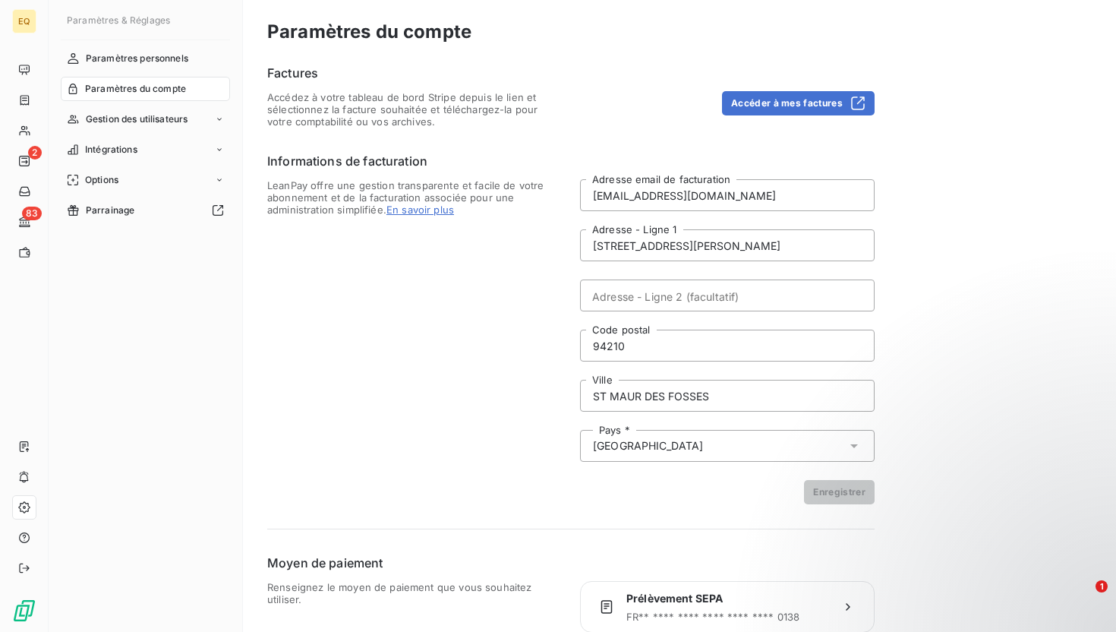
click at [153, 71] on nav "Paramètres personnels Paramètres du compte Gestion des utilisateurs Intégration…" at bounding box center [145, 134] width 169 height 176
click at [148, 61] on span "Paramètres personnels" at bounding box center [137, 59] width 103 height 14
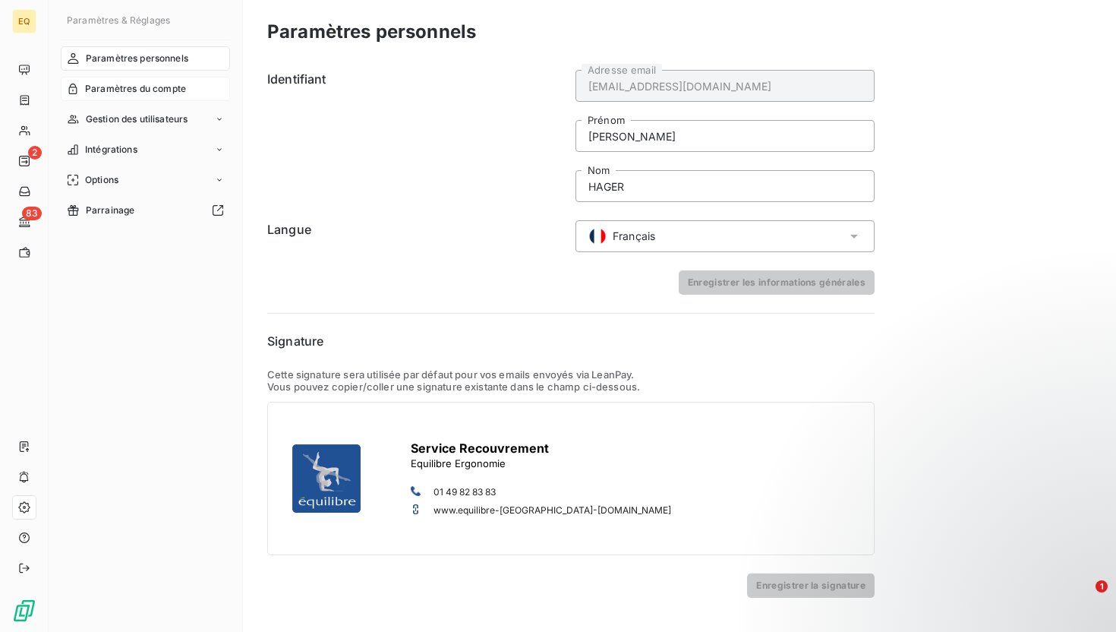
click at [147, 88] on span "Paramètres du compte" at bounding box center [135, 89] width 101 height 14
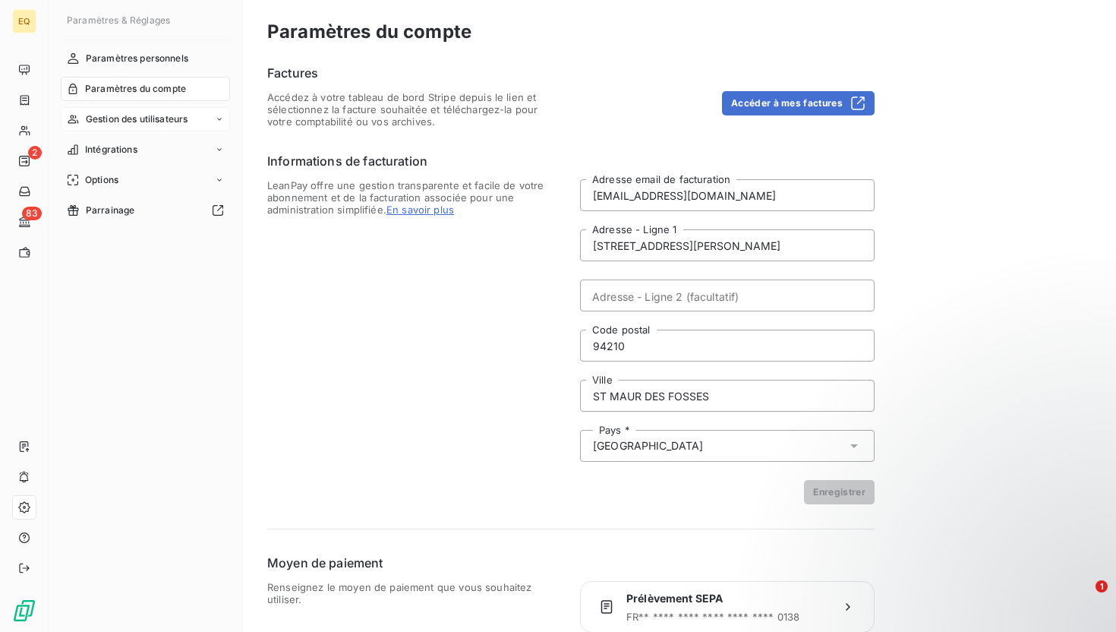
click at [158, 116] on span "Gestion des utilisateurs" at bounding box center [137, 119] width 103 height 14
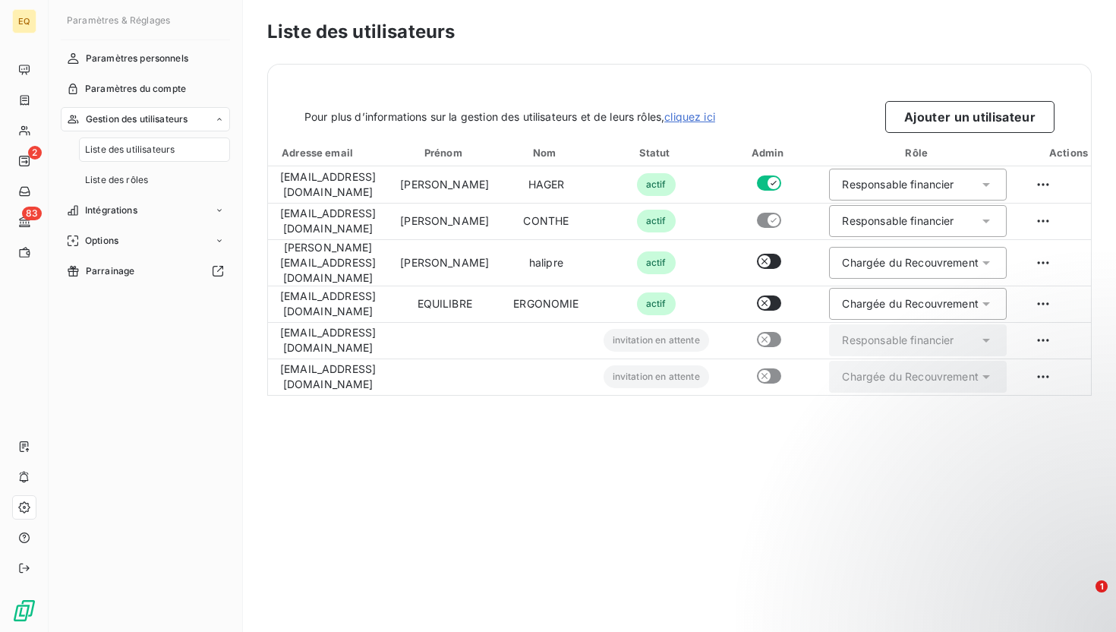
click at [730, 479] on div "Liste des utilisateurs Pour plus d’informations sur la gestion des utilisateurs…" at bounding box center [679, 316] width 873 height 632
